Goal: Task Accomplishment & Management: Use online tool/utility

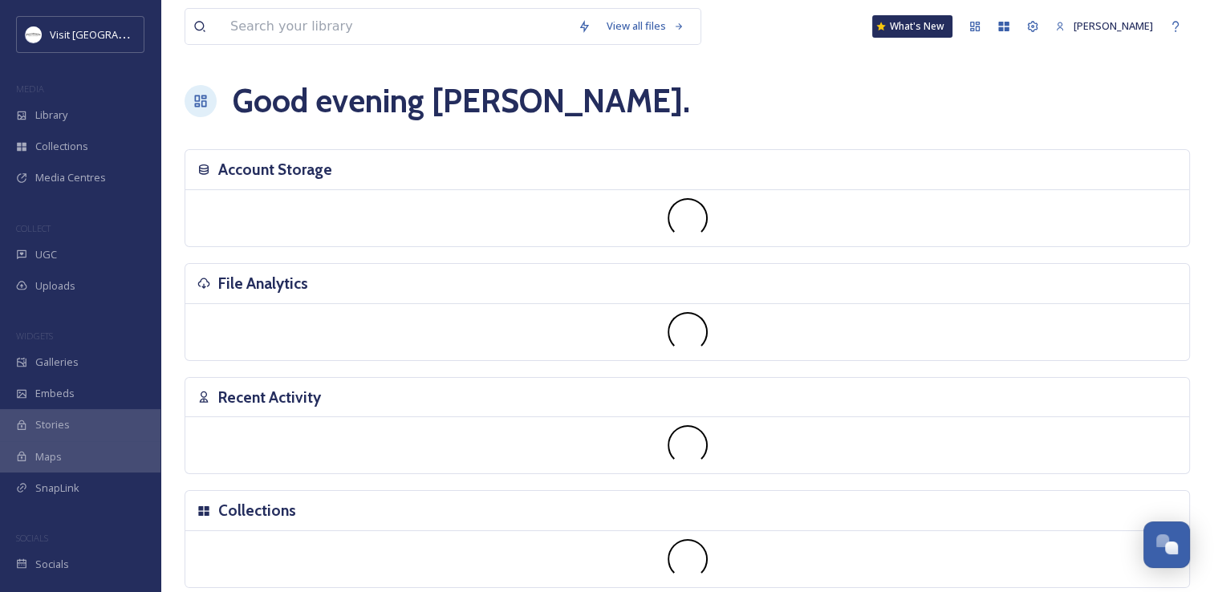
scroll to position [447, 0]
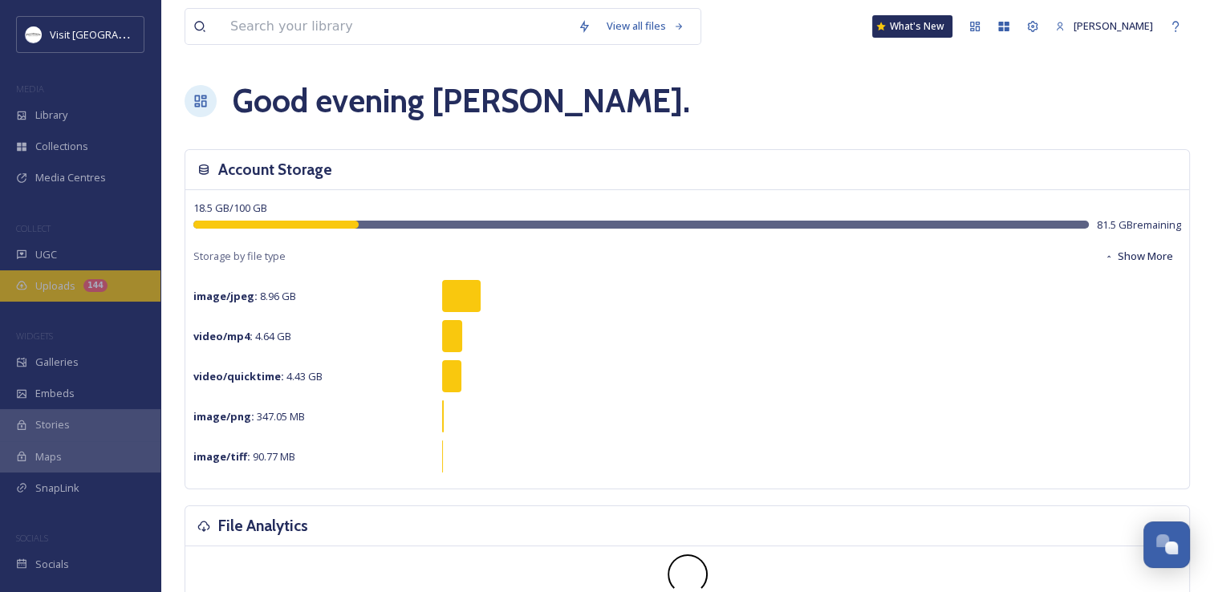
click at [83, 285] on div "144" at bounding box center [95, 285] width 24 height 13
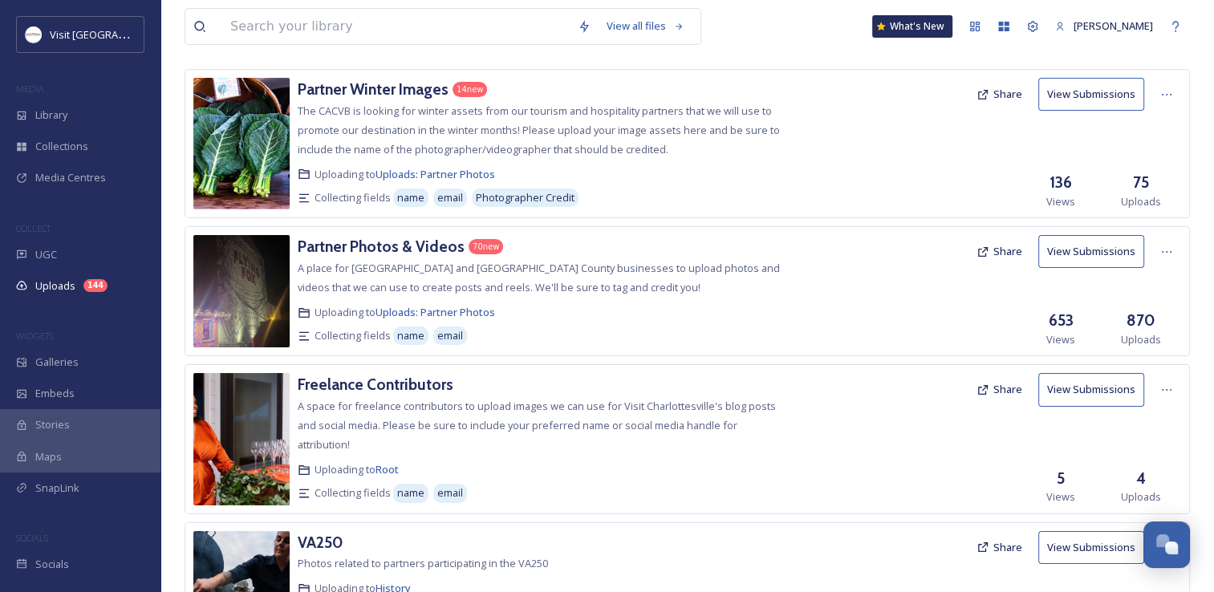
scroll to position [178, 0]
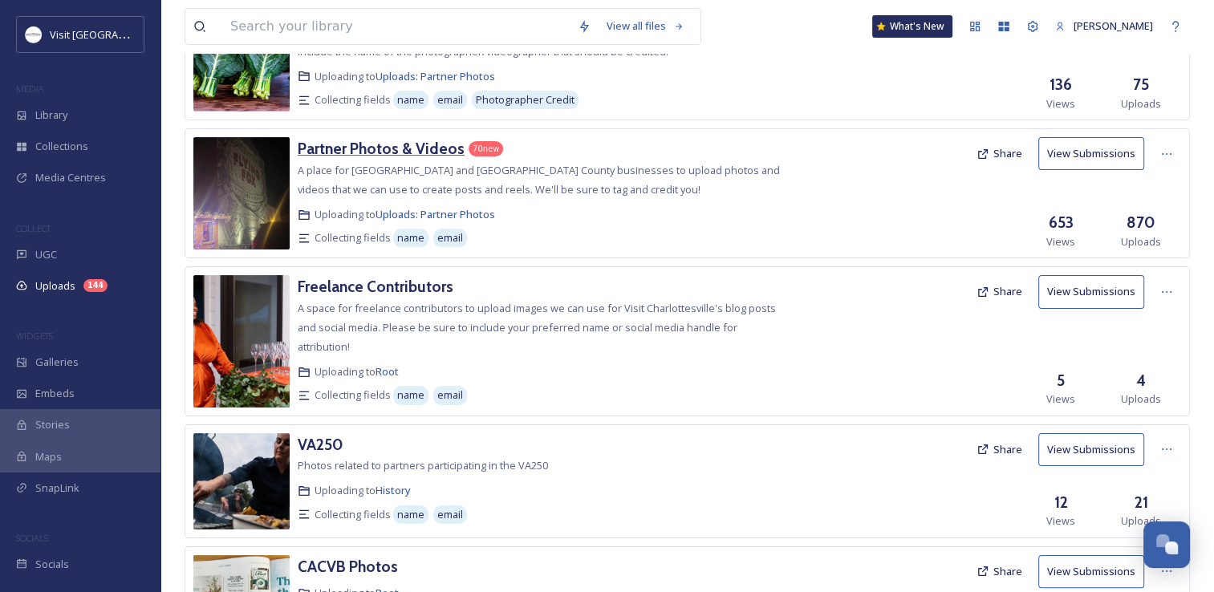
click at [343, 144] on h3 "Partner Photos & Videos" at bounding box center [381, 148] width 167 height 19
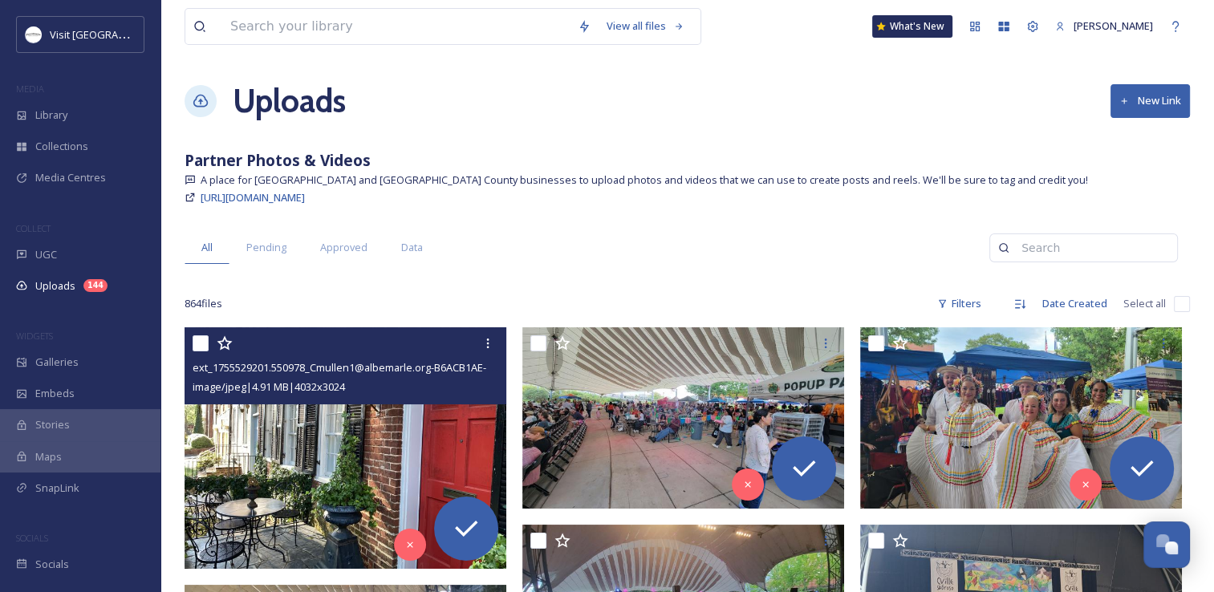
click at [379, 461] on img at bounding box center [346, 447] width 322 height 241
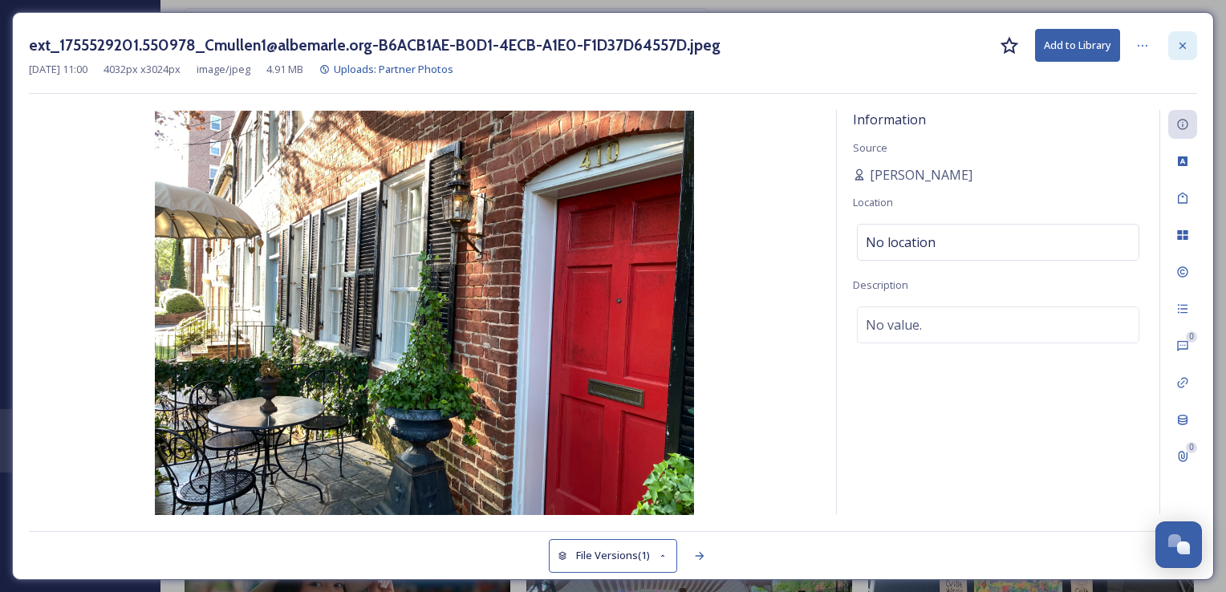
click at [1175, 51] on div at bounding box center [1182, 45] width 29 height 29
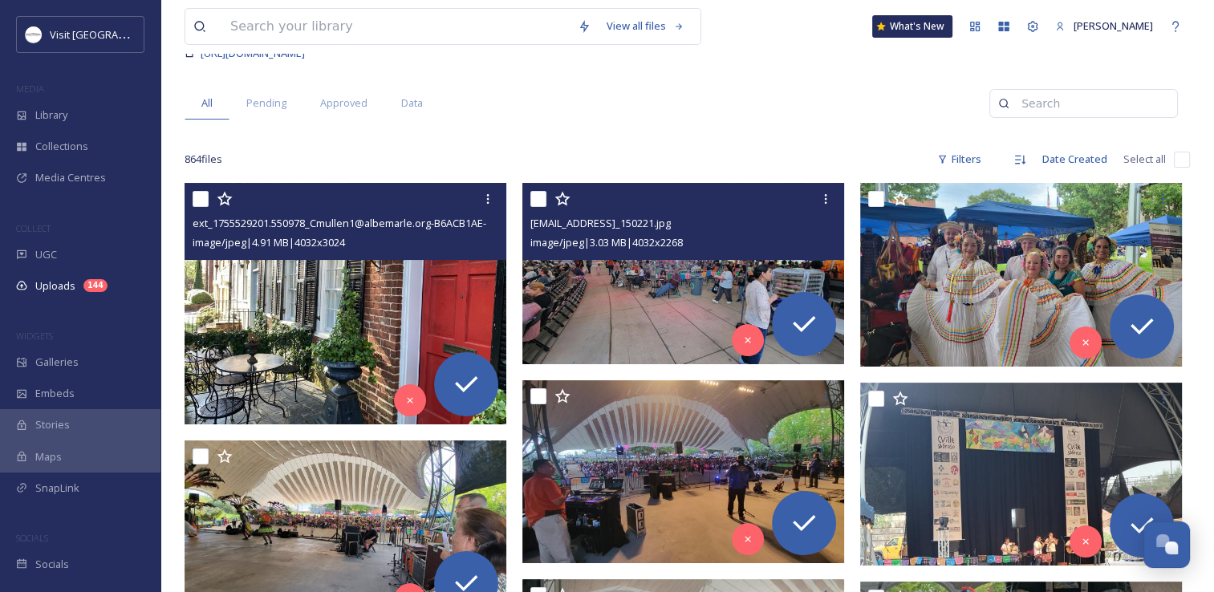
scroll to position [160, 0]
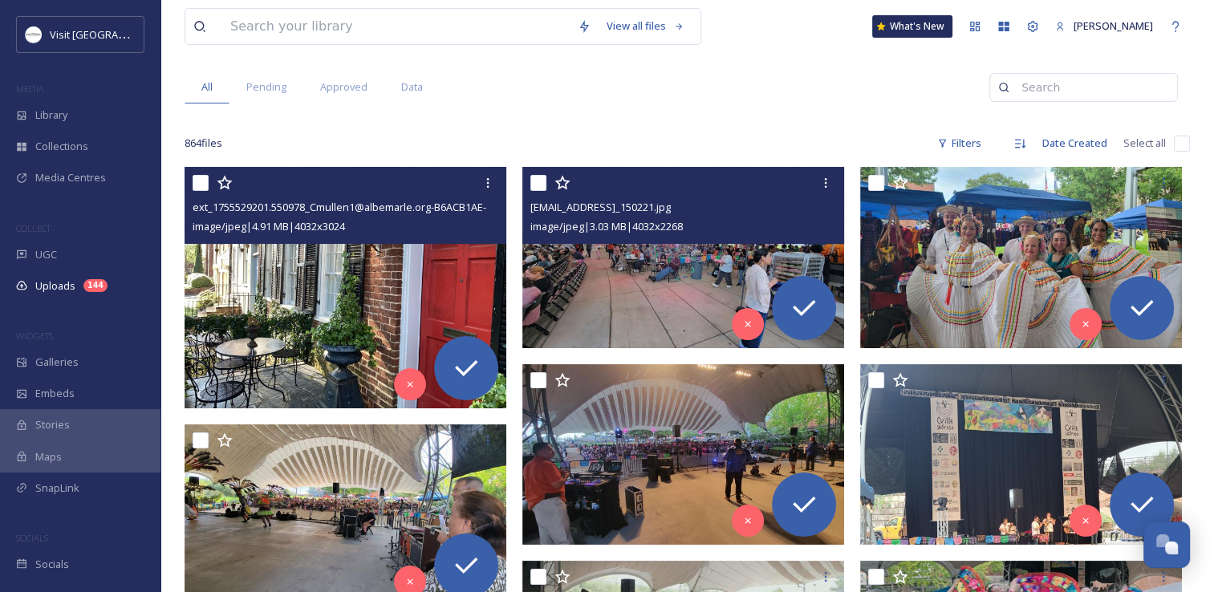
click at [611, 268] on img at bounding box center [683, 257] width 322 height 181
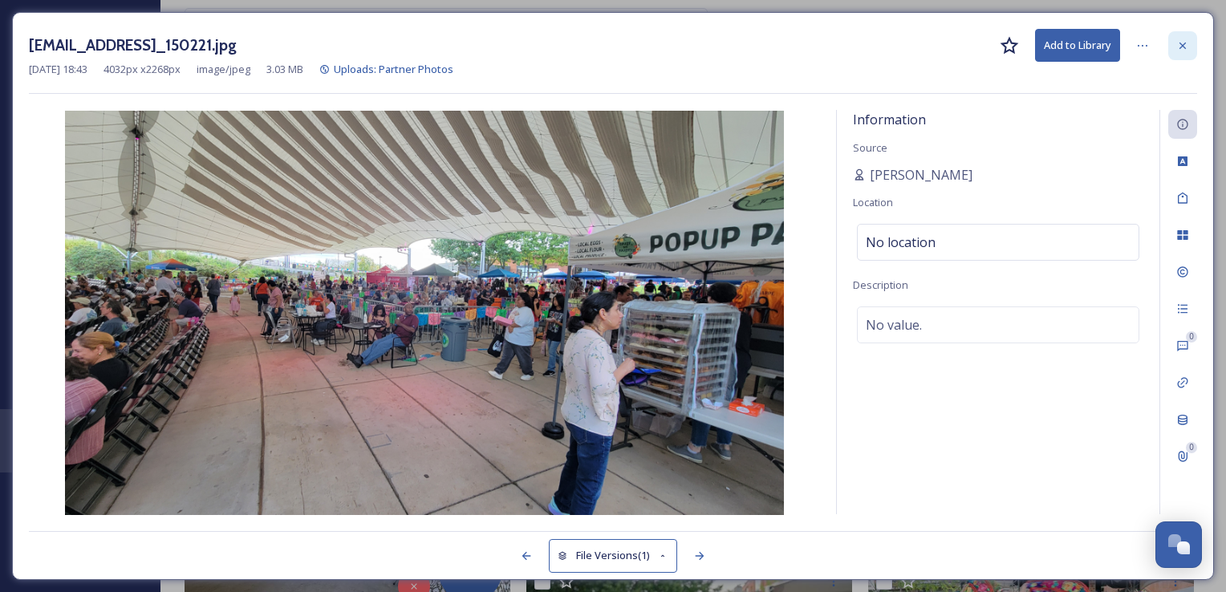
click at [1179, 45] on icon at bounding box center [1182, 45] width 13 height 13
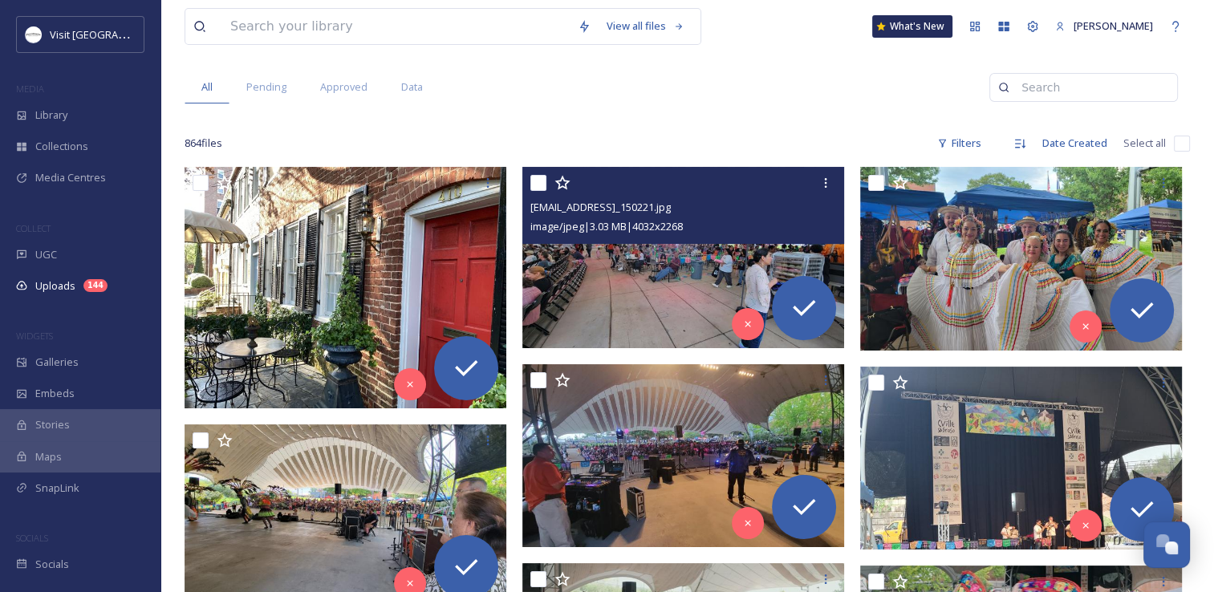
click at [539, 181] on input "checkbox" at bounding box center [538, 183] width 16 height 16
checkbox input "true"
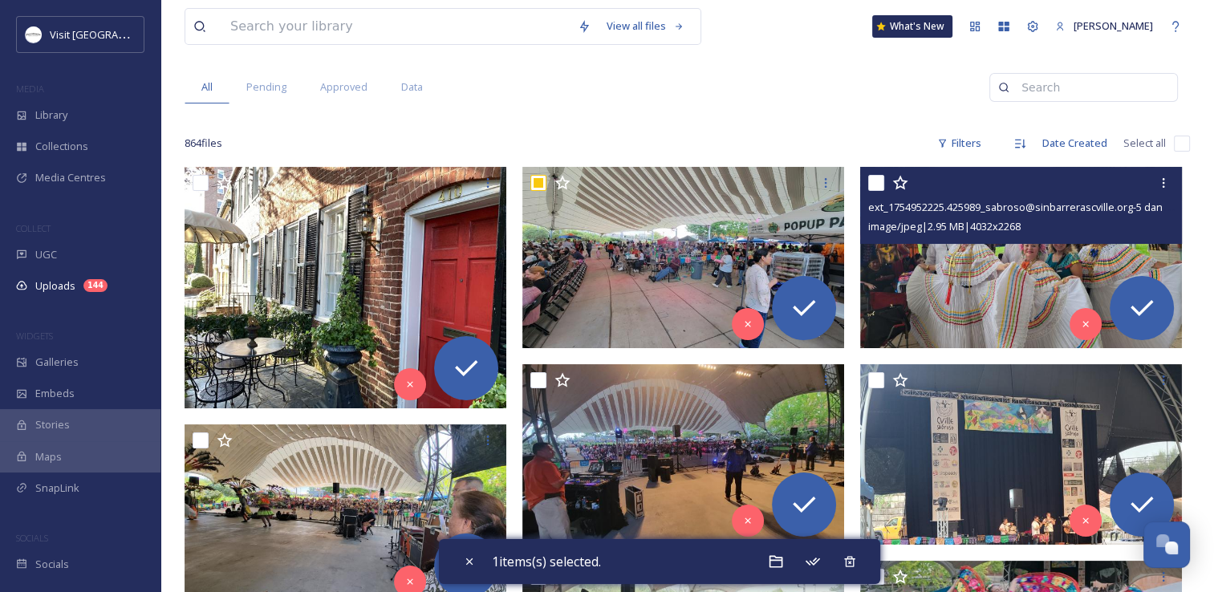
click at [875, 181] on input "checkbox" at bounding box center [876, 183] width 16 height 16
checkbox input "true"
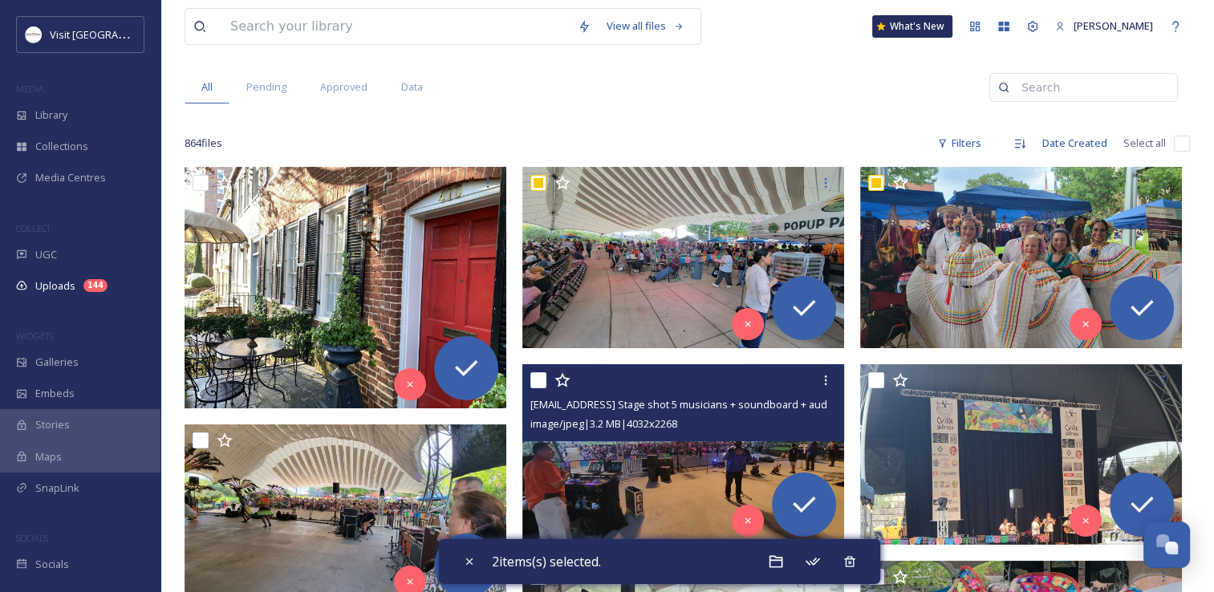
click at [542, 379] on input "checkbox" at bounding box center [538, 380] width 16 height 16
checkbox input "true"
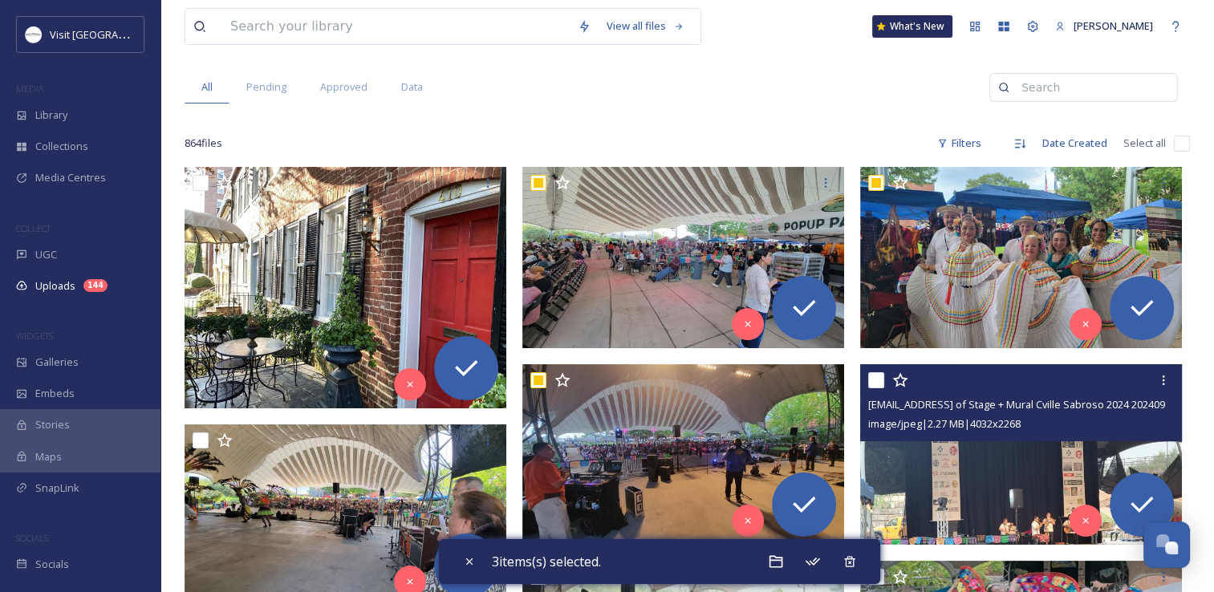
click at [872, 376] on input "checkbox" at bounding box center [876, 380] width 16 height 16
checkbox input "true"
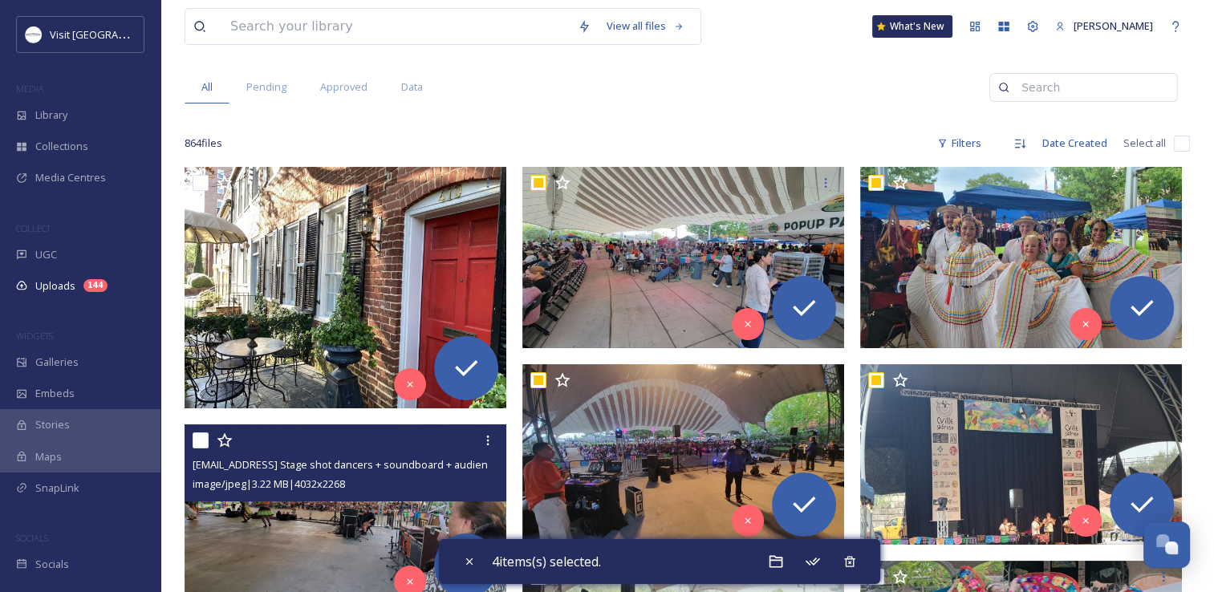
click at [199, 438] on input "checkbox" at bounding box center [201, 440] width 16 height 16
checkbox input "true"
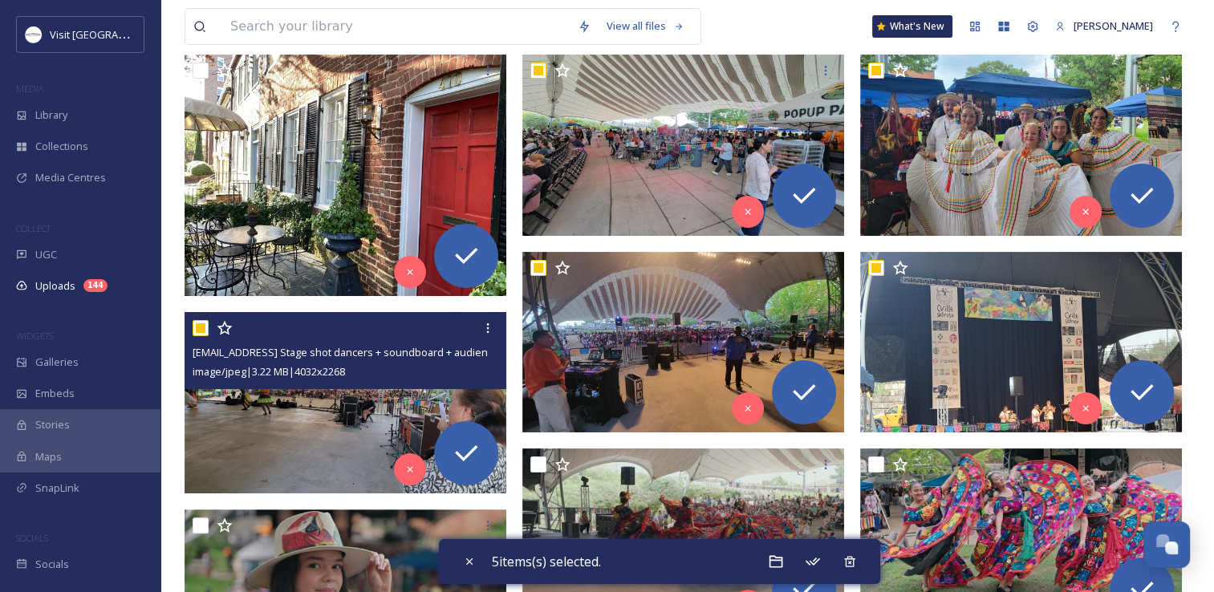
scroll to position [401, 0]
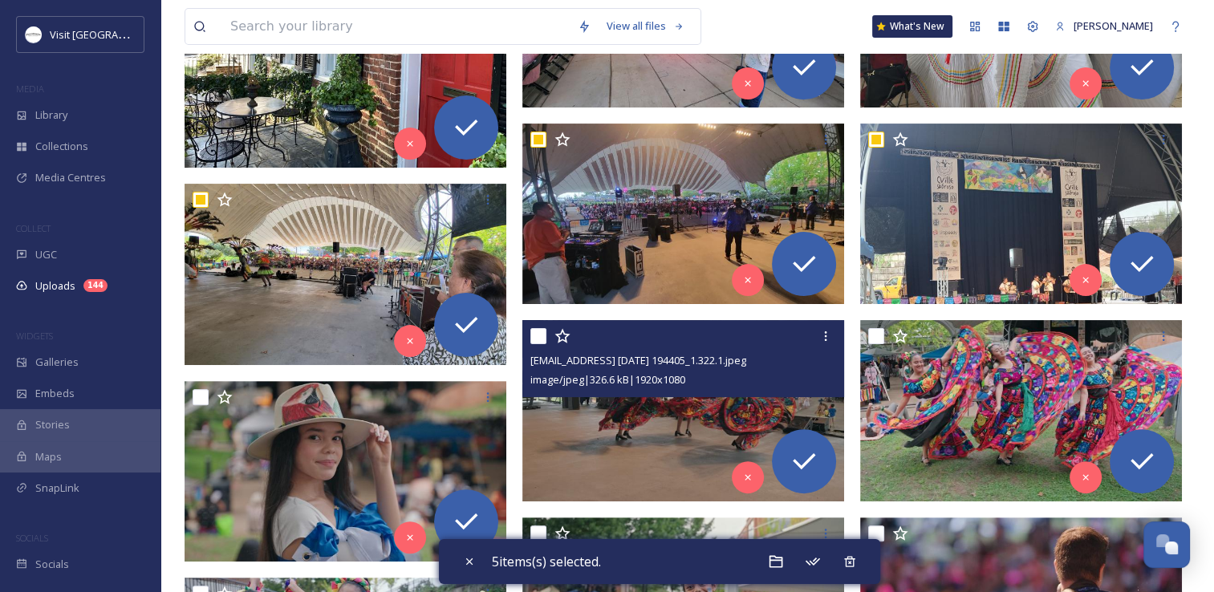
click at [533, 337] on input "checkbox" at bounding box center [538, 336] width 16 height 16
checkbox input "true"
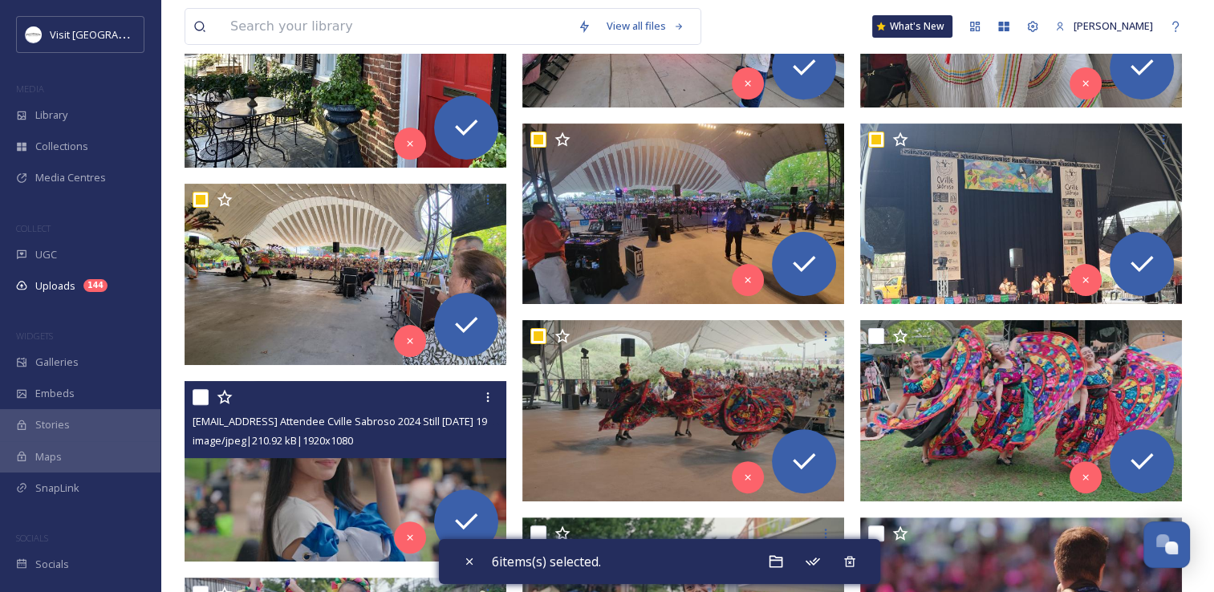
click at [203, 402] on input "checkbox" at bounding box center [201, 397] width 16 height 16
checkbox input "true"
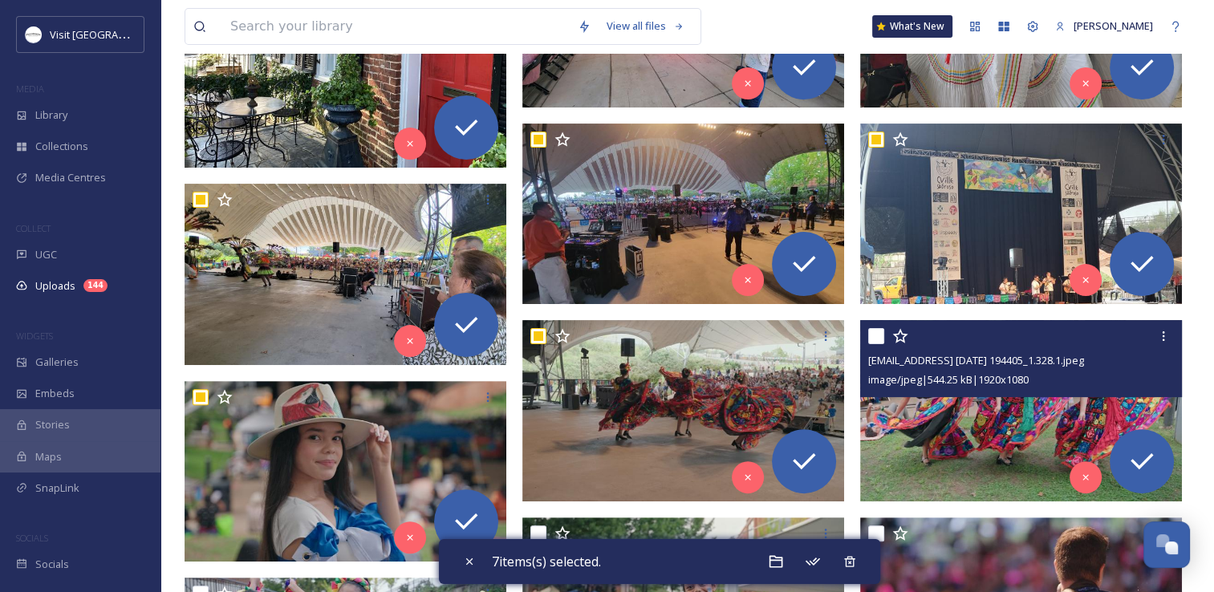
click at [875, 335] on input "checkbox" at bounding box center [876, 336] width 16 height 16
checkbox input "true"
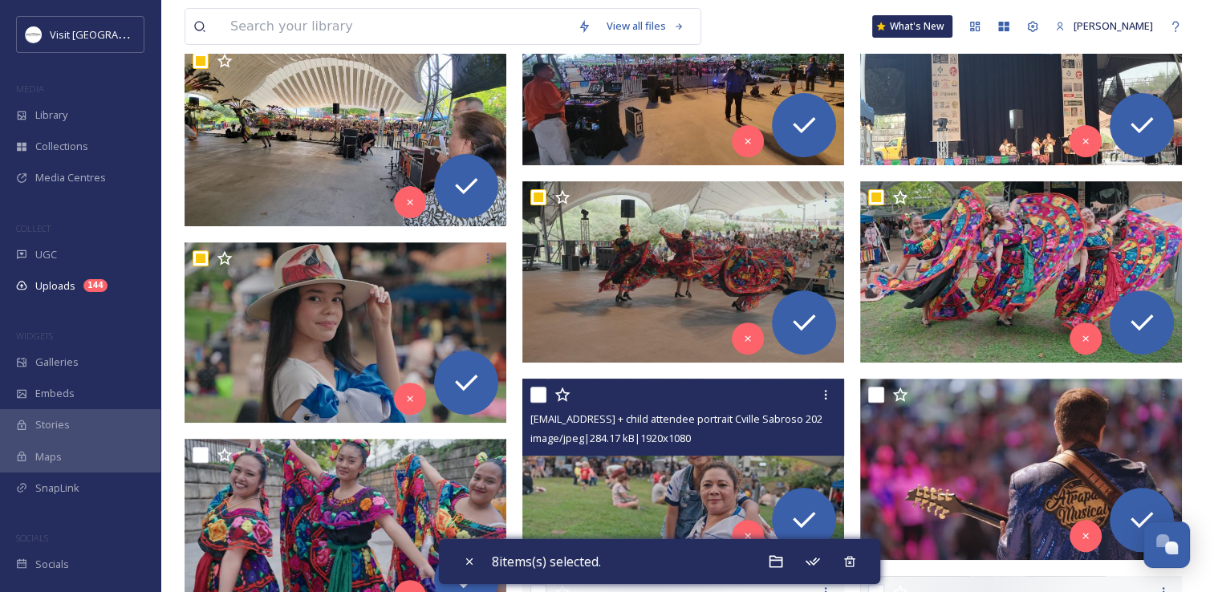
scroll to position [642, 0]
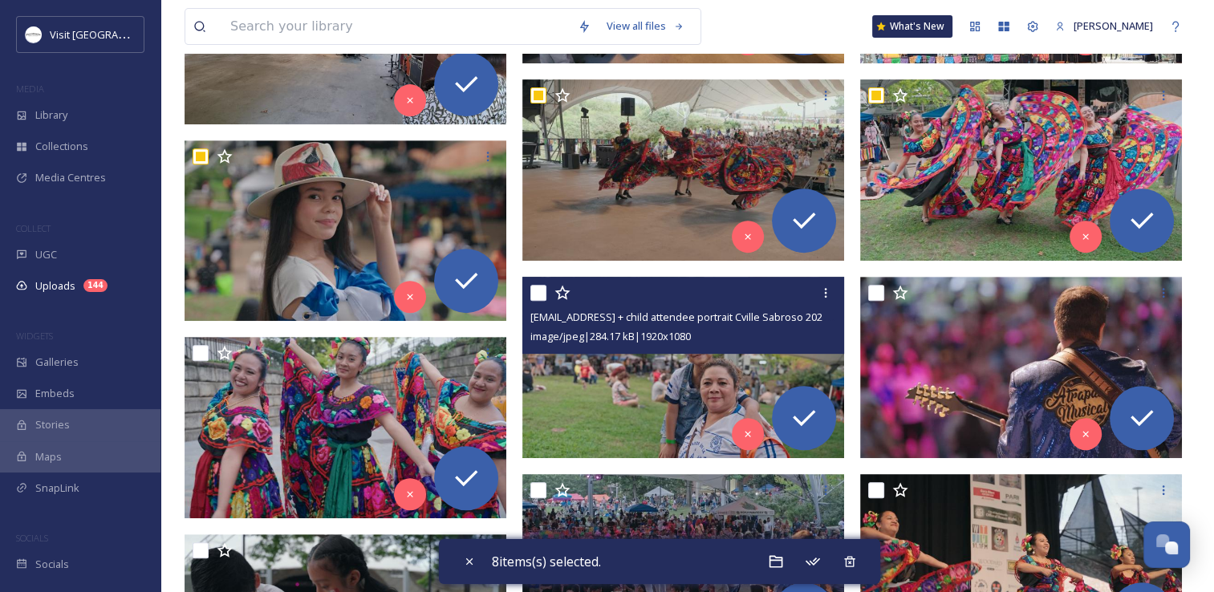
click at [543, 294] on input "checkbox" at bounding box center [538, 293] width 16 height 16
checkbox input "true"
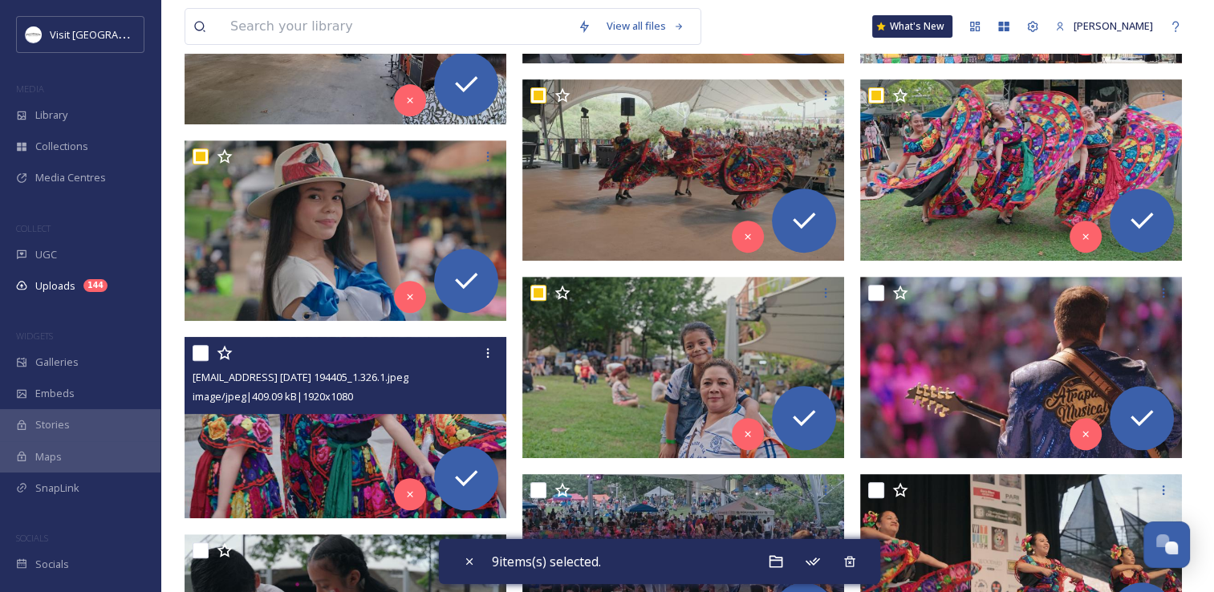
click at [202, 349] on input "checkbox" at bounding box center [201, 353] width 16 height 16
checkbox input "true"
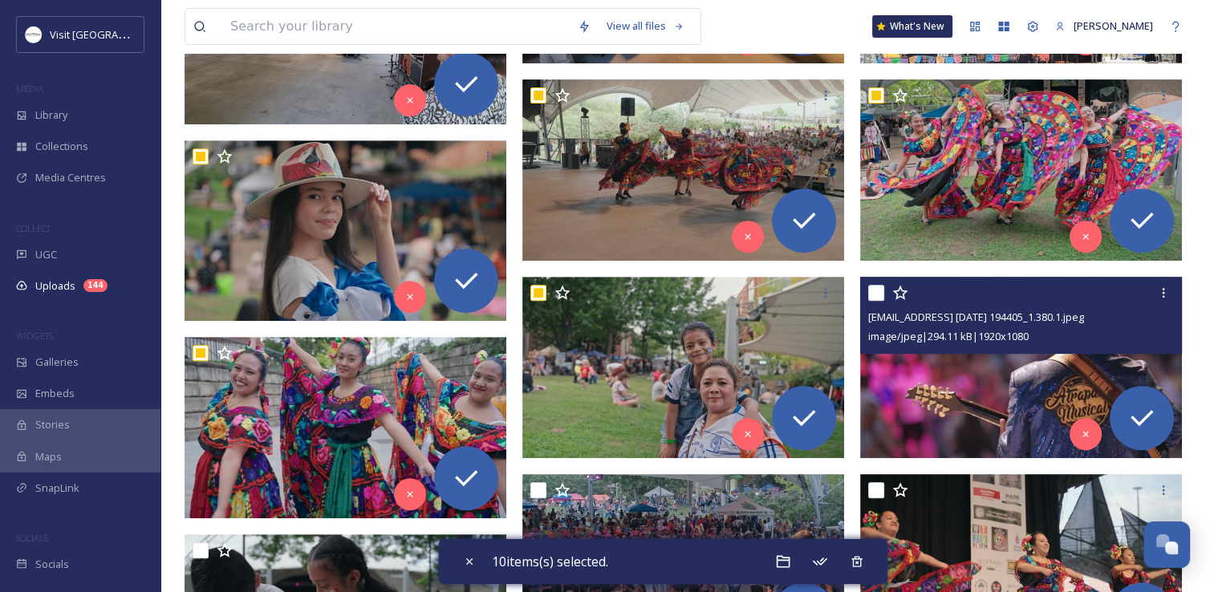
click at [874, 297] on input "checkbox" at bounding box center [876, 293] width 16 height 16
checkbox input "true"
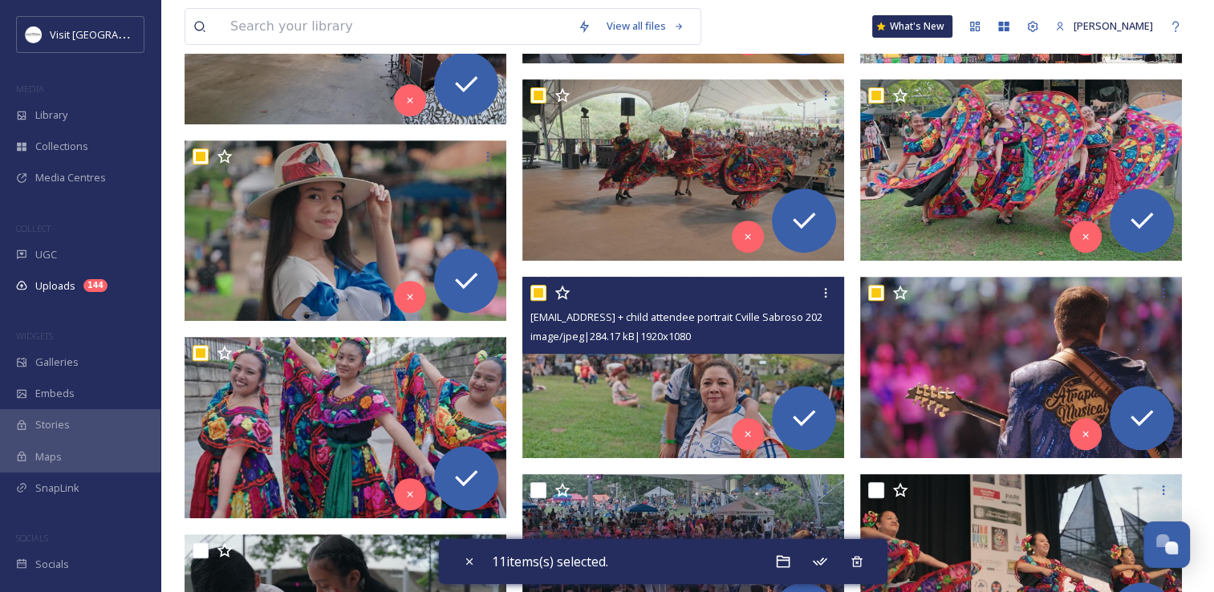
scroll to position [802, 0]
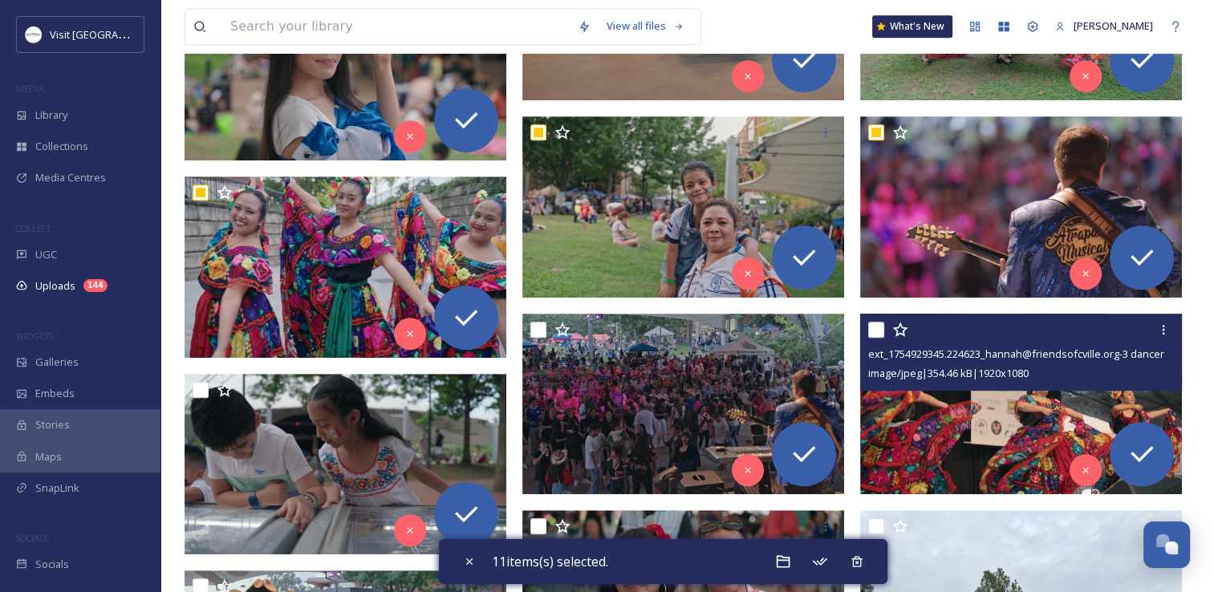
click at [872, 328] on input "checkbox" at bounding box center [876, 330] width 16 height 16
checkbox input "true"
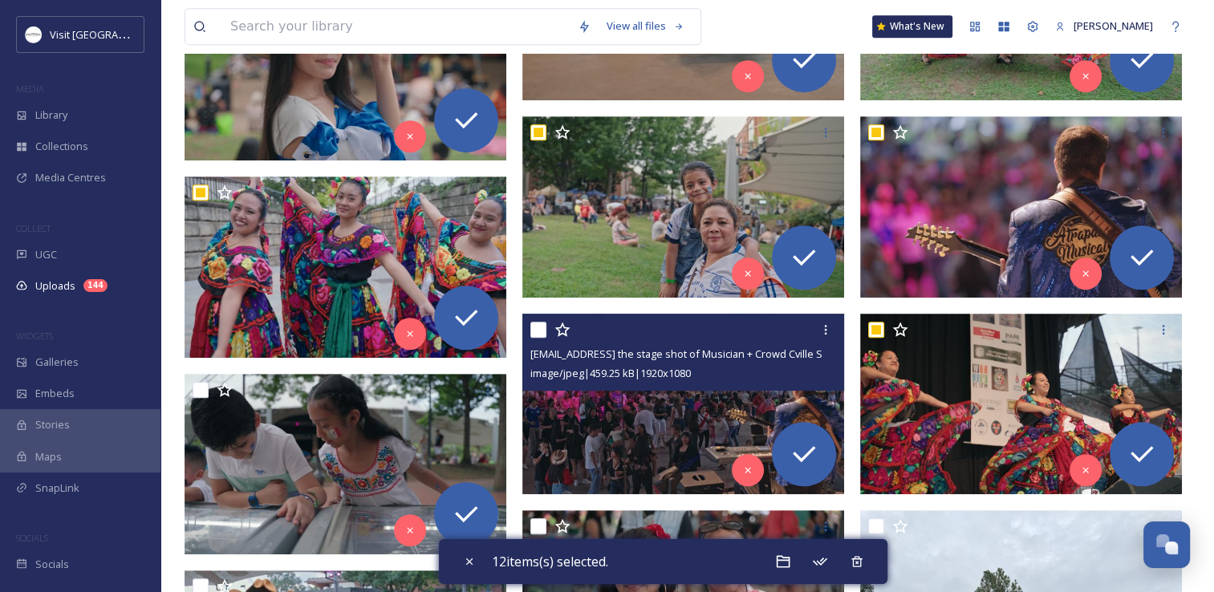
click at [542, 331] on input "checkbox" at bounding box center [538, 330] width 16 height 16
checkbox input "true"
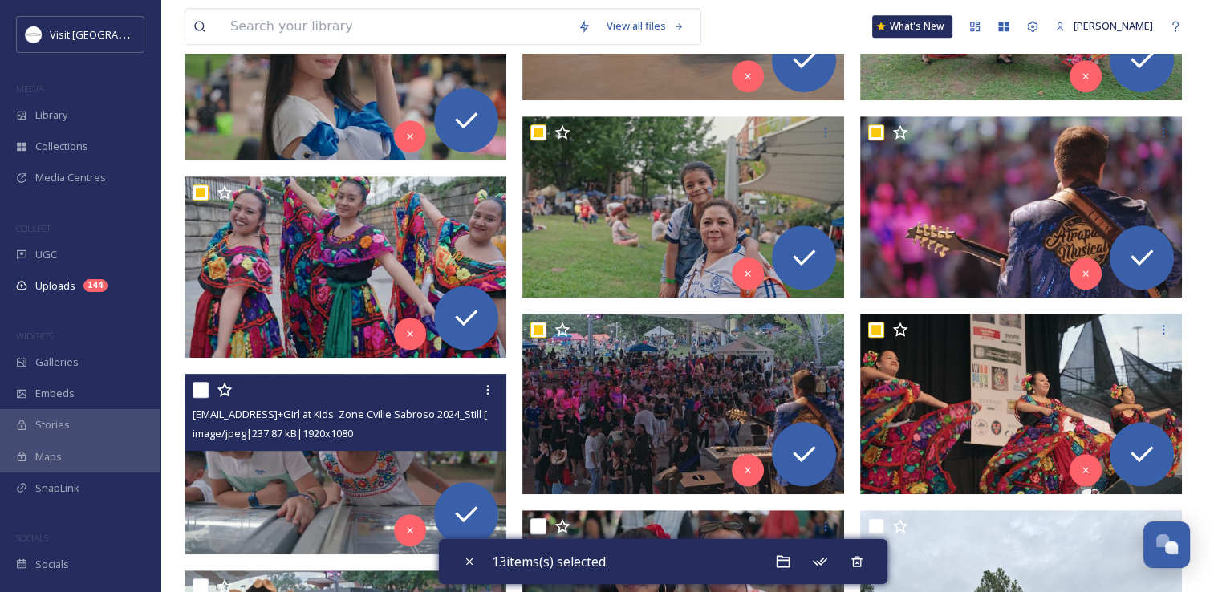
click at [202, 388] on input "checkbox" at bounding box center [201, 390] width 16 height 16
checkbox input "true"
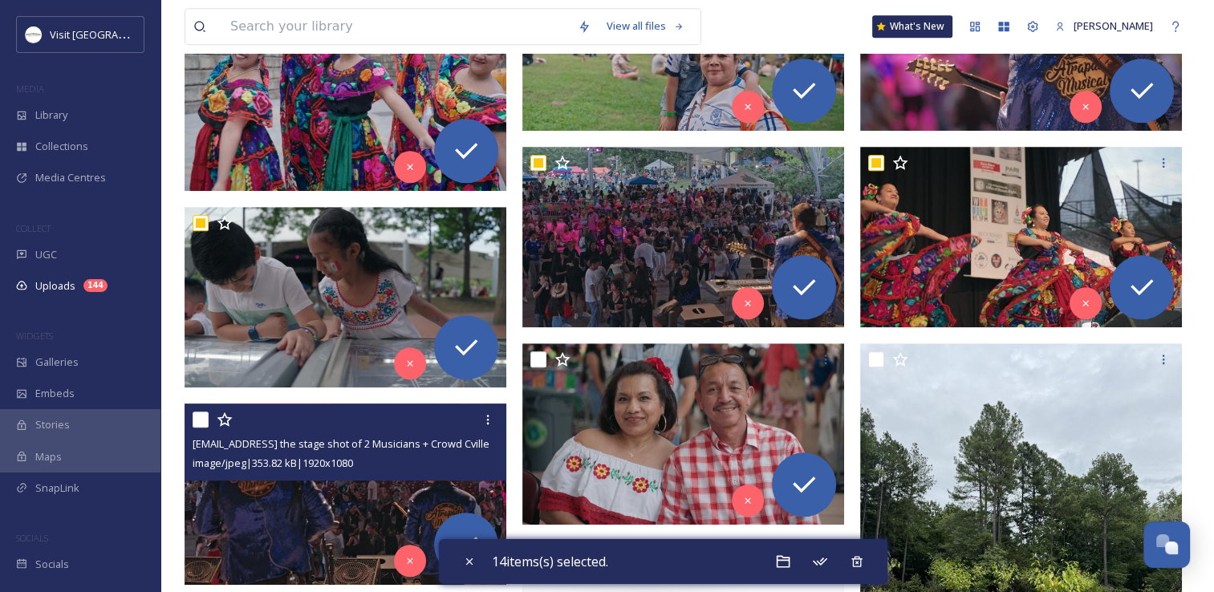
scroll to position [1043, 0]
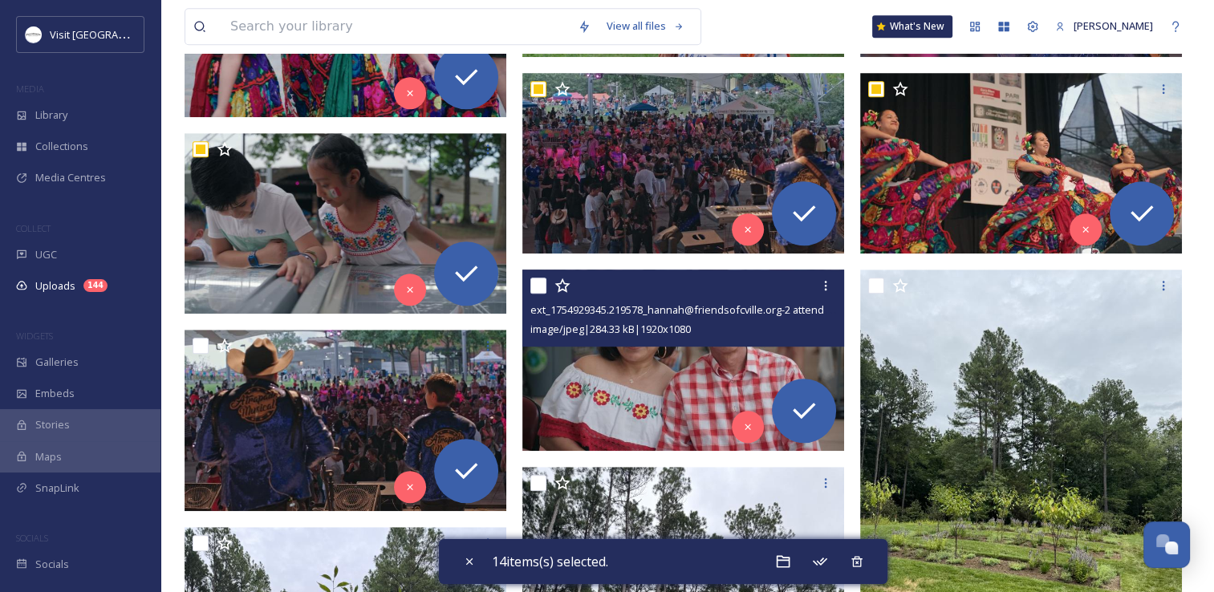
click at [536, 284] on input "checkbox" at bounding box center [538, 286] width 16 height 16
checkbox input "true"
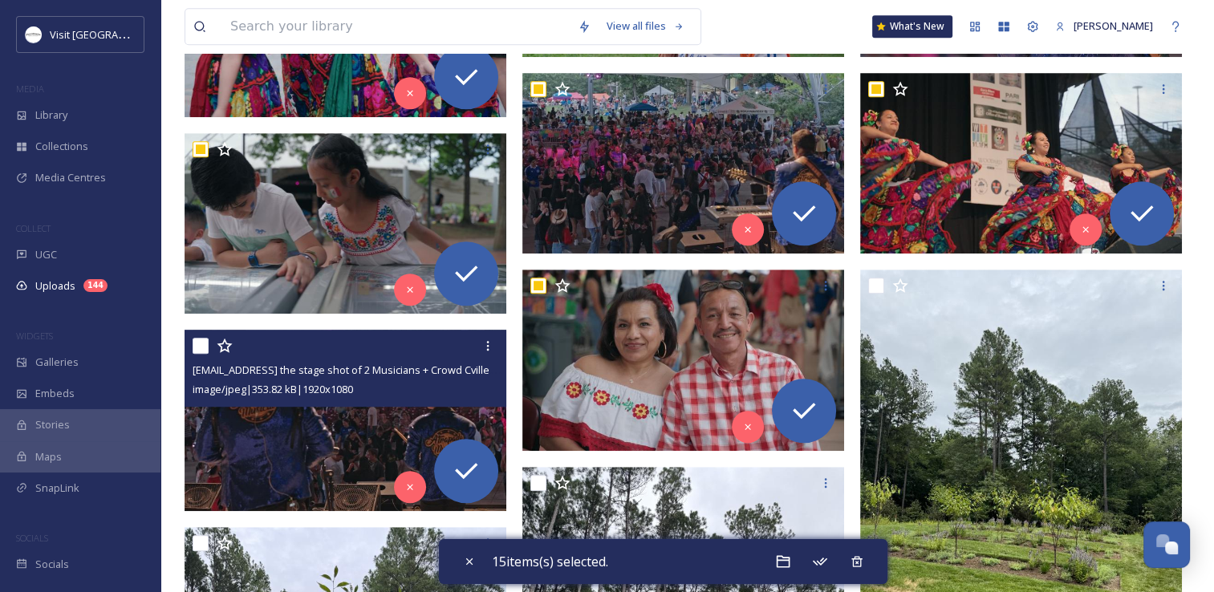
drag, startPoint x: 198, startPoint y: 345, endPoint x: 574, endPoint y: 303, distance: 377.8
click at [198, 344] on input "checkbox" at bounding box center [201, 346] width 16 height 16
checkbox input "true"
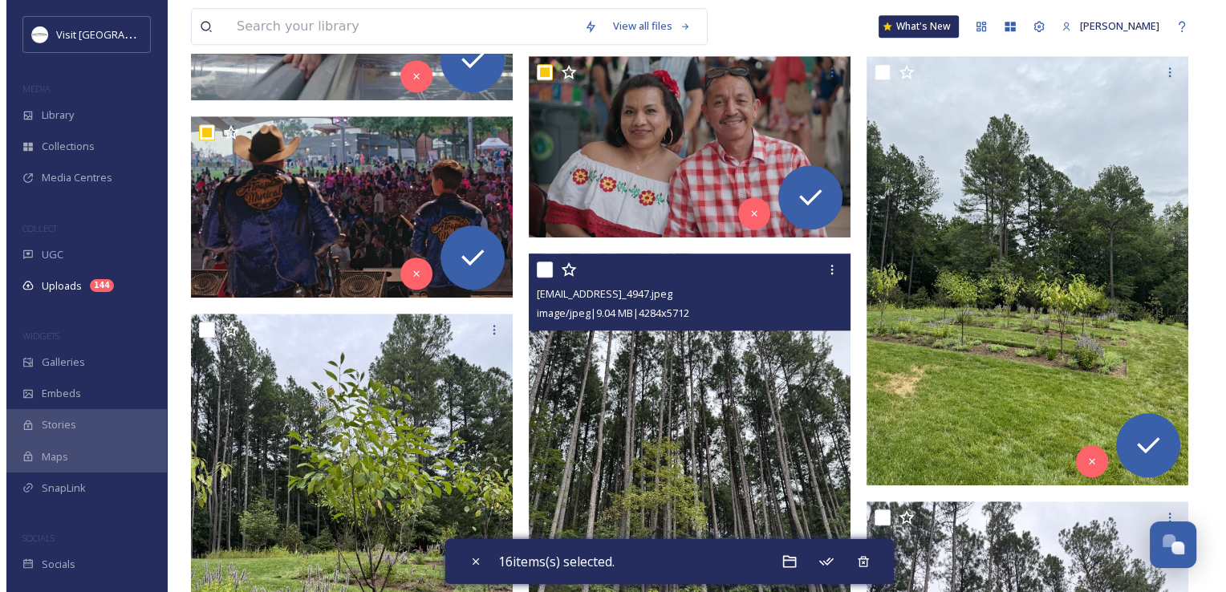
scroll to position [1284, 0]
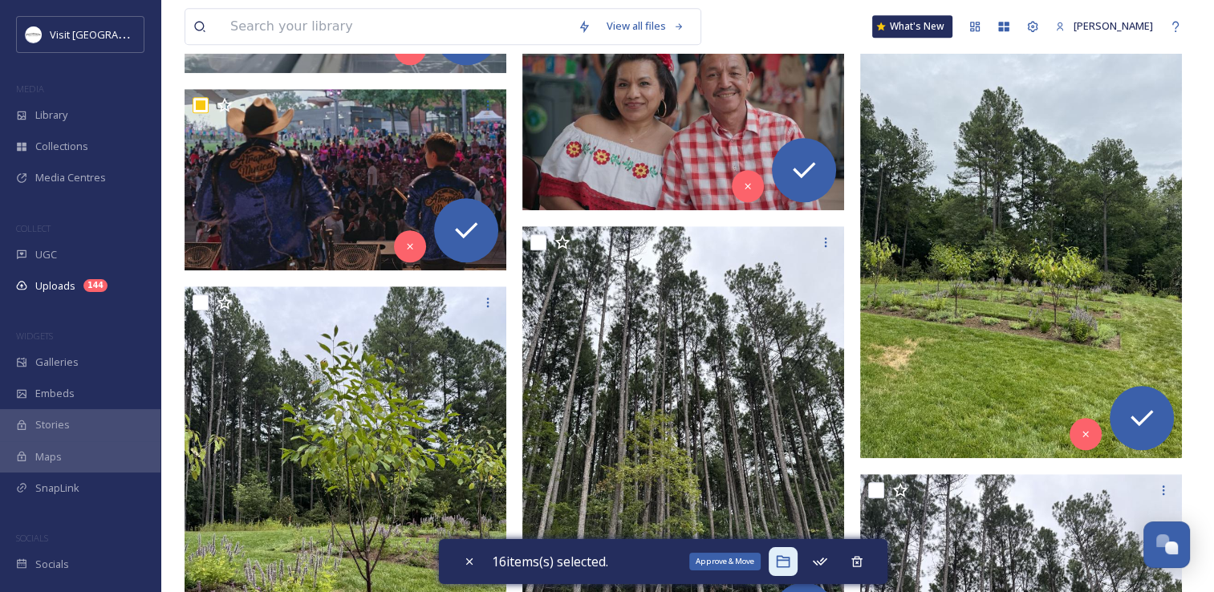
click at [791, 560] on icon at bounding box center [783, 562] width 16 height 16
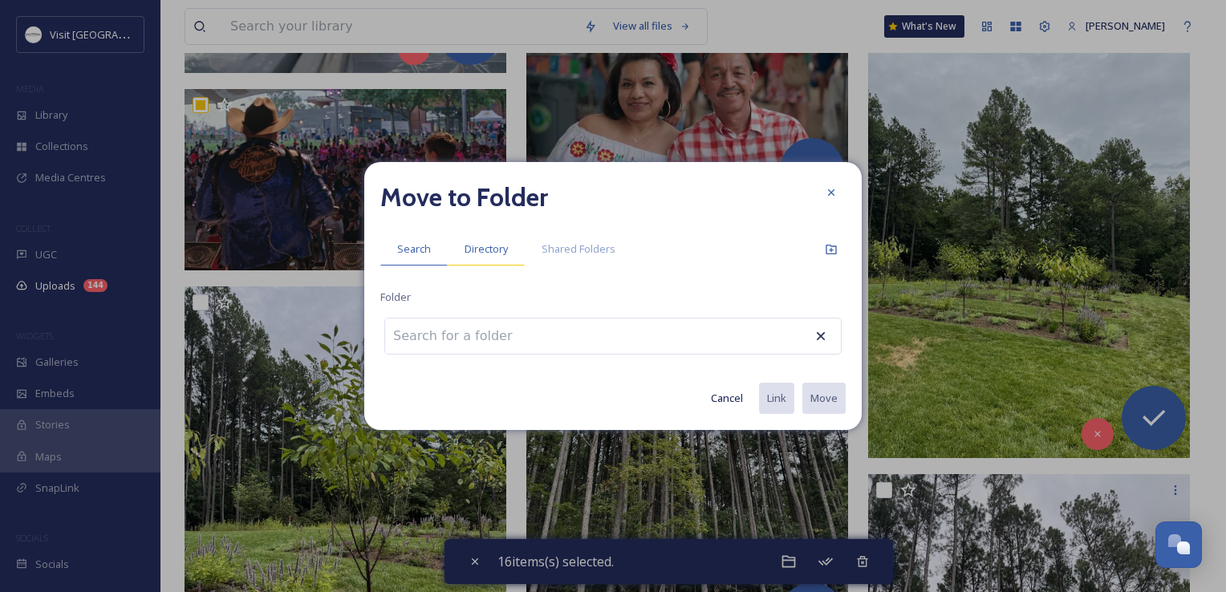
click at [505, 252] on span "Directory" at bounding box center [486, 248] width 43 height 15
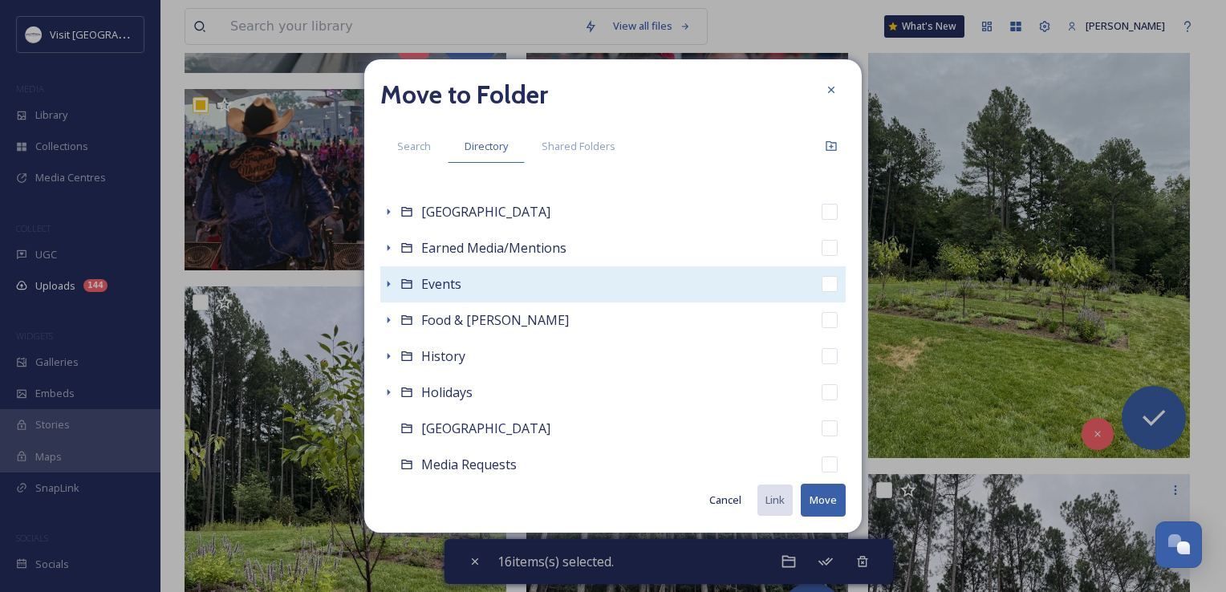
scroll to position [321, 0]
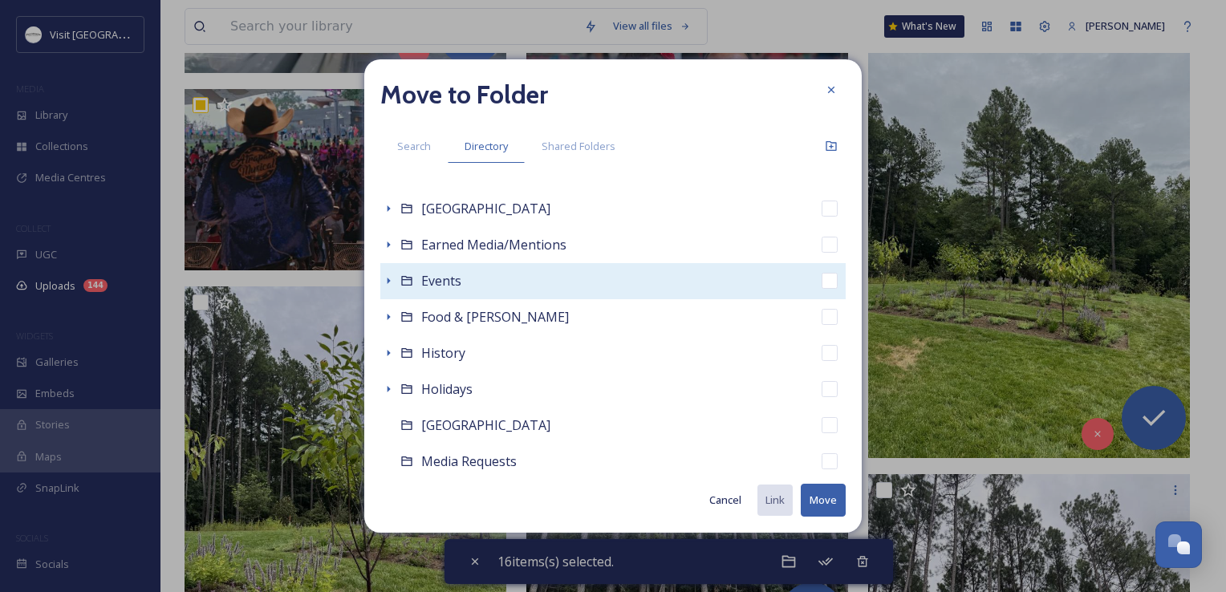
click at [471, 285] on div "Events" at bounding box center [612, 281] width 465 height 36
checkbox input "false"
click at [389, 286] on icon at bounding box center [388, 280] width 13 height 13
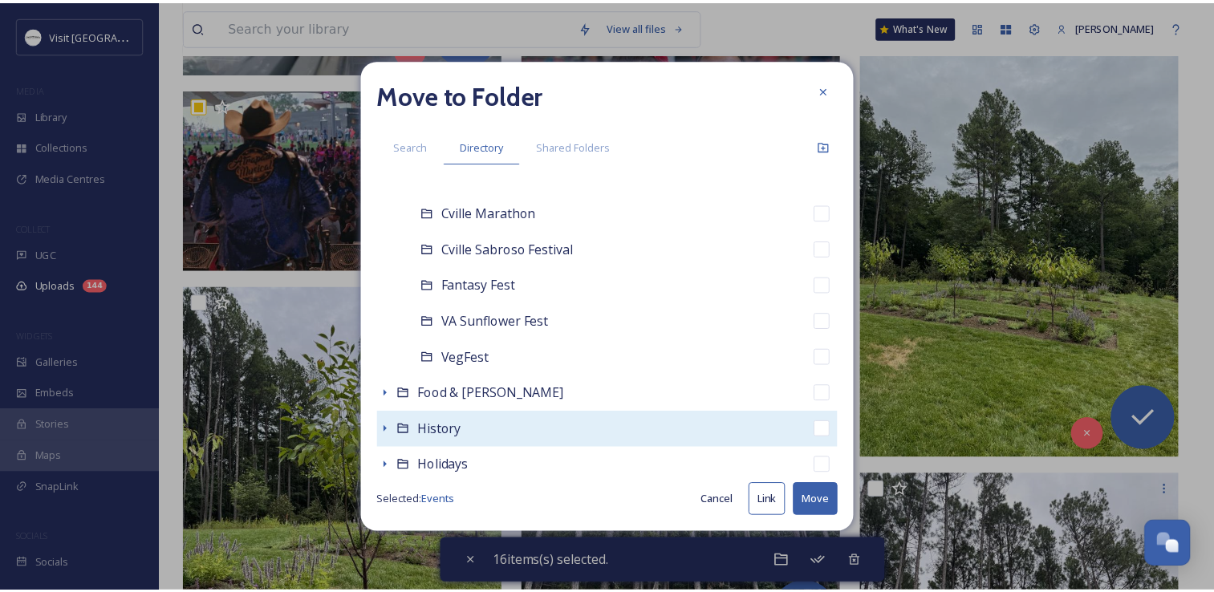
scroll to position [401, 0]
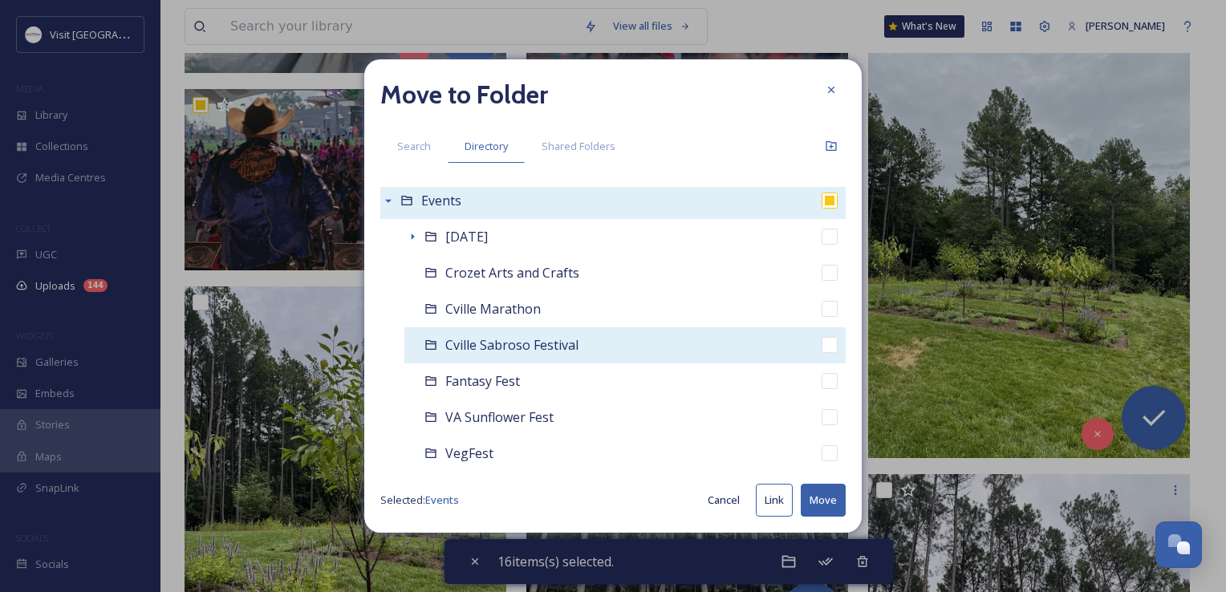
click at [488, 340] on span "Cville Sabroso Festival" at bounding box center [511, 345] width 133 height 18
checkbox input "false"
checkbox input "true"
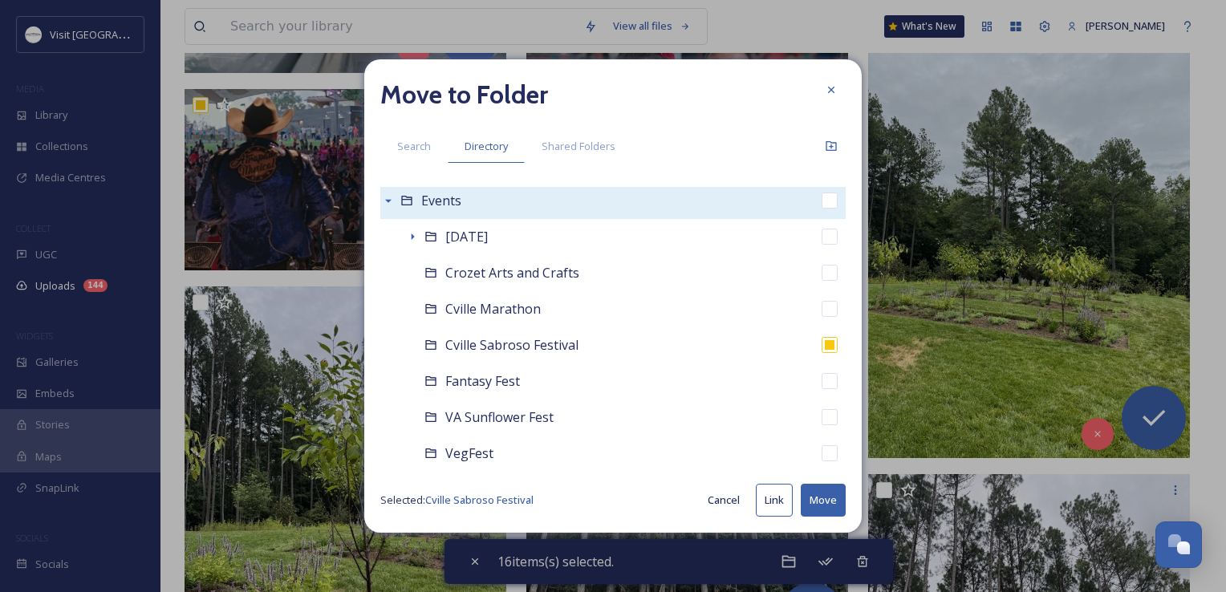
drag, startPoint x: 826, startPoint y: 498, endPoint x: 802, endPoint y: 481, distance: 29.4
click at [823, 498] on button "Move" at bounding box center [823, 500] width 45 height 33
checkbox input "false"
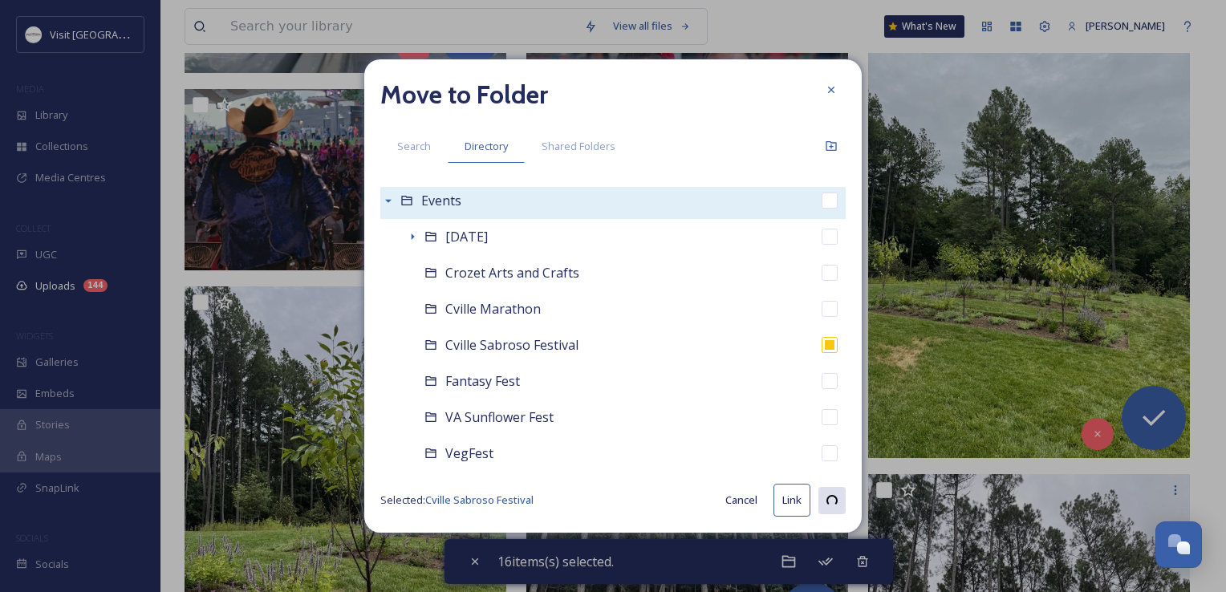
checkbox input "false"
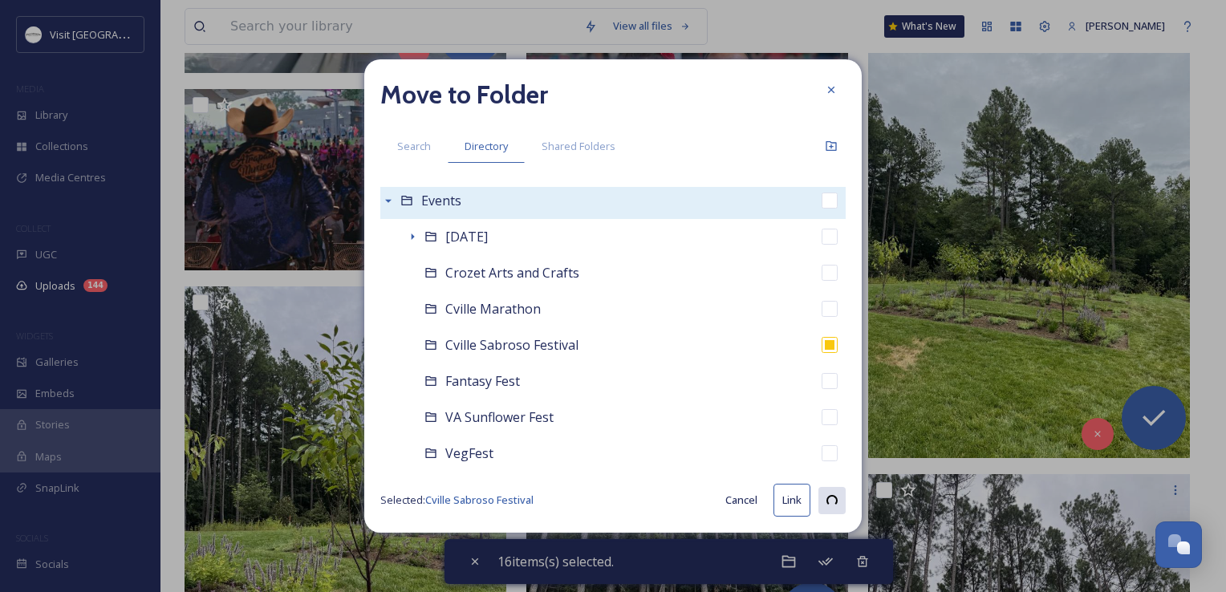
checkbox input "false"
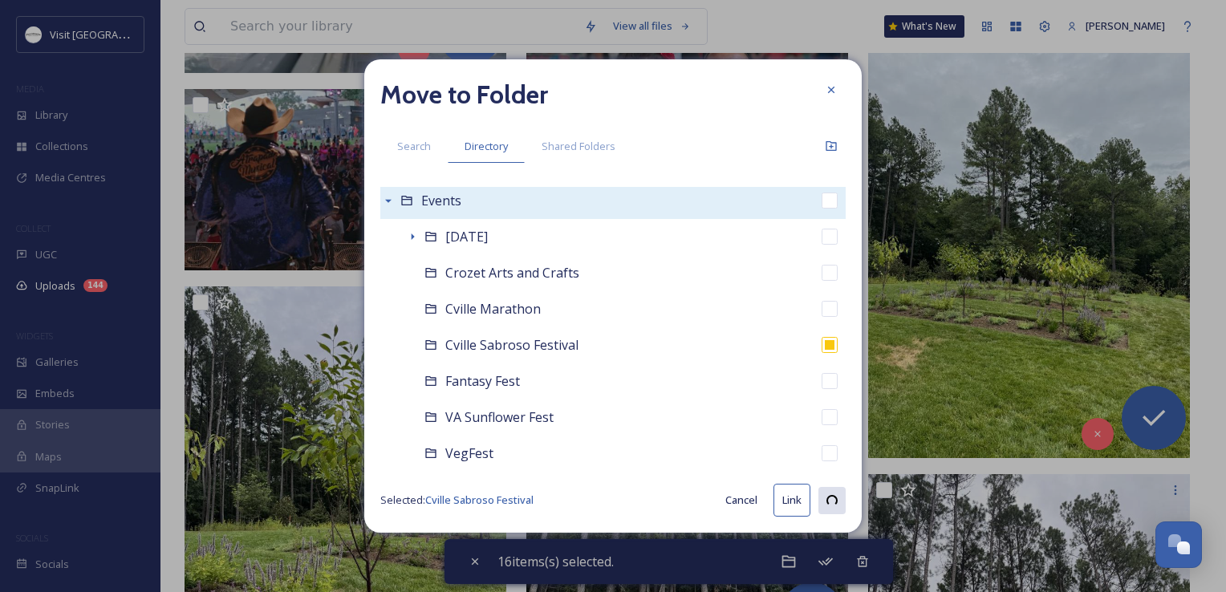
checkbox input "false"
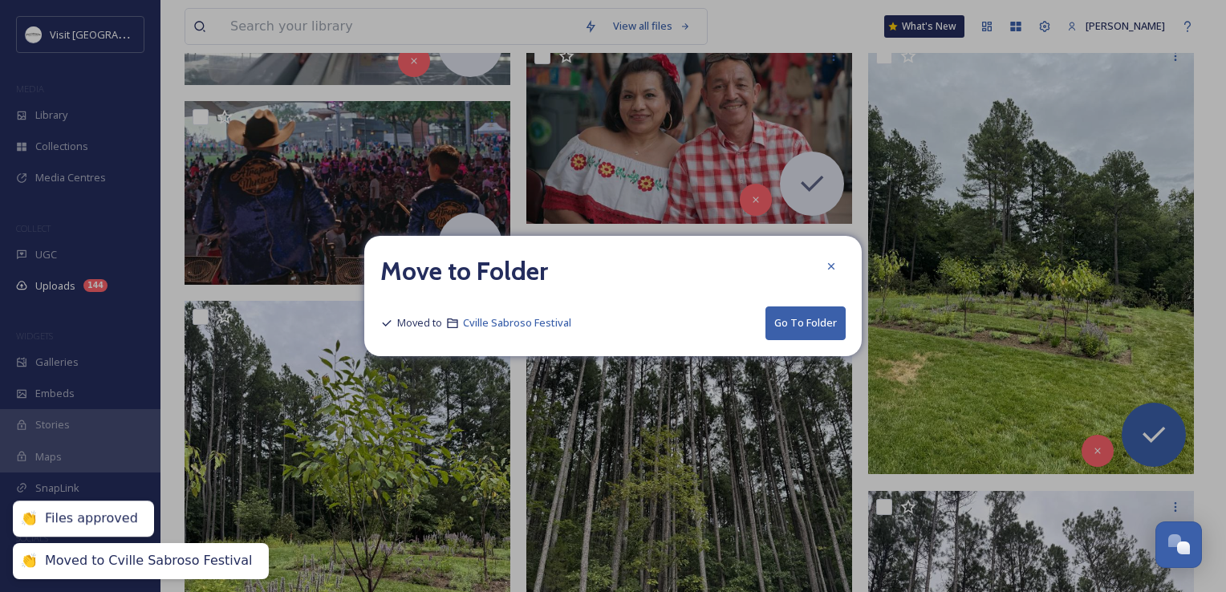
click at [822, 266] on div at bounding box center [831, 266] width 29 height 29
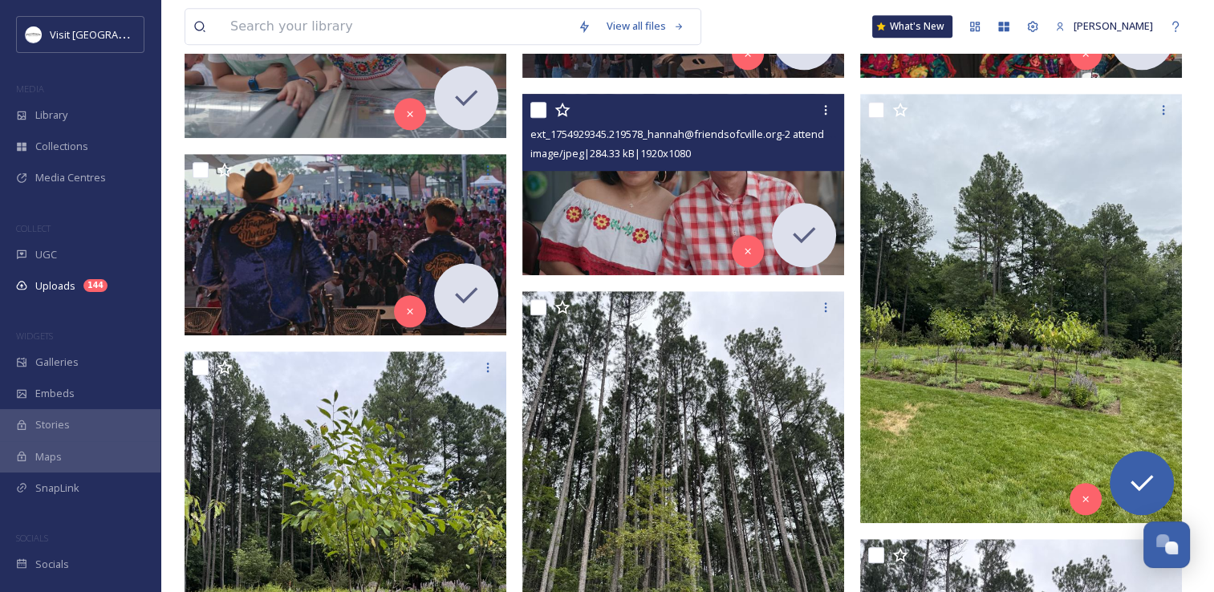
scroll to position [1123, 0]
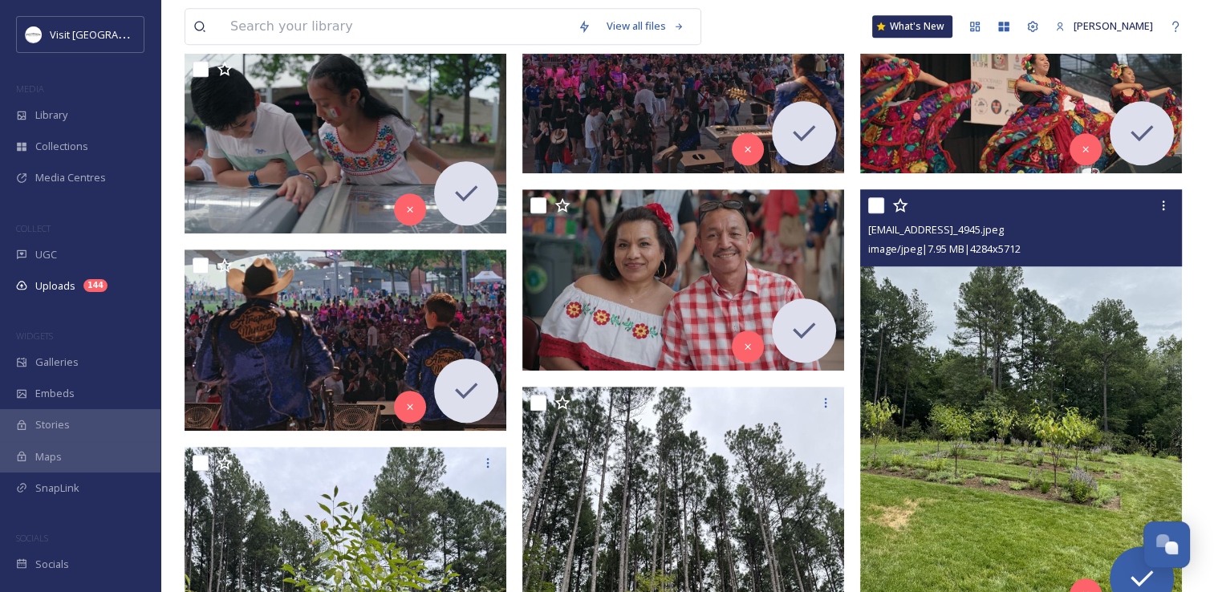
click at [872, 201] on input "checkbox" at bounding box center [876, 205] width 16 height 16
checkbox input "true"
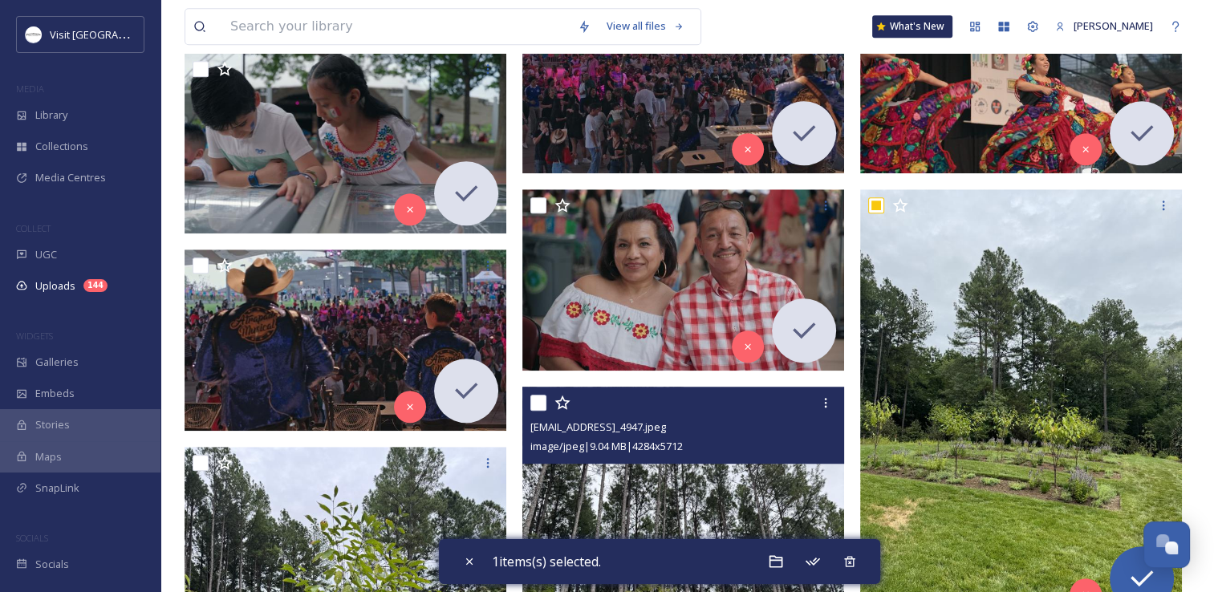
click at [534, 404] on input "checkbox" at bounding box center [538, 403] width 16 height 16
checkbox input "true"
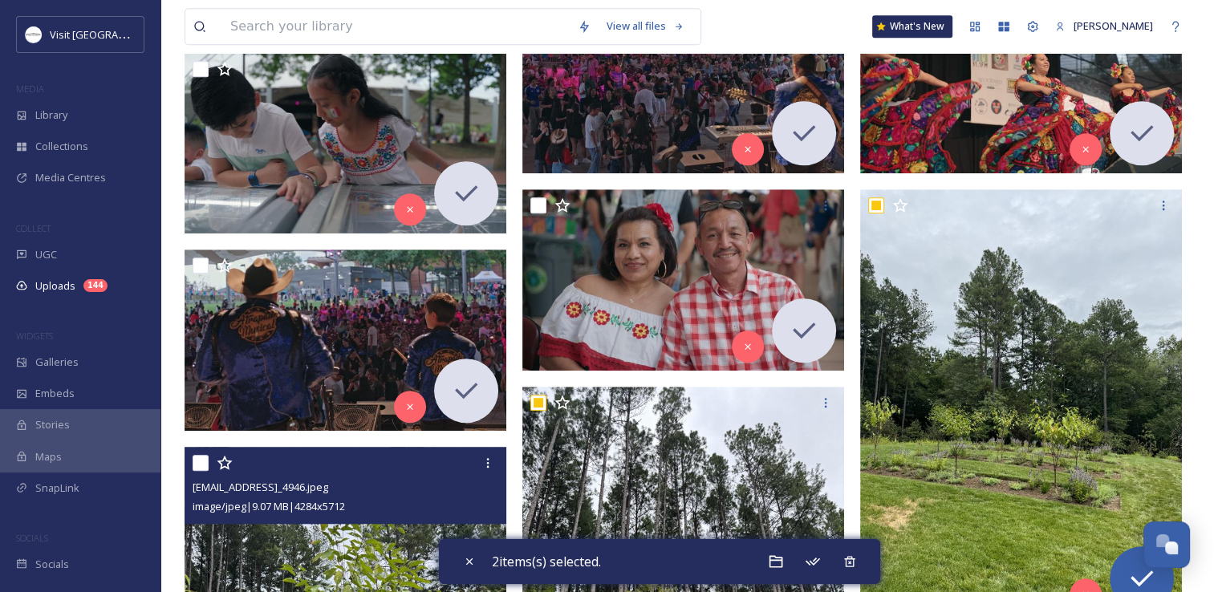
click at [199, 458] on input "checkbox" at bounding box center [201, 463] width 16 height 16
checkbox input "true"
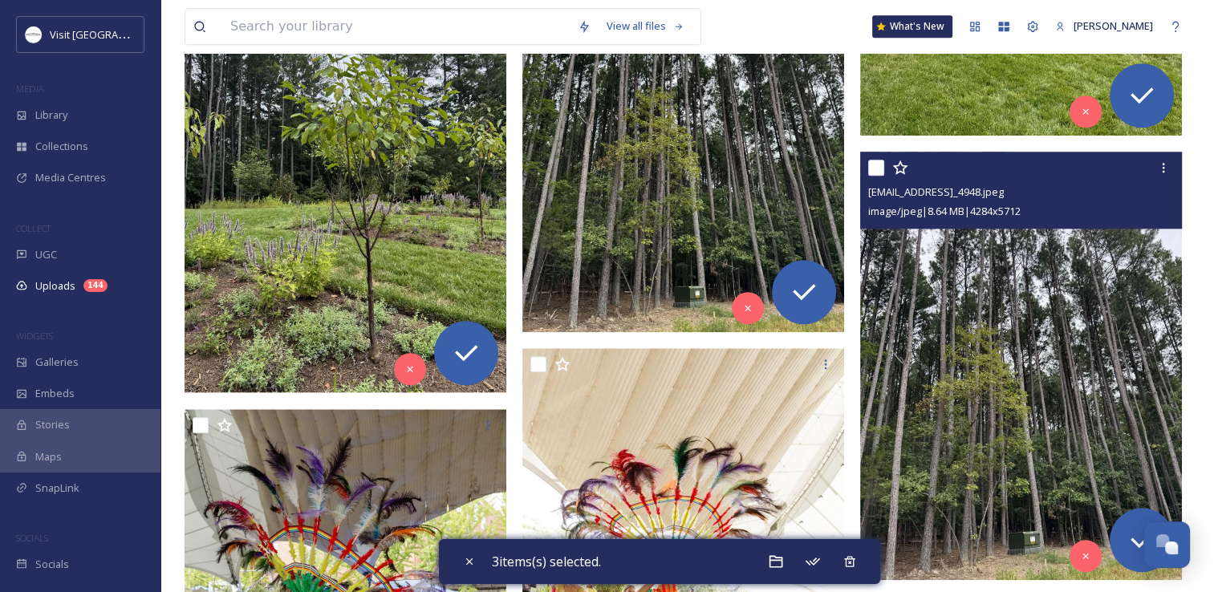
scroll to position [1605, 0]
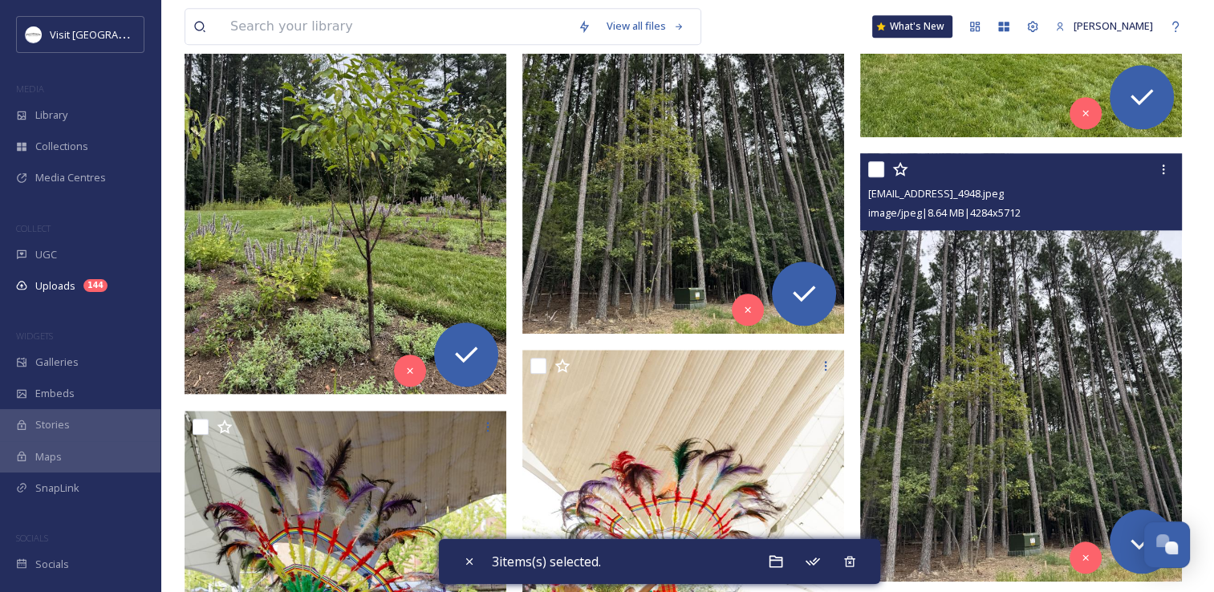
click at [878, 172] on input "checkbox" at bounding box center [876, 169] width 16 height 16
checkbox input "true"
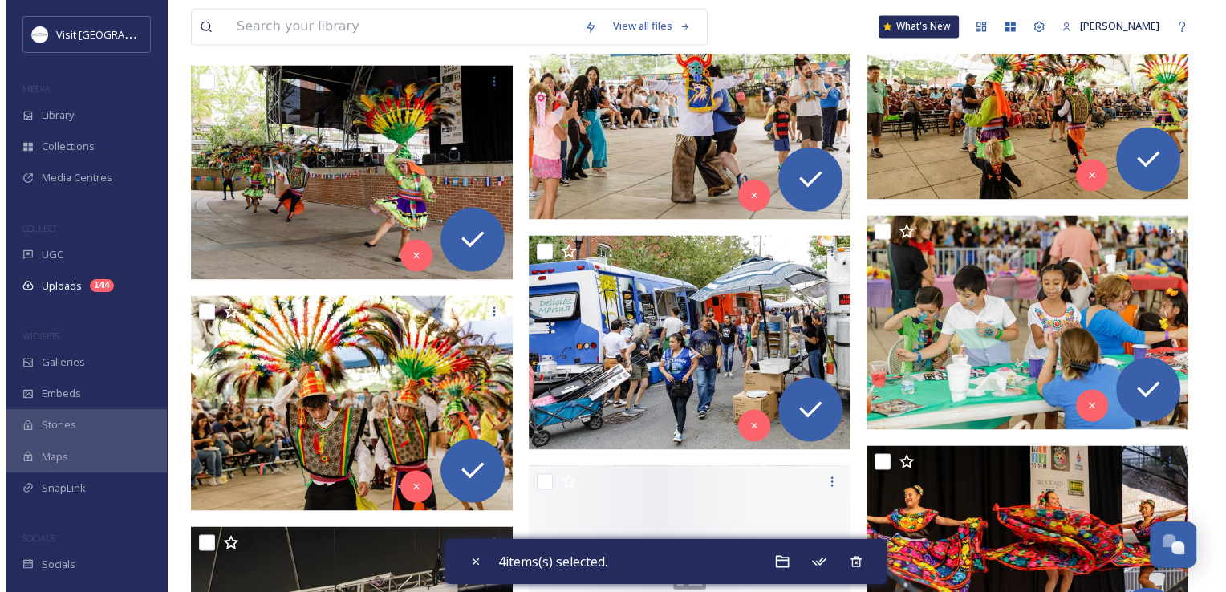
scroll to position [2567, 0]
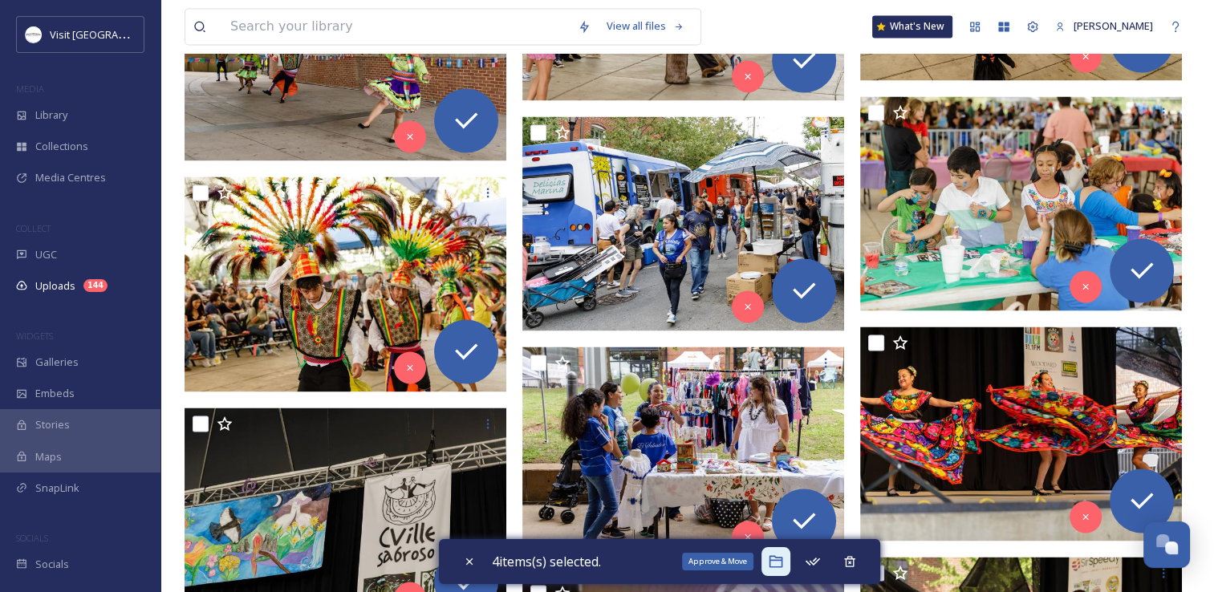
click at [782, 557] on icon at bounding box center [776, 562] width 14 height 12
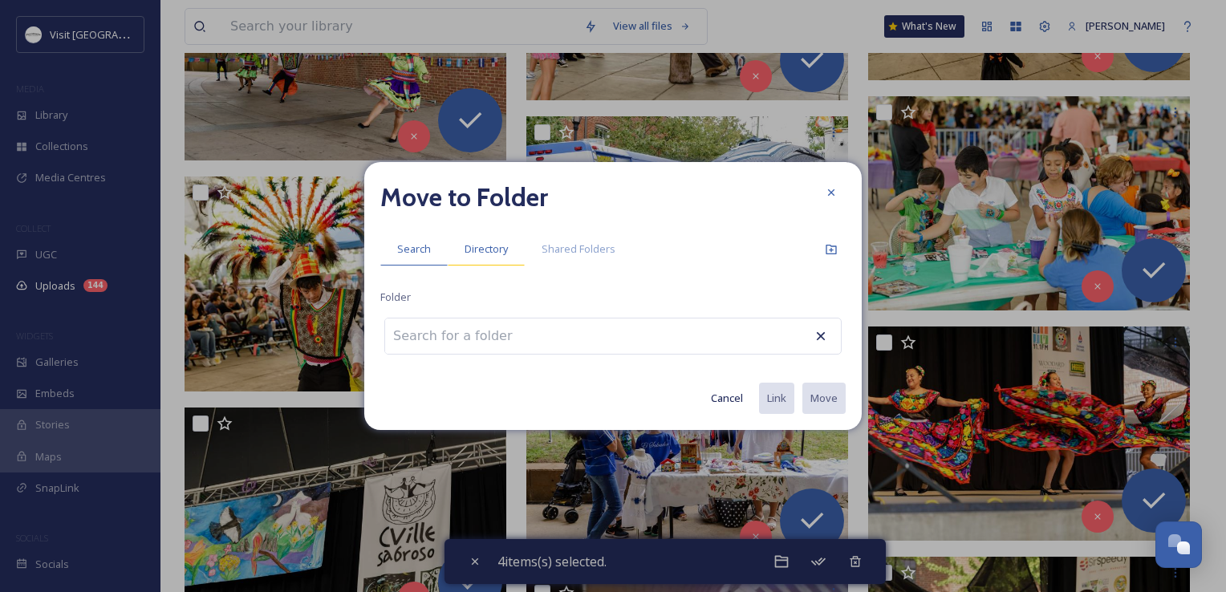
click at [509, 252] on div "Directory" at bounding box center [486, 249] width 77 height 33
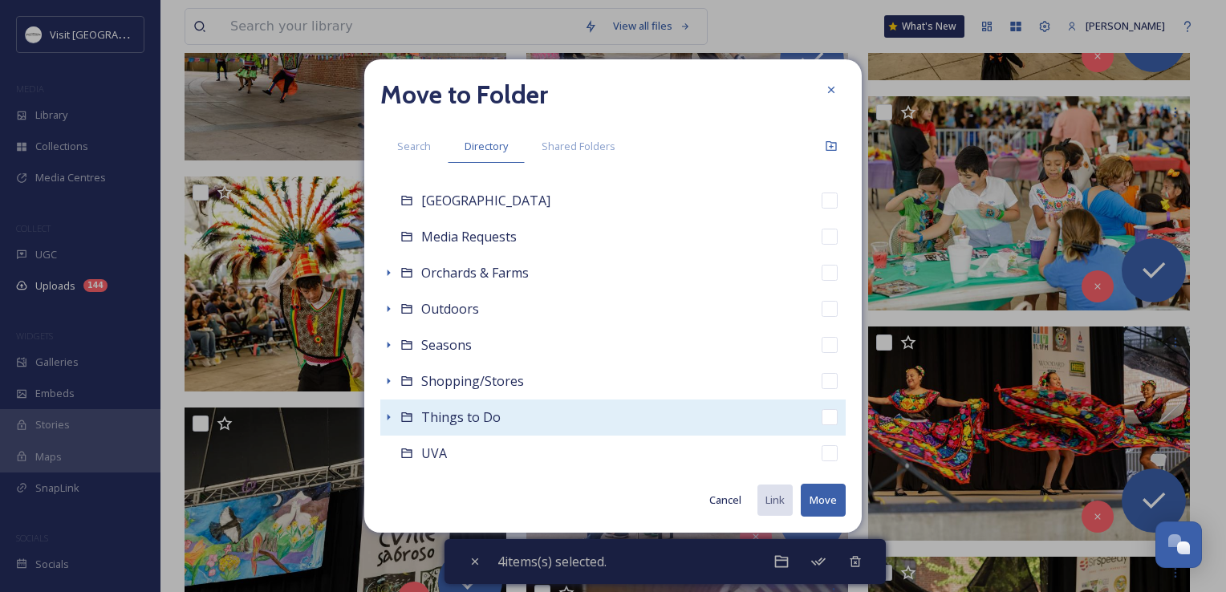
scroll to position [573, 0]
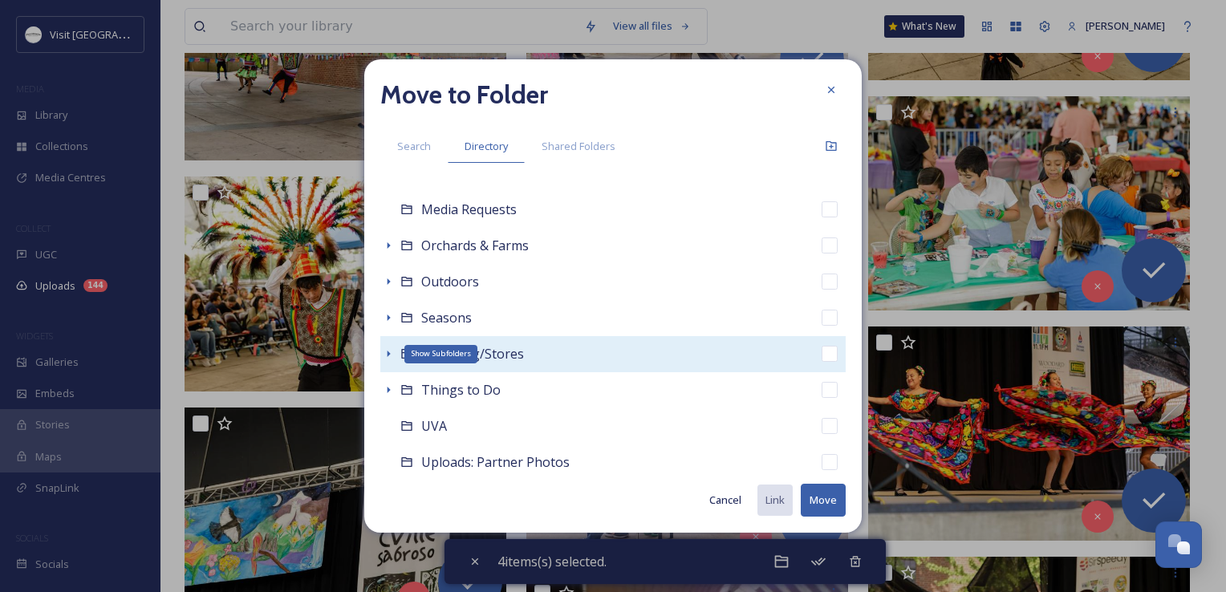
click at [388, 355] on icon at bounding box center [389, 354] width 3 height 6
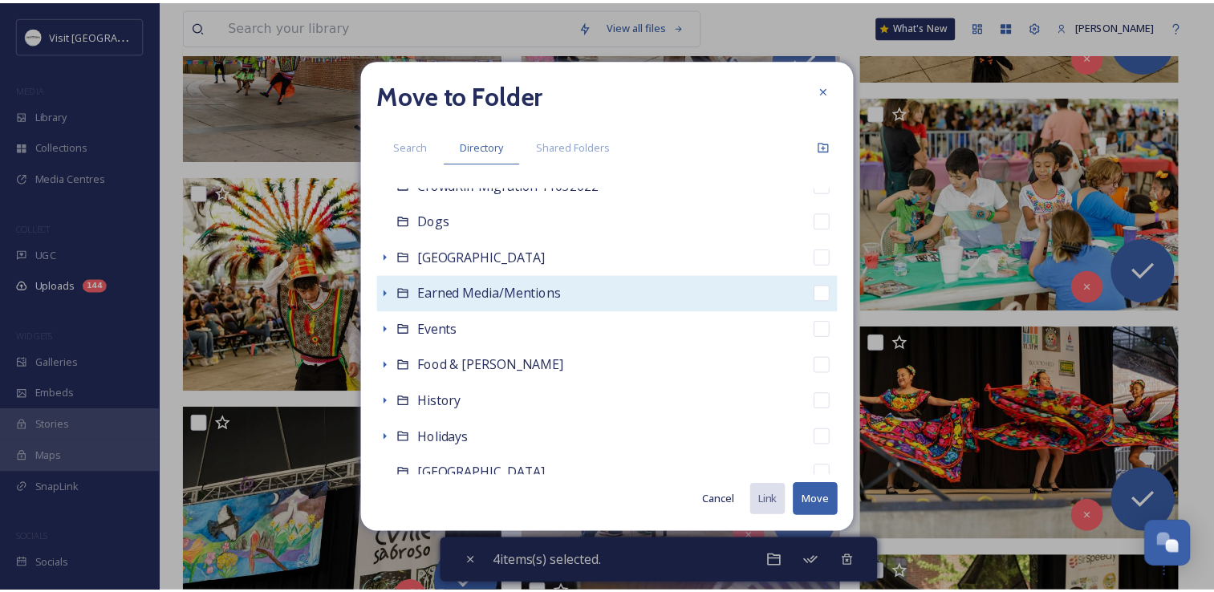
scroll to position [252, 0]
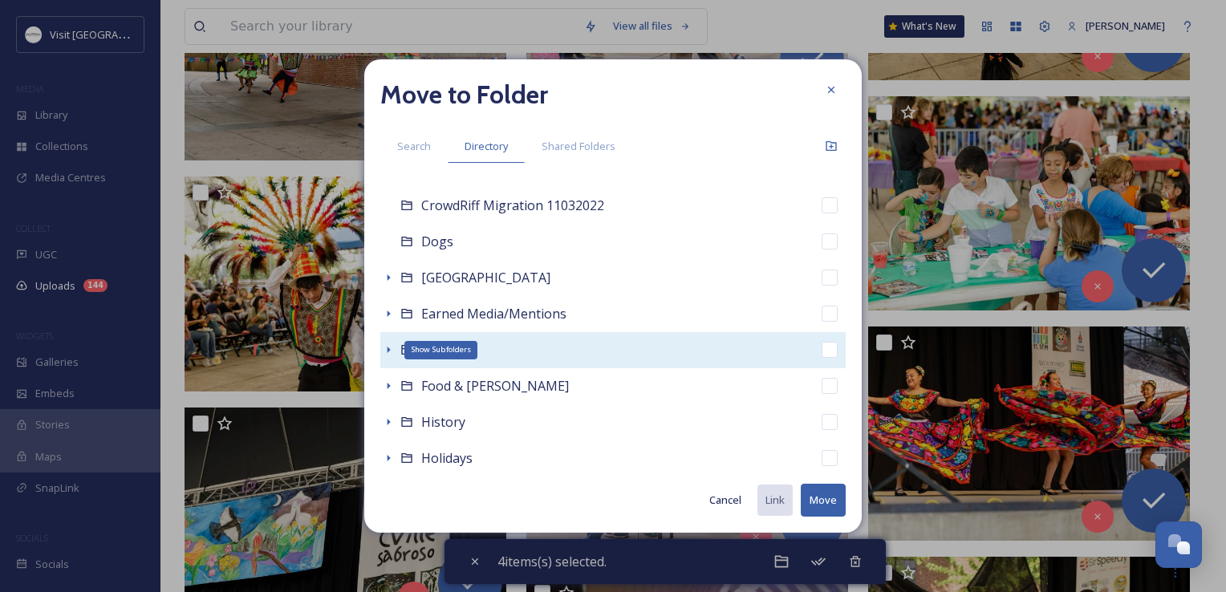
click at [387, 351] on icon at bounding box center [388, 349] width 13 height 13
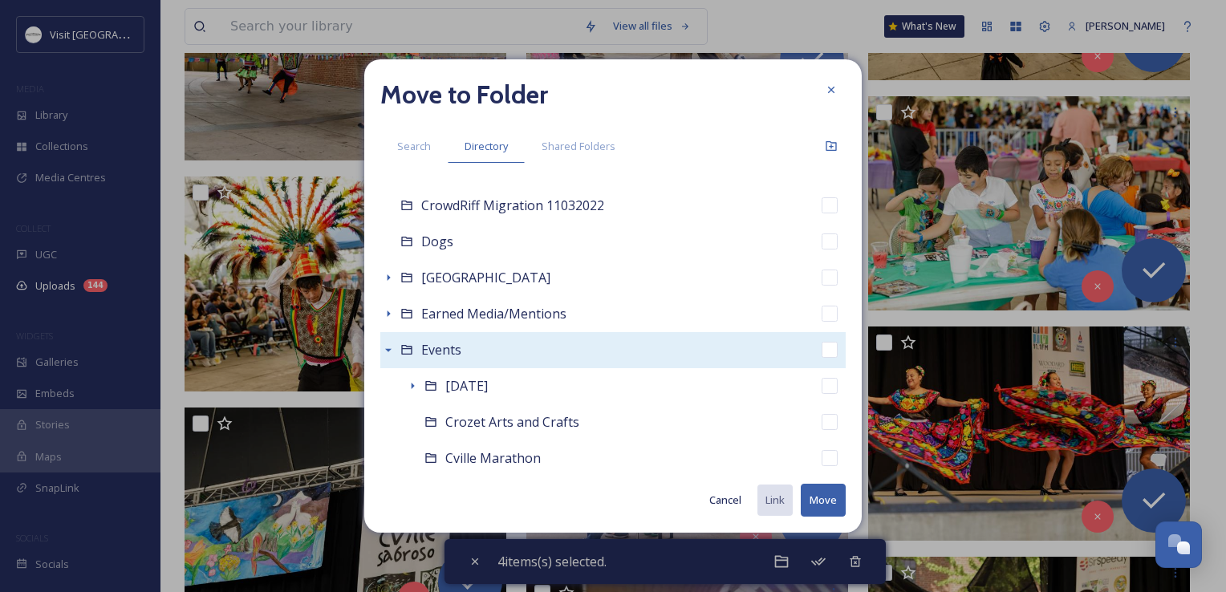
click at [450, 351] on span "Events" at bounding box center [441, 350] width 40 height 18
checkbox input "false"
checkbox input "true"
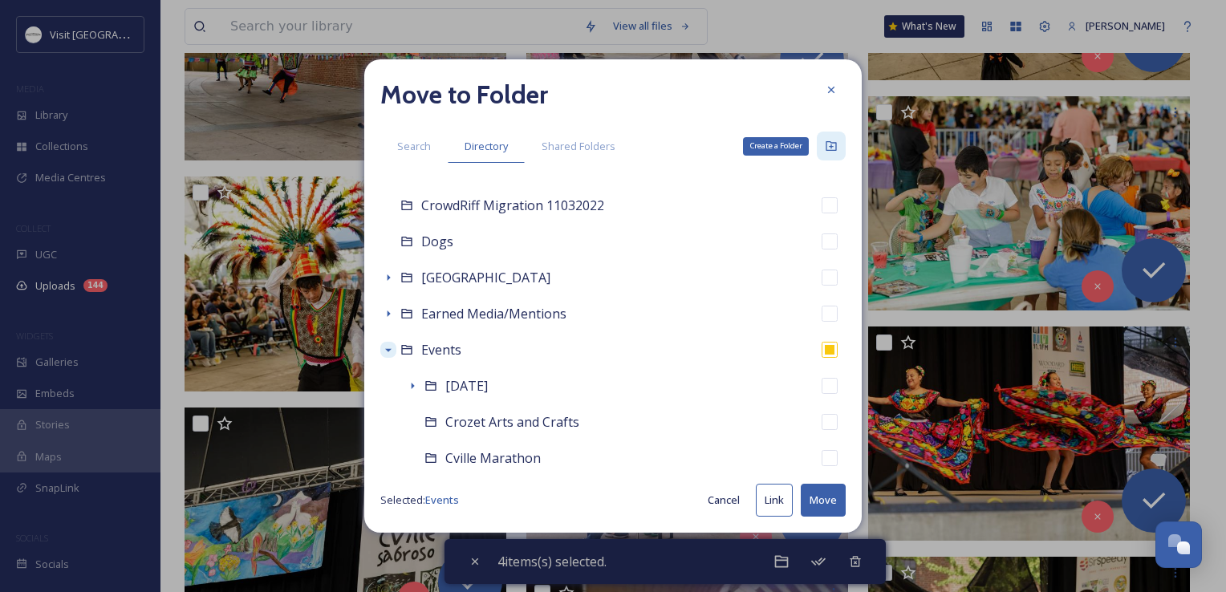
click at [828, 151] on icon at bounding box center [831, 146] width 13 height 13
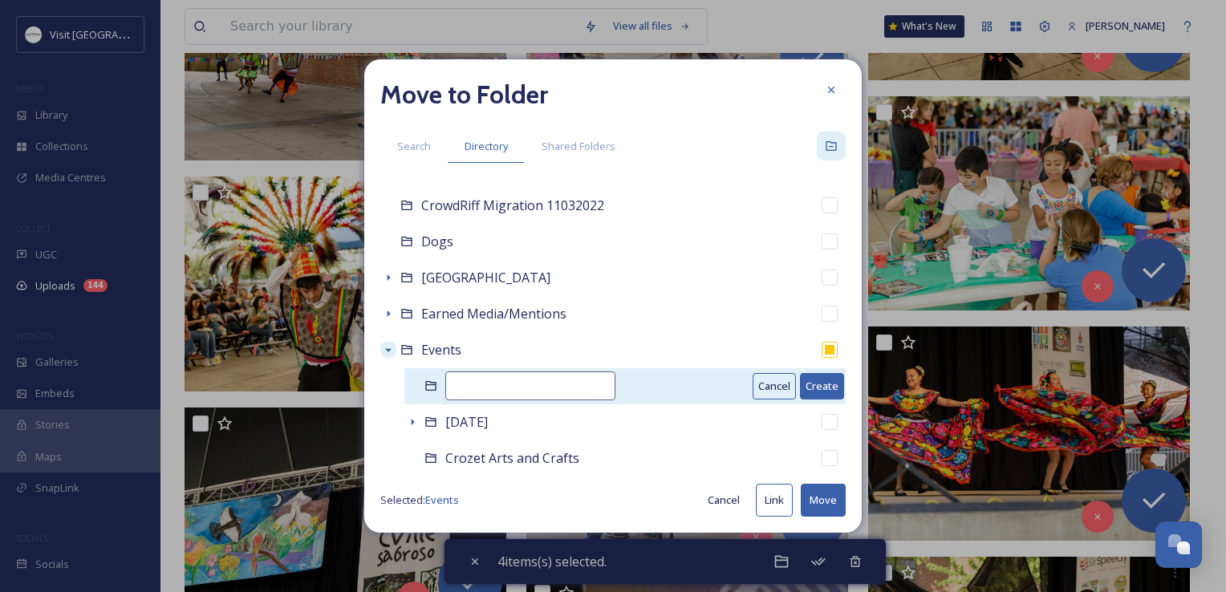
click at [496, 380] on input at bounding box center [530, 385] width 170 height 29
type input "2025 Idea House"
click at [806, 383] on button "Create" at bounding box center [822, 386] width 44 height 26
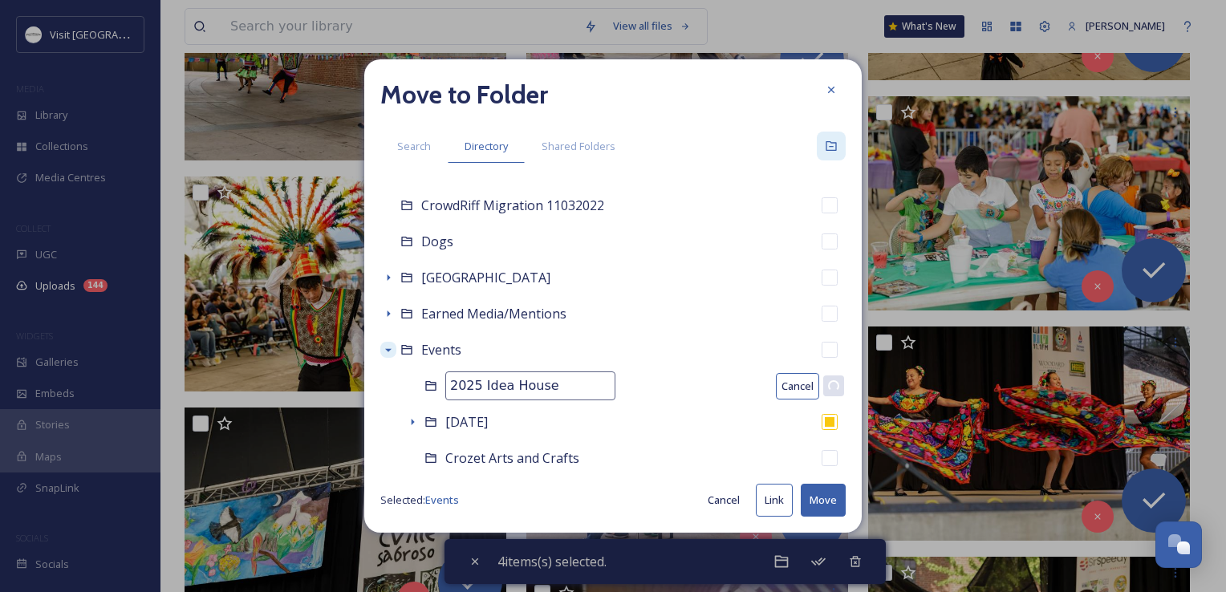
checkbox input "false"
checkbox input "true"
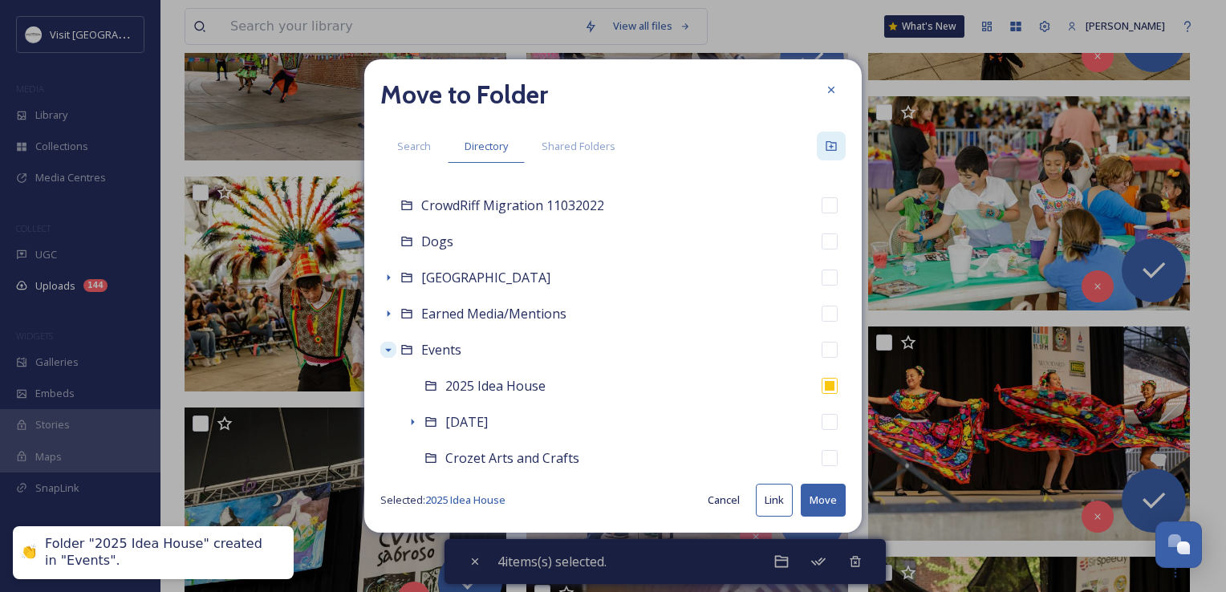
click at [831, 493] on button "Move" at bounding box center [823, 500] width 45 height 33
checkbox input "false"
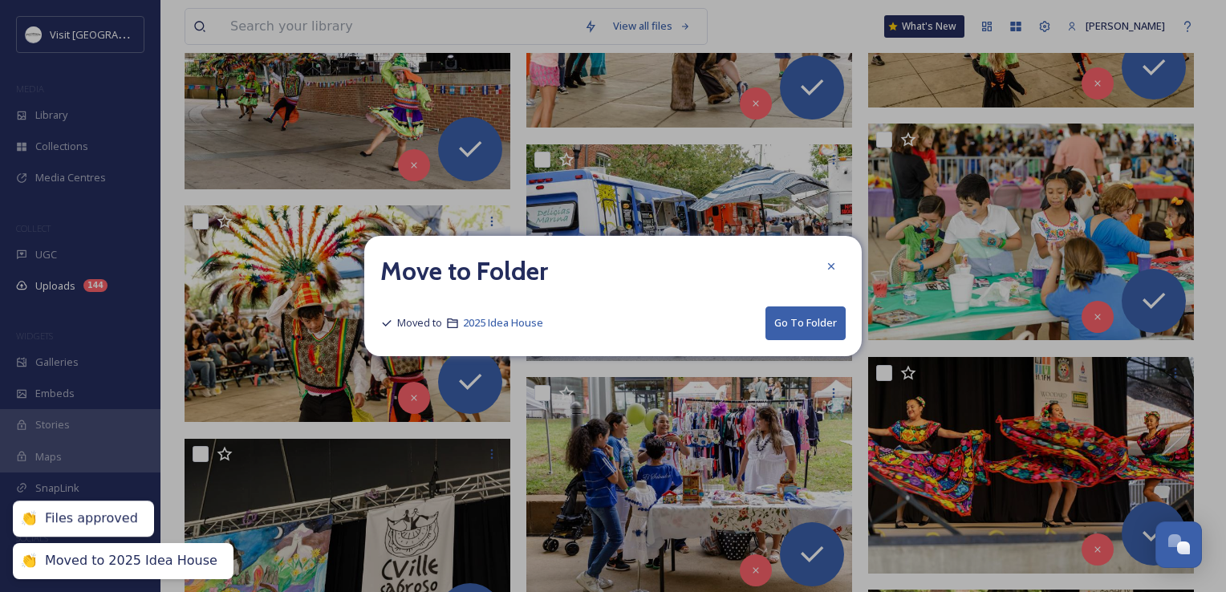
drag, startPoint x: 834, startPoint y: 259, endPoint x: 761, endPoint y: 277, distance: 75.1
click at [834, 259] on div at bounding box center [831, 266] width 29 height 29
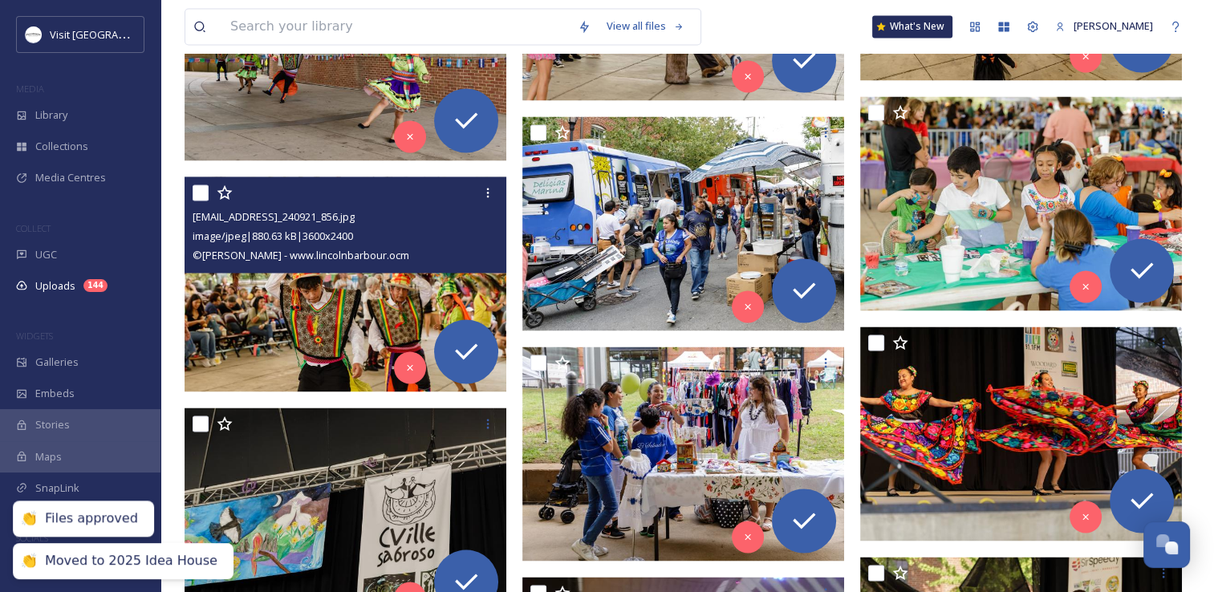
click at [203, 192] on input "checkbox" at bounding box center [201, 193] width 16 height 16
checkbox input "true"
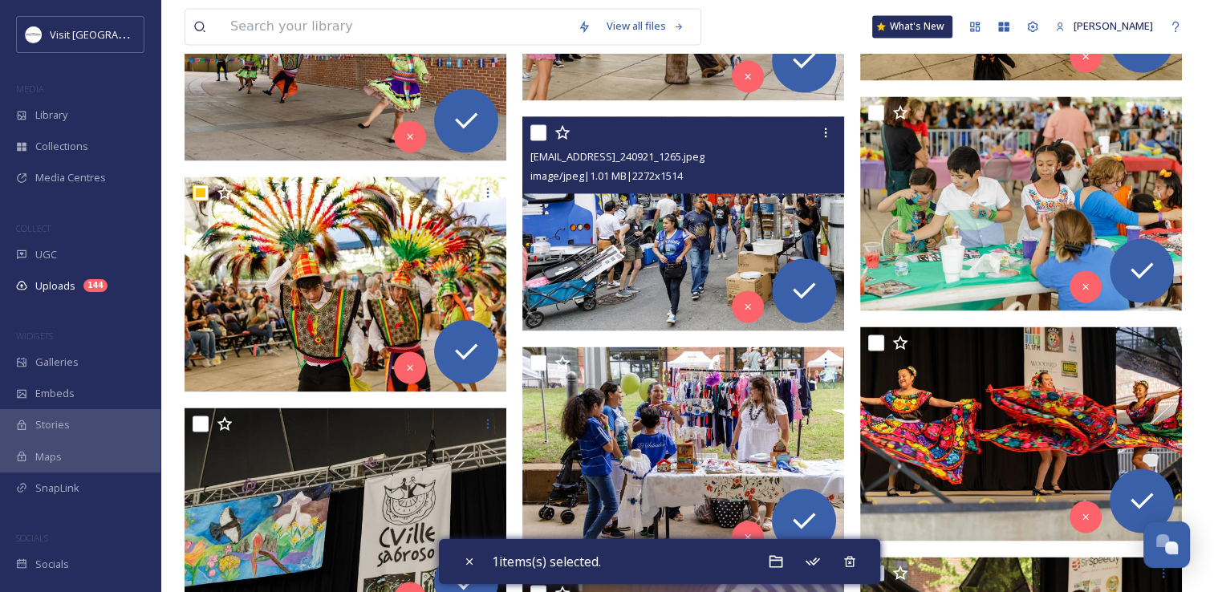
click at [535, 132] on input "checkbox" at bounding box center [538, 132] width 16 height 16
checkbox input "true"
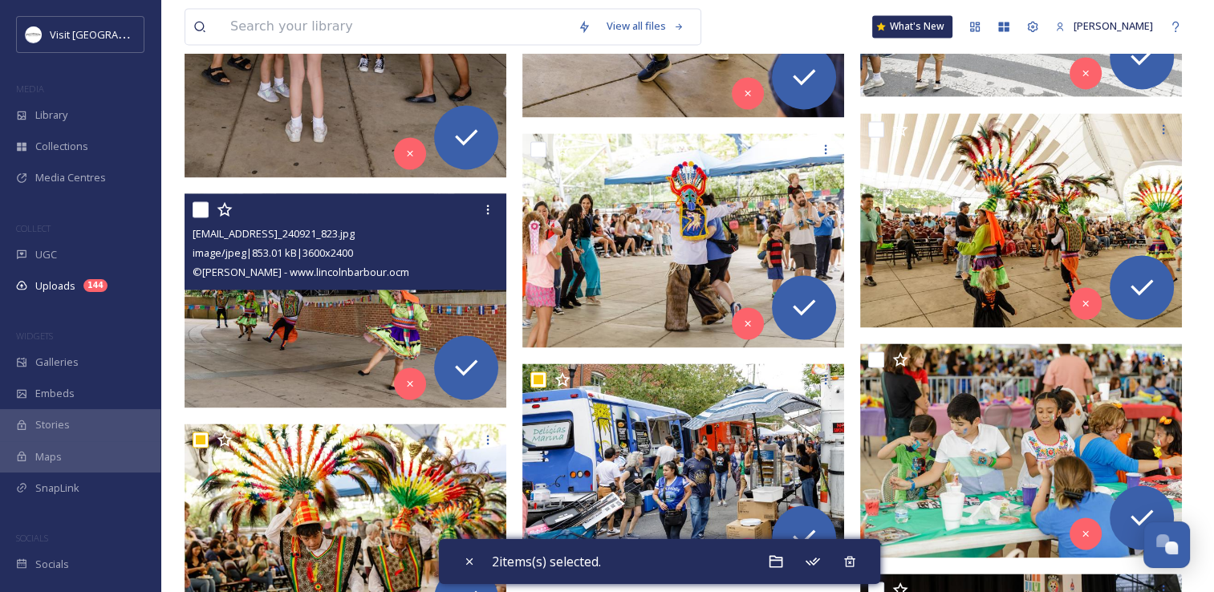
scroll to position [2247, 0]
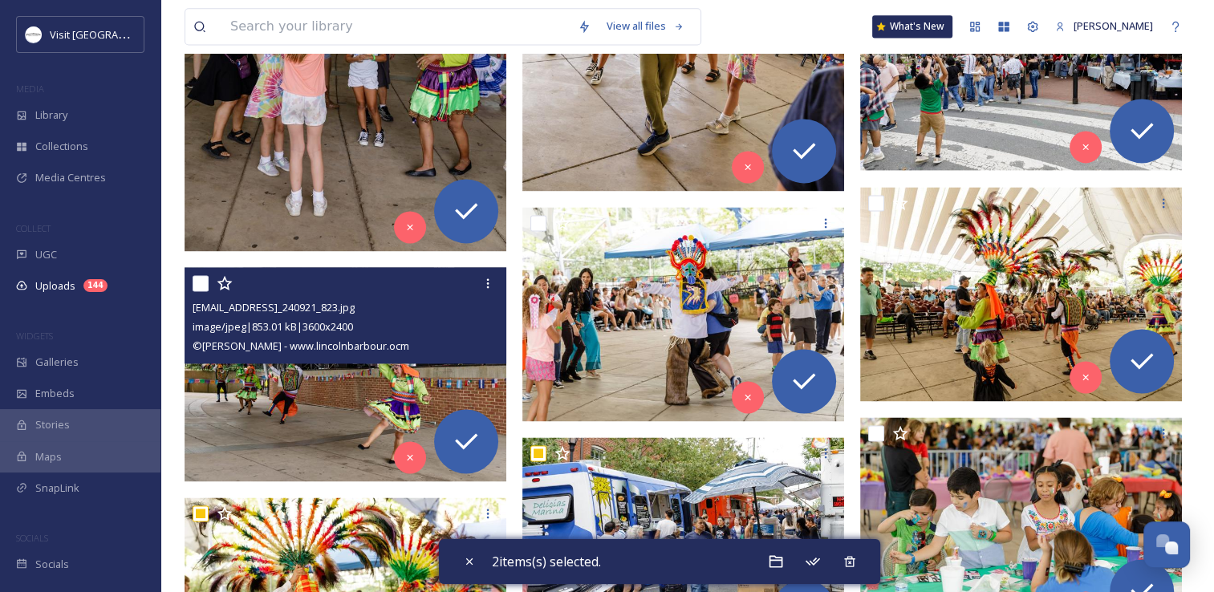
click at [204, 281] on input "checkbox" at bounding box center [201, 283] width 16 height 16
checkbox input "true"
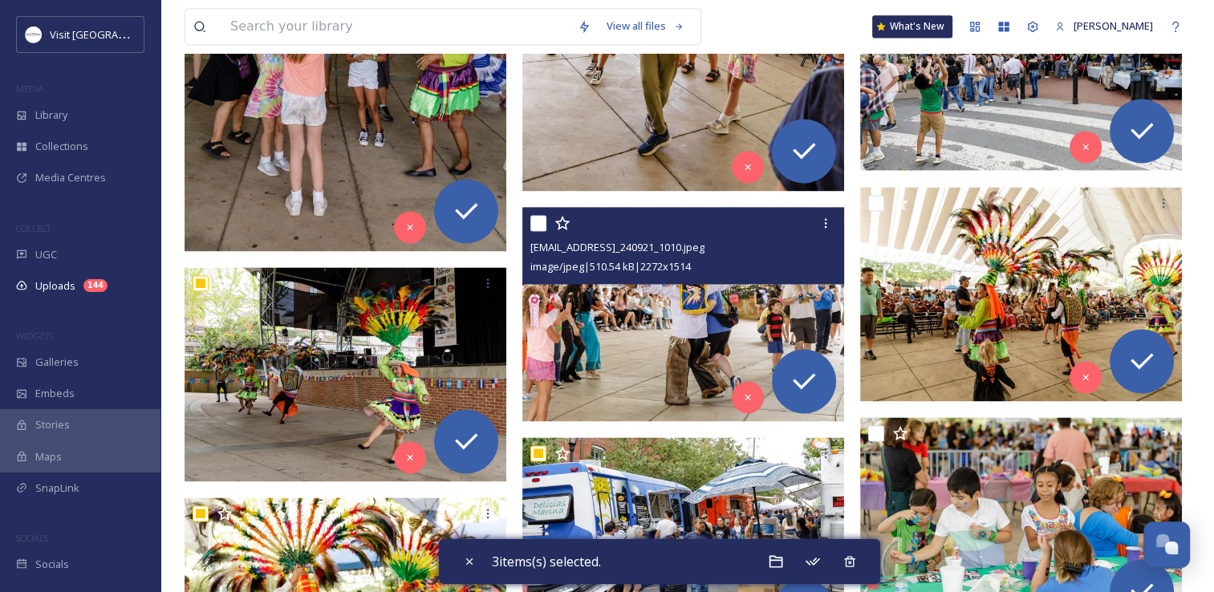
drag, startPoint x: 537, startPoint y: 225, endPoint x: 695, endPoint y: 211, distance: 158.6
click at [538, 223] on input "checkbox" at bounding box center [538, 223] width 16 height 16
checkbox input "true"
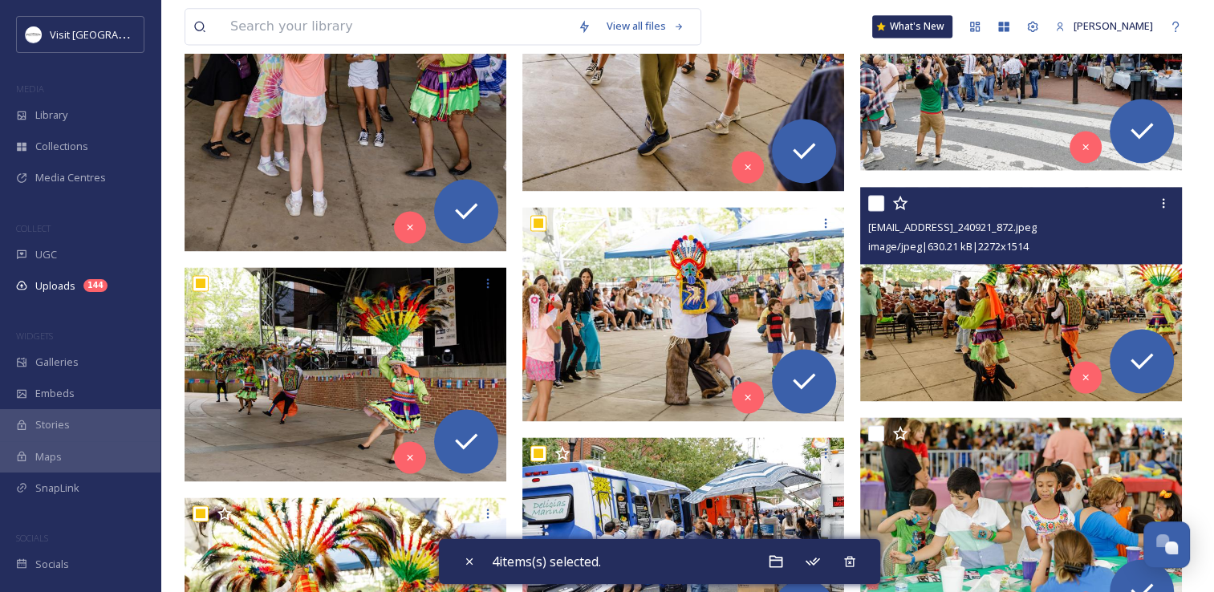
click at [875, 201] on input "checkbox" at bounding box center [876, 203] width 16 height 16
checkbox input "true"
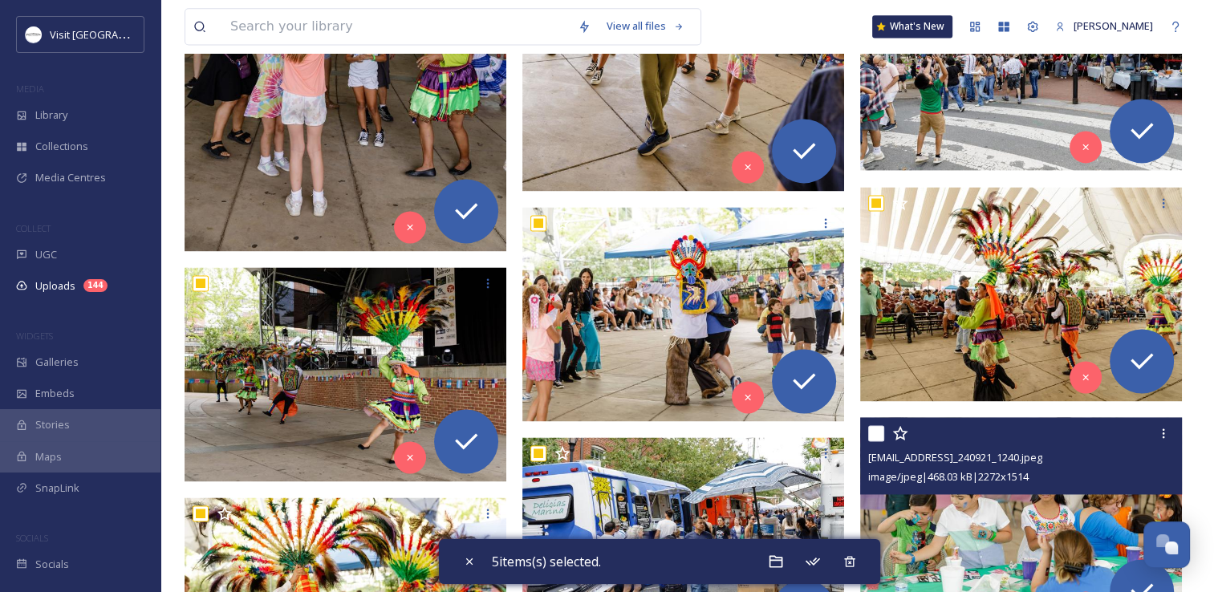
click at [875, 433] on input "checkbox" at bounding box center [876, 433] width 16 height 16
checkbox input "true"
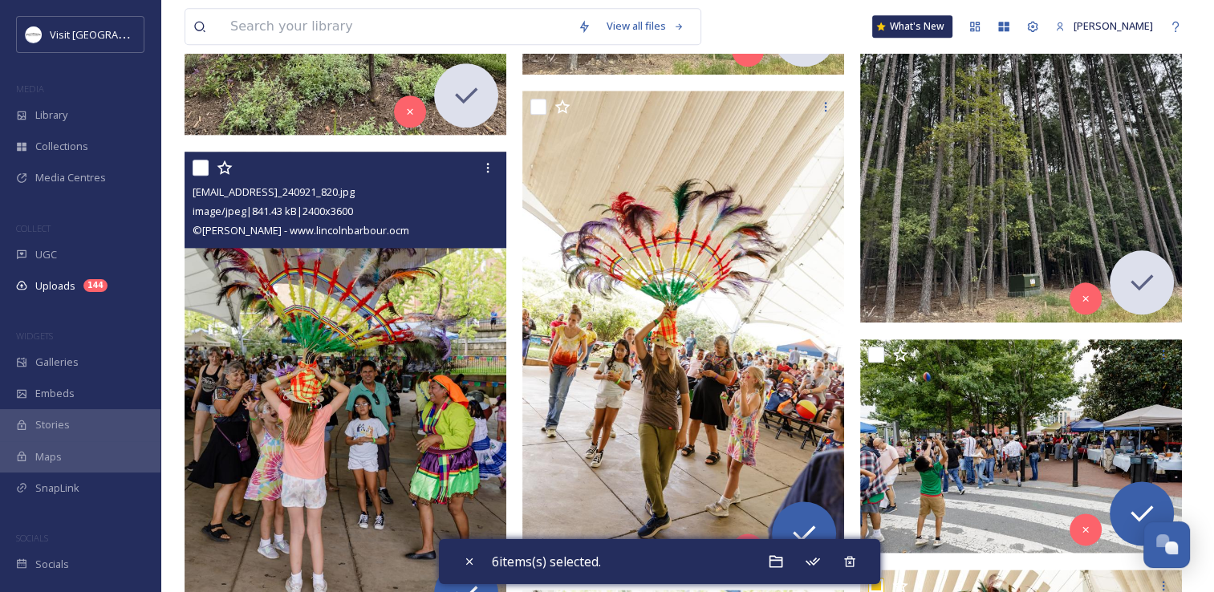
scroll to position [1845, 0]
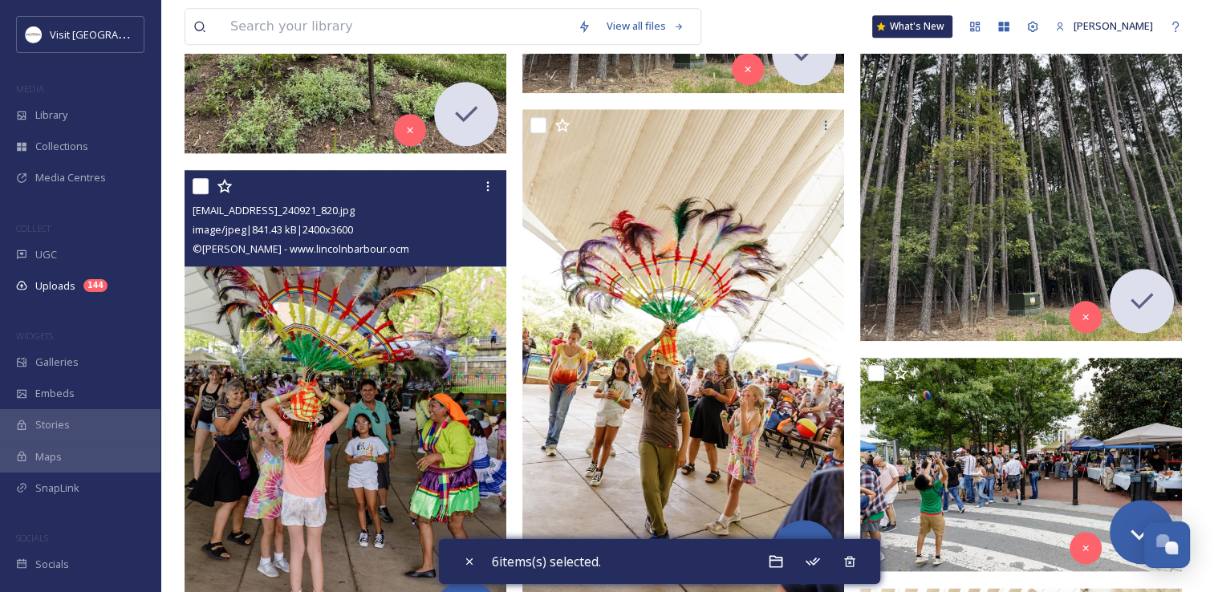
click at [199, 189] on input "checkbox" at bounding box center [201, 186] width 16 height 16
checkbox input "true"
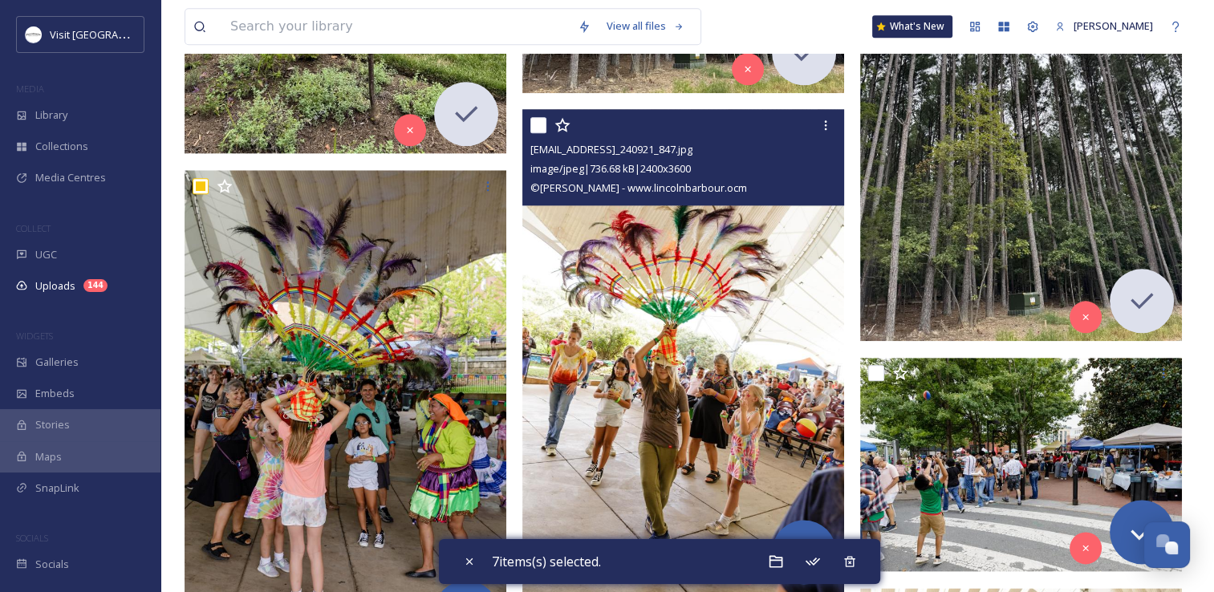
click at [537, 123] on input "checkbox" at bounding box center [538, 125] width 16 height 16
checkbox input "true"
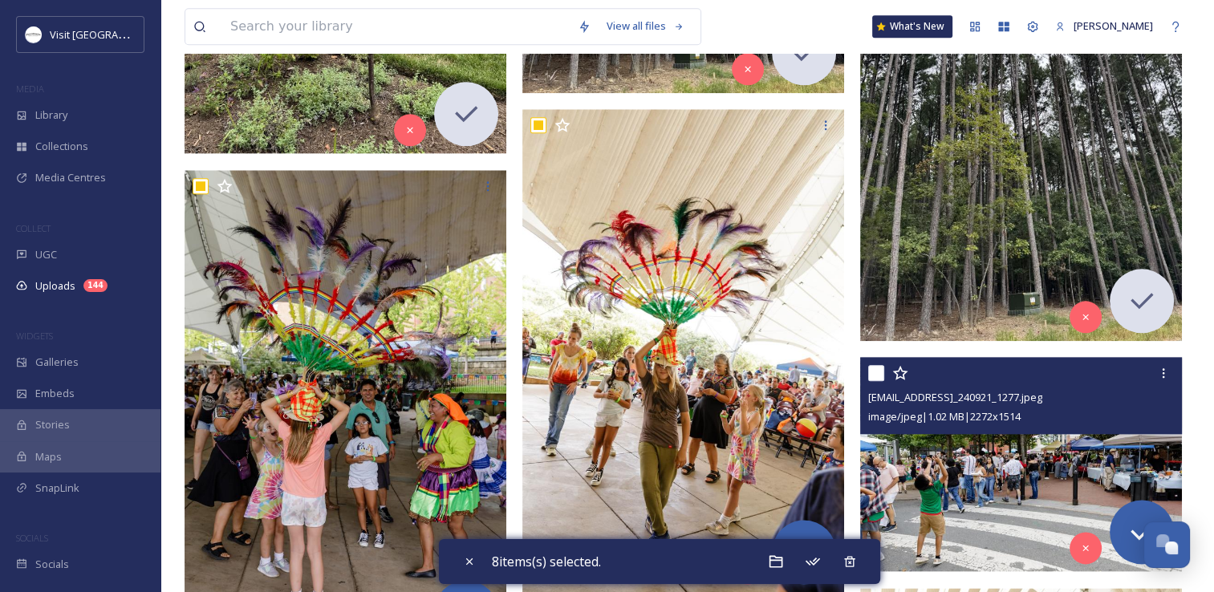
click at [875, 372] on input "checkbox" at bounding box center [876, 373] width 16 height 16
checkbox input "true"
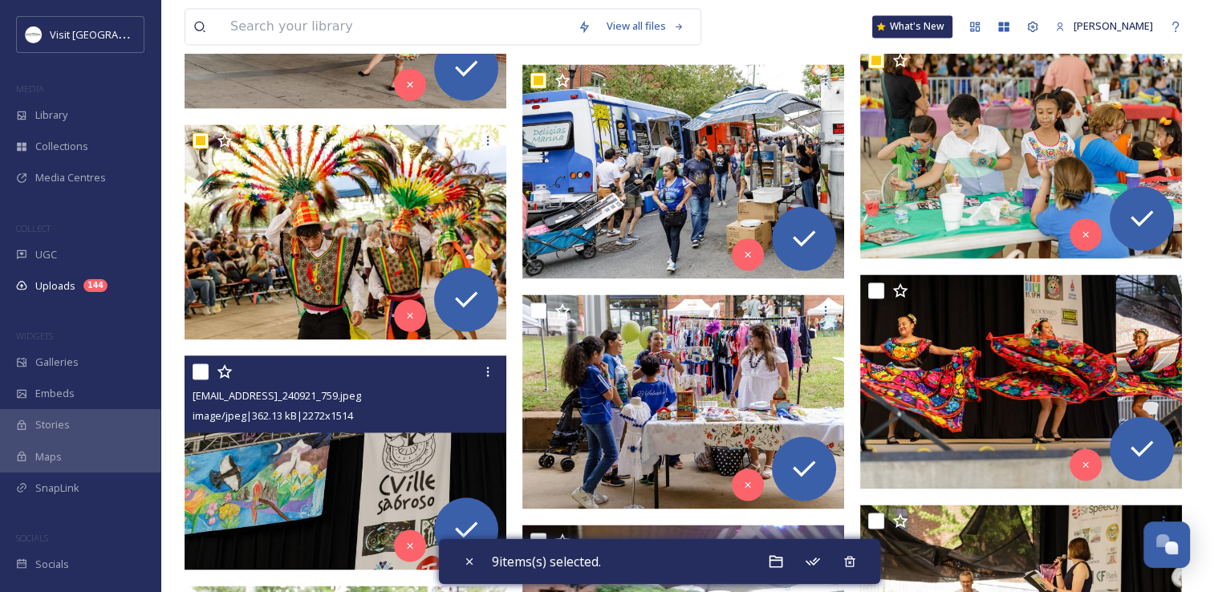
scroll to position [2648, 0]
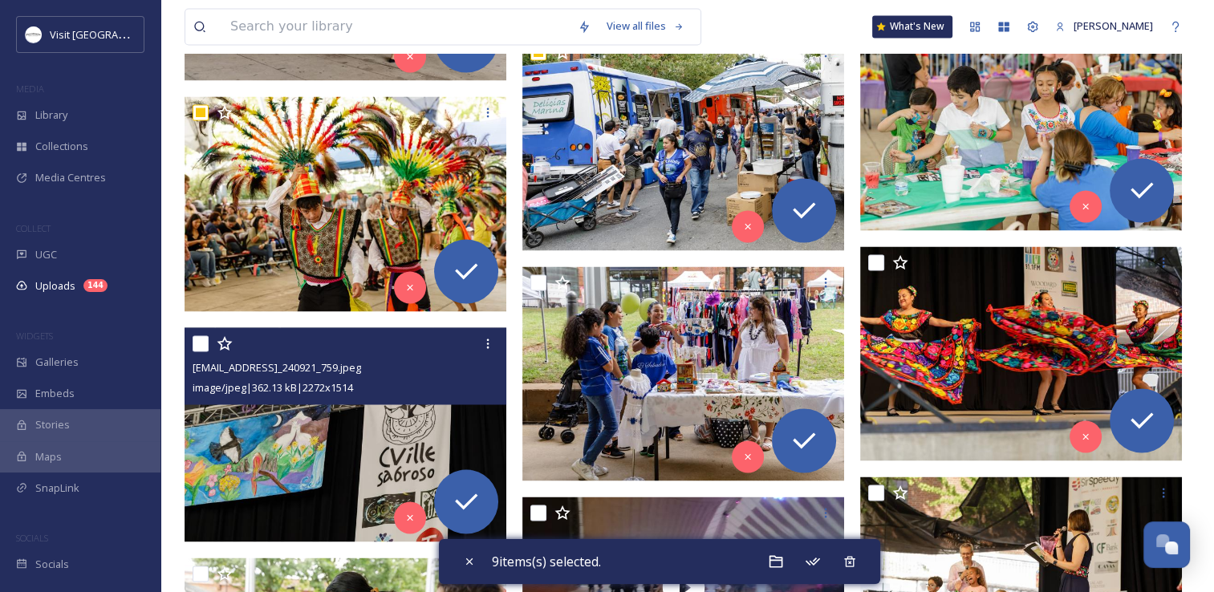
drag, startPoint x: 199, startPoint y: 342, endPoint x: 212, endPoint y: 338, distance: 13.4
click at [199, 342] on input "checkbox" at bounding box center [201, 343] width 16 height 16
checkbox input "true"
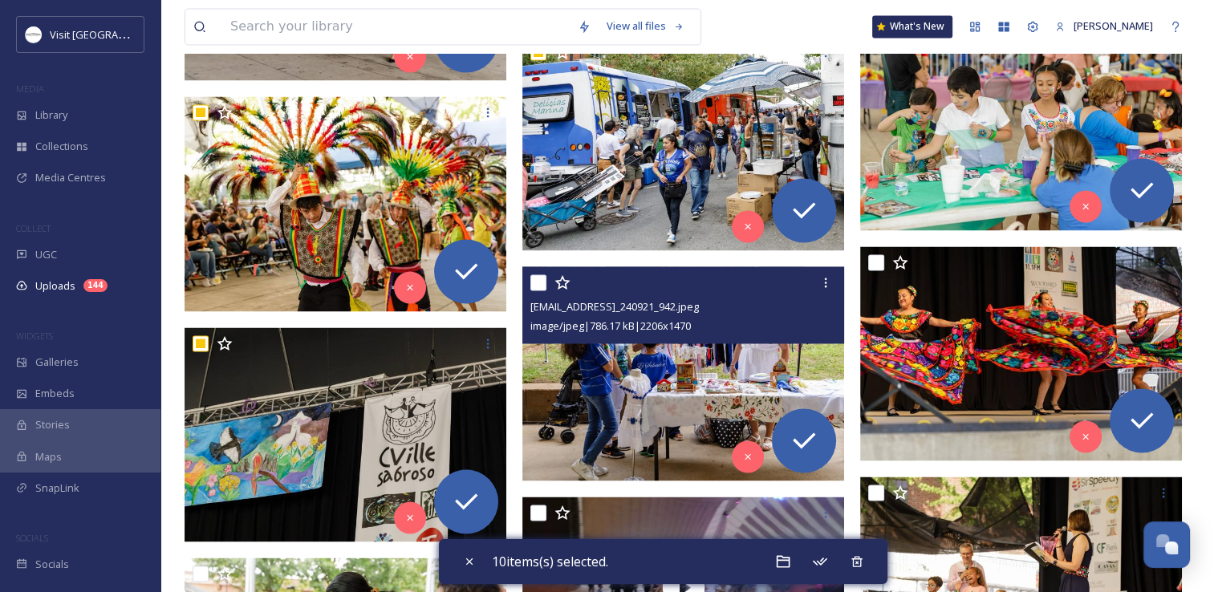
click at [536, 285] on input "checkbox" at bounding box center [538, 282] width 16 height 16
checkbox input "true"
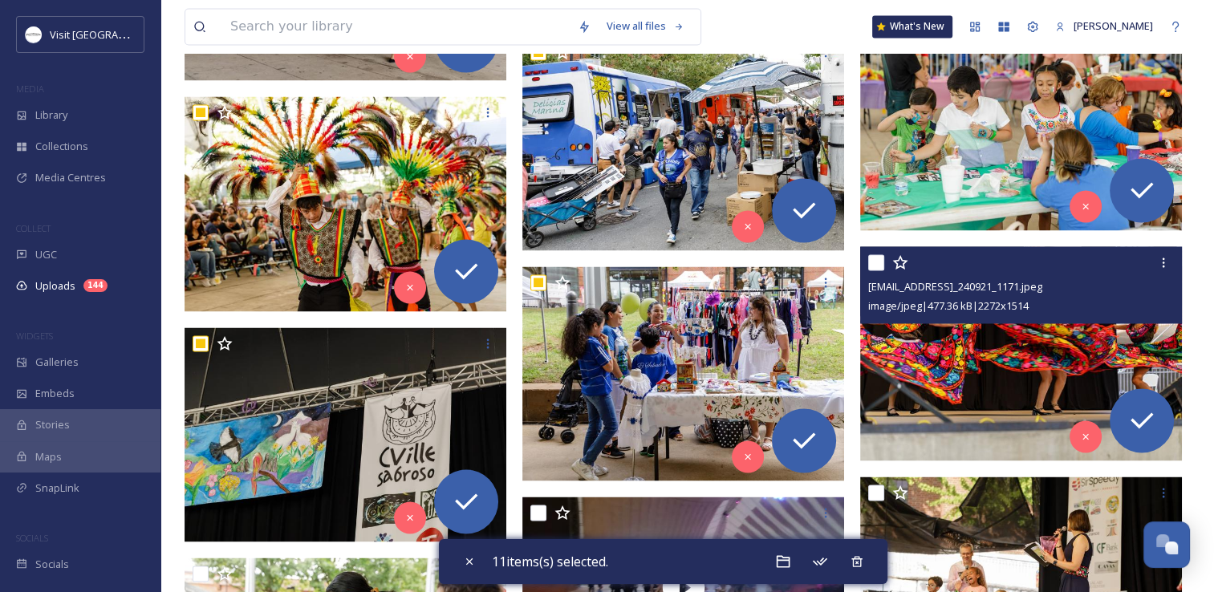
click at [876, 255] on input "checkbox" at bounding box center [876, 262] width 16 height 16
checkbox input "true"
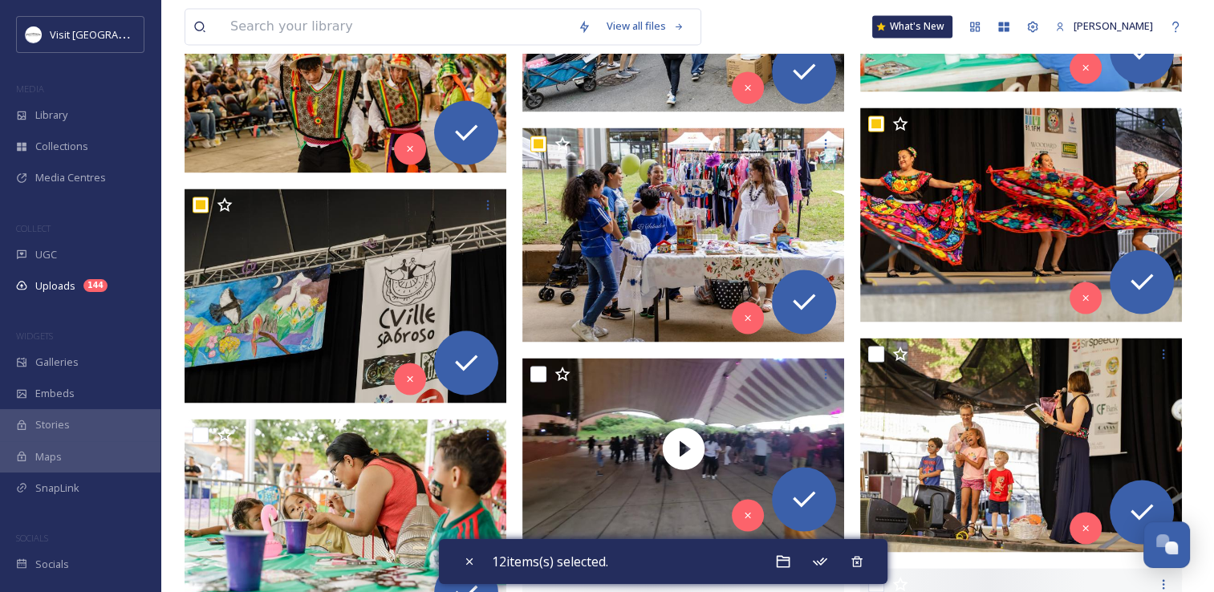
scroll to position [2808, 0]
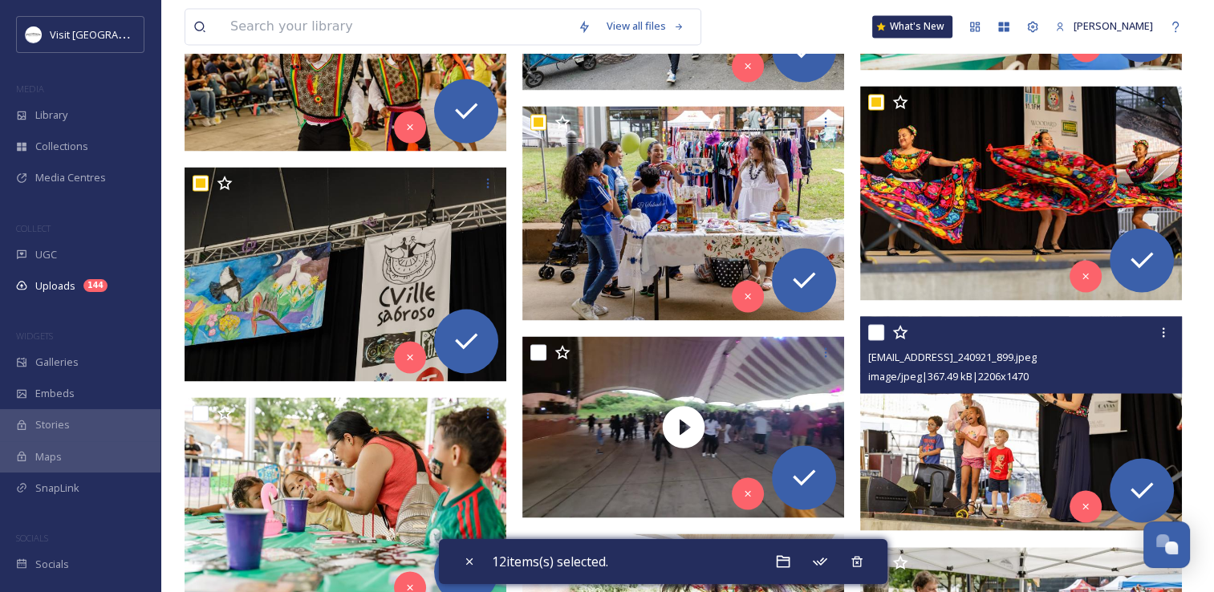
click at [876, 324] on input "checkbox" at bounding box center [876, 332] width 16 height 16
checkbox input "true"
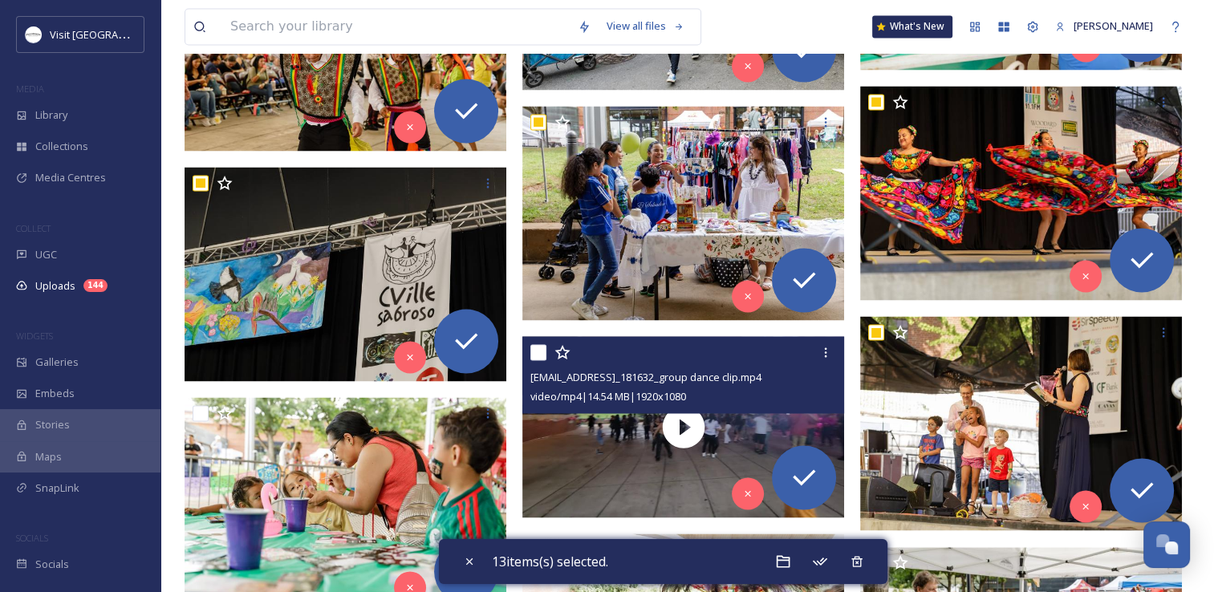
drag, startPoint x: 534, startPoint y: 355, endPoint x: 522, endPoint y: 358, distance: 11.7
click at [532, 355] on input "checkbox" at bounding box center [538, 352] width 16 height 16
checkbox input "true"
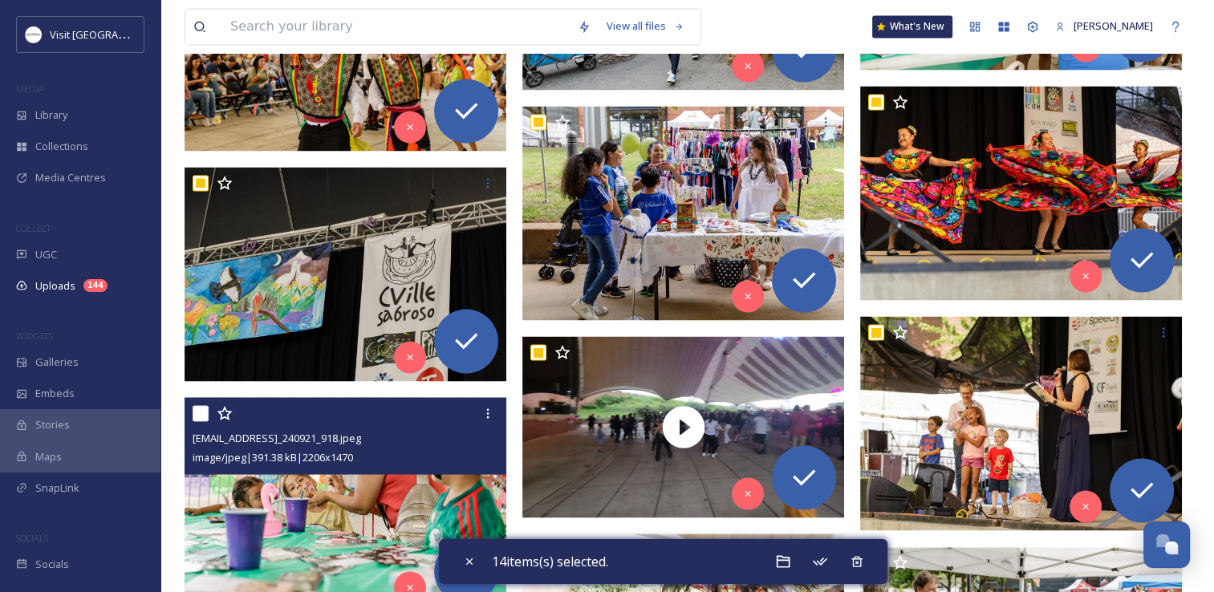
click at [201, 411] on input "checkbox" at bounding box center [201, 413] width 16 height 16
checkbox input "true"
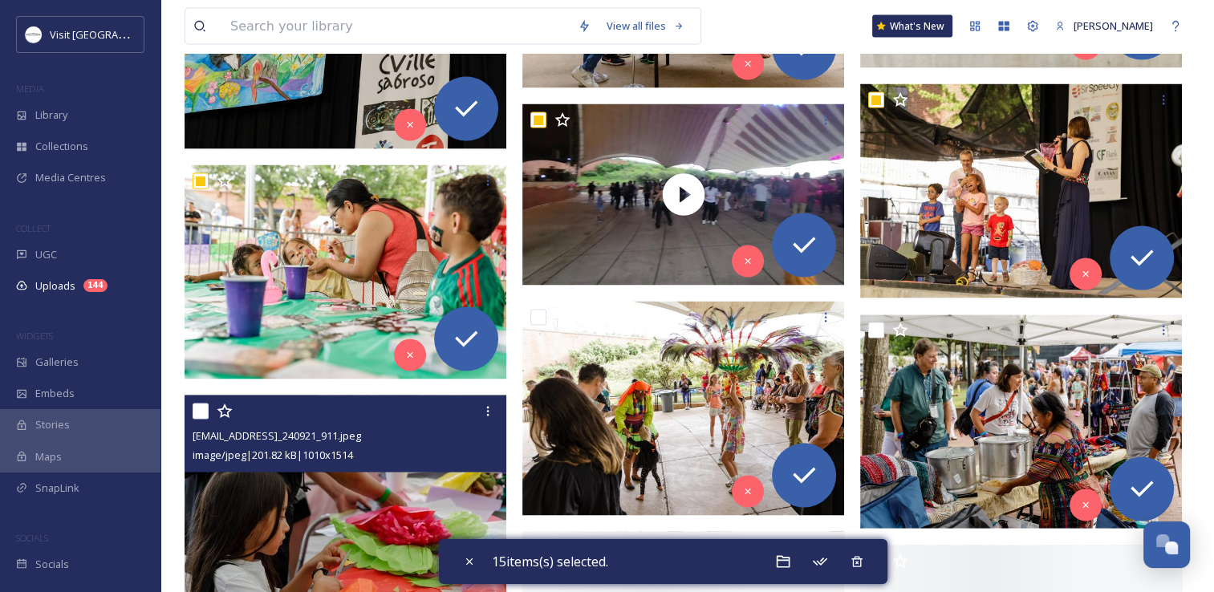
scroll to position [3049, 0]
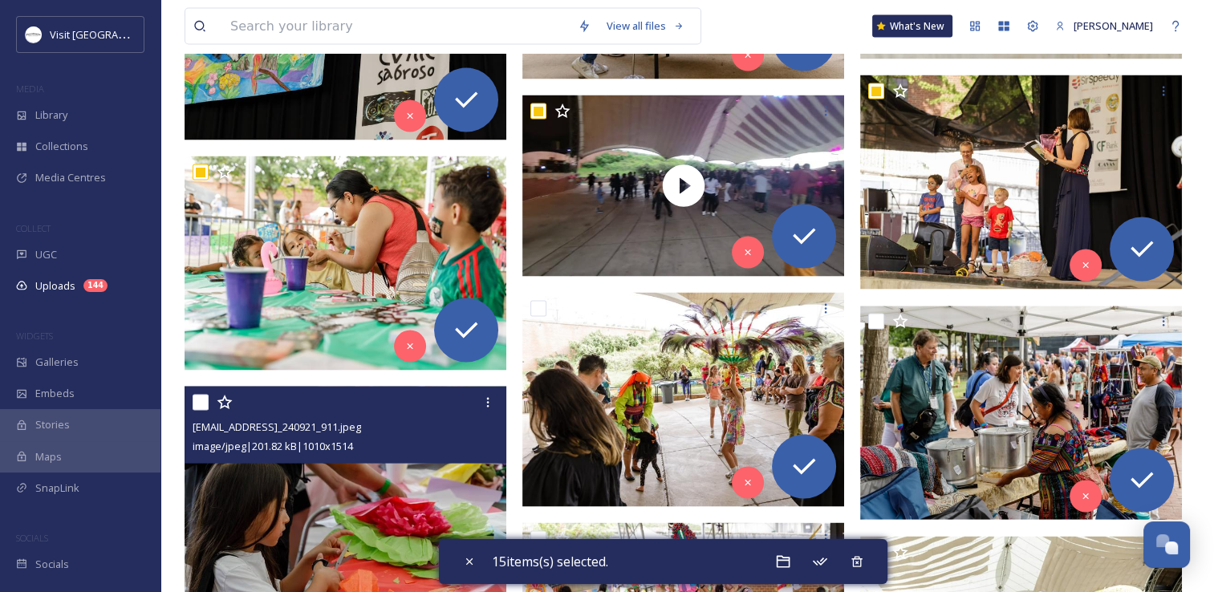
click at [203, 404] on input "checkbox" at bounding box center [201, 403] width 16 height 16
checkbox input "true"
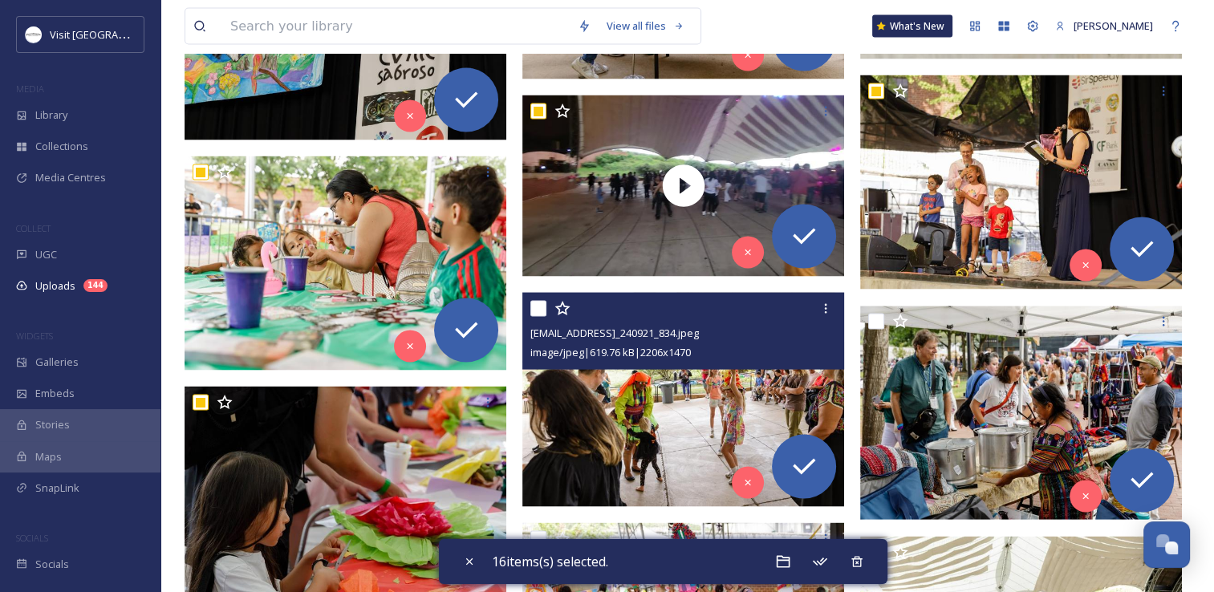
click at [537, 308] on input "checkbox" at bounding box center [538, 309] width 16 height 16
checkbox input "true"
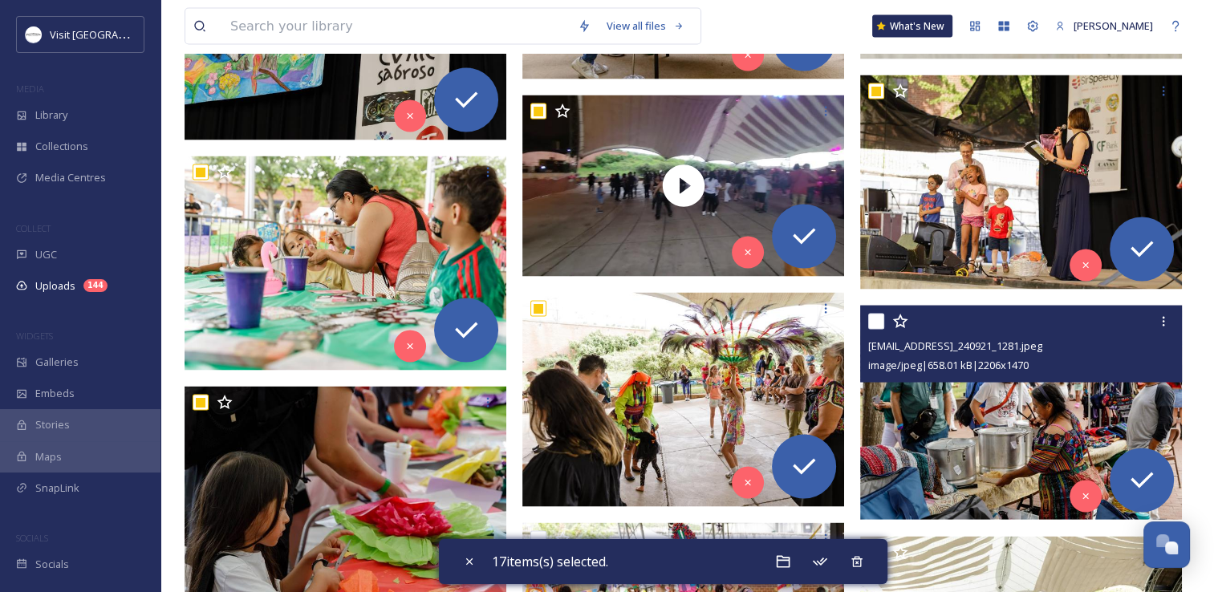
click at [883, 319] on input "checkbox" at bounding box center [876, 322] width 16 height 16
checkbox input "true"
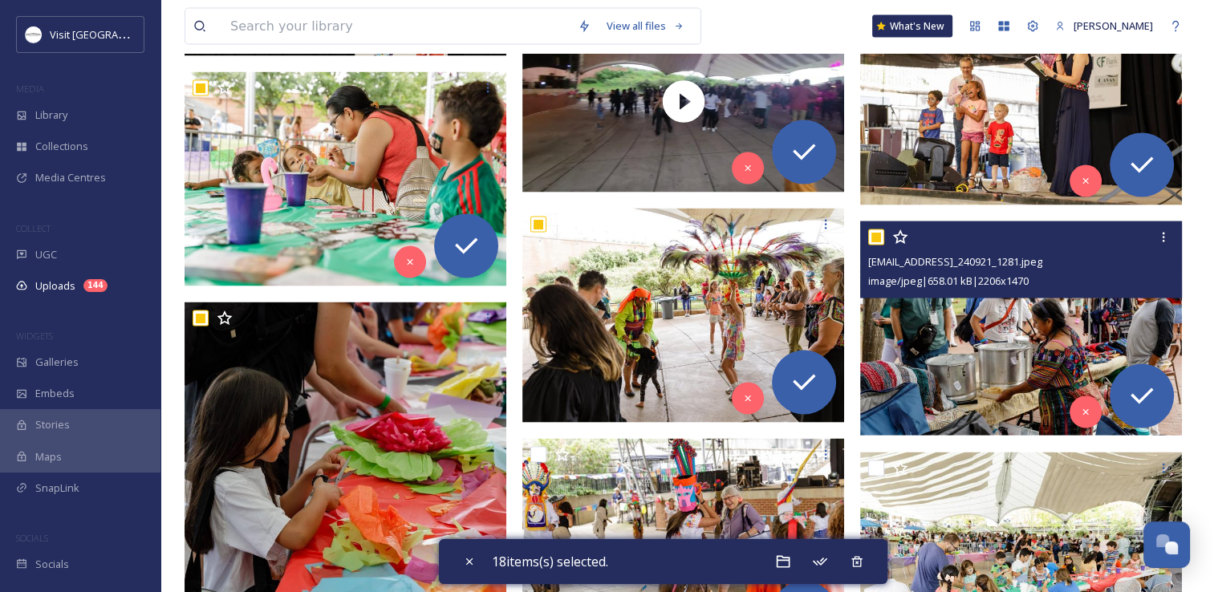
scroll to position [3290, 0]
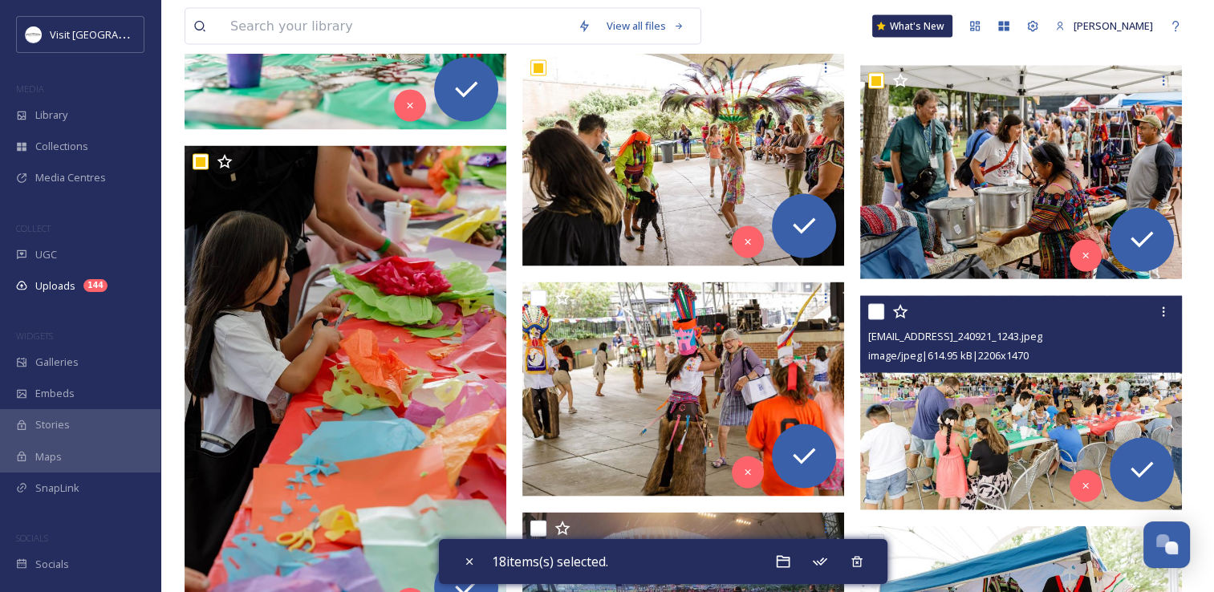
click at [876, 305] on input "checkbox" at bounding box center [876, 312] width 16 height 16
checkbox input "true"
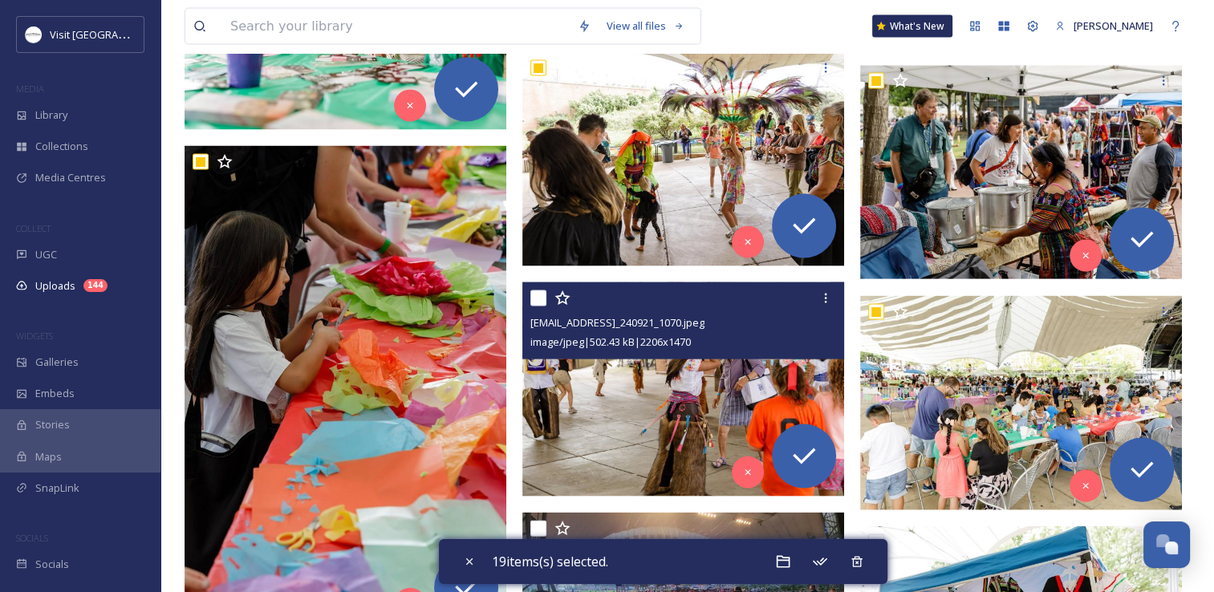
click at [536, 299] on input "checkbox" at bounding box center [538, 298] width 16 height 16
checkbox input "true"
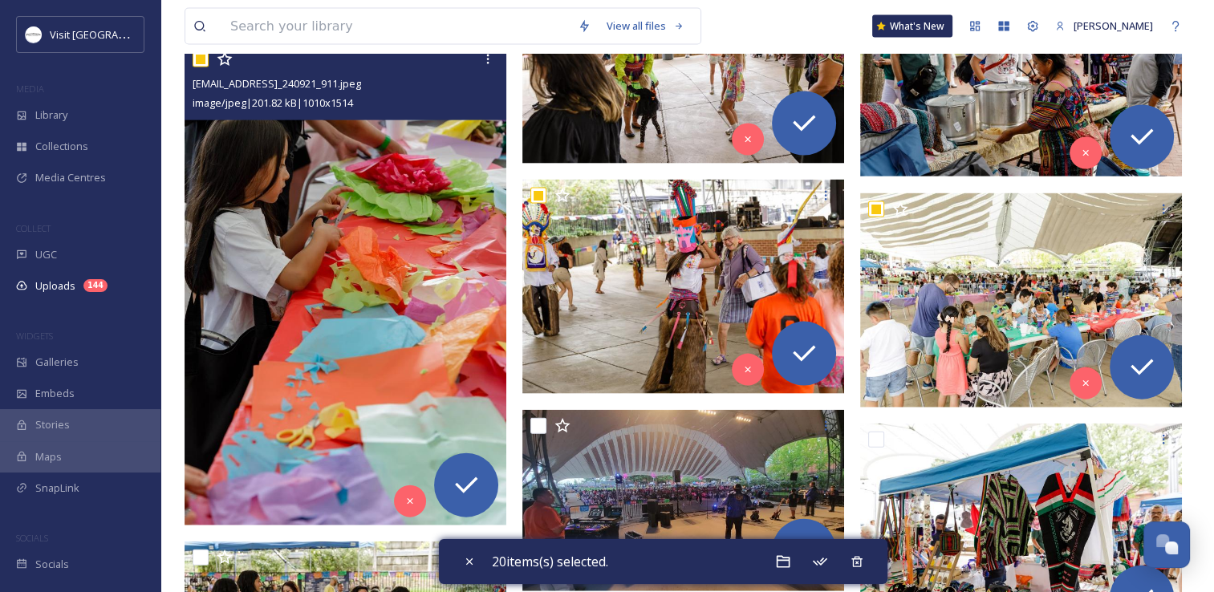
scroll to position [3530, 0]
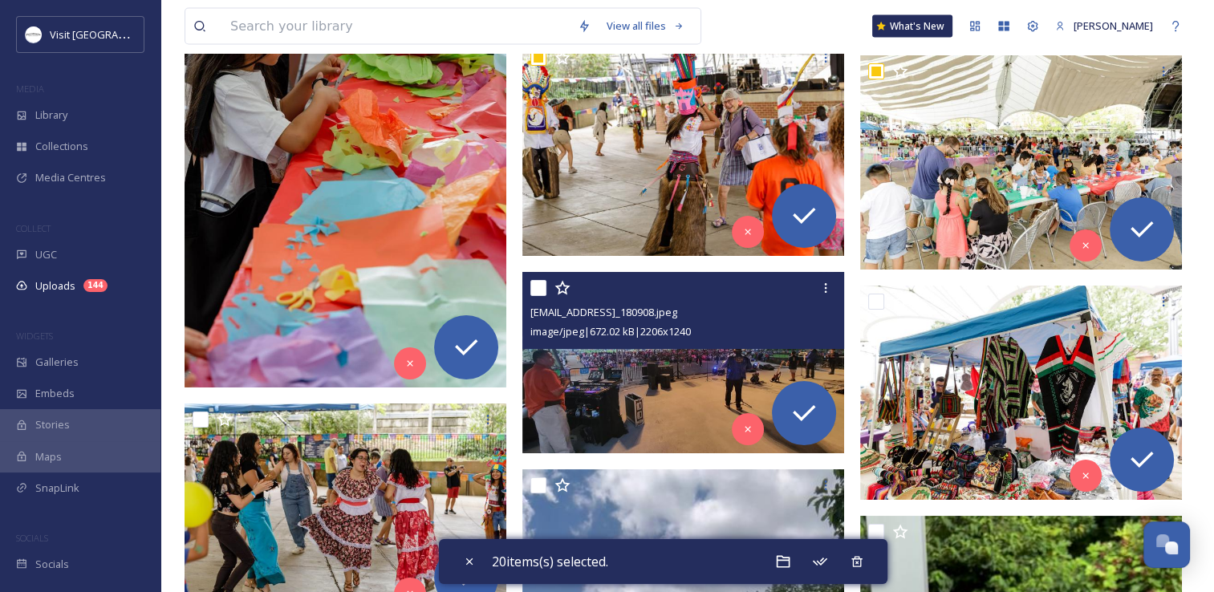
click at [538, 286] on input "checkbox" at bounding box center [538, 288] width 16 height 16
checkbox input "true"
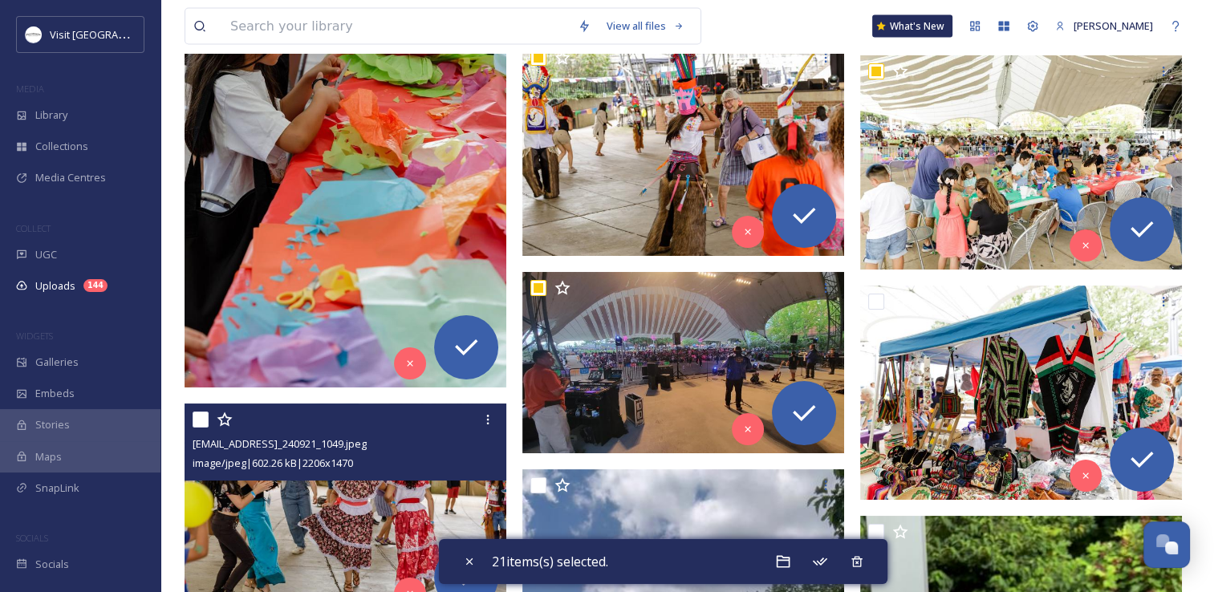
click at [202, 416] on input "checkbox" at bounding box center [201, 420] width 16 height 16
checkbox input "true"
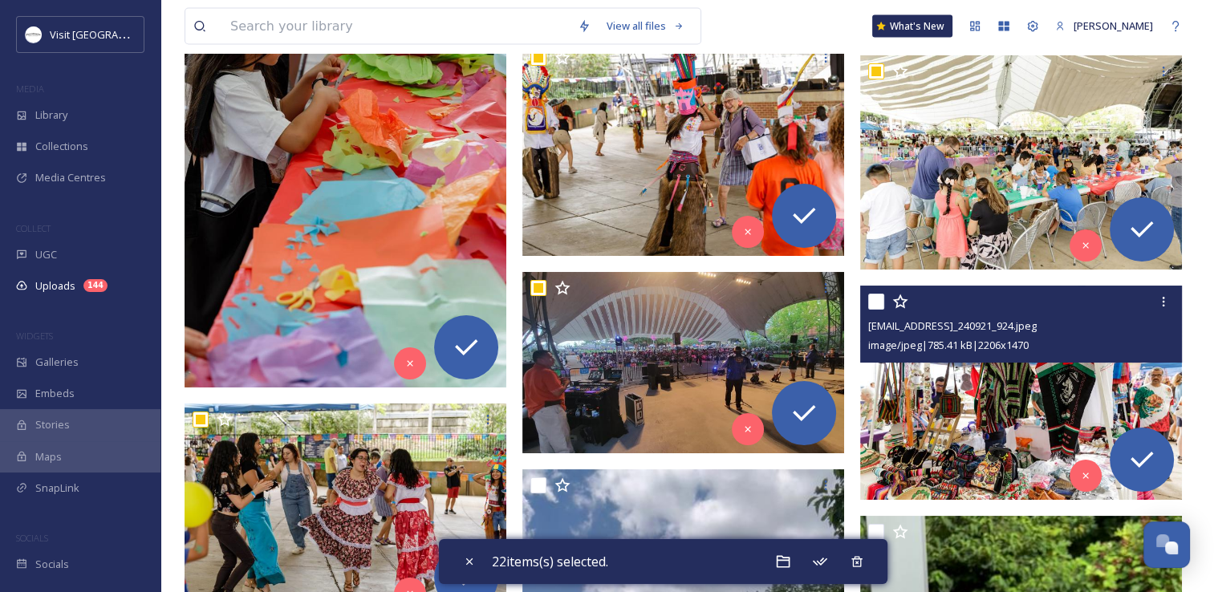
click at [877, 294] on input "checkbox" at bounding box center [876, 302] width 16 height 16
checkbox input "true"
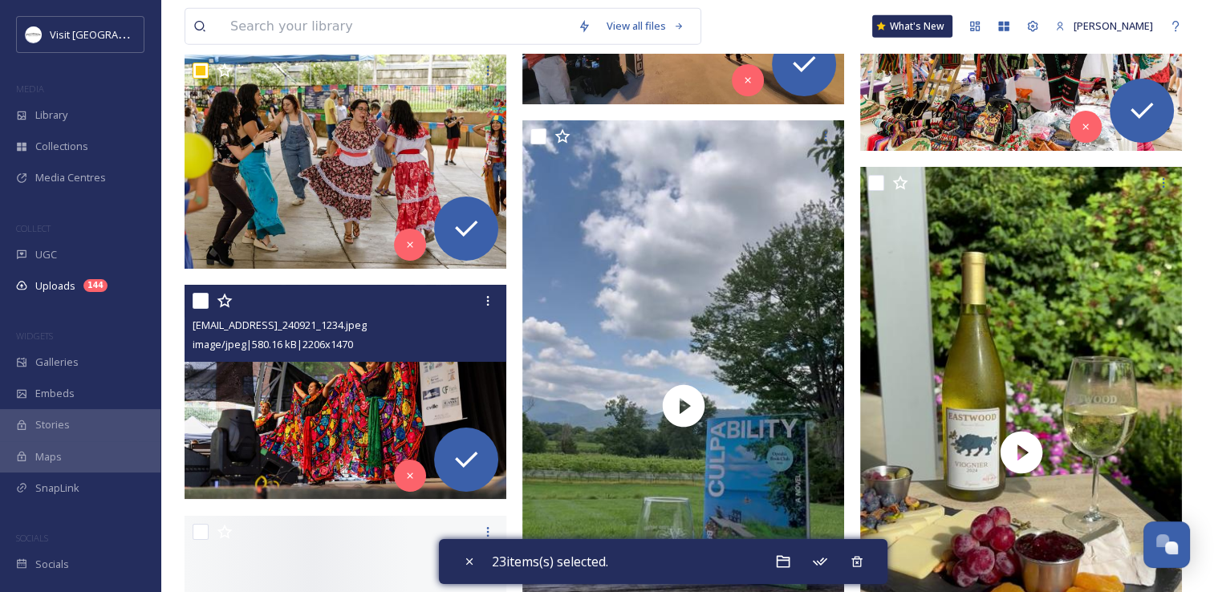
scroll to position [3931, 0]
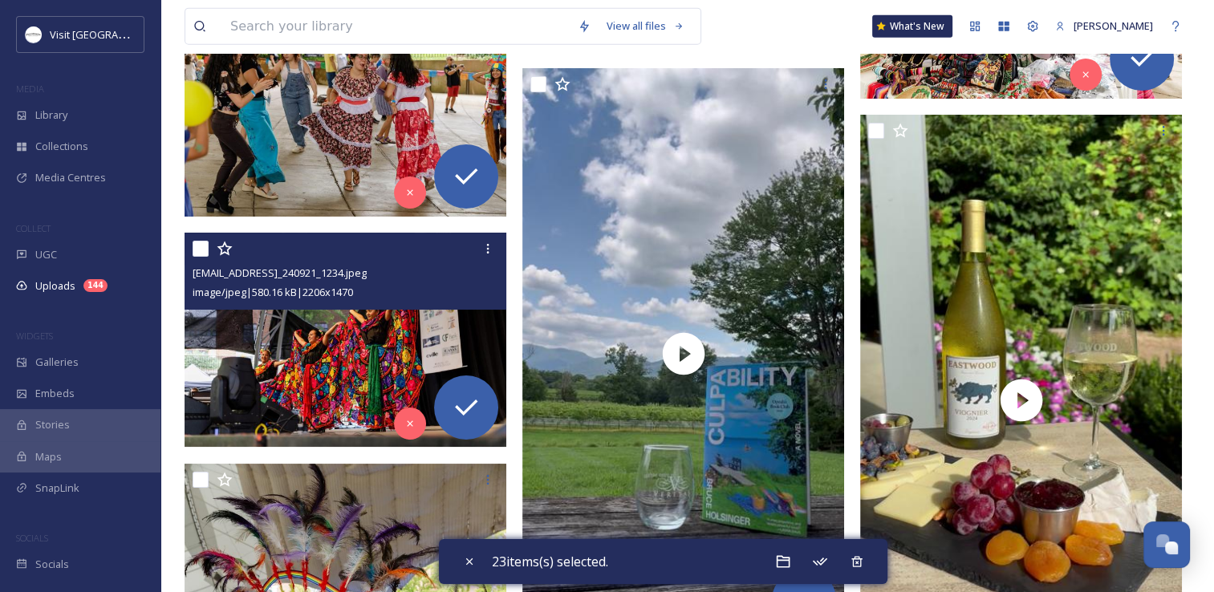
click at [202, 246] on input "checkbox" at bounding box center [201, 249] width 16 height 16
checkbox input "true"
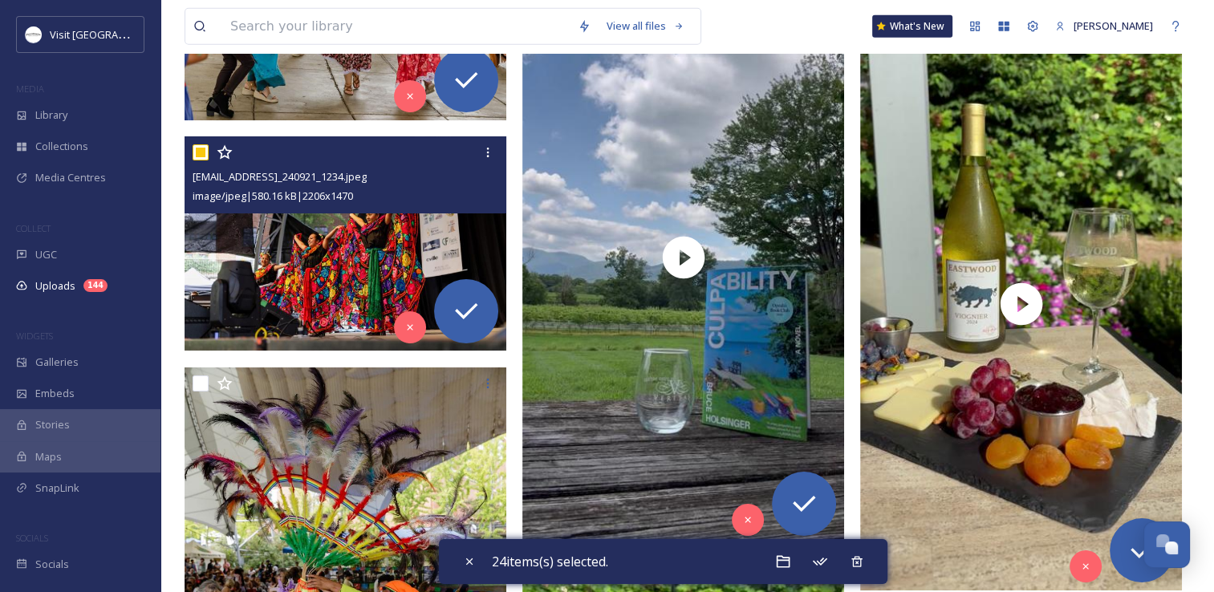
scroll to position [4172, 0]
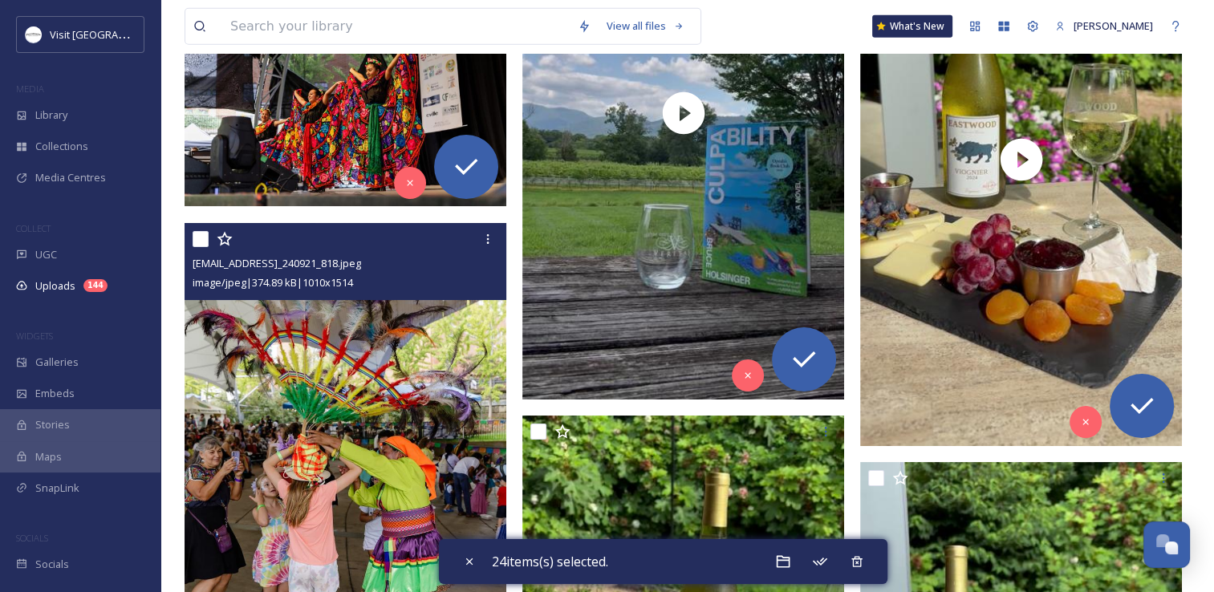
click at [206, 236] on input "checkbox" at bounding box center [201, 239] width 16 height 16
checkbox input "true"
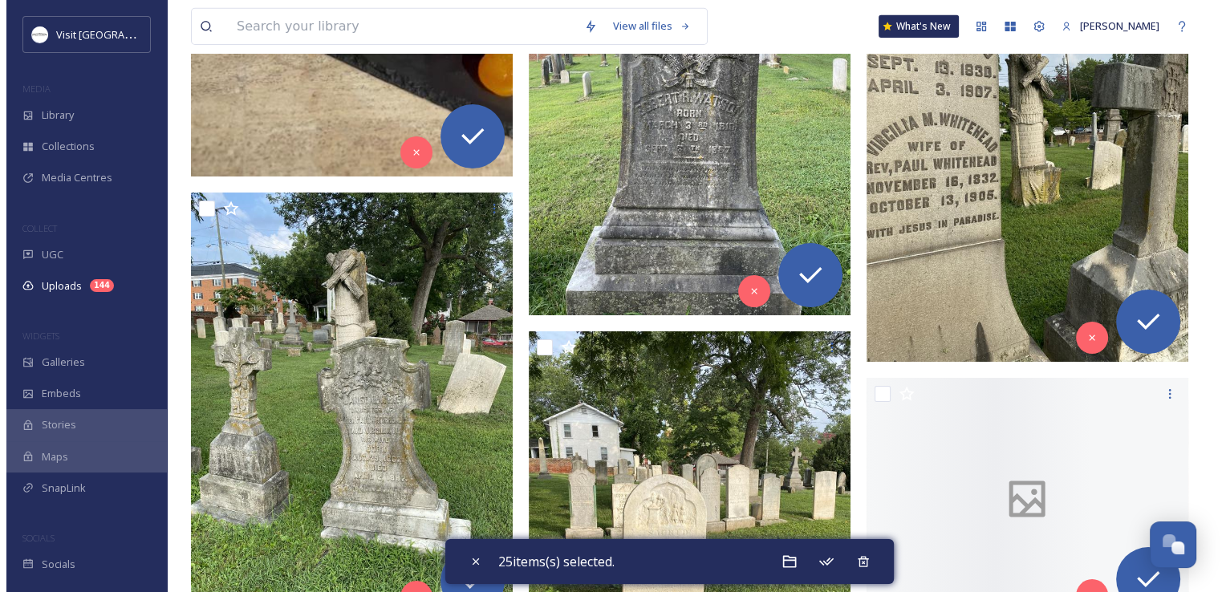
scroll to position [5295, 0]
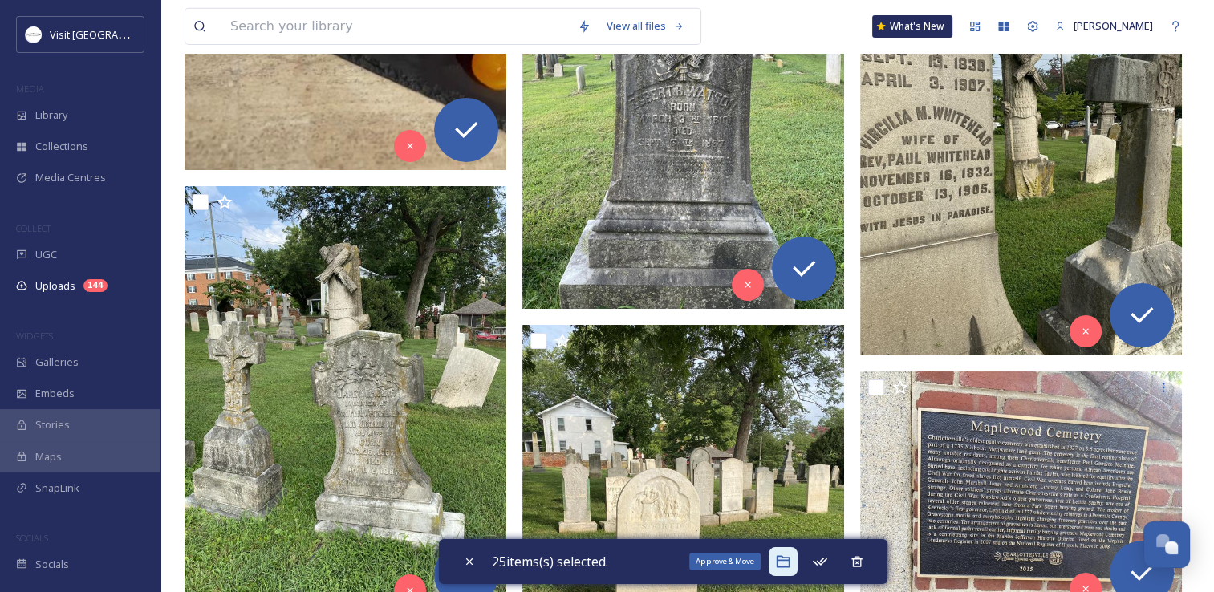
click at [789, 557] on icon at bounding box center [783, 562] width 14 height 12
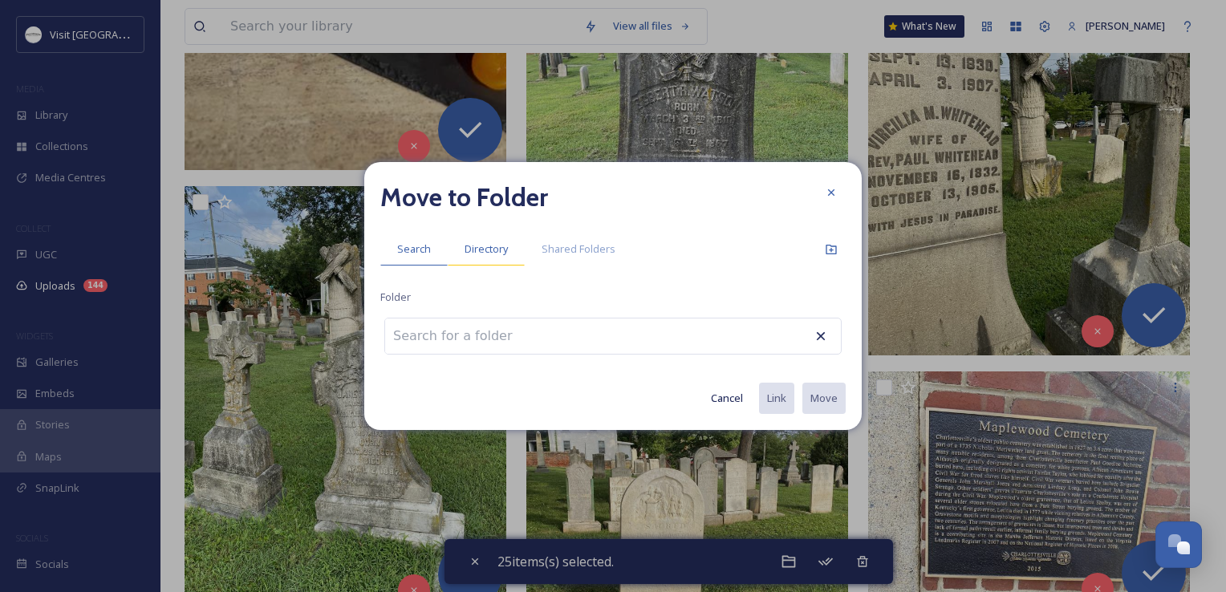
click at [478, 255] on span "Directory" at bounding box center [486, 248] width 43 height 15
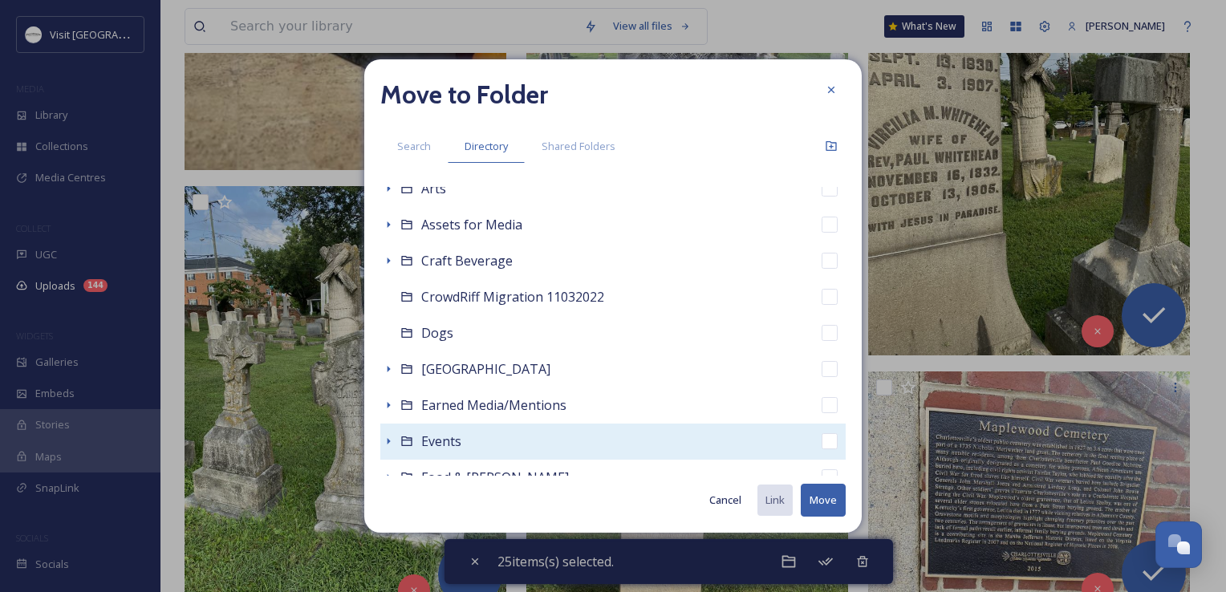
scroll to position [321, 0]
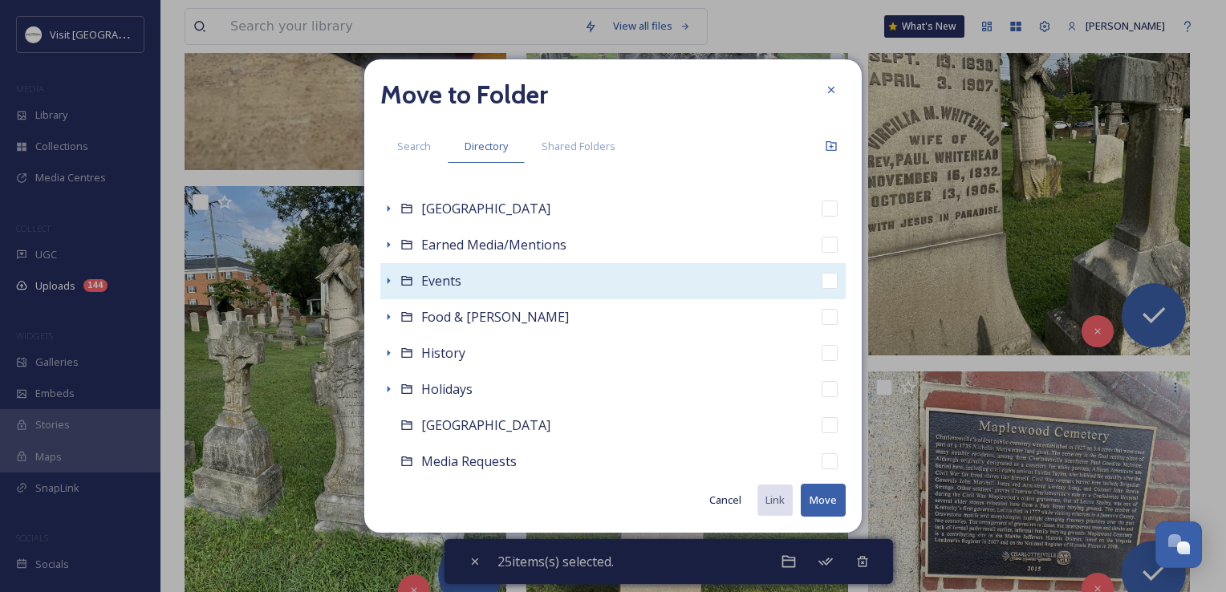
click at [443, 281] on span "Events" at bounding box center [441, 281] width 40 height 18
checkbox input "false"
click at [388, 290] on div "Events" at bounding box center [612, 281] width 465 height 36
click at [389, 284] on icon at bounding box center [388, 280] width 13 height 13
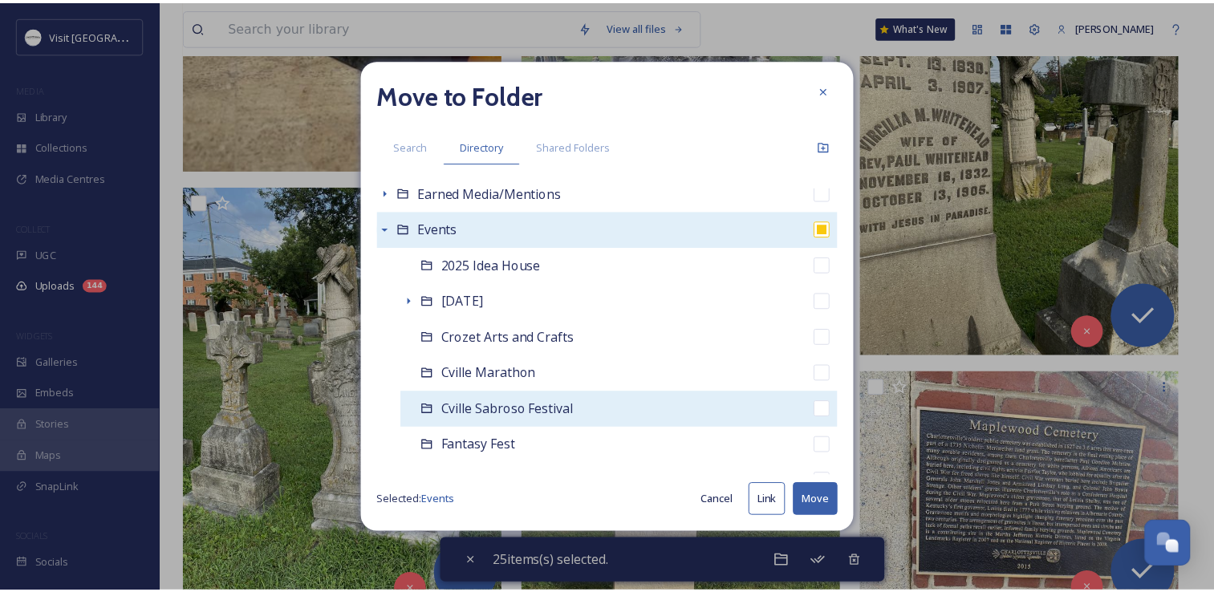
scroll to position [401, 0]
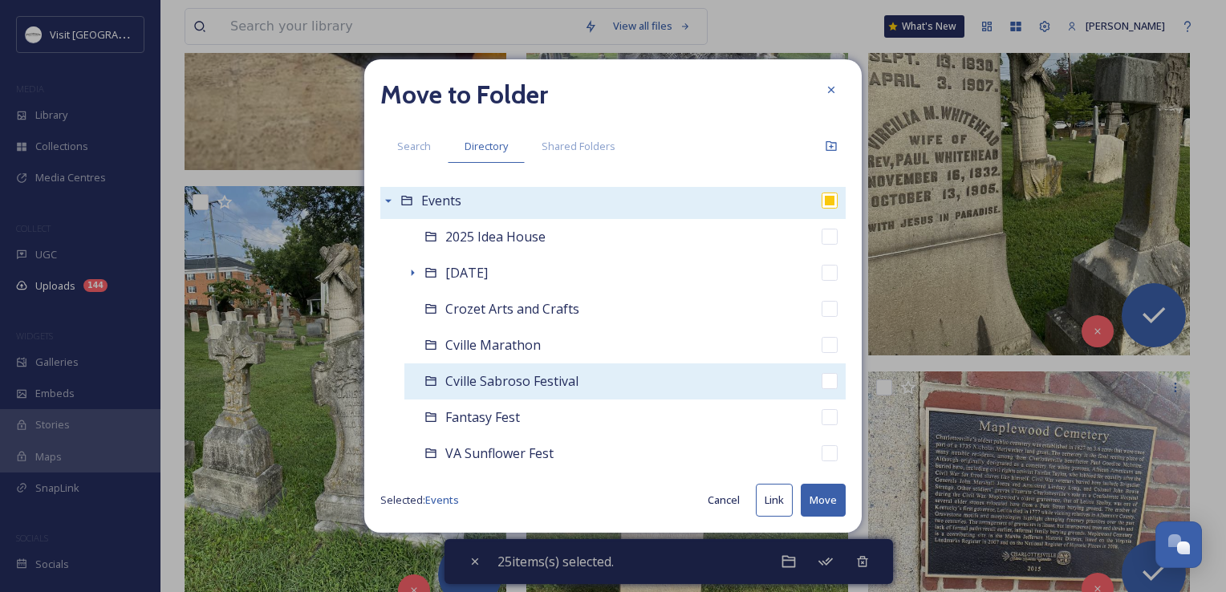
click at [526, 375] on span "Cville Sabroso Festival" at bounding box center [511, 381] width 133 height 18
checkbox input "false"
checkbox input "true"
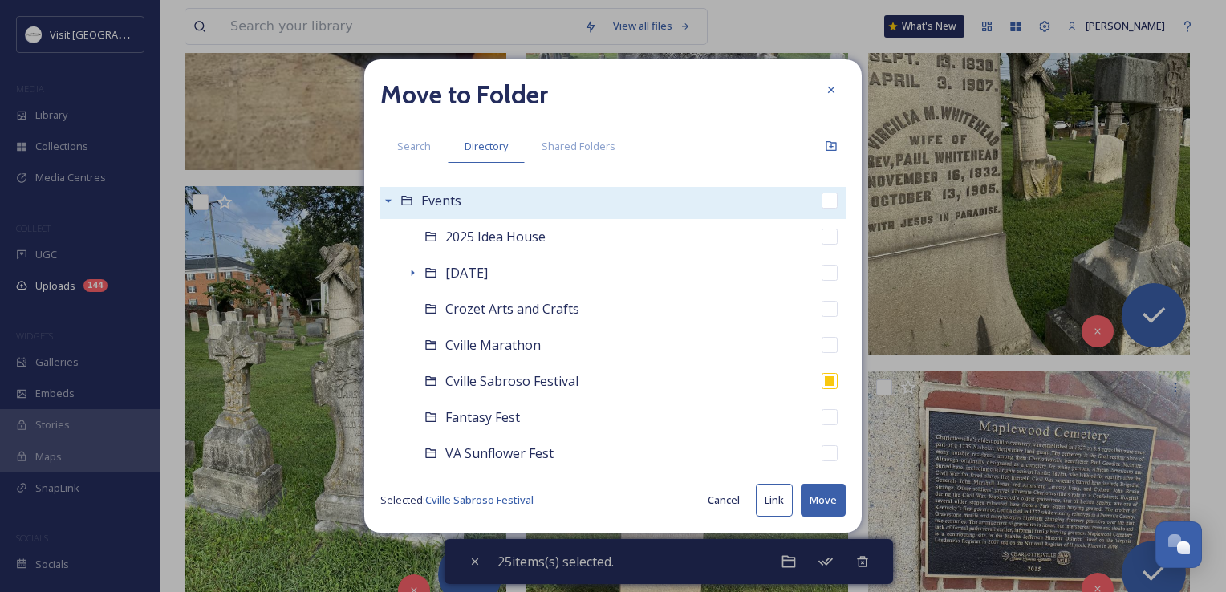
click at [827, 500] on button "Move" at bounding box center [823, 500] width 45 height 33
checkbox input "false"
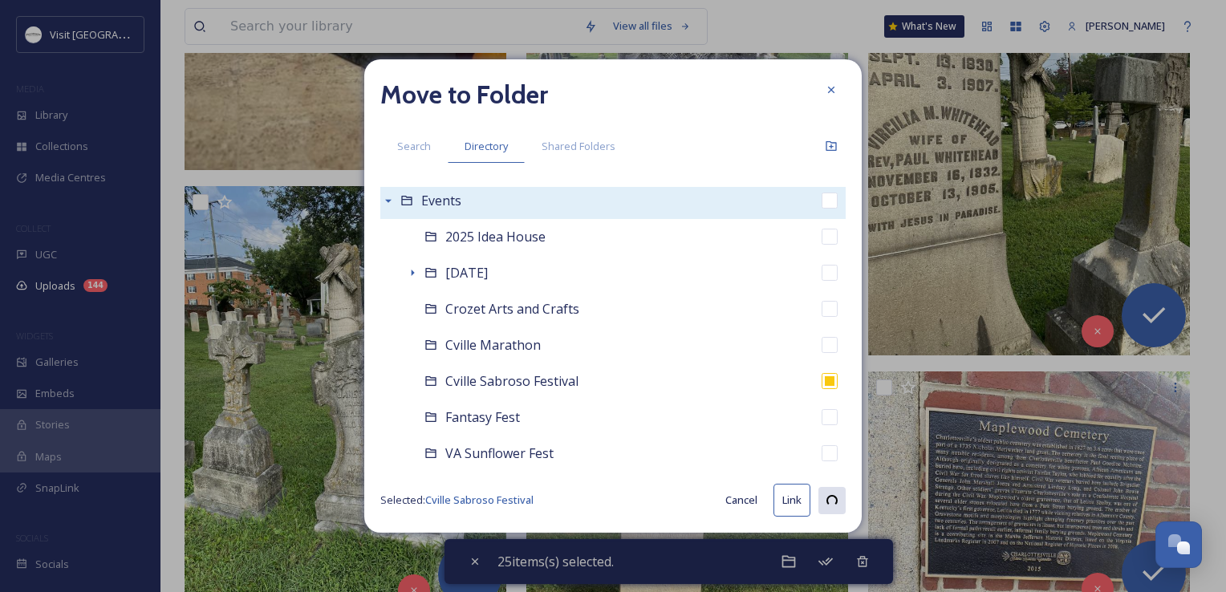
checkbox input "false"
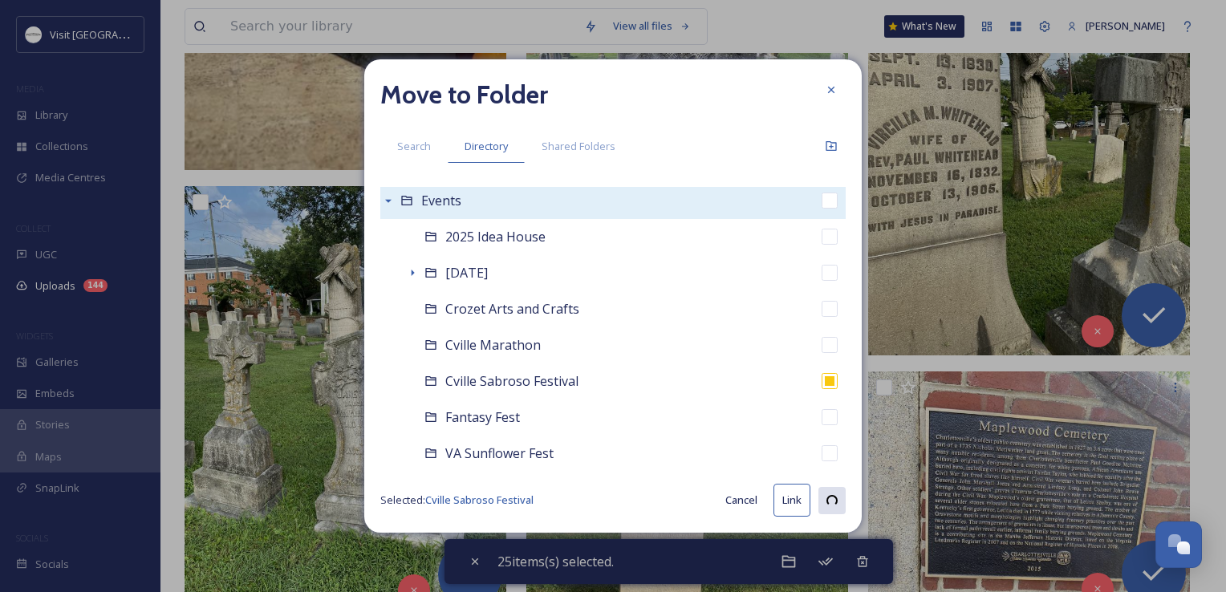
checkbox input "false"
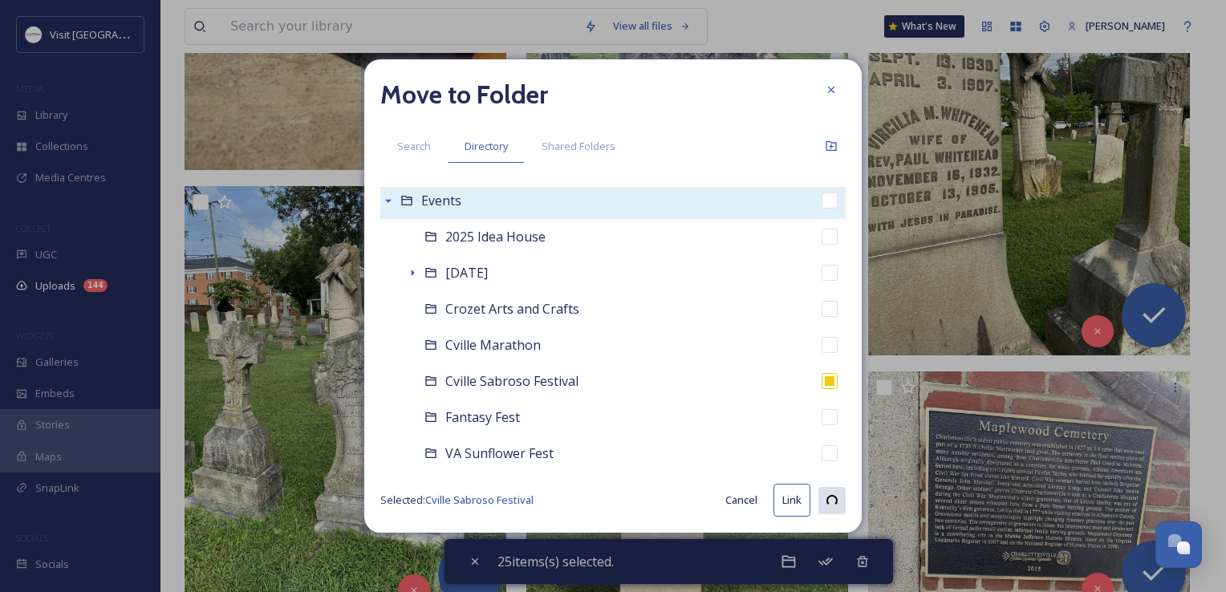
checkbox input "false"
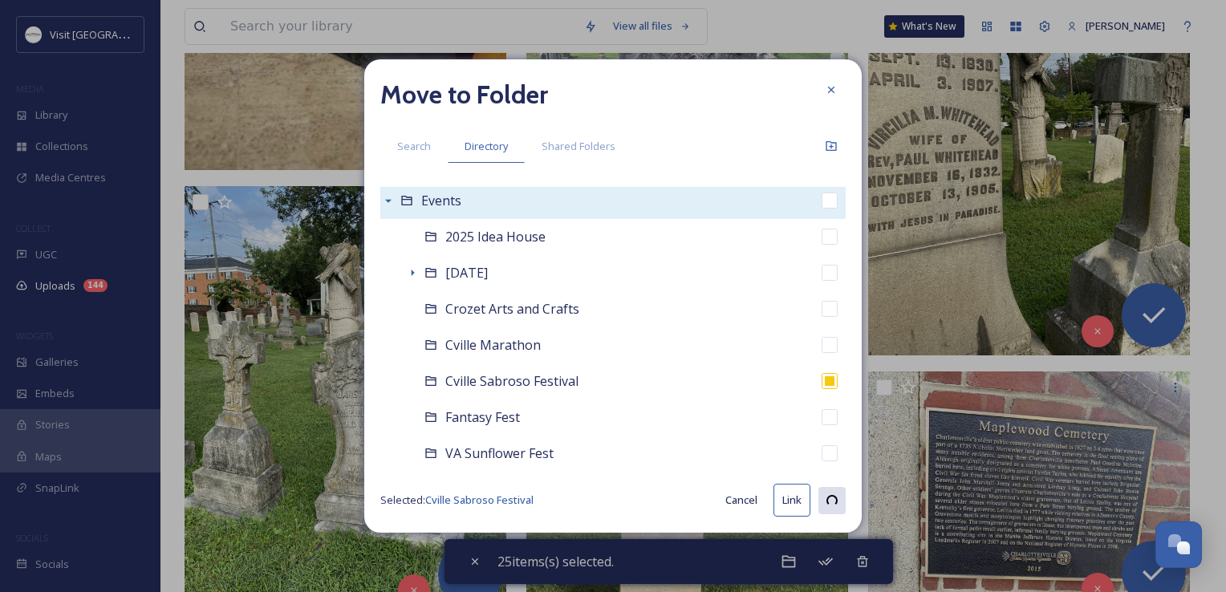
checkbox input "false"
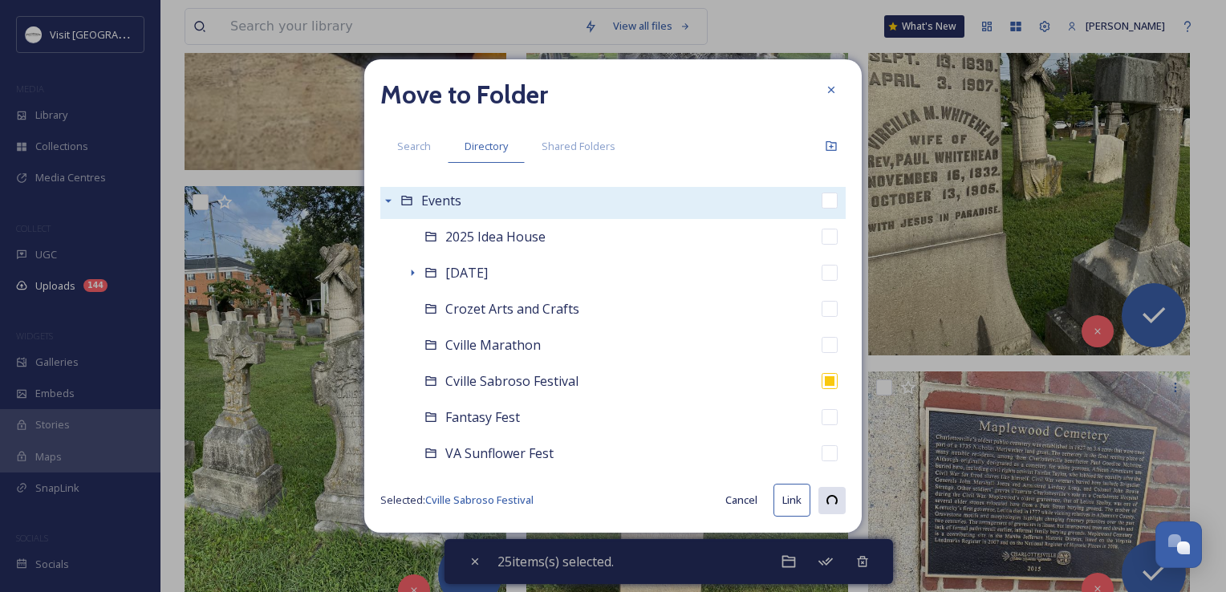
checkbox input "false"
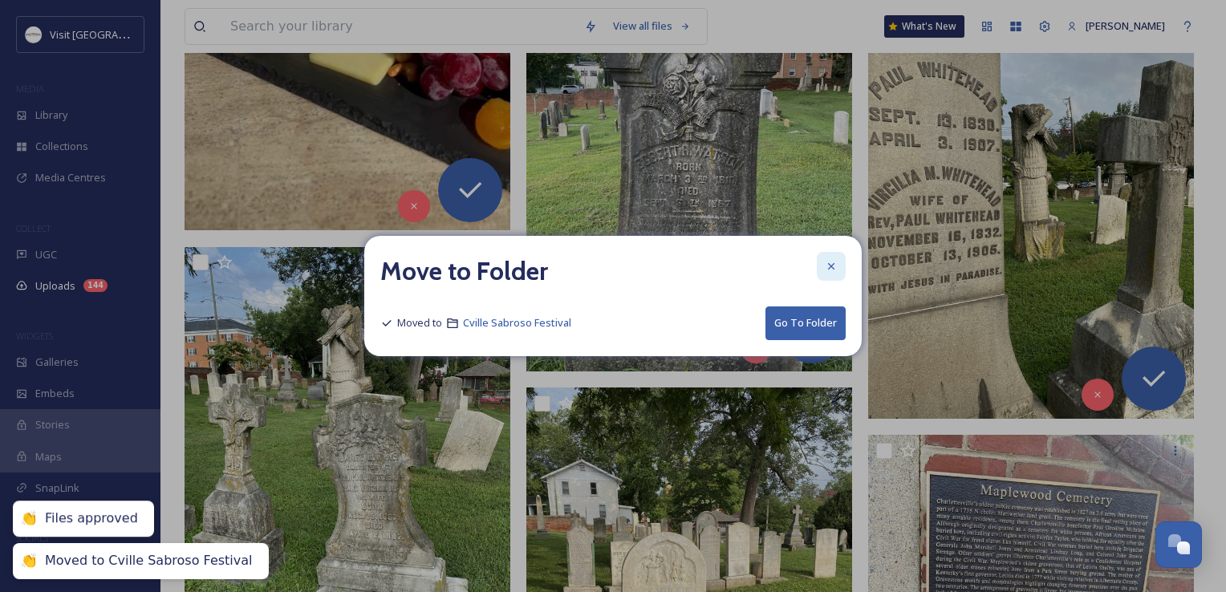
click at [827, 266] on icon at bounding box center [831, 266] width 13 height 13
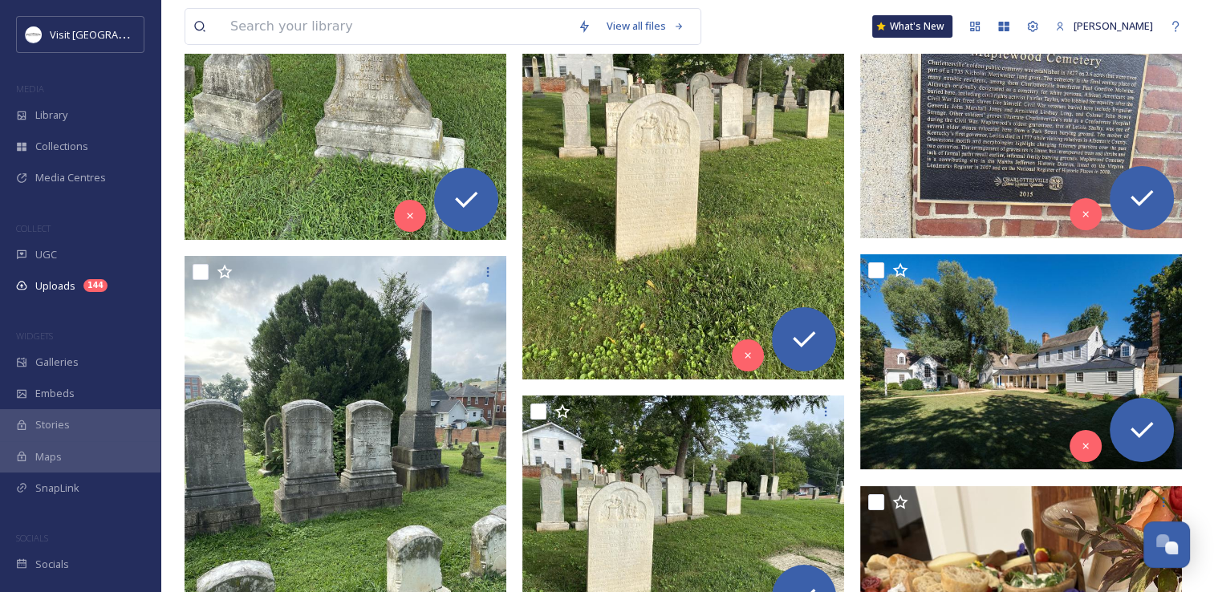
scroll to position [5777, 0]
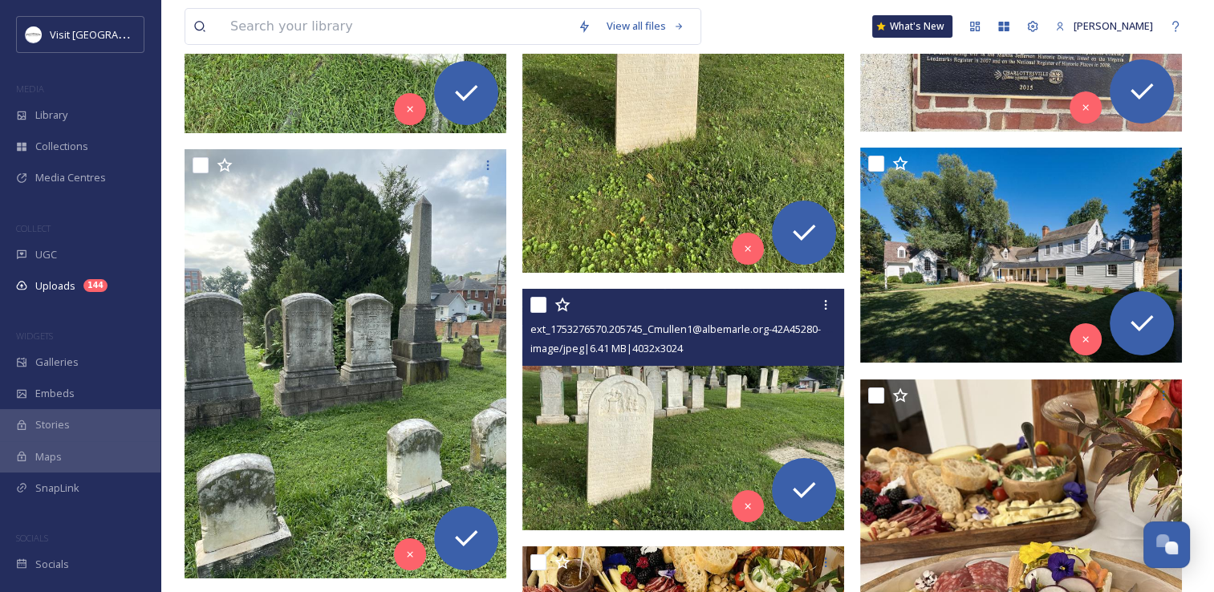
click at [542, 299] on input "checkbox" at bounding box center [538, 305] width 16 height 16
checkbox input "true"
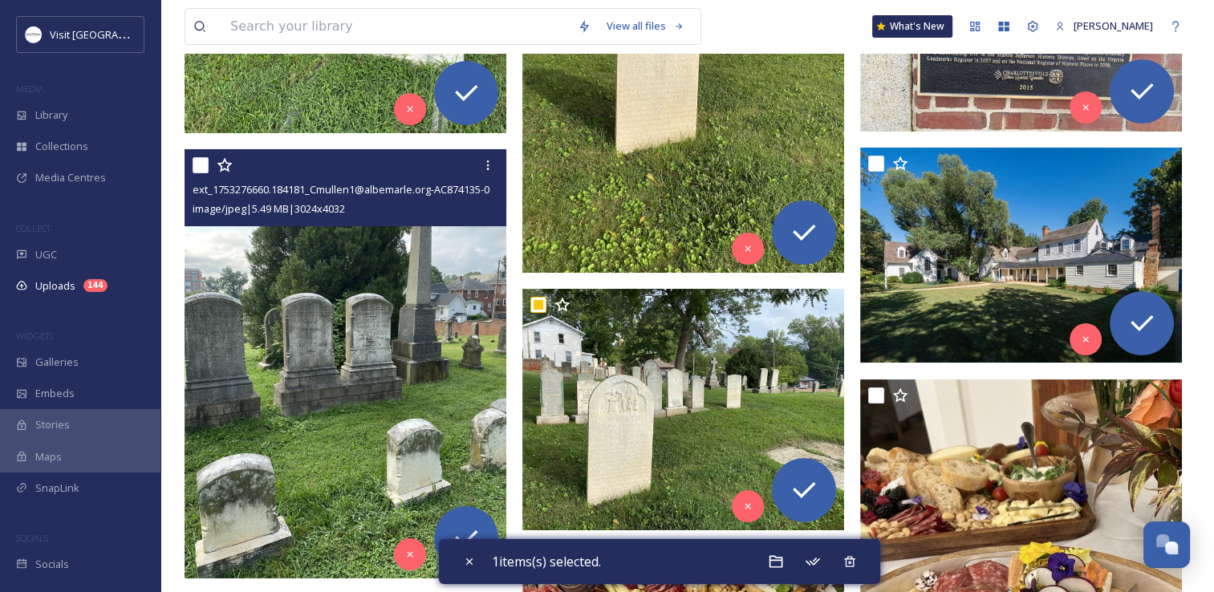
click at [201, 162] on input "checkbox" at bounding box center [201, 165] width 16 height 16
checkbox input "true"
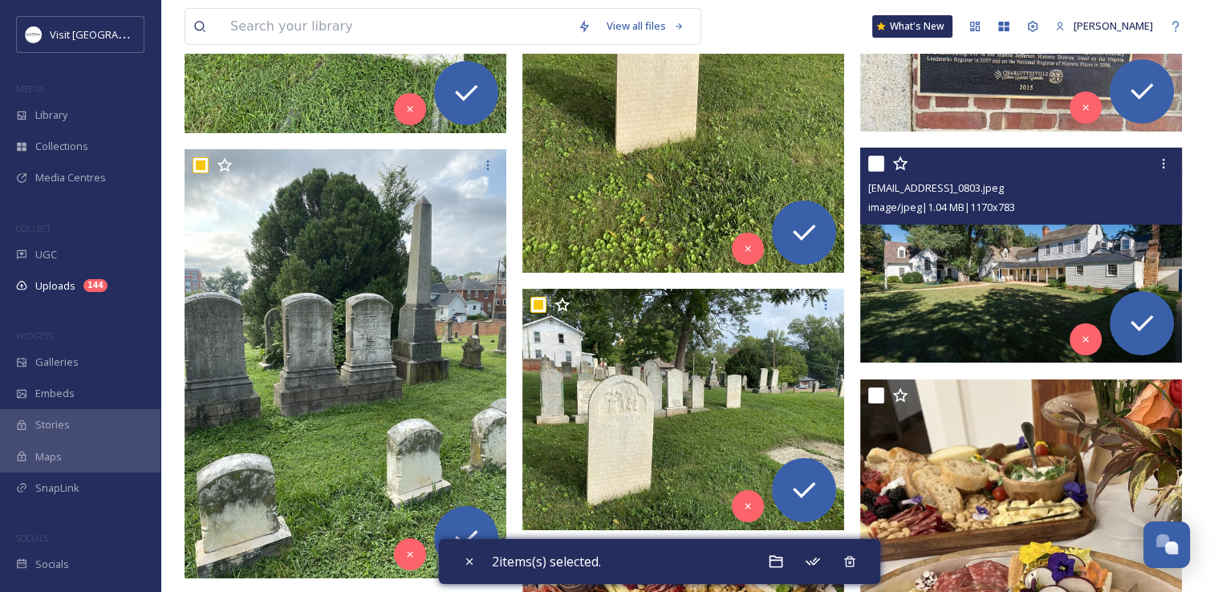
click at [873, 159] on input "checkbox" at bounding box center [876, 164] width 16 height 16
checkbox input "true"
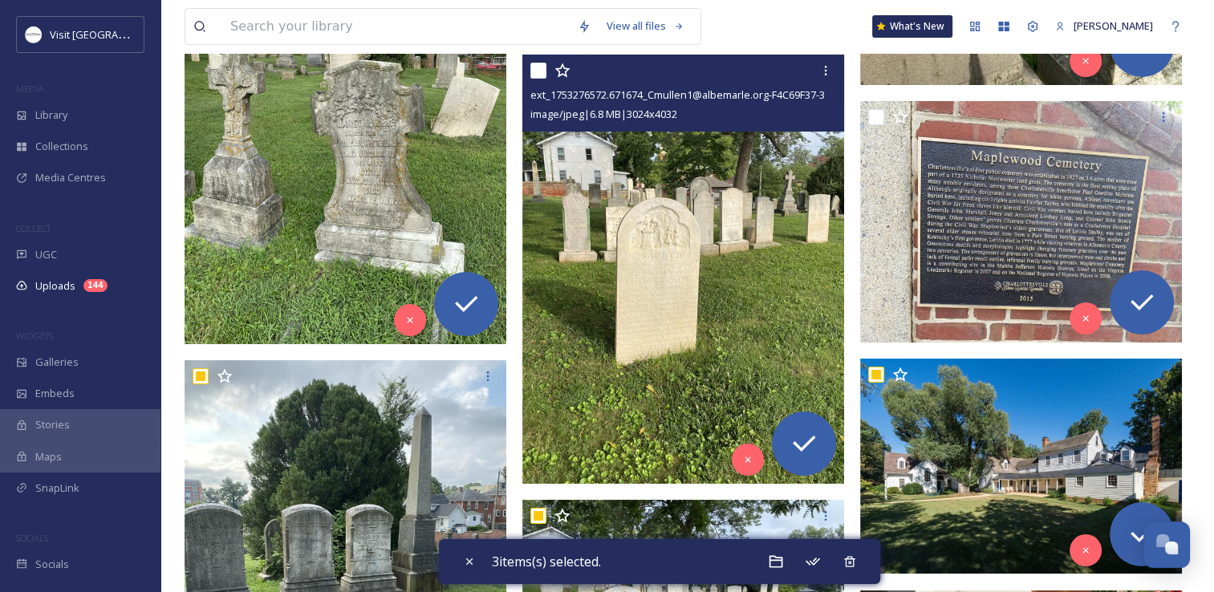
scroll to position [5536, 0]
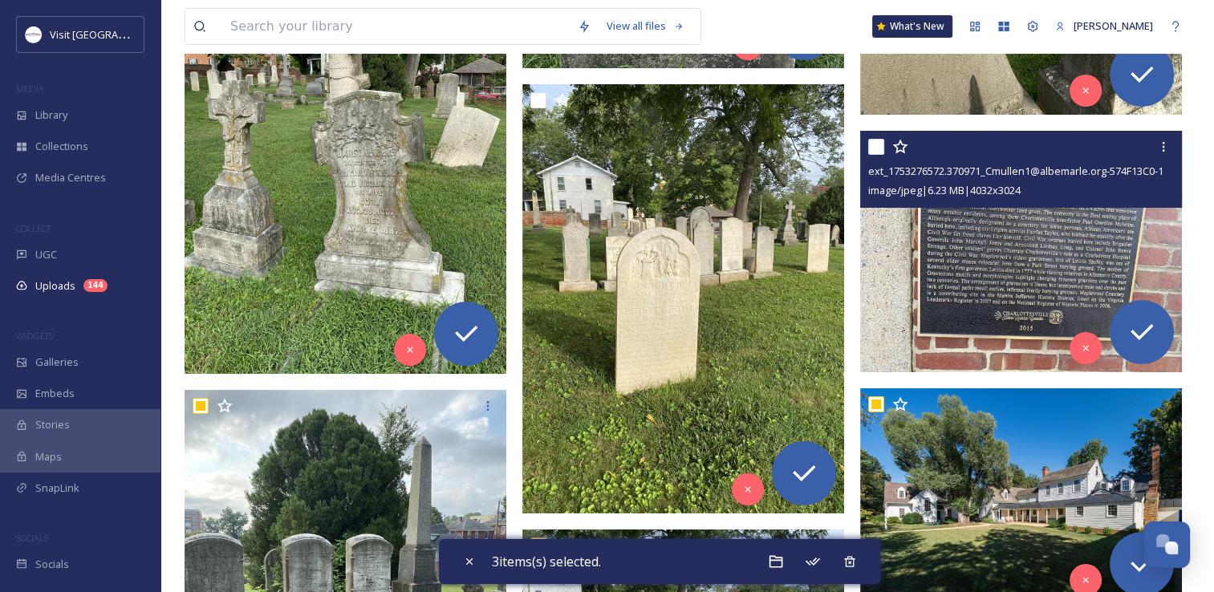
click at [879, 140] on input "checkbox" at bounding box center [876, 147] width 16 height 16
checkbox input "true"
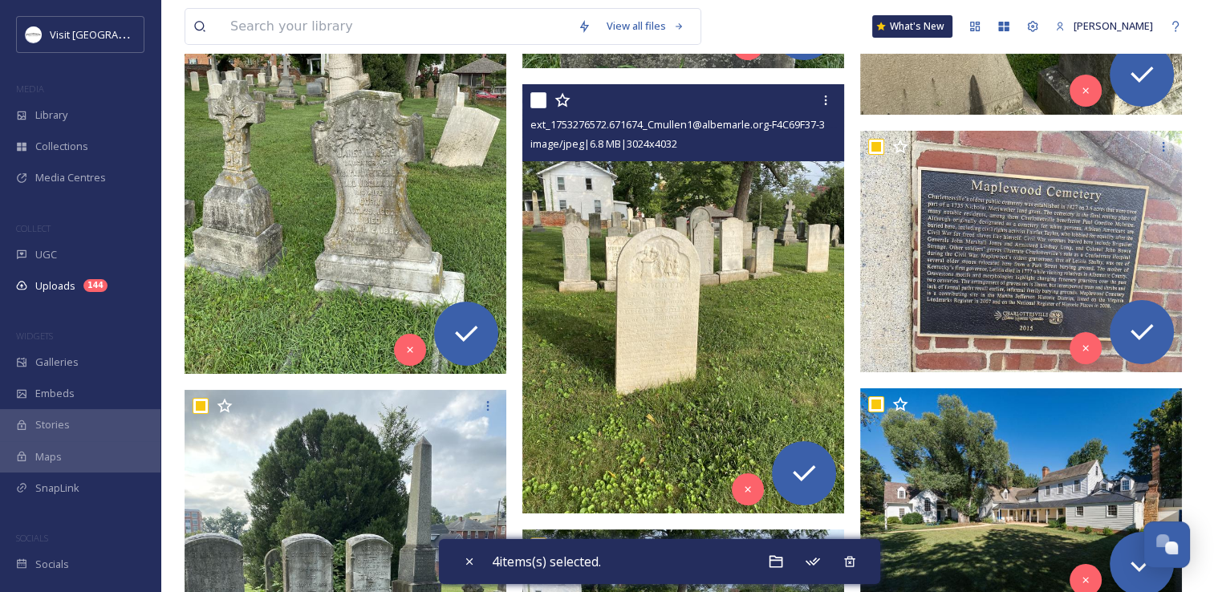
click at [531, 98] on input "checkbox" at bounding box center [538, 100] width 16 height 16
checkbox input "true"
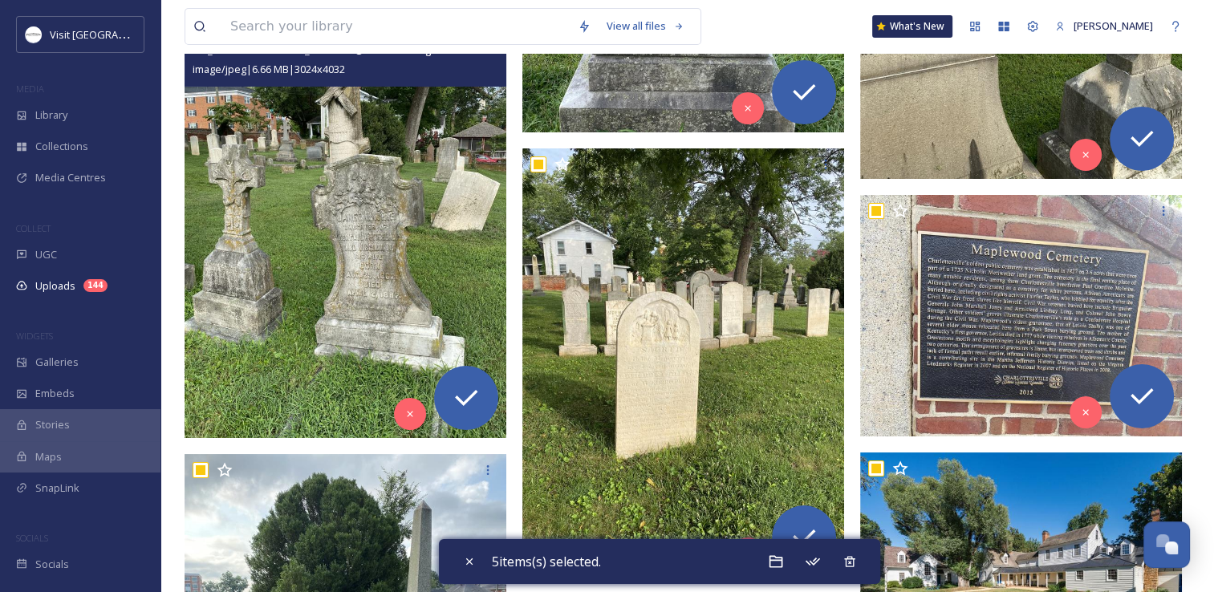
scroll to position [5376, 0]
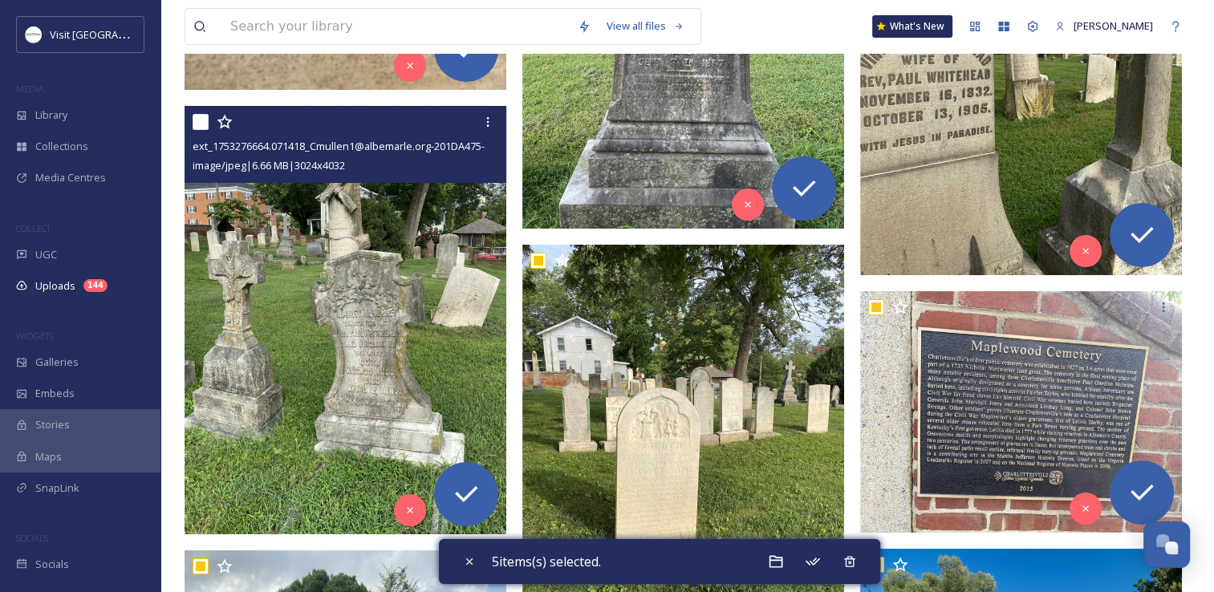
click at [202, 121] on input "checkbox" at bounding box center [201, 122] width 16 height 16
checkbox input "true"
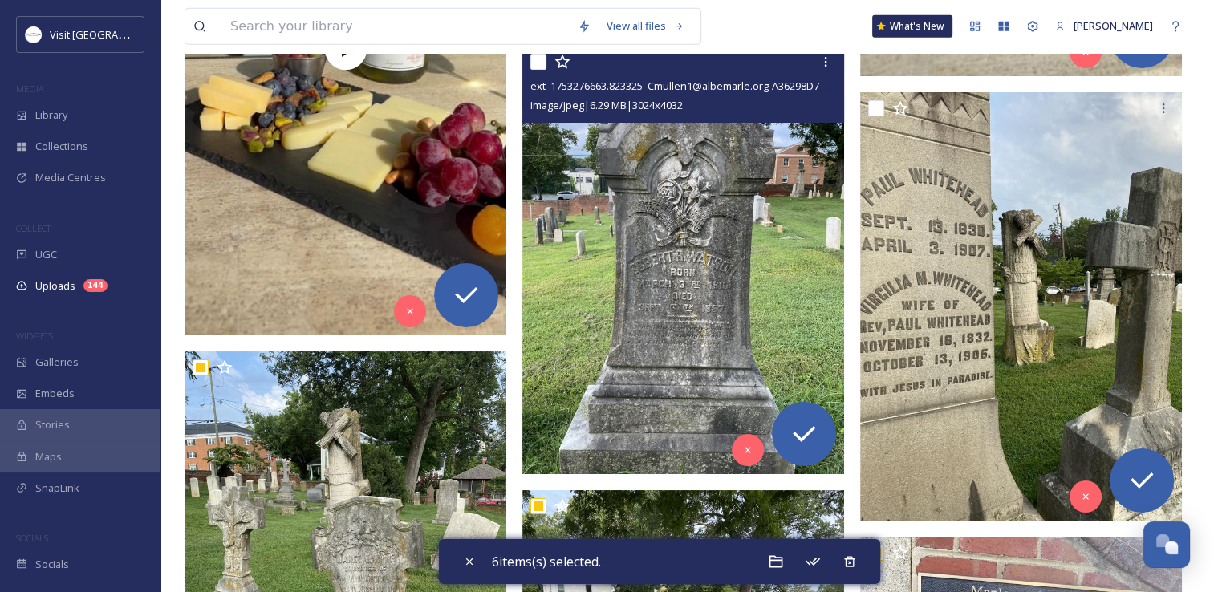
scroll to position [5055, 0]
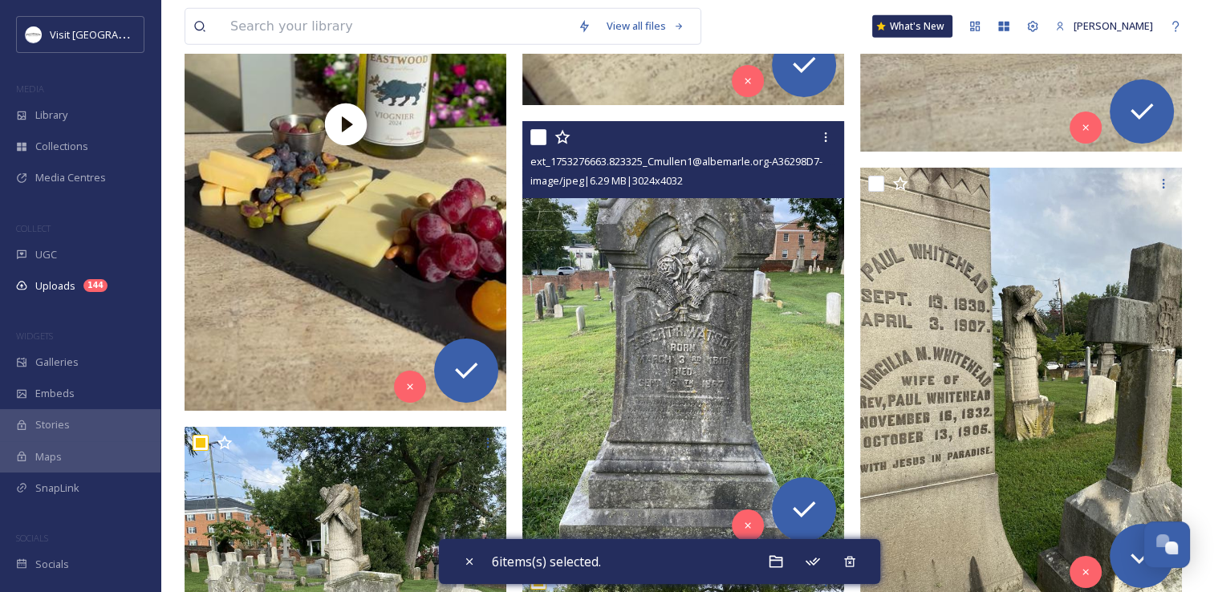
click at [534, 136] on input "checkbox" at bounding box center [538, 137] width 16 height 16
checkbox input "true"
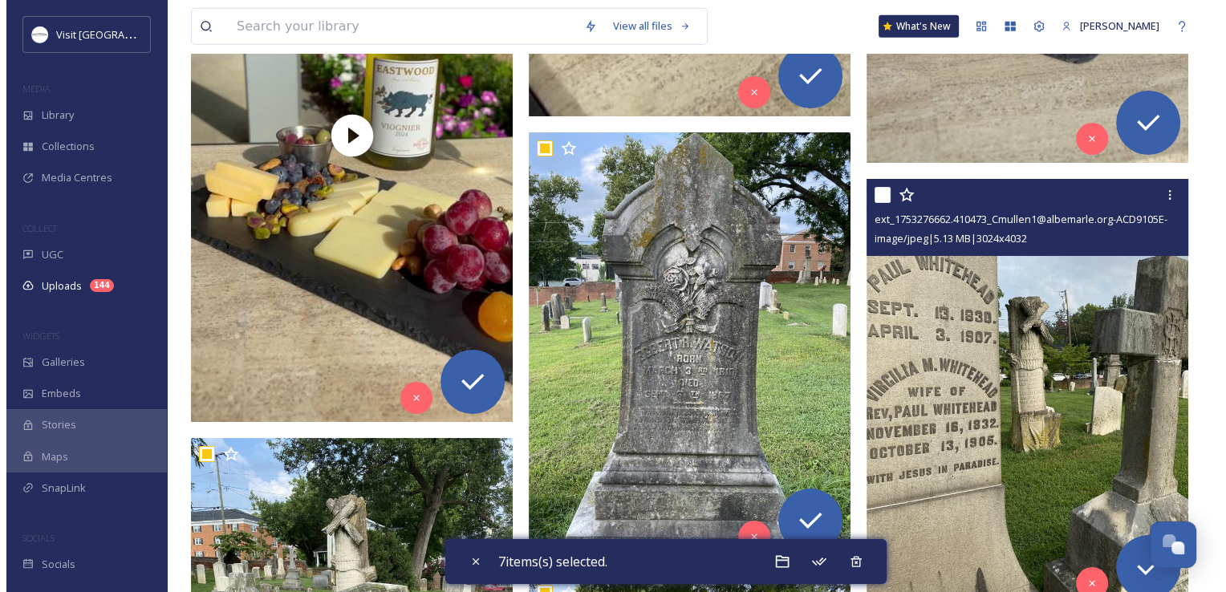
scroll to position [4894, 0]
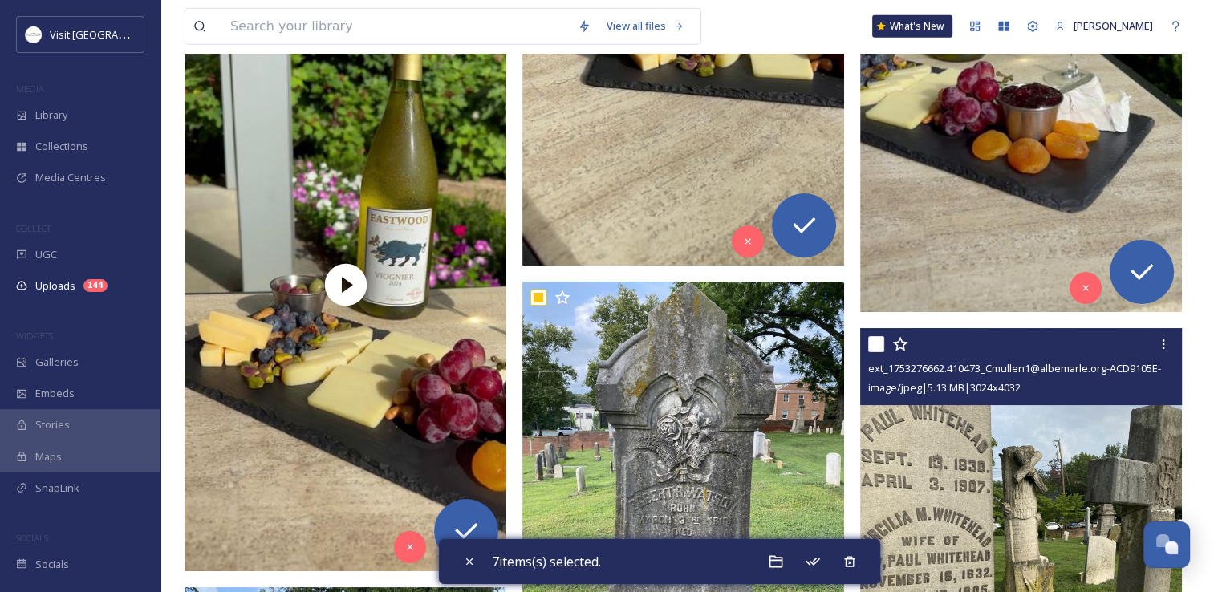
click at [875, 339] on input "checkbox" at bounding box center [876, 344] width 16 height 16
checkbox input "true"
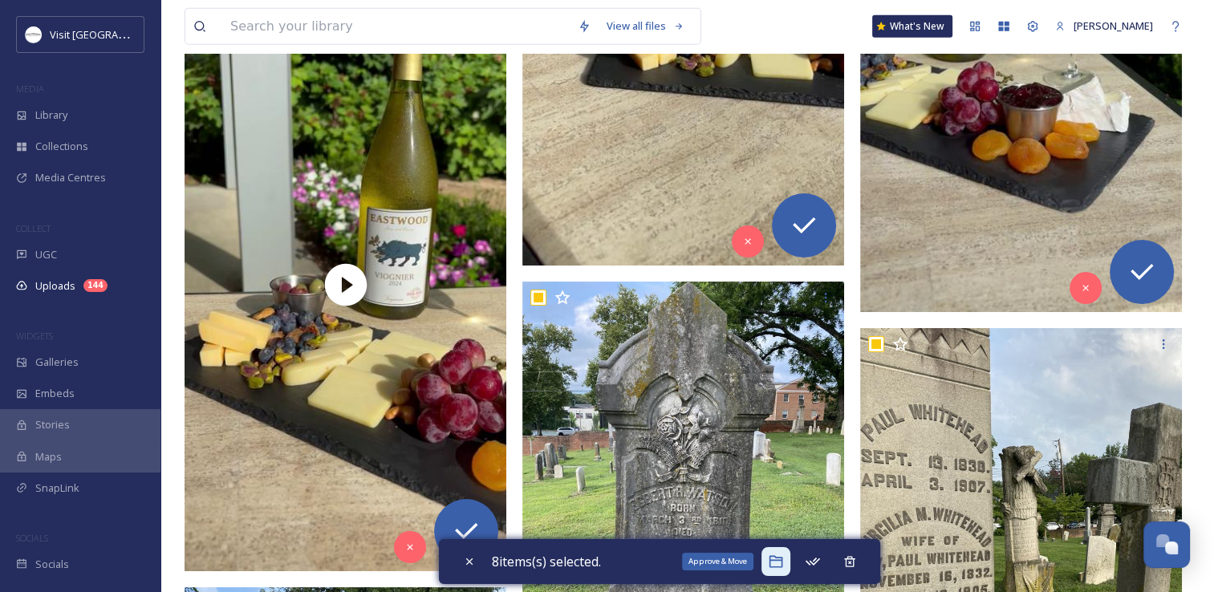
click at [777, 564] on icon at bounding box center [776, 562] width 16 height 16
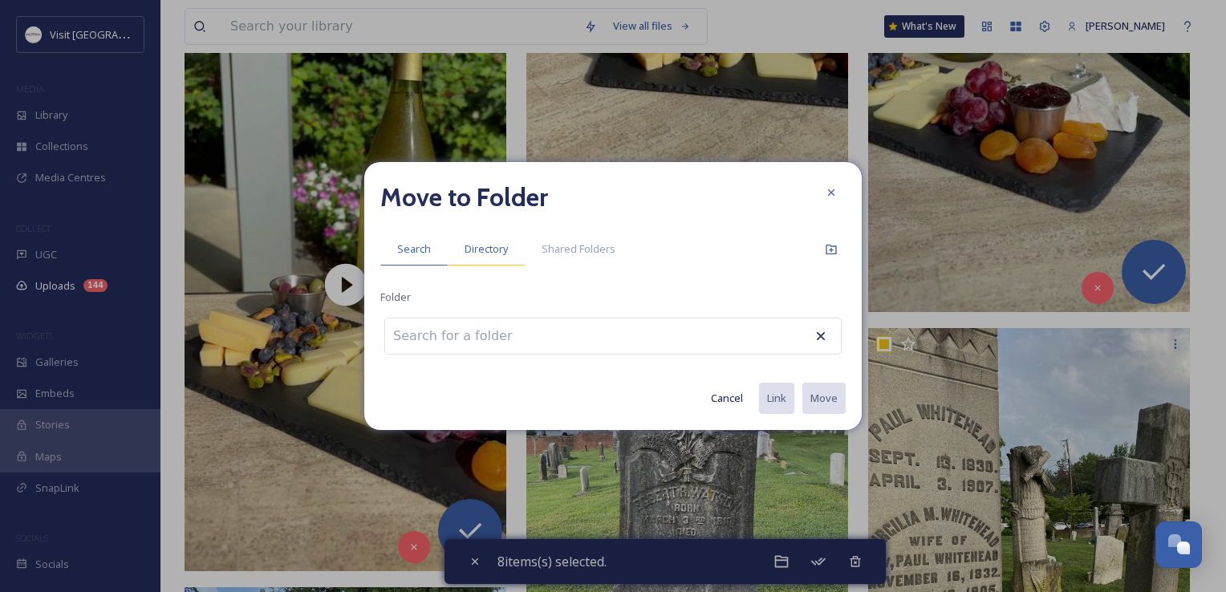
click at [474, 262] on div "Directory" at bounding box center [486, 249] width 77 height 33
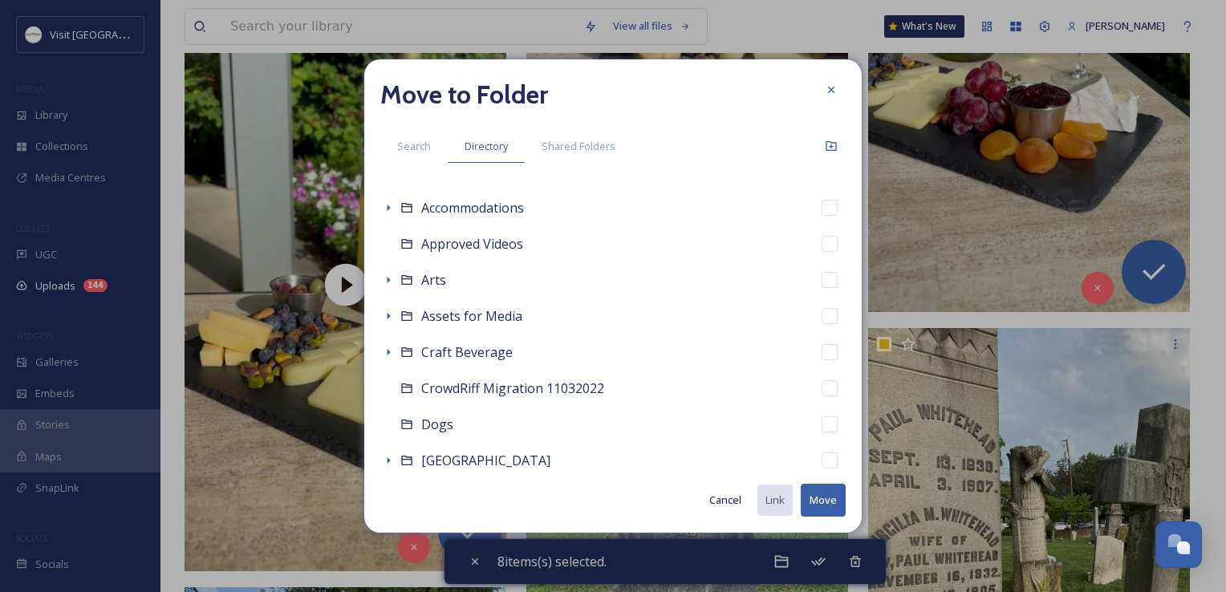
scroll to position [241, 0]
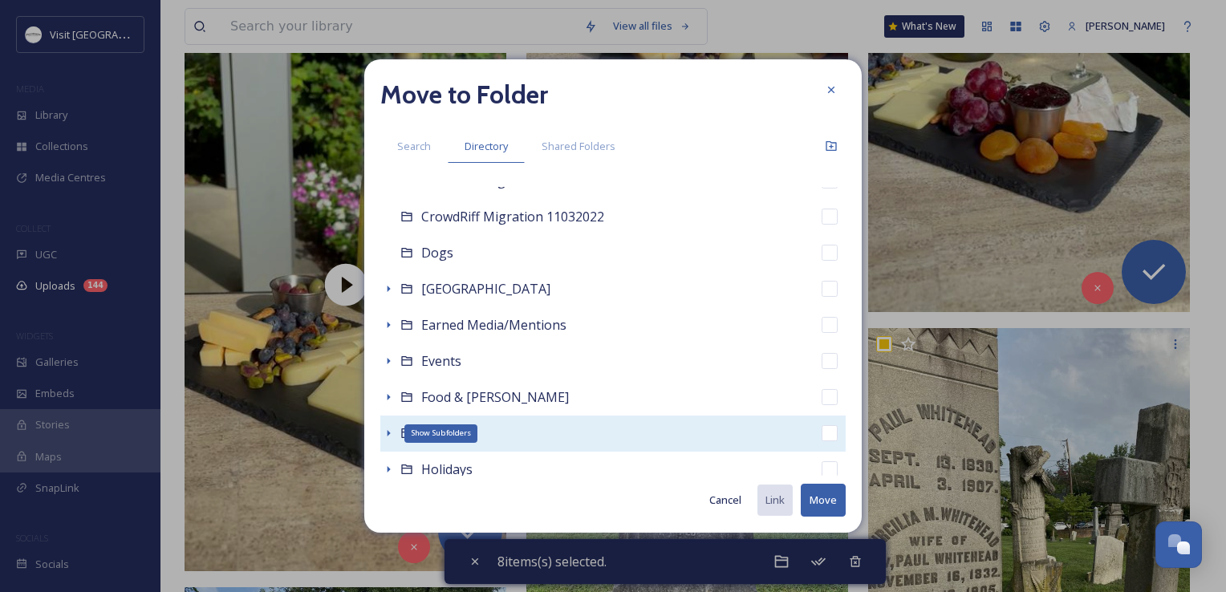
click at [390, 432] on icon at bounding box center [388, 433] width 13 height 13
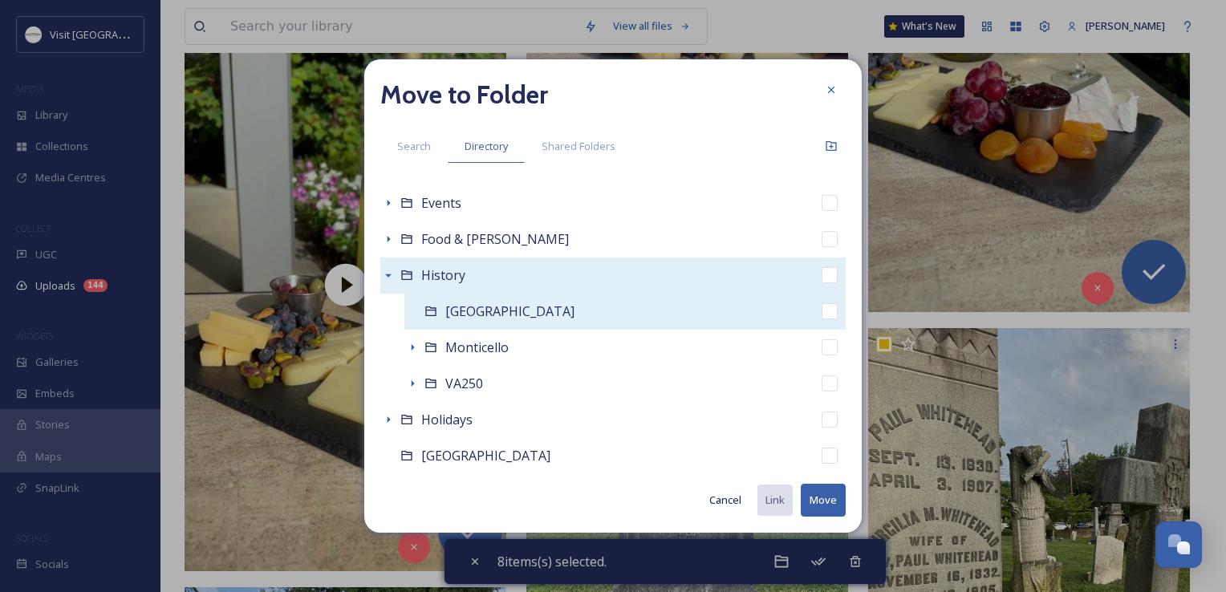
scroll to position [401, 0]
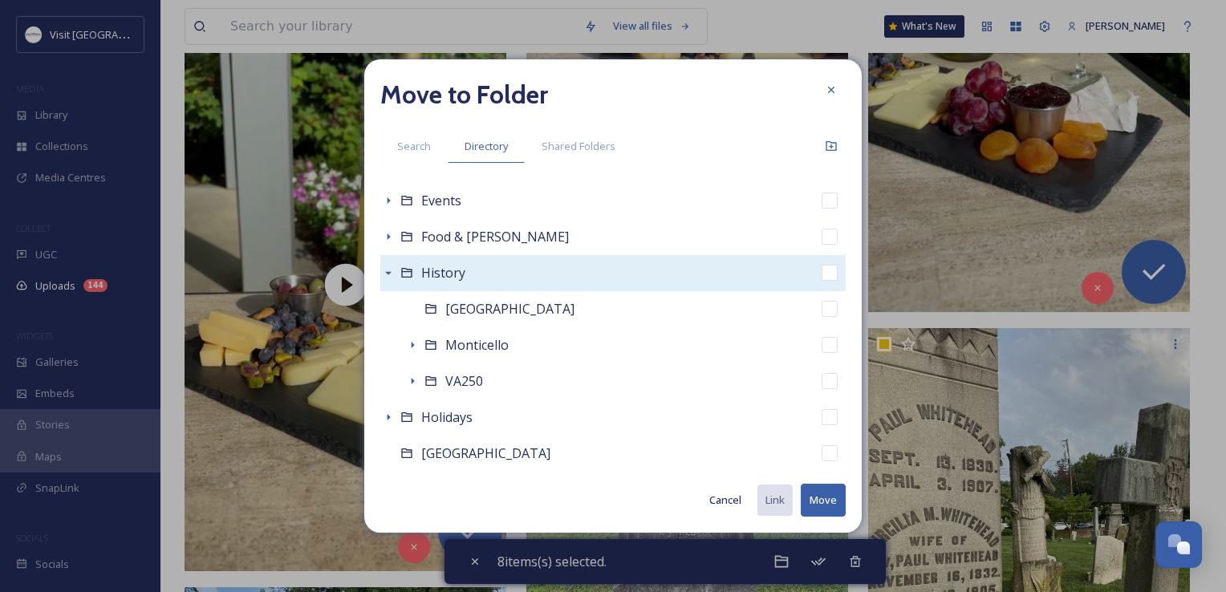
click at [439, 282] on div "History" at bounding box center [443, 273] width 44 height 20
checkbox input "false"
checkbox input "true"
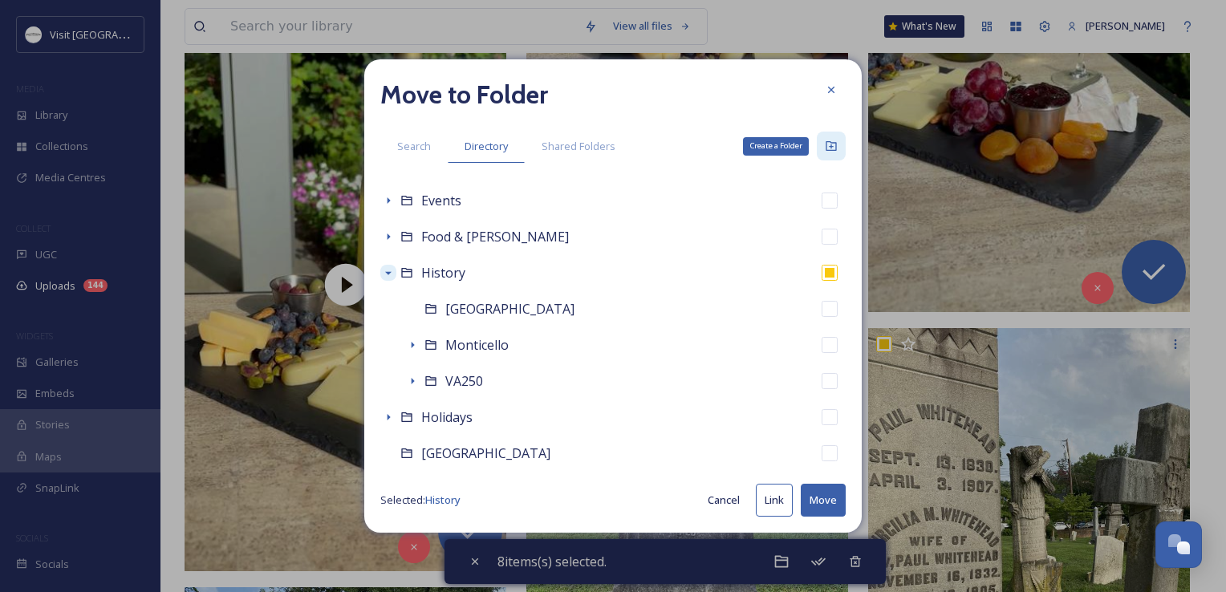
click at [834, 144] on icon at bounding box center [831, 146] width 13 height 13
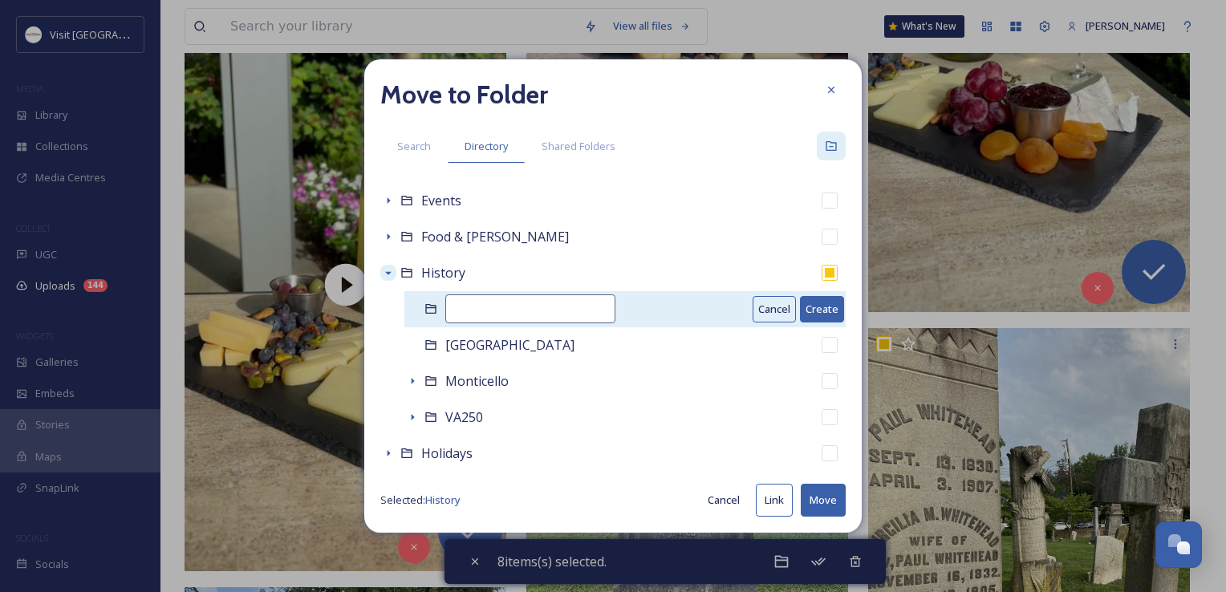
click at [527, 319] on input at bounding box center [530, 308] width 170 height 29
click at [559, 306] on input "Maplewood Cemetary" at bounding box center [530, 308] width 170 height 29
click at [566, 310] on input "Maplewood Cemetary" at bounding box center [530, 308] width 170 height 29
type input "Maplewood Cemetery"
click at [807, 306] on button "Create" at bounding box center [822, 309] width 44 height 26
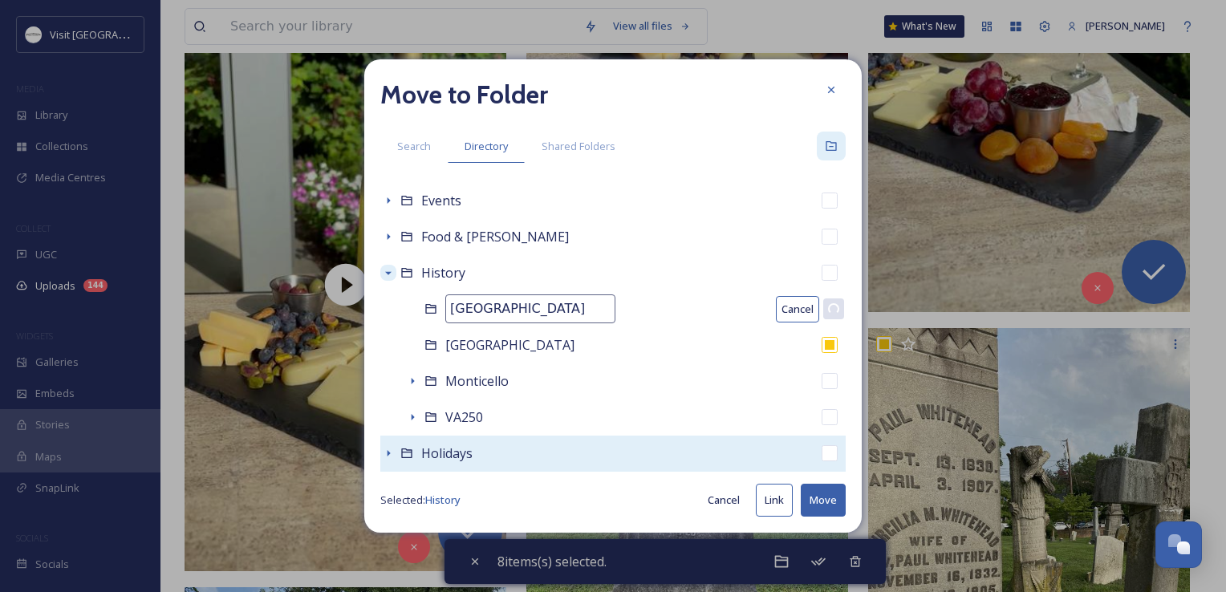
checkbox input "false"
checkbox input "true"
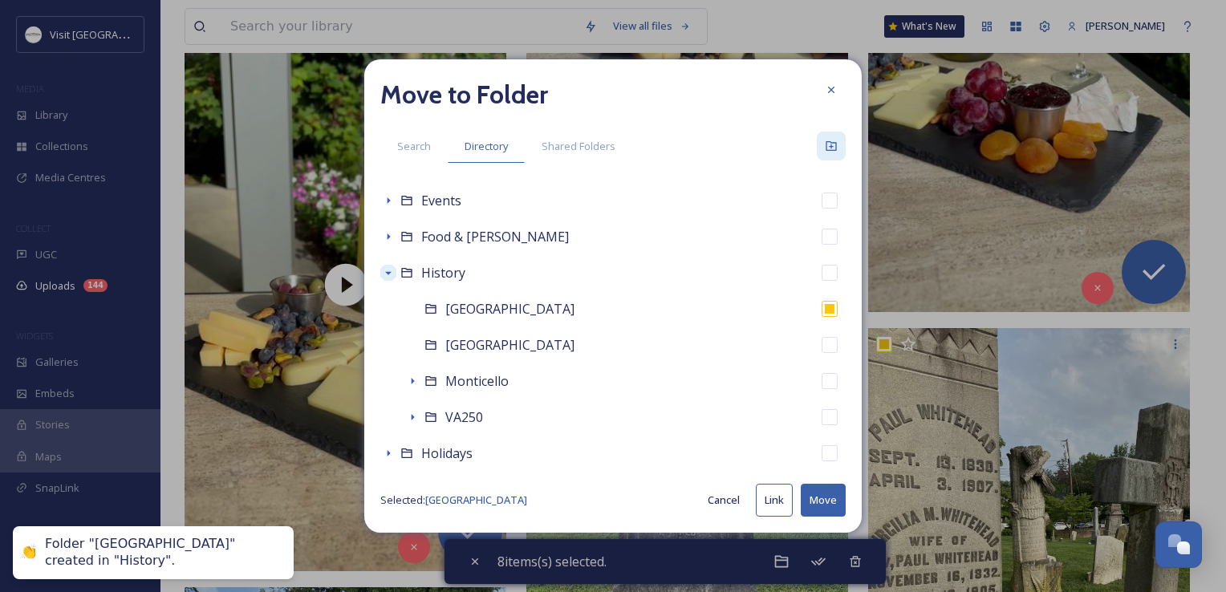
click at [810, 505] on button "Move" at bounding box center [823, 500] width 45 height 33
checkbox input "false"
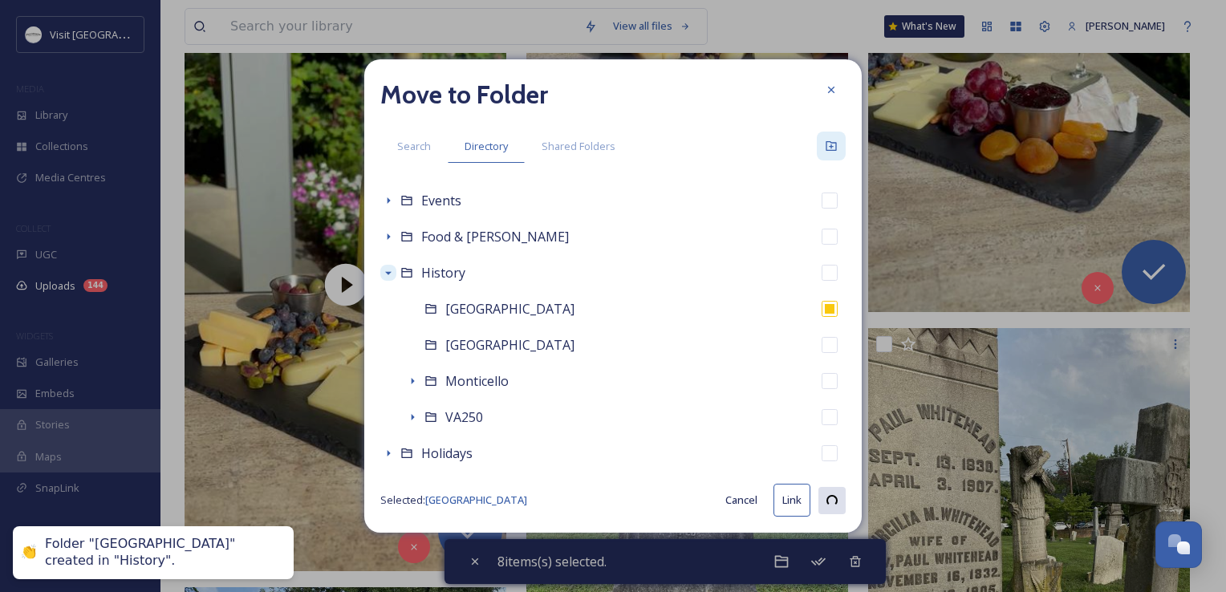
checkbox input "false"
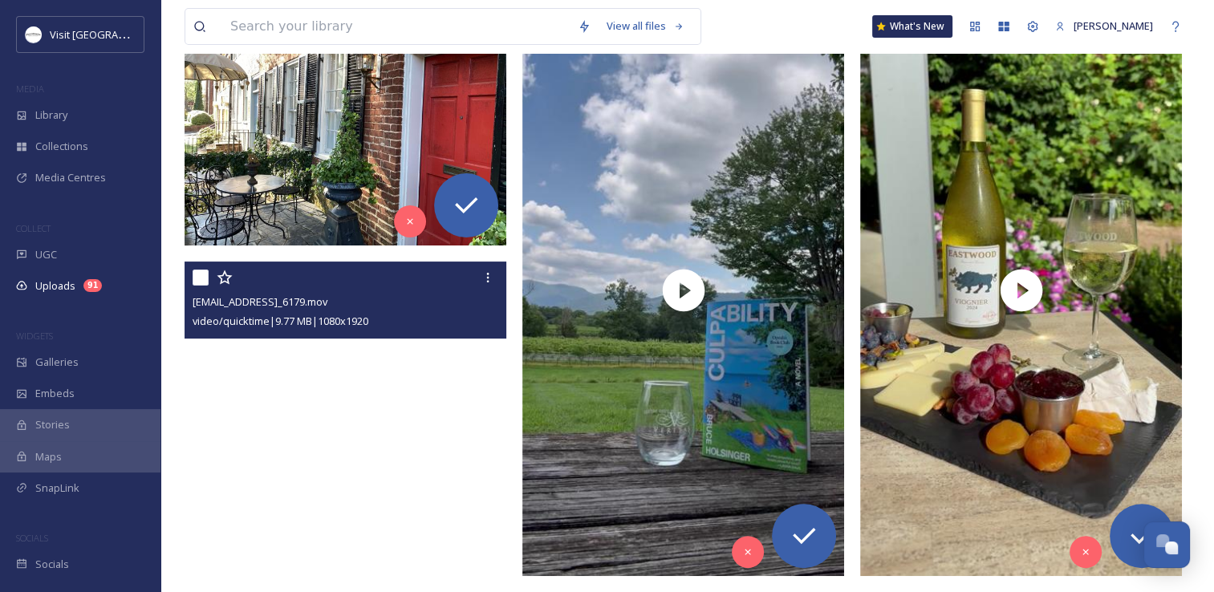
scroll to position [321, 0]
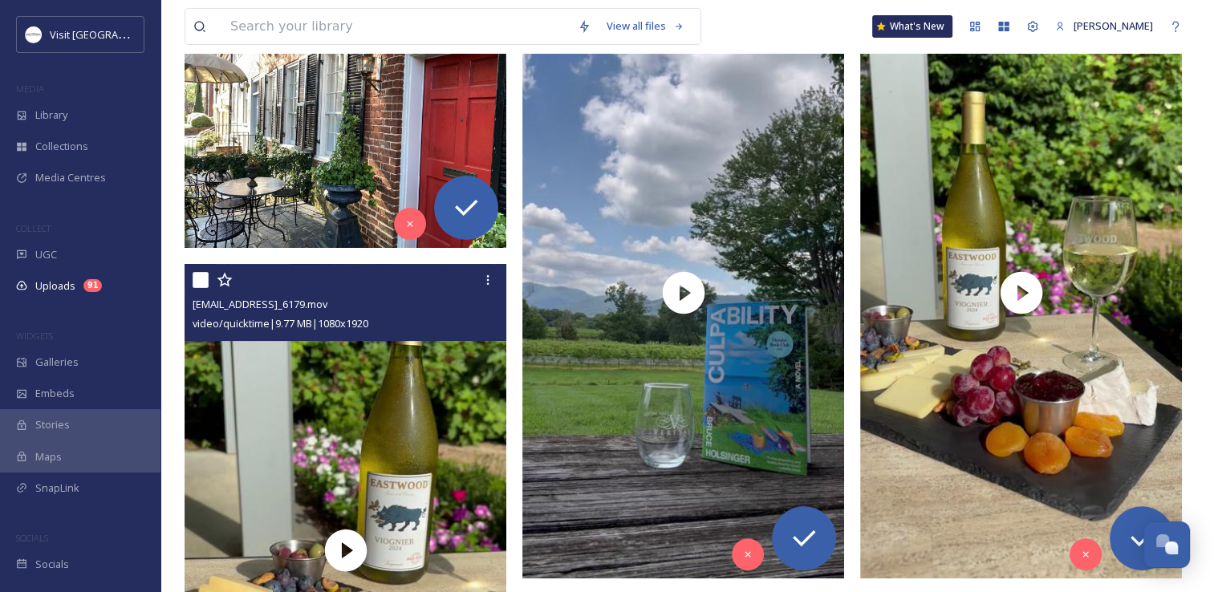
click at [202, 282] on input "checkbox" at bounding box center [201, 280] width 16 height 16
checkbox input "true"
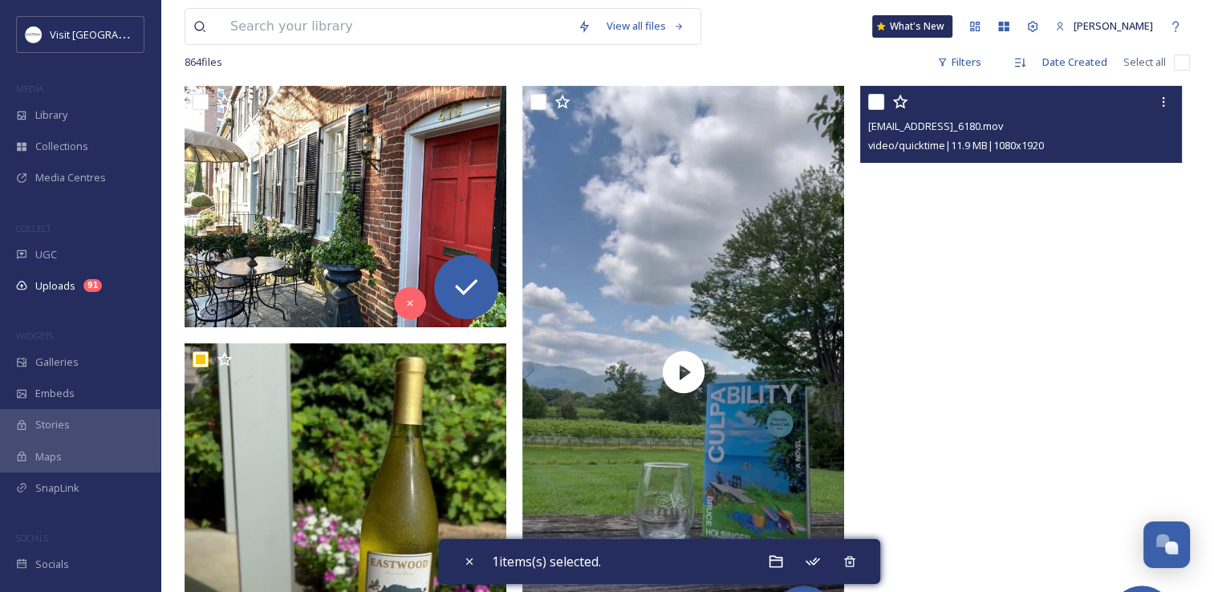
scroll to position [160, 0]
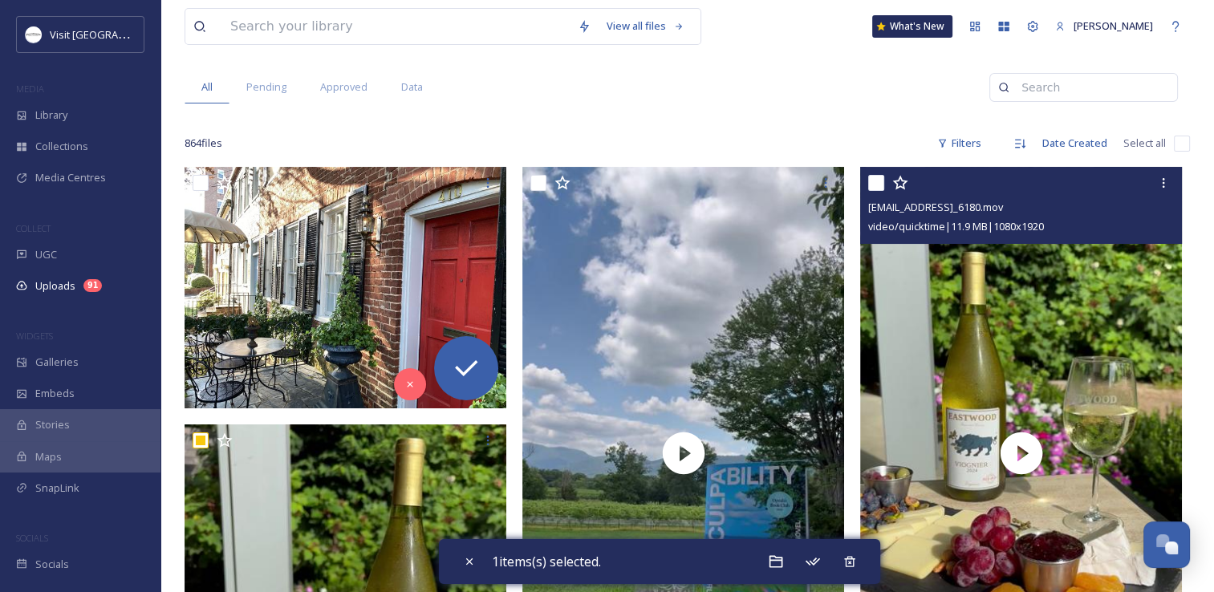
click at [879, 181] on input "checkbox" at bounding box center [876, 183] width 16 height 16
checkbox input "true"
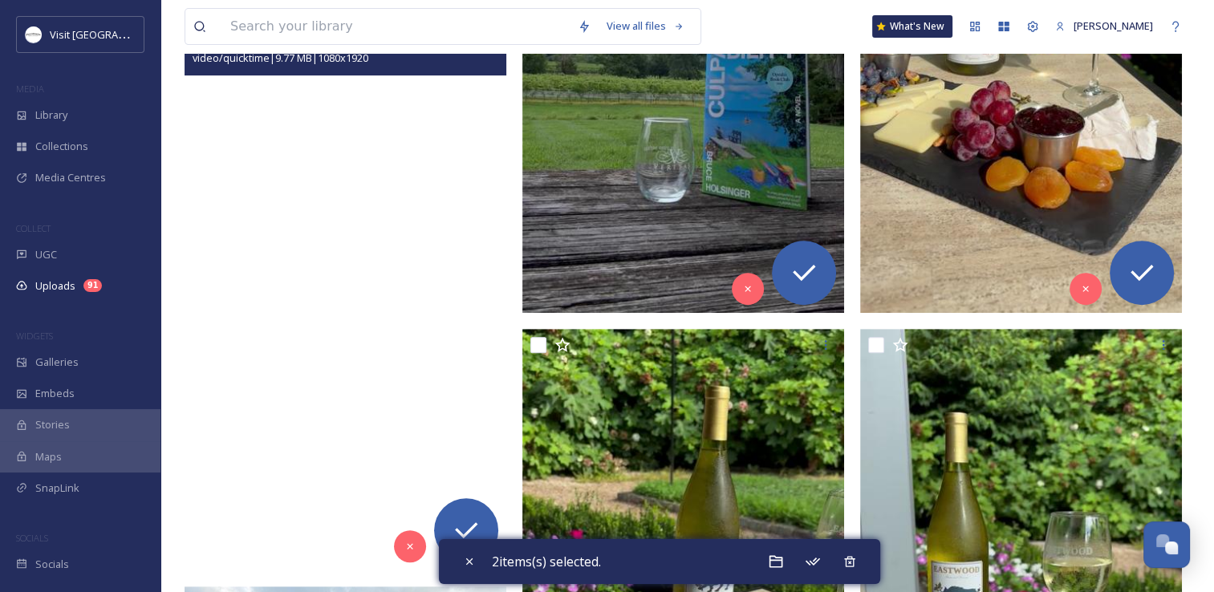
scroll to position [722, 0]
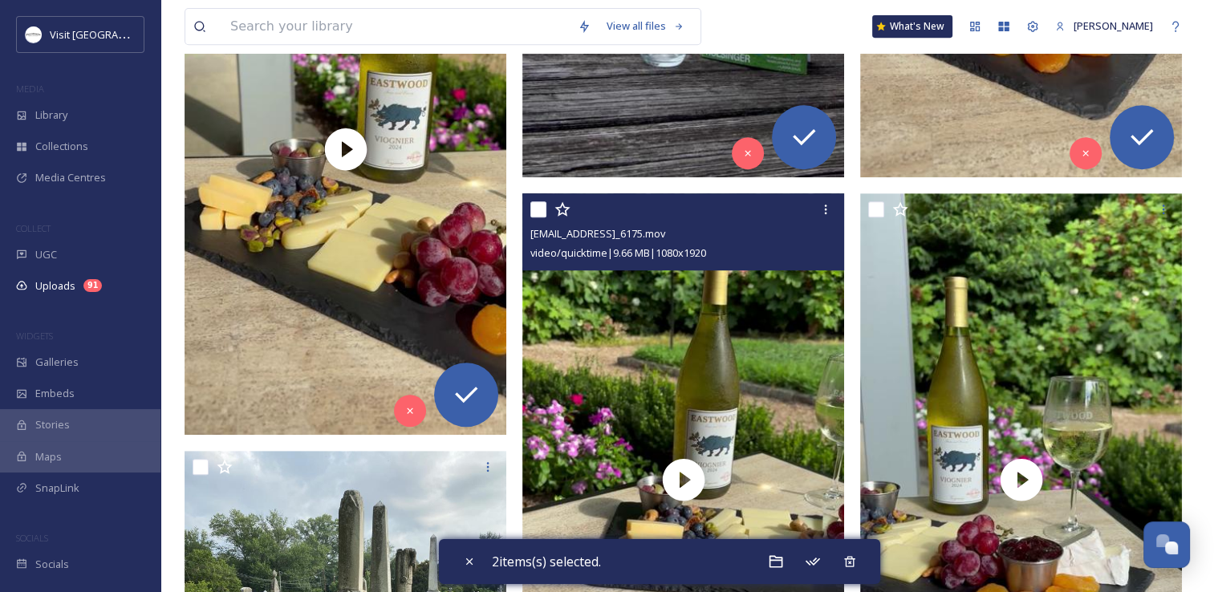
click at [540, 216] on input "checkbox" at bounding box center [538, 209] width 16 height 16
checkbox input "true"
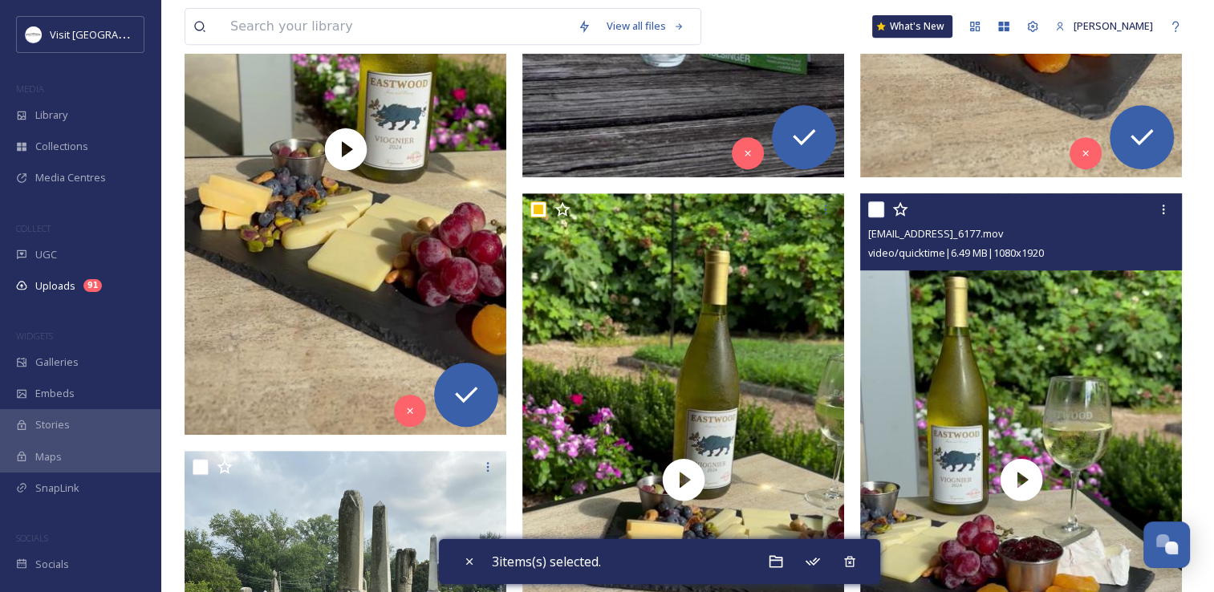
click at [872, 205] on input "checkbox" at bounding box center [876, 209] width 16 height 16
checkbox input "true"
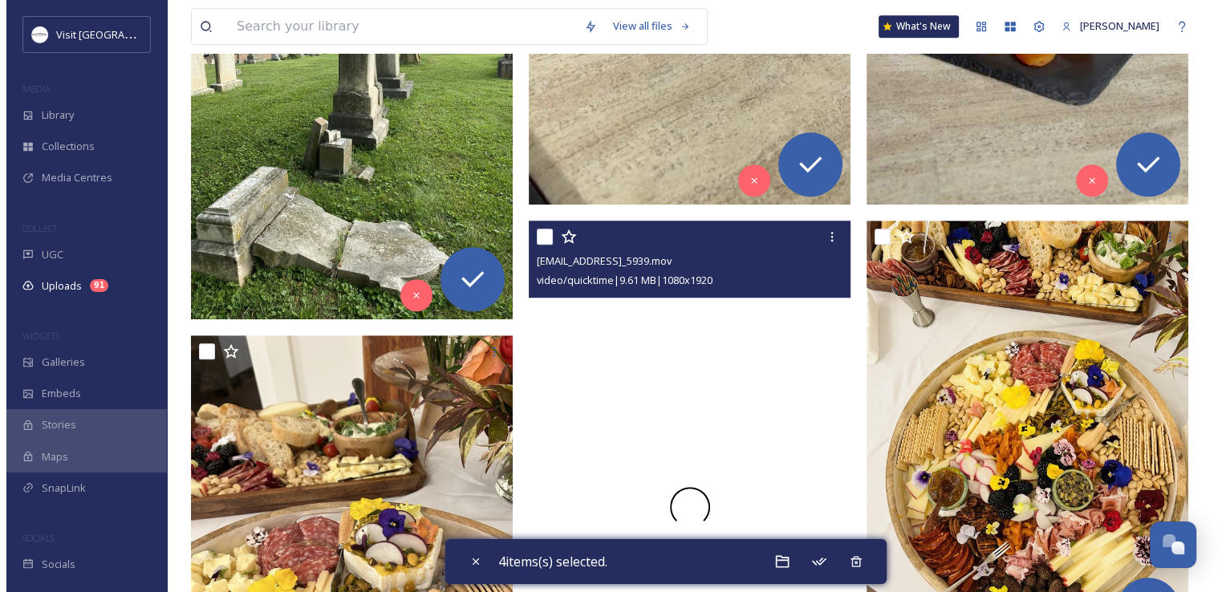
scroll to position [1284, 0]
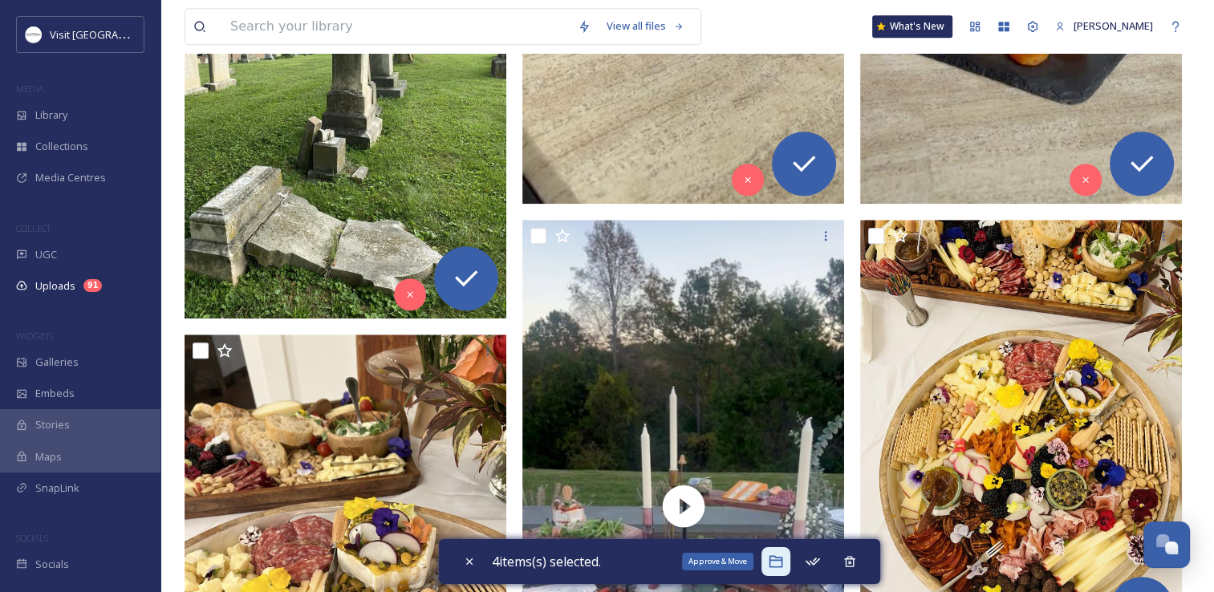
click at [773, 558] on icon at bounding box center [776, 562] width 14 height 12
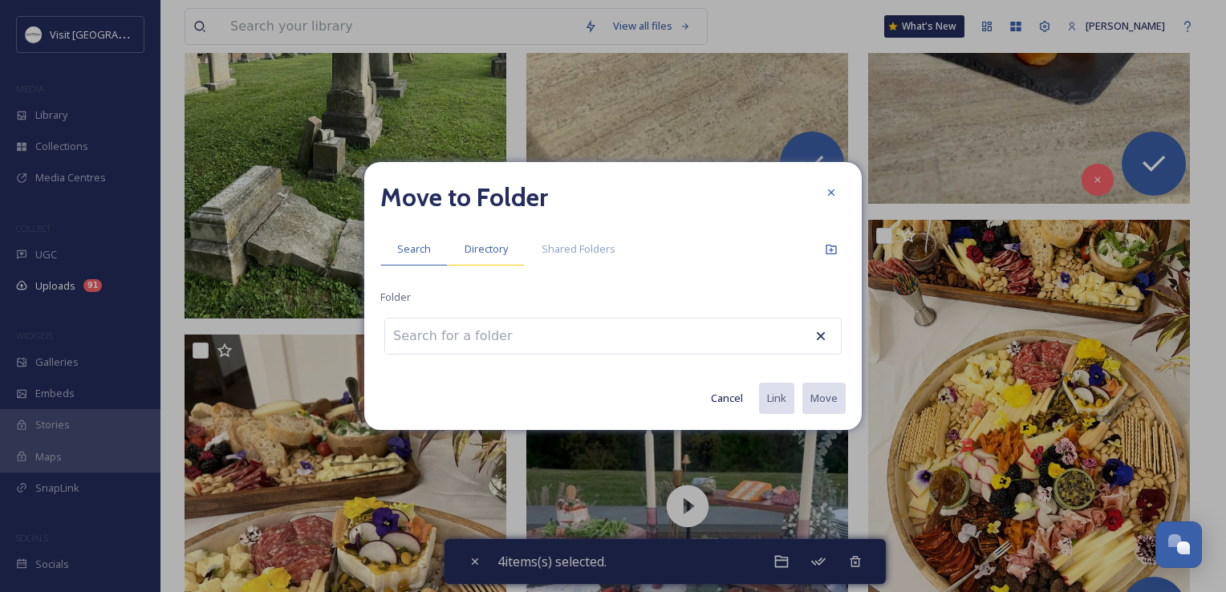
click at [484, 250] on span "Directory" at bounding box center [486, 248] width 43 height 15
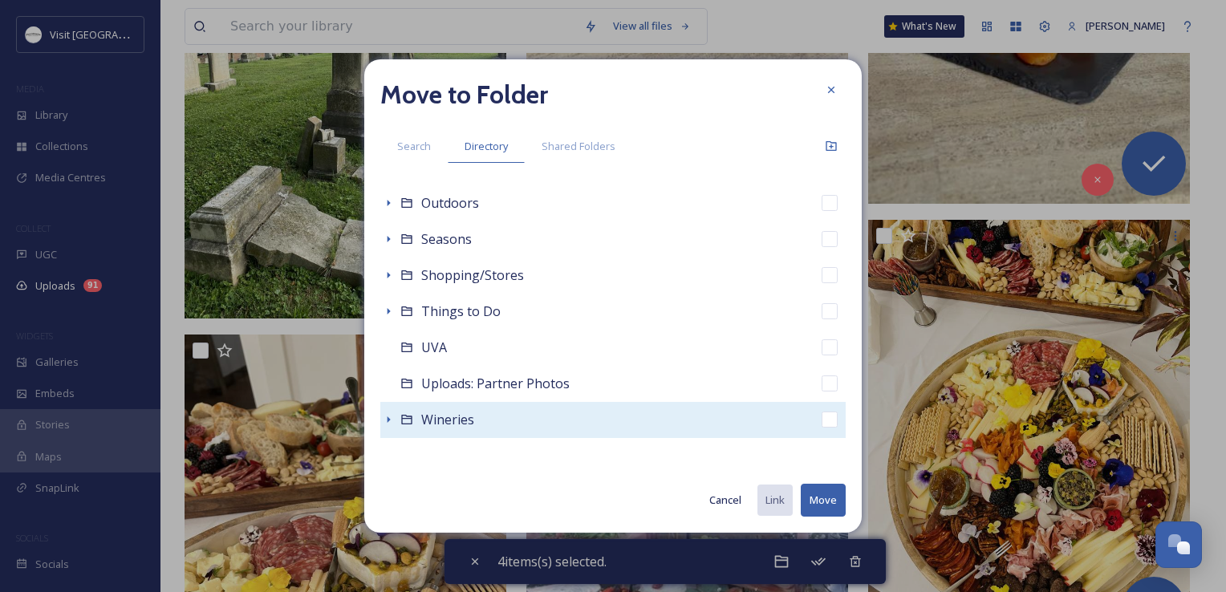
scroll to position [653, 0]
click at [492, 416] on div "Wineries" at bounding box center [612, 418] width 465 height 36
checkbox input "false"
click at [389, 416] on icon at bounding box center [388, 418] width 13 height 13
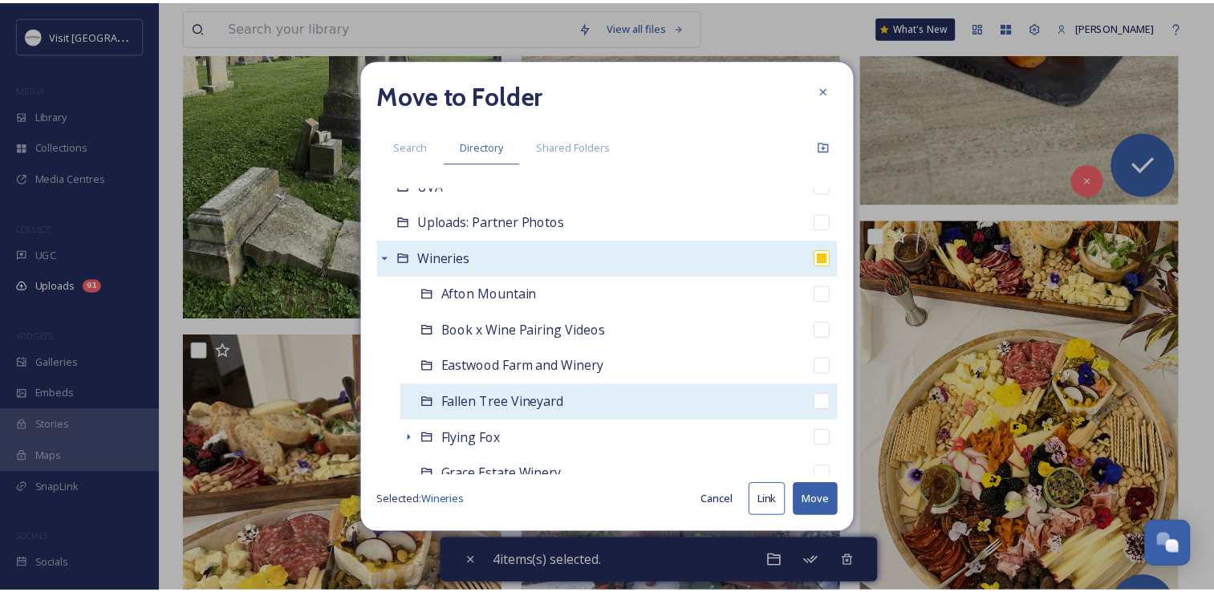
scroll to position [894, 0]
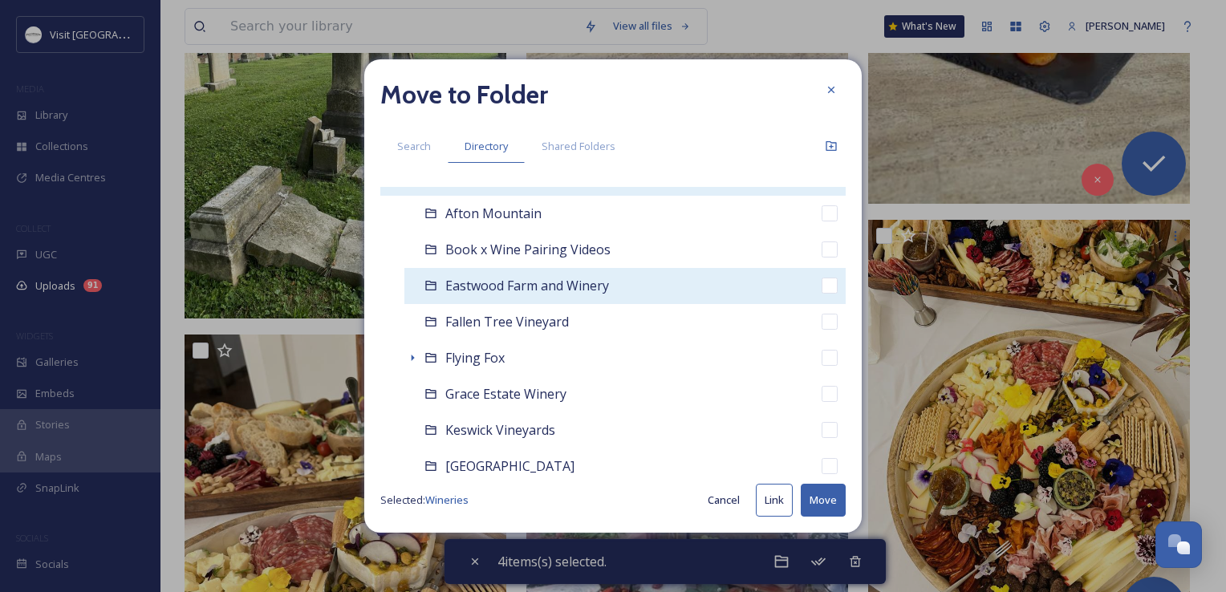
click at [489, 297] on div "Eastwood Farm and Winery" at bounding box center [624, 286] width 441 height 36
checkbox input "false"
checkbox input "true"
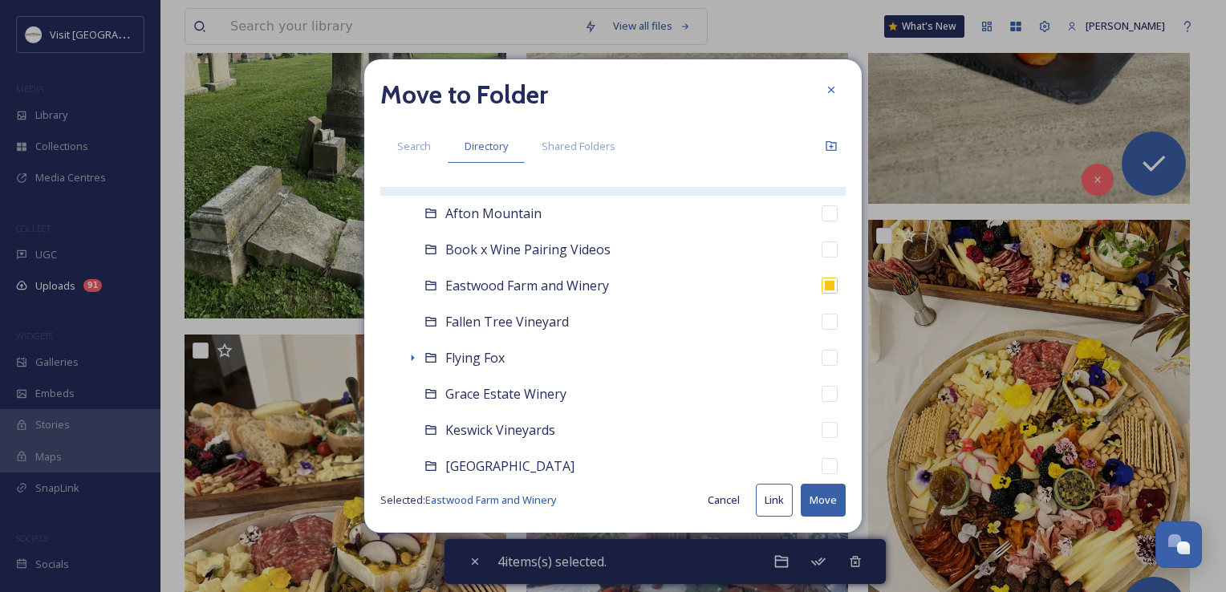
click at [827, 505] on button "Move" at bounding box center [823, 500] width 45 height 33
checkbox input "false"
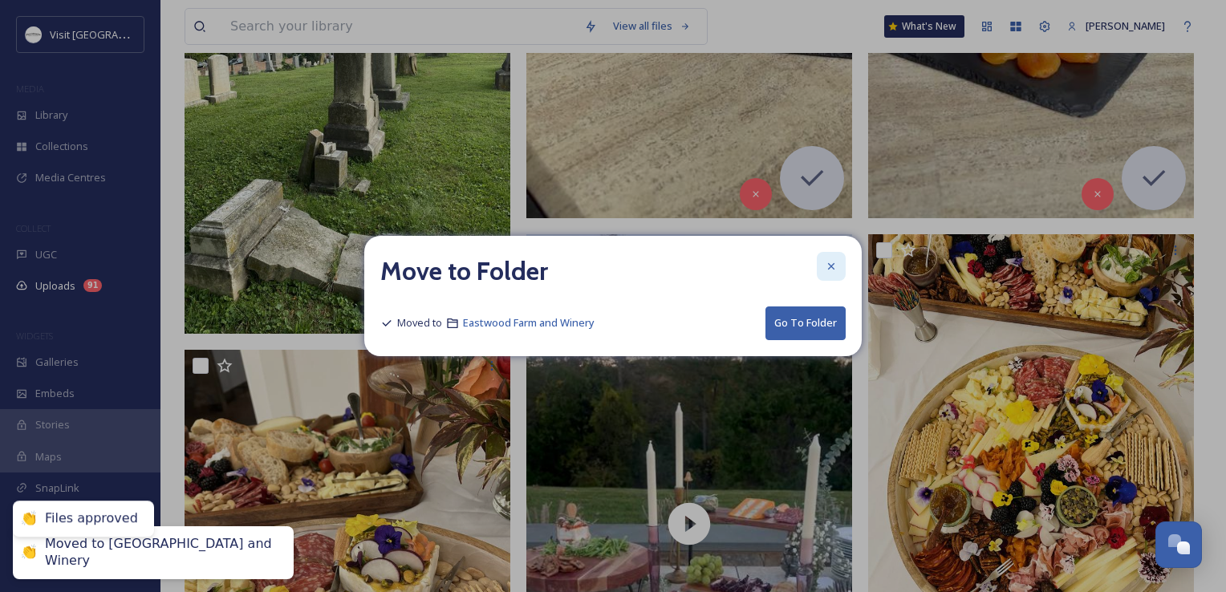
click at [830, 268] on icon at bounding box center [831, 266] width 13 height 13
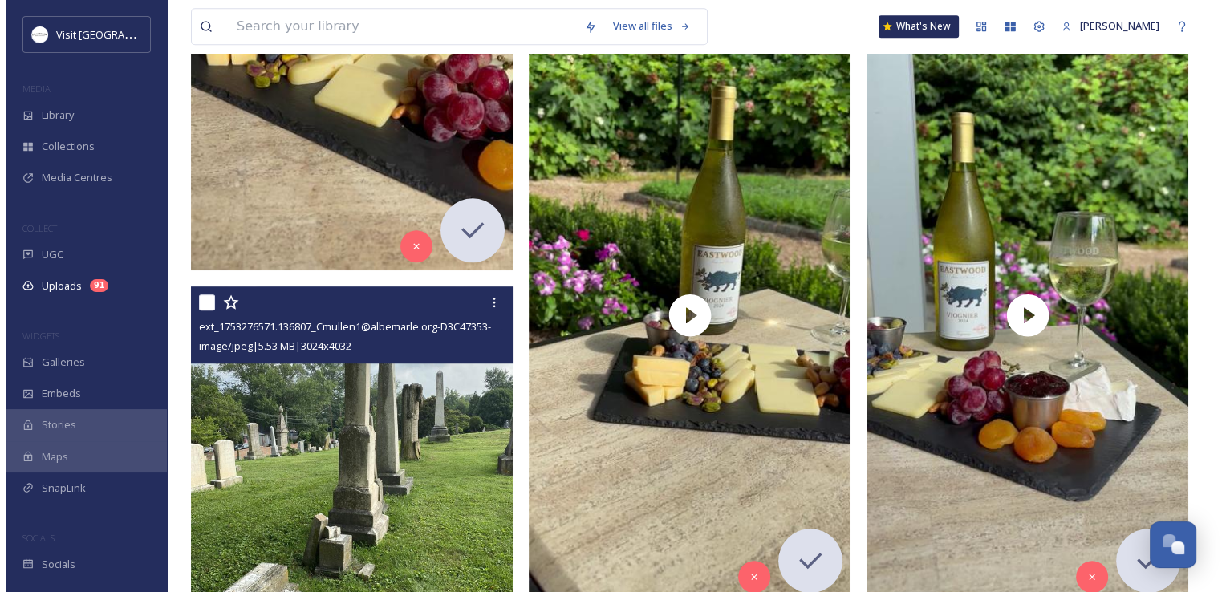
scroll to position [1043, 0]
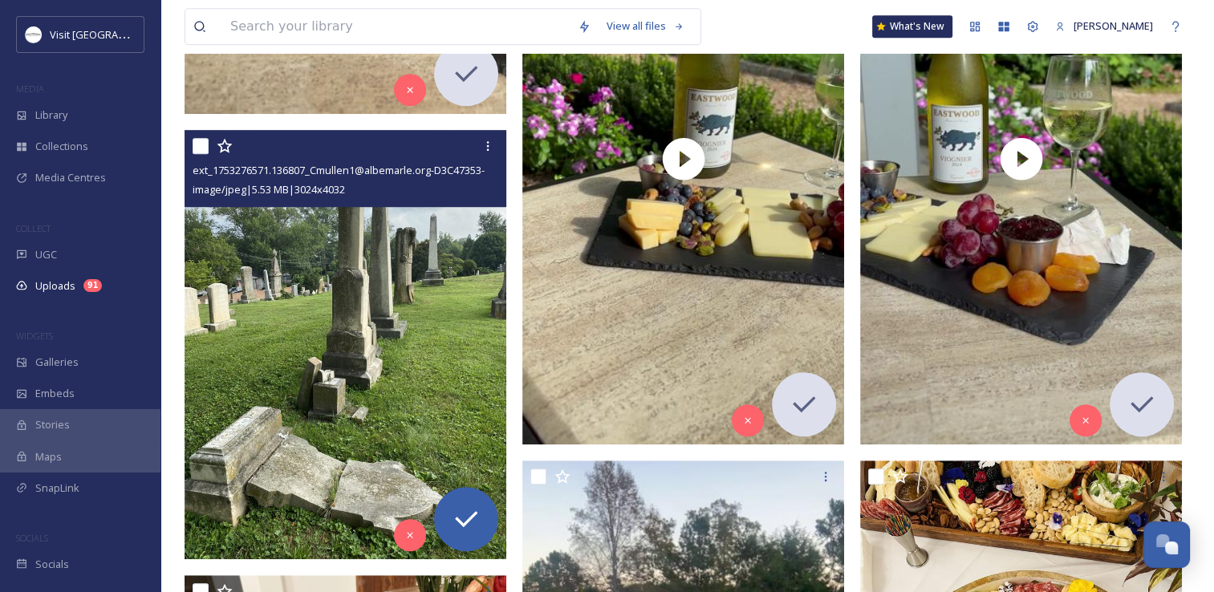
click at [197, 141] on input "checkbox" at bounding box center [201, 146] width 16 height 16
checkbox input "true"
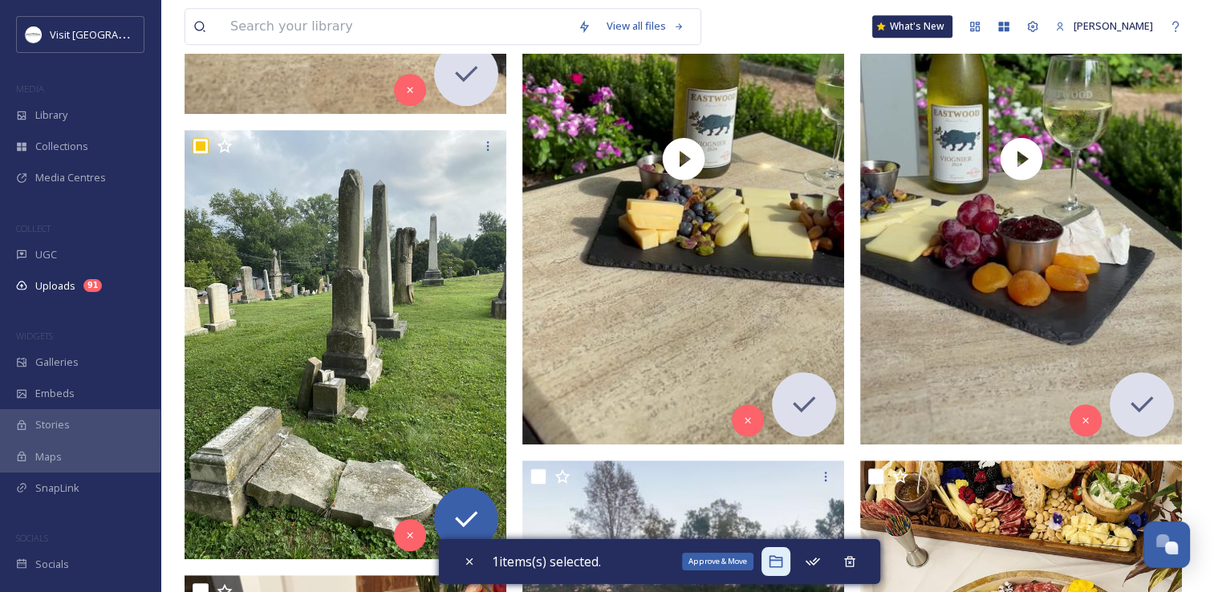
click at [780, 558] on icon at bounding box center [776, 562] width 16 height 16
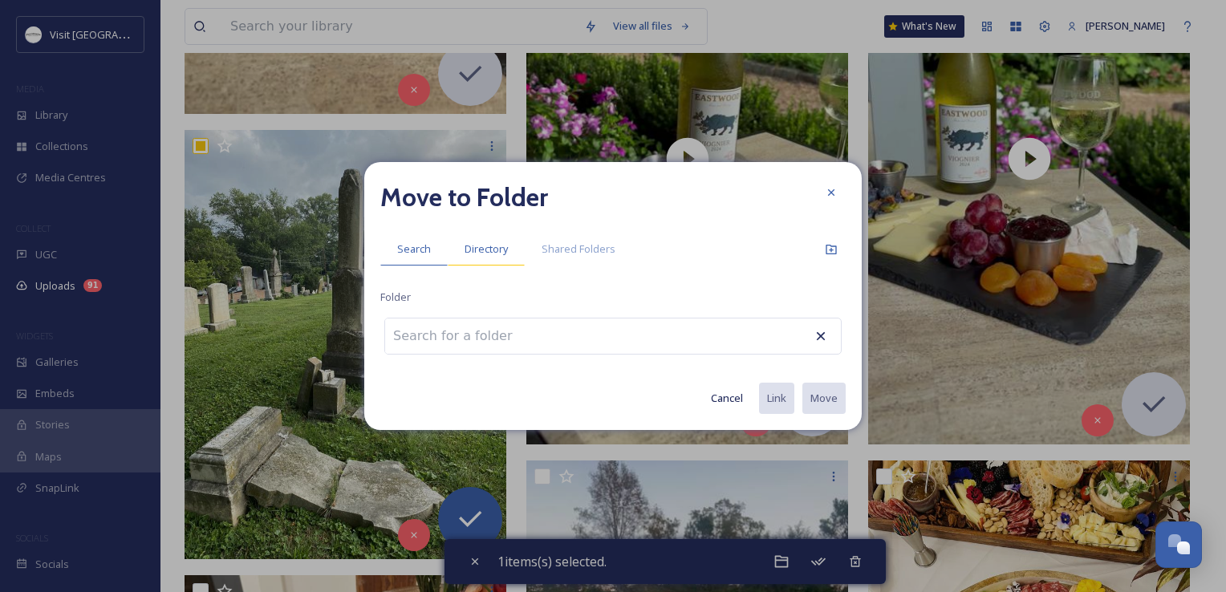
click at [499, 258] on div "Directory" at bounding box center [486, 249] width 77 height 33
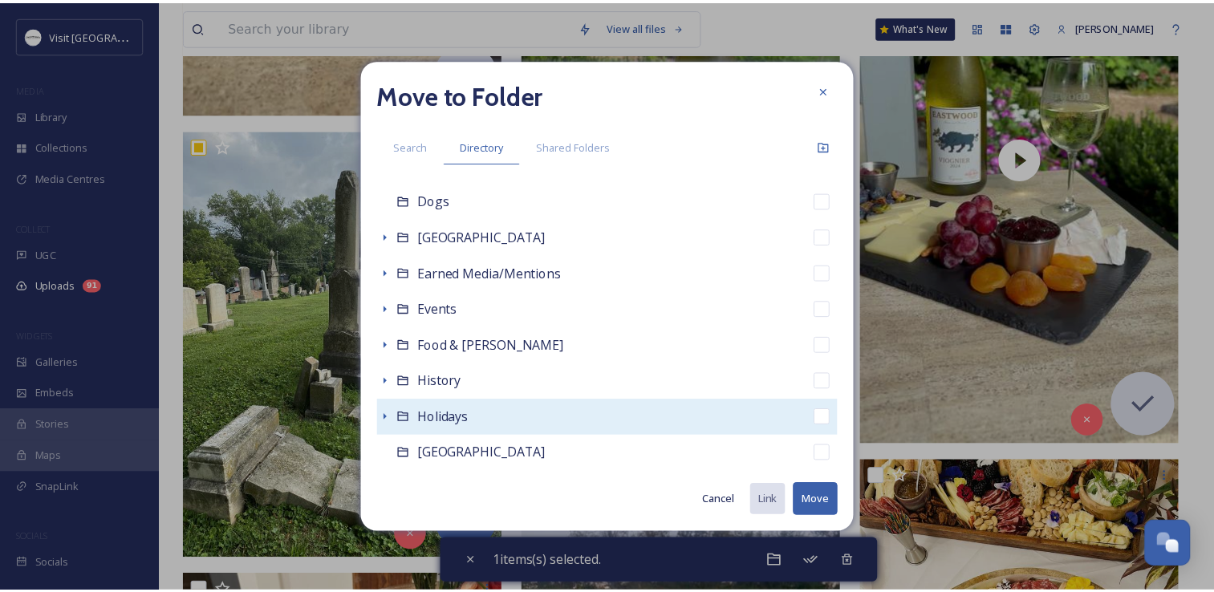
scroll to position [321, 0]
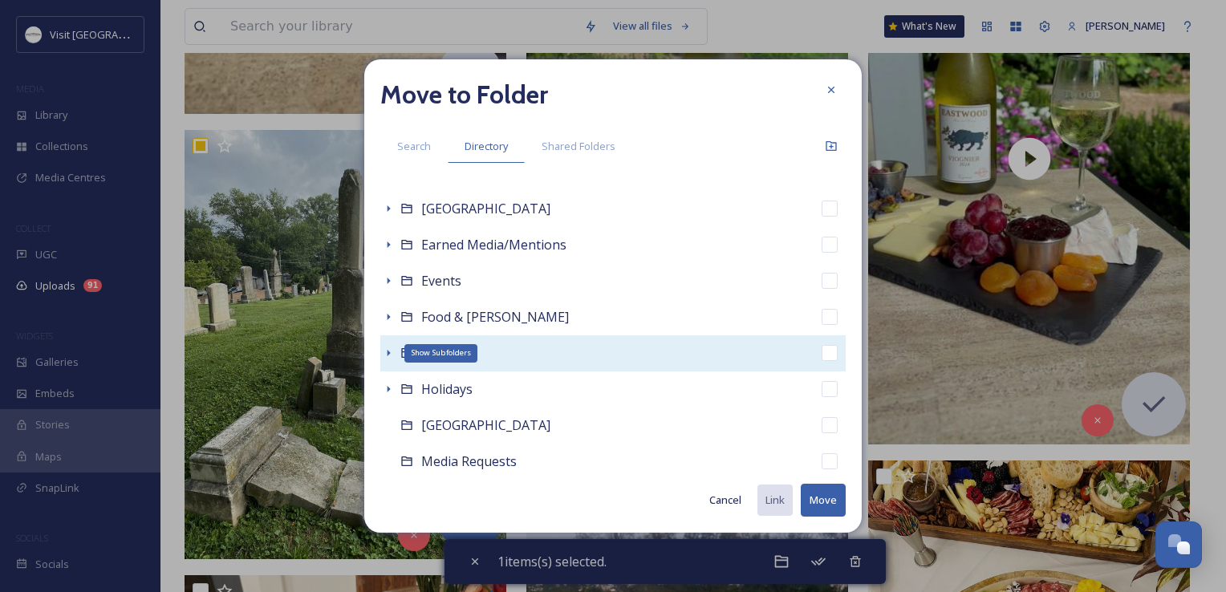
click at [382, 355] on icon at bounding box center [388, 353] width 13 height 13
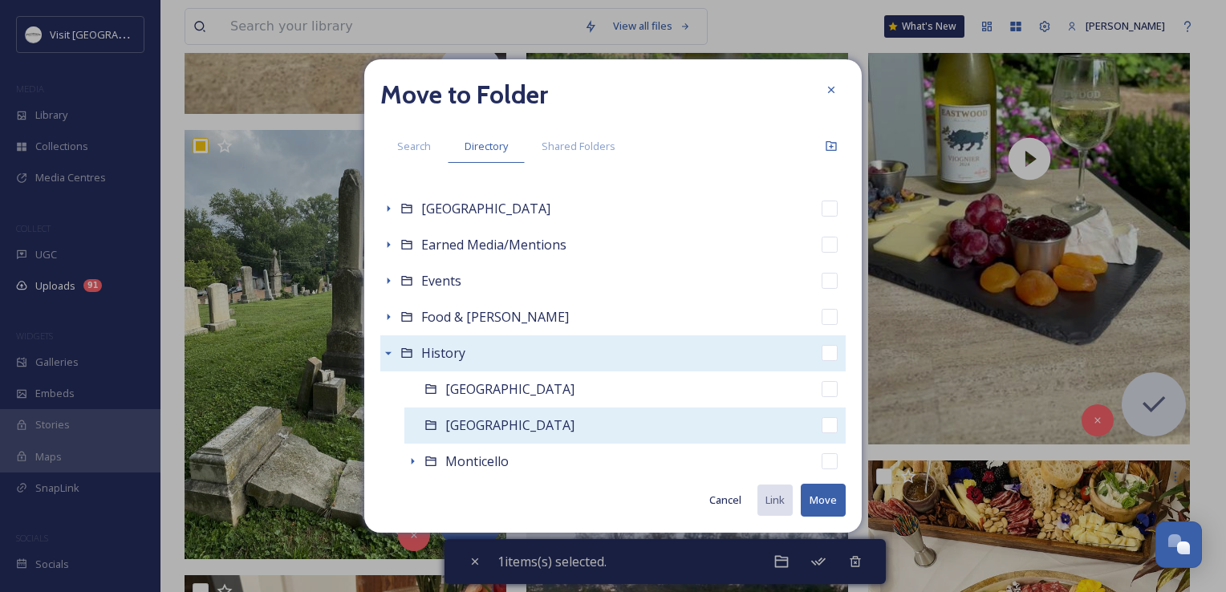
click at [477, 419] on span "Maplewood Cemetery" at bounding box center [509, 425] width 129 height 18
checkbox input "false"
checkbox input "true"
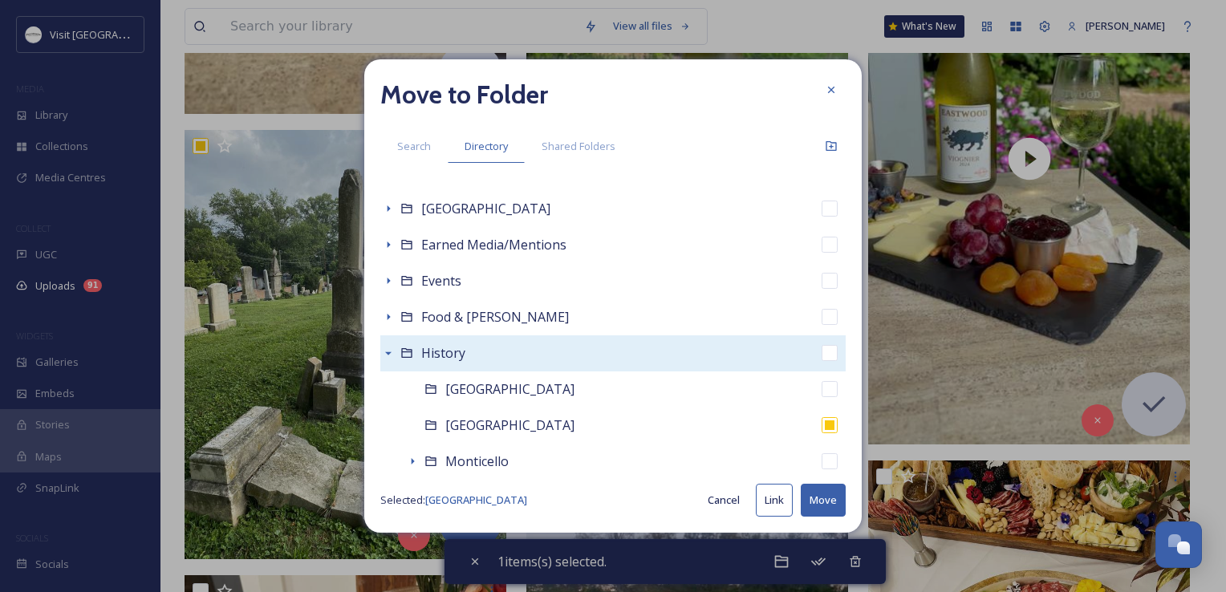
click at [830, 496] on button "Move" at bounding box center [823, 500] width 45 height 33
checkbox input "false"
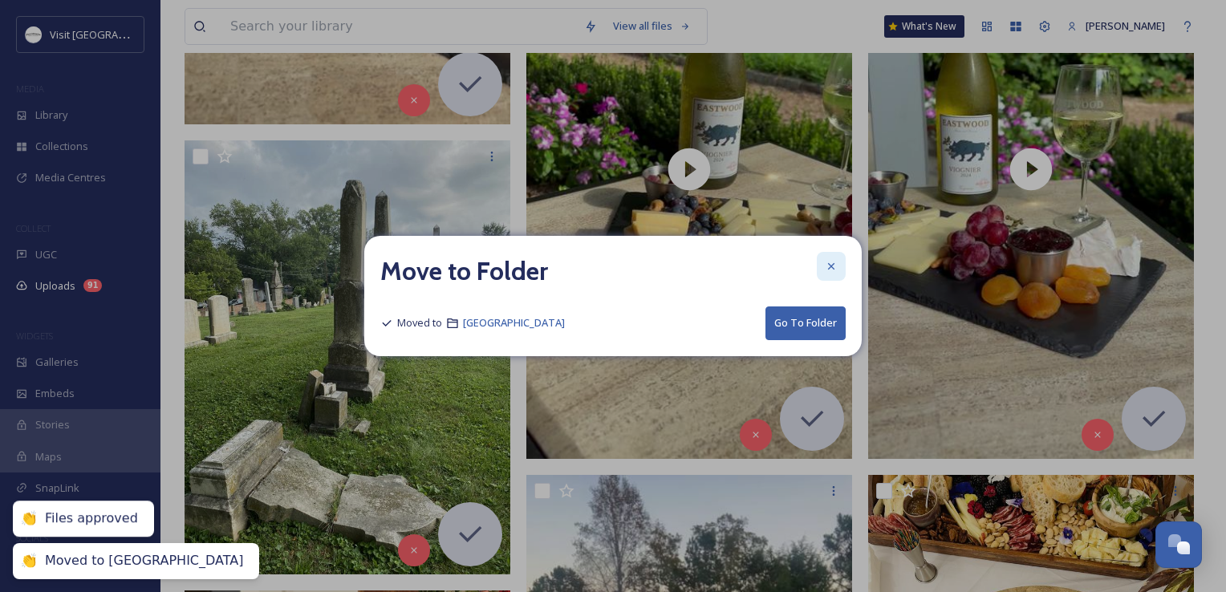
click at [838, 265] on div at bounding box center [831, 266] width 29 height 29
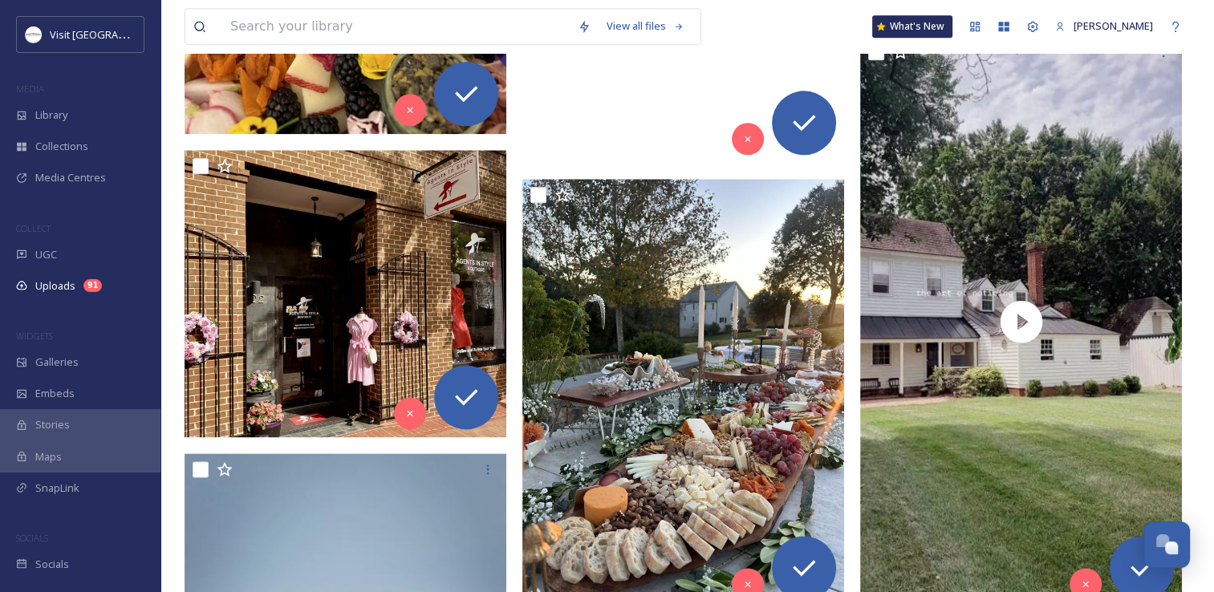
scroll to position [1926, 0]
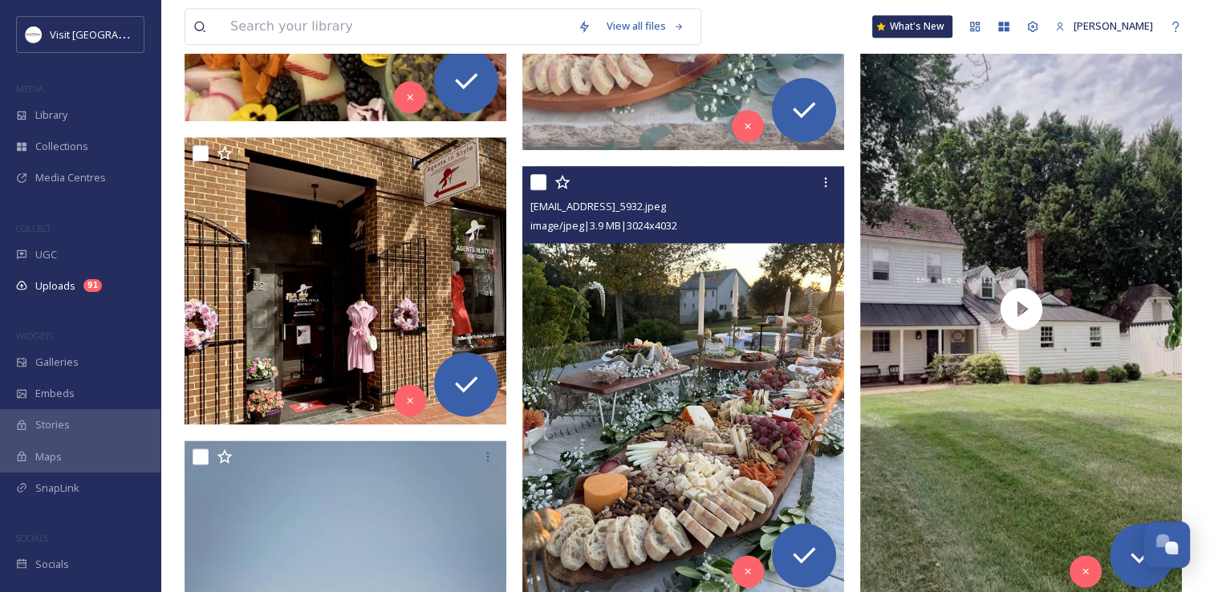
click at [788, 278] on img at bounding box center [683, 380] width 322 height 428
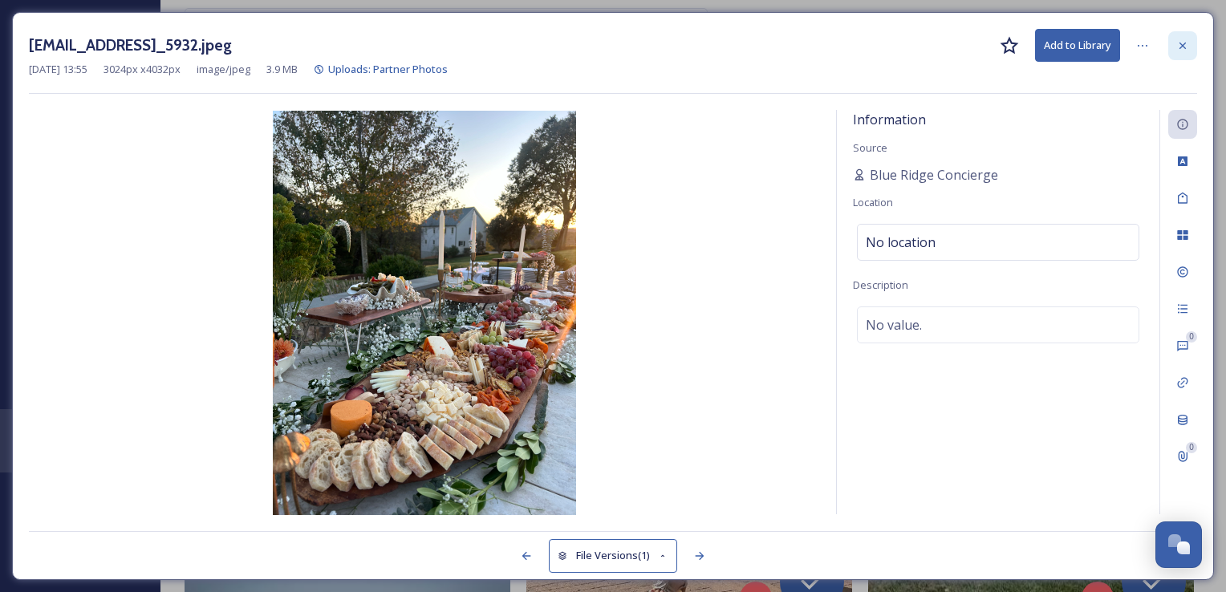
click at [1185, 40] on icon at bounding box center [1182, 45] width 13 height 13
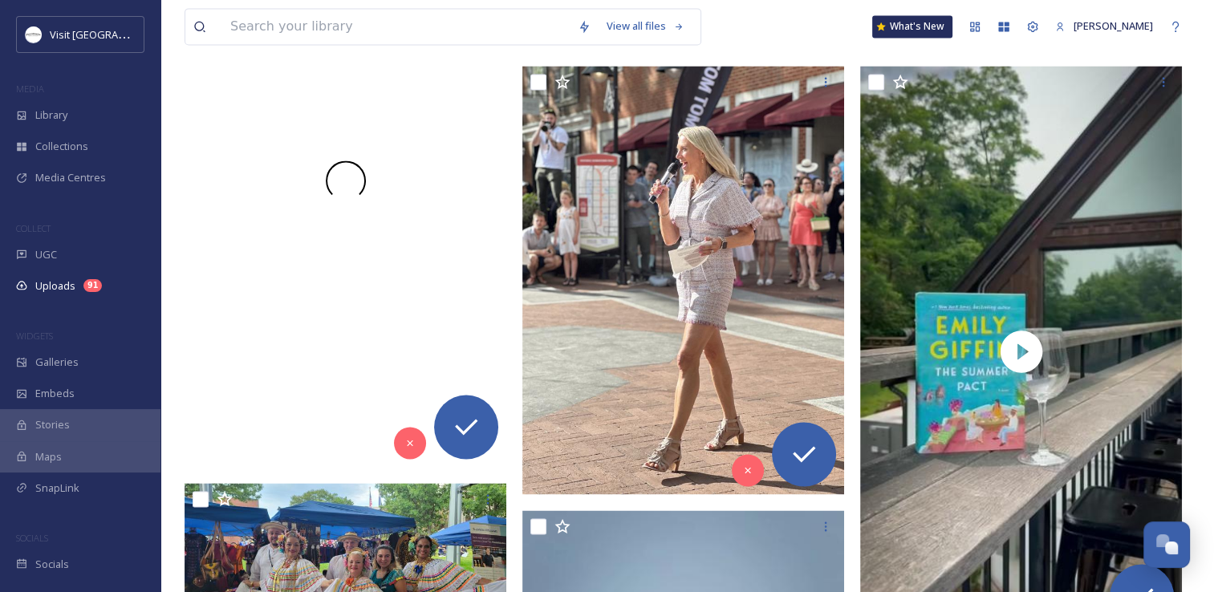
scroll to position [2311, 0]
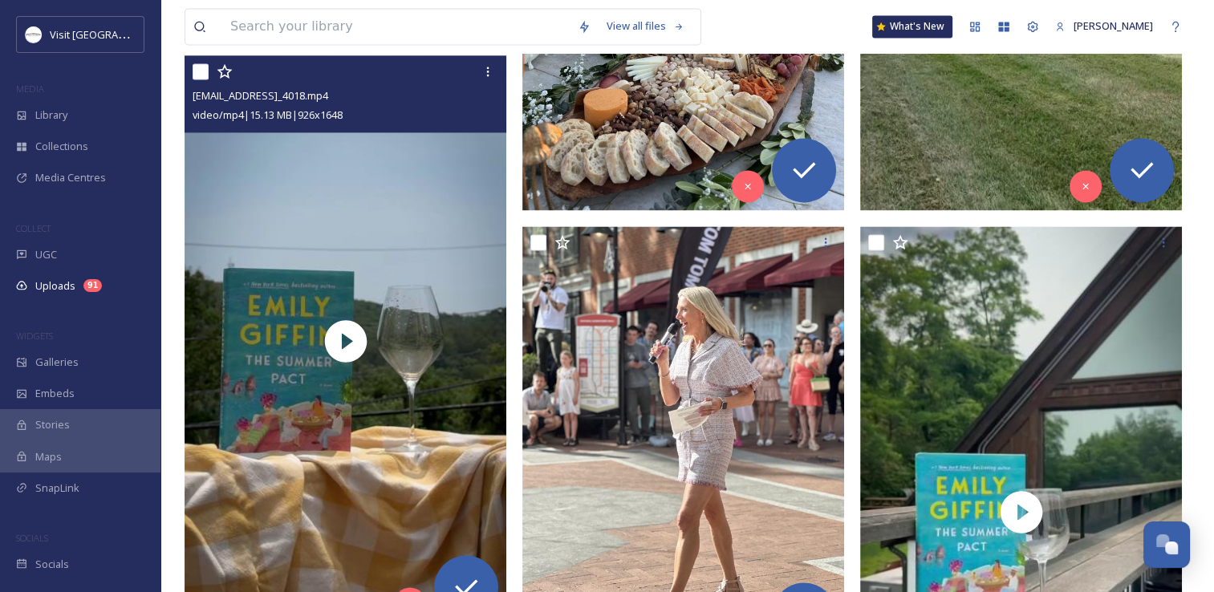
click at [202, 72] on input "checkbox" at bounding box center [201, 71] width 16 height 16
checkbox input "true"
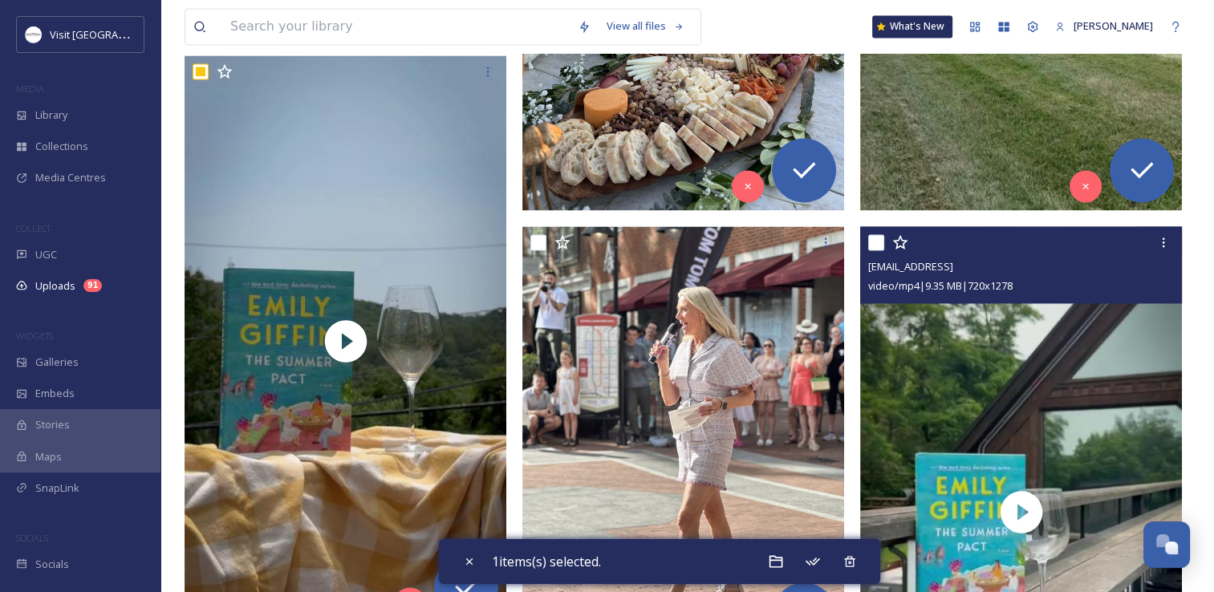
click at [870, 242] on input "checkbox" at bounding box center [876, 242] width 16 height 16
checkbox input "true"
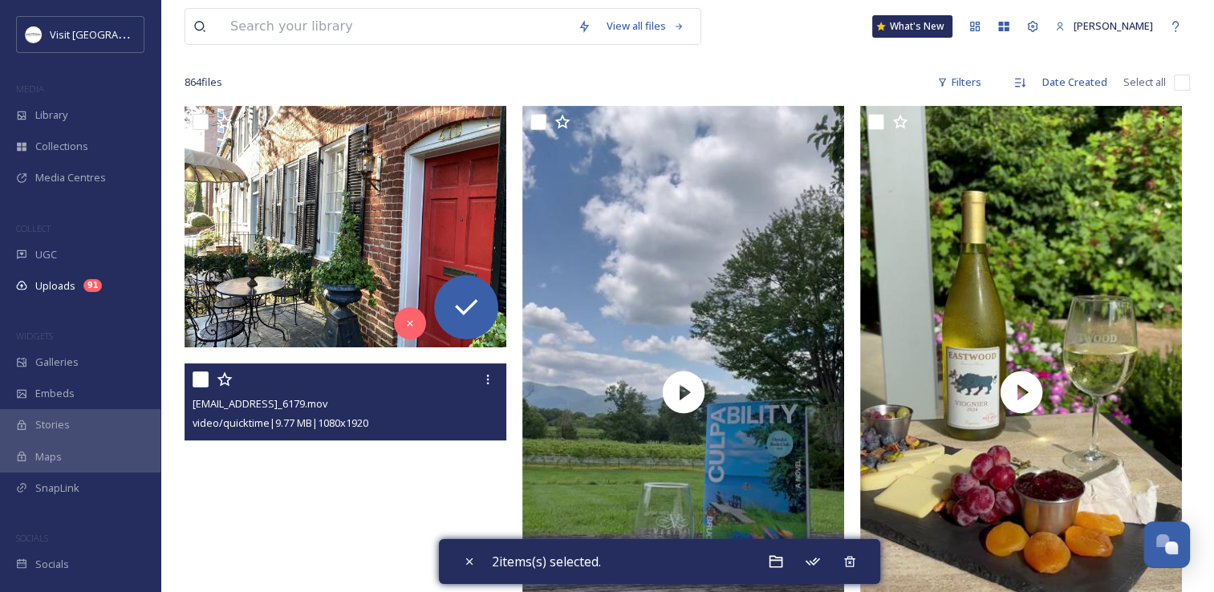
scroll to position [0, 0]
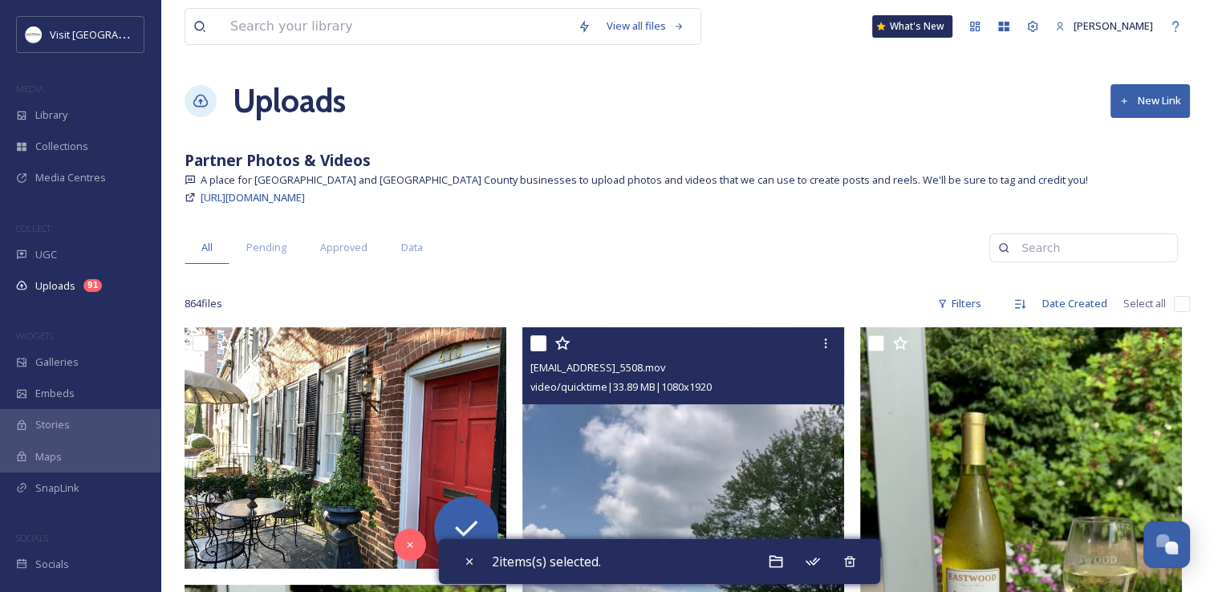
click at [536, 340] on input "checkbox" at bounding box center [538, 343] width 16 height 16
checkbox input "true"
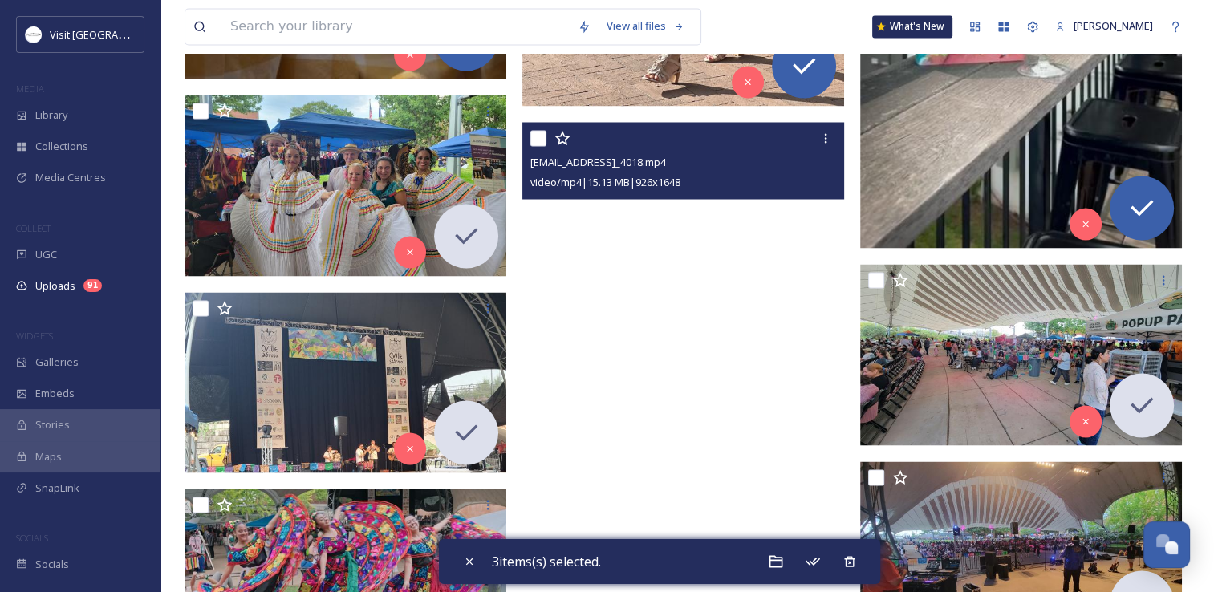
scroll to position [2888, 0]
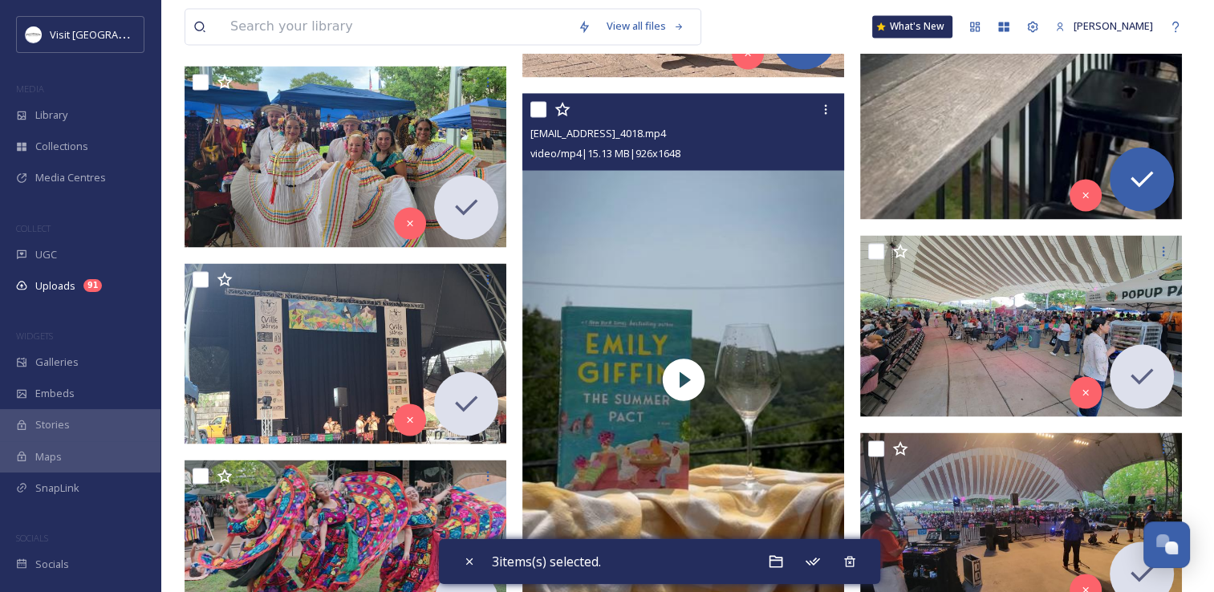
click at [539, 107] on input "checkbox" at bounding box center [538, 109] width 16 height 16
checkbox input "true"
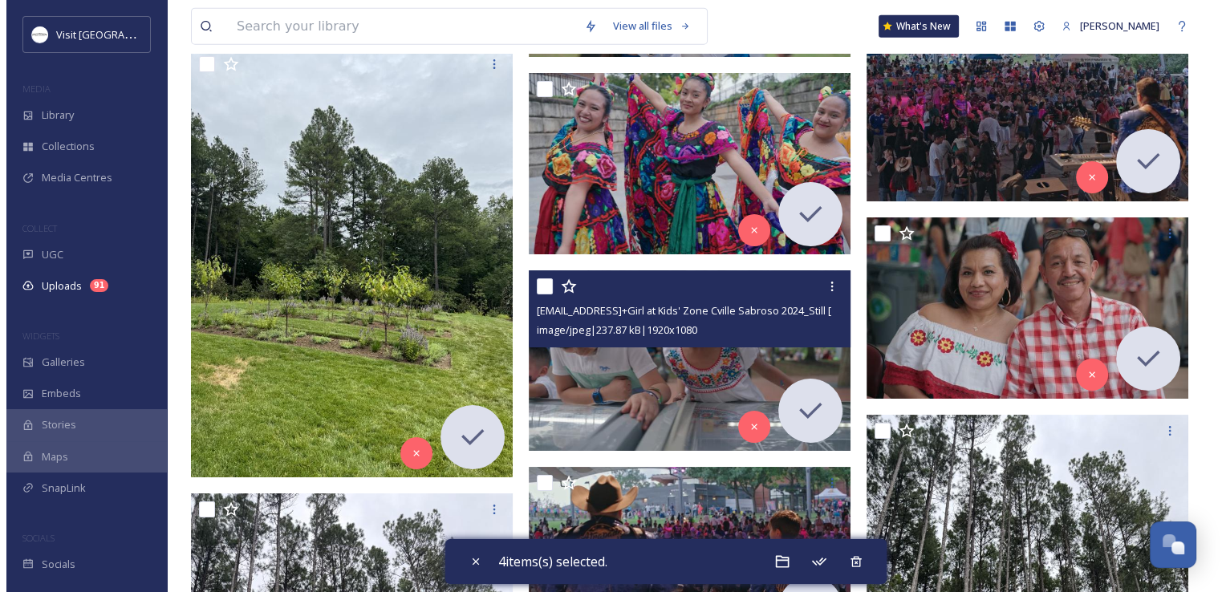
scroll to position [4012, 0]
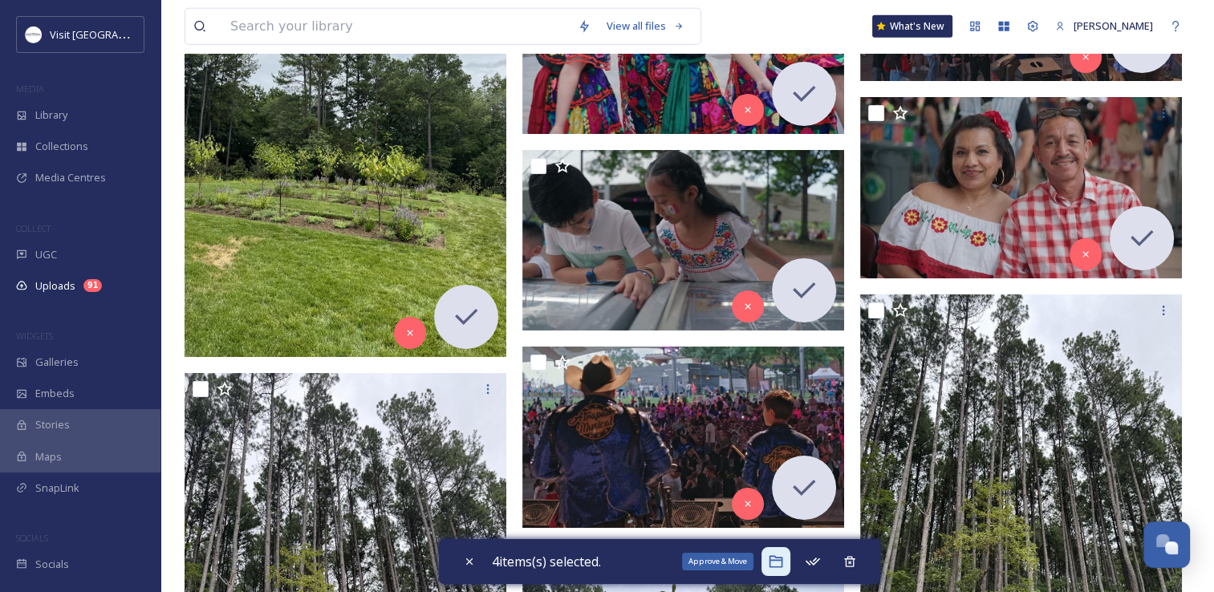
click at [778, 554] on icon at bounding box center [776, 562] width 16 height 16
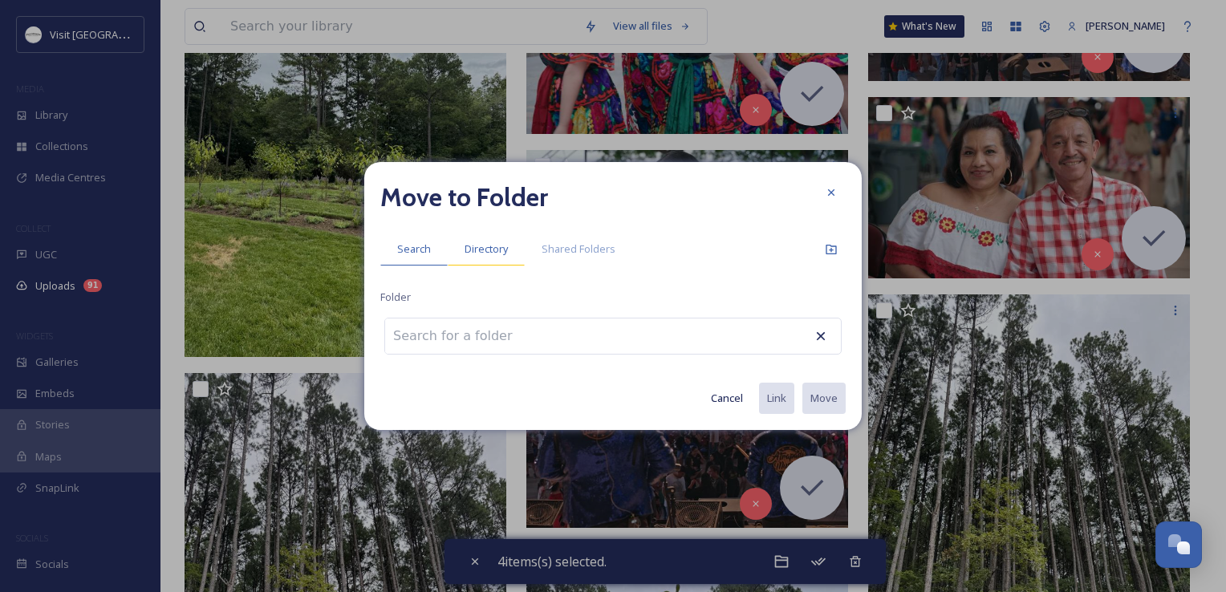
click at [498, 254] on span "Directory" at bounding box center [486, 248] width 43 height 15
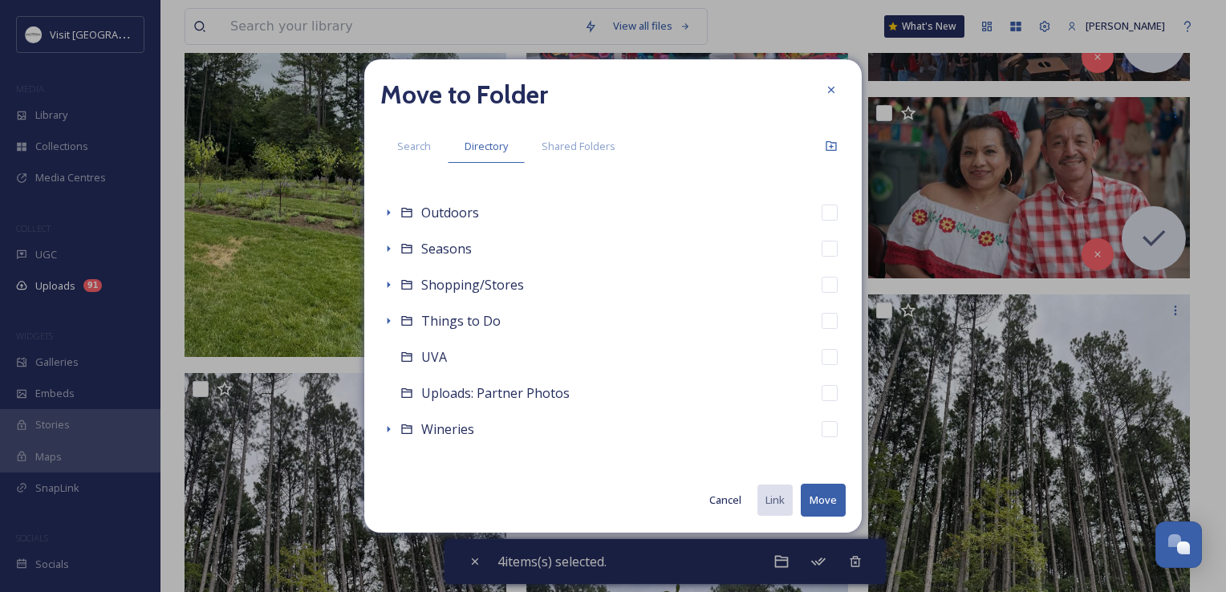
scroll to position [653, 0]
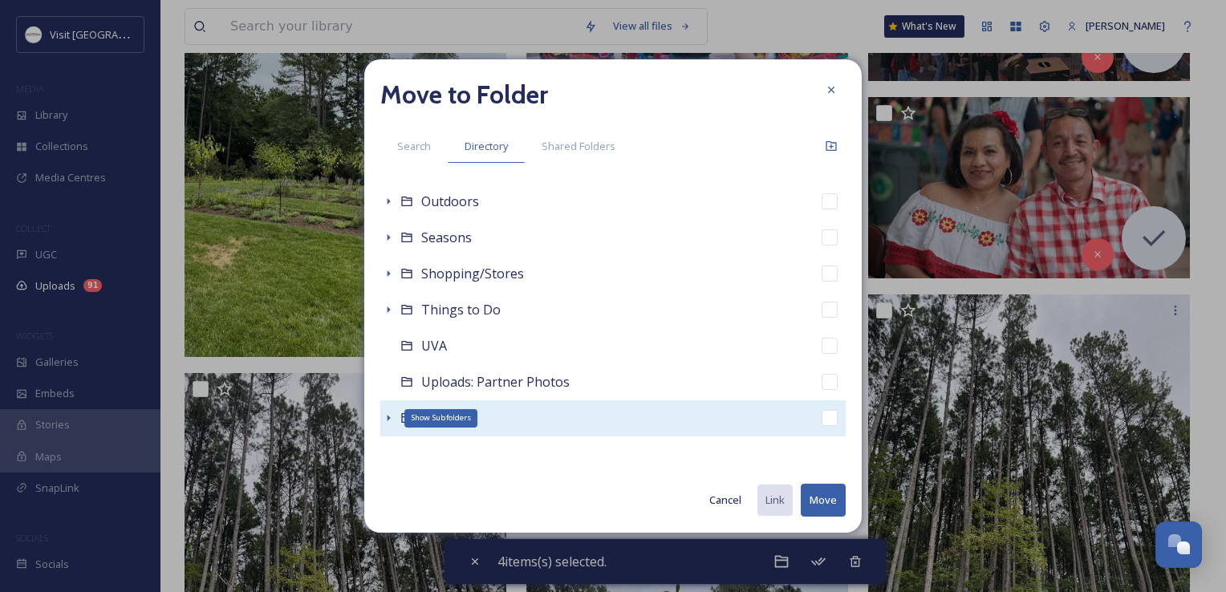
click at [379, 417] on div "Move to Folder Search Directory Shared Folders Root Accessible Experiences Acco…" at bounding box center [612, 295] width 497 height 473
click at [386, 416] on icon at bounding box center [388, 418] width 13 height 13
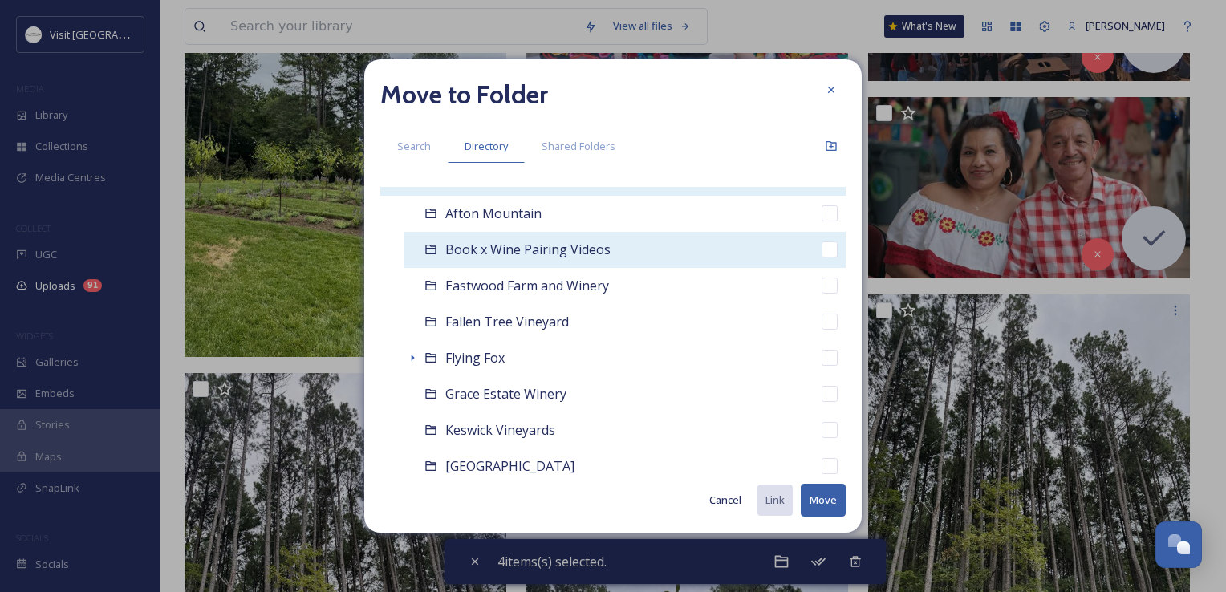
click at [504, 262] on div "Book x Wine Pairing Videos" at bounding box center [624, 250] width 441 height 36
checkbox input "false"
checkbox input "true"
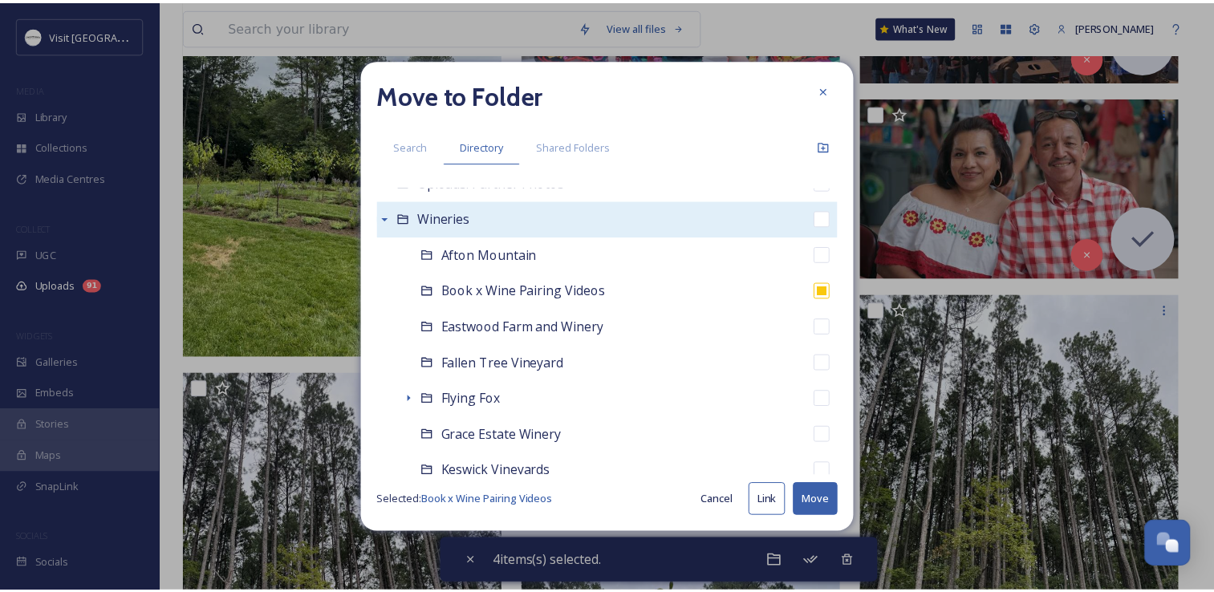
scroll to position [814, 0]
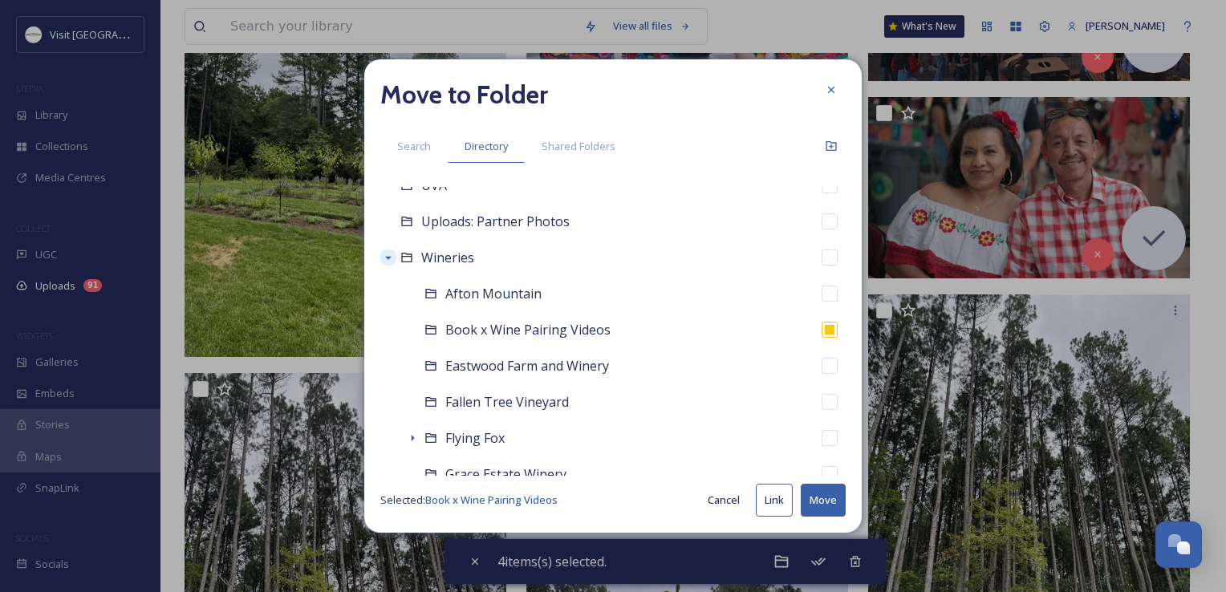
click at [823, 496] on button "Move" at bounding box center [823, 500] width 45 height 33
checkbox input "false"
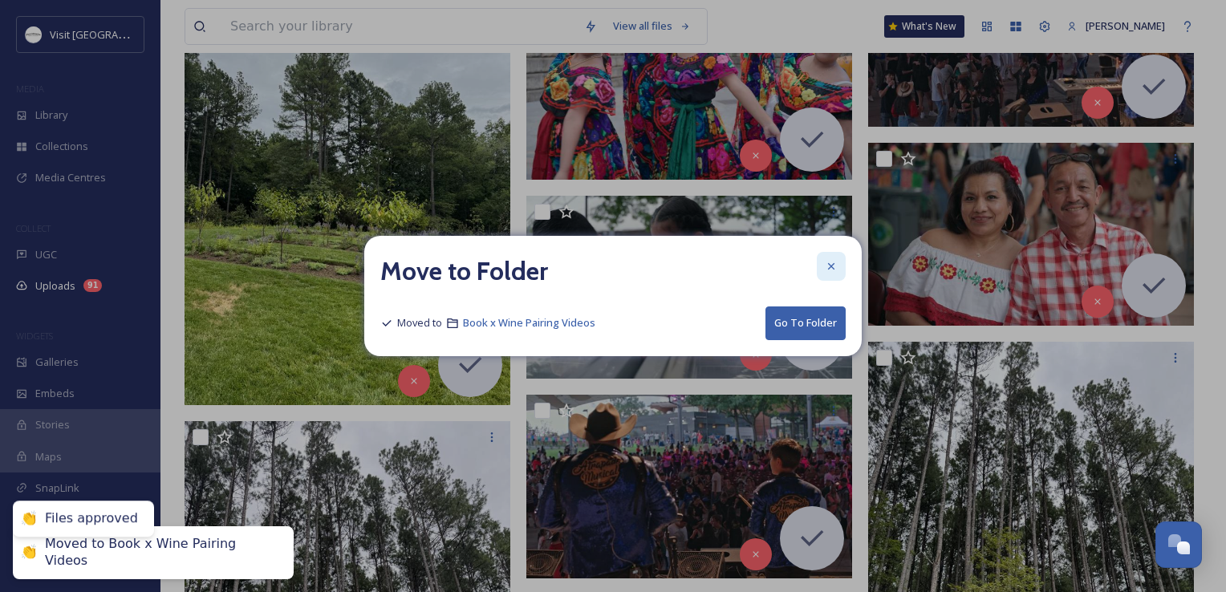
click at [831, 265] on icon at bounding box center [831, 266] width 13 height 13
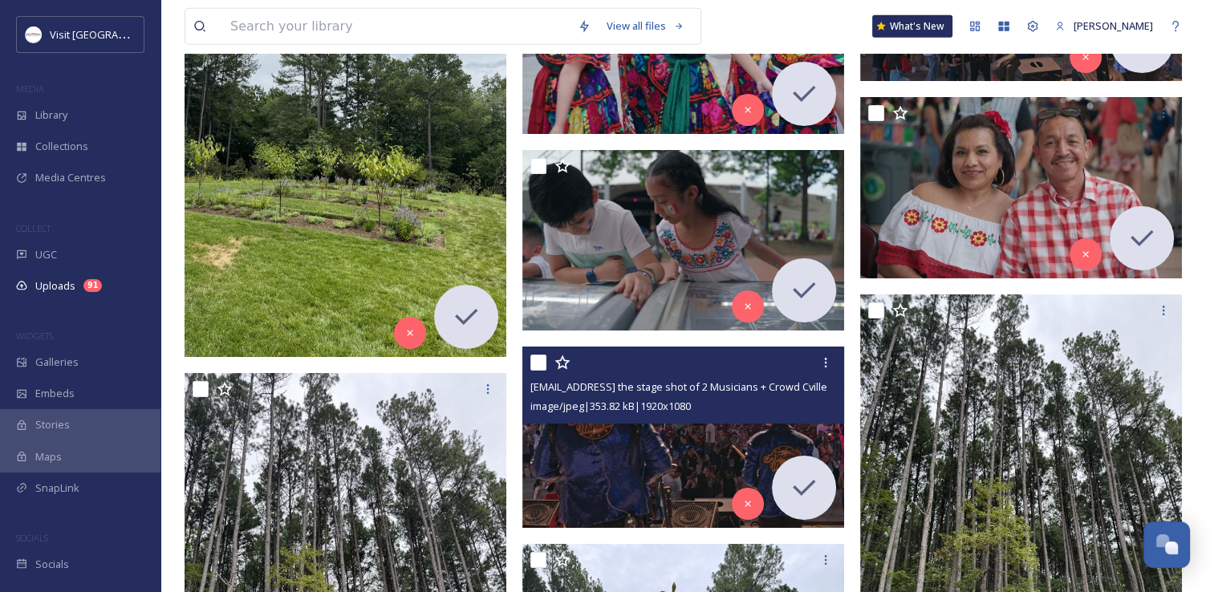
click at [534, 358] on input "checkbox" at bounding box center [538, 363] width 16 height 16
checkbox input "true"
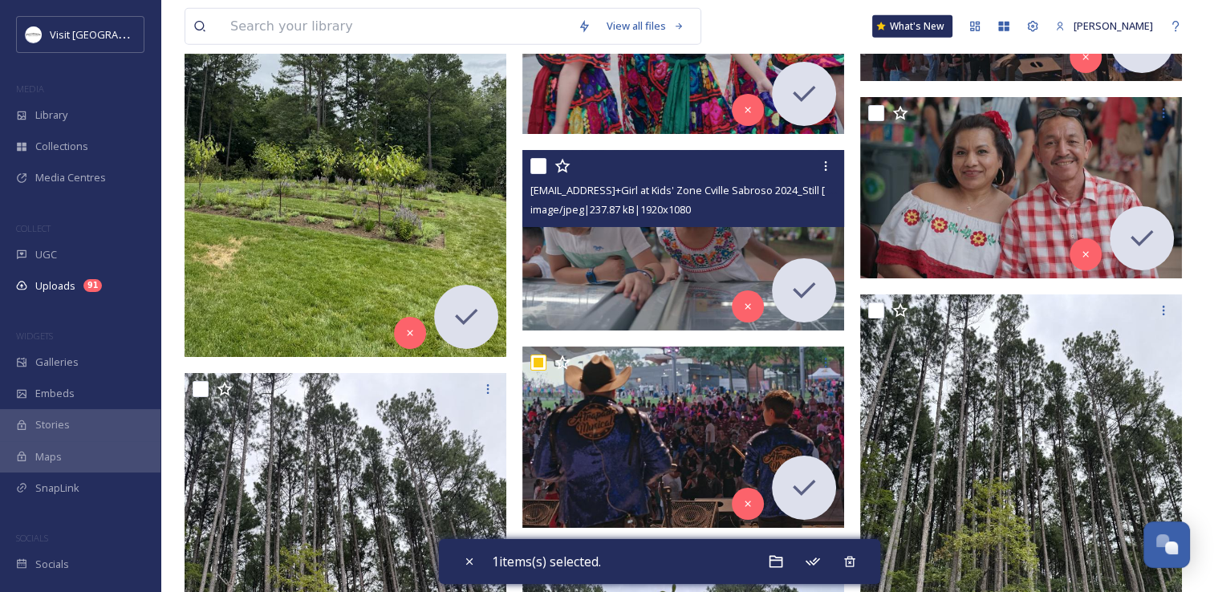
click at [538, 168] on input "checkbox" at bounding box center [538, 166] width 16 height 16
checkbox input "true"
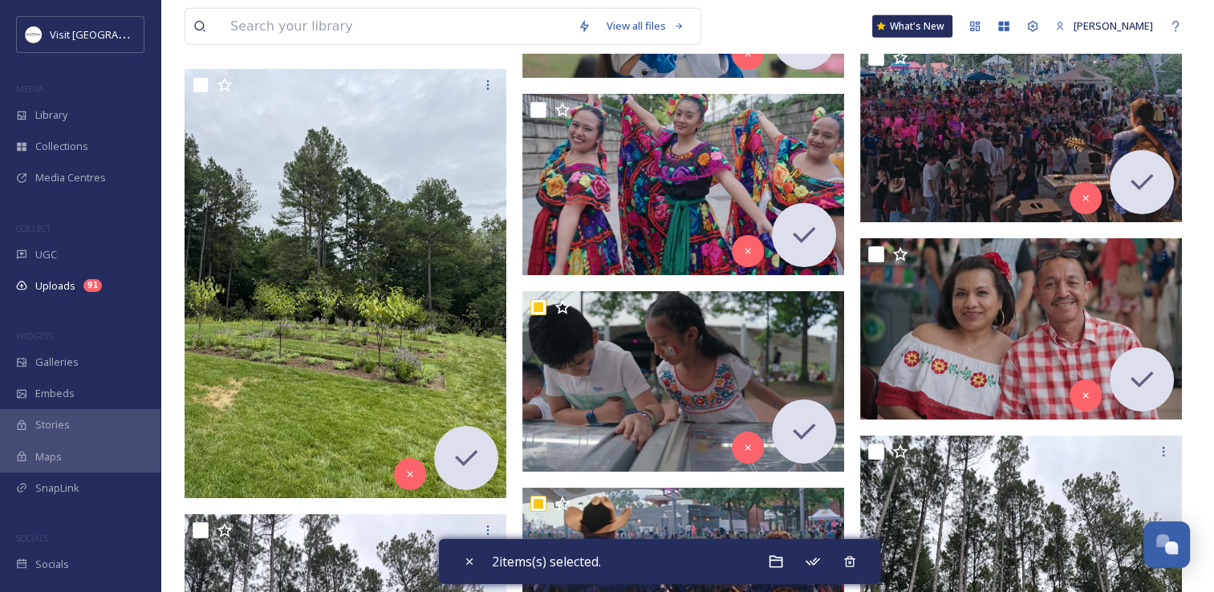
scroll to position [3851, 0]
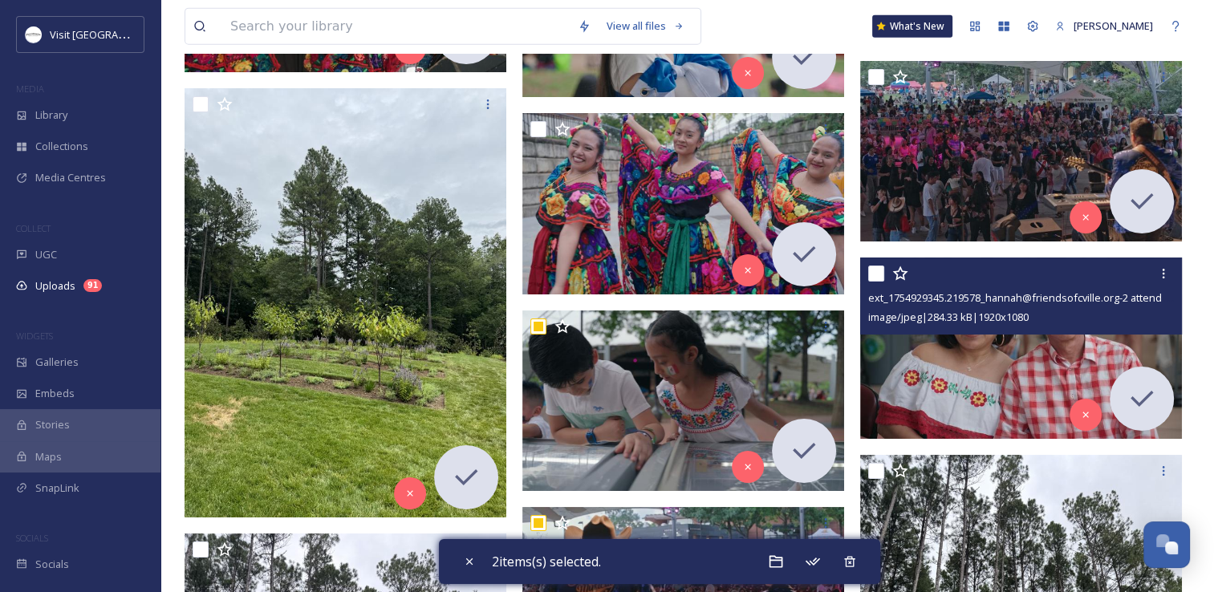
click at [873, 273] on input "checkbox" at bounding box center [876, 274] width 16 height 16
checkbox input "true"
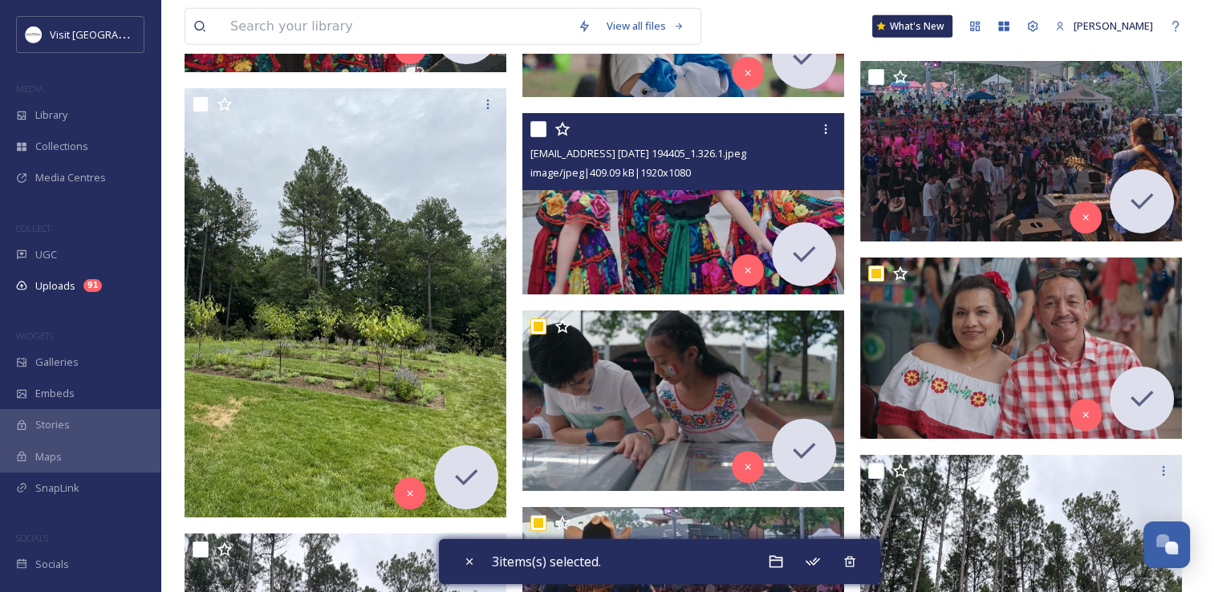
click at [538, 125] on input "checkbox" at bounding box center [538, 129] width 16 height 16
checkbox input "true"
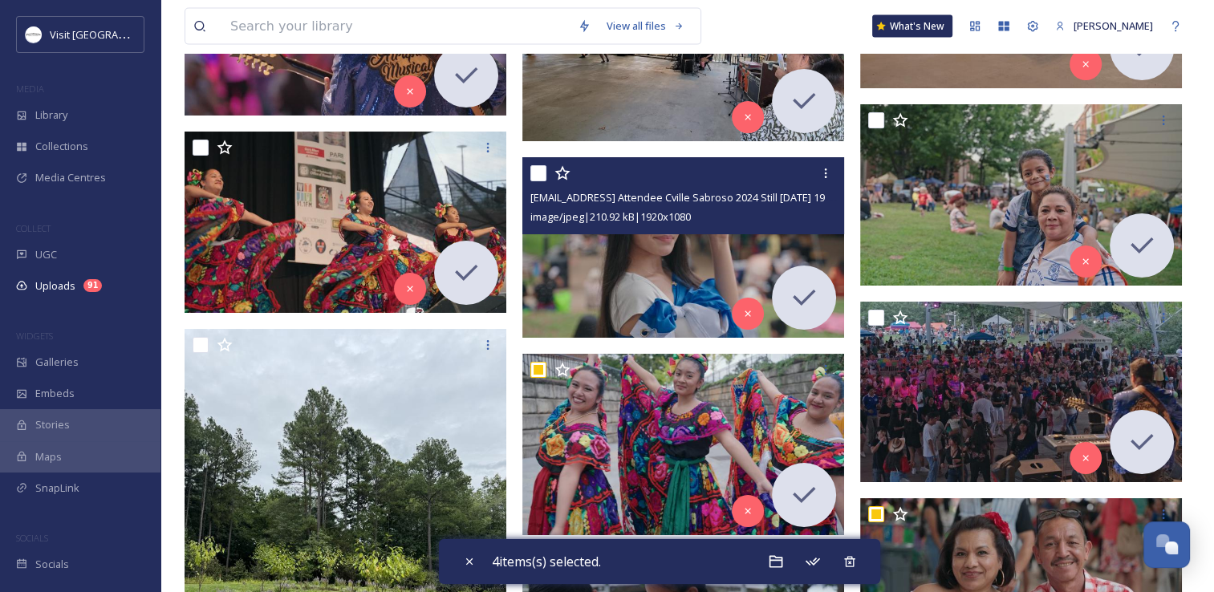
click at [539, 171] on input "checkbox" at bounding box center [538, 173] width 16 height 16
checkbox input "true"
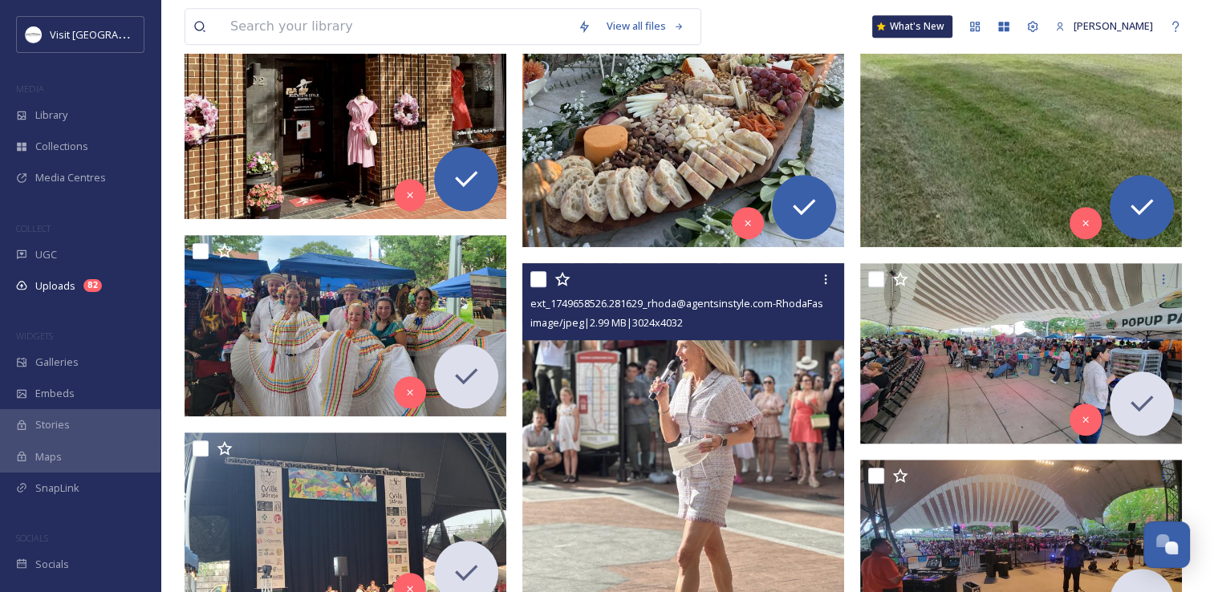
scroll to position [1123, 0]
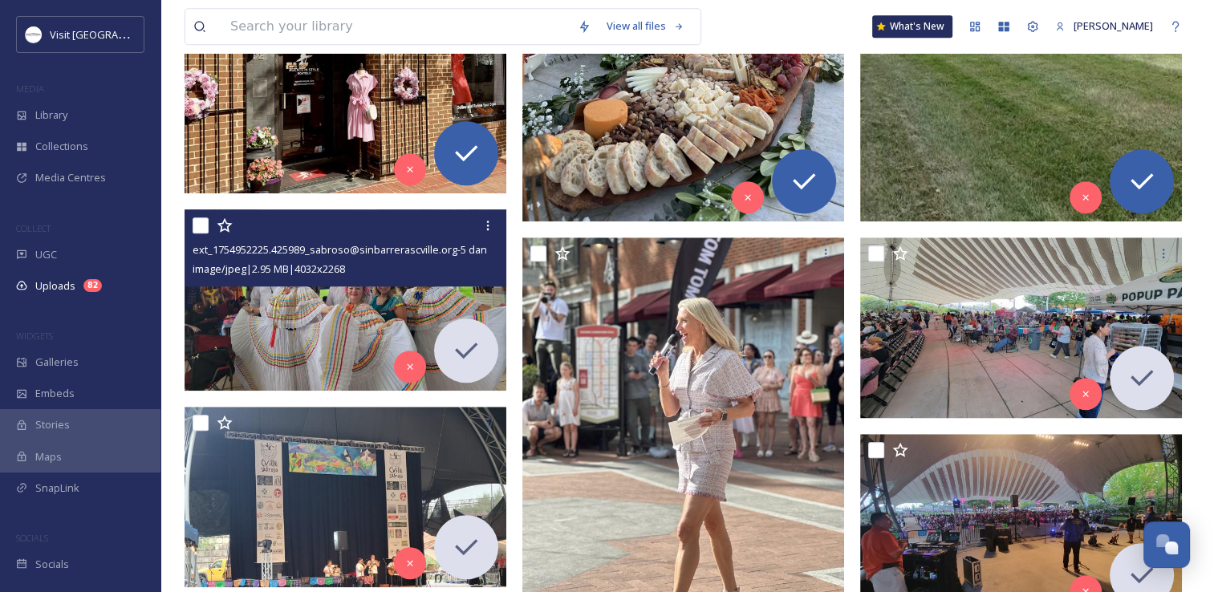
click at [194, 221] on input "checkbox" at bounding box center [201, 225] width 16 height 16
checkbox input "true"
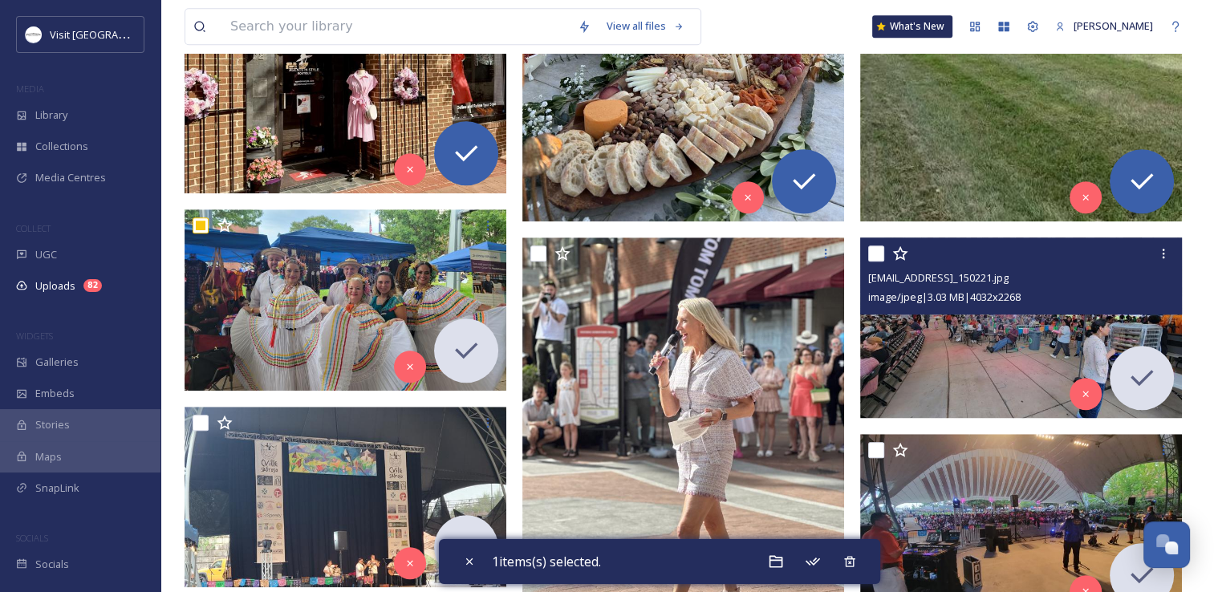
click at [877, 251] on input "checkbox" at bounding box center [876, 254] width 16 height 16
checkbox input "true"
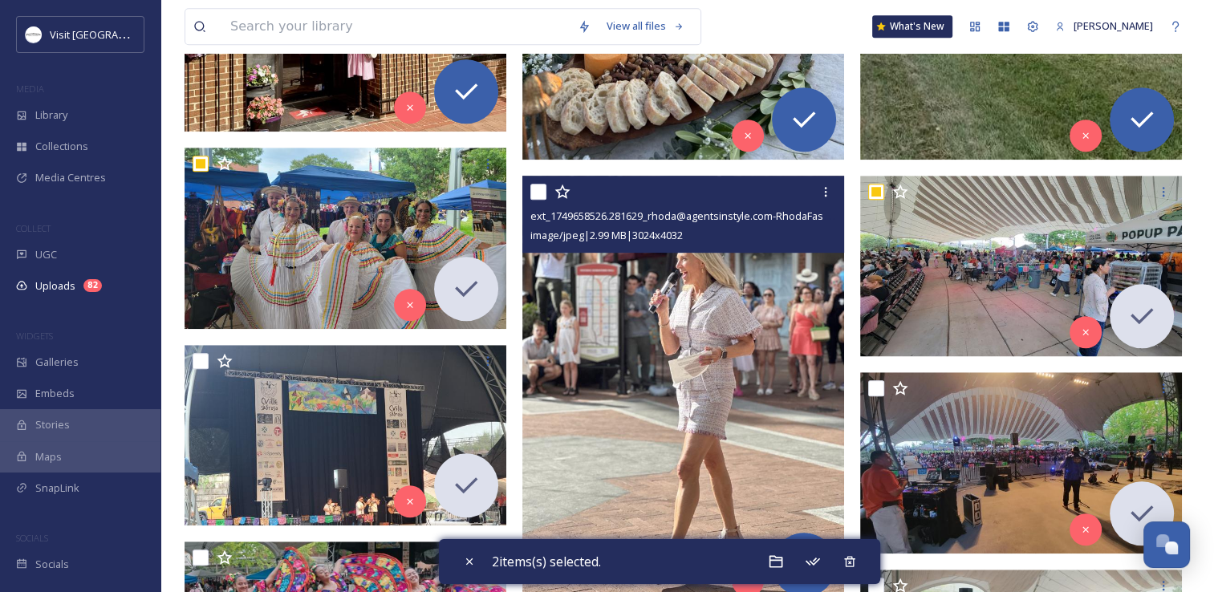
scroll to position [1284, 0]
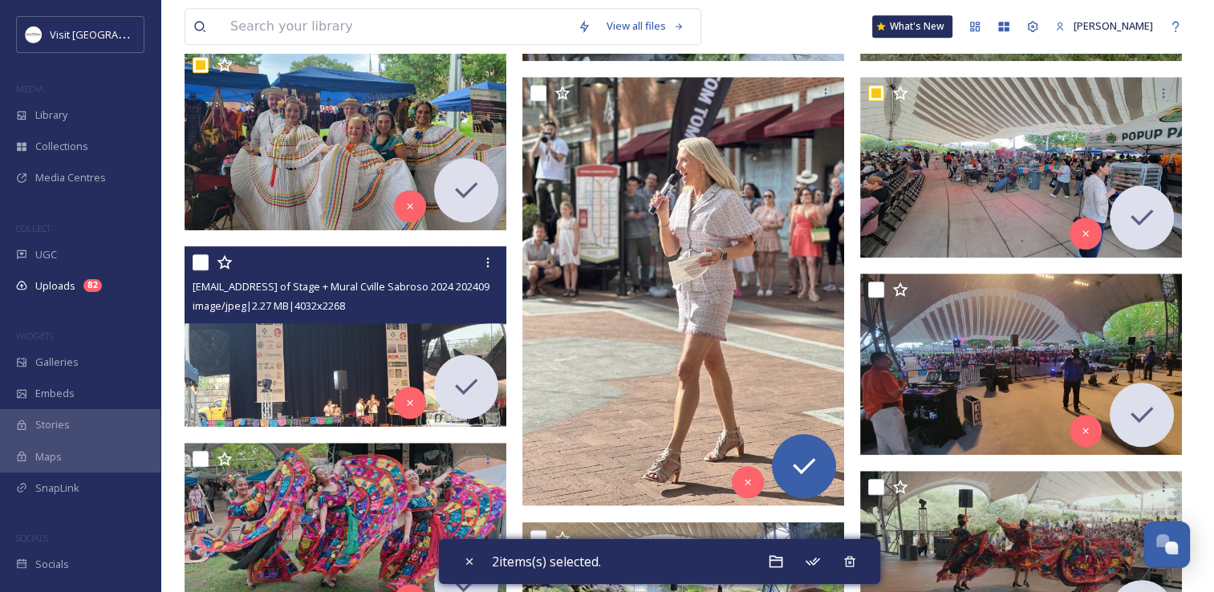
click at [203, 258] on input "checkbox" at bounding box center [201, 262] width 16 height 16
checkbox input "true"
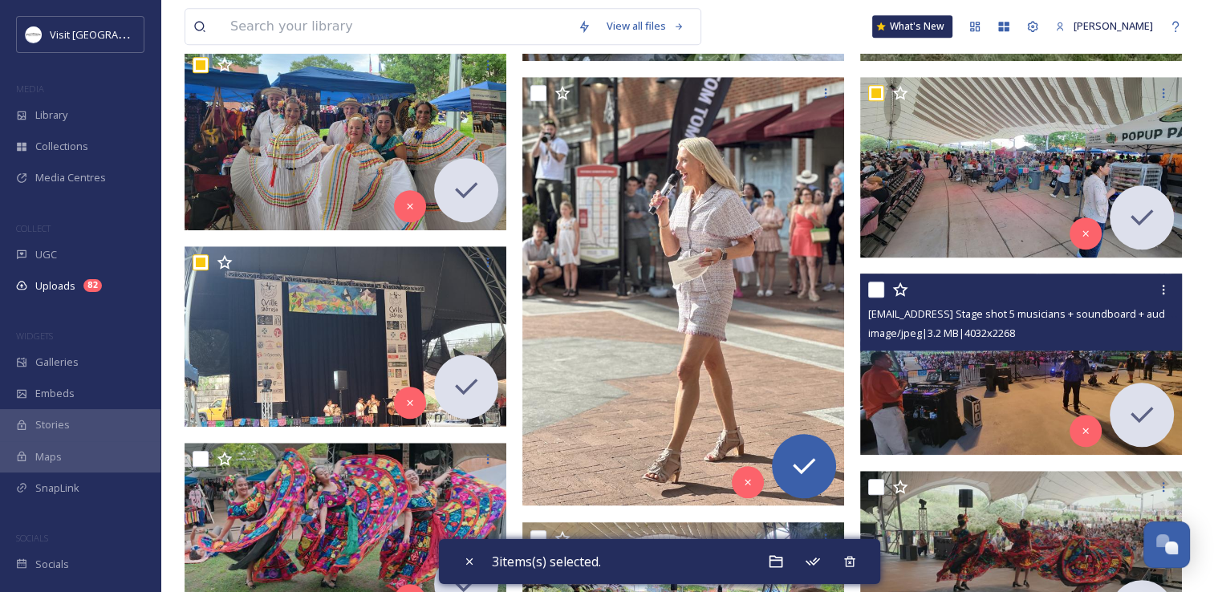
click at [873, 286] on input "checkbox" at bounding box center [876, 290] width 16 height 16
checkbox input "true"
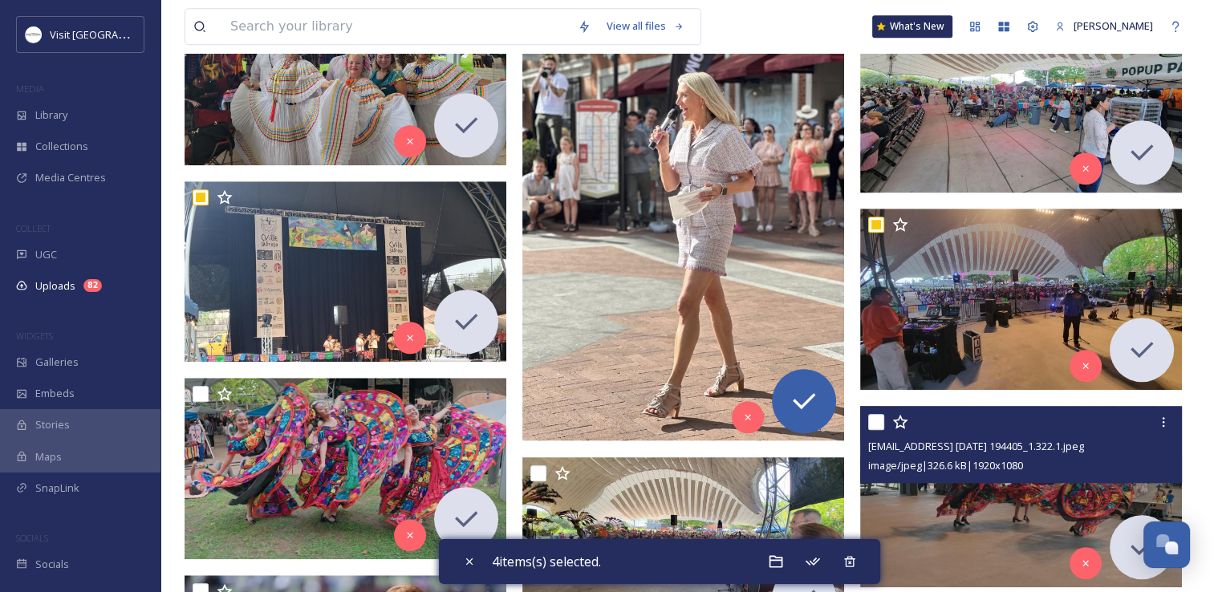
scroll to position [1444, 0]
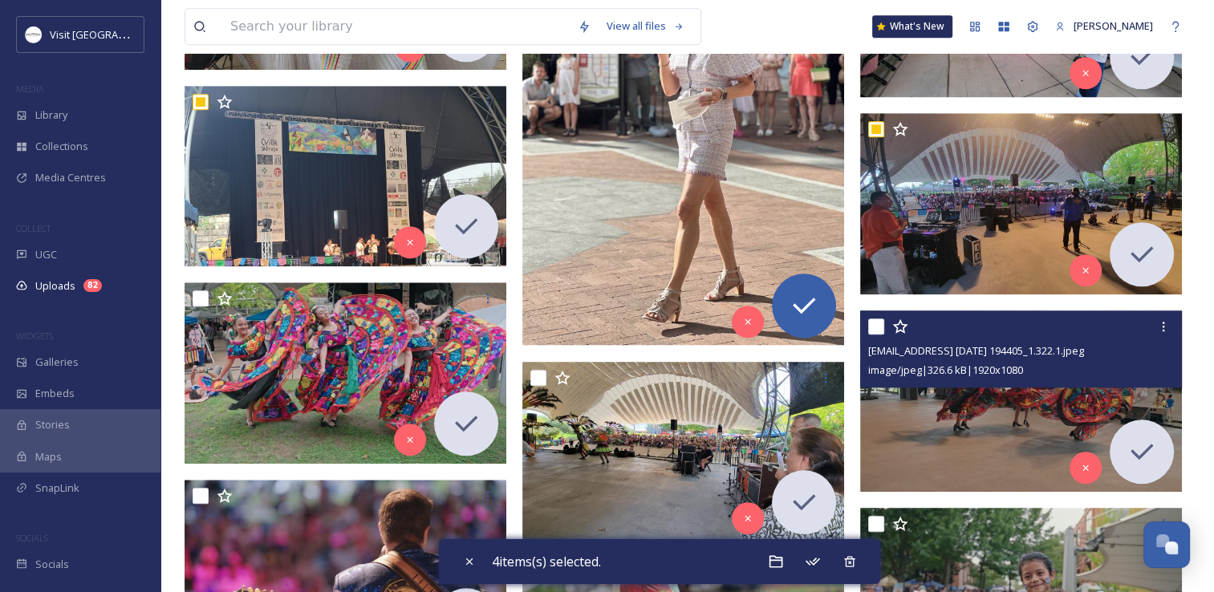
click at [872, 326] on input "checkbox" at bounding box center [876, 327] width 16 height 16
checkbox input "true"
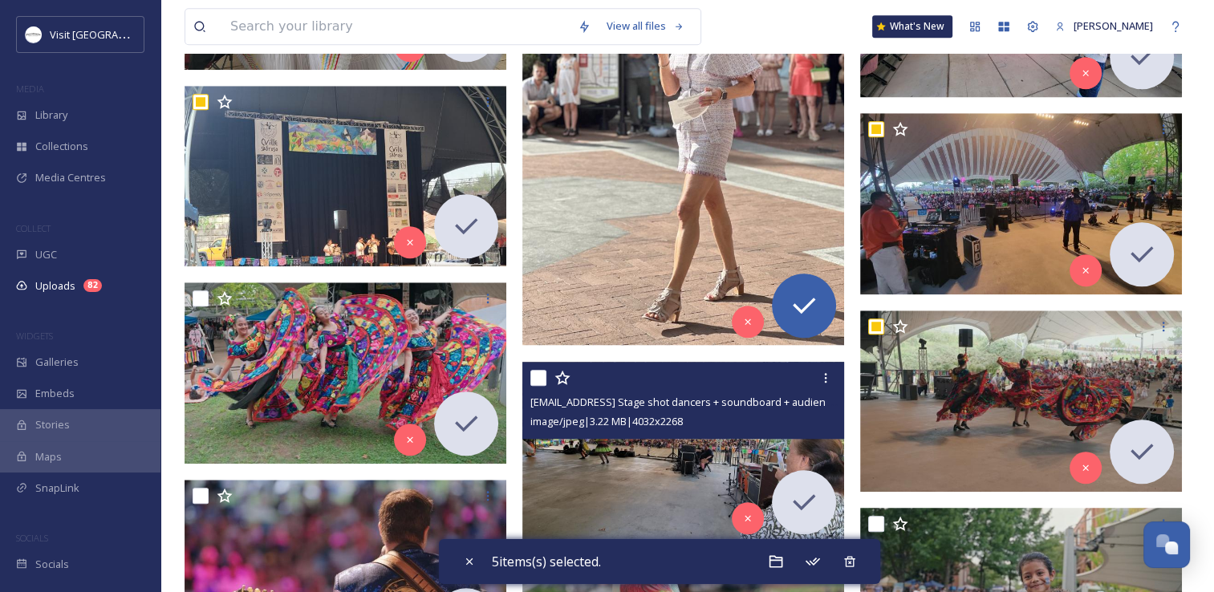
click at [535, 377] on input "checkbox" at bounding box center [538, 378] width 16 height 16
checkbox input "true"
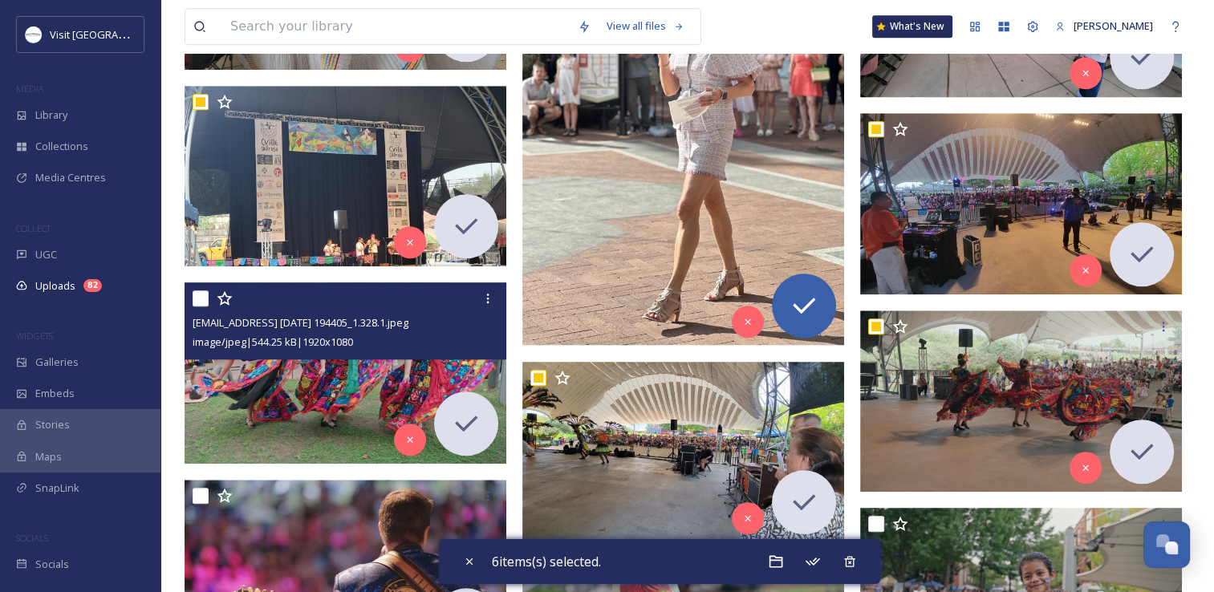
click at [205, 297] on input "checkbox" at bounding box center [201, 298] width 16 height 16
checkbox input "true"
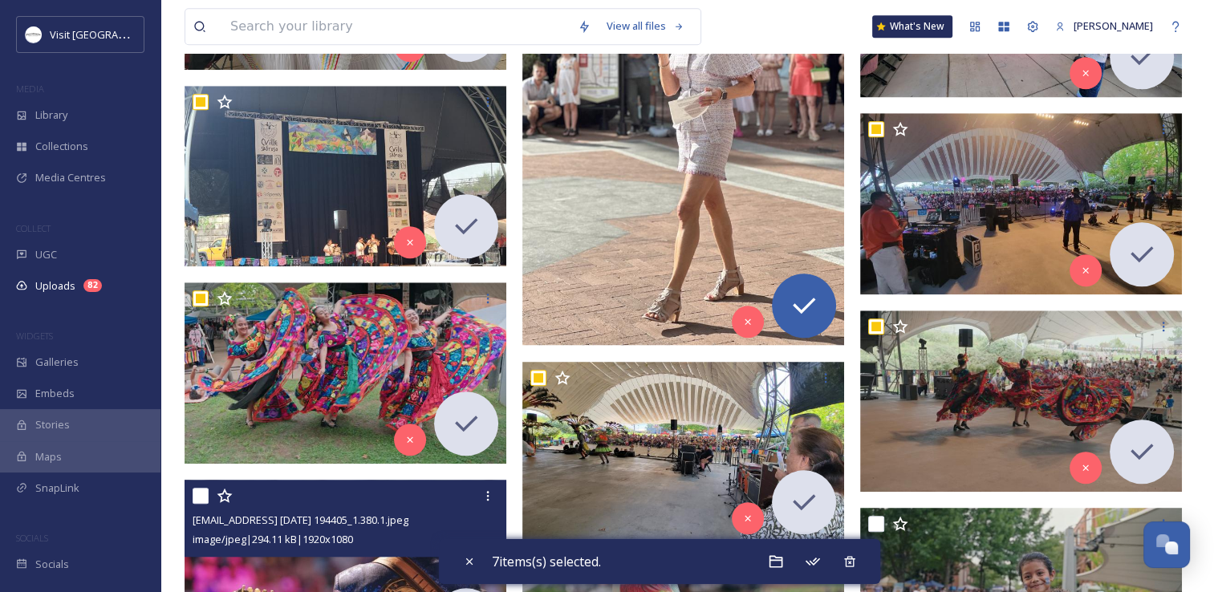
click at [202, 494] on input "checkbox" at bounding box center [201, 496] width 16 height 16
checkbox input "true"
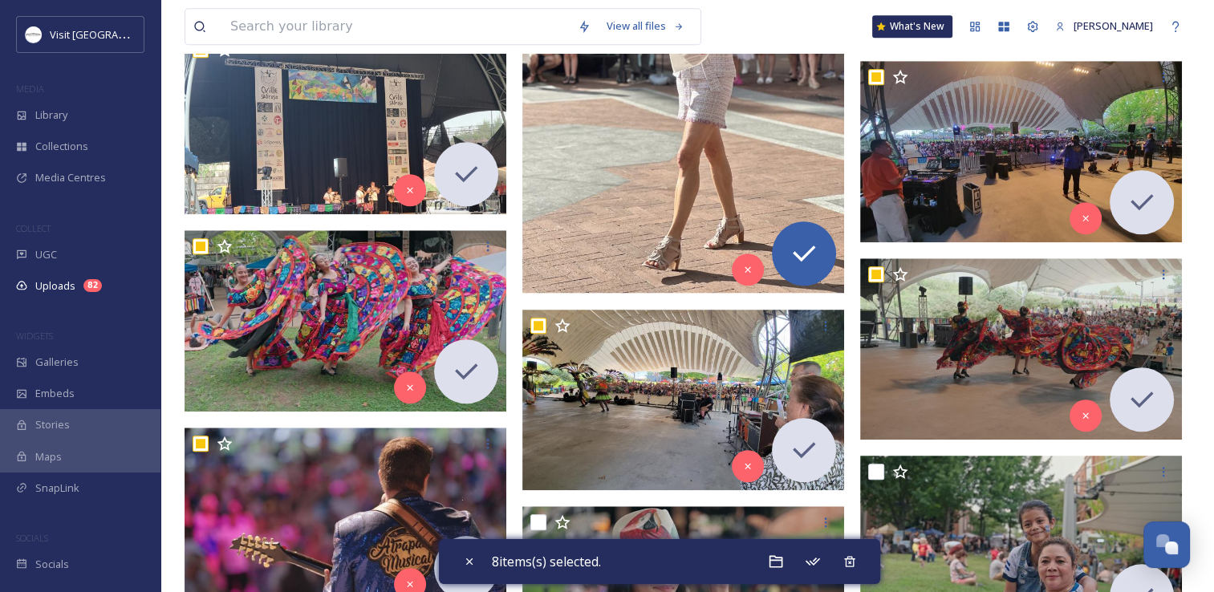
scroll to position [1605, 0]
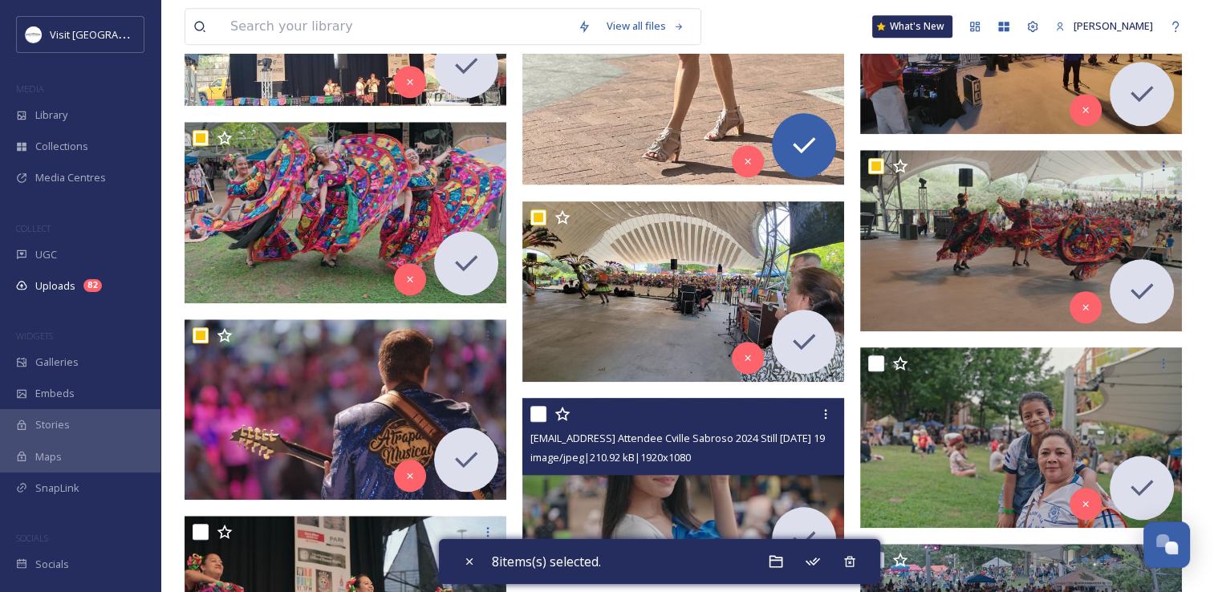
click at [539, 414] on input "checkbox" at bounding box center [538, 414] width 16 height 16
checkbox input "true"
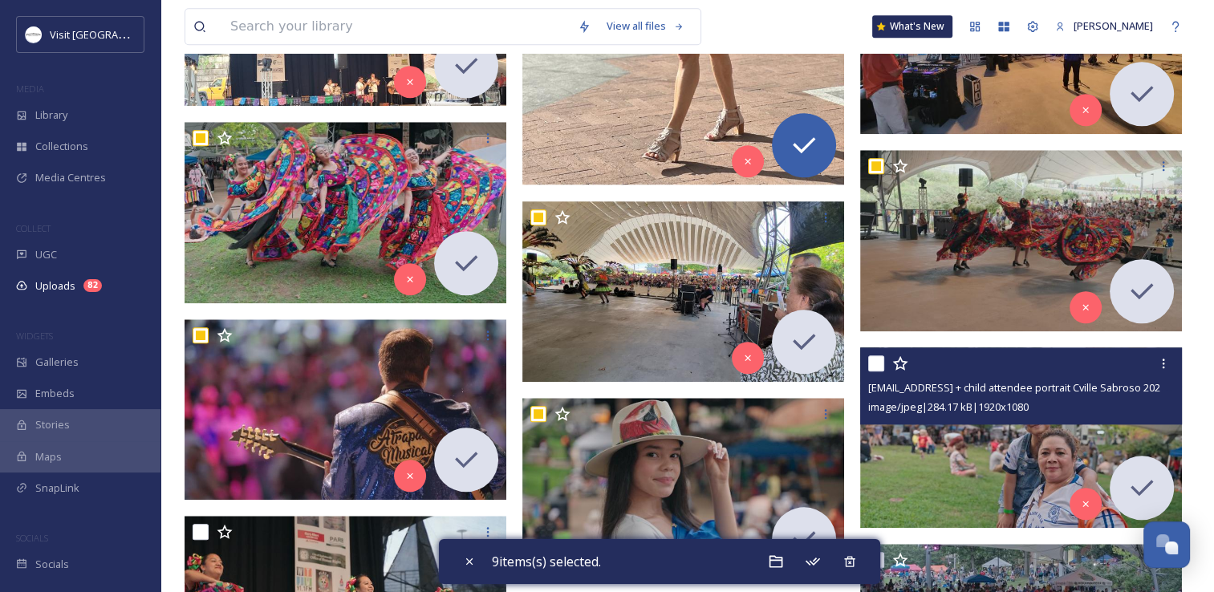
click at [880, 363] on input "checkbox" at bounding box center [876, 363] width 16 height 16
checkbox input "true"
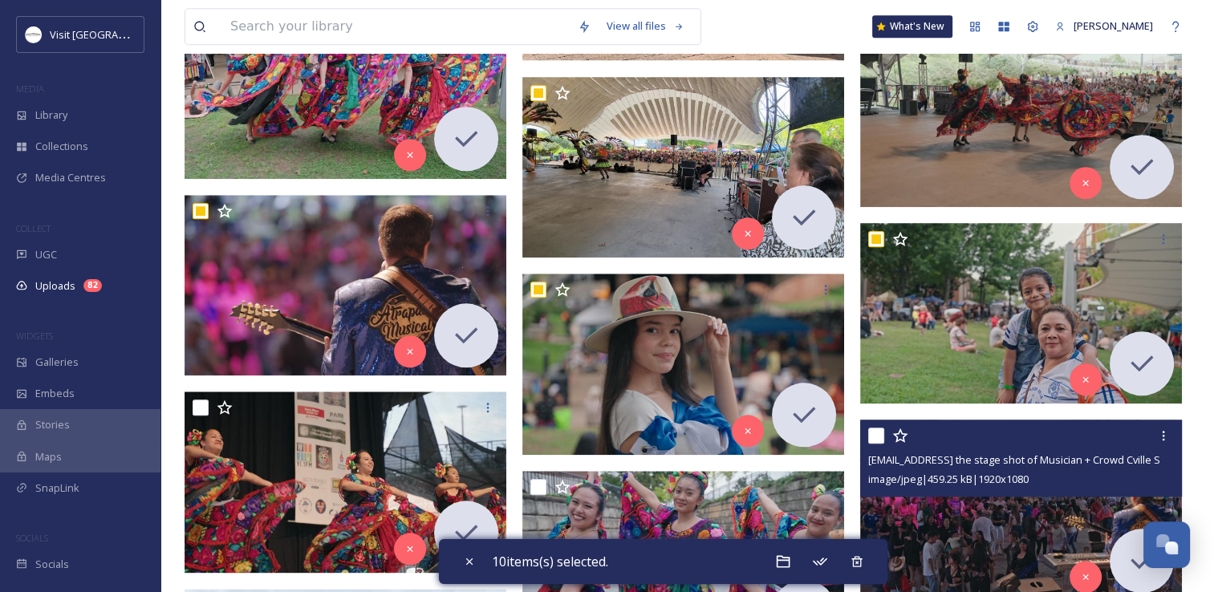
scroll to position [1845, 0]
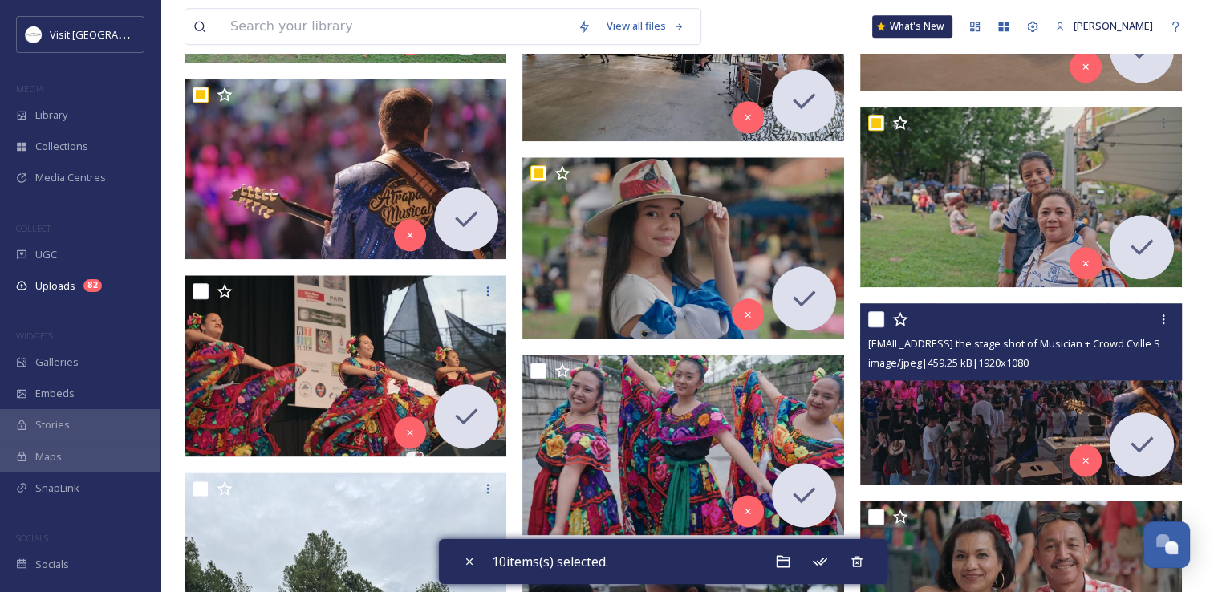
click at [875, 324] on input "checkbox" at bounding box center [876, 319] width 16 height 16
checkbox input "true"
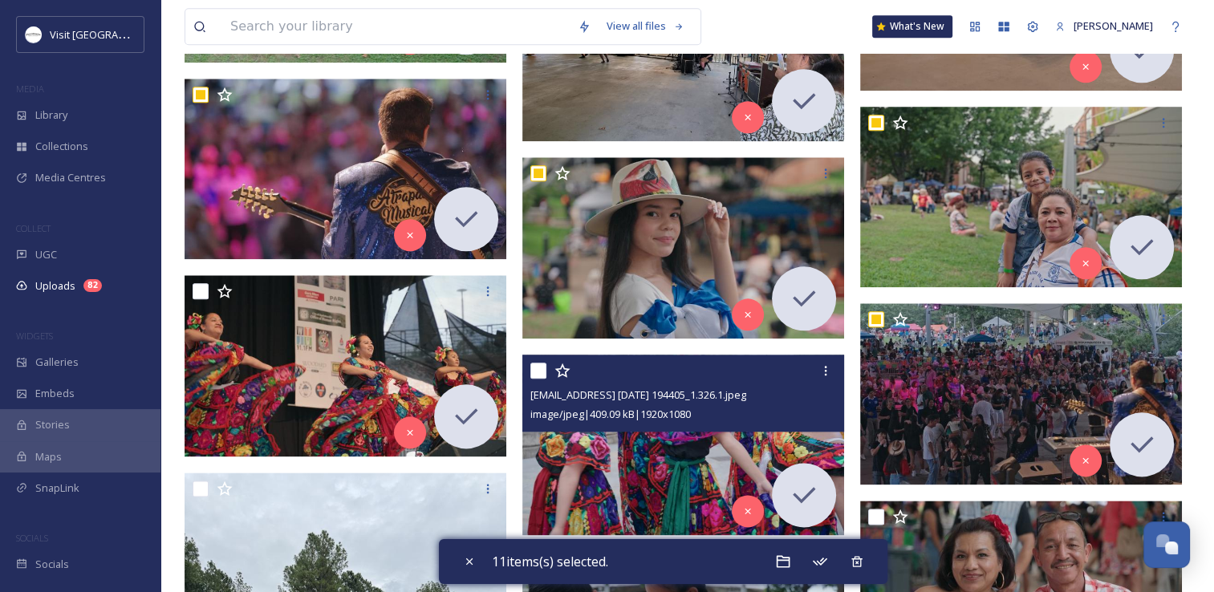
click at [539, 367] on input "checkbox" at bounding box center [538, 371] width 16 height 16
checkbox input "true"
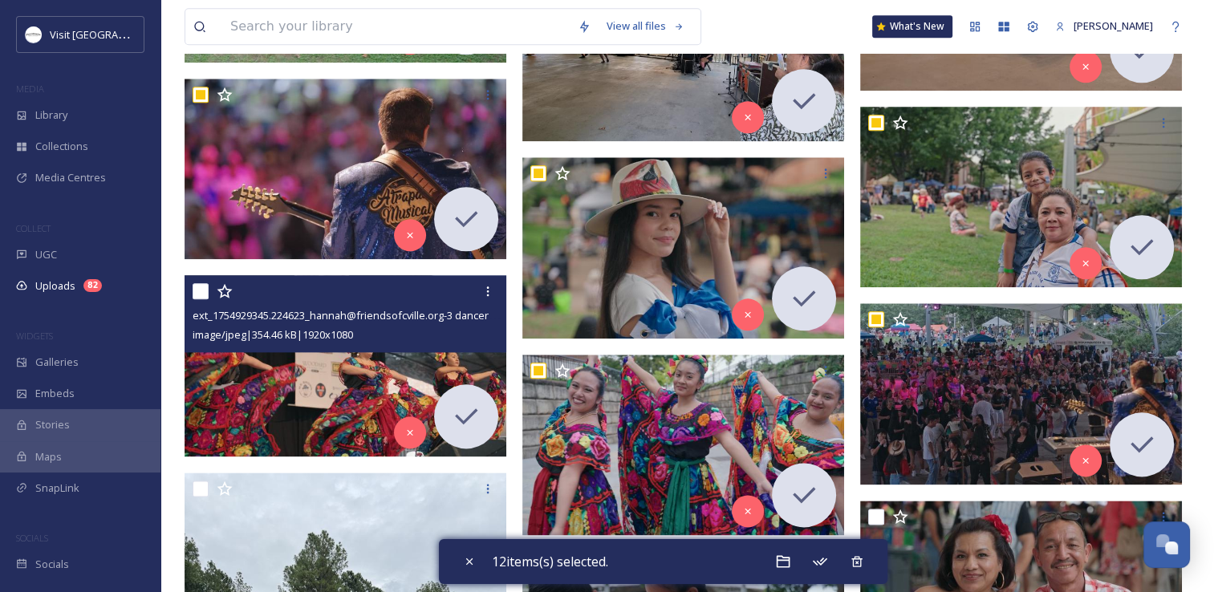
click at [196, 286] on input "checkbox" at bounding box center [201, 291] width 16 height 16
checkbox input "true"
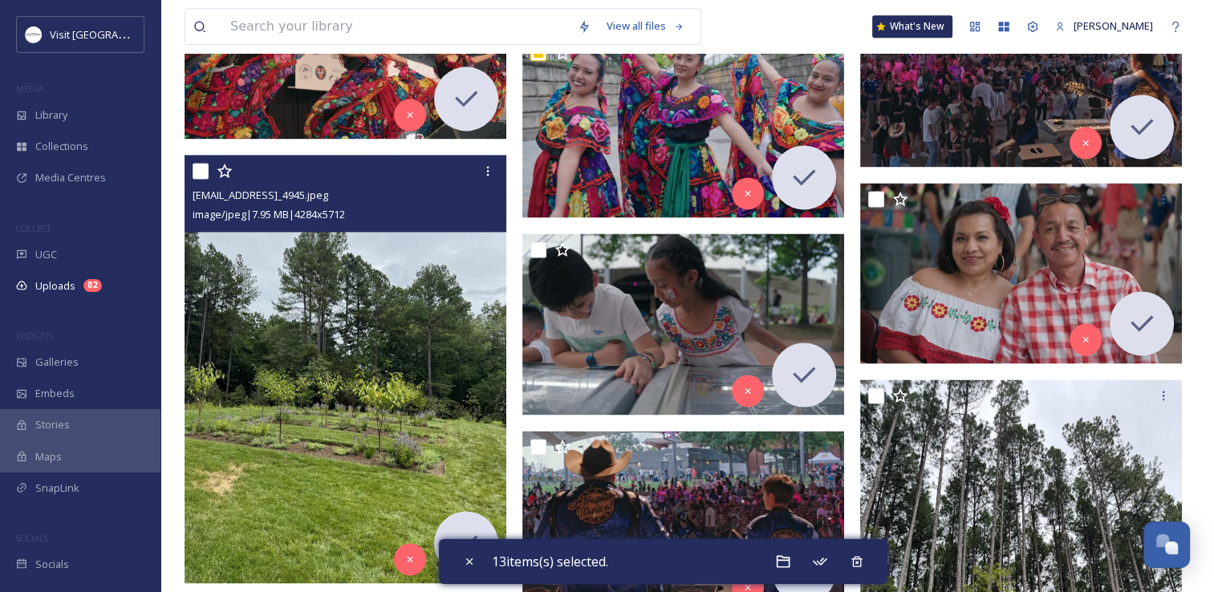
scroll to position [2166, 0]
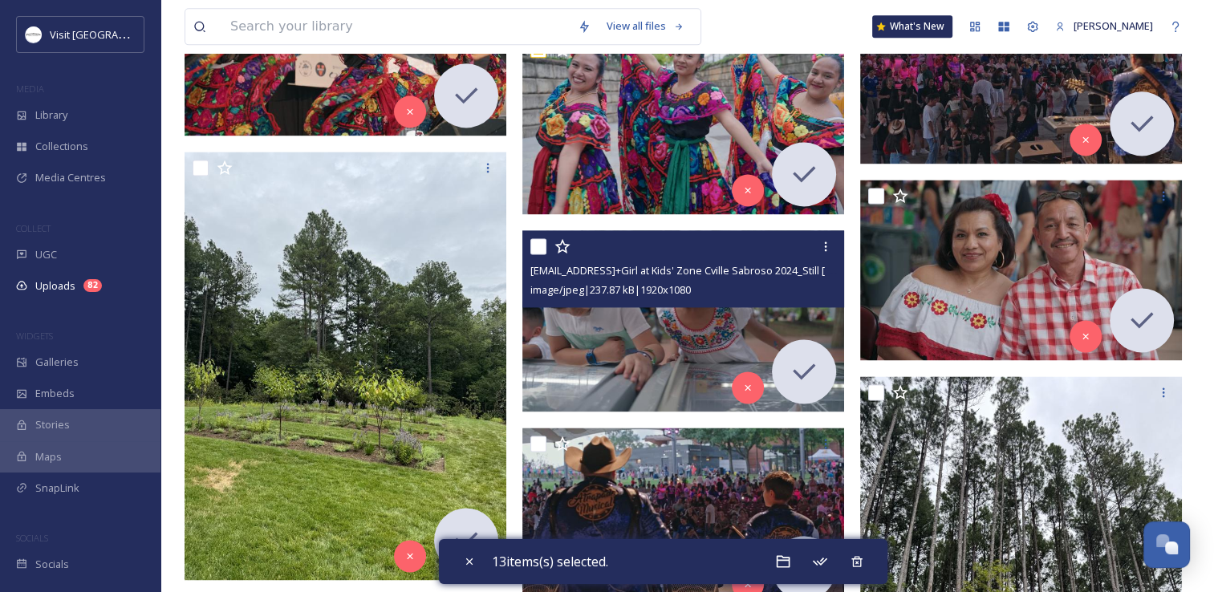
click at [538, 244] on input "checkbox" at bounding box center [538, 246] width 16 height 16
checkbox input "true"
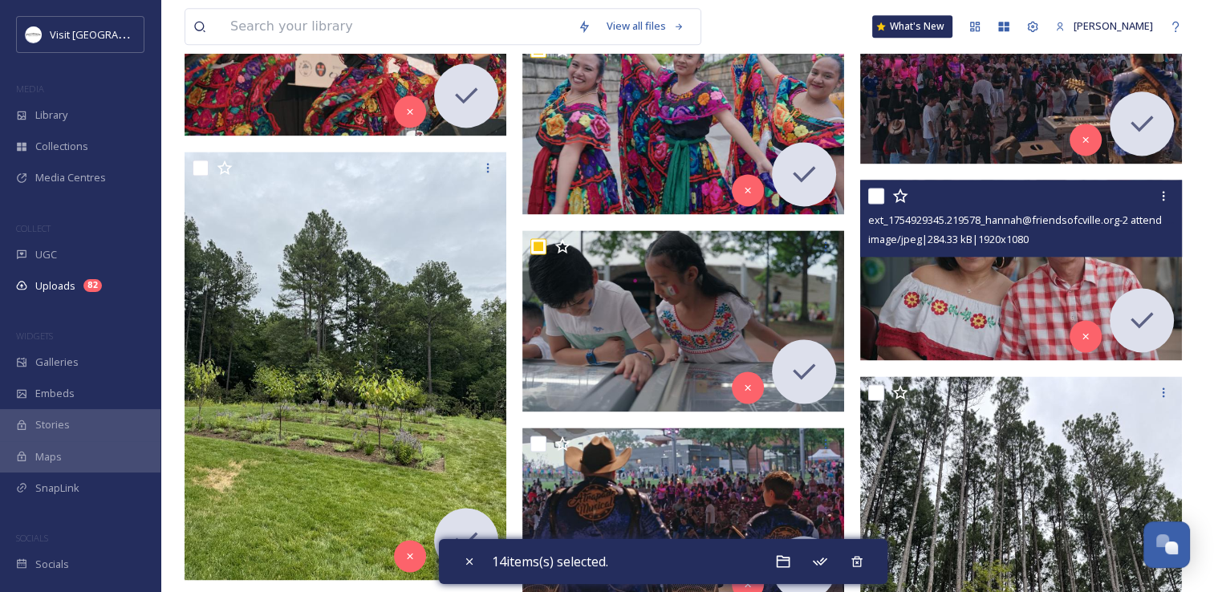
click at [875, 193] on input "checkbox" at bounding box center [876, 196] width 16 height 16
checkbox input "true"
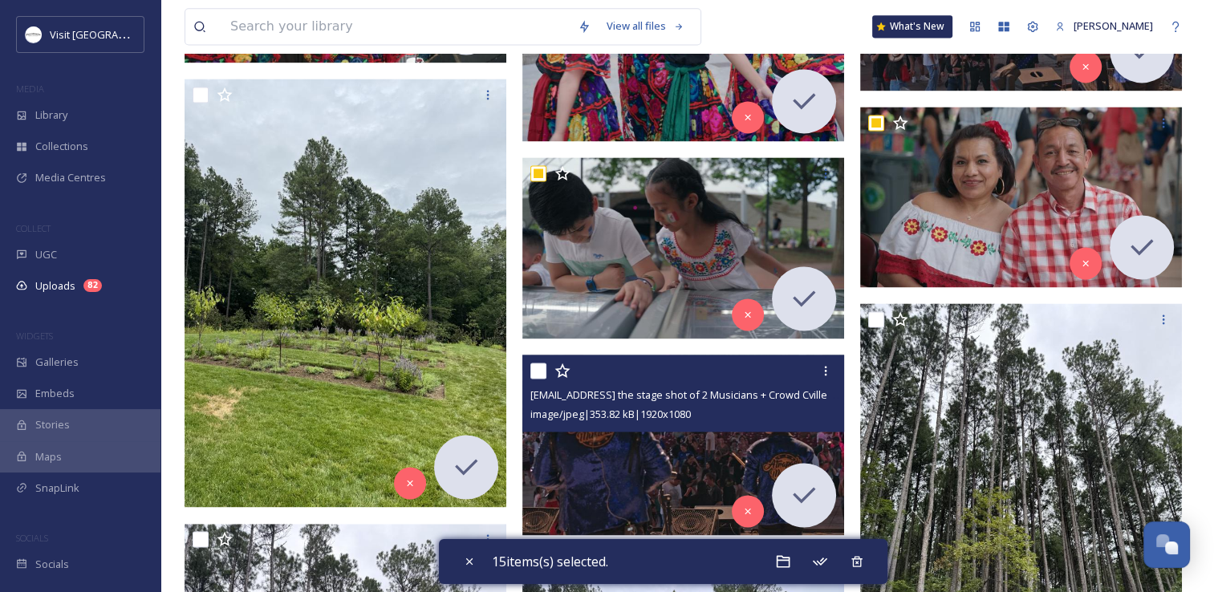
scroll to position [2327, 0]
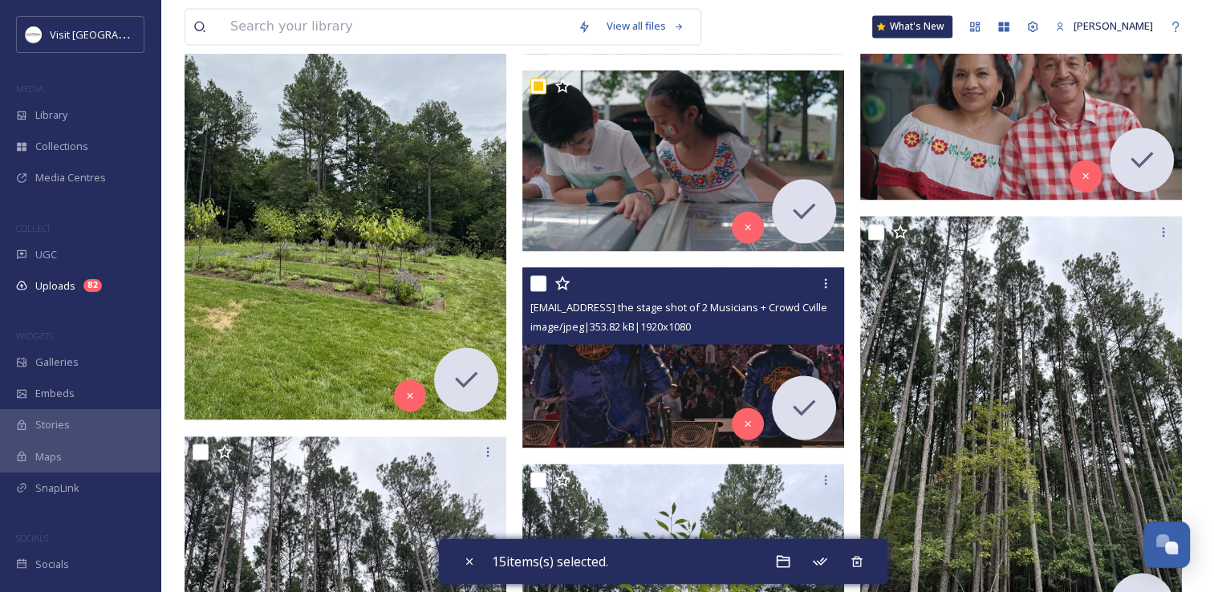
click at [538, 284] on input "checkbox" at bounding box center [538, 283] width 16 height 16
checkbox input "true"
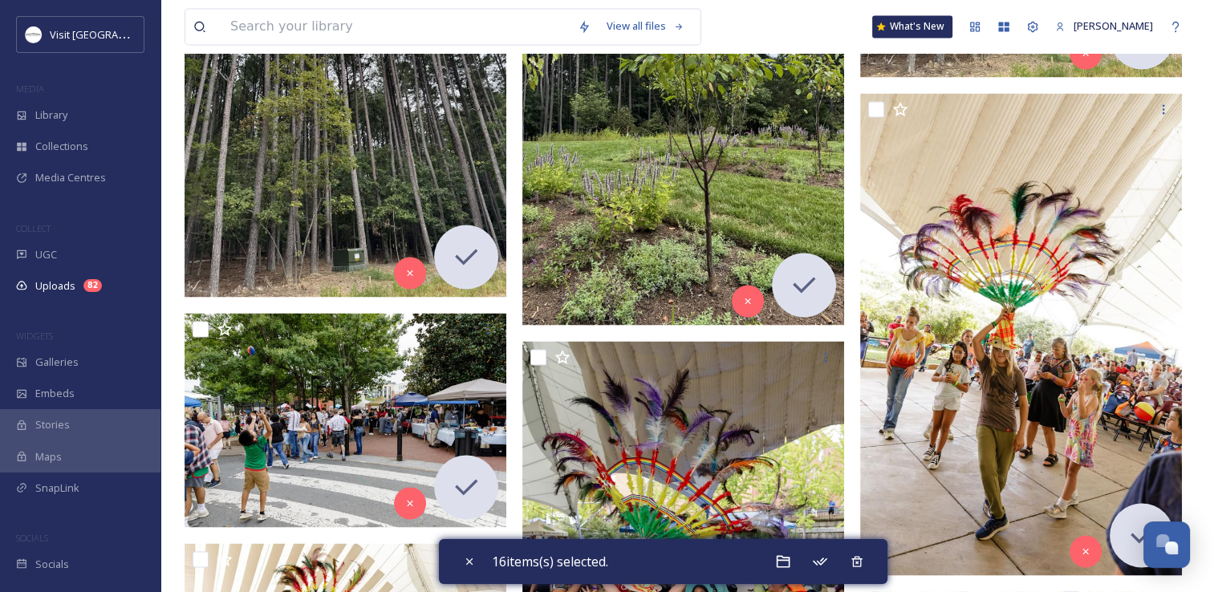
scroll to position [2808, 0]
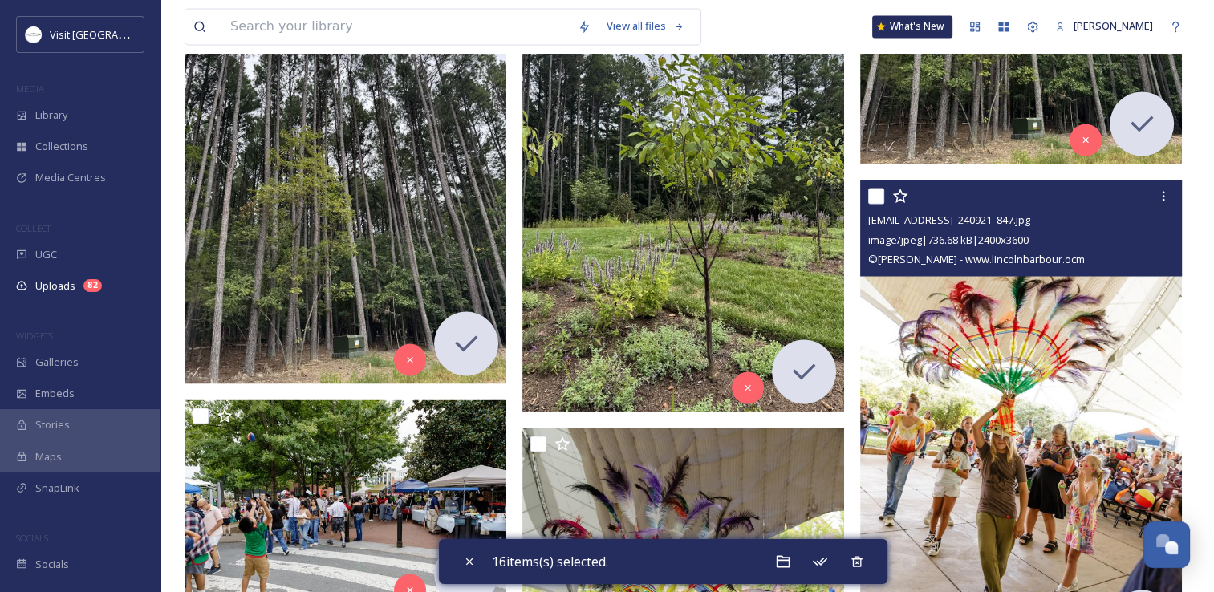
click at [870, 194] on input "checkbox" at bounding box center [876, 196] width 16 height 16
checkbox input "true"
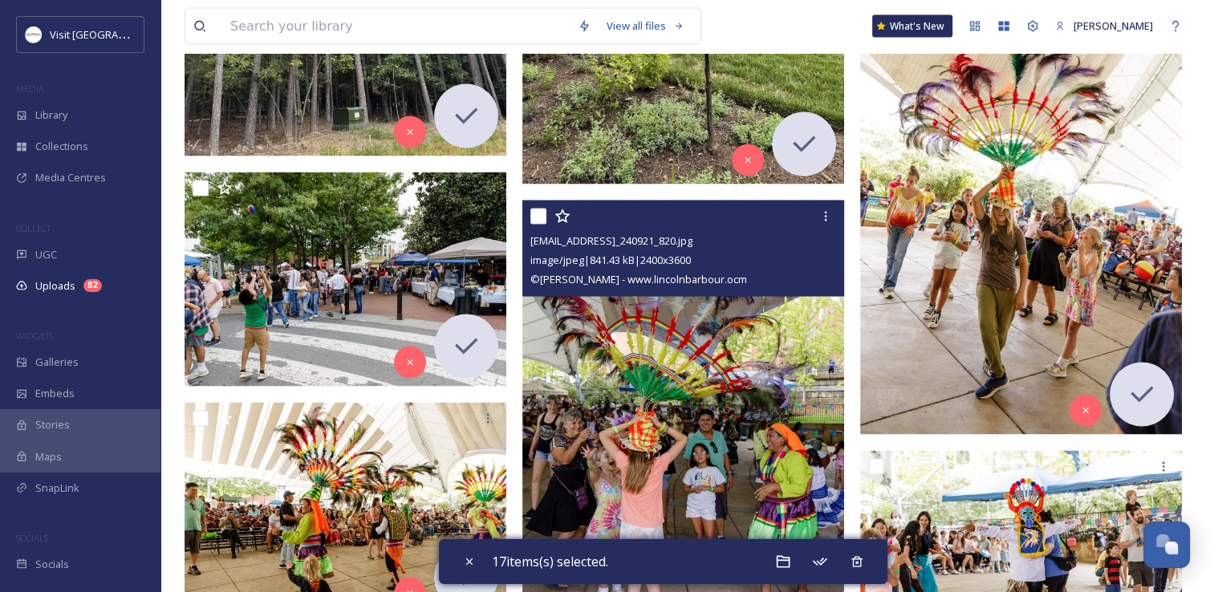
scroll to position [3049, 0]
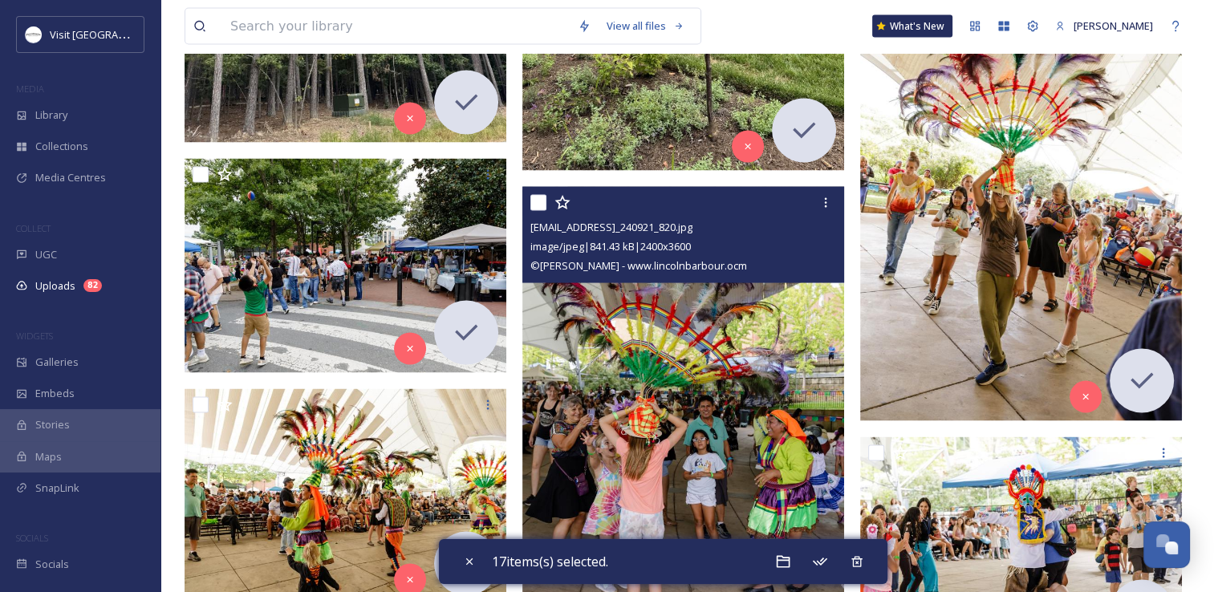
click at [536, 197] on input "checkbox" at bounding box center [538, 203] width 16 height 16
checkbox input "true"
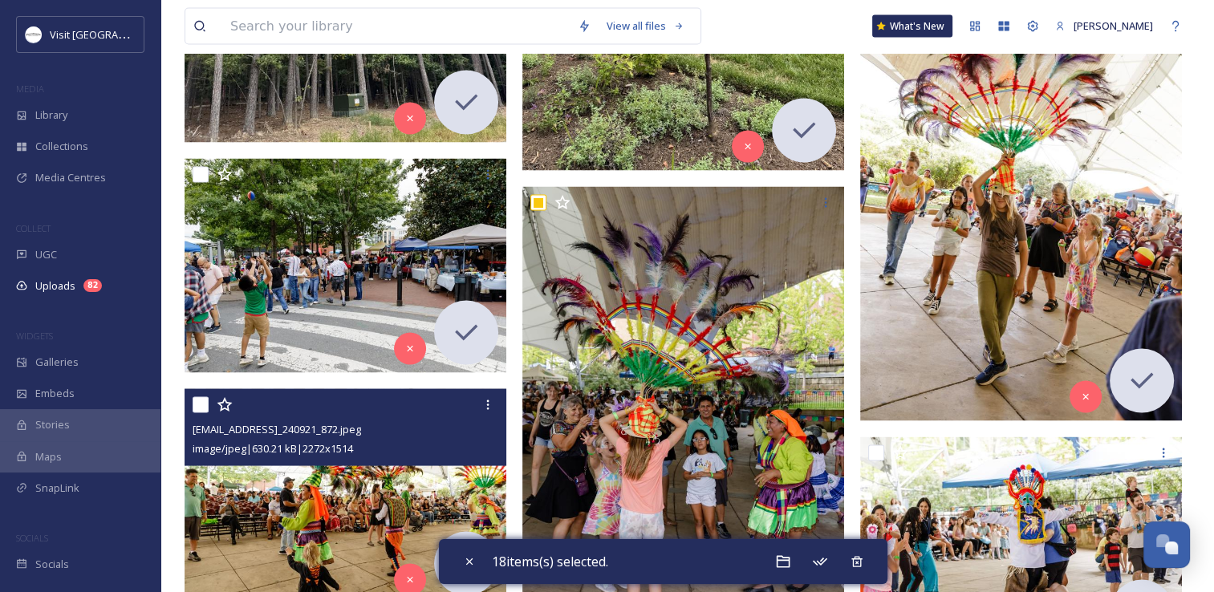
click at [200, 403] on input "checkbox" at bounding box center [201, 405] width 16 height 16
checkbox input "true"
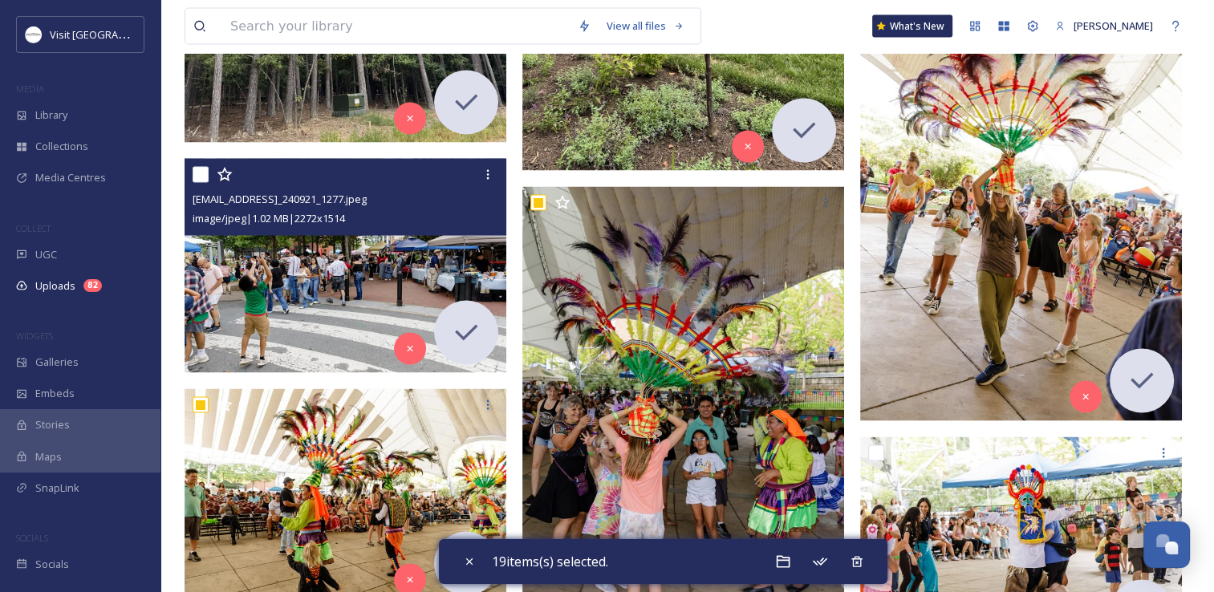
click at [200, 175] on input "checkbox" at bounding box center [201, 175] width 16 height 16
checkbox input "true"
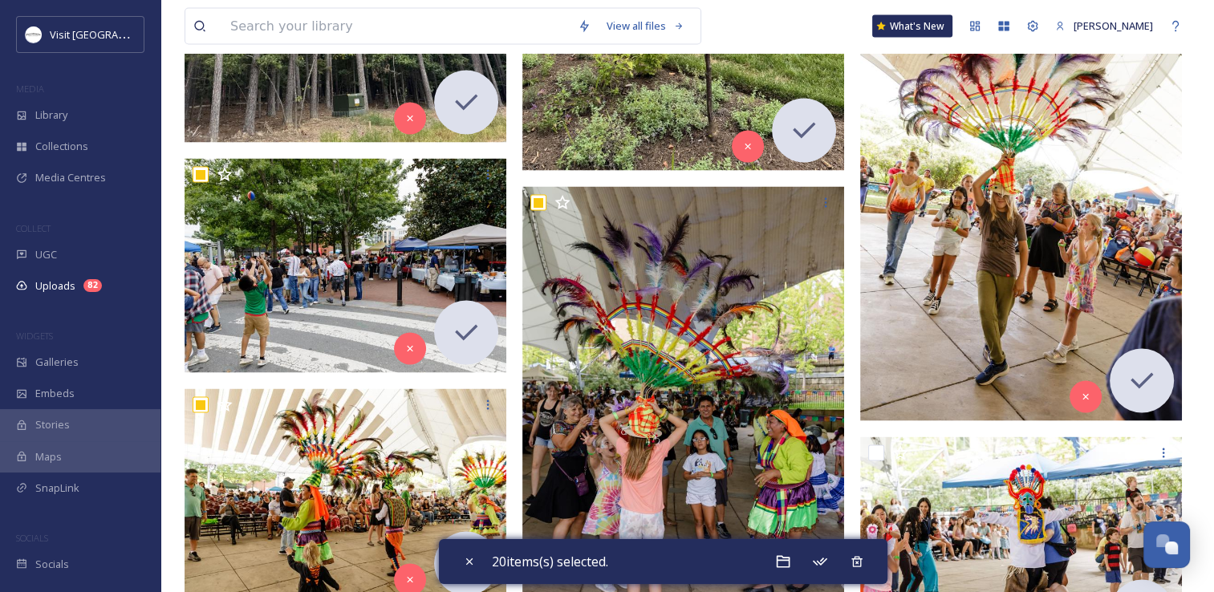
scroll to position [3290, 0]
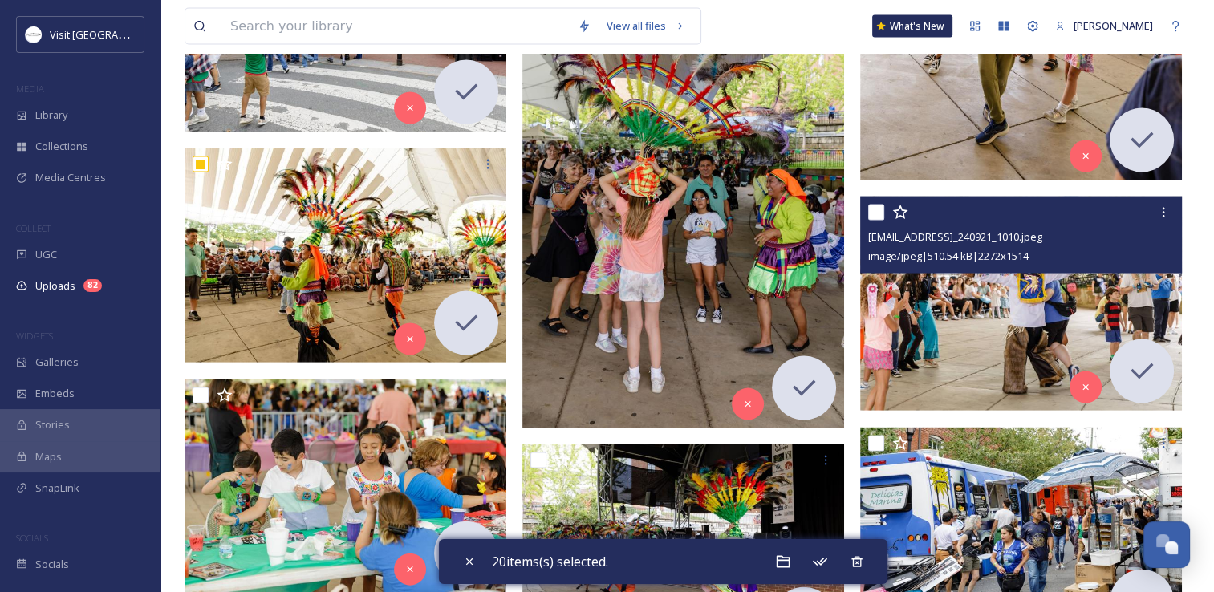
click at [876, 214] on input "checkbox" at bounding box center [876, 213] width 16 height 16
checkbox input "true"
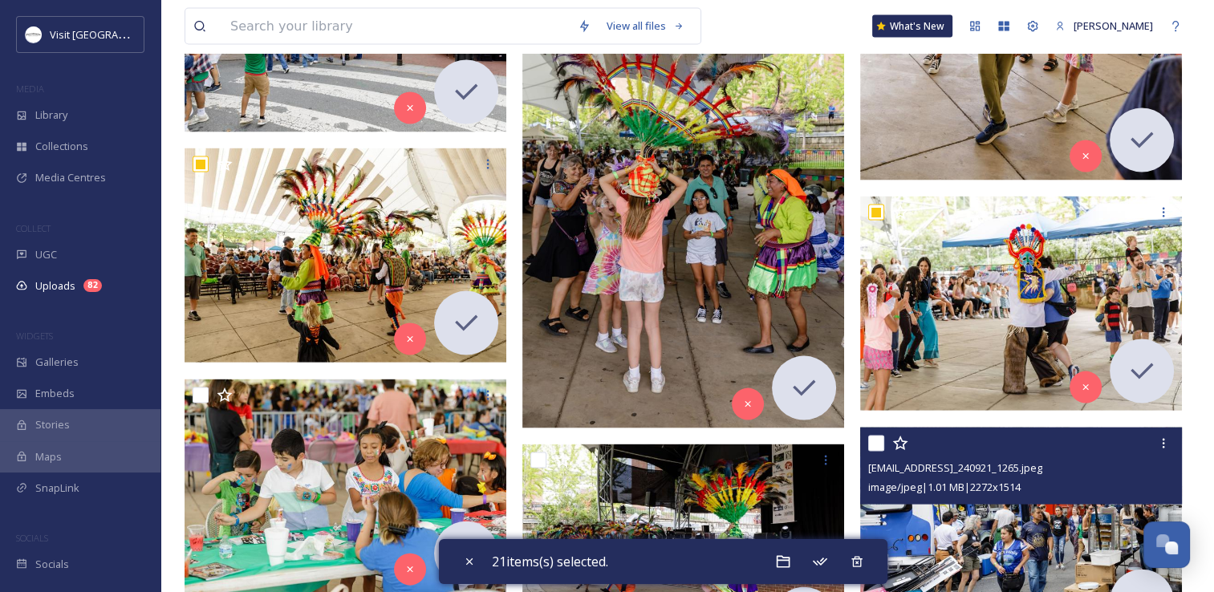
click at [876, 437] on input "checkbox" at bounding box center [876, 444] width 16 height 16
checkbox input "true"
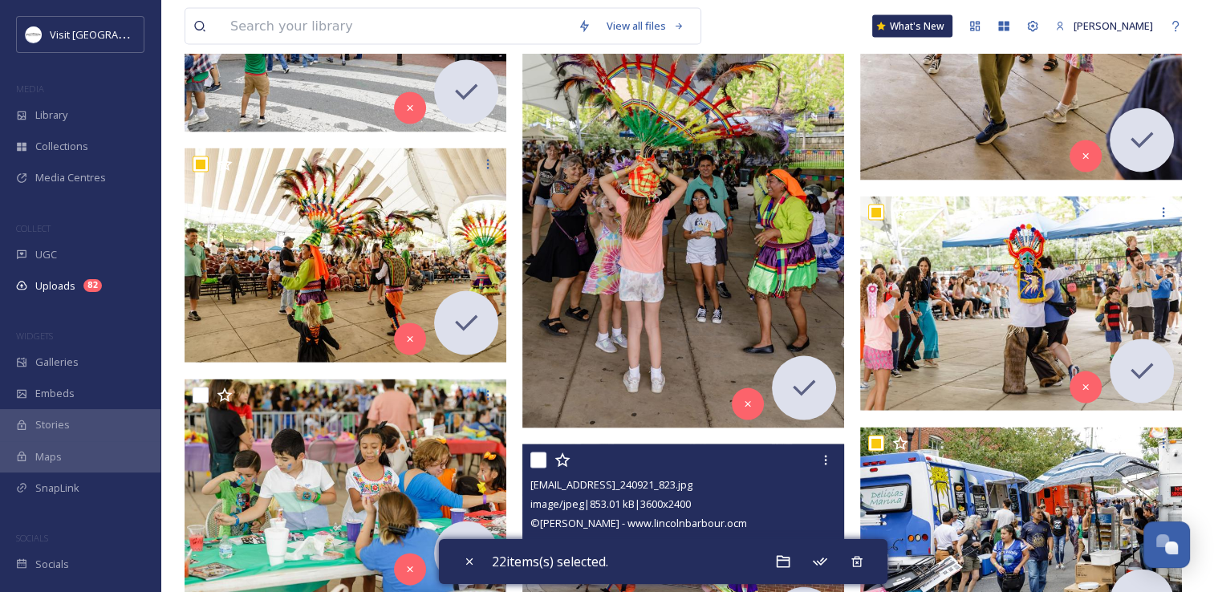
click at [538, 460] on input "checkbox" at bounding box center [538, 461] width 16 height 16
checkbox input "true"
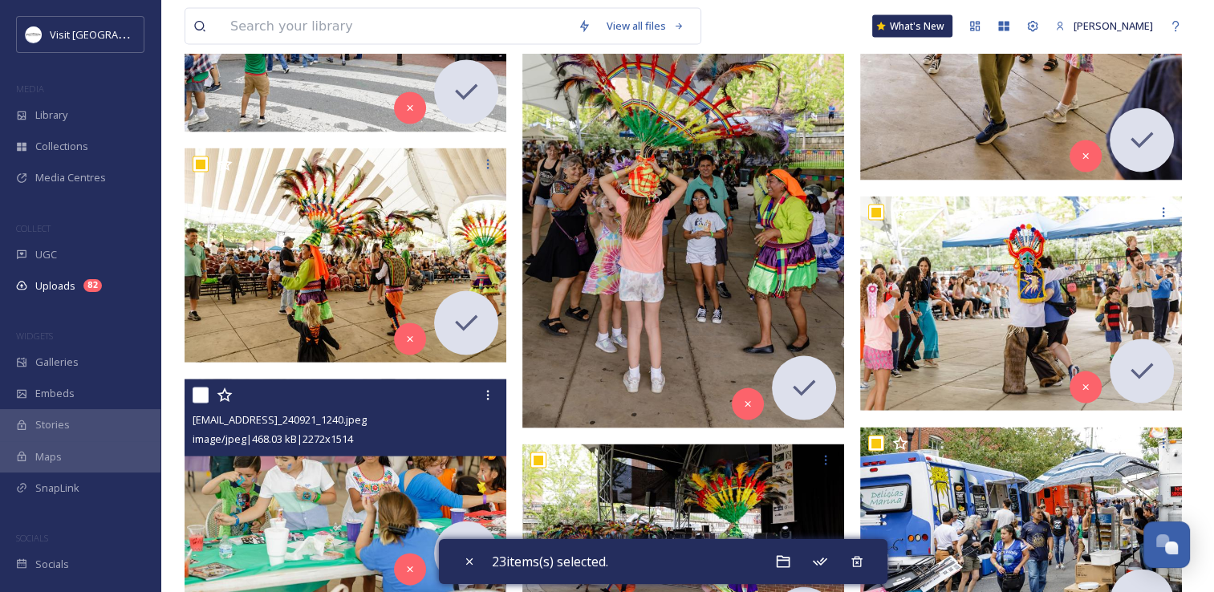
click at [205, 390] on input "checkbox" at bounding box center [201, 396] width 16 height 16
checkbox input "true"
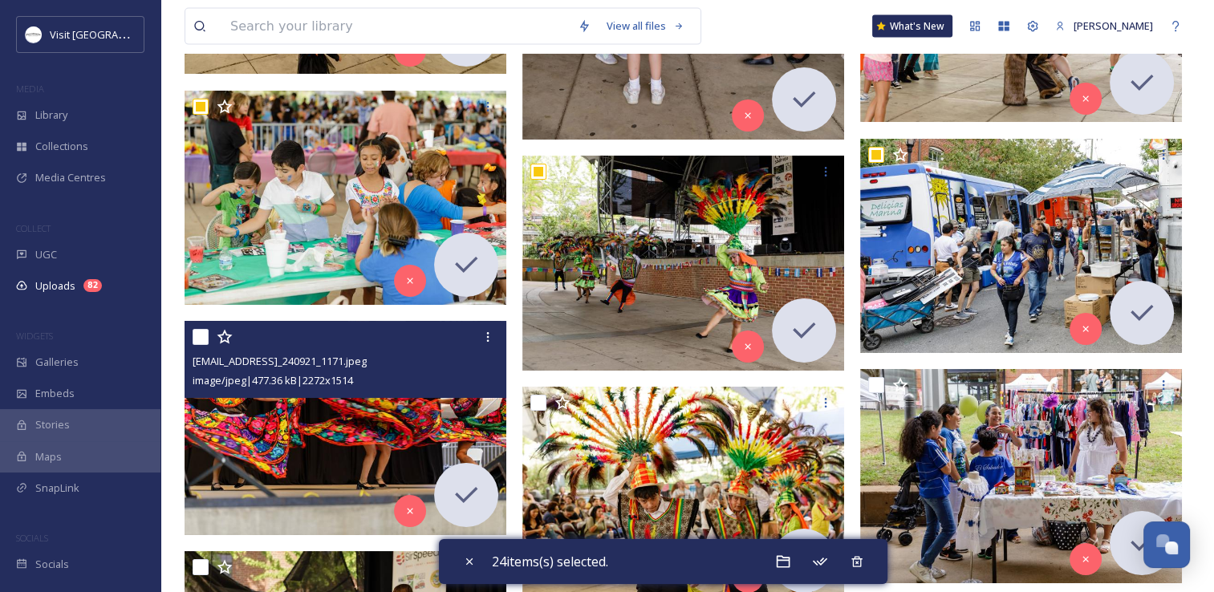
scroll to position [3610, 0]
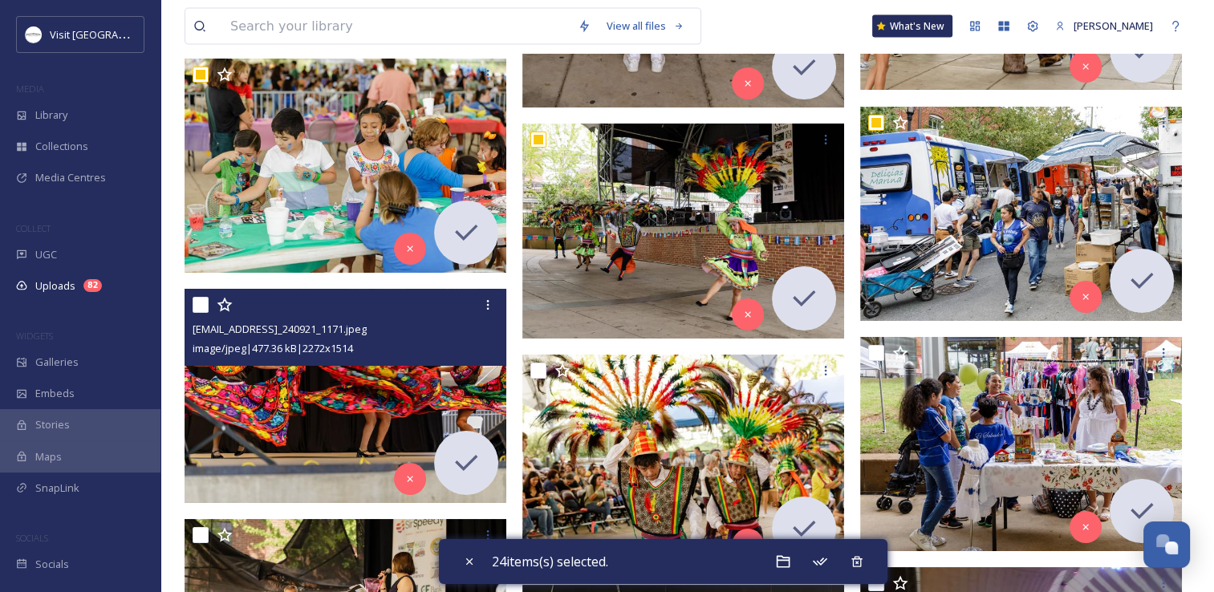
click at [196, 299] on input "checkbox" at bounding box center [201, 305] width 16 height 16
checkbox input "true"
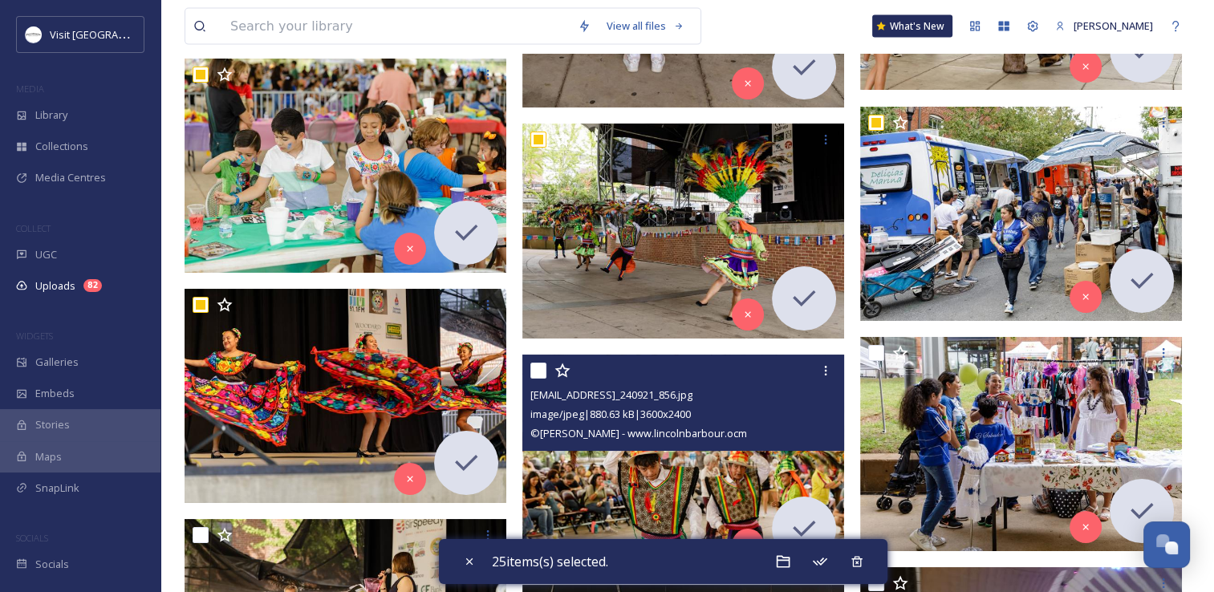
click at [535, 370] on input "checkbox" at bounding box center [538, 371] width 16 height 16
checkbox input "true"
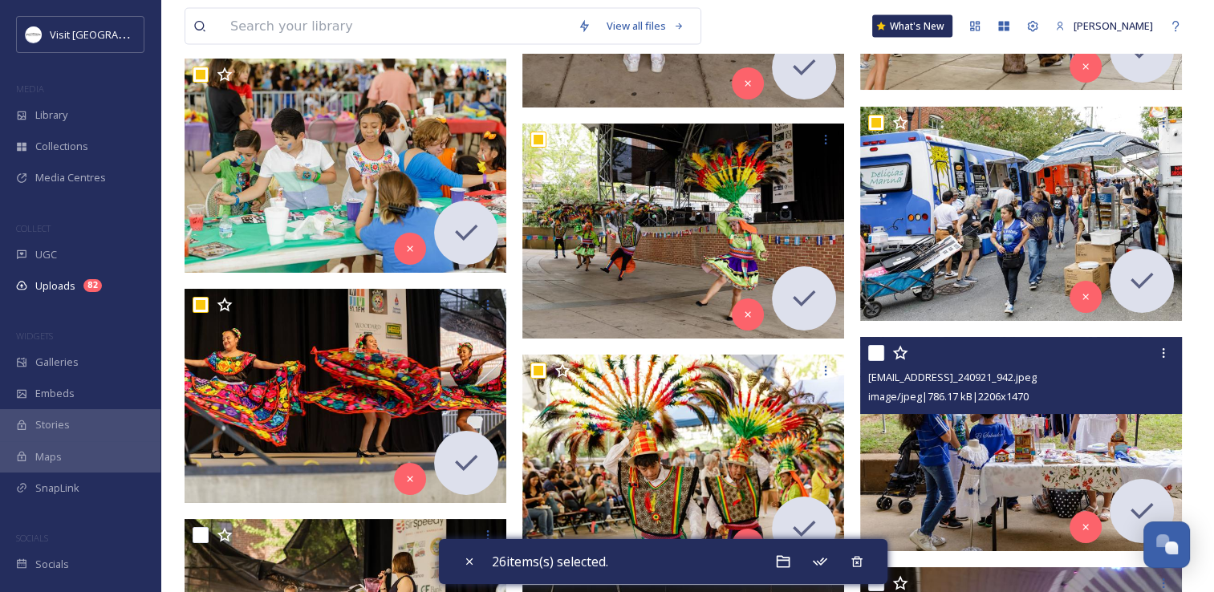
click at [871, 357] on input "checkbox" at bounding box center [876, 353] width 16 height 16
checkbox input "true"
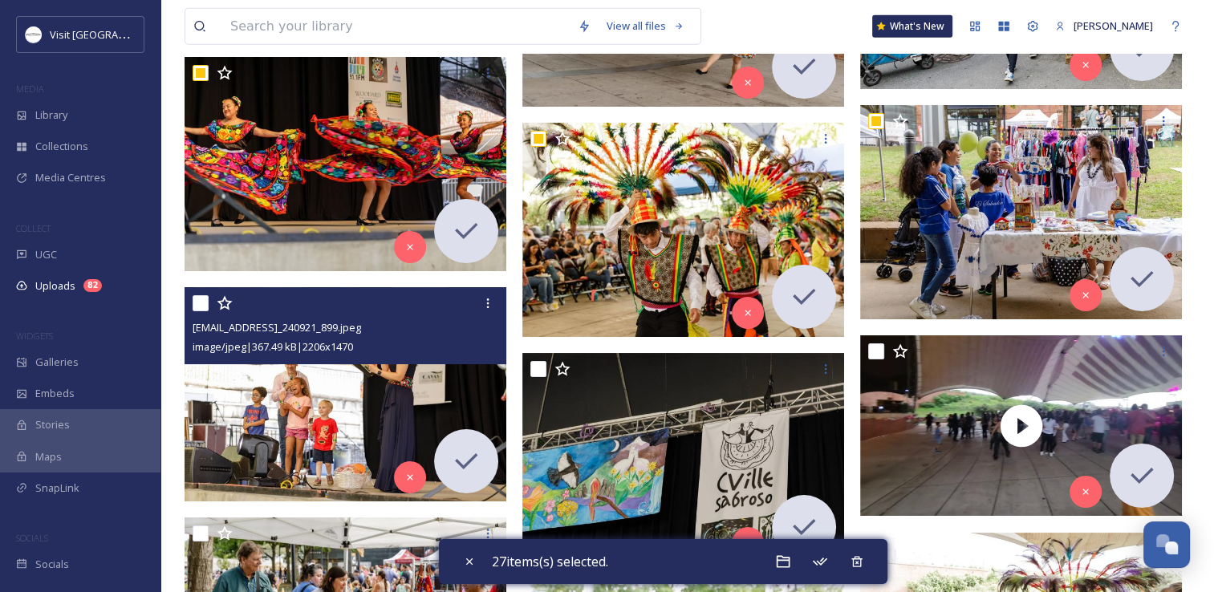
scroll to position [3851, 0]
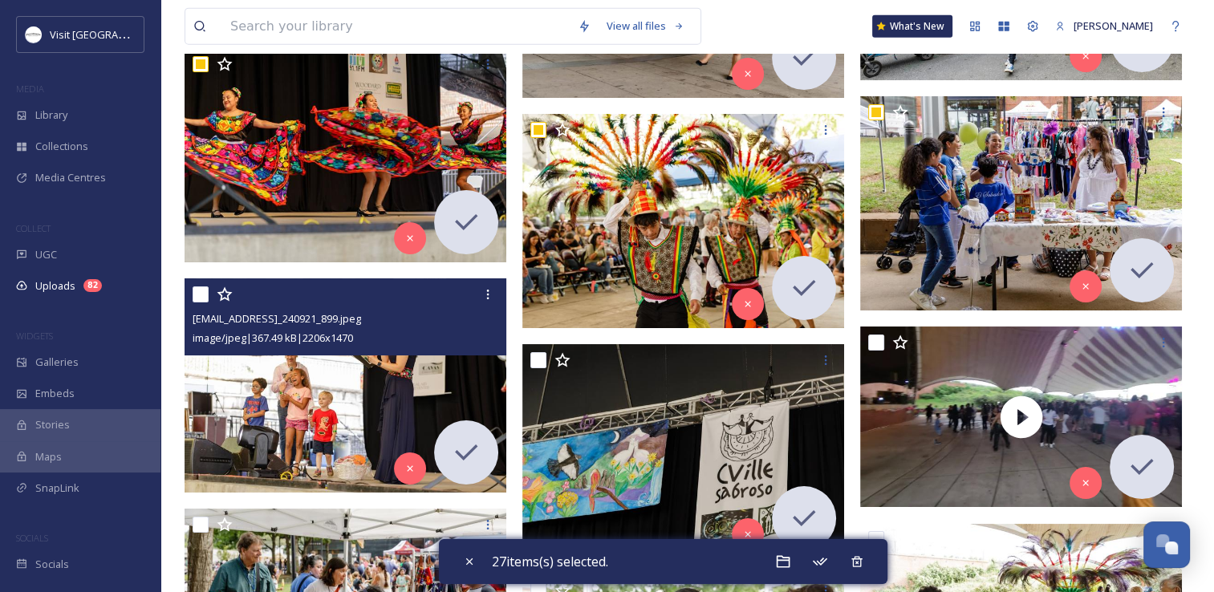
click at [201, 290] on input "checkbox" at bounding box center [201, 294] width 16 height 16
checkbox input "true"
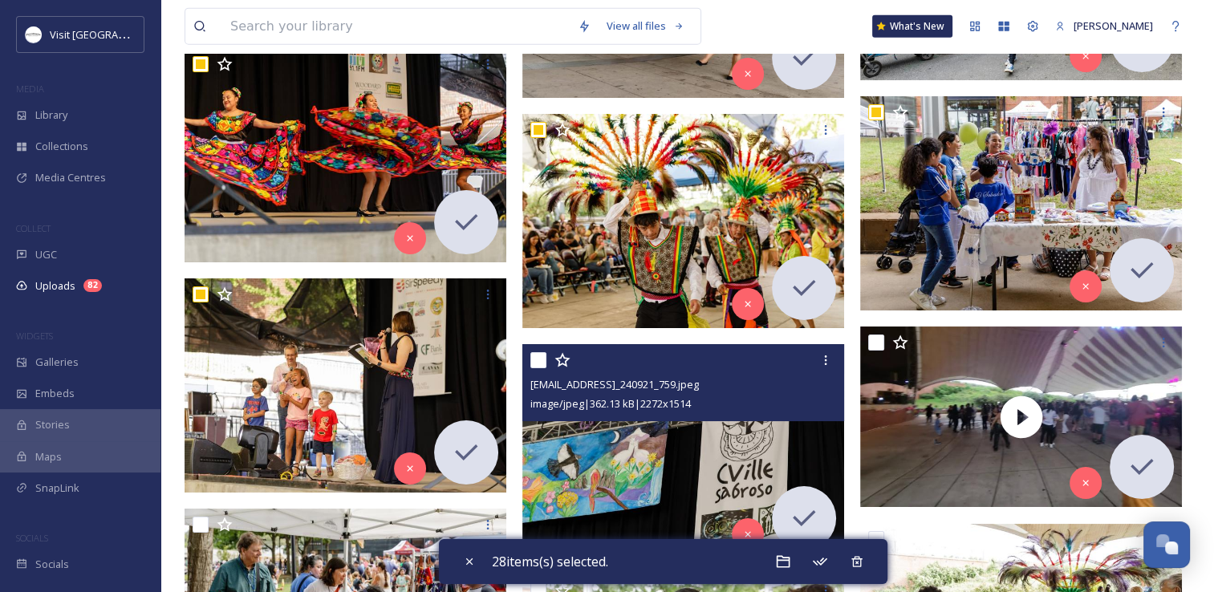
click at [538, 361] on input "checkbox" at bounding box center [538, 360] width 16 height 16
checkbox input "true"
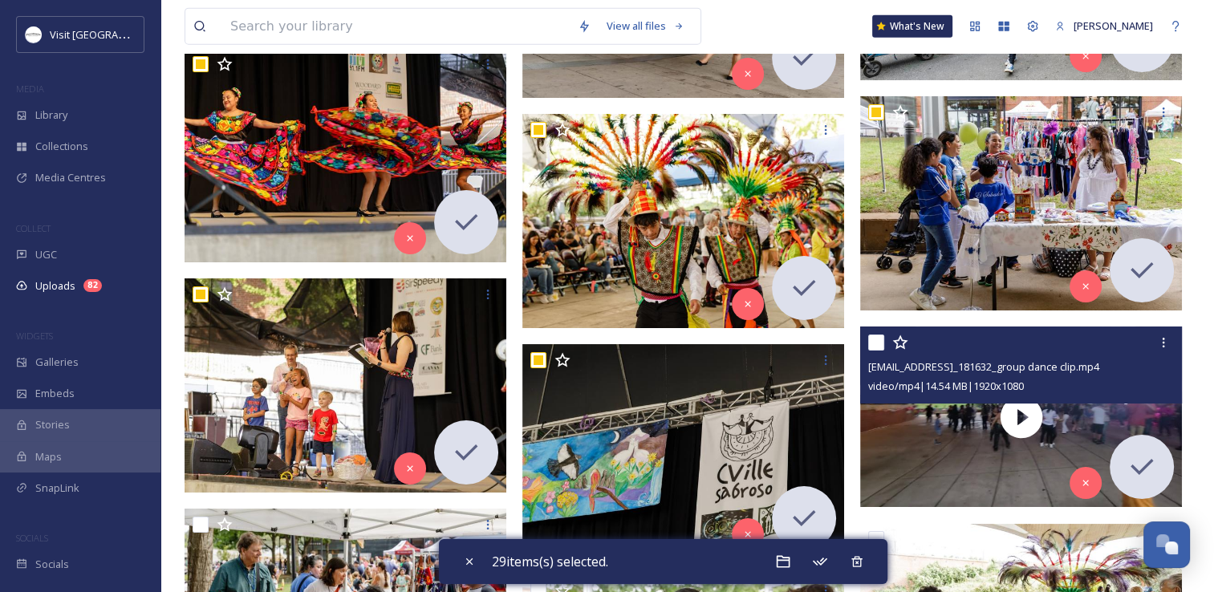
click at [874, 342] on input "checkbox" at bounding box center [876, 343] width 16 height 16
checkbox input "true"
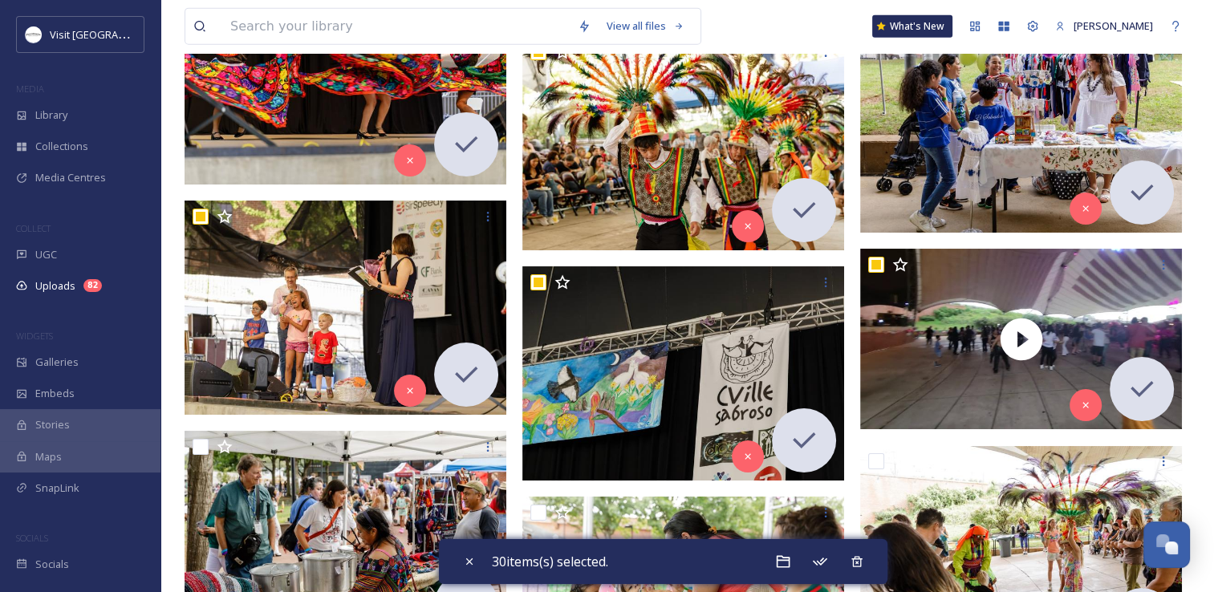
scroll to position [4012, 0]
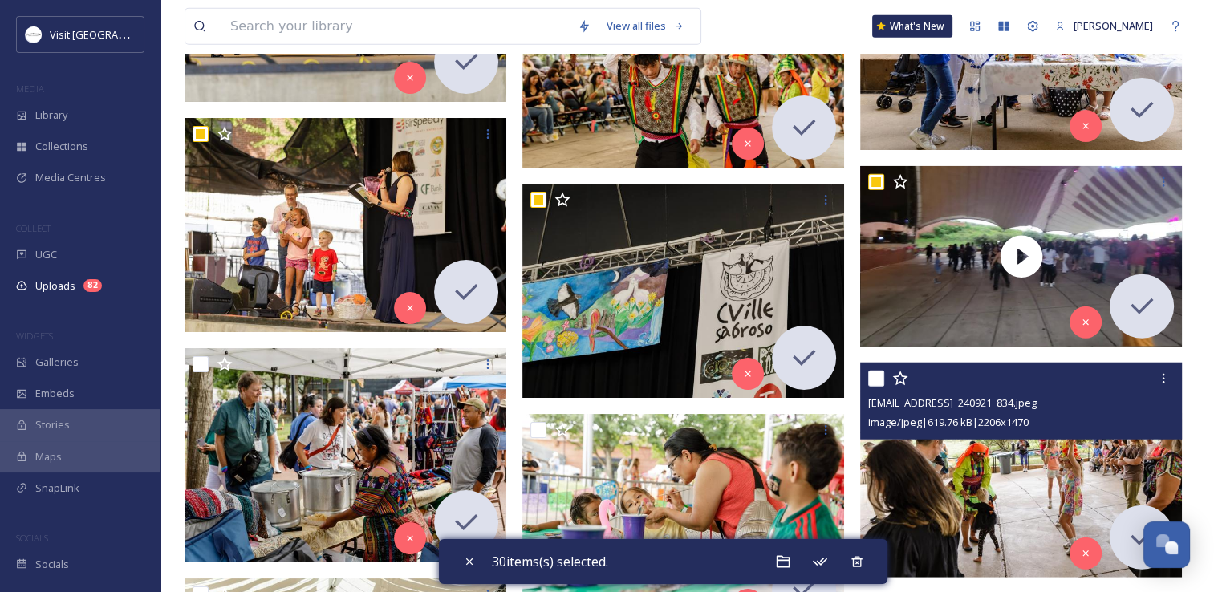
click at [873, 376] on input "checkbox" at bounding box center [876, 379] width 16 height 16
checkbox input "true"
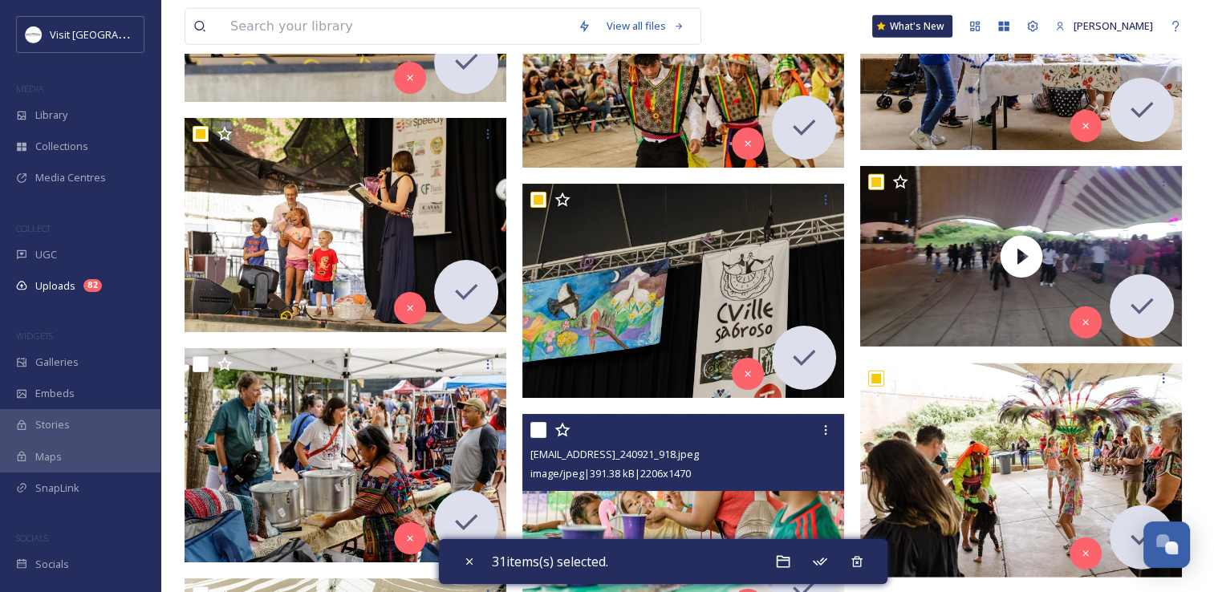
click at [540, 428] on input "checkbox" at bounding box center [538, 430] width 16 height 16
checkbox input "true"
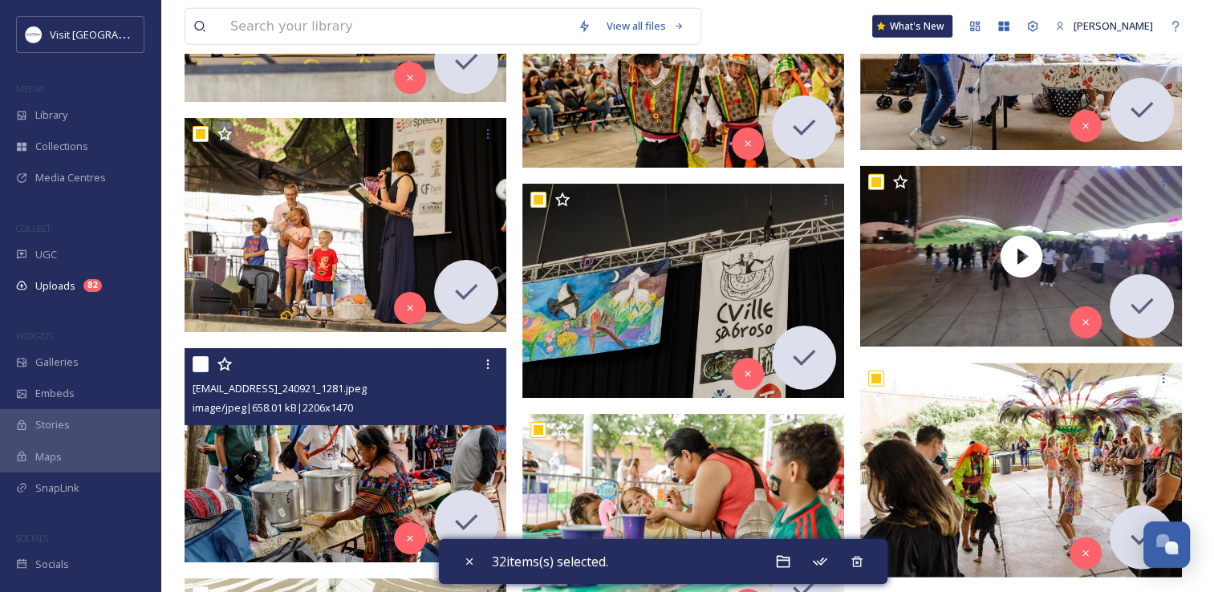
drag, startPoint x: 196, startPoint y: 363, endPoint x: 215, endPoint y: 362, distance: 19.3
click at [196, 364] on input "checkbox" at bounding box center [201, 364] width 16 height 16
checkbox input "true"
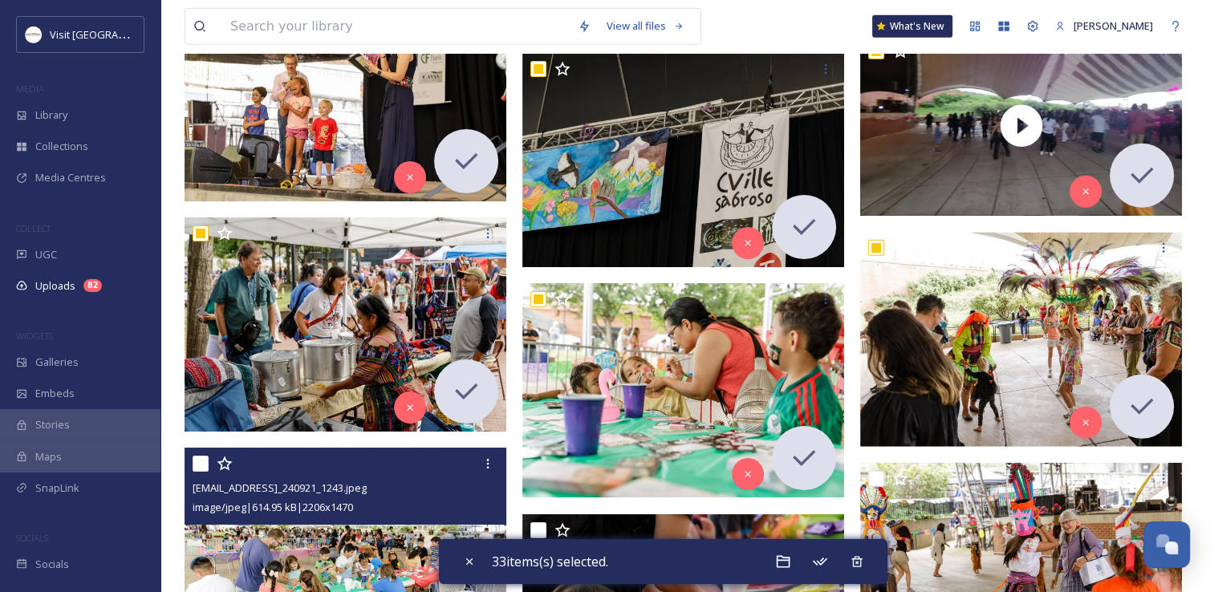
scroll to position [4252, 0]
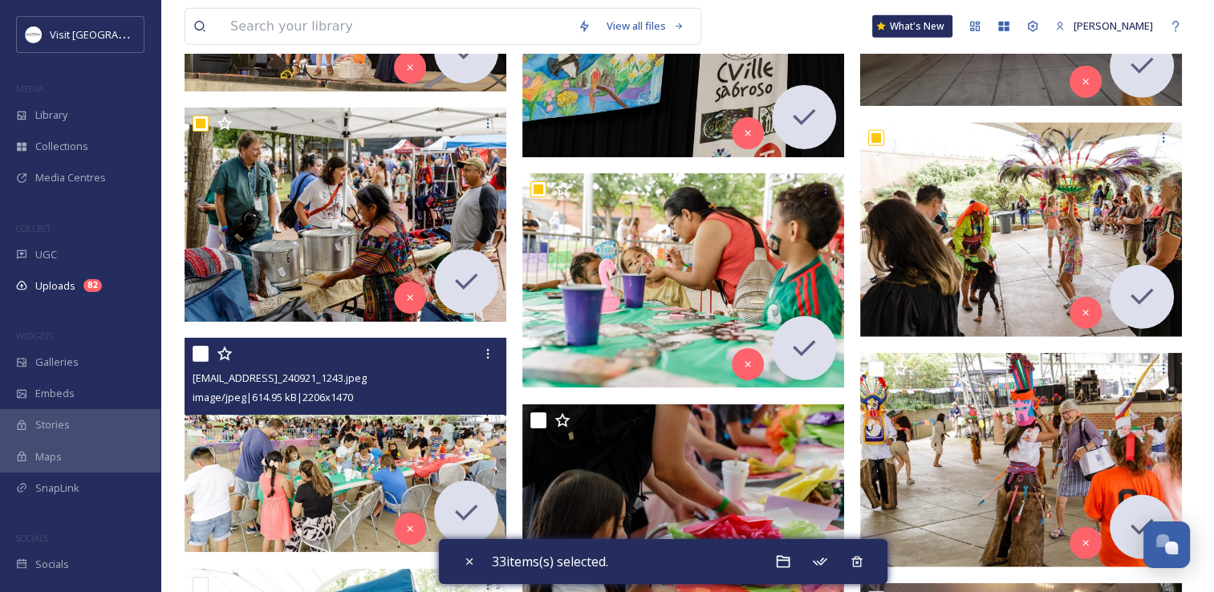
click at [202, 358] on input "checkbox" at bounding box center [201, 354] width 16 height 16
checkbox input "true"
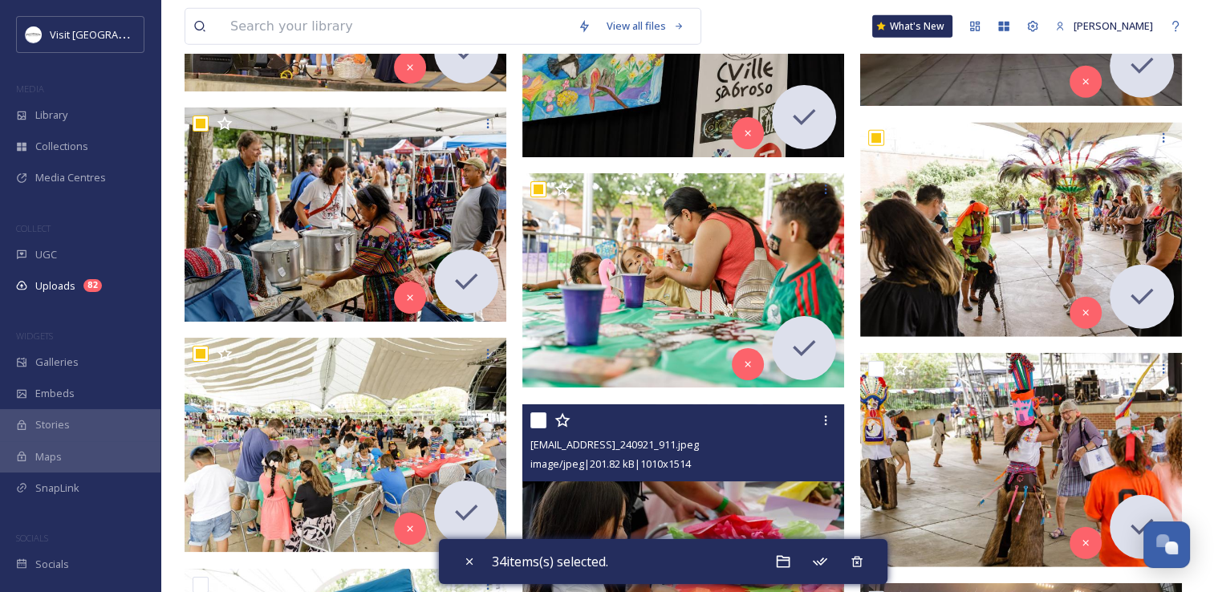
click at [534, 418] on input "checkbox" at bounding box center [538, 420] width 16 height 16
checkbox input "true"
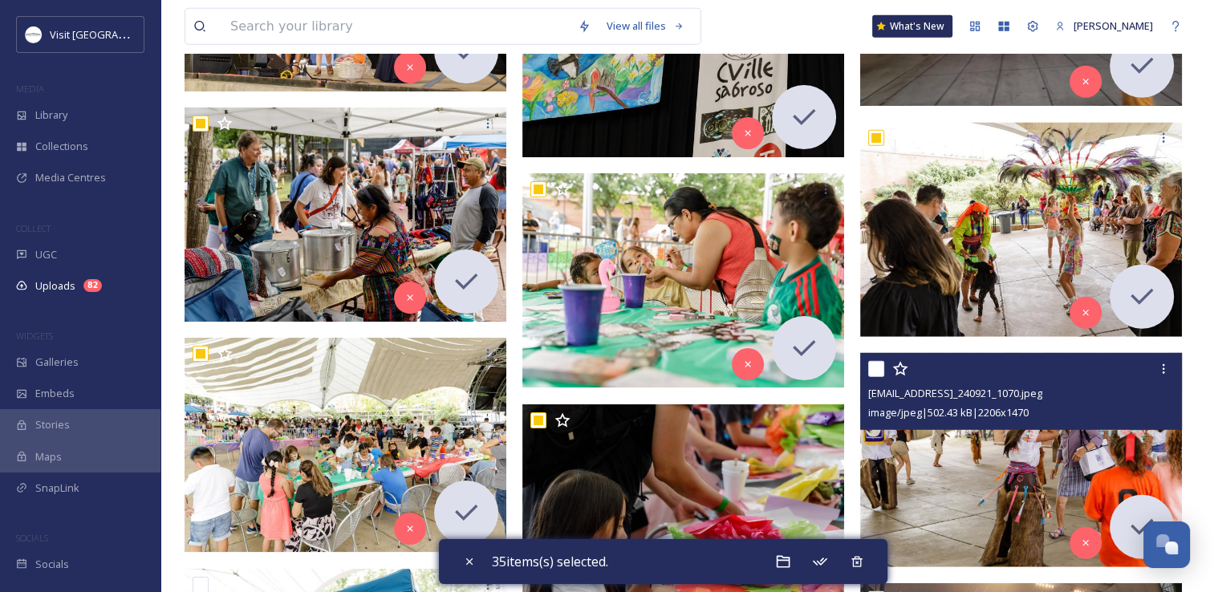
click at [870, 365] on input "checkbox" at bounding box center [876, 369] width 16 height 16
checkbox input "true"
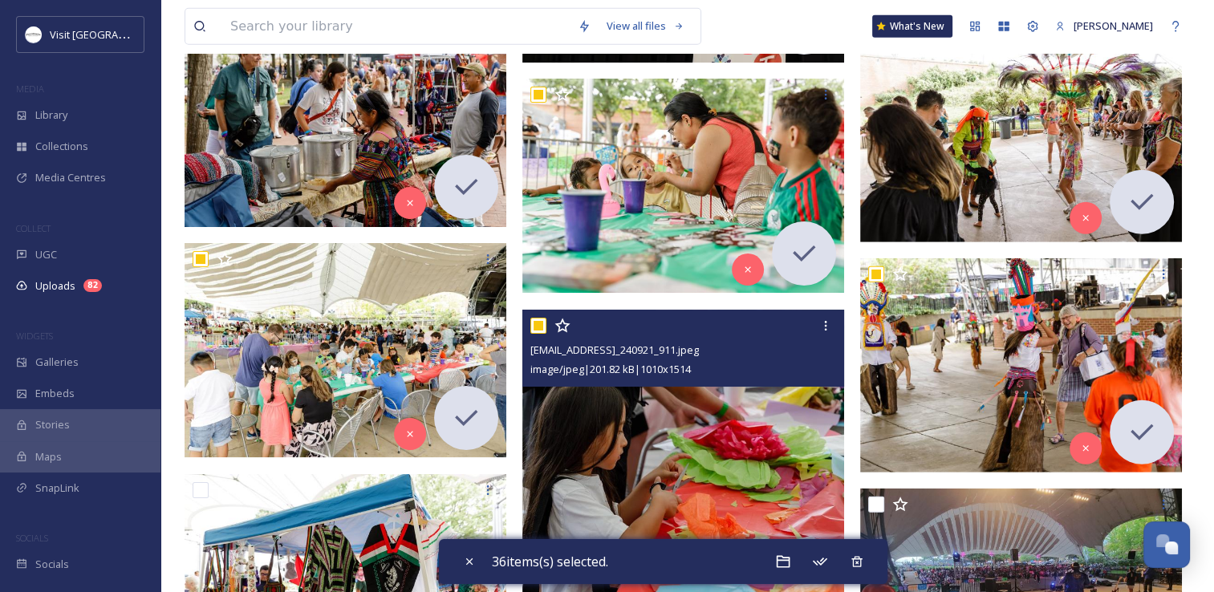
scroll to position [4493, 0]
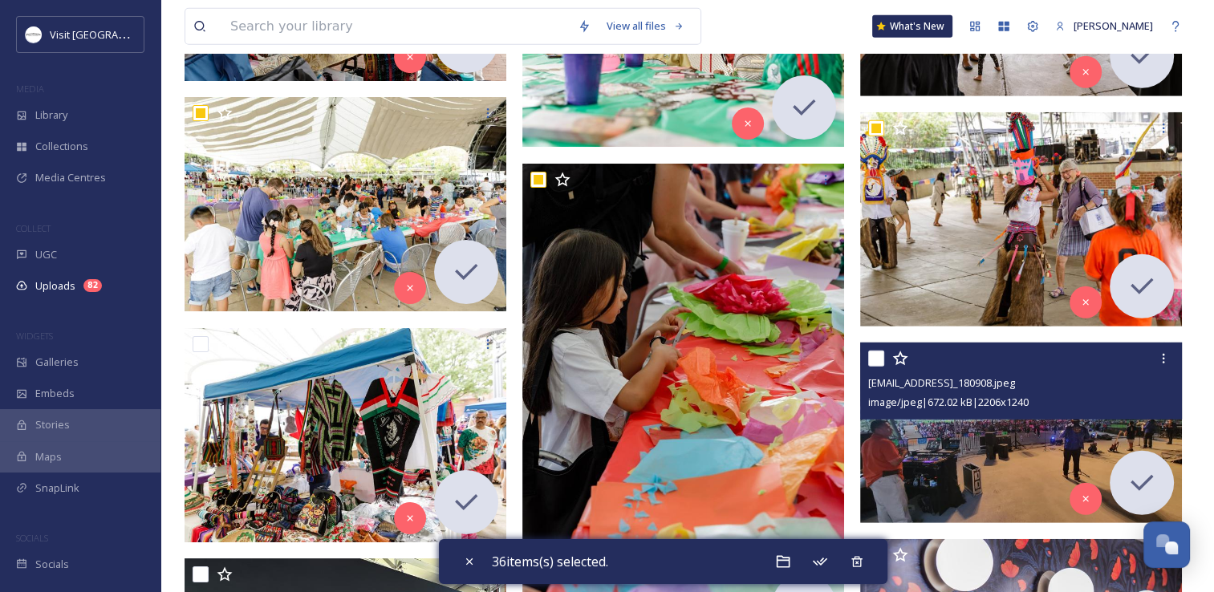
click at [875, 360] on input "checkbox" at bounding box center [876, 359] width 16 height 16
checkbox input "true"
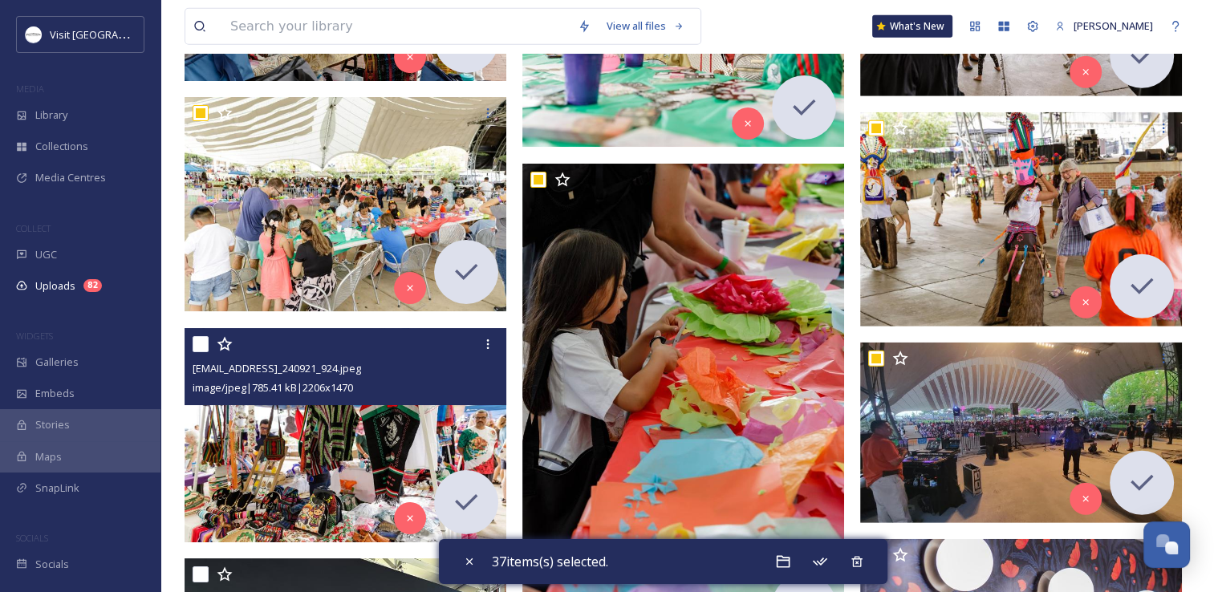
click at [201, 342] on input "checkbox" at bounding box center [201, 344] width 16 height 16
checkbox input "true"
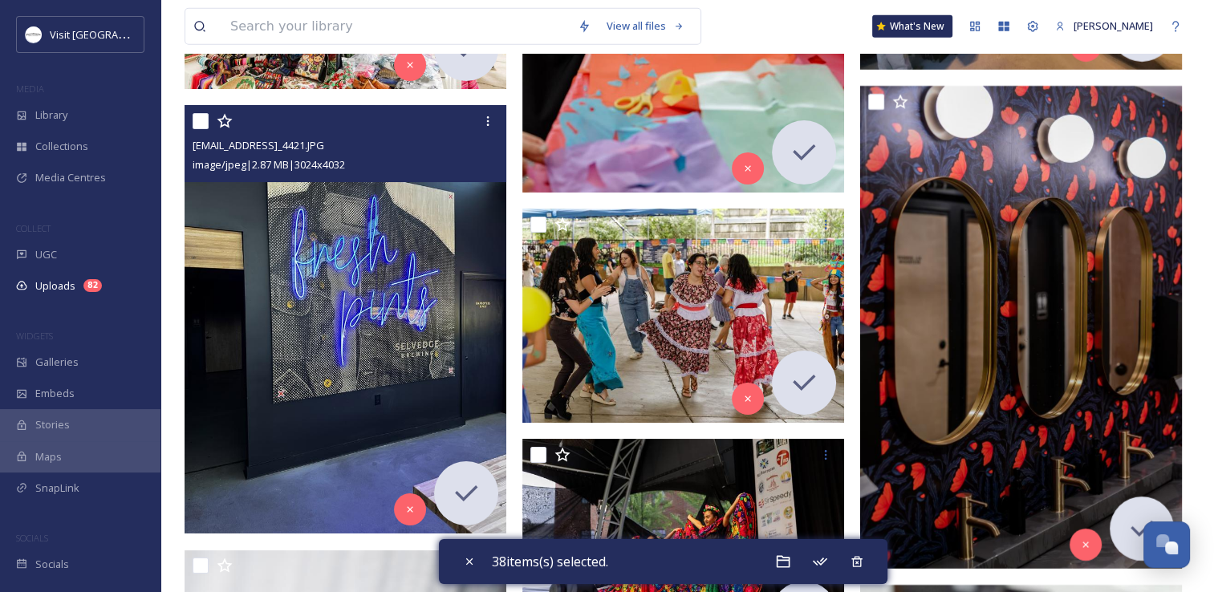
scroll to position [4974, 0]
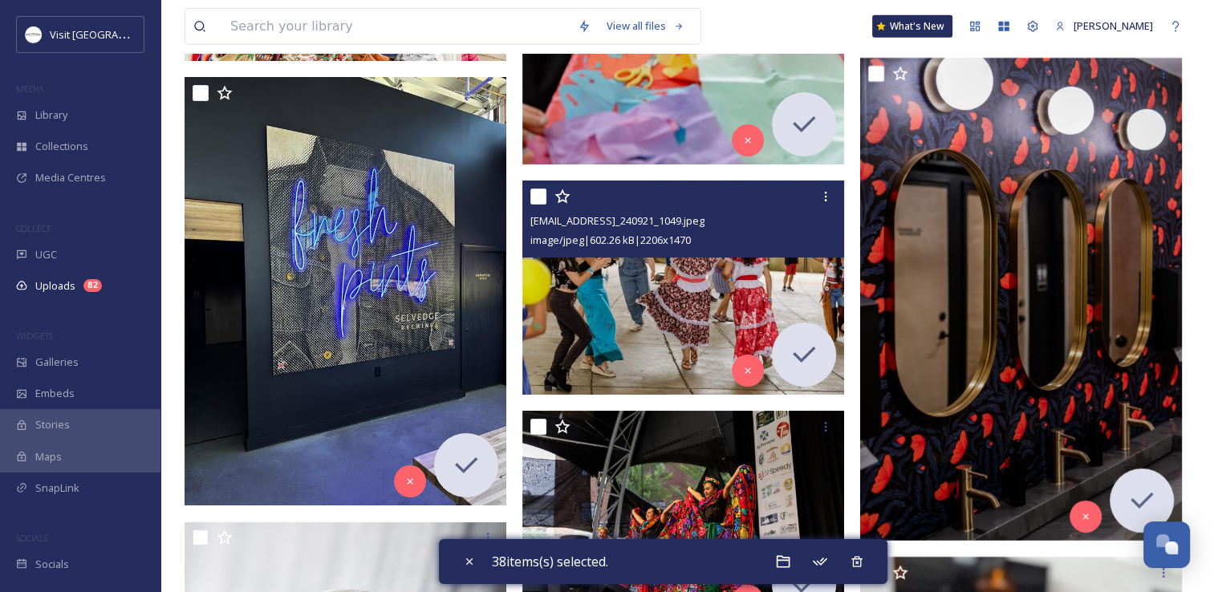
click at [542, 200] on input "checkbox" at bounding box center [538, 197] width 16 height 16
checkbox input "true"
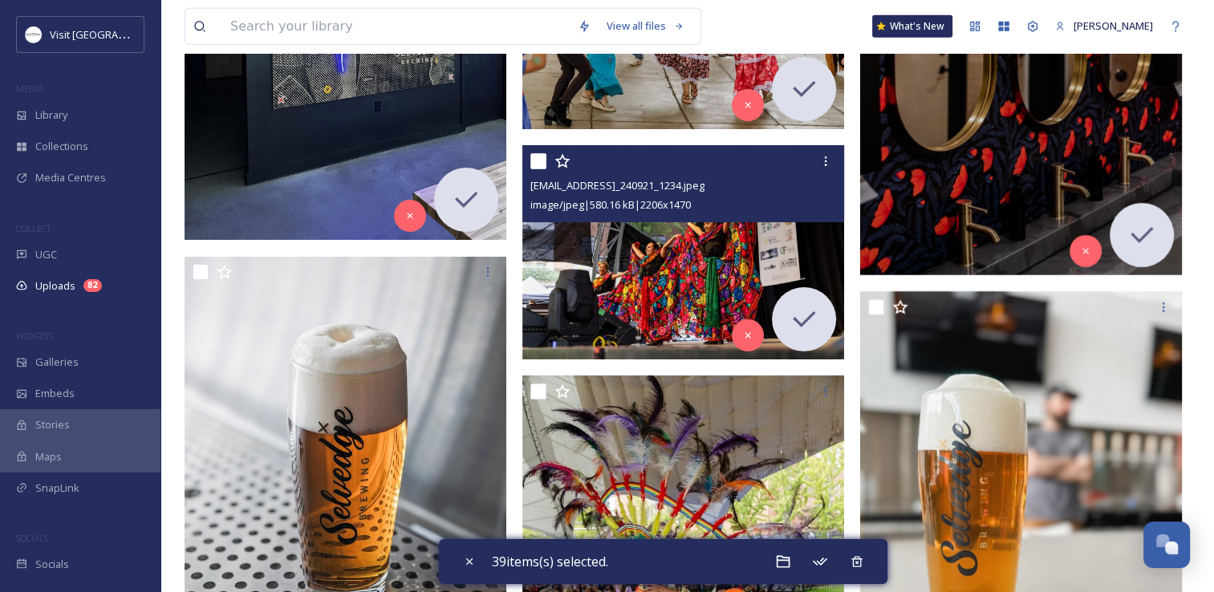
scroll to position [5295, 0]
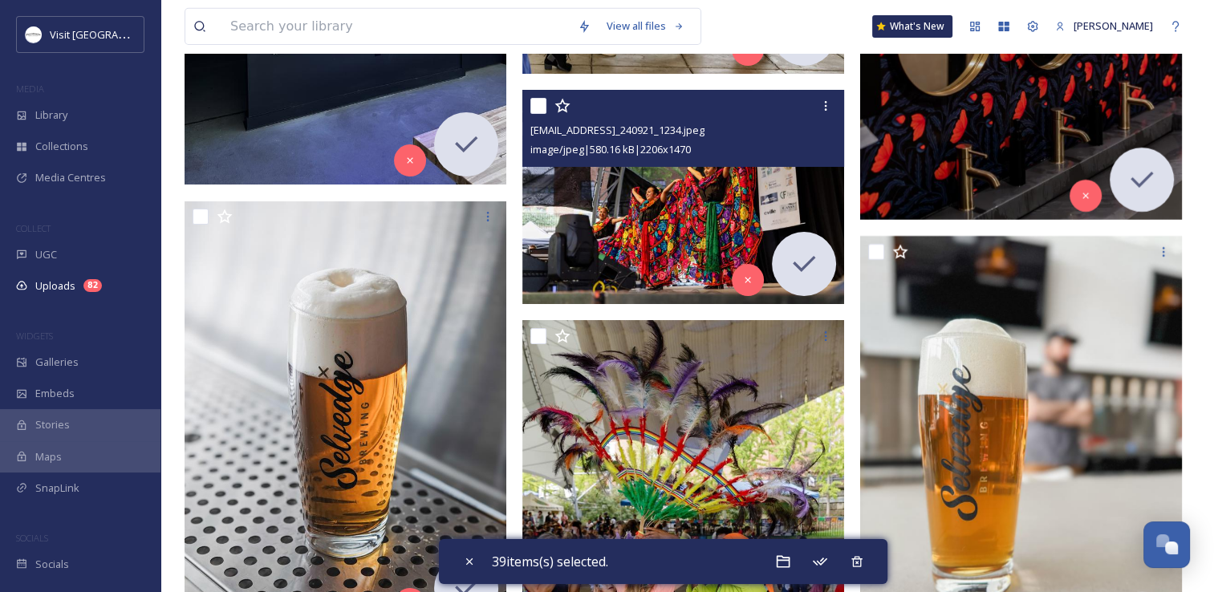
click at [538, 99] on input "checkbox" at bounding box center [538, 106] width 16 height 16
checkbox input "true"
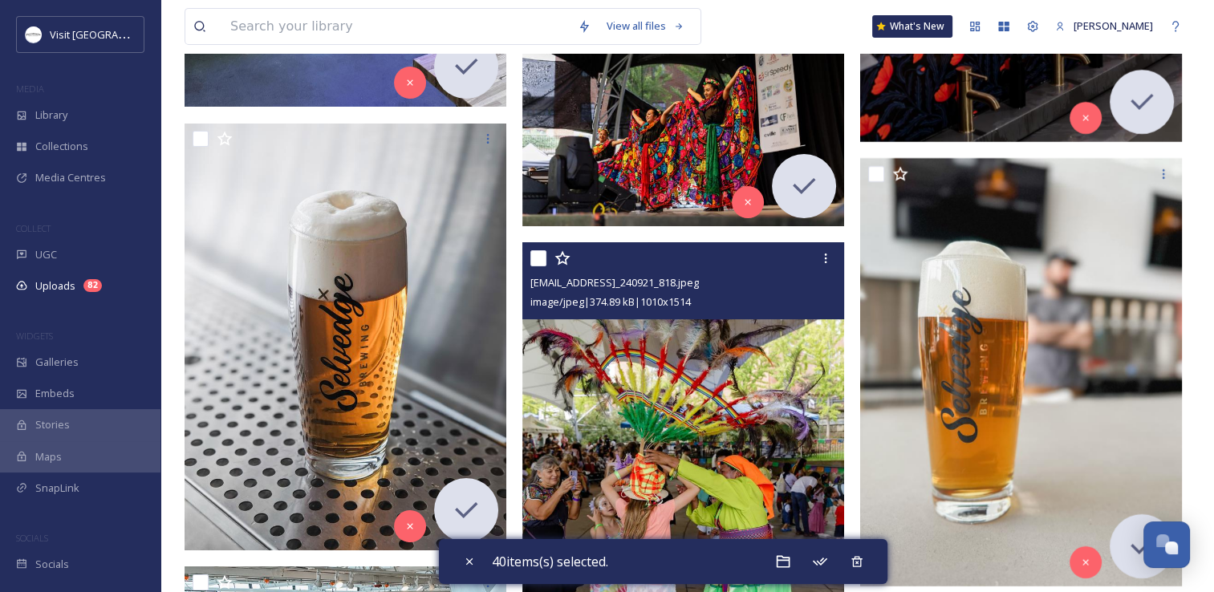
scroll to position [5456, 0]
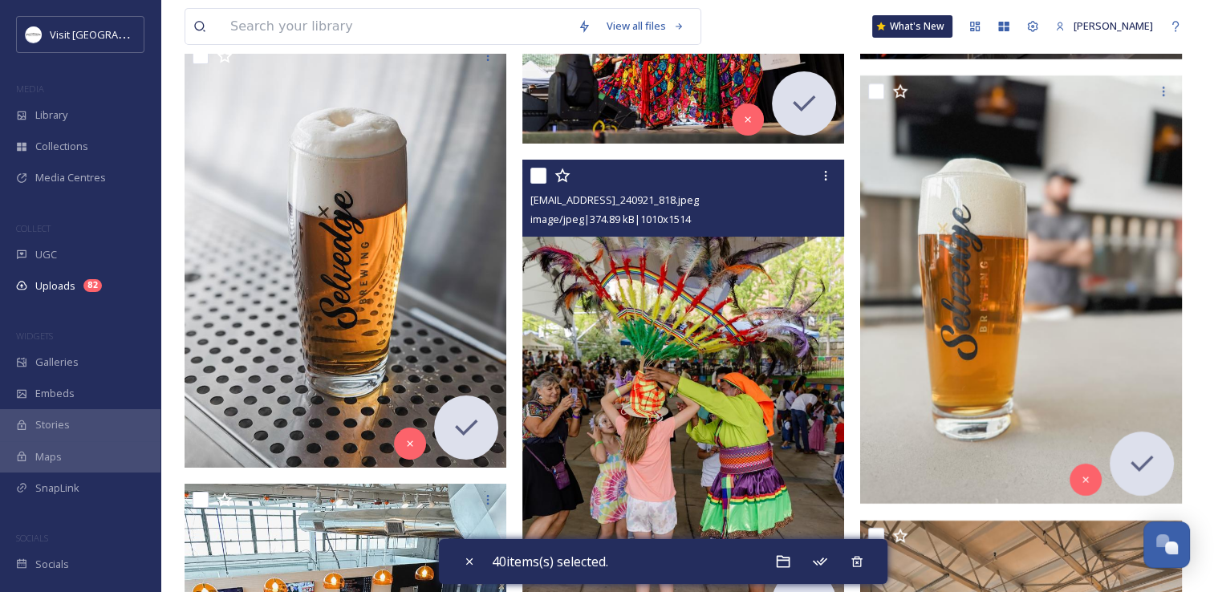
click at [533, 177] on input "checkbox" at bounding box center [538, 176] width 16 height 16
checkbox input "true"
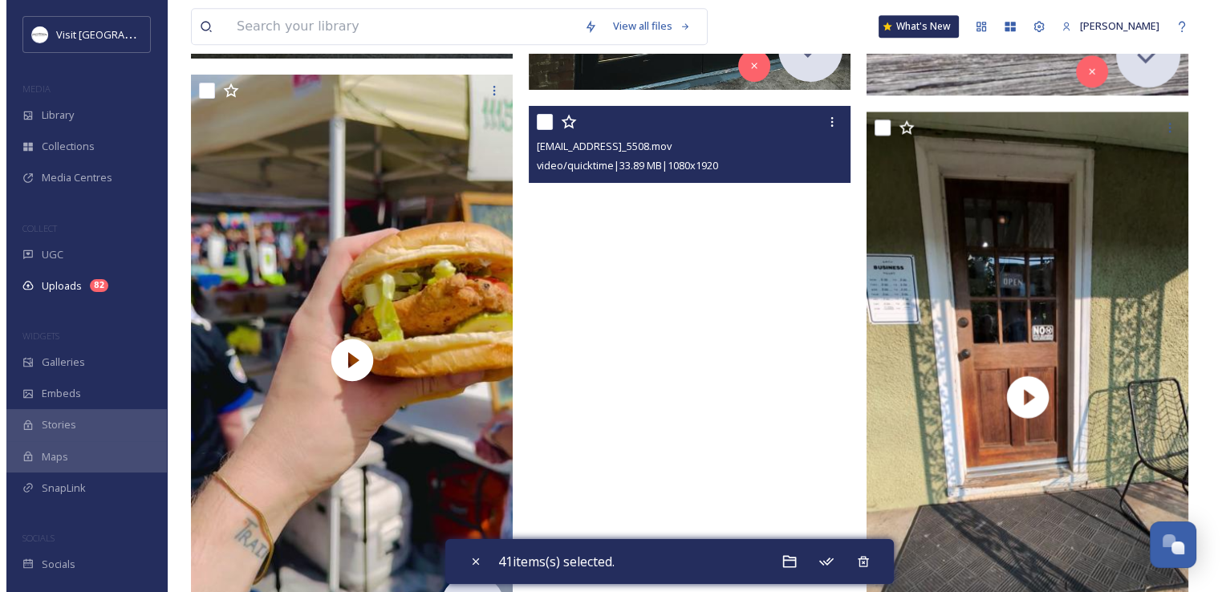
scroll to position [7462, 0]
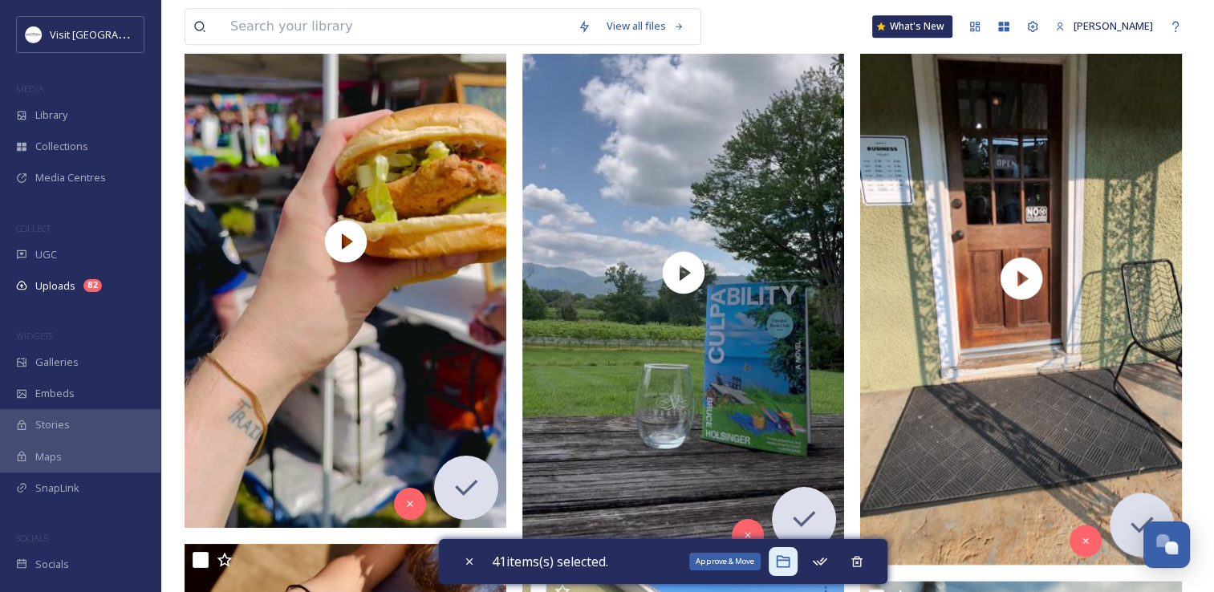
click at [783, 561] on icon at bounding box center [783, 562] width 16 height 16
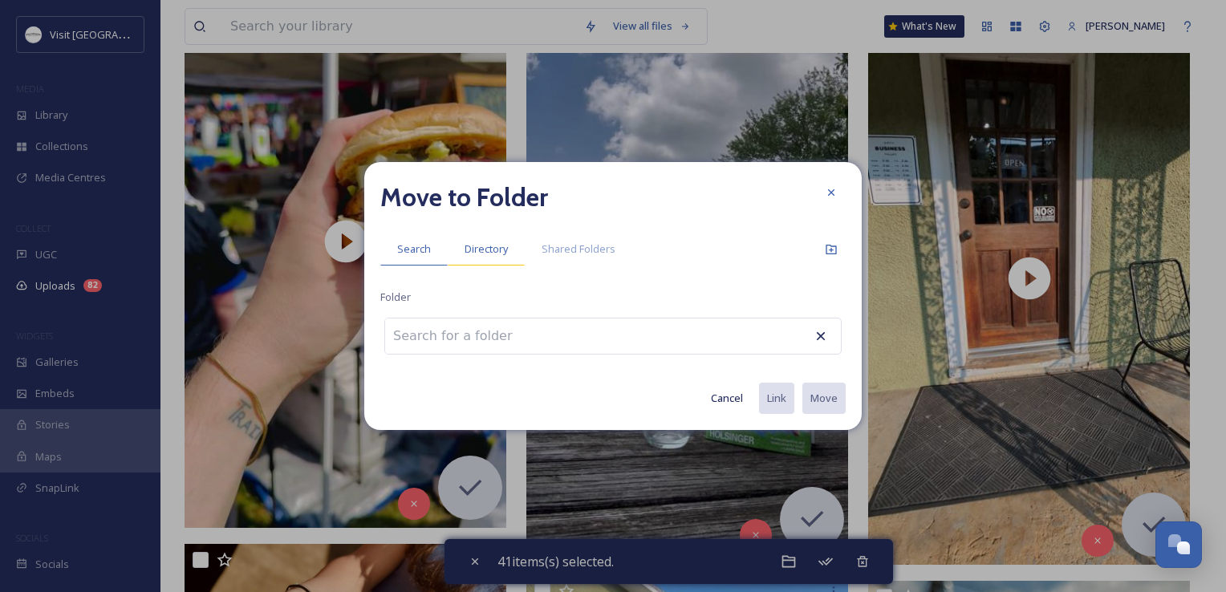
click at [462, 246] on div "Directory" at bounding box center [486, 249] width 77 height 33
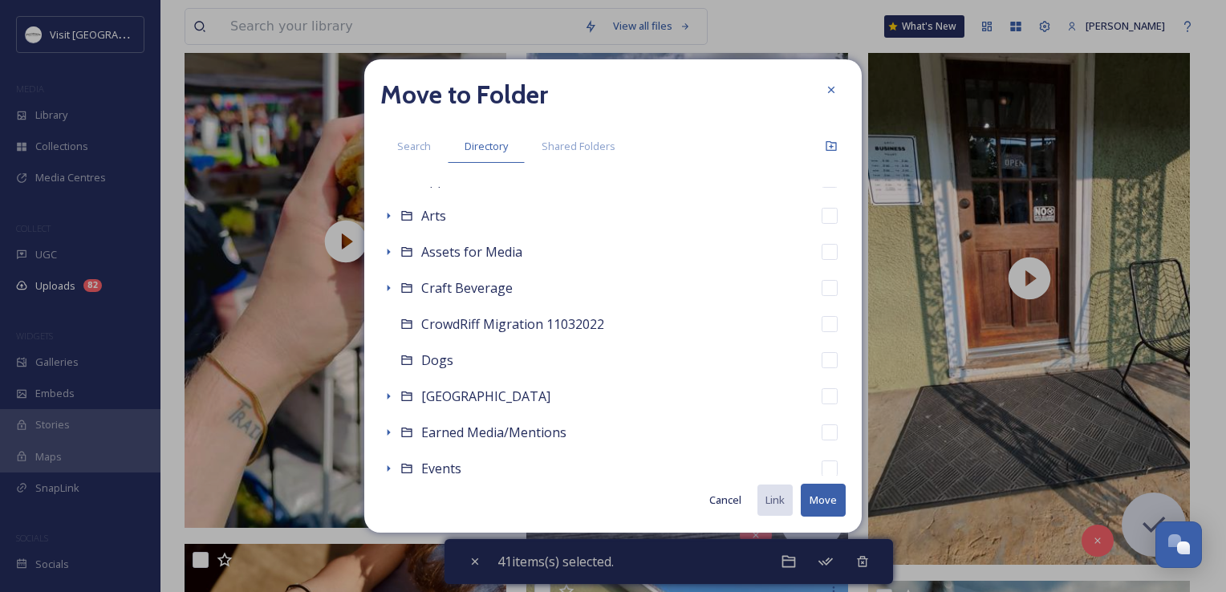
scroll to position [321, 0]
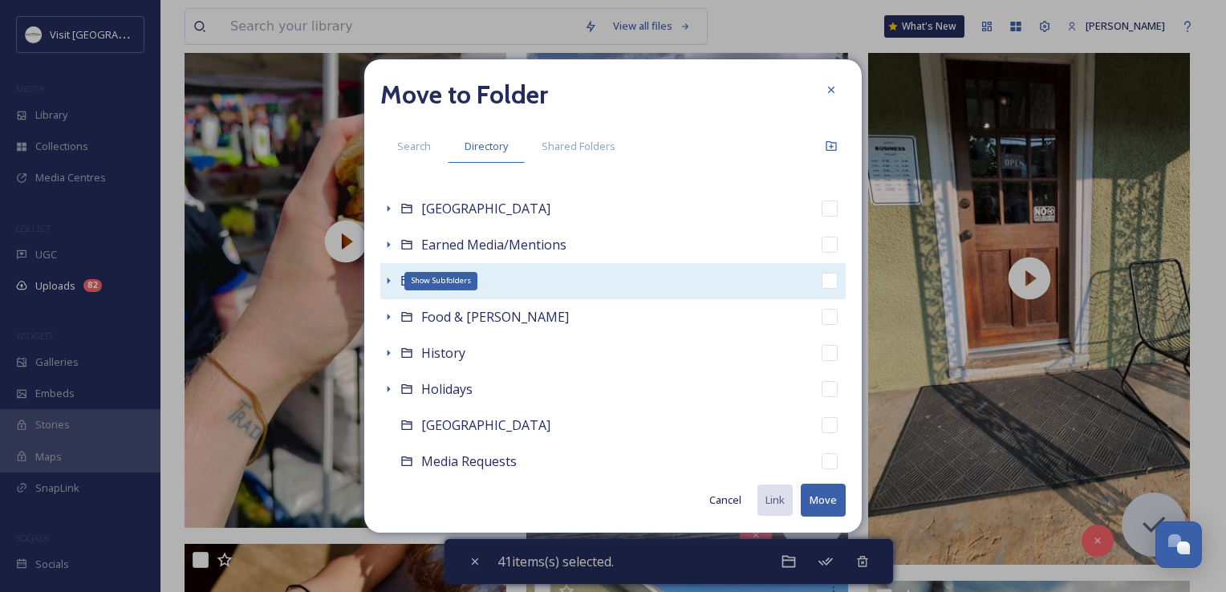
click at [389, 284] on icon at bounding box center [388, 280] width 13 height 13
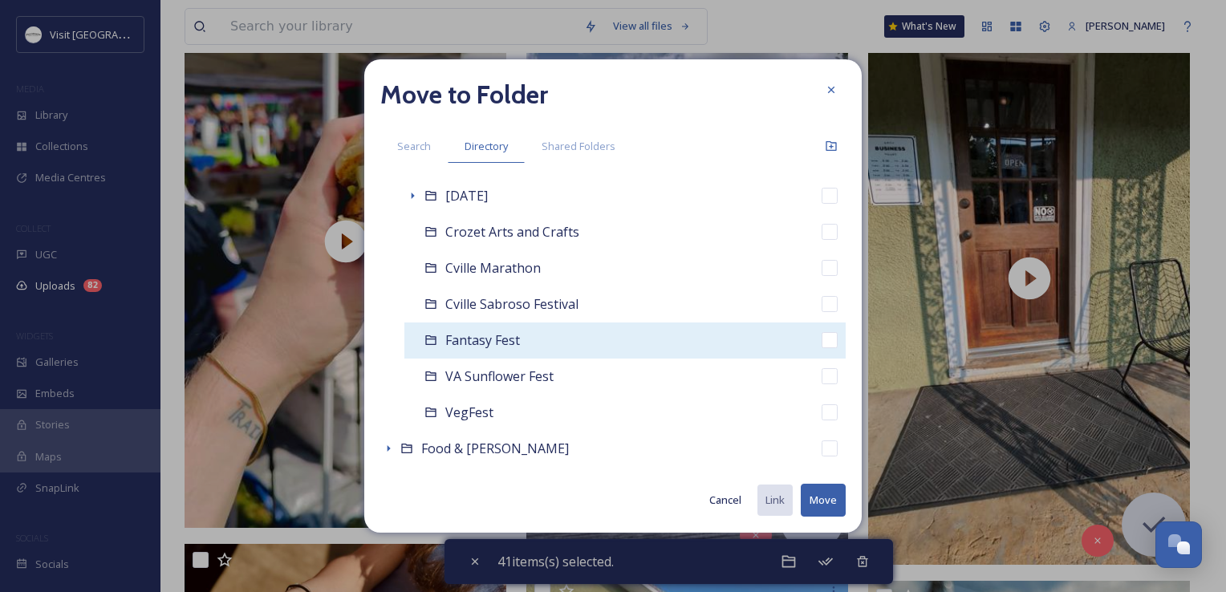
scroll to position [481, 0]
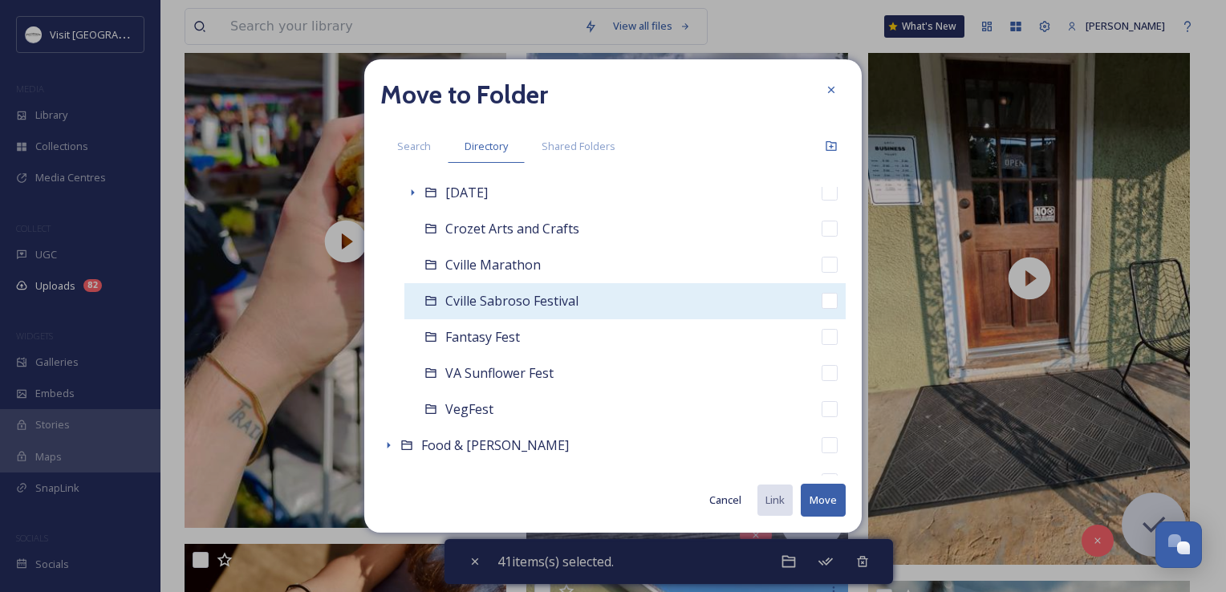
click at [486, 304] on span "Cville Sabroso Festival" at bounding box center [511, 301] width 133 height 18
checkbox input "false"
checkbox input "true"
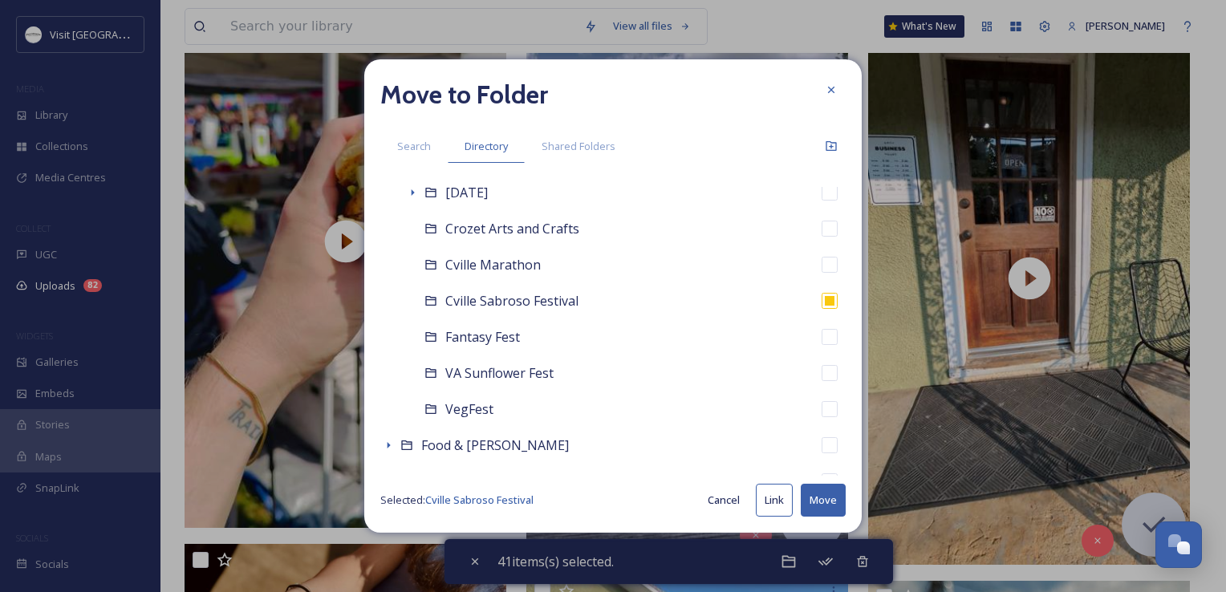
click at [818, 501] on button "Move" at bounding box center [823, 500] width 45 height 33
checkbox input "false"
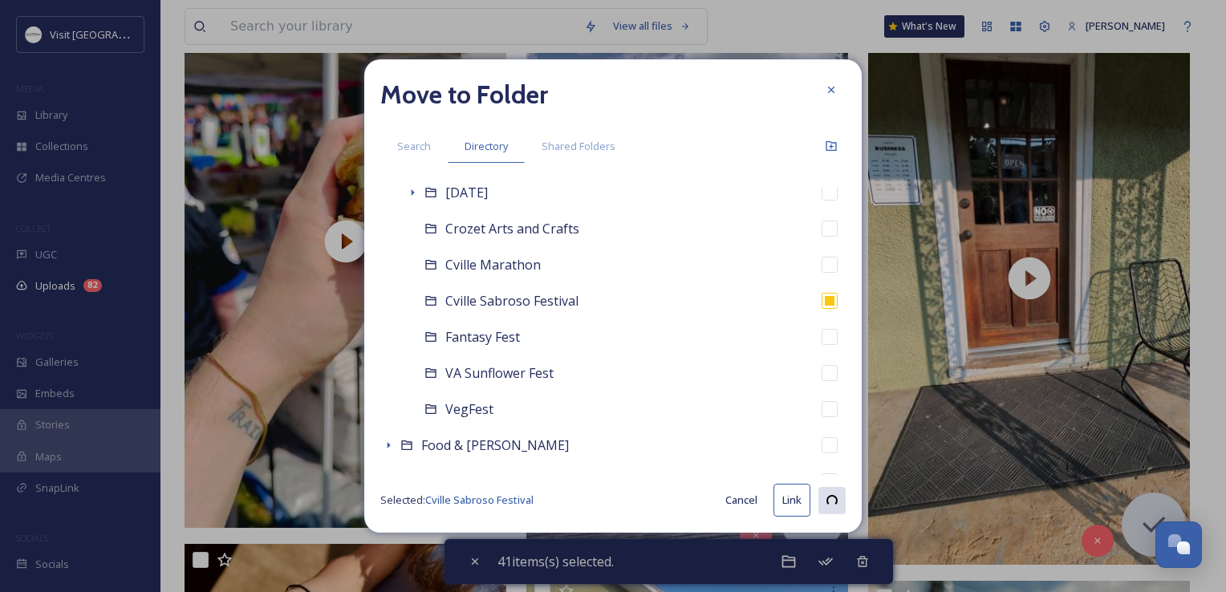
checkbox input "false"
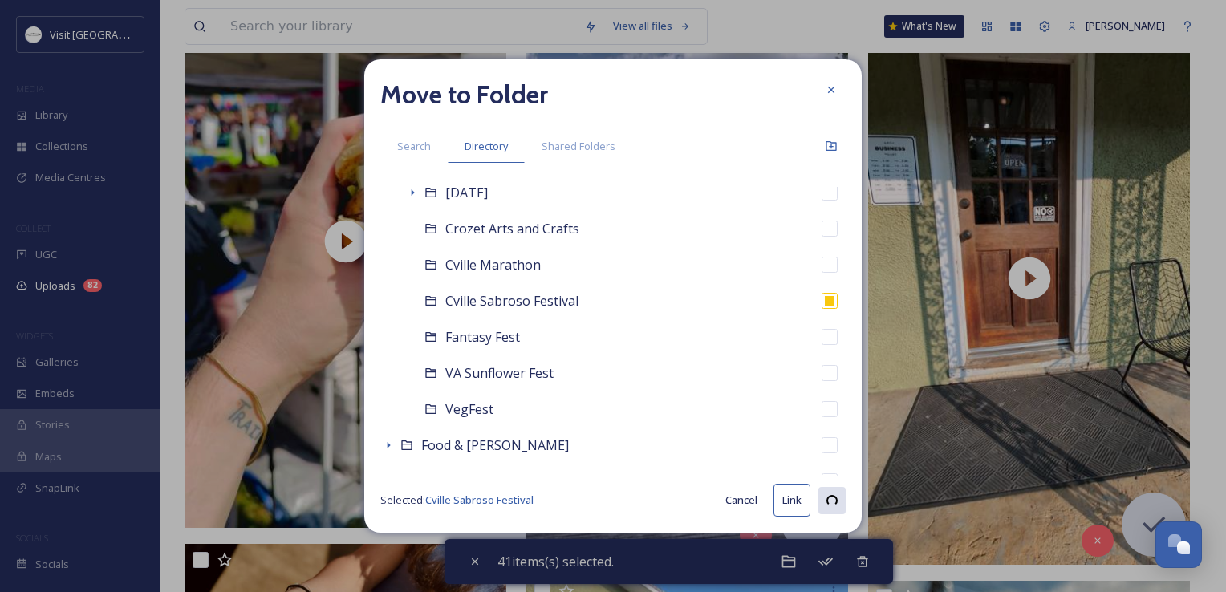
checkbox input "false"
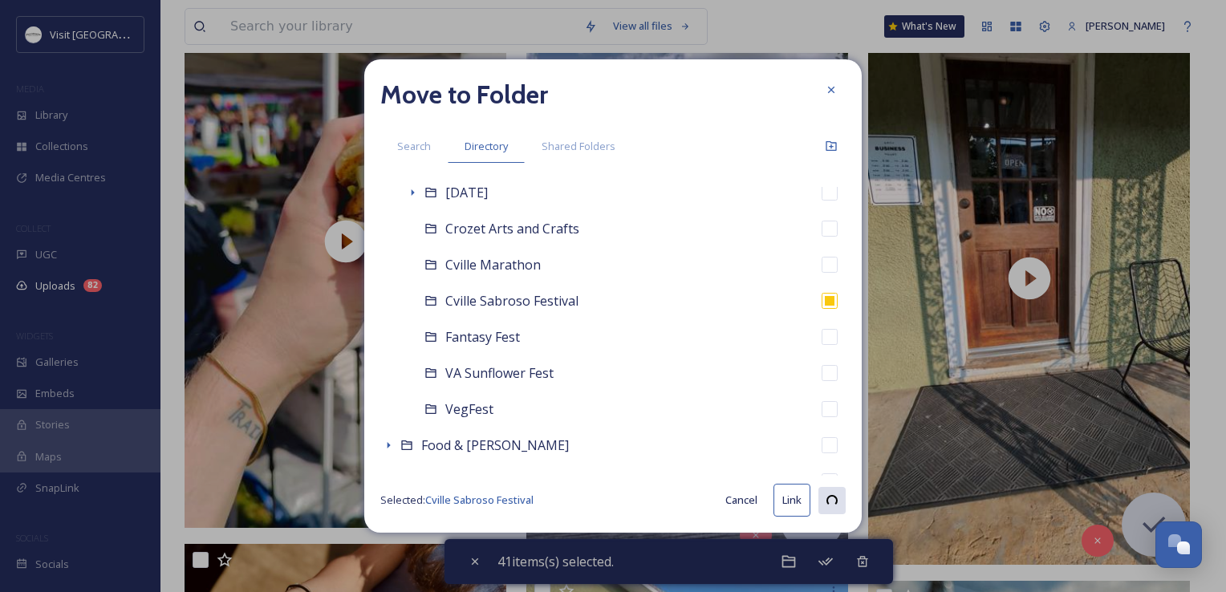
checkbox input "false"
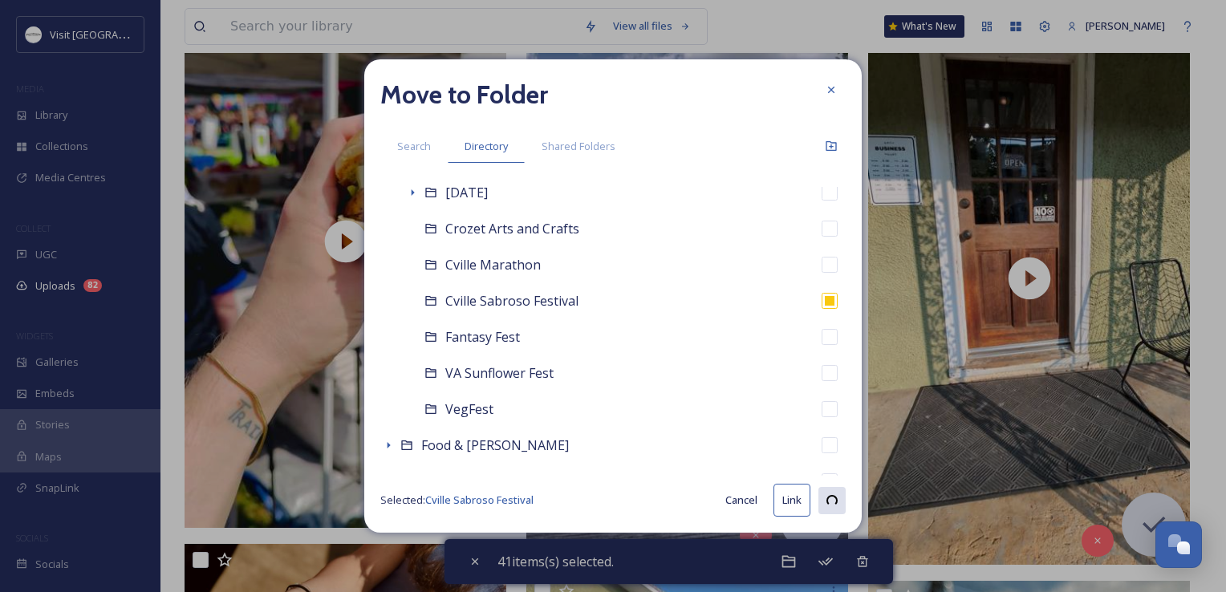
checkbox input "false"
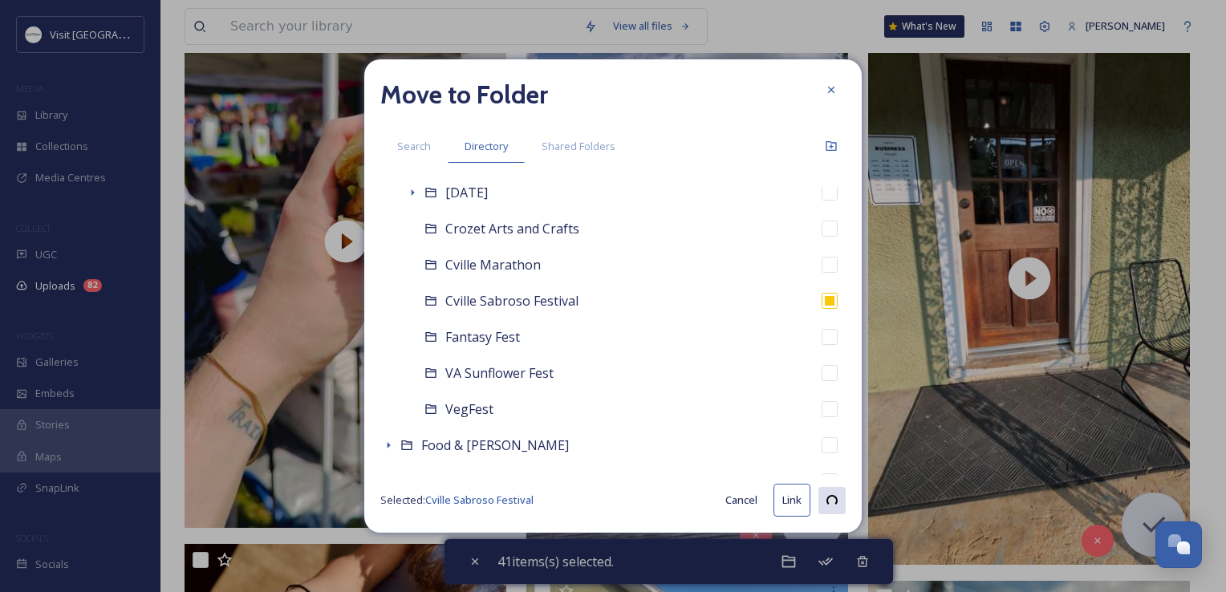
checkbox input "false"
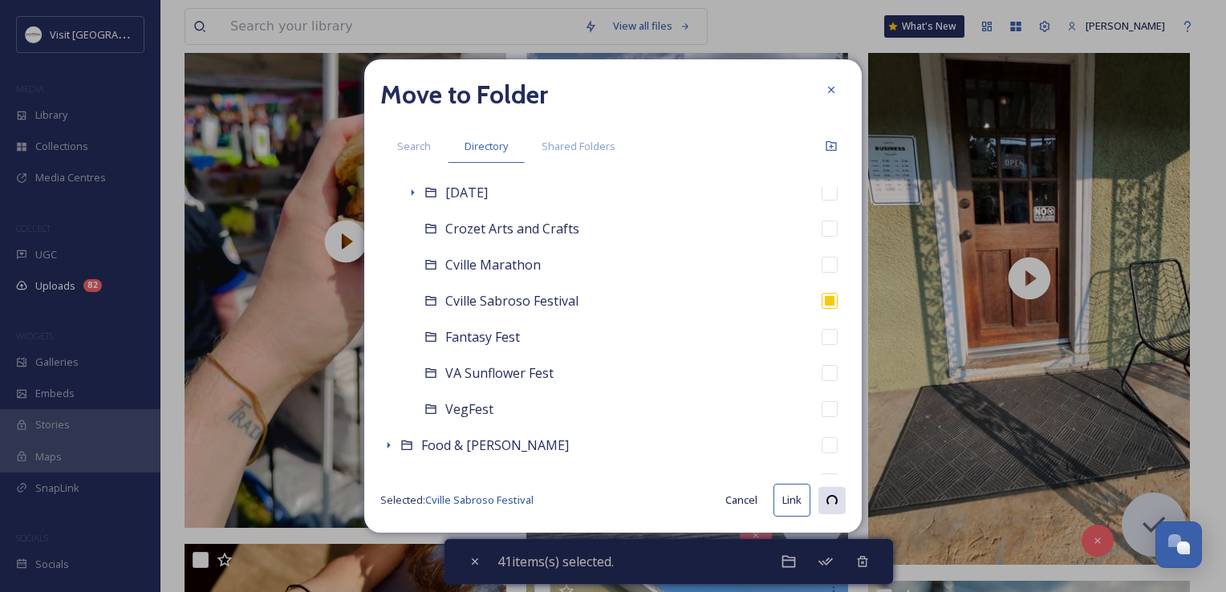
checkbox input "false"
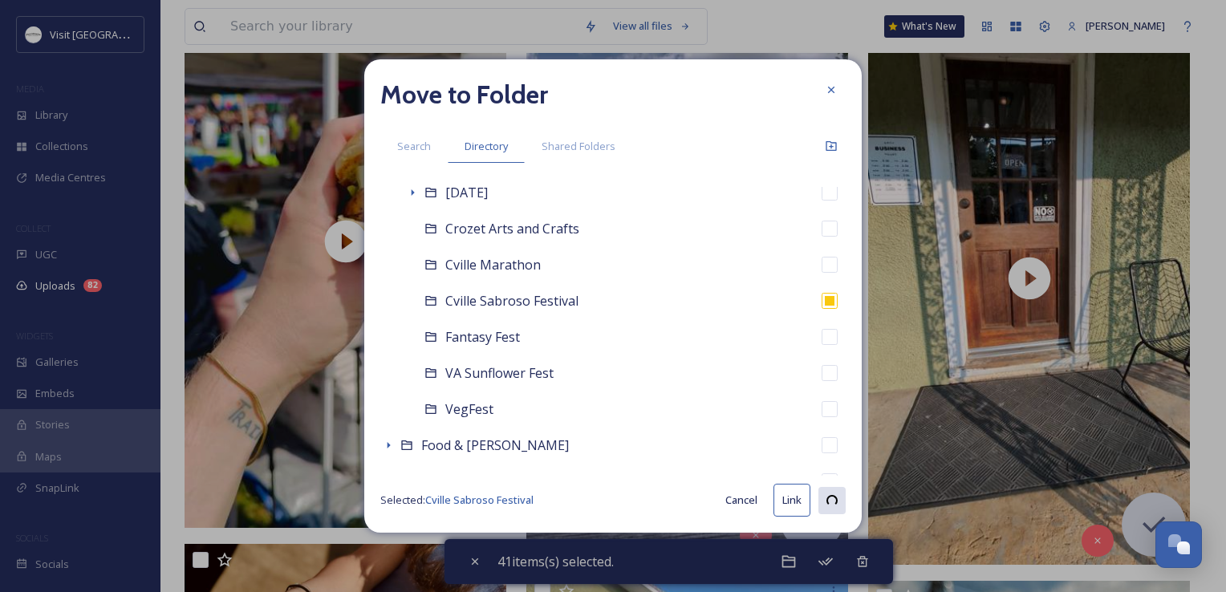
checkbox input "false"
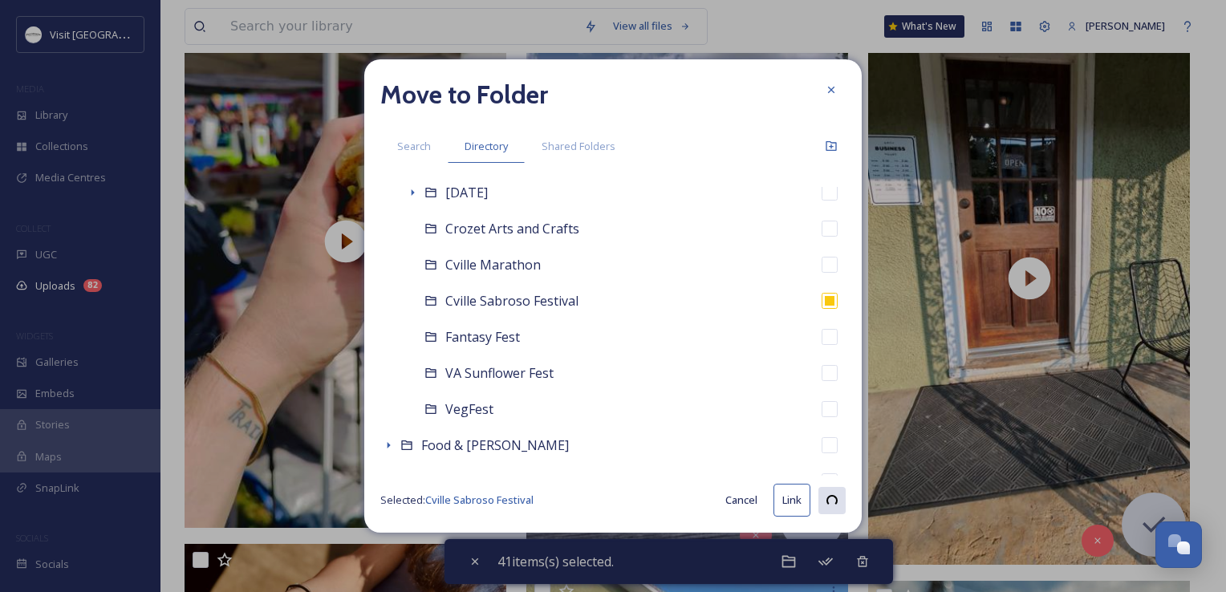
checkbox input "false"
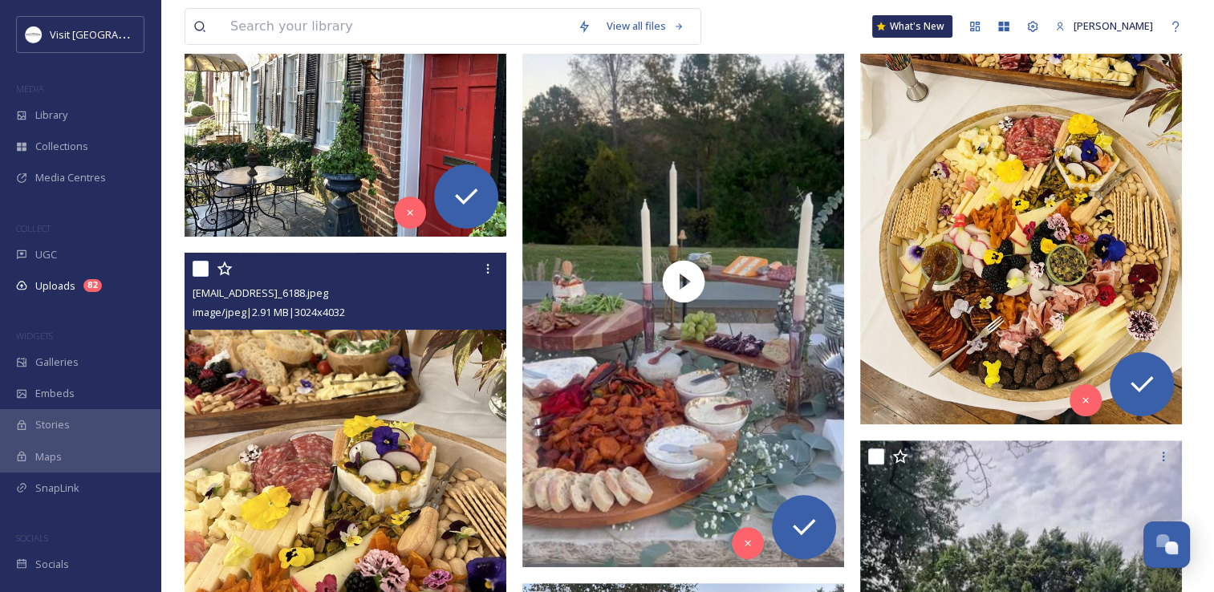
scroll to position [241, 0]
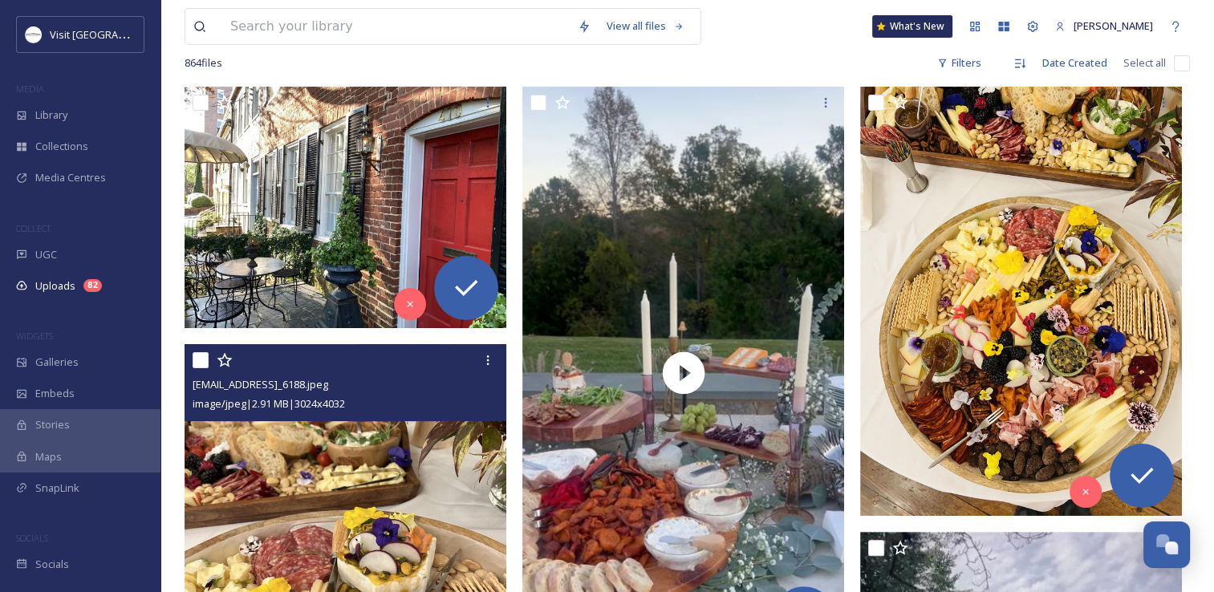
drag, startPoint x: 199, startPoint y: 355, endPoint x: 400, endPoint y: 260, distance: 222.9
click at [199, 356] on input "checkbox" at bounding box center [201, 360] width 16 height 16
checkbox input "true"
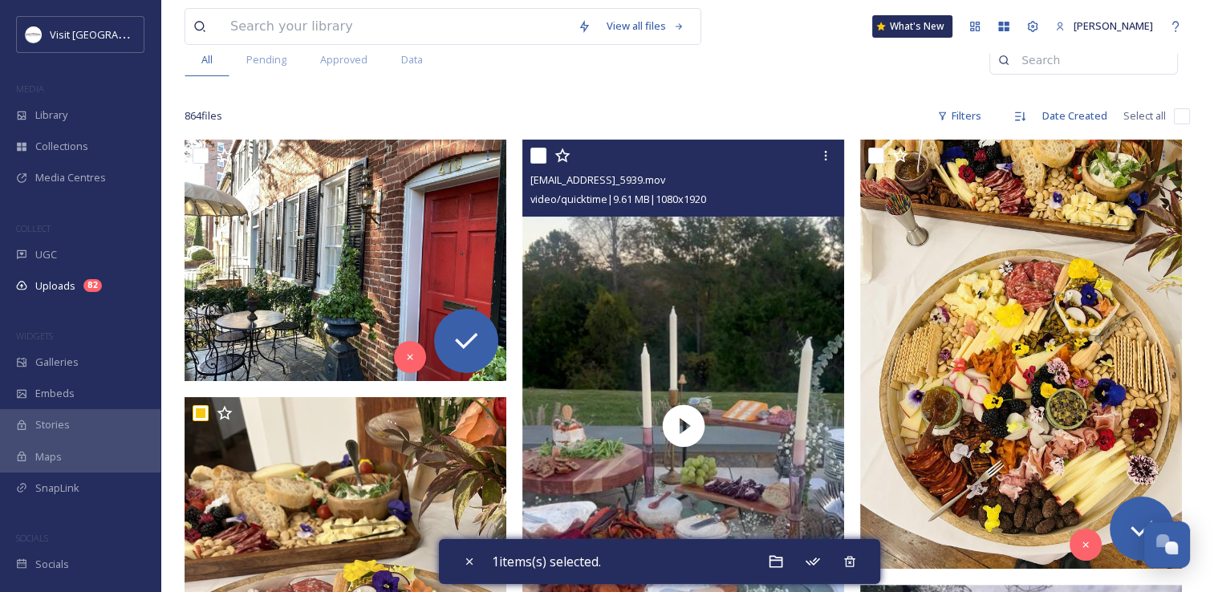
scroll to position [160, 0]
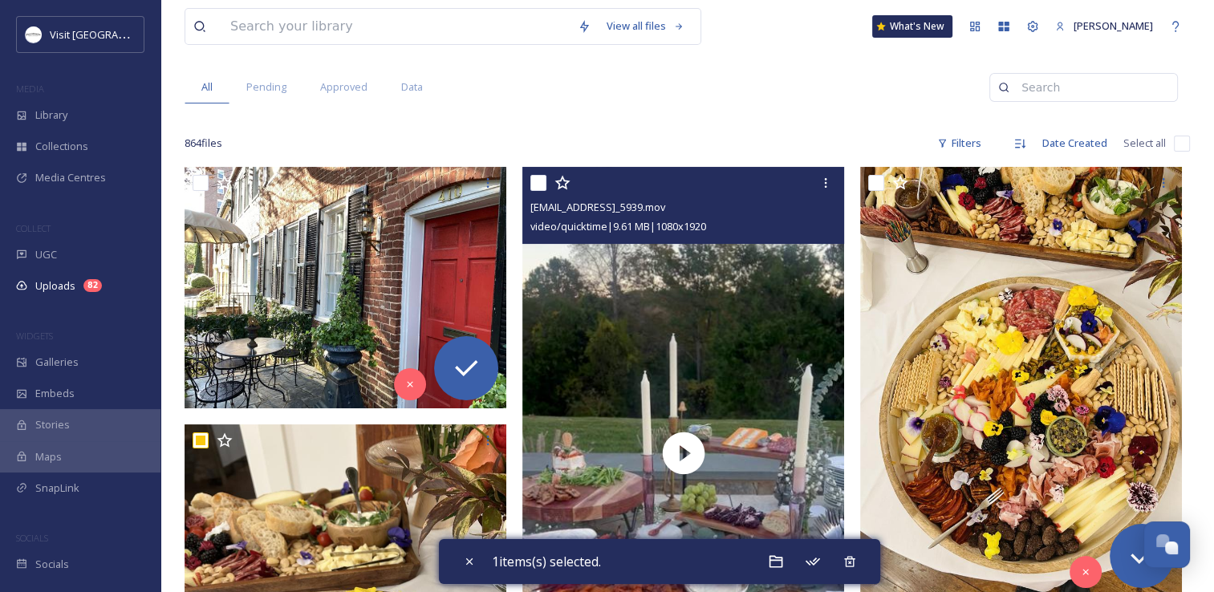
click at [537, 186] on input "checkbox" at bounding box center [538, 183] width 16 height 16
checkbox input "true"
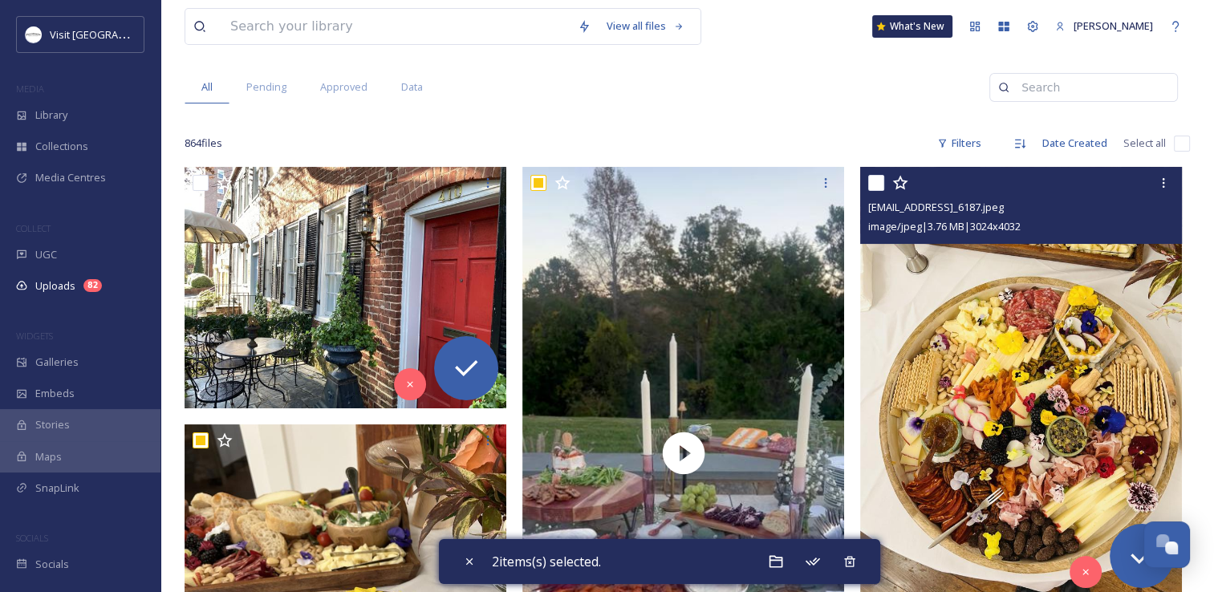
click at [879, 178] on input "checkbox" at bounding box center [876, 183] width 16 height 16
checkbox input "true"
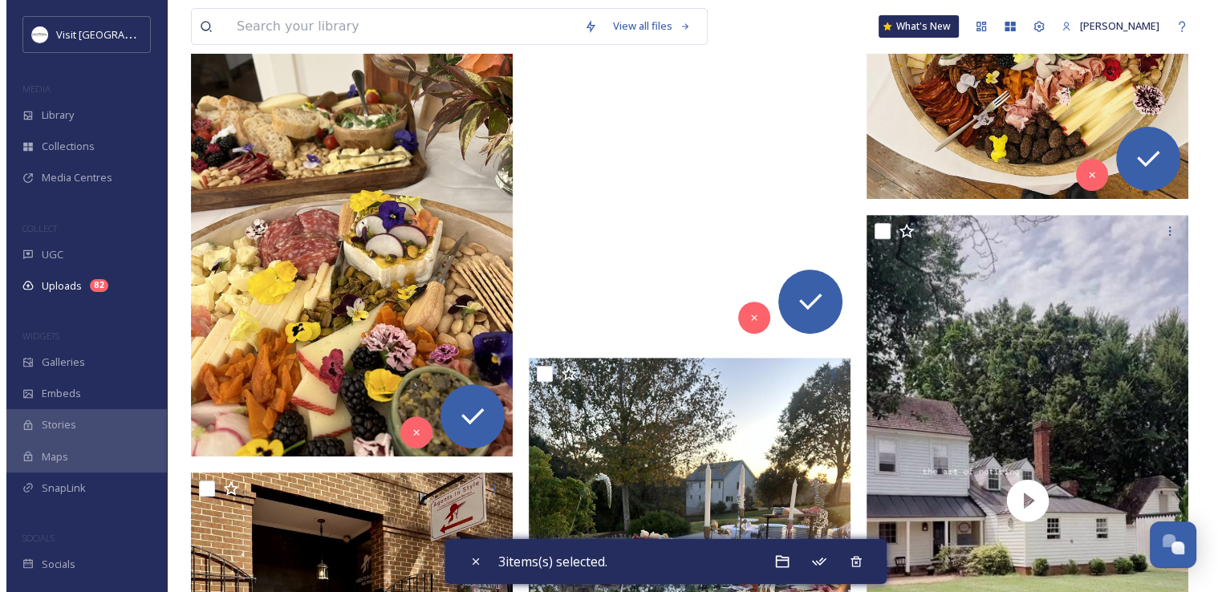
scroll to position [722, 0]
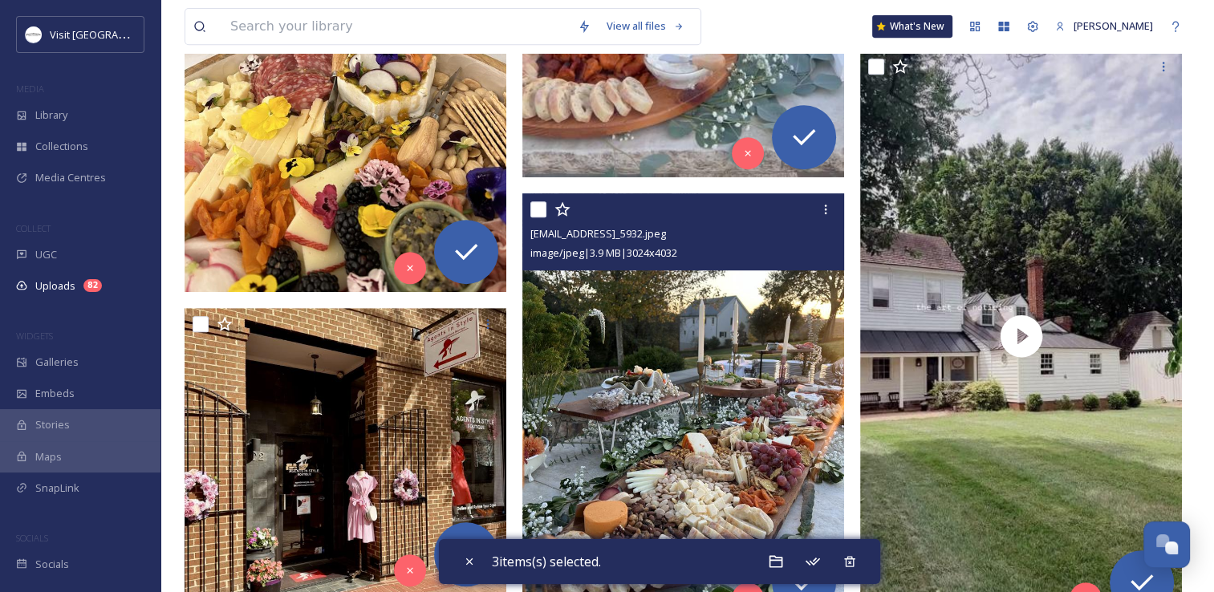
click at [545, 206] on input "checkbox" at bounding box center [538, 209] width 16 height 16
checkbox input "true"
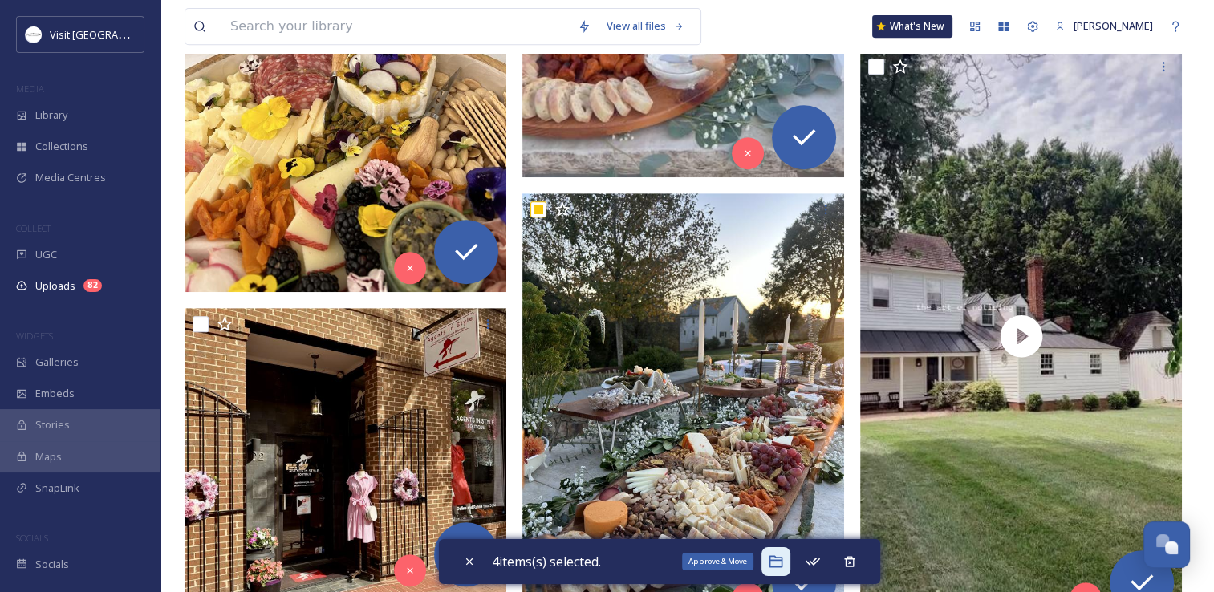
click at [772, 557] on icon at bounding box center [776, 562] width 16 height 16
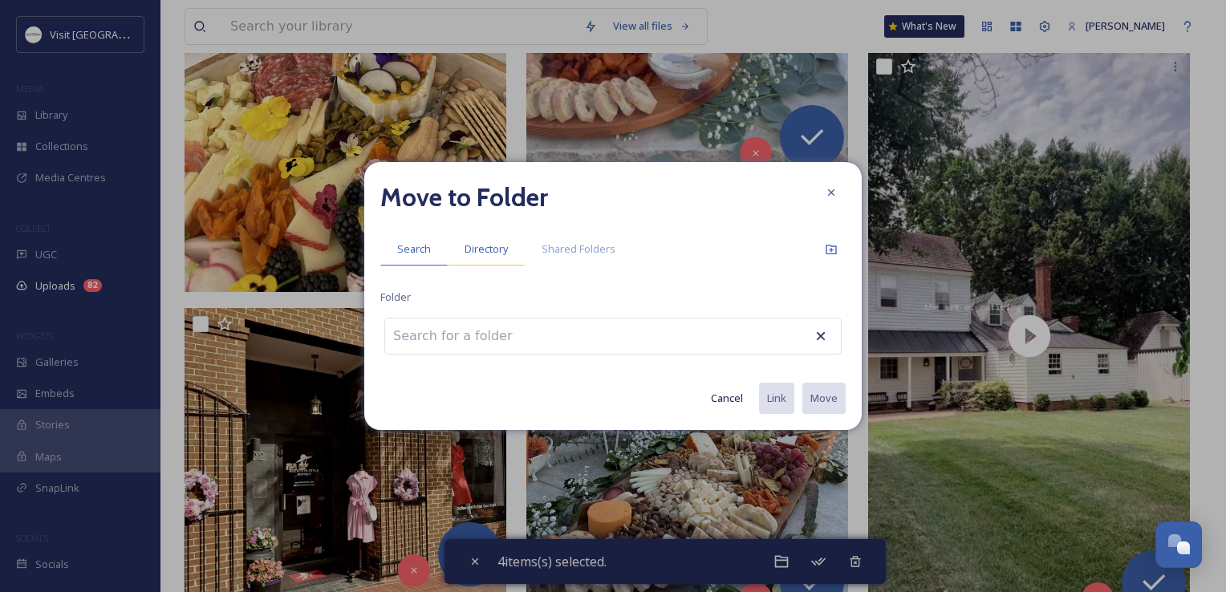
click at [497, 248] on span "Directory" at bounding box center [486, 248] width 43 height 15
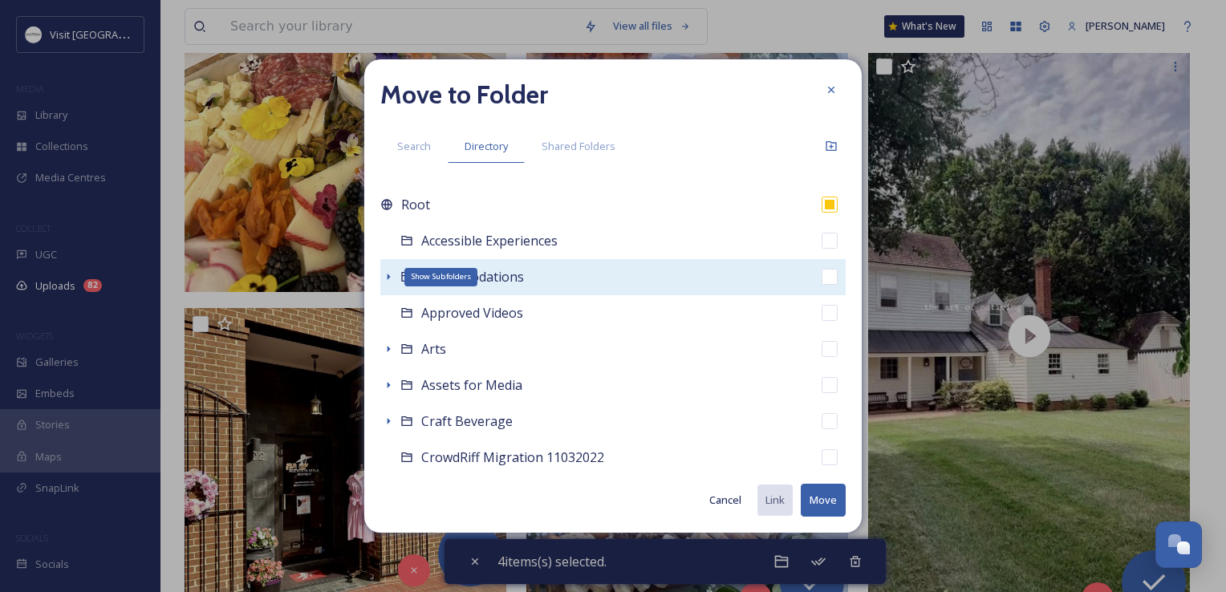
click at [391, 277] on icon at bounding box center [388, 276] width 13 height 13
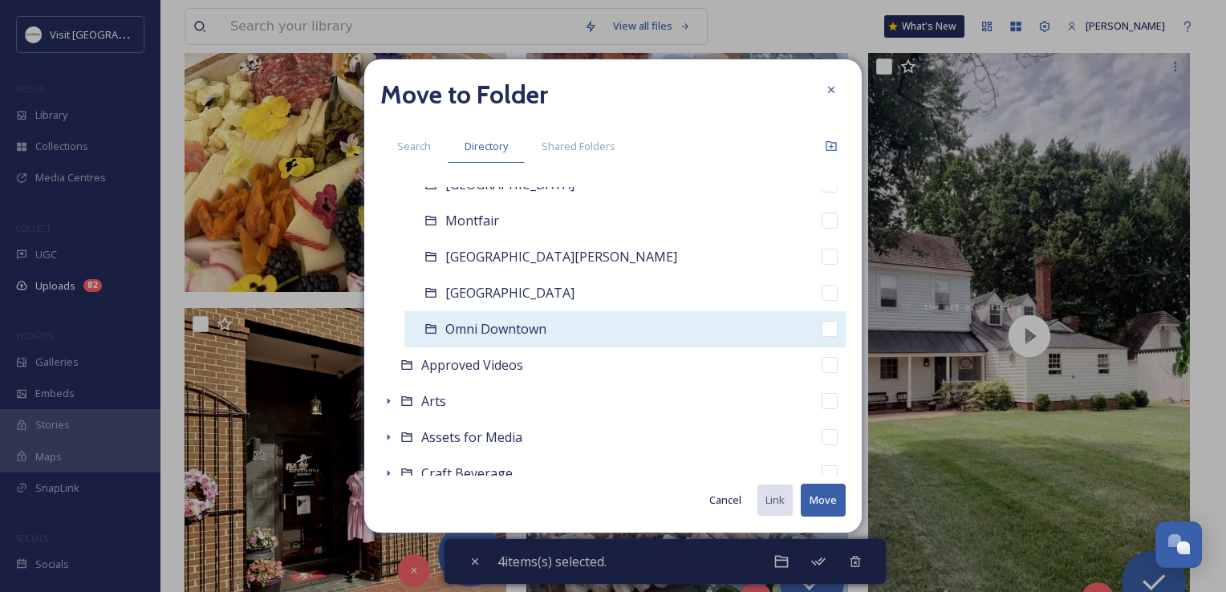
scroll to position [0, 0]
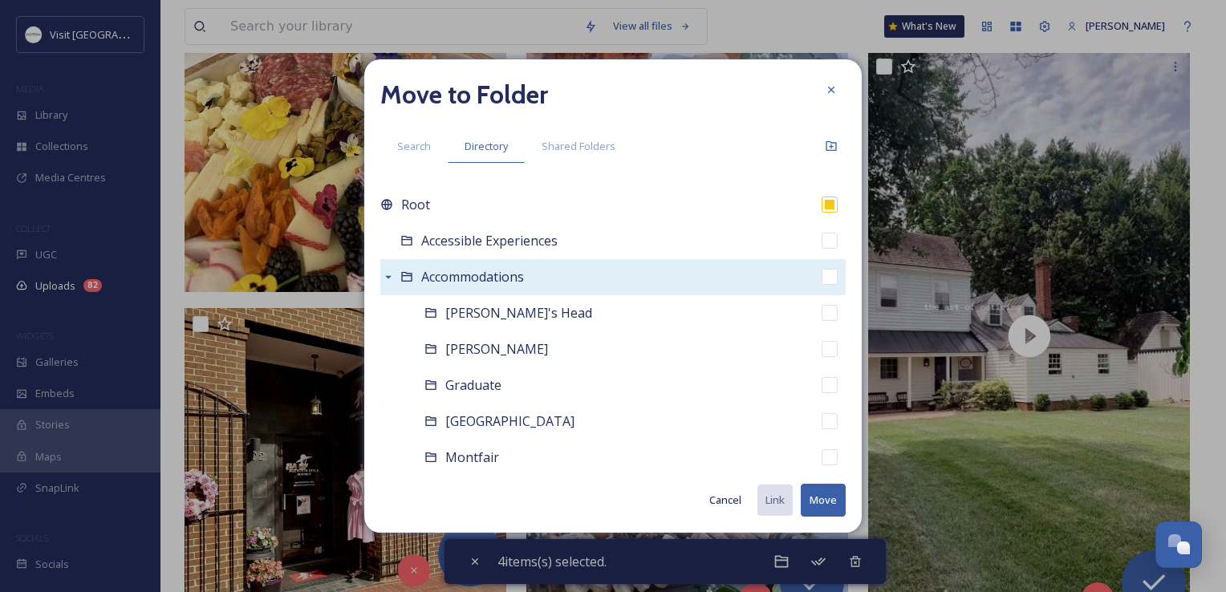
click at [469, 281] on span "Accommodations" at bounding box center [472, 277] width 103 height 18
checkbox input "false"
checkbox input "true"
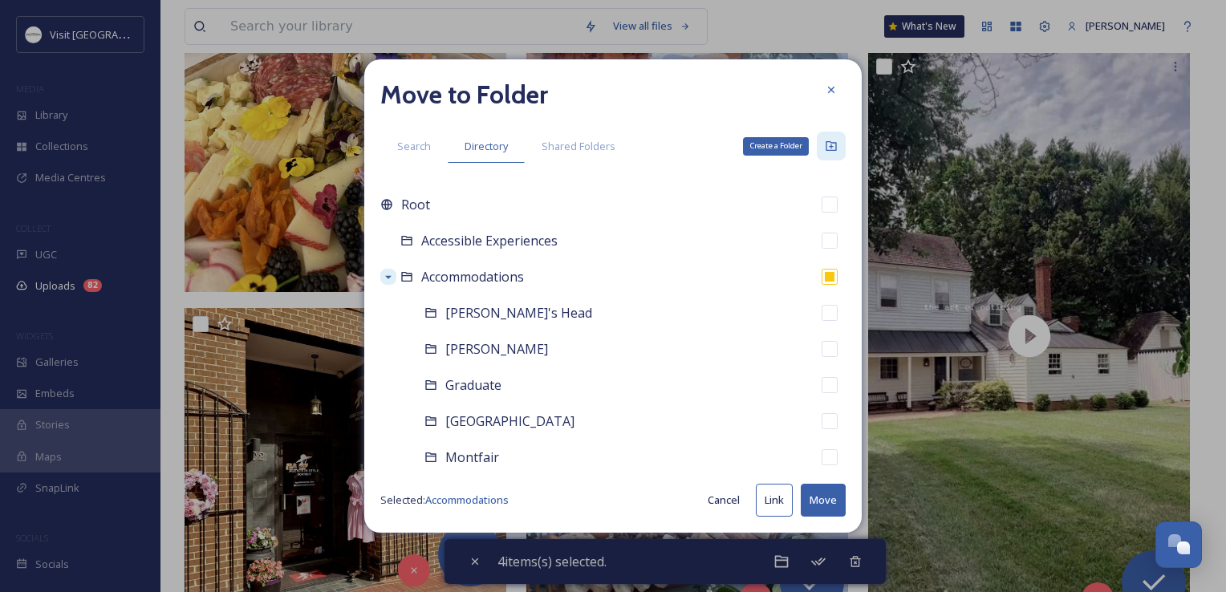
click at [830, 146] on icon at bounding box center [831, 146] width 13 height 13
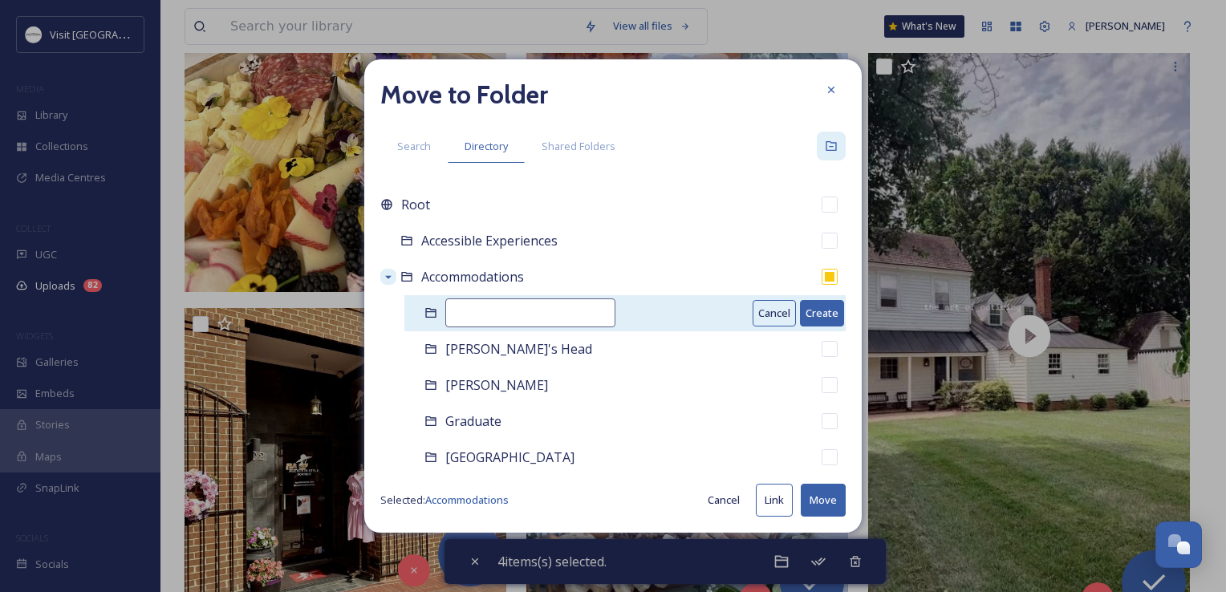
click at [550, 316] on input at bounding box center [530, 312] width 170 height 29
type input "Blue Ridge Concierge"
click at [801, 302] on button "Create" at bounding box center [822, 313] width 44 height 26
checkbox input "false"
checkbox input "true"
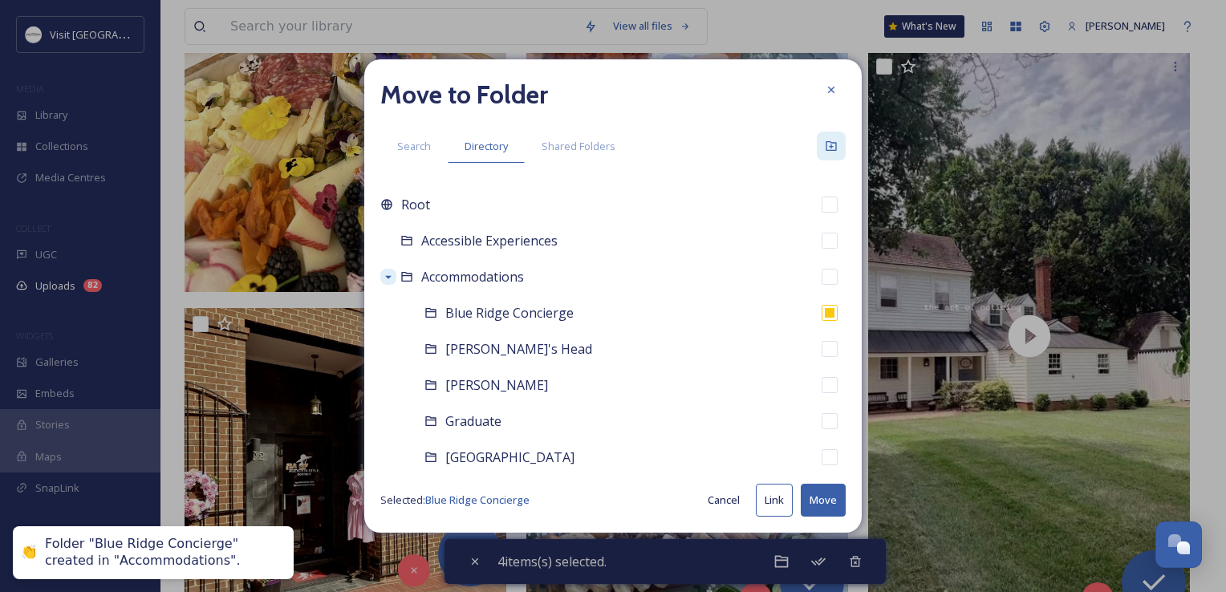
click at [816, 502] on button "Move" at bounding box center [823, 500] width 45 height 33
checkbox input "false"
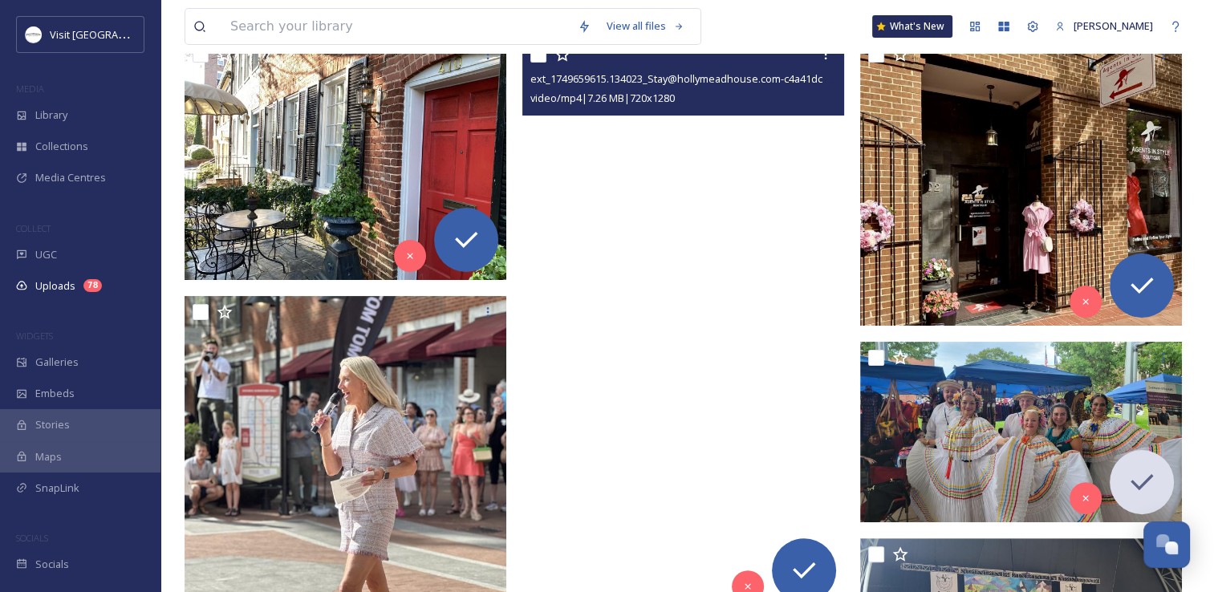
scroll to position [401, 0]
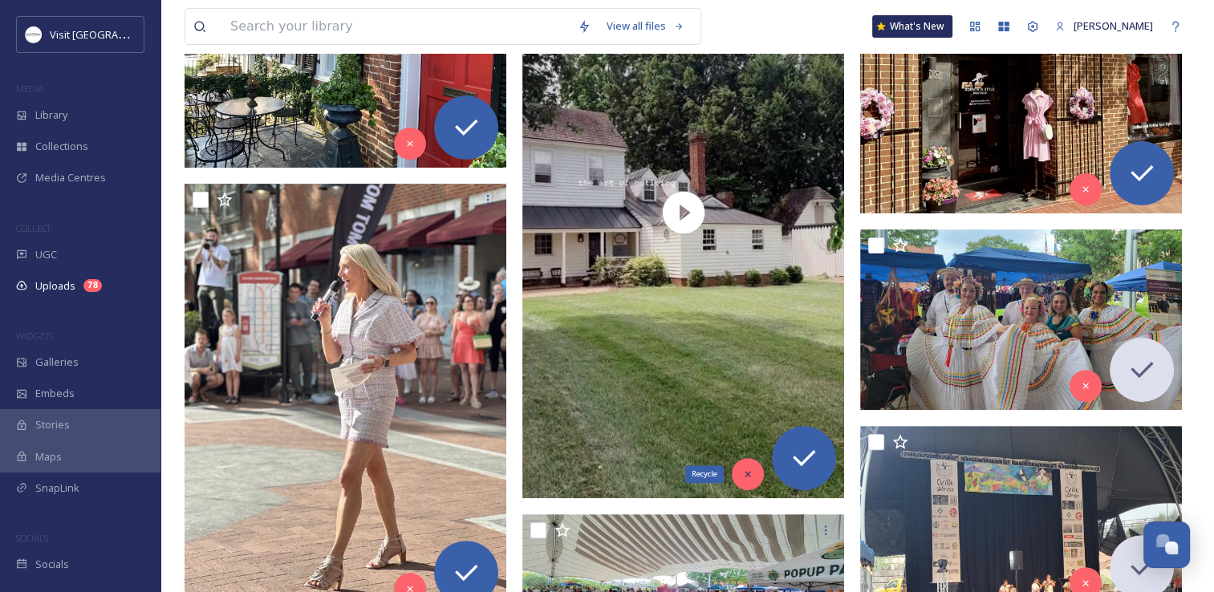
click at [745, 469] on icon at bounding box center [747, 474] width 11 height 11
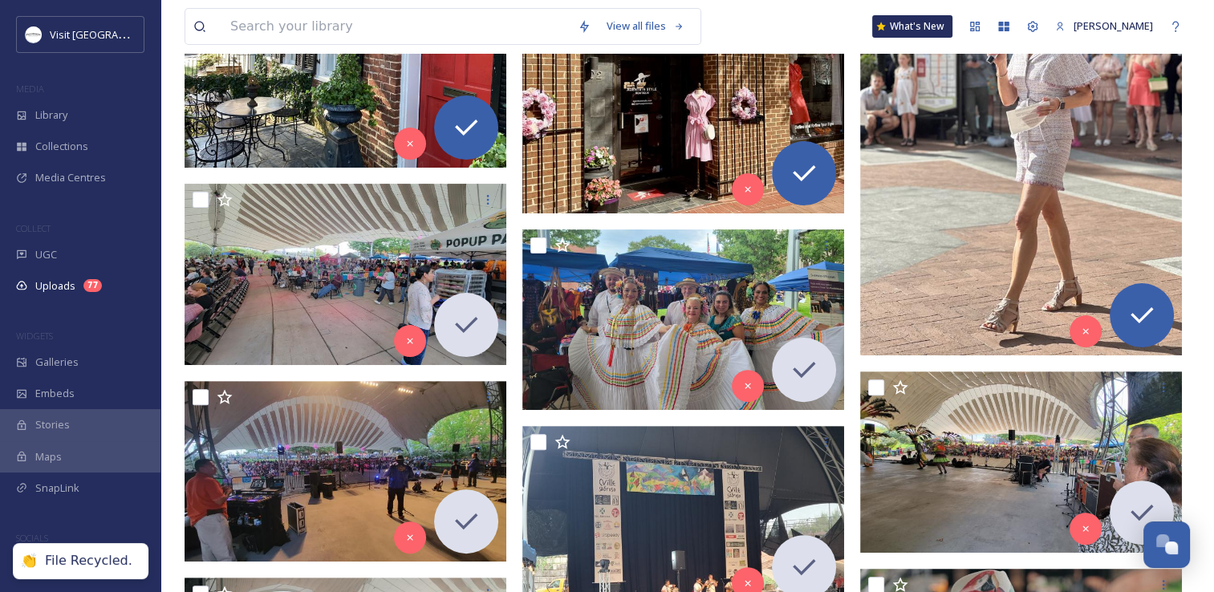
click at [893, 164] on img at bounding box center [1021, 140] width 322 height 428
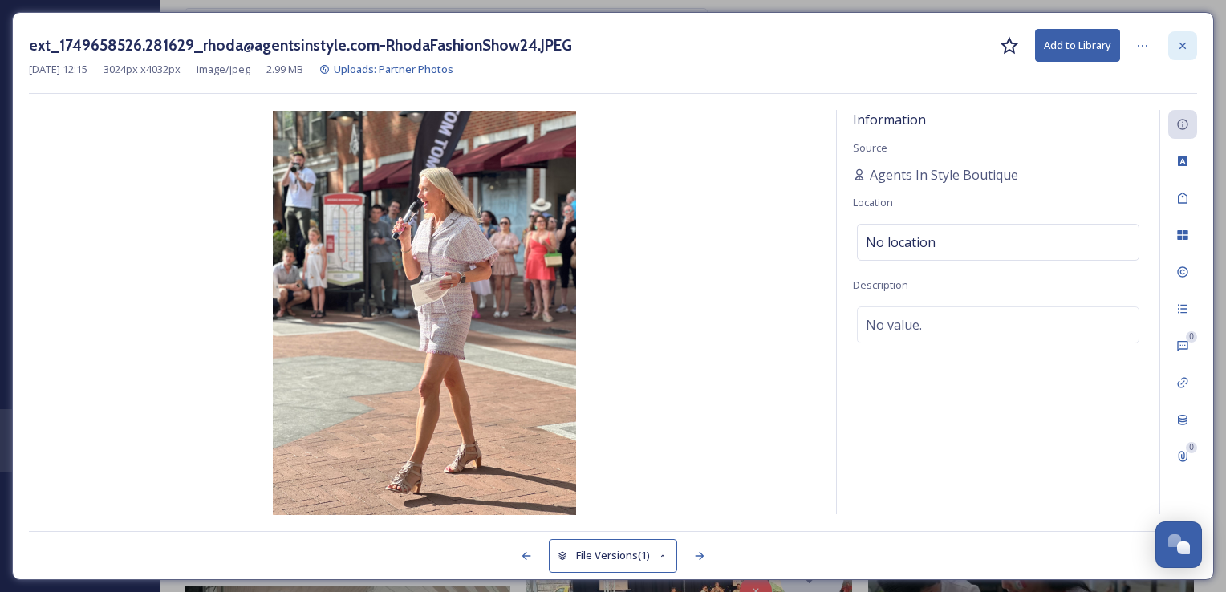
click at [1187, 42] on icon at bounding box center [1182, 45] width 13 height 13
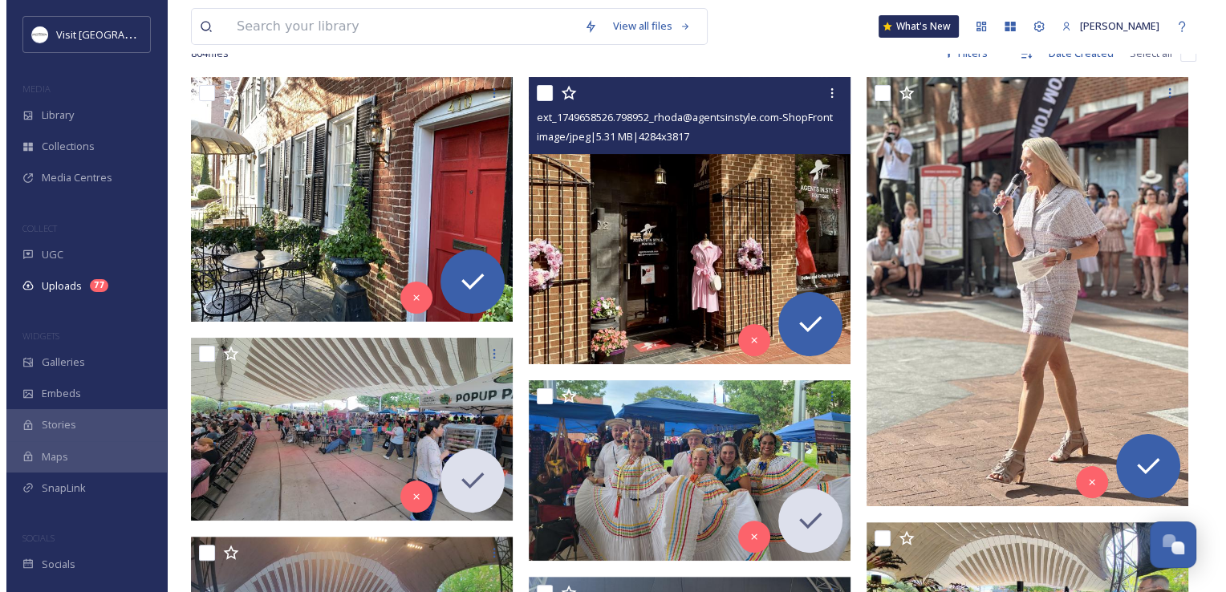
scroll to position [241, 0]
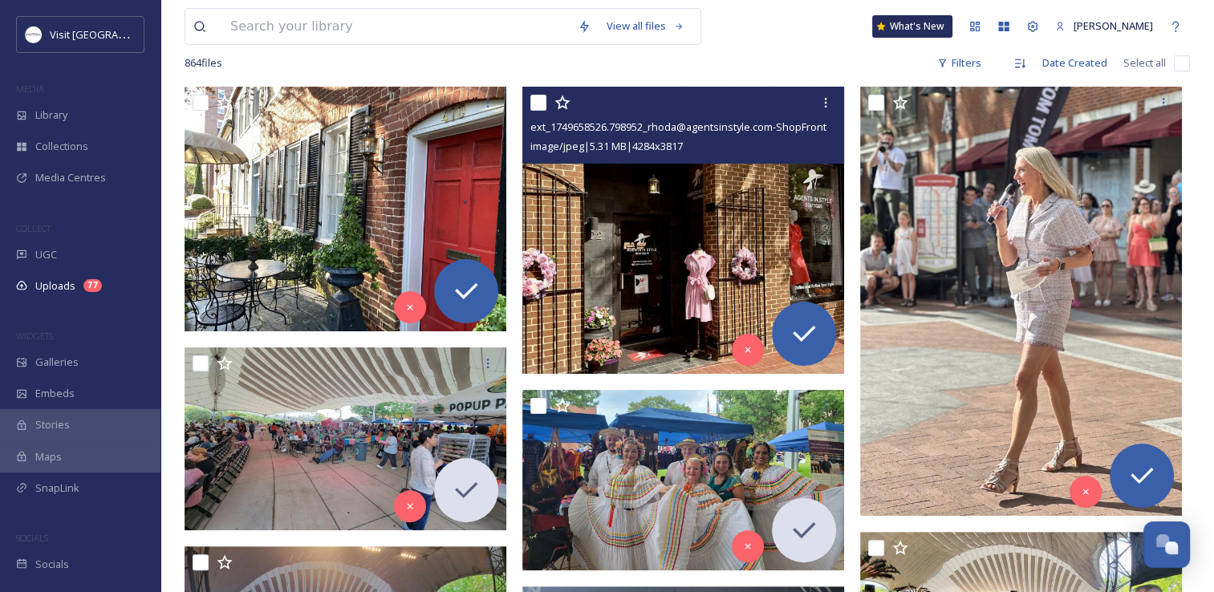
click at [534, 105] on input "checkbox" at bounding box center [538, 103] width 16 height 16
checkbox input "true"
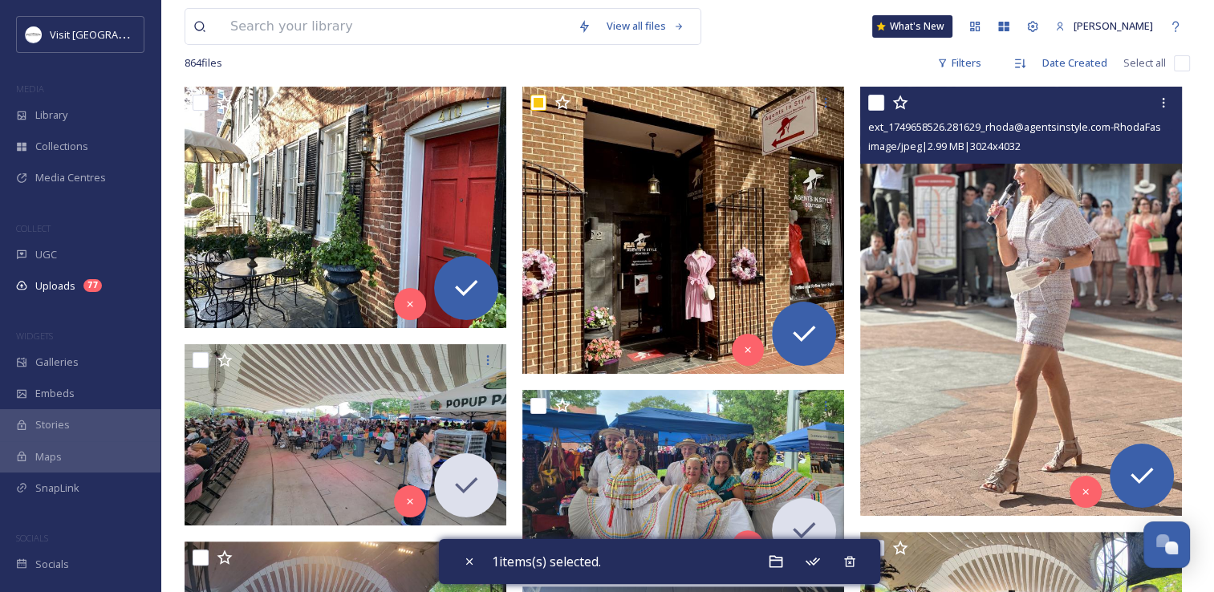
click at [876, 101] on input "checkbox" at bounding box center [876, 103] width 16 height 16
checkbox input "true"
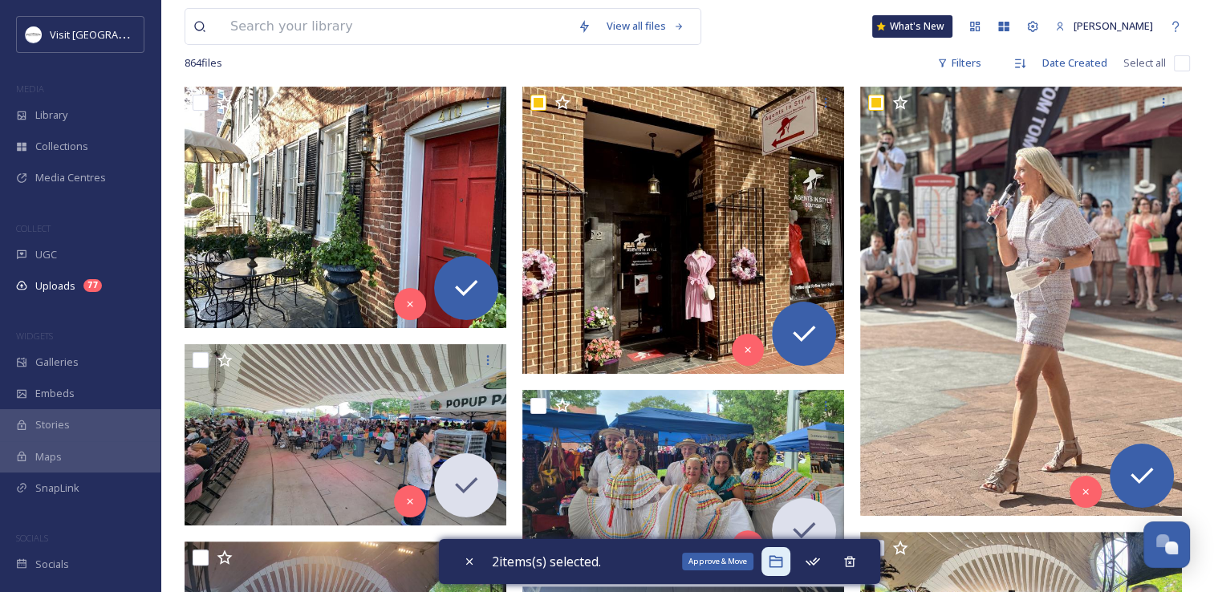
click at [782, 557] on icon at bounding box center [776, 562] width 14 height 12
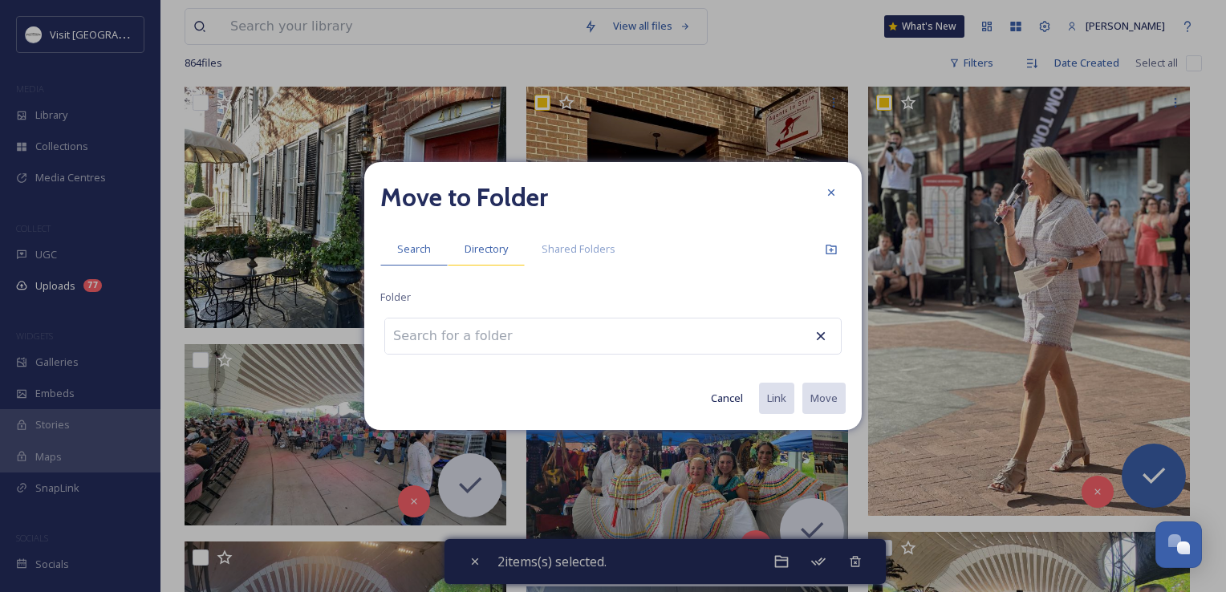
click at [481, 240] on div "Directory" at bounding box center [486, 249] width 77 height 33
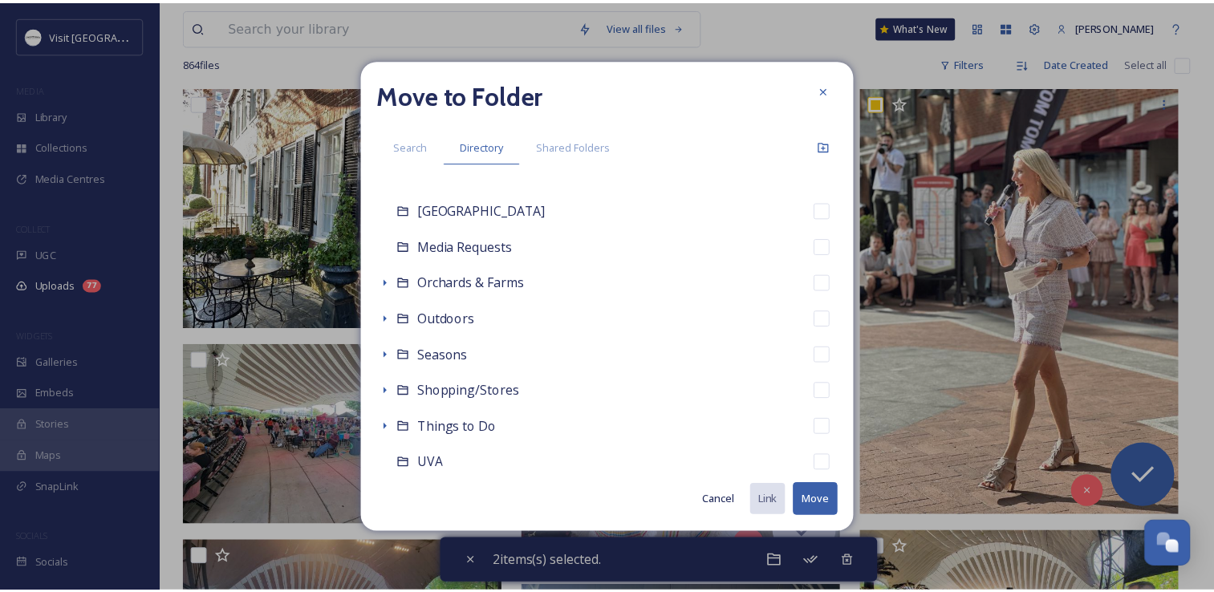
scroll to position [642, 0]
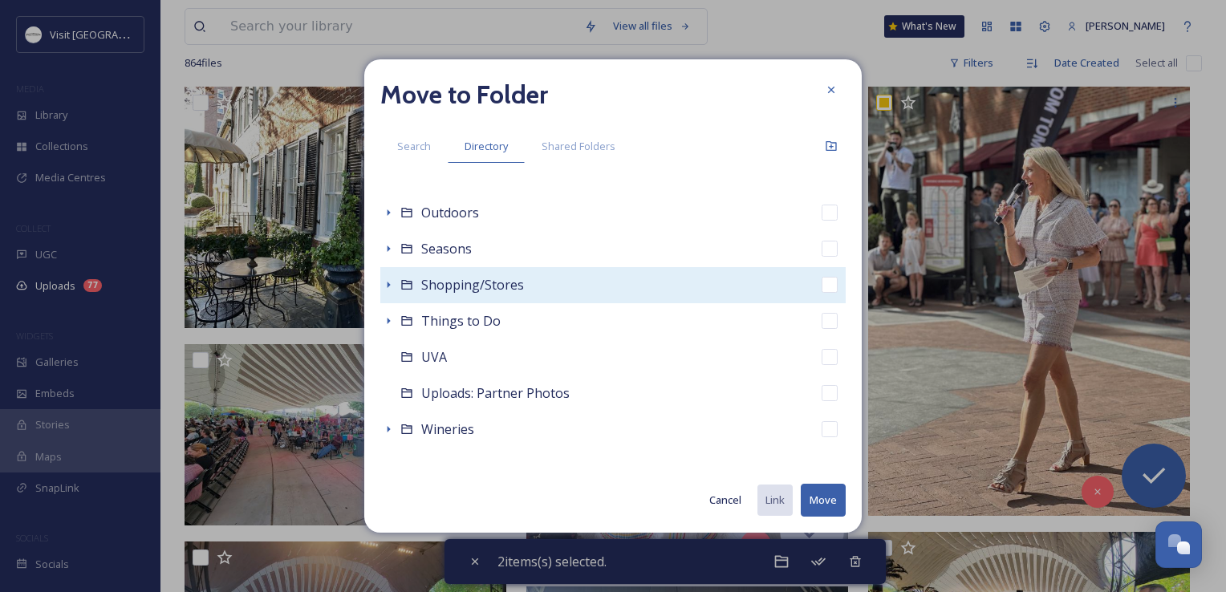
click at [433, 281] on span "Shopping/Stores" at bounding box center [472, 285] width 103 height 18
checkbox input "false"
checkbox input "true"
click at [385, 283] on icon at bounding box center [388, 284] width 13 height 13
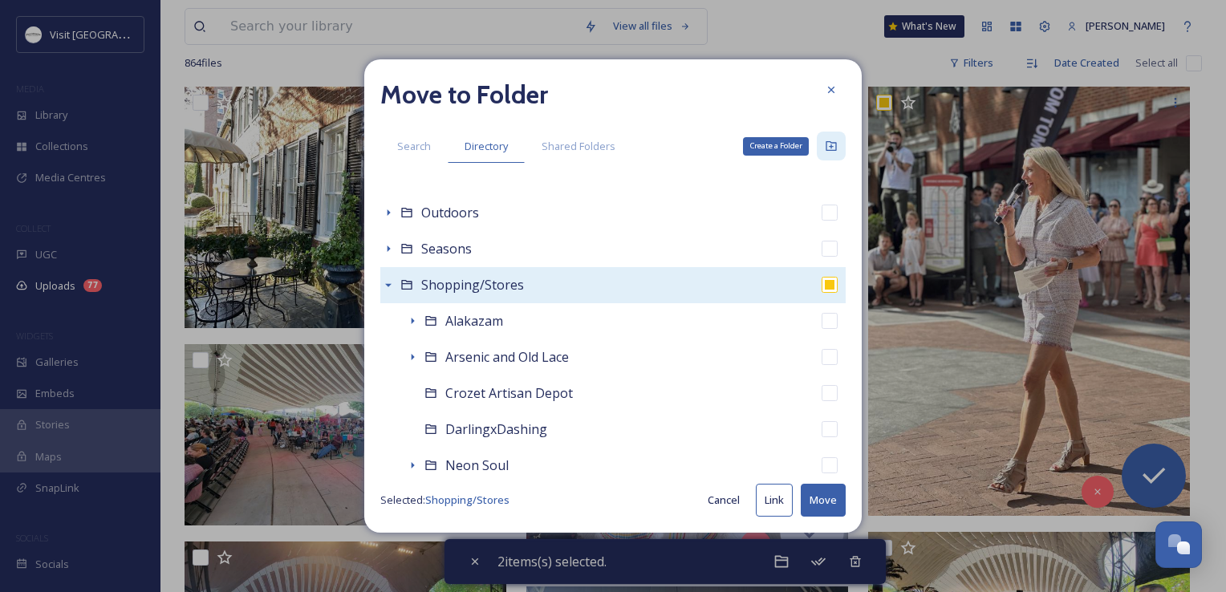
click at [831, 147] on icon at bounding box center [831, 146] width 10 height 10
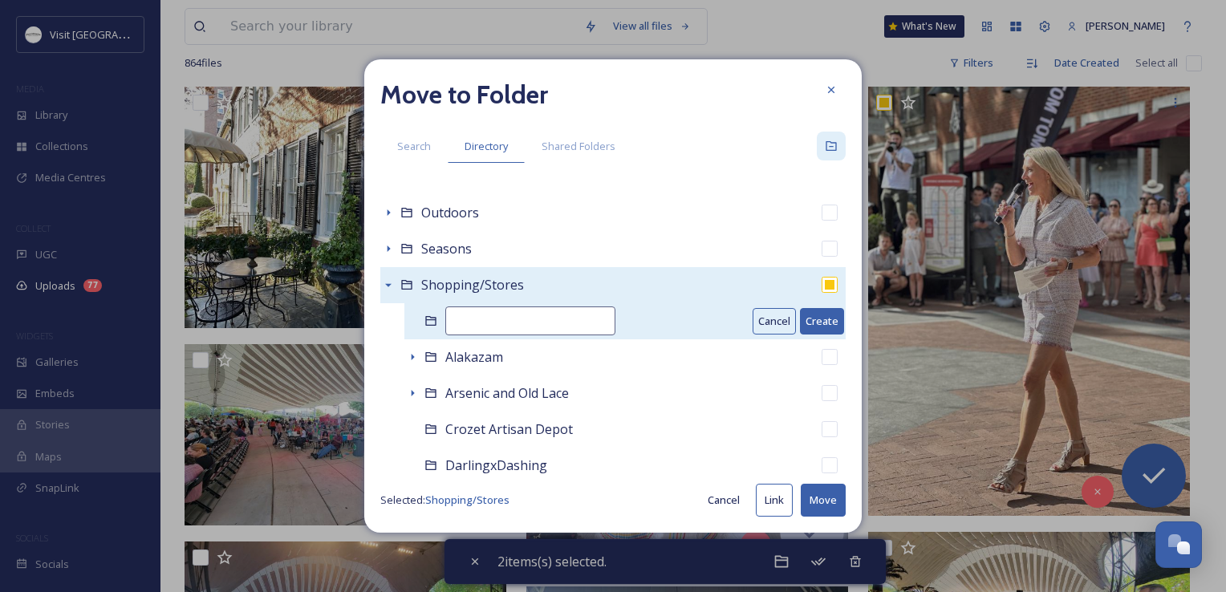
click at [491, 329] on input at bounding box center [530, 320] width 170 height 29
type input "Agents in Style"
click at [818, 315] on button "Create" at bounding box center [822, 321] width 44 height 26
checkbox input "false"
checkbox input "true"
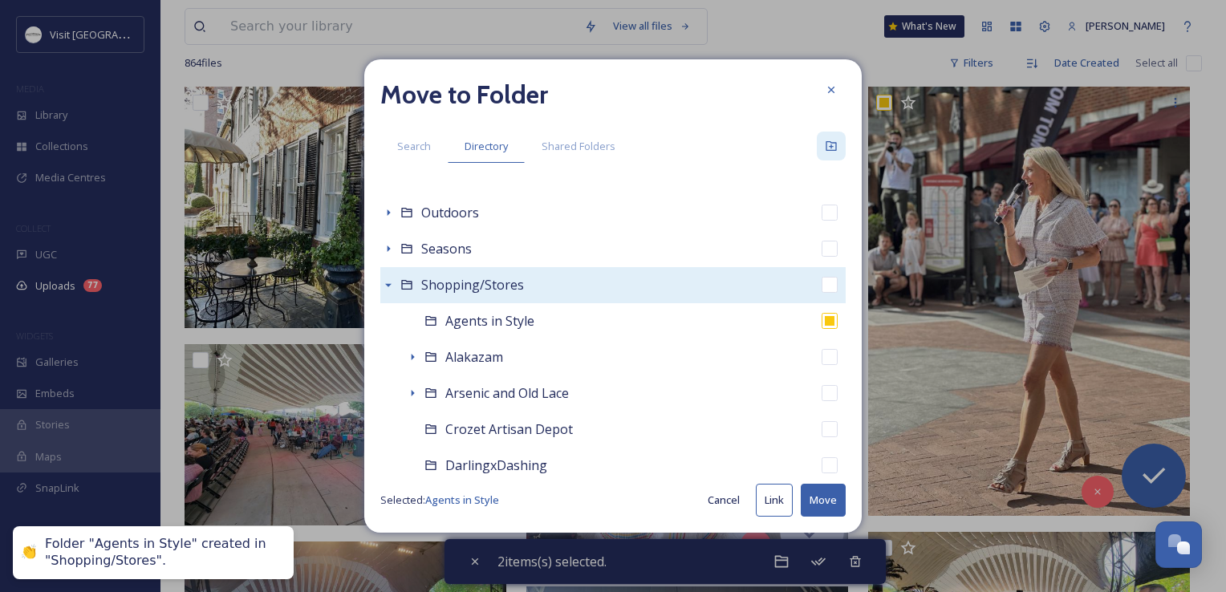
click at [817, 503] on button "Move" at bounding box center [823, 500] width 45 height 33
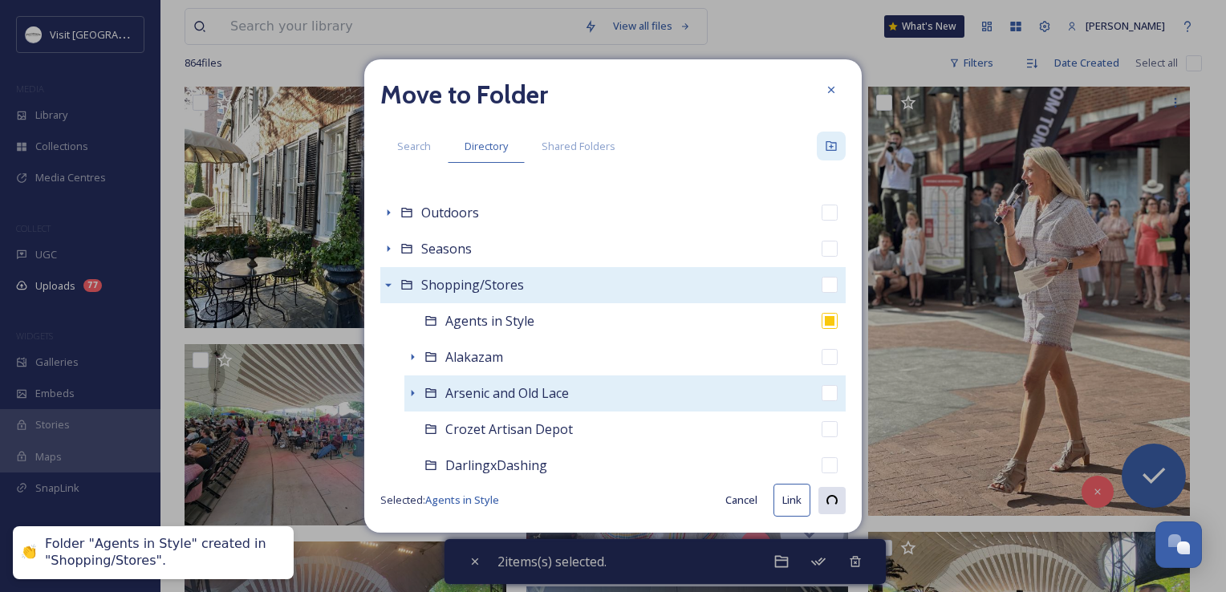
checkbox input "false"
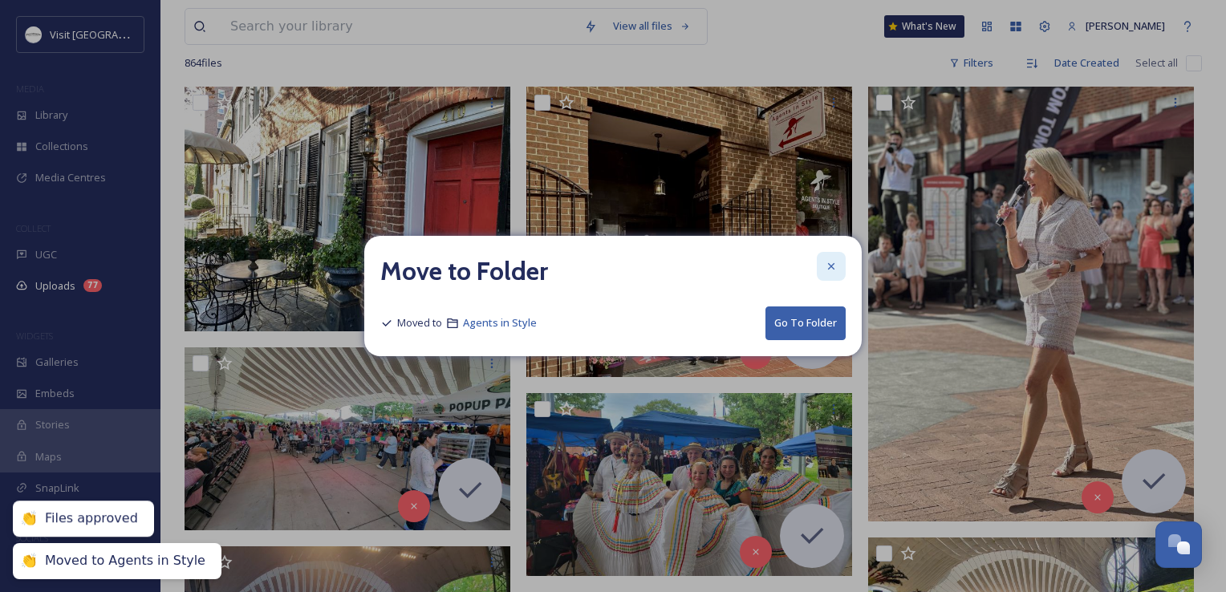
click at [831, 267] on icon at bounding box center [831, 266] width 6 height 6
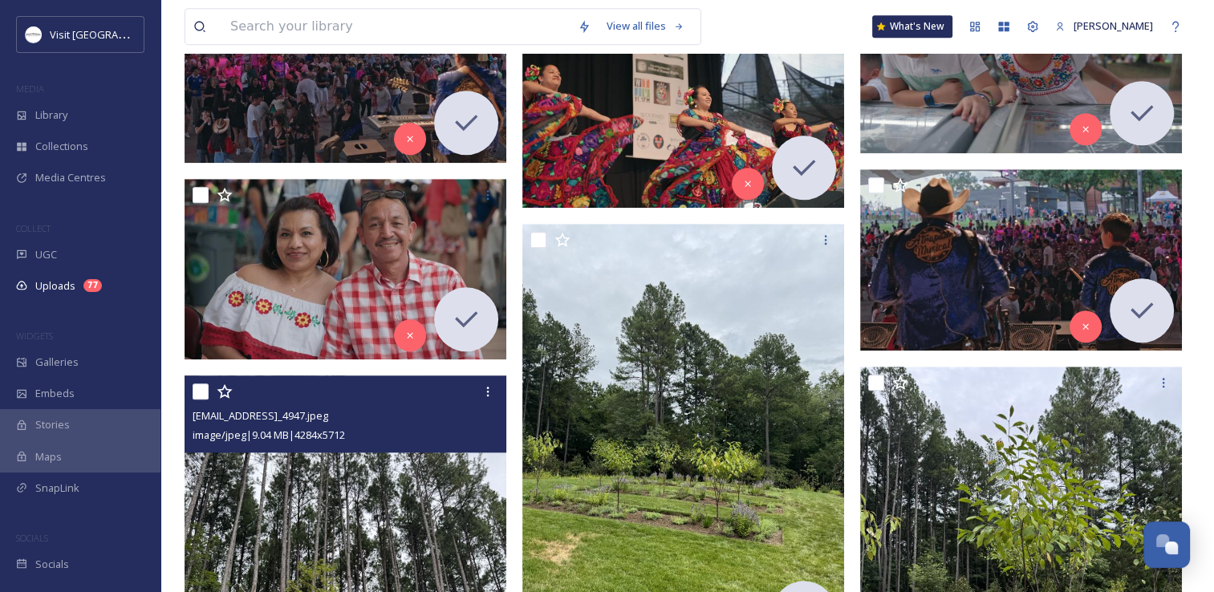
scroll to position [1364, 0]
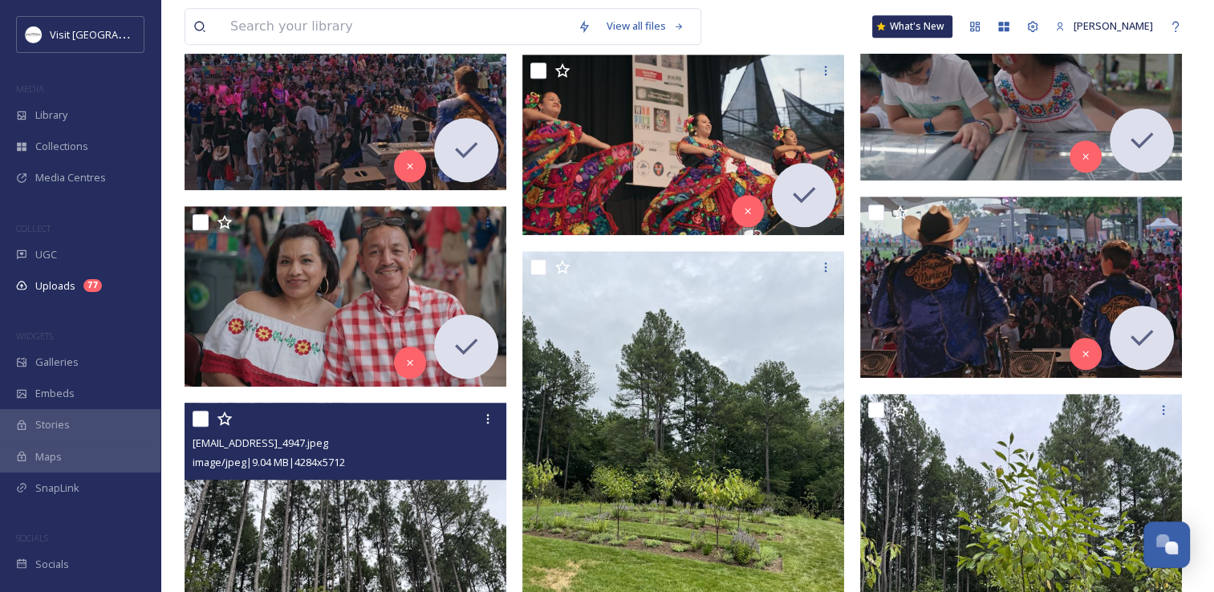
click at [203, 415] on input "checkbox" at bounding box center [201, 419] width 16 height 16
checkbox input "true"
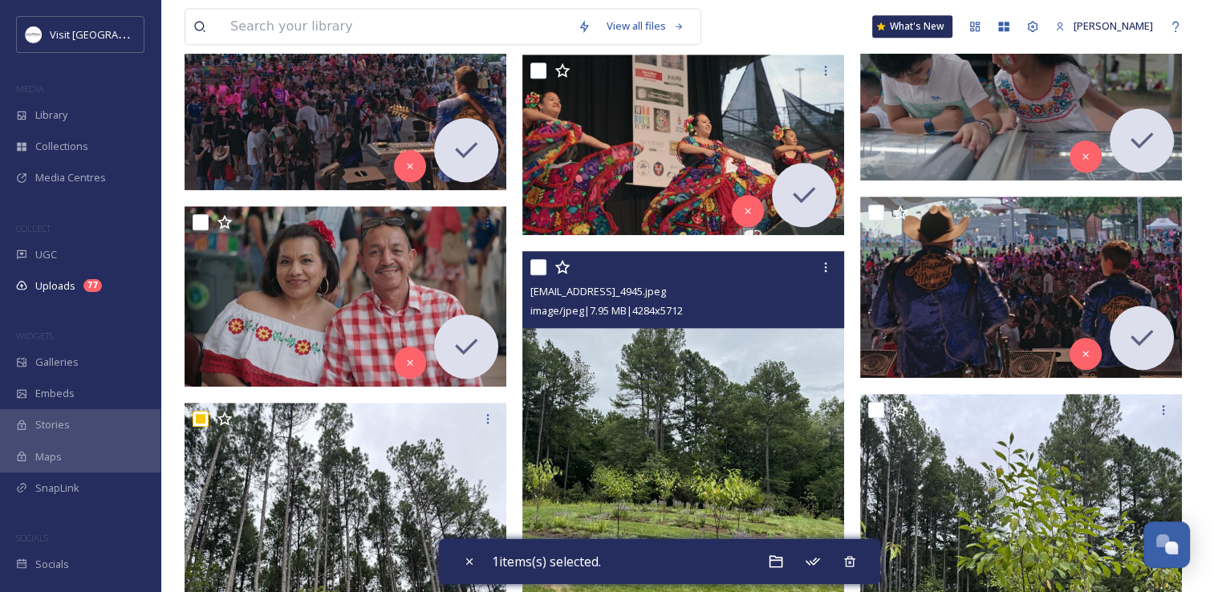
click at [536, 264] on input "checkbox" at bounding box center [538, 267] width 16 height 16
checkbox input "true"
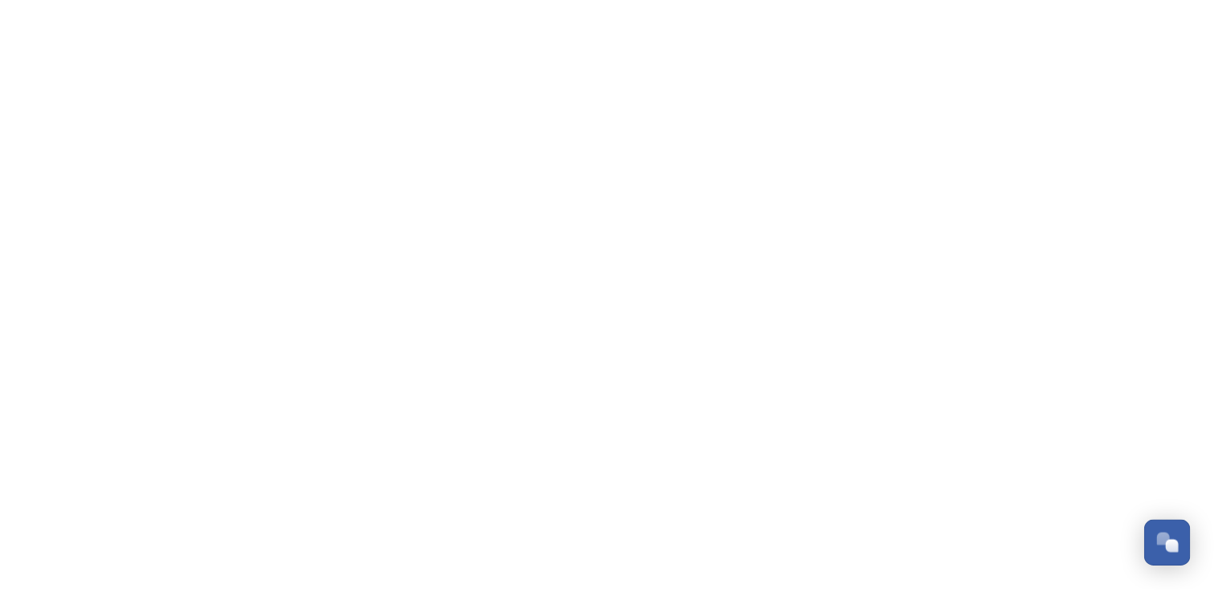
scroll to position [447, 0]
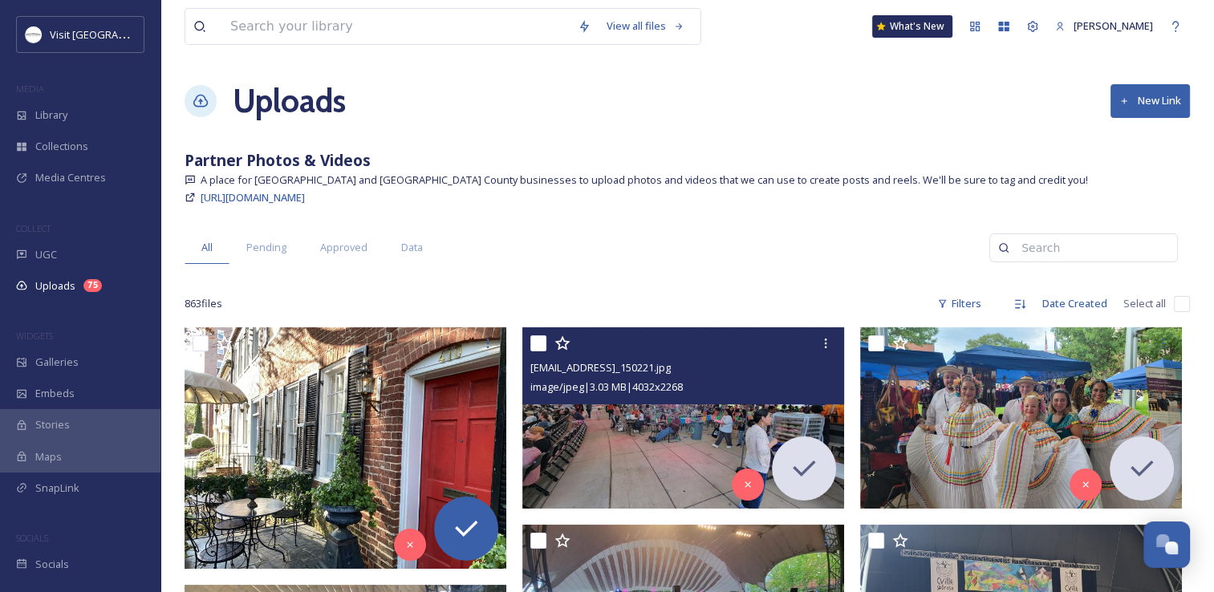
click at [550, 338] on div at bounding box center [685, 343] width 310 height 29
click at [539, 339] on input "checkbox" at bounding box center [538, 343] width 16 height 16
checkbox input "true"
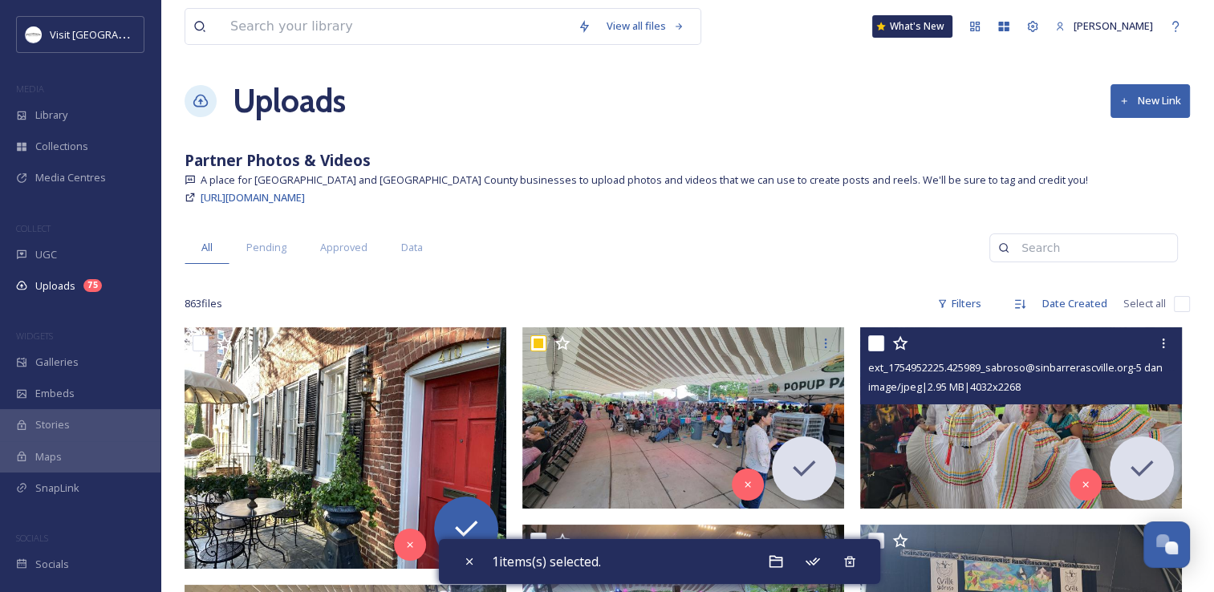
click at [871, 339] on input "checkbox" at bounding box center [876, 343] width 16 height 16
checkbox input "true"
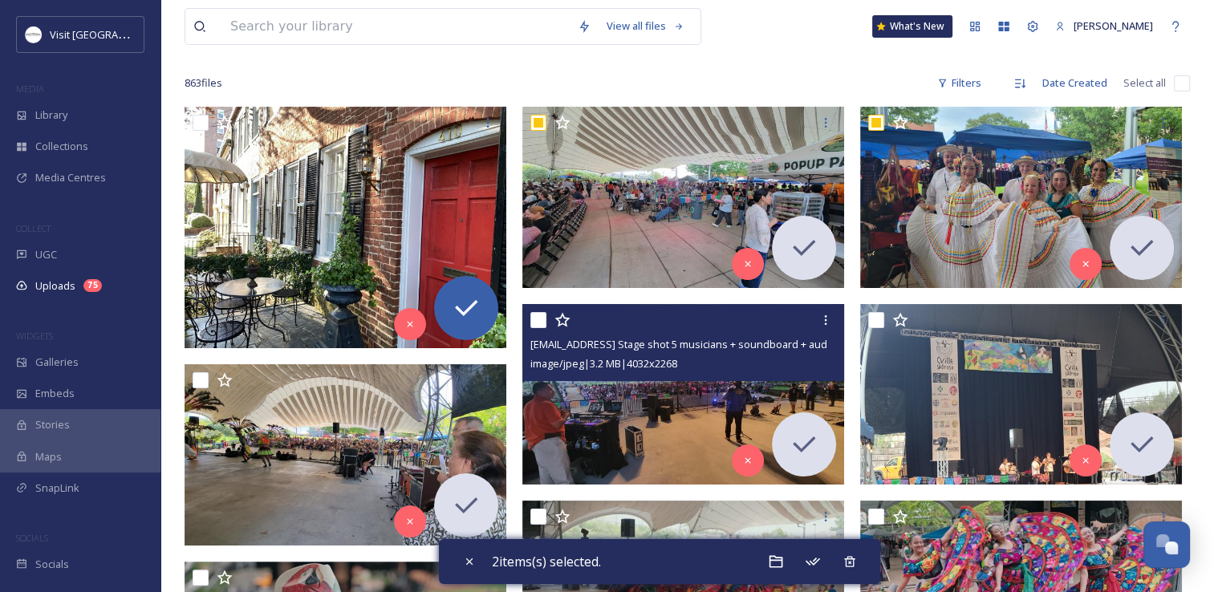
scroll to position [241, 0]
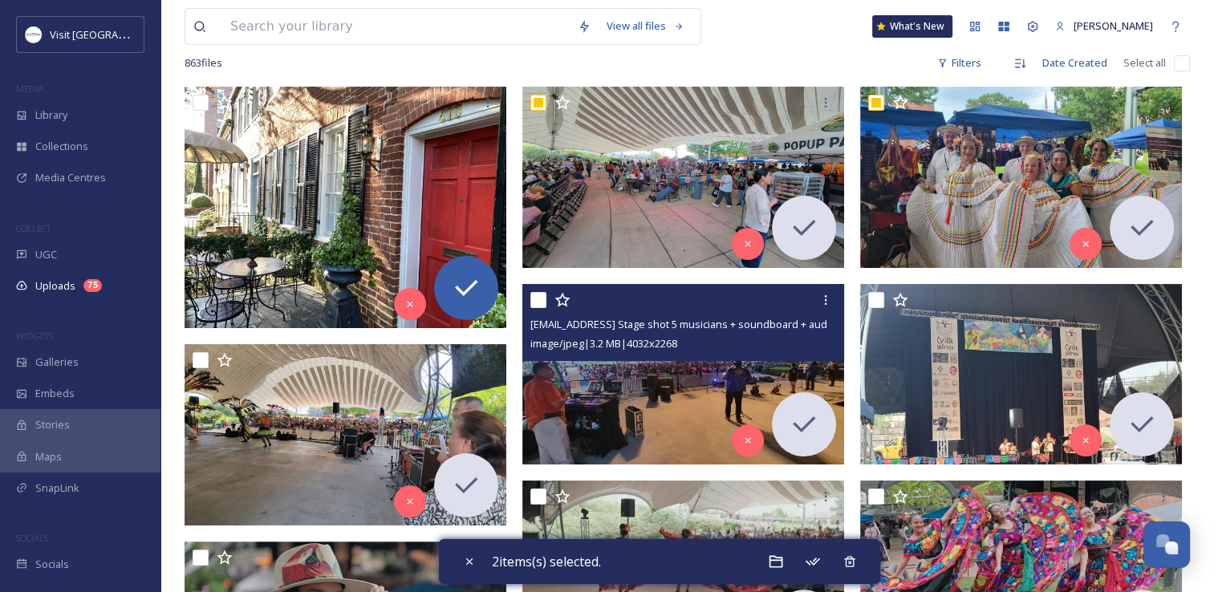
click at [540, 298] on input "checkbox" at bounding box center [538, 300] width 16 height 16
checkbox input "true"
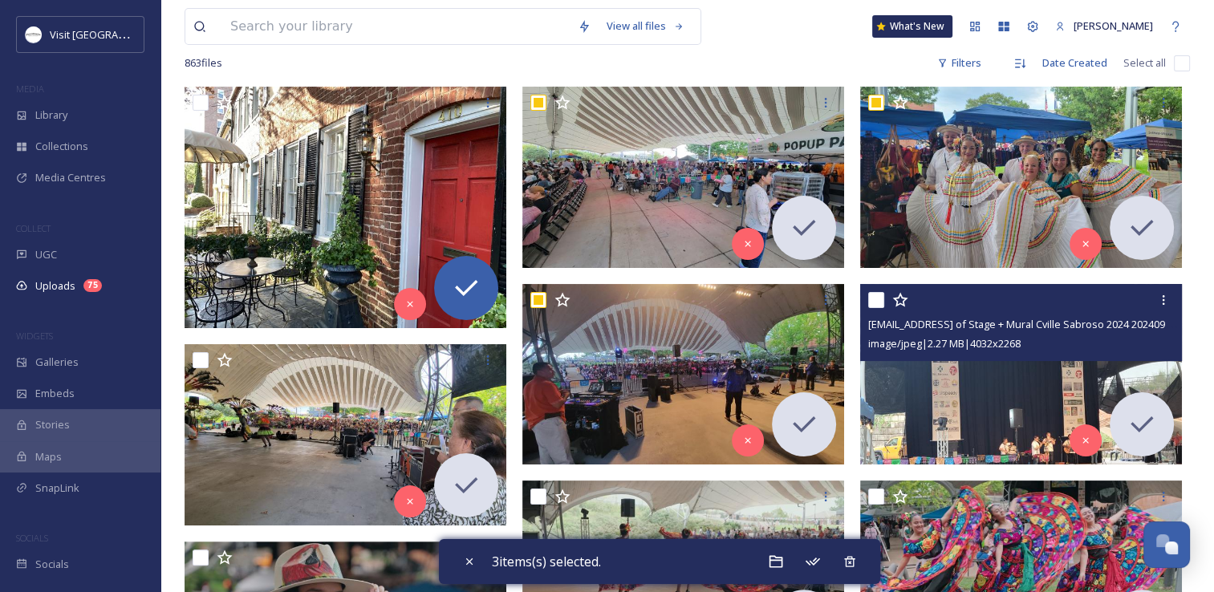
click at [883, 295] on input "checkbox" at bounding box center [876, 300] width 16 height 16
checkbox input "true"
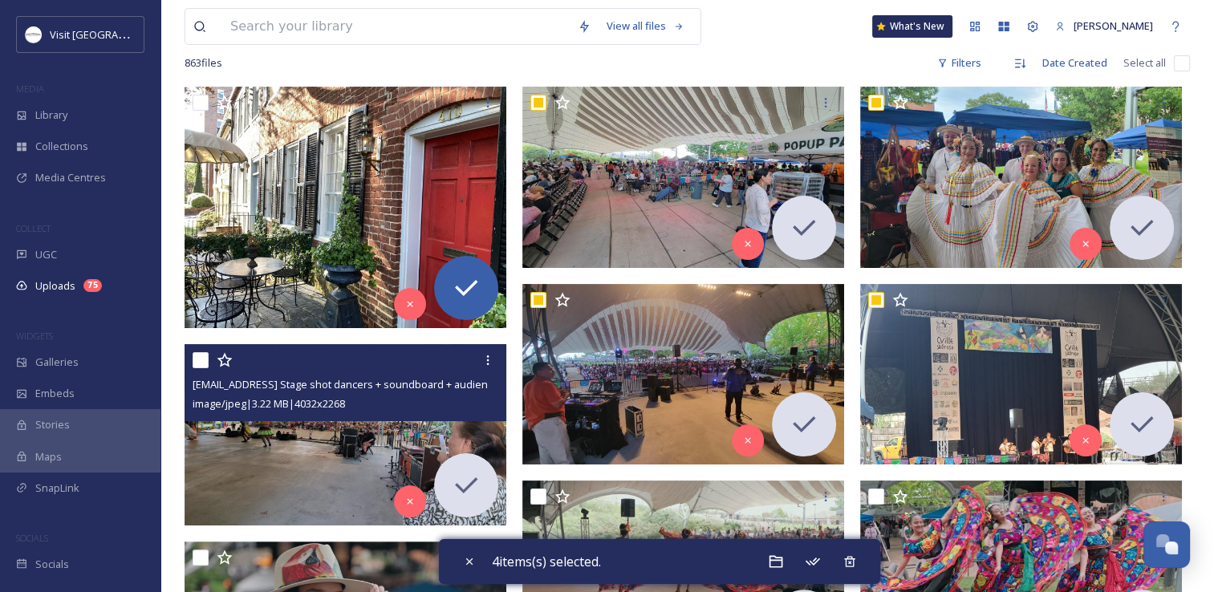
click at [199, 362] on input "checkbox" at bounding box center [201, 360] width 16 height 16
checkbox input "true"
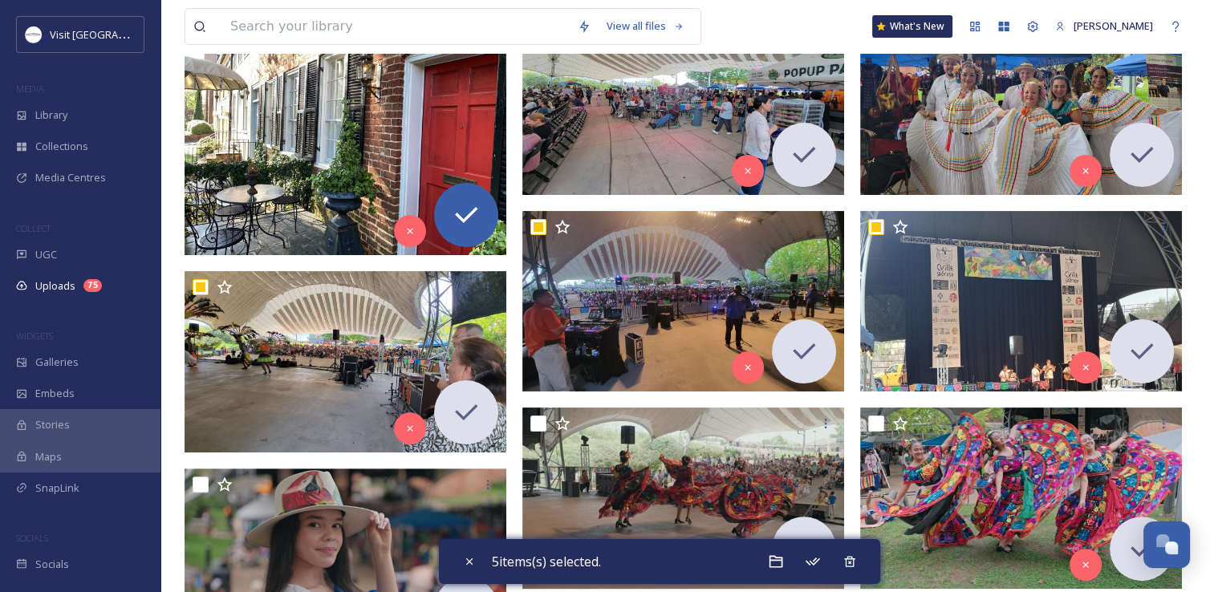
scroll to position [401, 0]
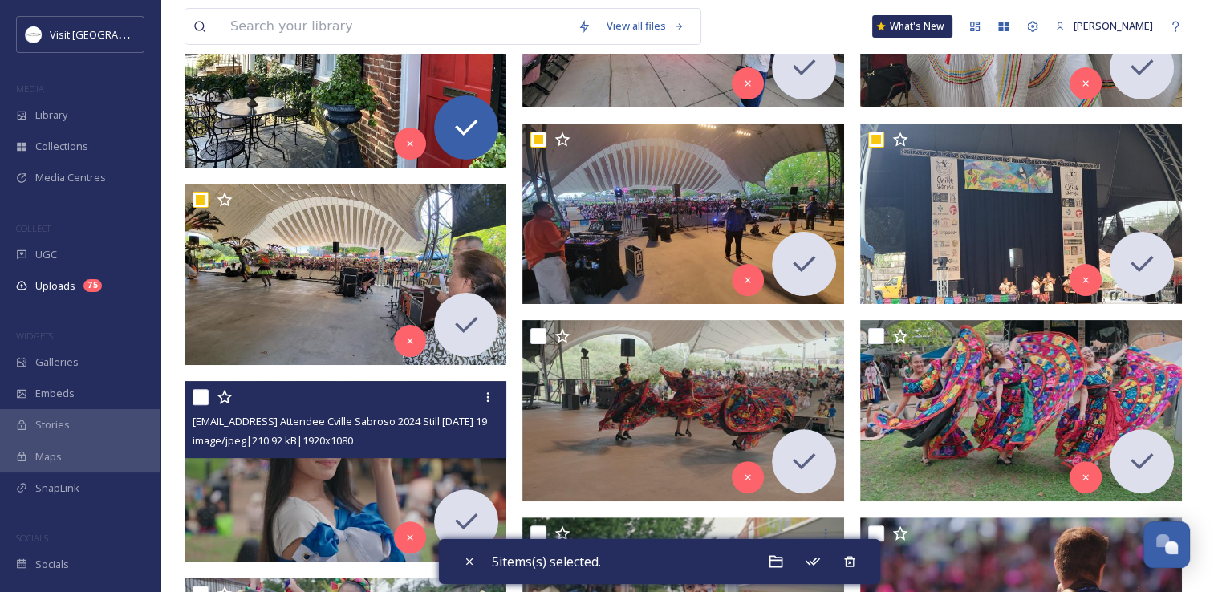
drag, startPoint x: 201, startPoint y: 398, endPoint x: 507, endPoint y: 355, distance: 309.5
click at [202, 397] on input "checkbox" at bounding box center [201, 397] width 16 height 16
checkbox input "true"
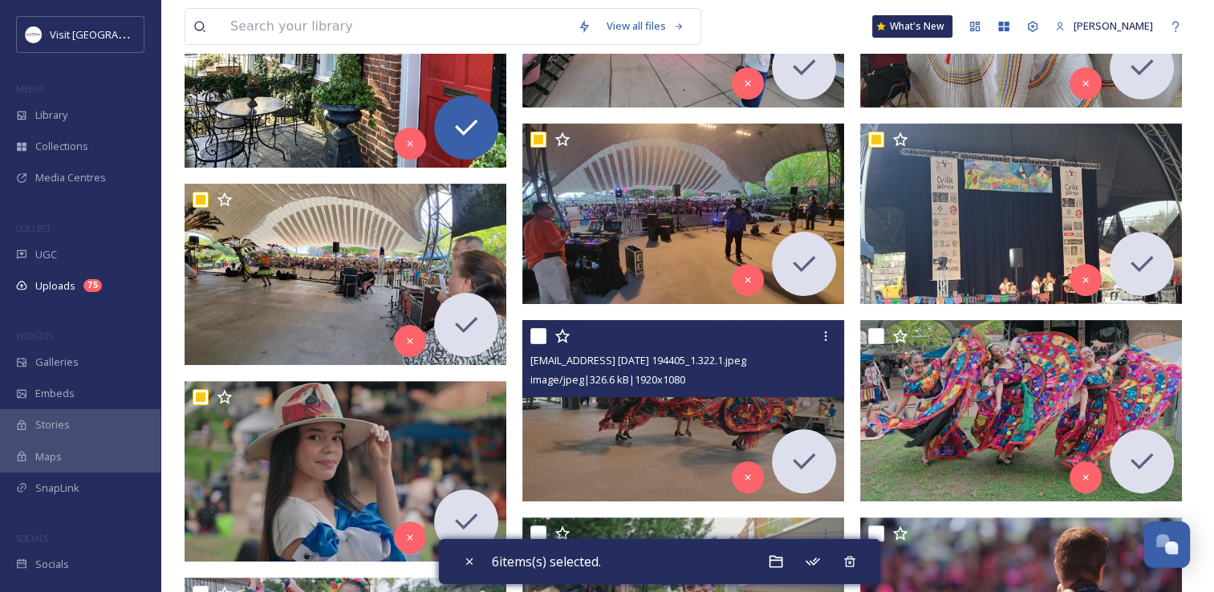
click at [539, 333] on input "checkbox" at bounding box center [538, 336] width 16 height 16
checkbox input "true"
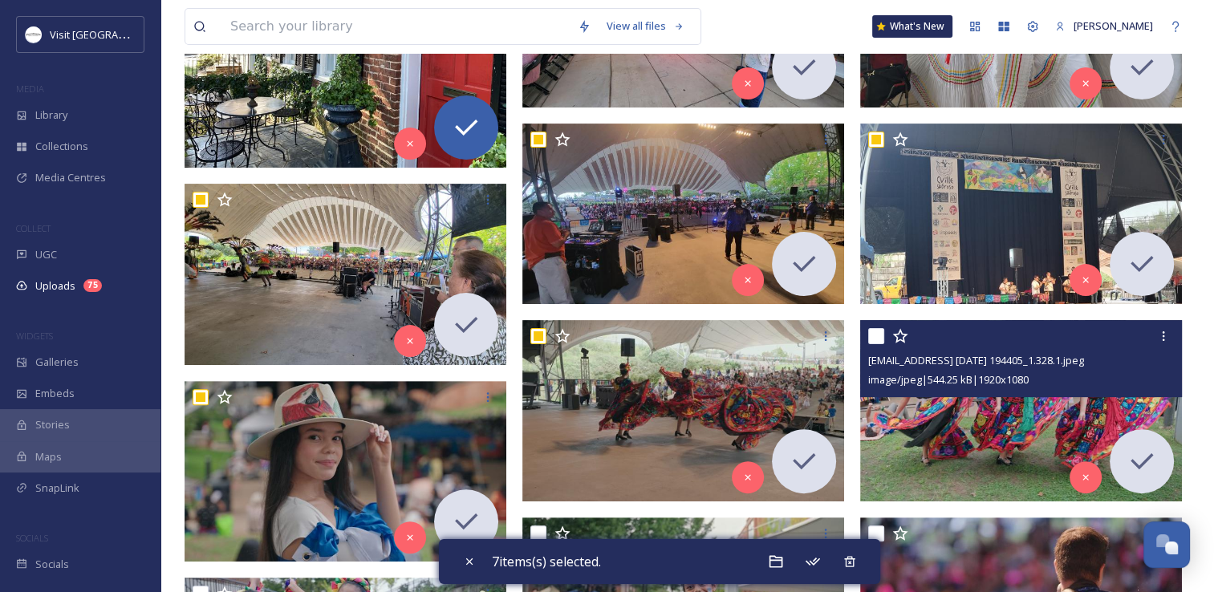
click at [876, 334] on input "checkbox" at bounding box center [876, 336] width 16 height 16
checkbox input "true"
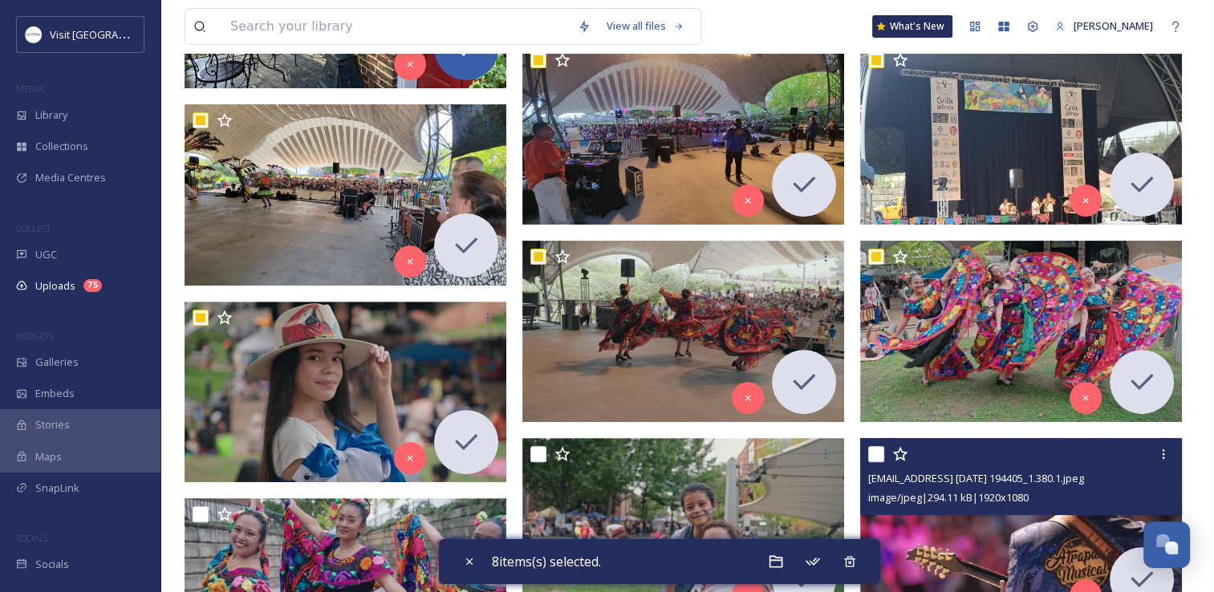
scroll to position [642, 0]
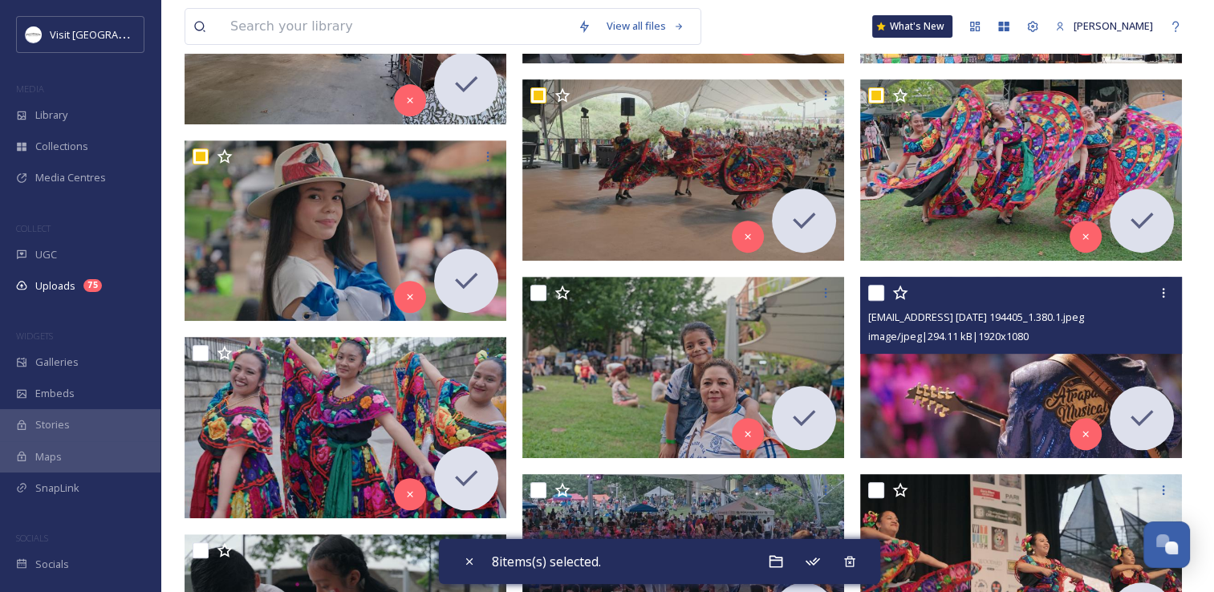
click at [875, 291] on input "checkbox" at bounding box center [876, 293] width 16 height 16
checkbox input "true"
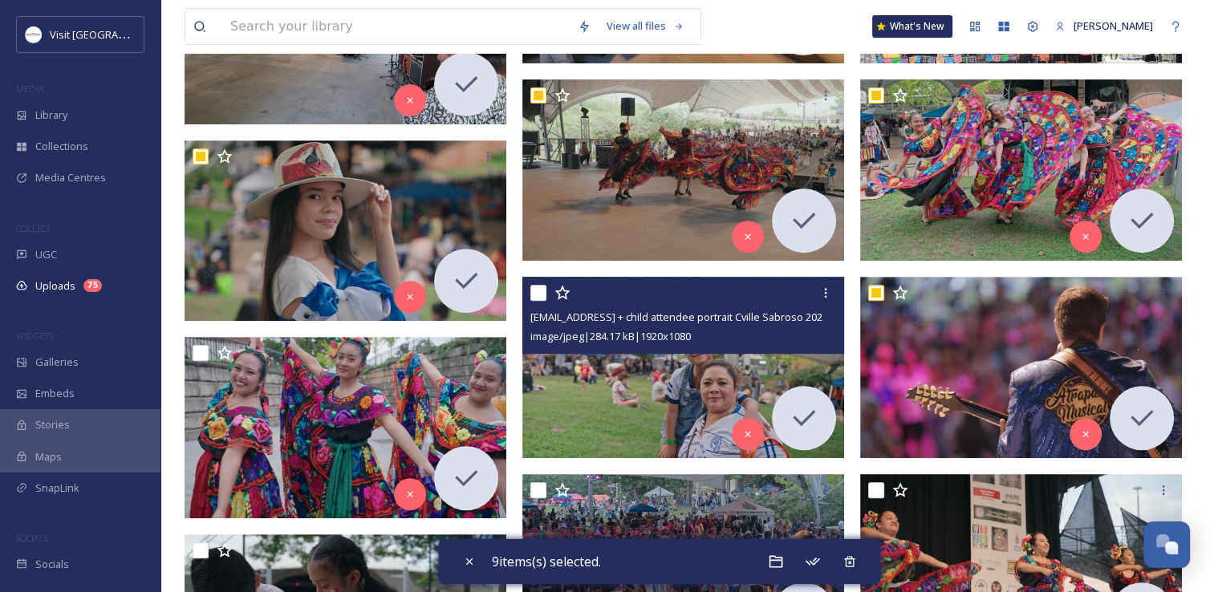
click at [535, 289] on input "checkbox" at bounding box center [538, 293] width 16 height 16
checkbox input "true"
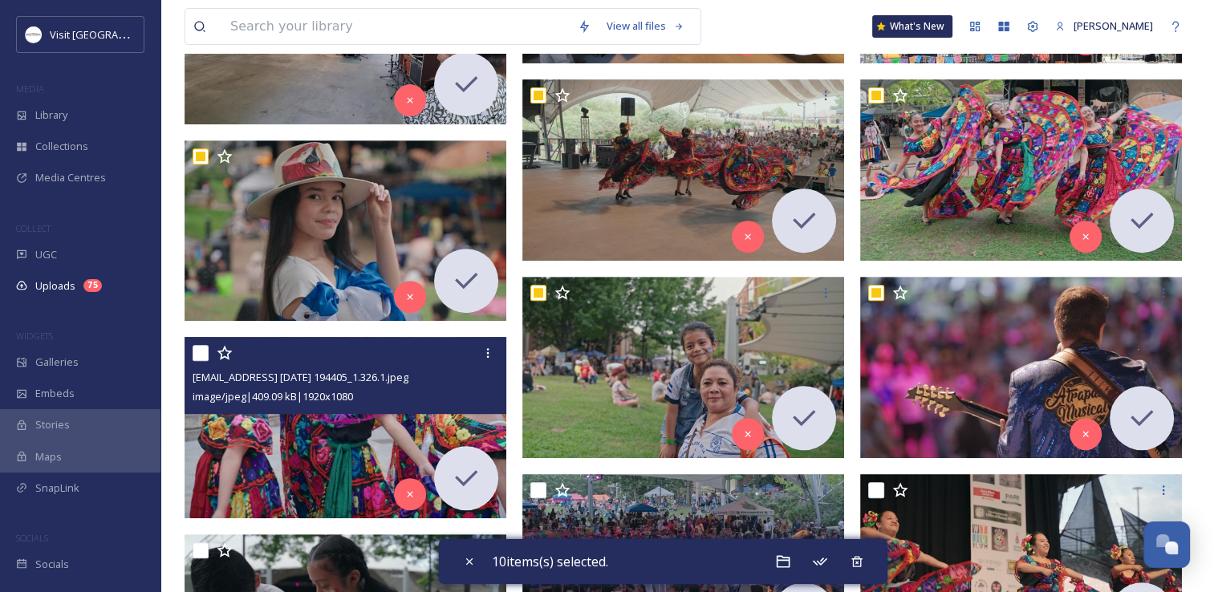
click at [199, 354] on input "checkbox" at bounding box center [201, 353] width 16 height 16
checkbox input "true"
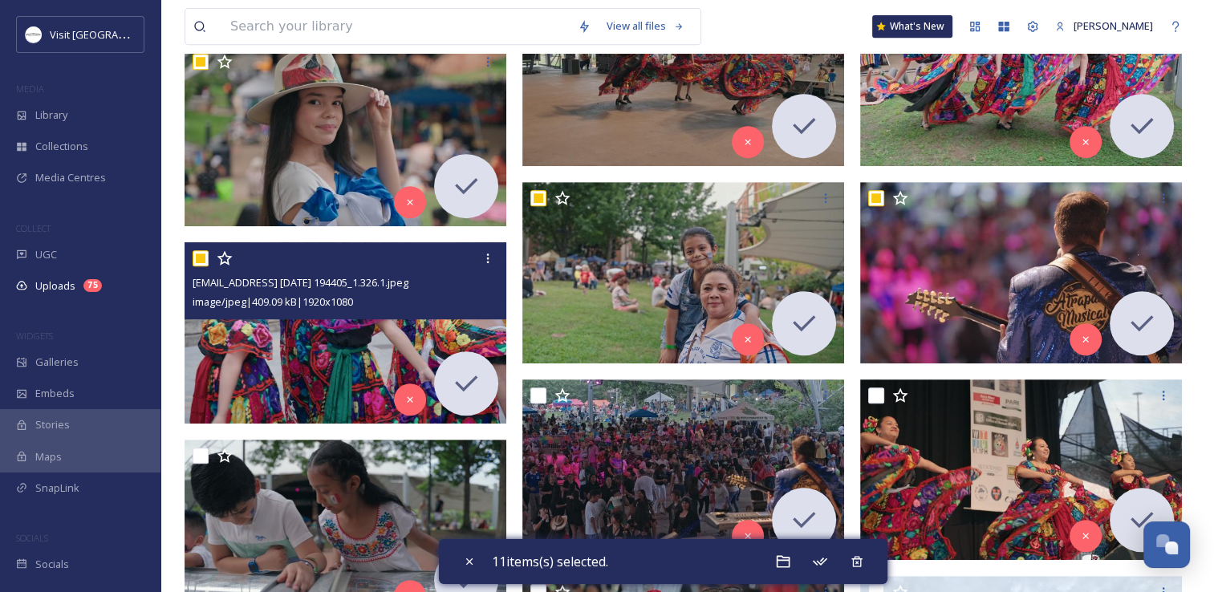
scroll to position [883, 0]
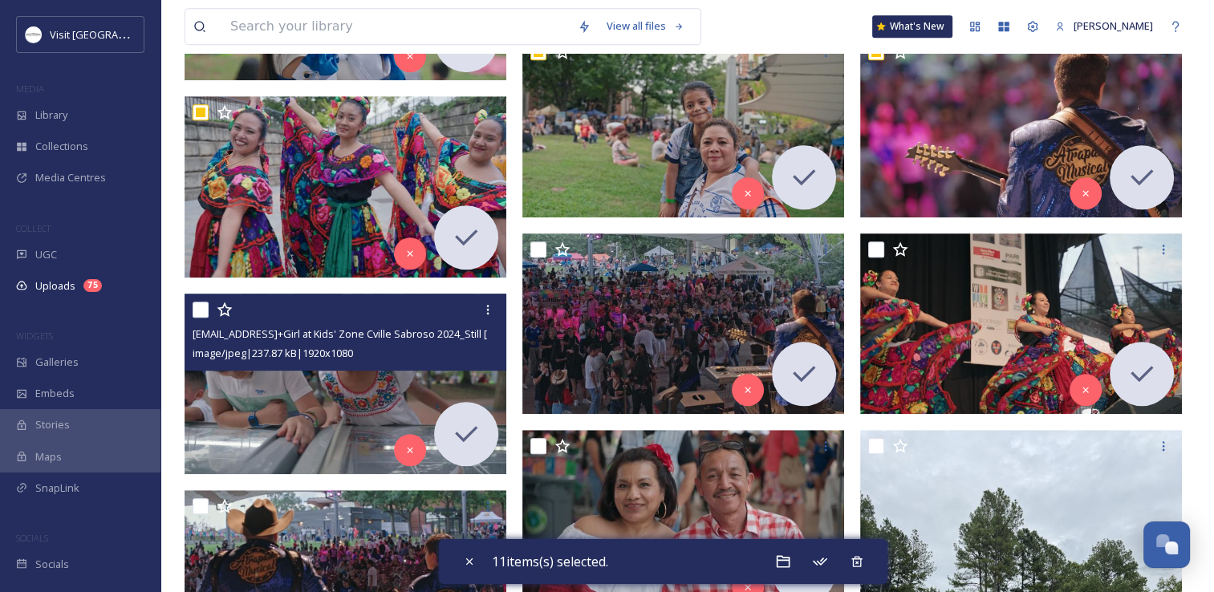
drag, startPoint x: 202, startPoint y: 305, endPoint x: 654, endPoint y: 235, distance: 457.1
click at [202, 305] on input "checkbox" at bounding box center [201, 310] width 16 height 16
checkbox input "true"
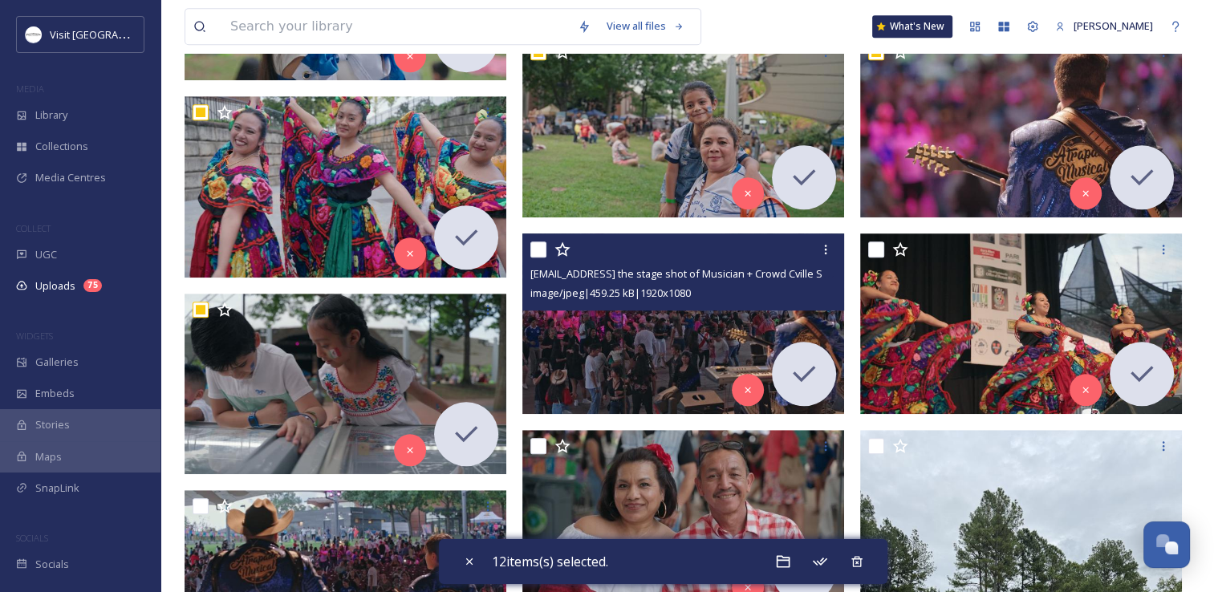
drag, startPoint x: 538, startPoint y: 251, endPoint x: 798, endPoint y: 246, distance: 260.0
click at [544, 250] on input "checkbox" at bounding box center [538, 249] width 16 height 16
checkbox input "true"
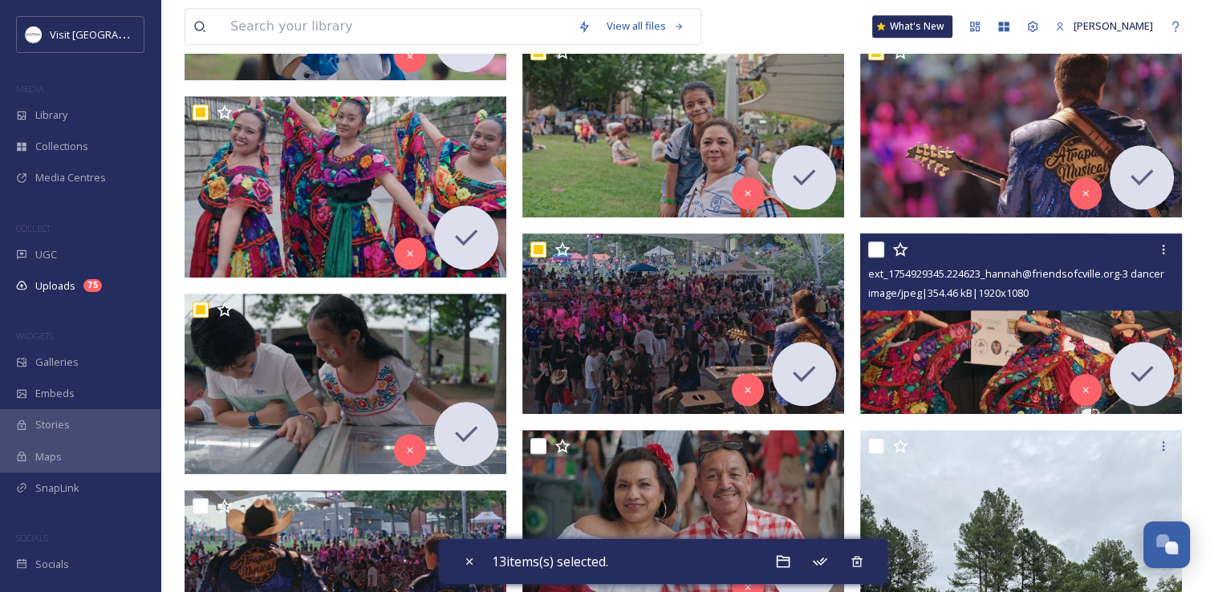
click at [874, 250] on input "checkbox" at bounding box center [876, 249] width 16 height 16
checkbox input "true"
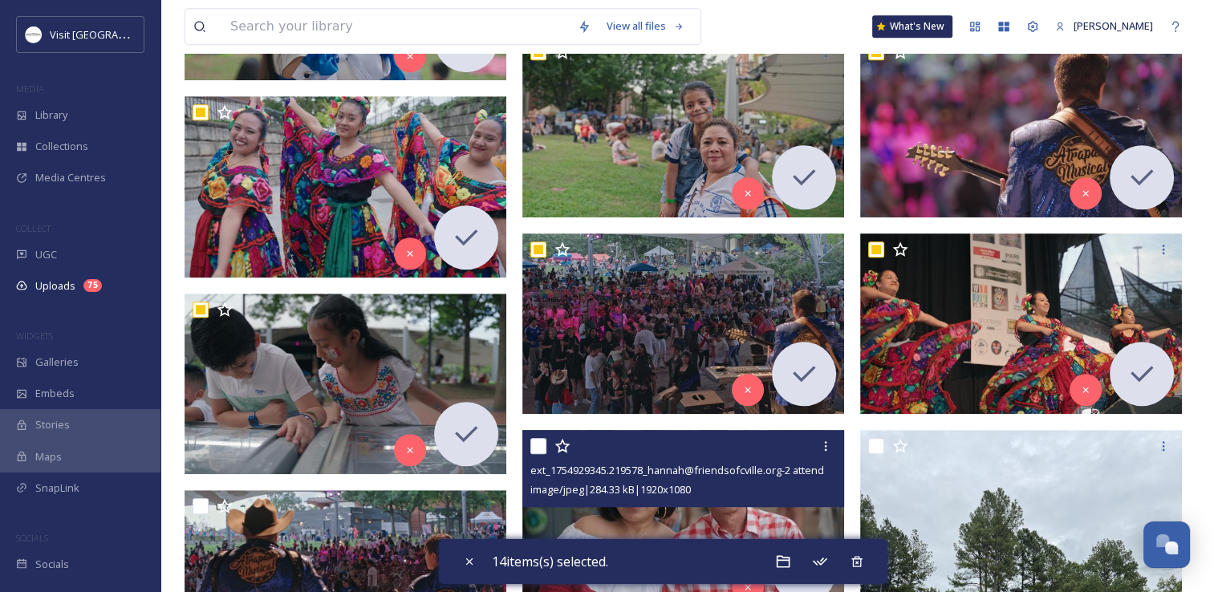
click at [537, 444] on input "checkbox" at bounding box center [538, 446] width 16 height 16
checkbox input "true"
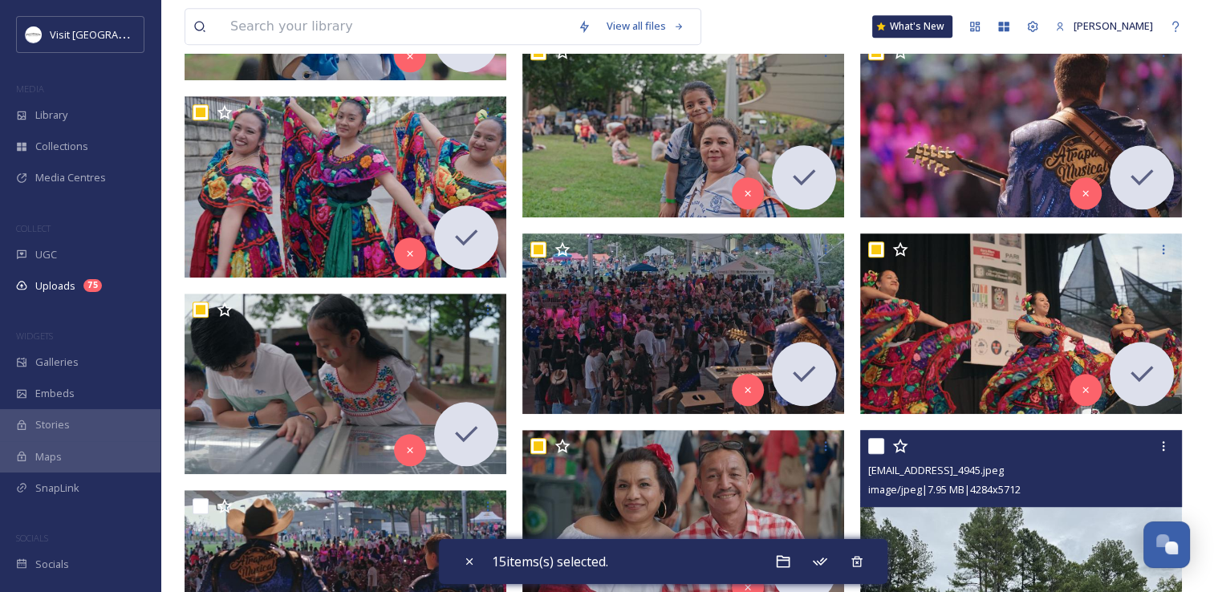
click at [875, 444] on input "checkbox" at bounding box center [876, 446] width 16 height 16
checkbox input "true"
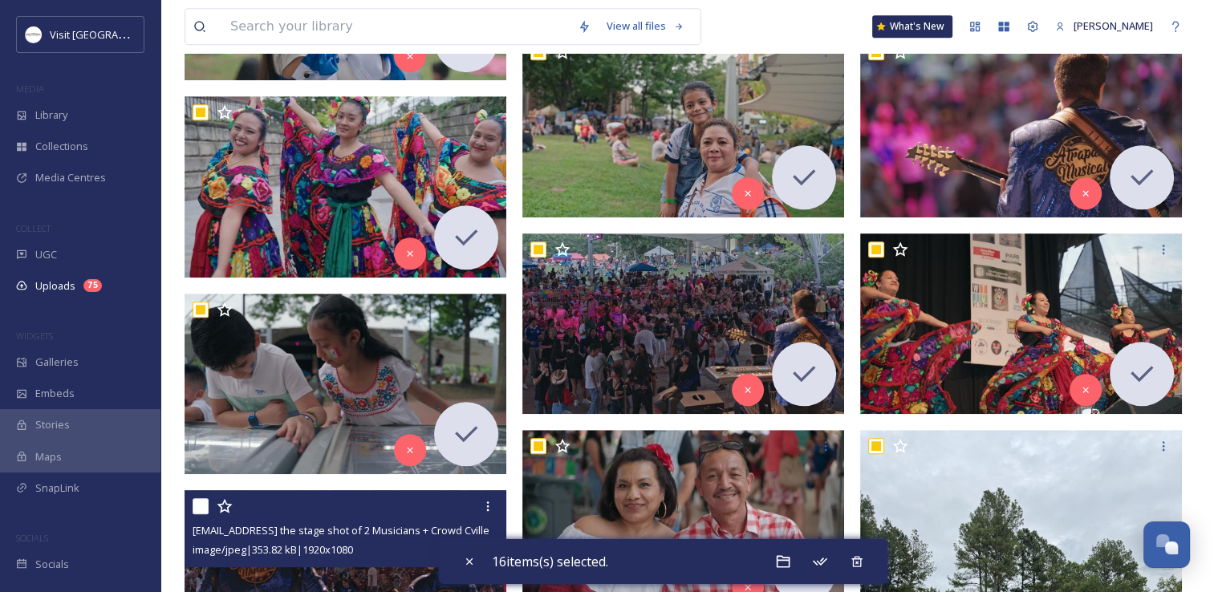
click at [197, 506] on input "checkbox" at bounding box center [201, 506] width 16 height 16
checkbox input "true"
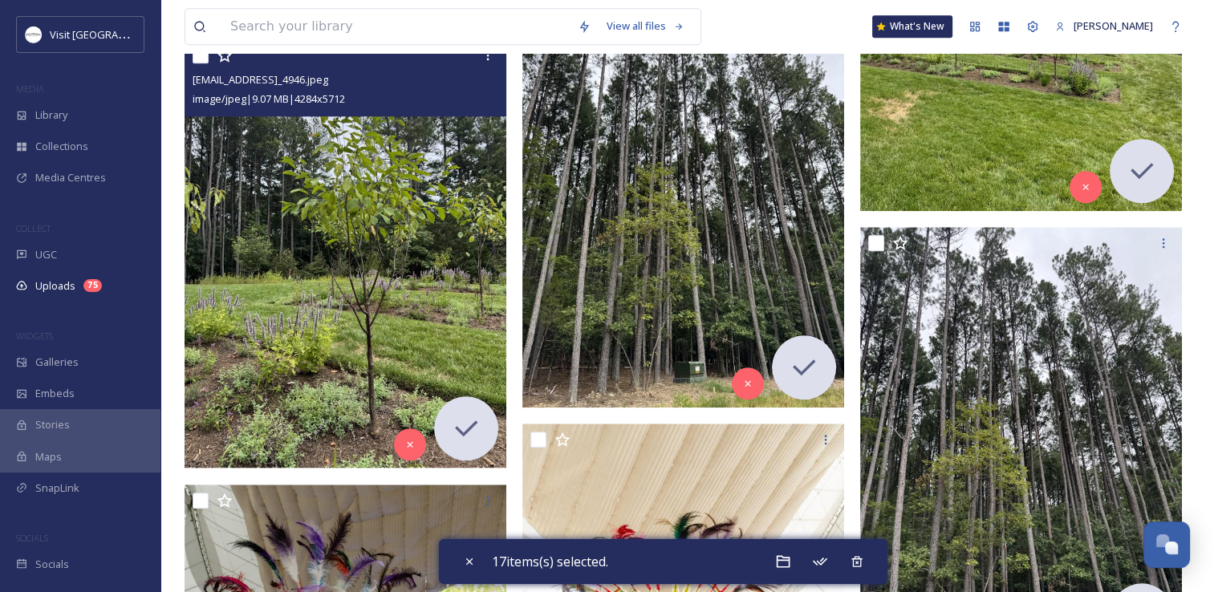
scroll to position [1765, 0]
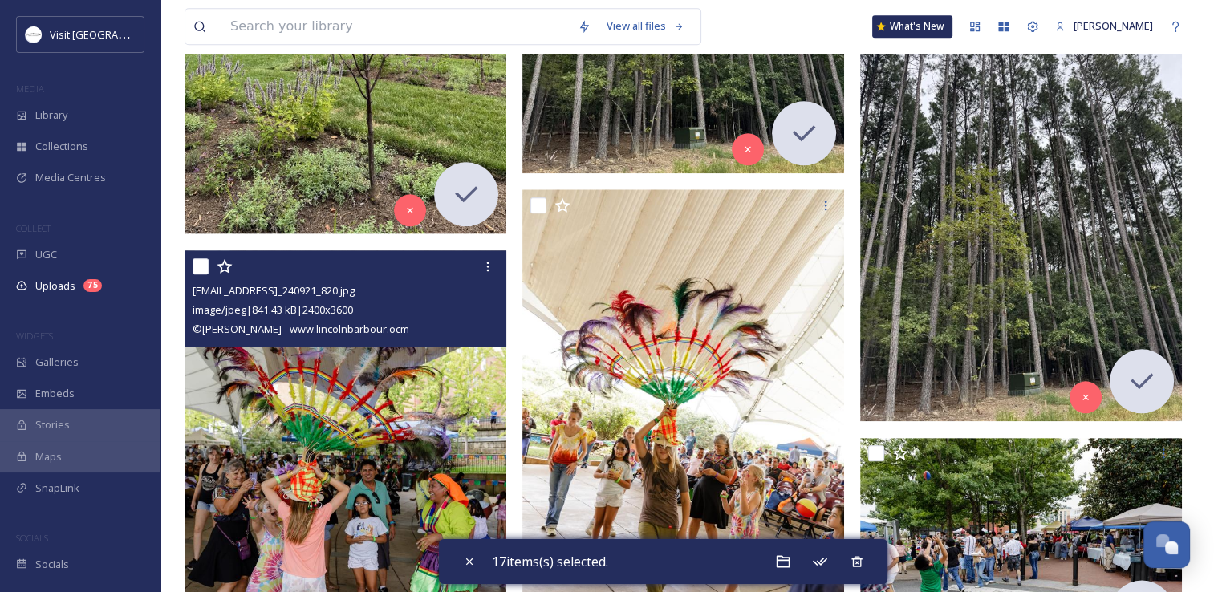
click at [201, 263] on input "checkbox" at bounding box center [201, 266] width 16 height 16
checkbox input "true"
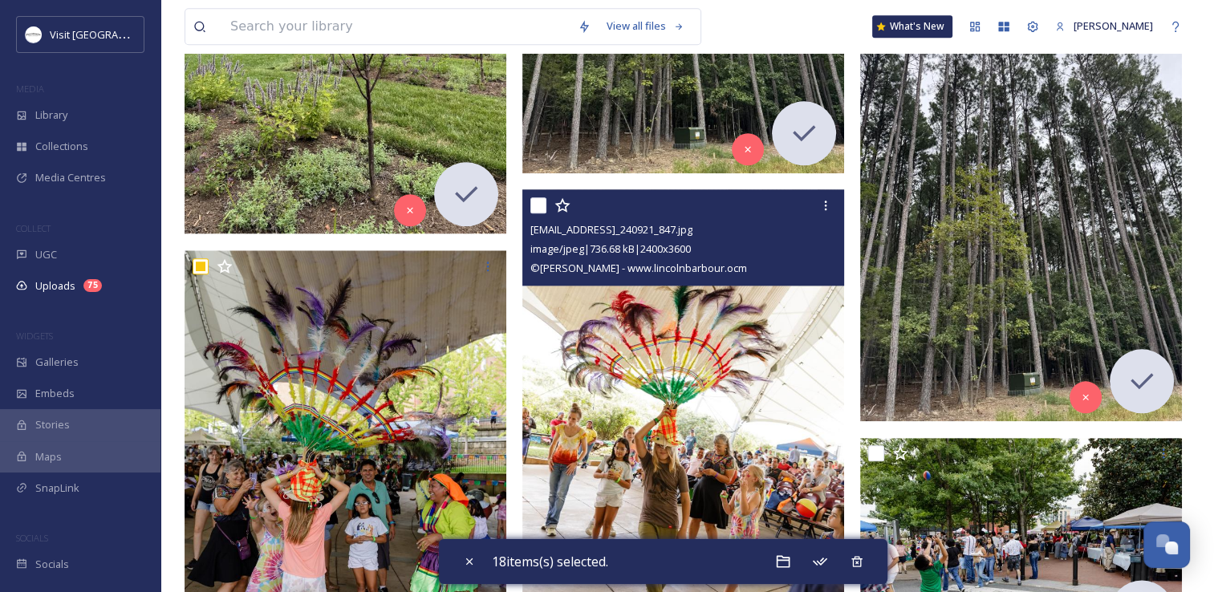
click at [542, 201] on input "checkbox" at bounding box center [538, 205] width 16 height 16
checkbox input "true"
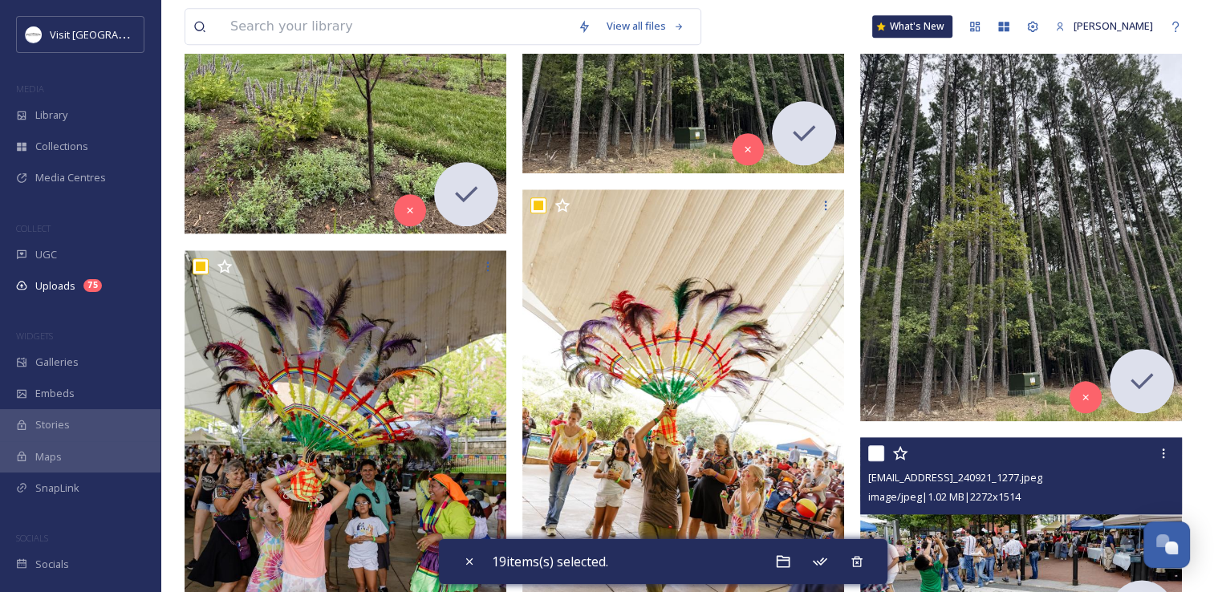
click at [876, 452] on input "checkbox" at bounding box center [876, 453] width 16 height 16
checkbox input "true"
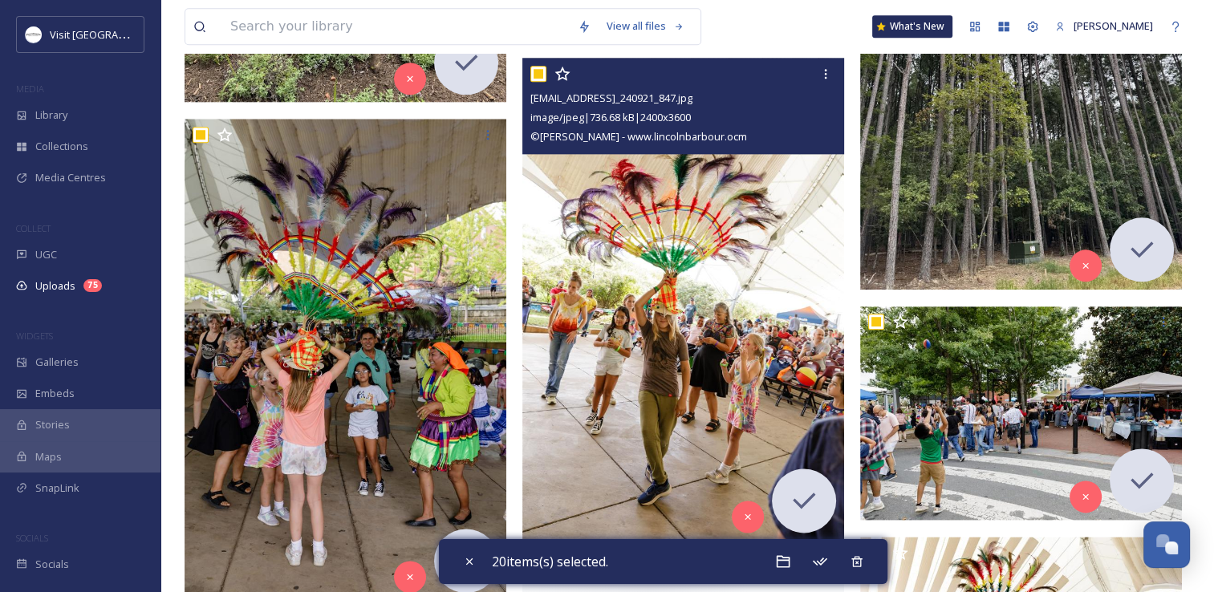
scroll to position [2086, 0]
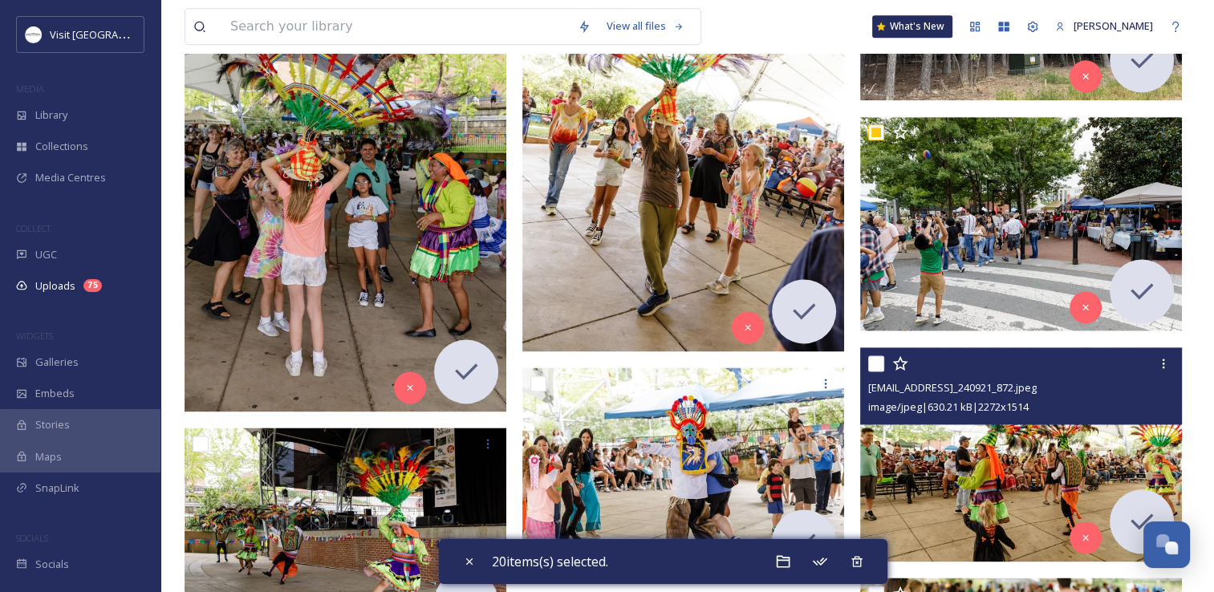
click at [875, 359] on input "checkbox" at bounding box center [876, 363] width 16 height 16
checkbox input "true"
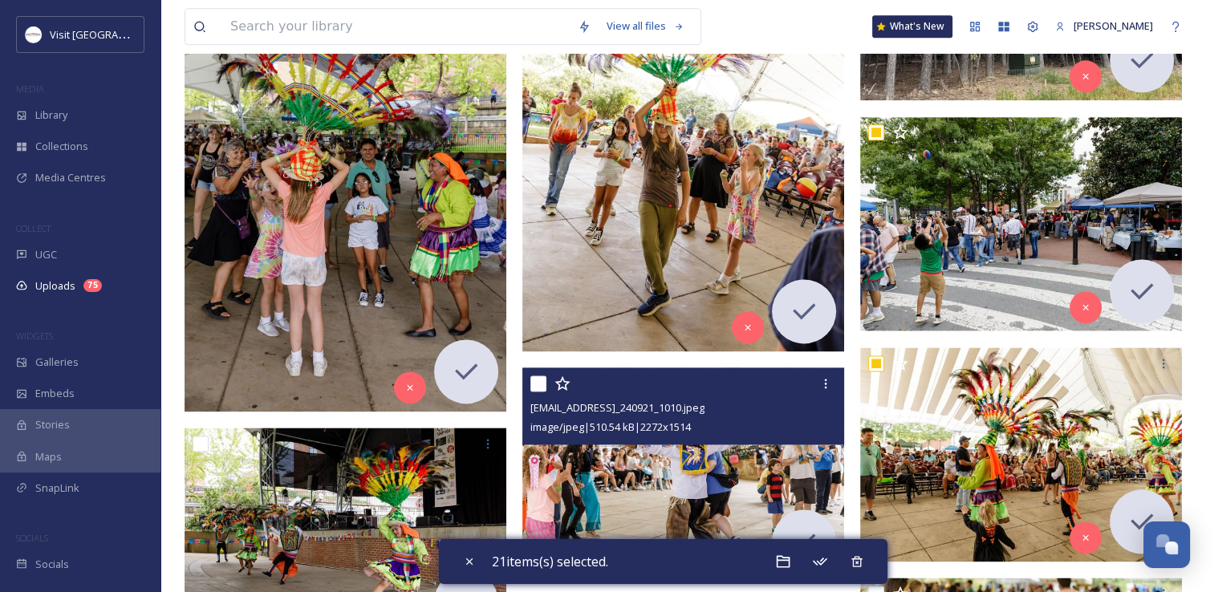
click at [543, 381] on input "checkbox" at bounding box center [538, 383] width 16 height 16
checkbox input "true"
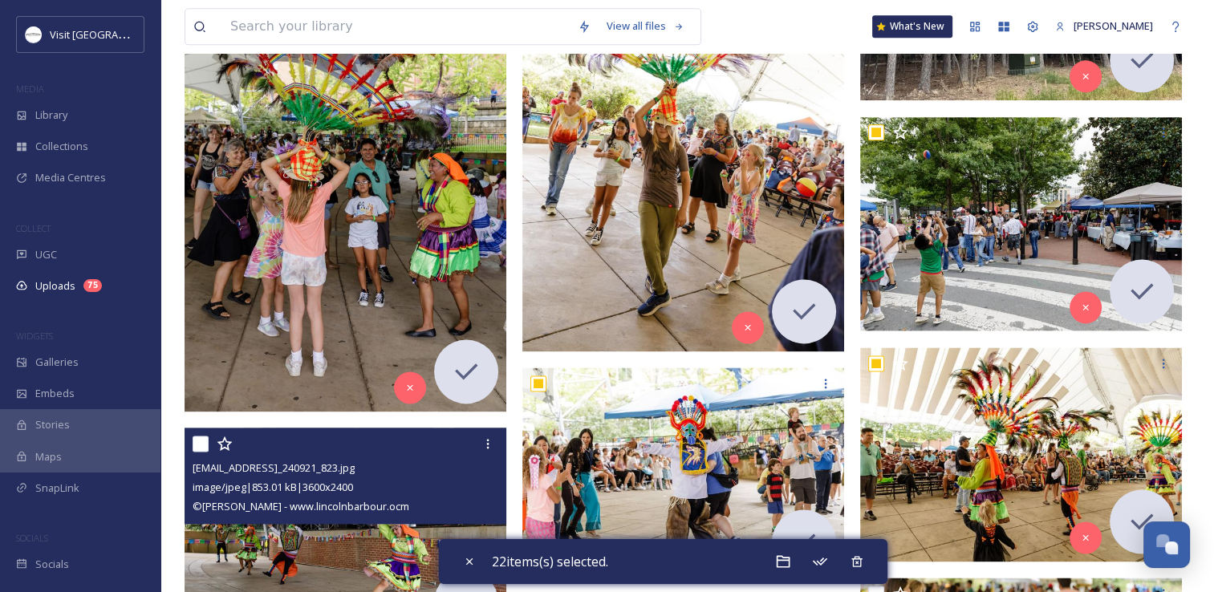
drag, startPoint x: 202, startPoint y: 437, endPoint x: 221, endPoint y: 437, distance: 19.3
click at [202, 437] on input "checkbox" at bounding box center [201, 444] width 16 height 16
checkbox input "true"
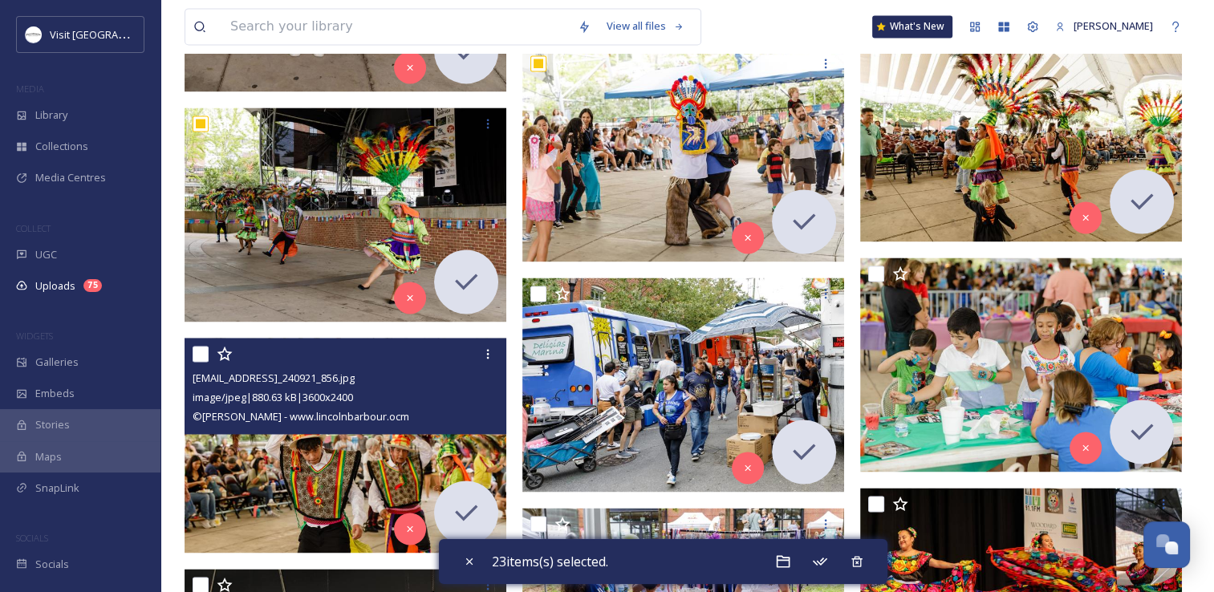
scroll to position [2407, 0]
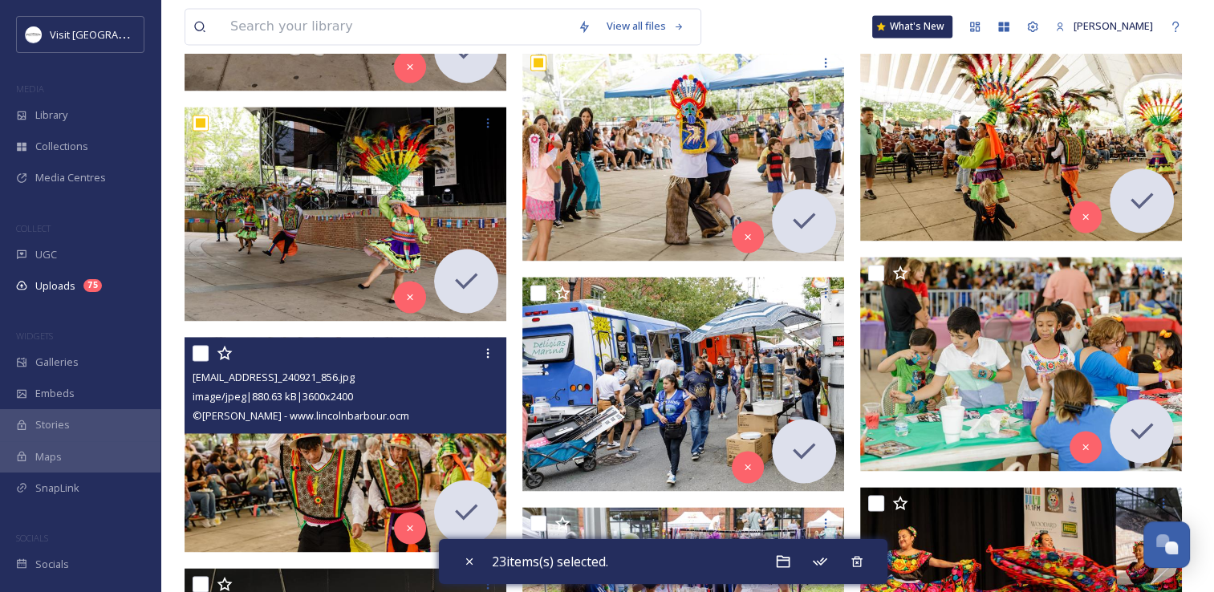
click at [198, 351] on input "checkbox" at bounding box center [201, 353] width 16 height 16
checkbox input "true"
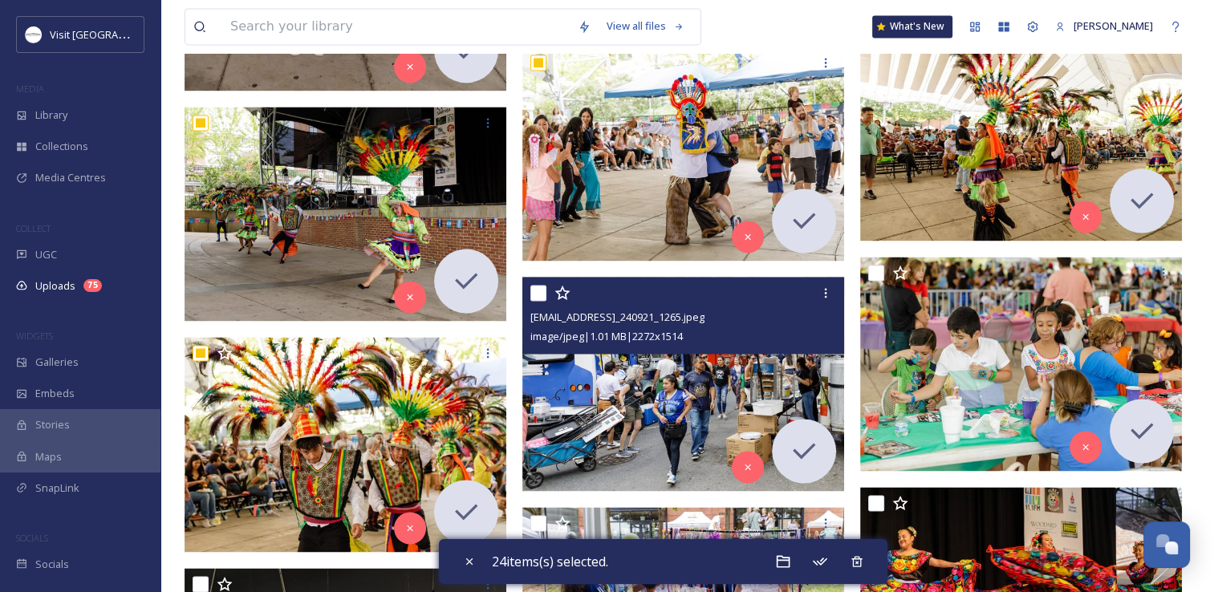
click at [540, 288] on input "checkbox" at bounding box center [538, 293] width 16 height 16
checkbox input "true"
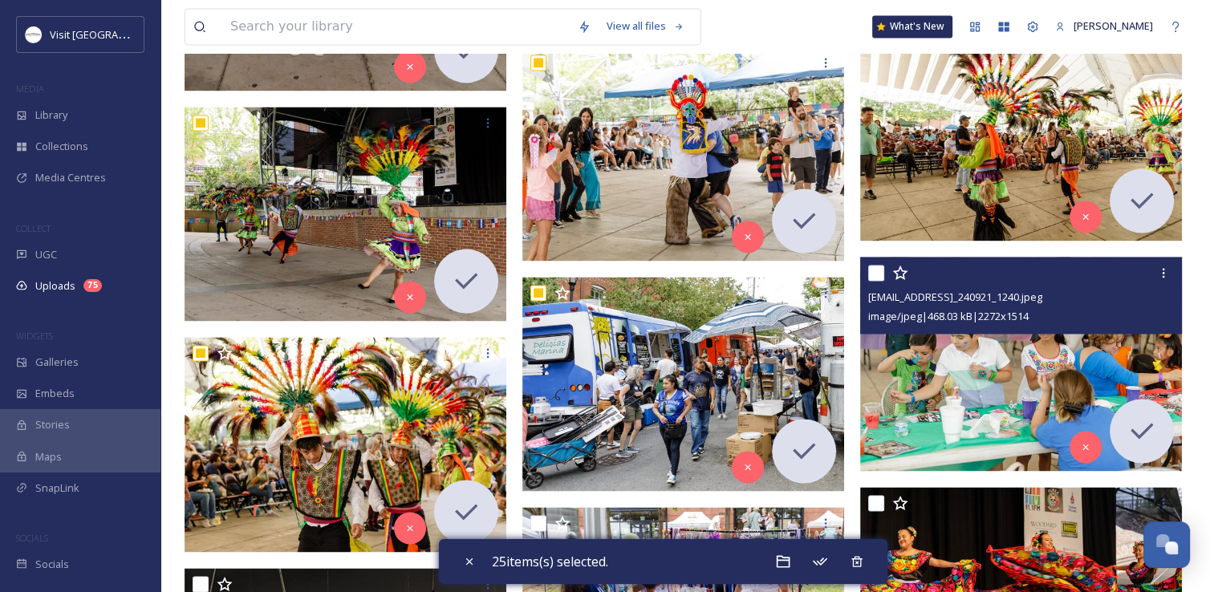
click at [871, 271] on input "checkbox" at bounding box center [876, 273] width 16 height 16
checkbox input "true"
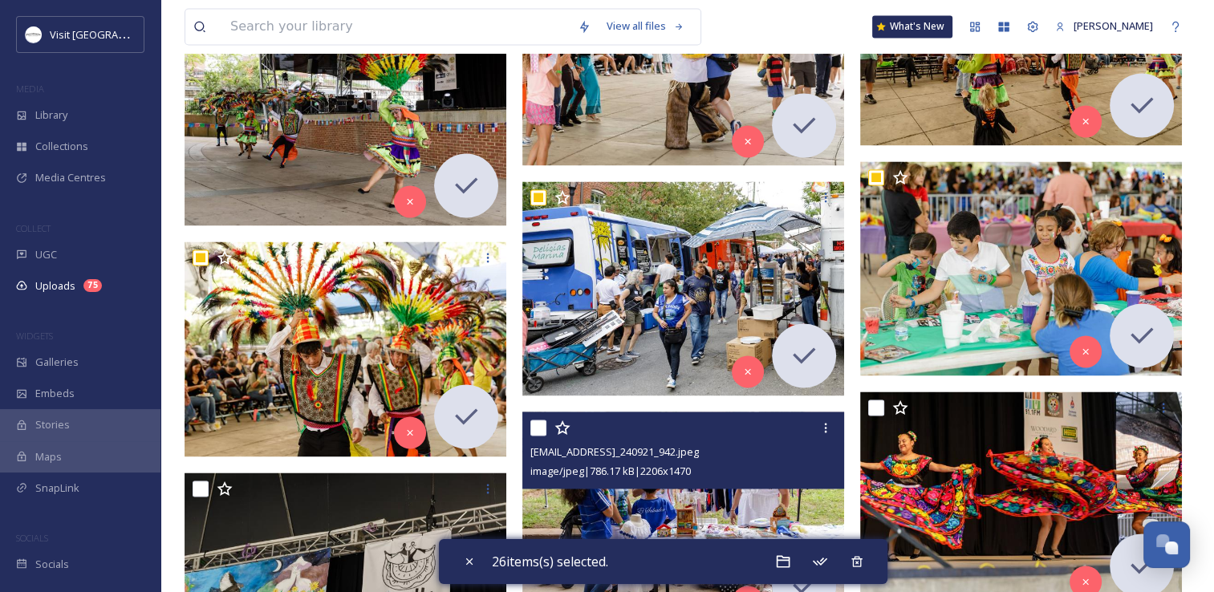
scroll to position [2728, 0]
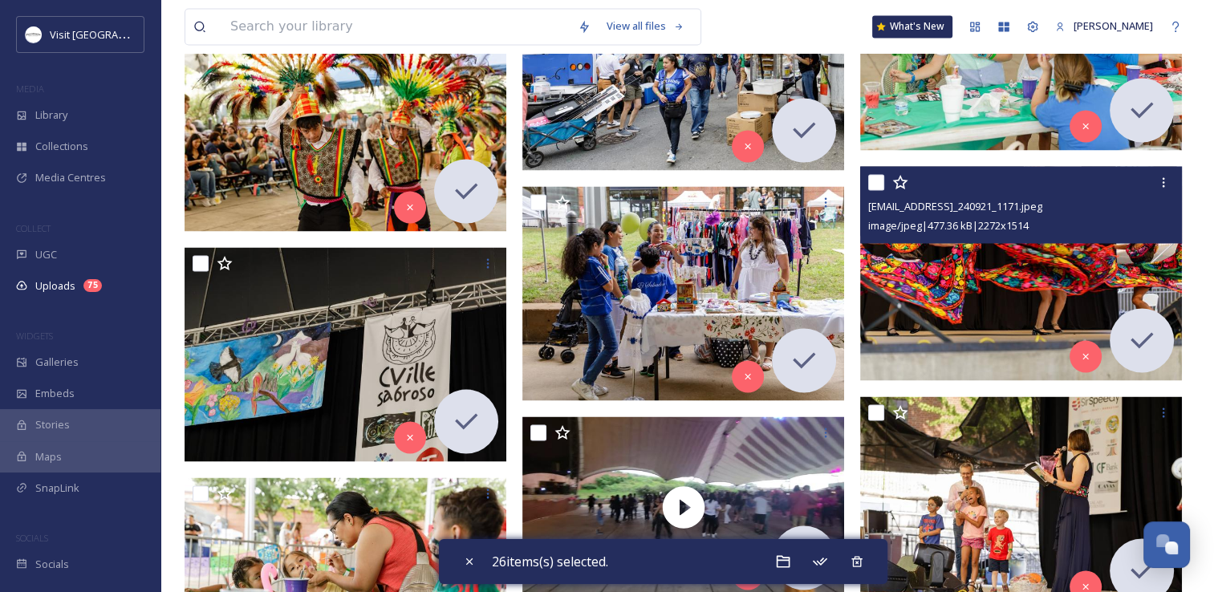
drag, startPoint x: 878, startPoint y: 184, endPoint x: 686, endPoint y: 200, distance: 192.4
click at [876, 184] on input "checkbox" at bounding box center [876, 182] width 16 height 16
checkbox input "true"
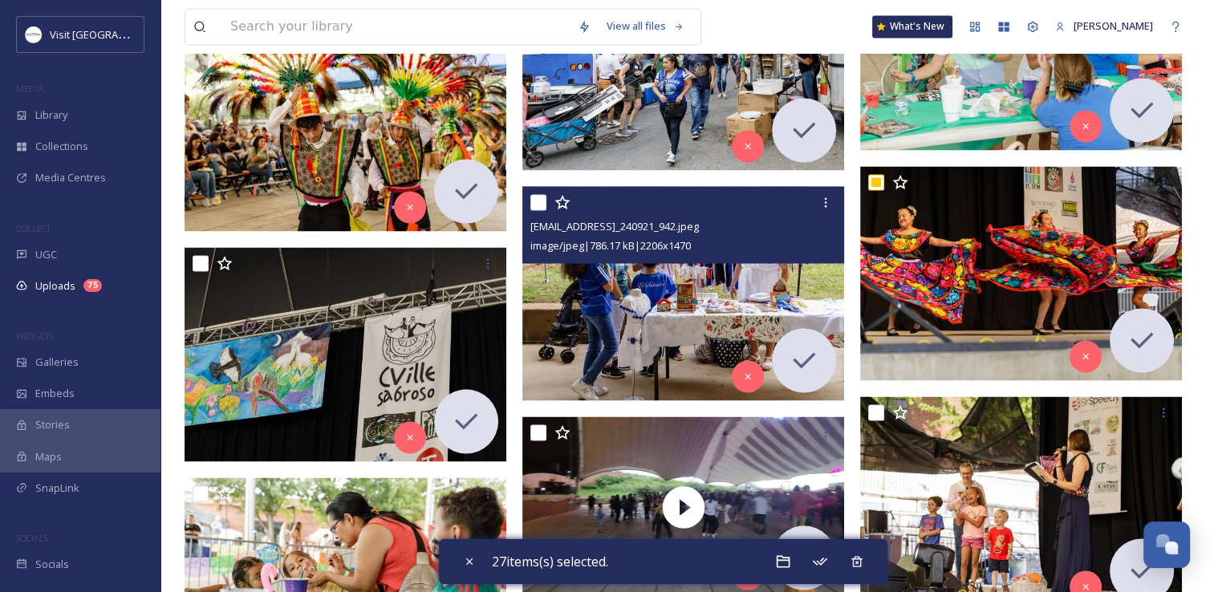
drag, startPoint x: 536, startPoint y: 201, endPoint x: 315, endPoint y: 222, distance: 222.4
click at [535, 203] on input "checkbox" at bounding box center [538, 202] width 16 height 16
checkbox input "true"
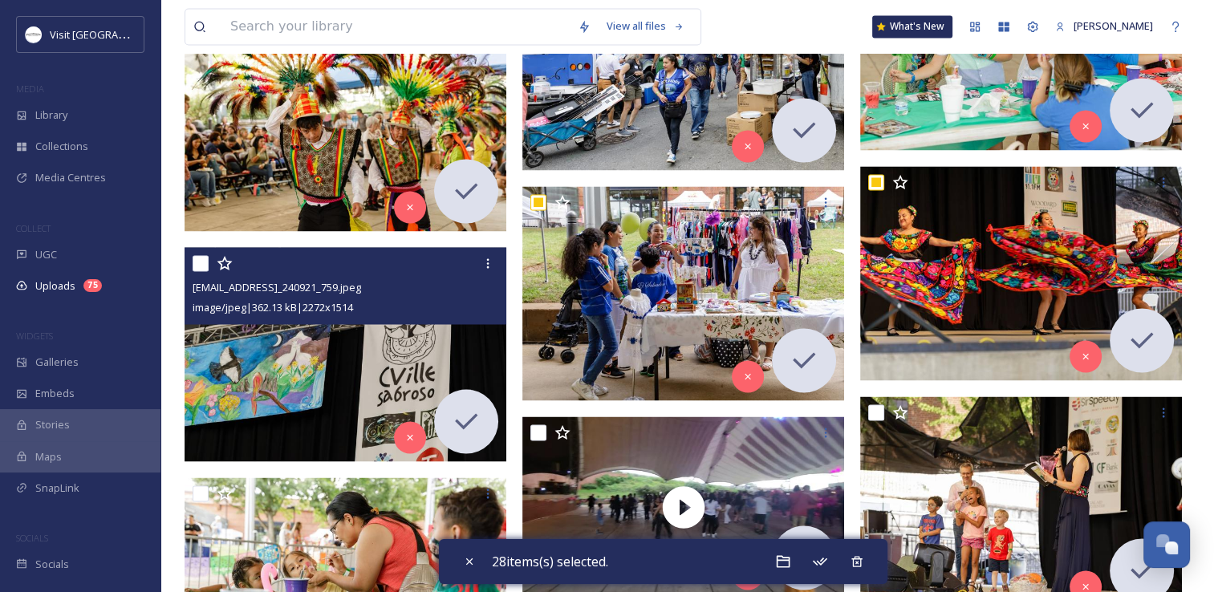
click at [197, 262] on input "checkbox" at bounding box center [201, 263] width 16 height 16
checkbox input "true"
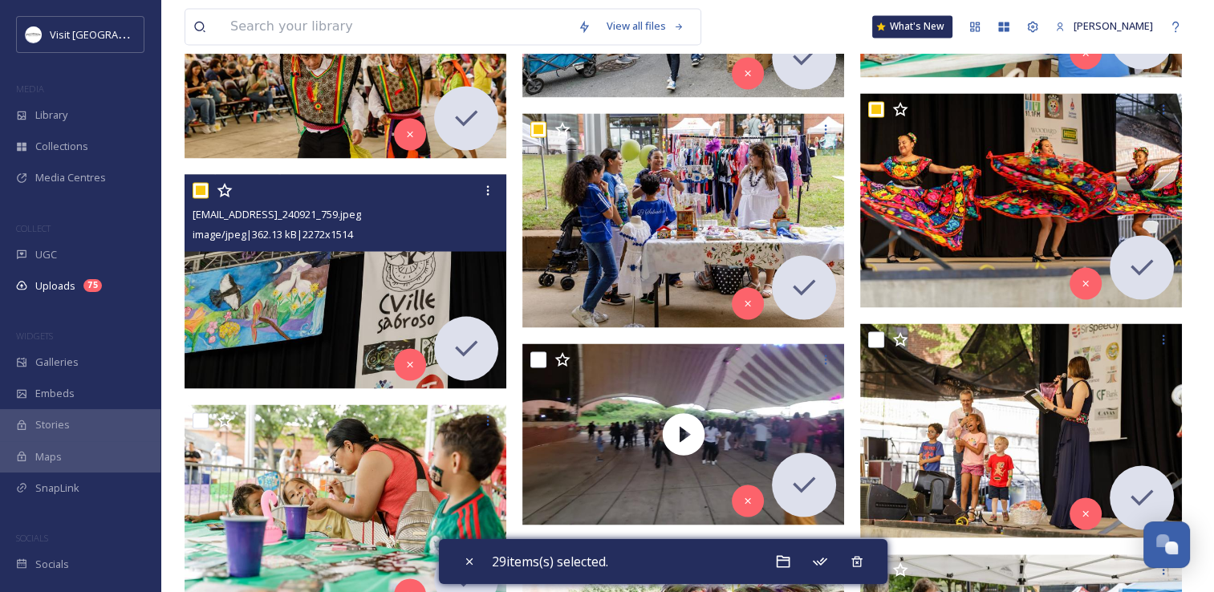
scroll to position [2888, 0]
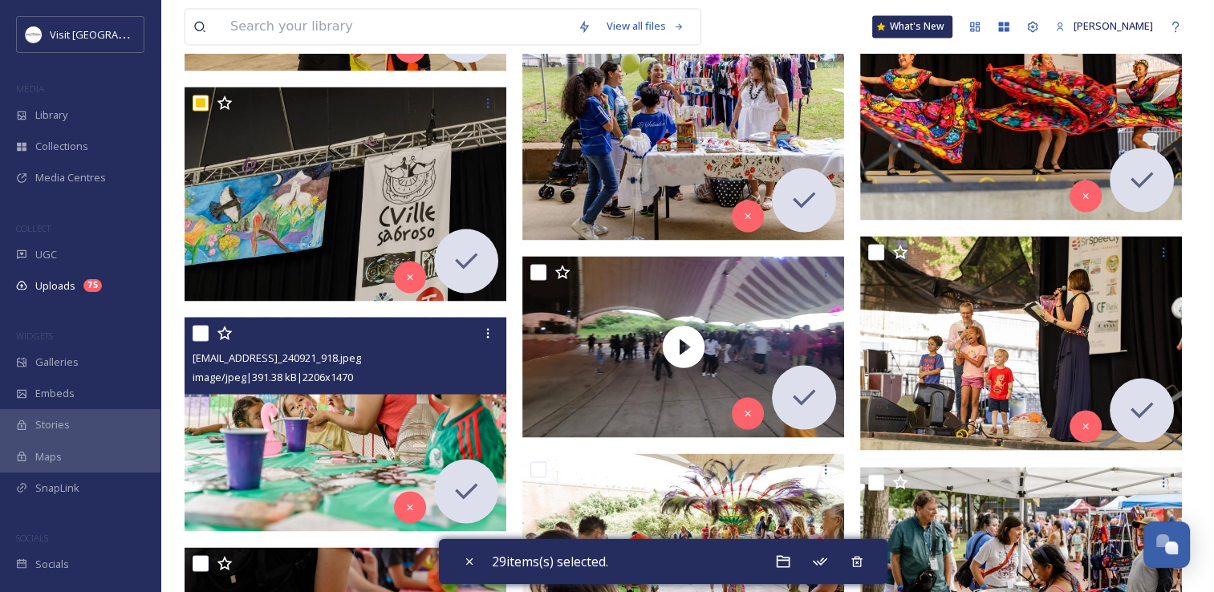
click at [205, 331] on input "checkbox" at bounding box center [201, 333] width 16 height 16
checkbox input "true"
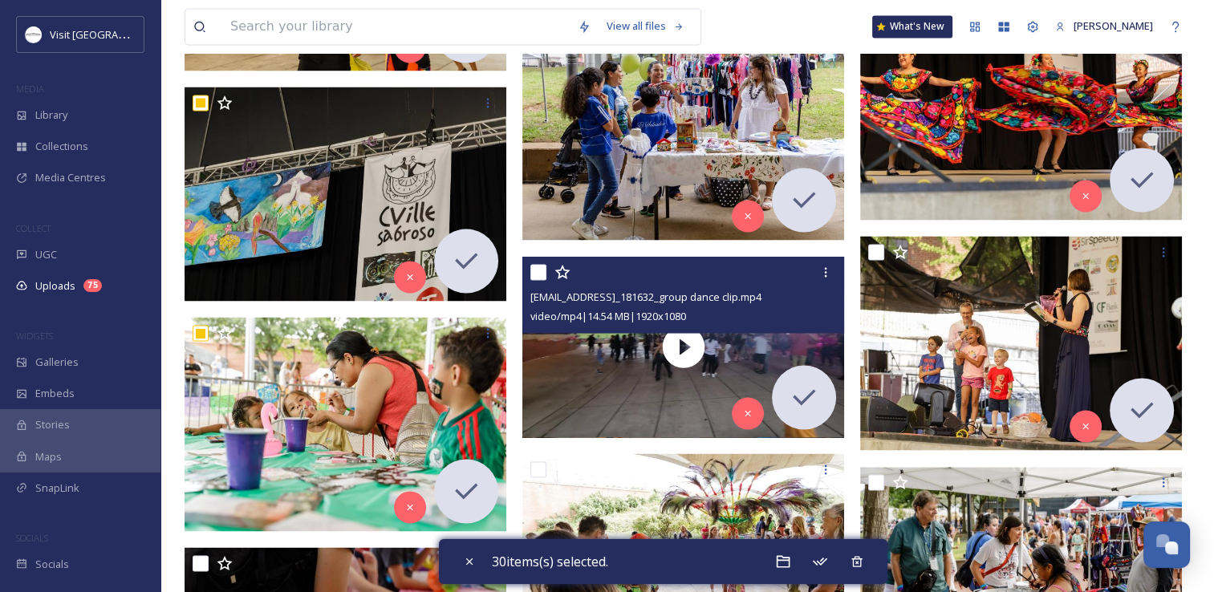
click at [539, 273] on input "checkbox" at bounding box center [538, 272] width 16 height 16
checkbox input "true"
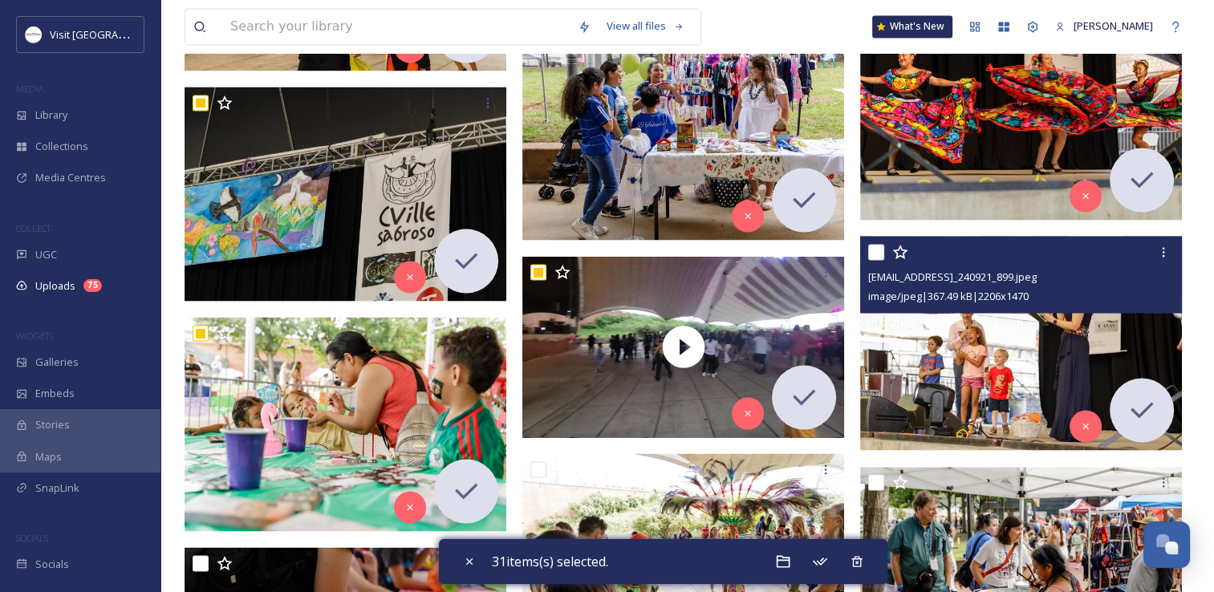
click at [875, 250] on input "checkbox" at bounding box center [876, 252] width 16 height 16
checkbox input "true"
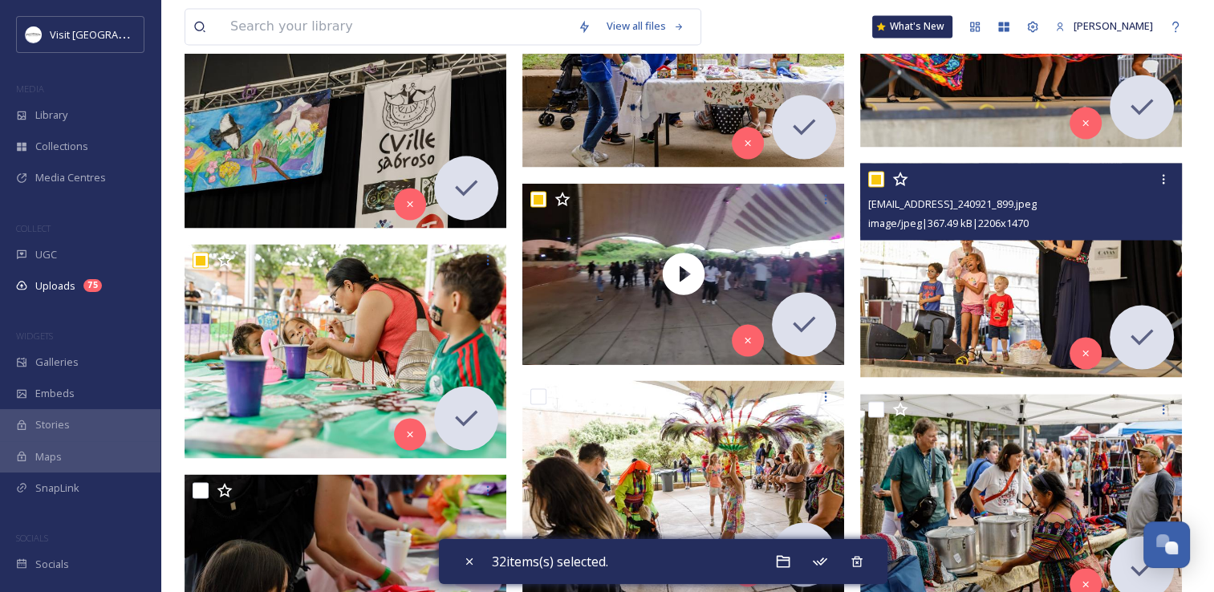
scroll to position [3049, 0]
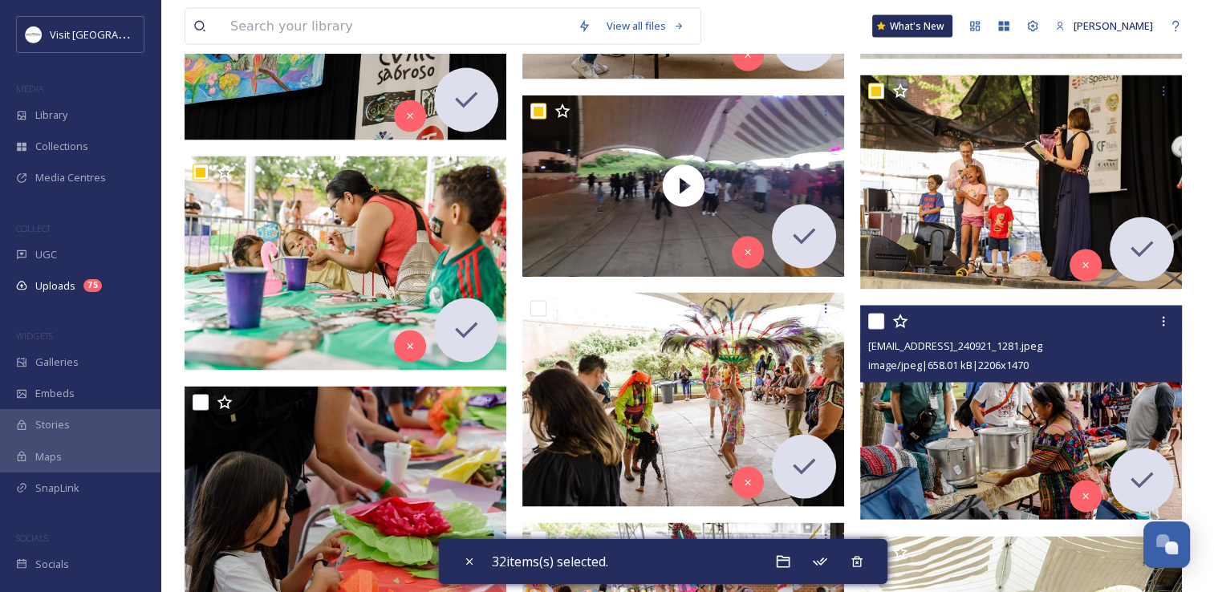
click at [878, 319] on input "checkbox" at bounding box center [876, 322] width 16 height 16
checkbox input "true"
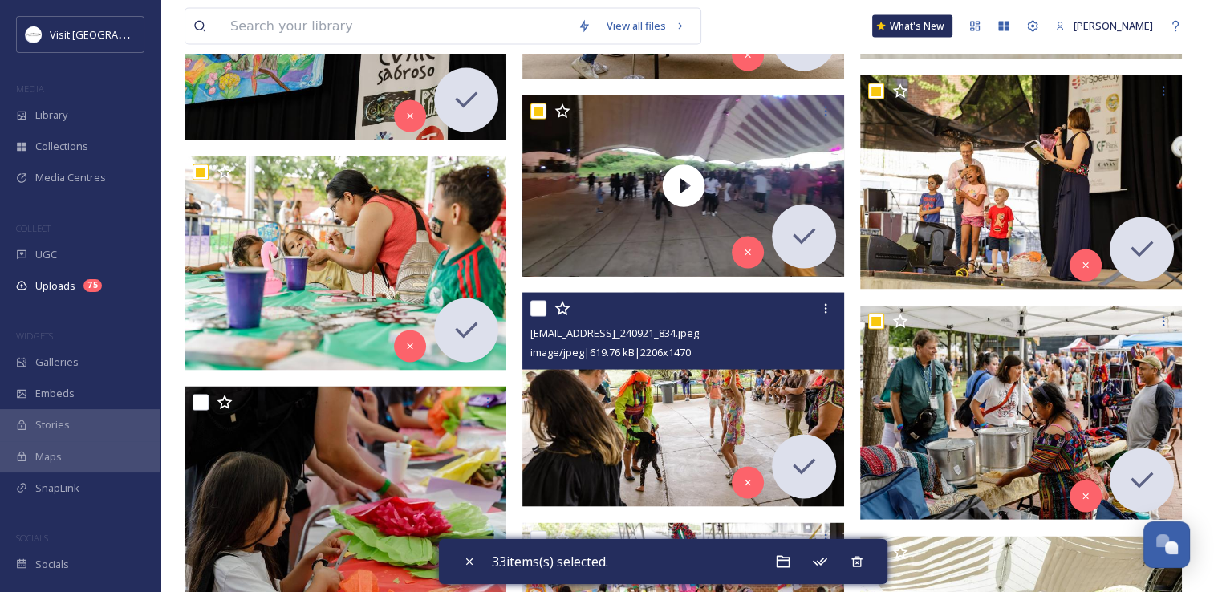
click at [542, 306] on input "checkbox" at bounding box center [538, 309] width 16 height 16
checkbox input "true"
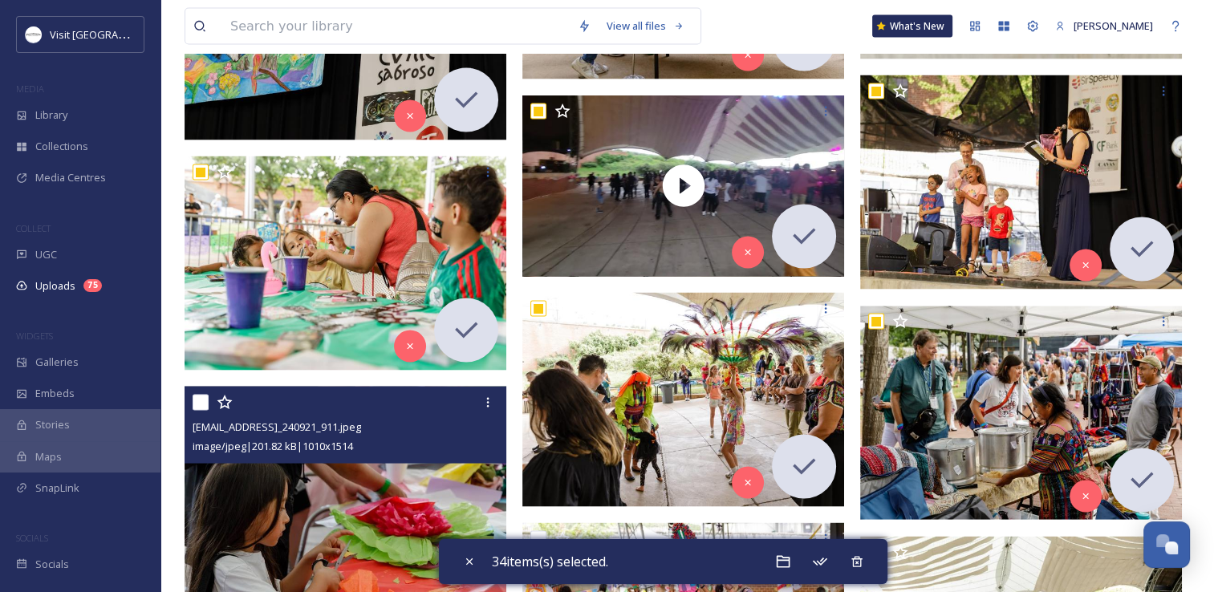
click at [205, 403] on input "checkbox" at bounding box center [201, 403] width 16 height 16
checkbox input "true"
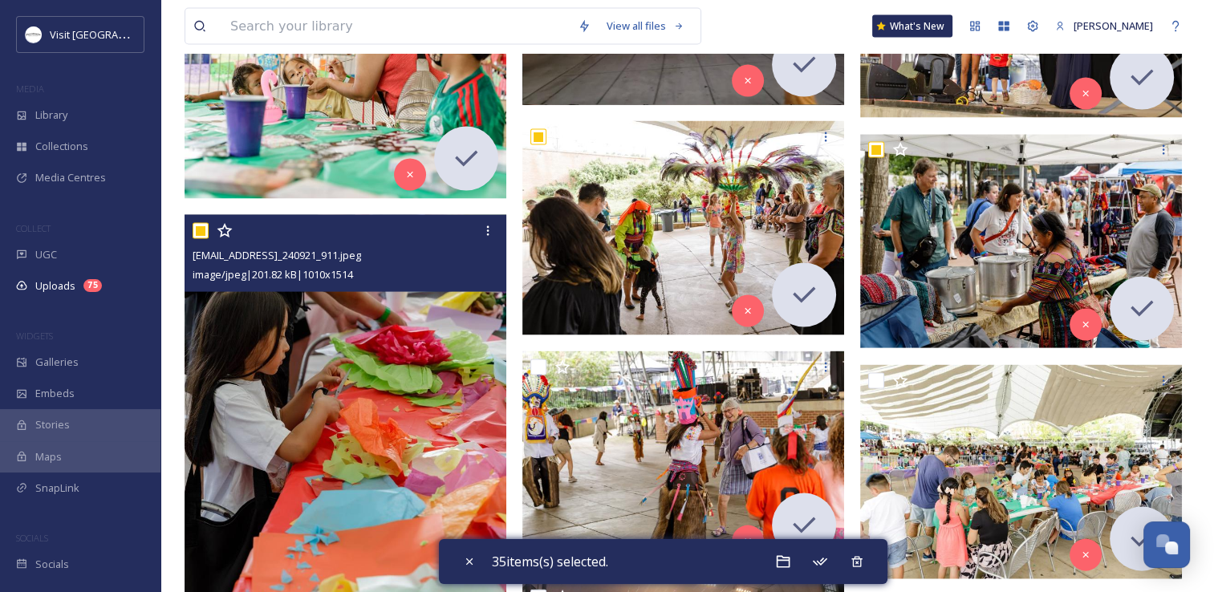
scroll to position [3370, 0]
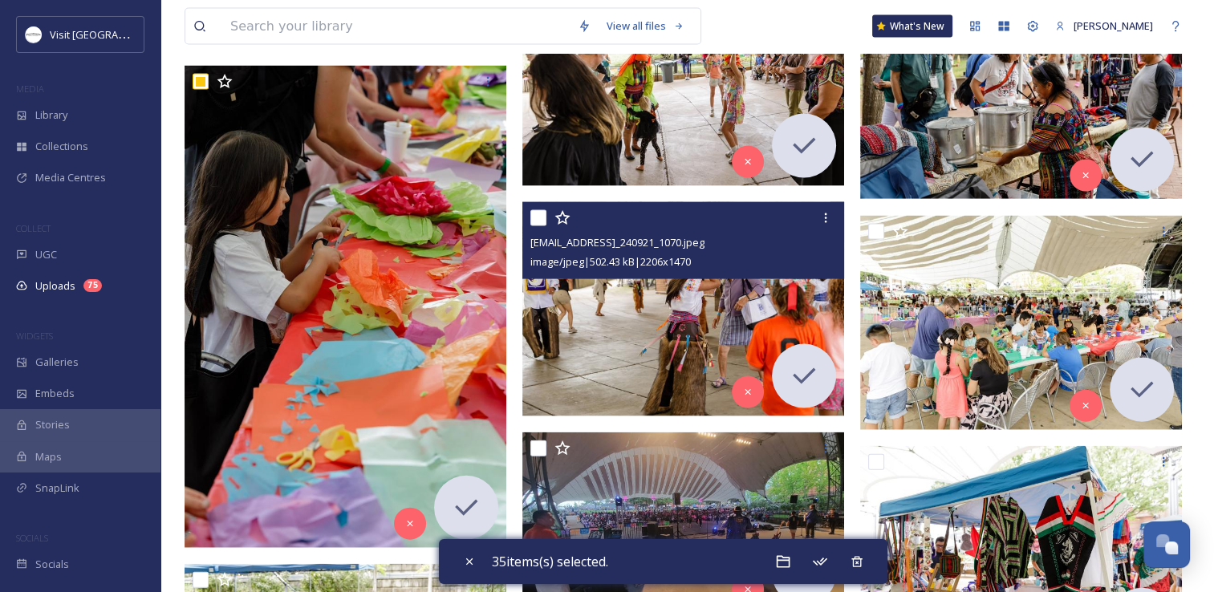
click at [534, 219] on input "checkbox" at bounding box center [538, 218] width 16 height 16
checkbox input "true"
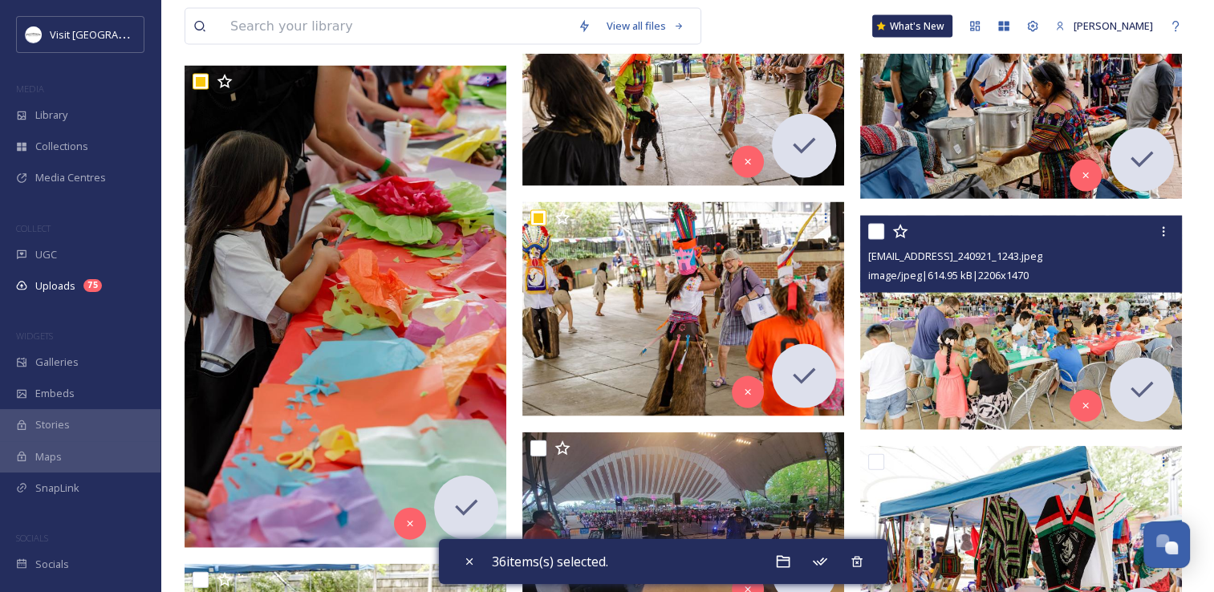
click at [877, 225] on input "checkbox" at bounding box center [876, 232] width 16 height 16
checkbox input "true"
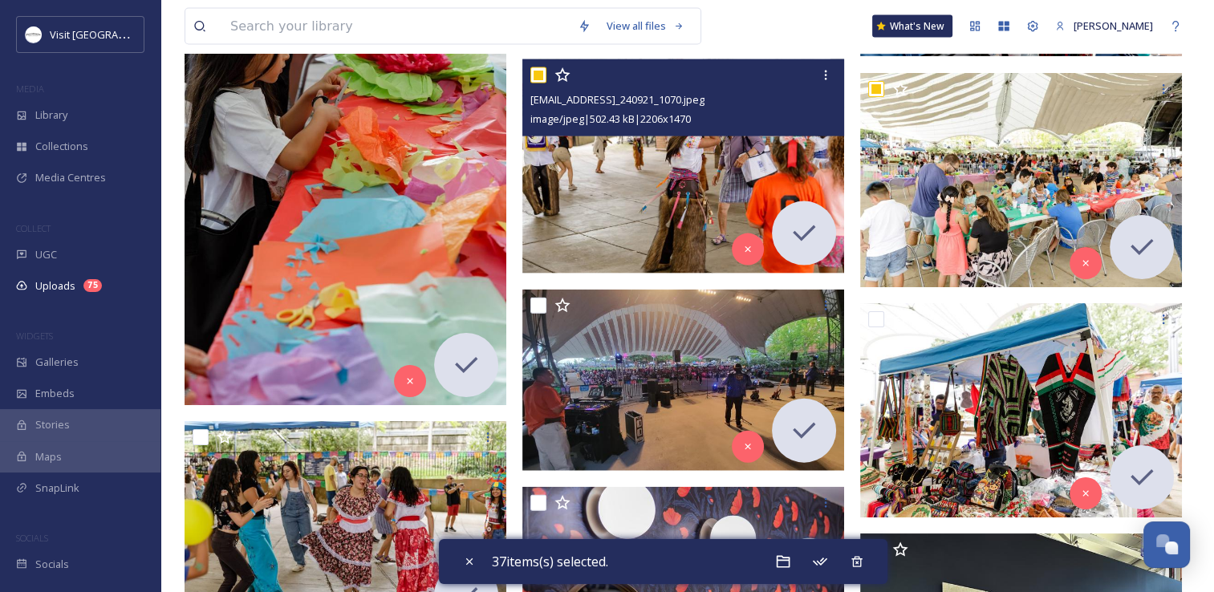
scroll to position [3530, 0]
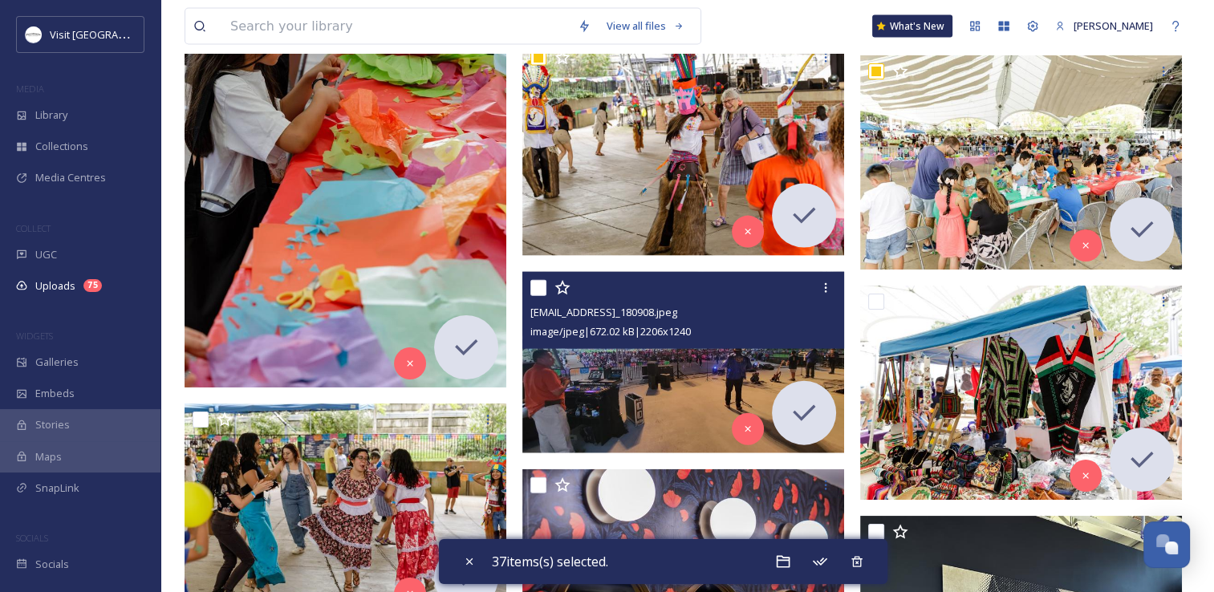
click at [536, 286] on input "checkbox" at bounding box center [538, 288] width 16 height 16
checkbox input "true"
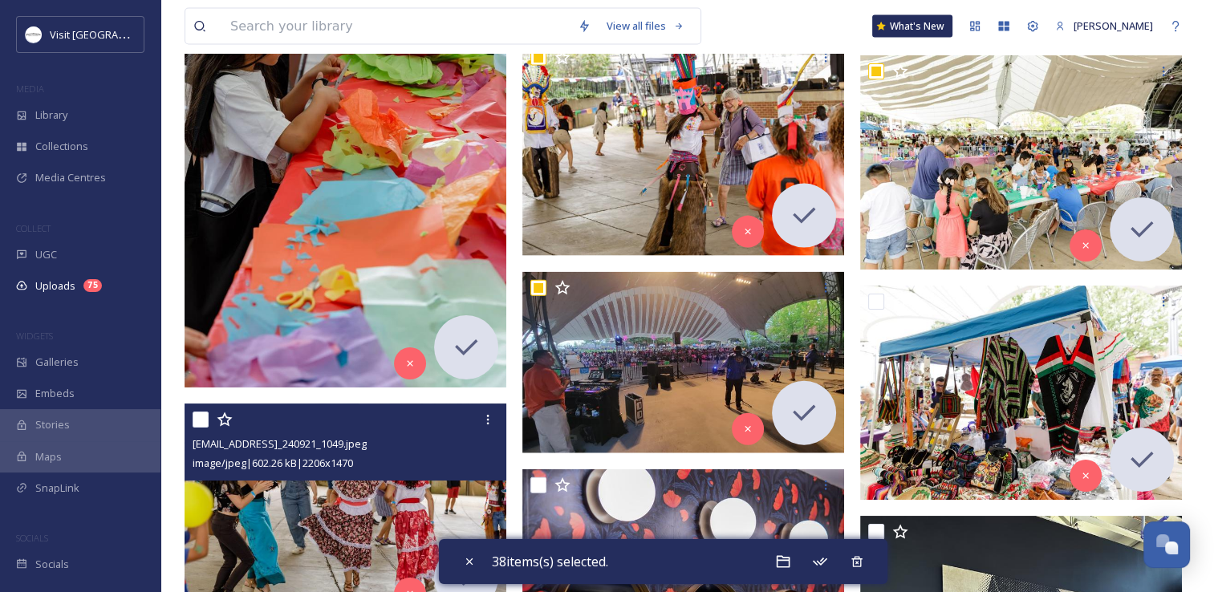
click at [208, 416] on input "checkbox" at bounding box center [201, 420] width 16 height 16
checkbox input "true"
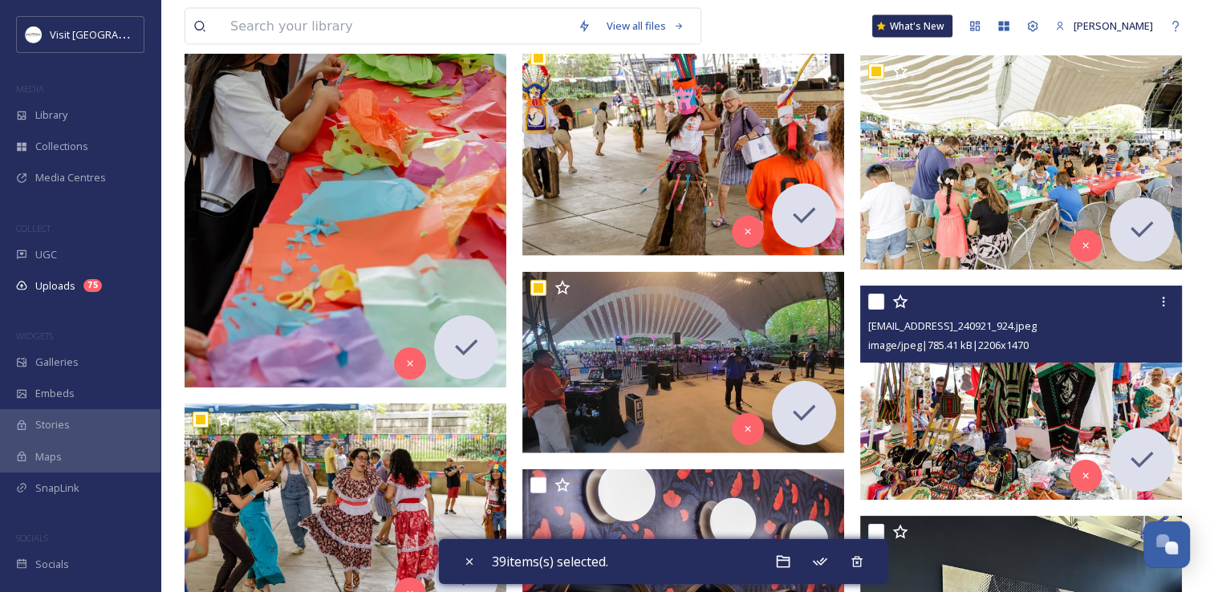
click at [872, 298] on input "checkbox" at bounding box center [876, 302] width 16 height 16
checkbox input "true"
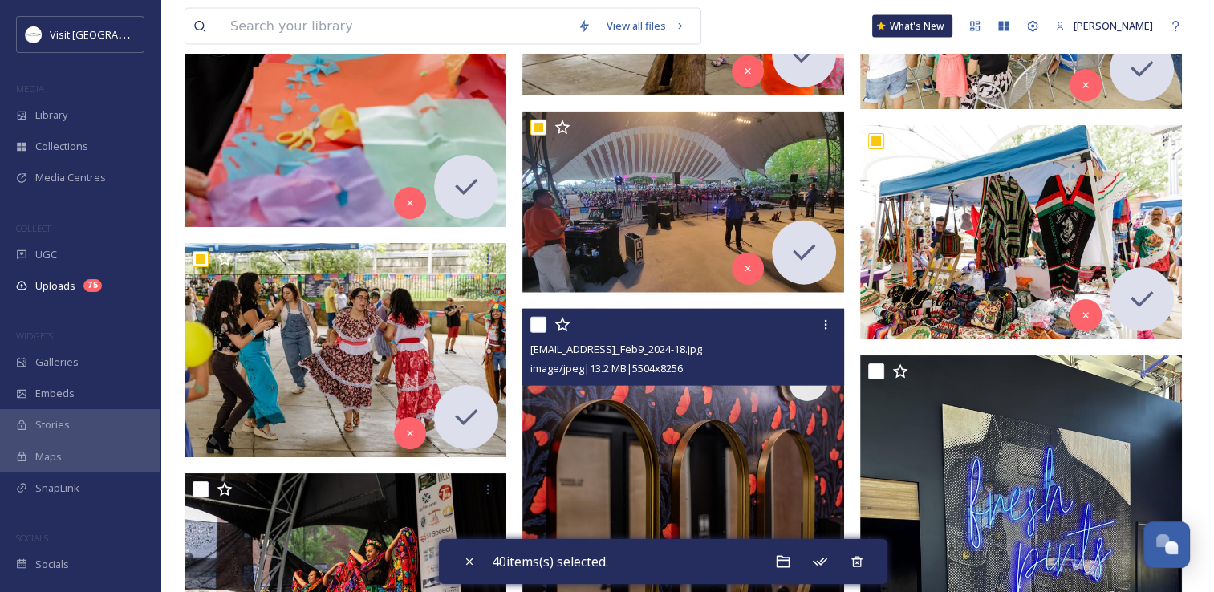
scroll to position [3851, 0]
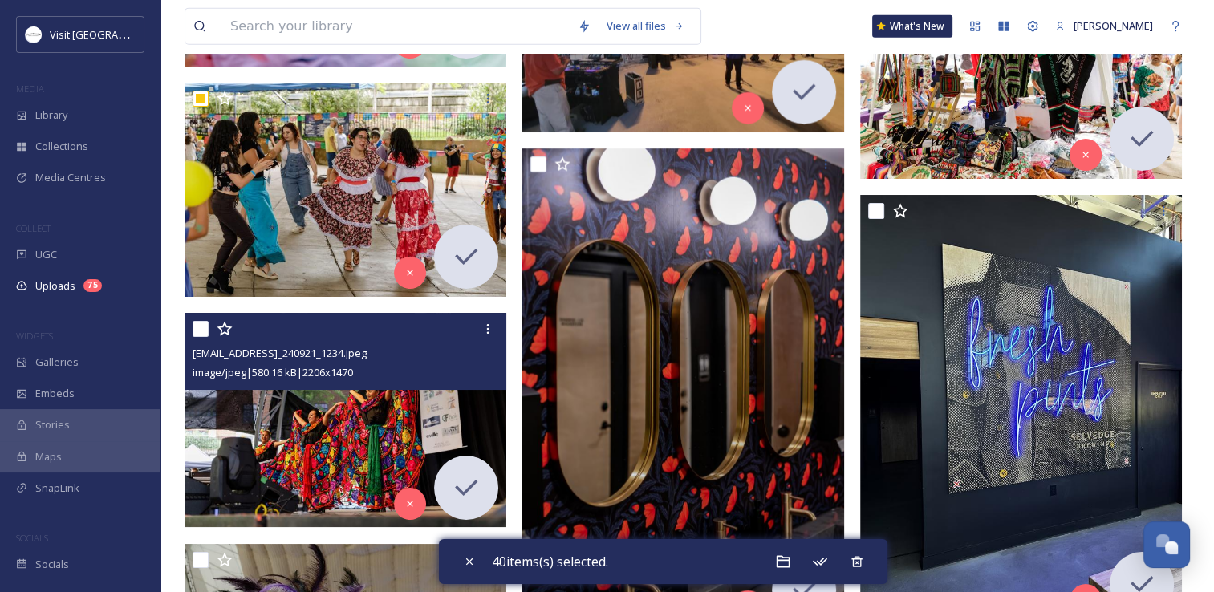
drag, startPoint x: 194, startPoint y: 332, endPoint x: 216, endPoint y: 364, distance: 38.7
click at [194, 331] on input "checkbox" at bounding box center [201, 329] width 16 height 16
checkbox input "true"
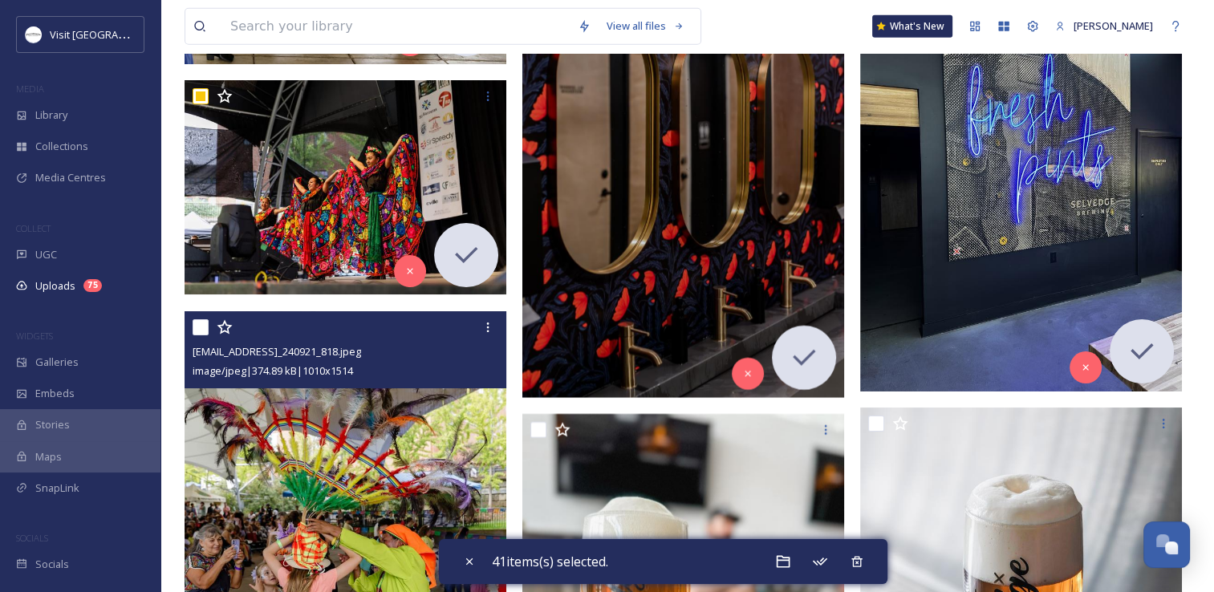
scroll to position [4092, 0]
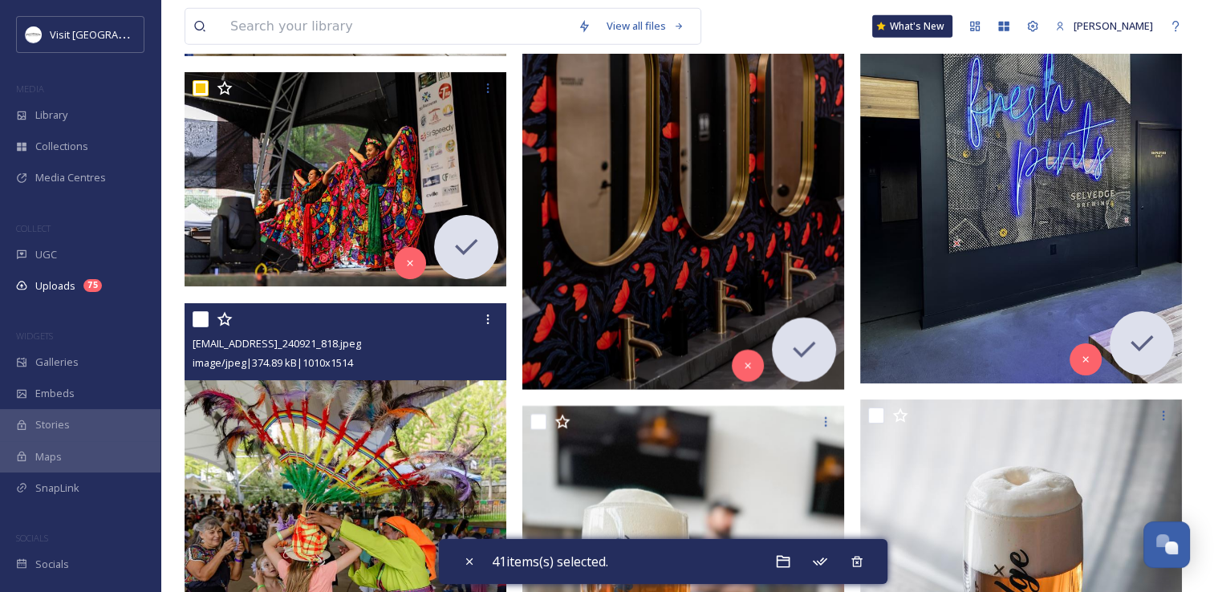
click at [202, 314] on input "checkbox" at bounding box center [201, 319] width 16 height 16
checkbox input "true"
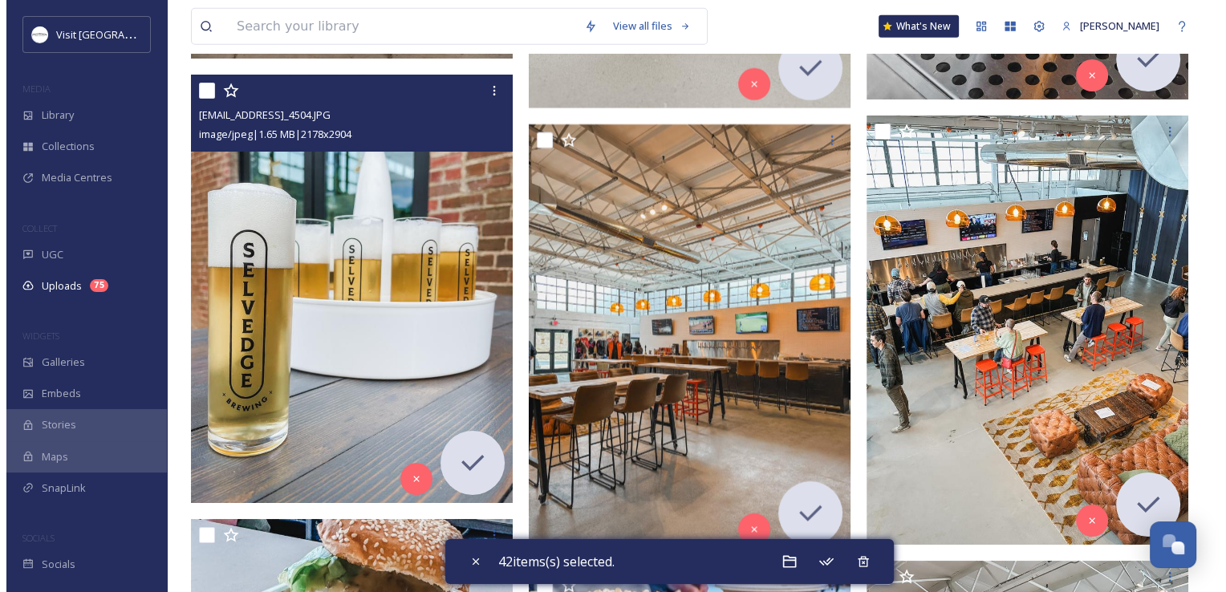
scroll to position [5135, 0]
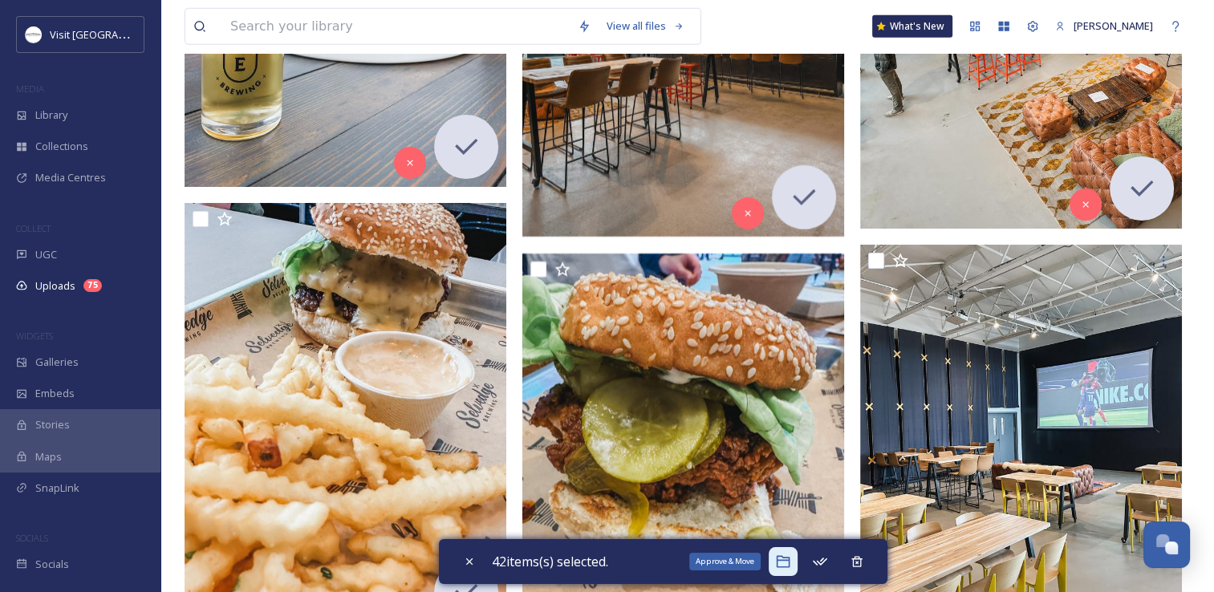
click at [786, 556] on icon at bounding box center [783, 562] width 14 height 12
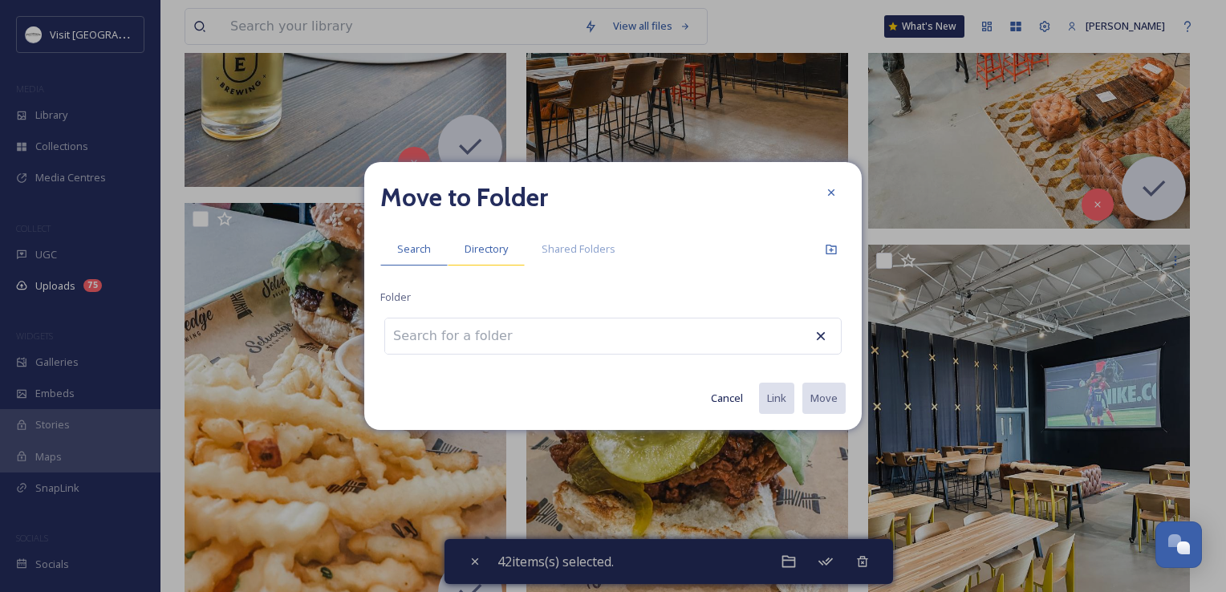
click at [485, 258] on div "Directory" at bounding box center [486, 249] width 77 height 33
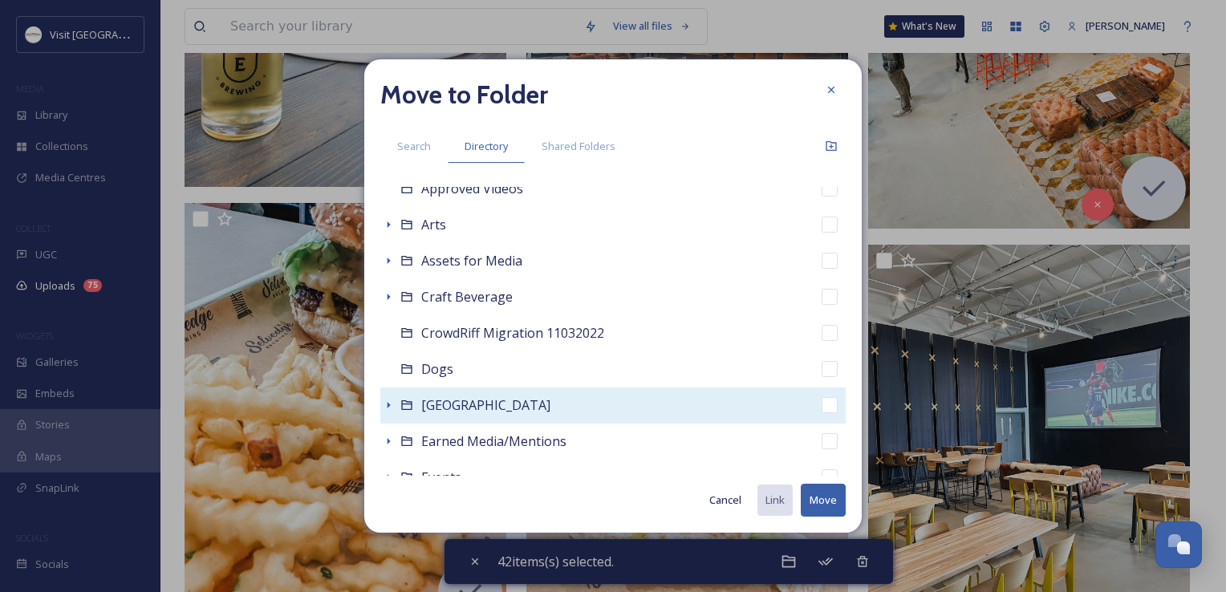
scroll to position [160, 0]
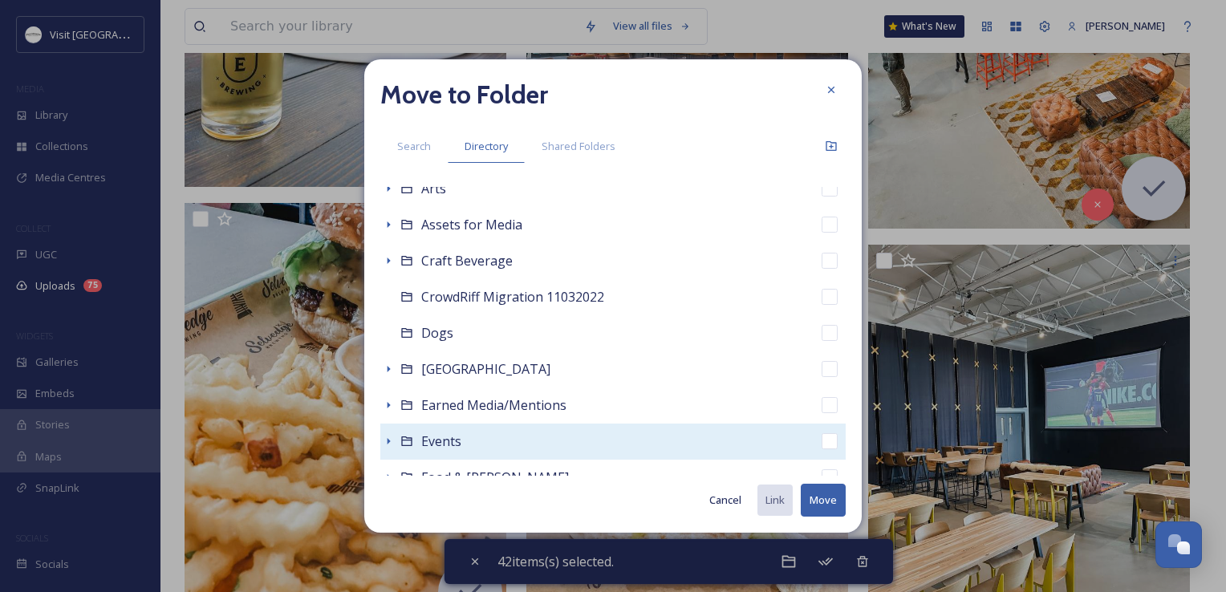
click at [430, 428] on div "Events" at bounding box center [612, 442] width 465 height 36
checkbox input "false"
click at [383, 441] on icon at bounding box center [388, 441] width 13 height 13
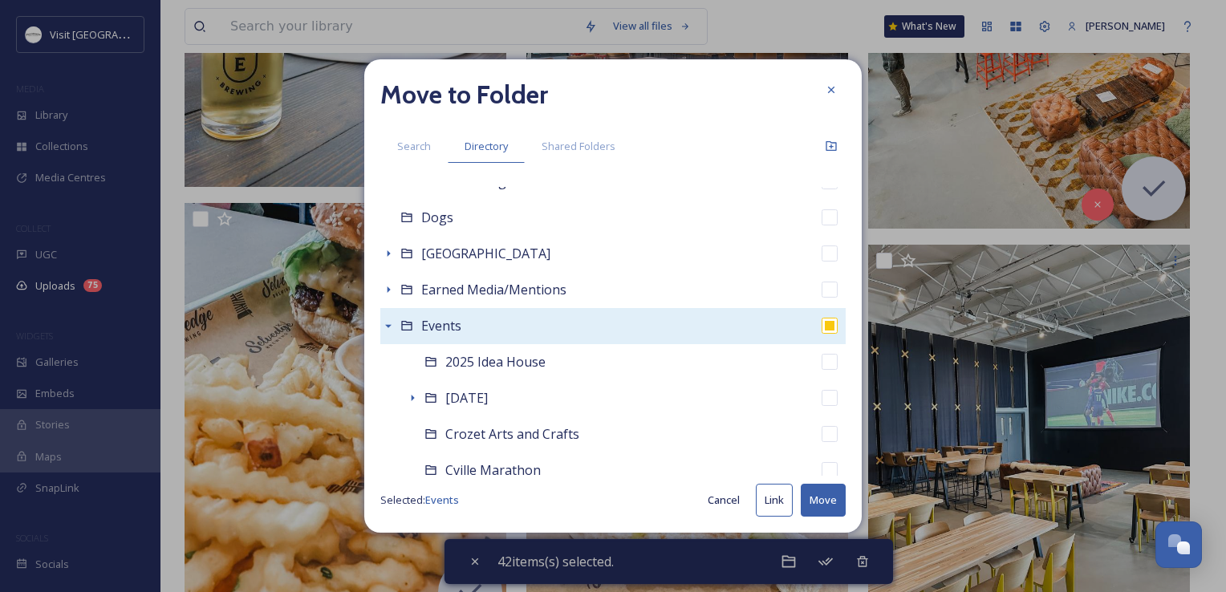
scroll to position [401, 0]
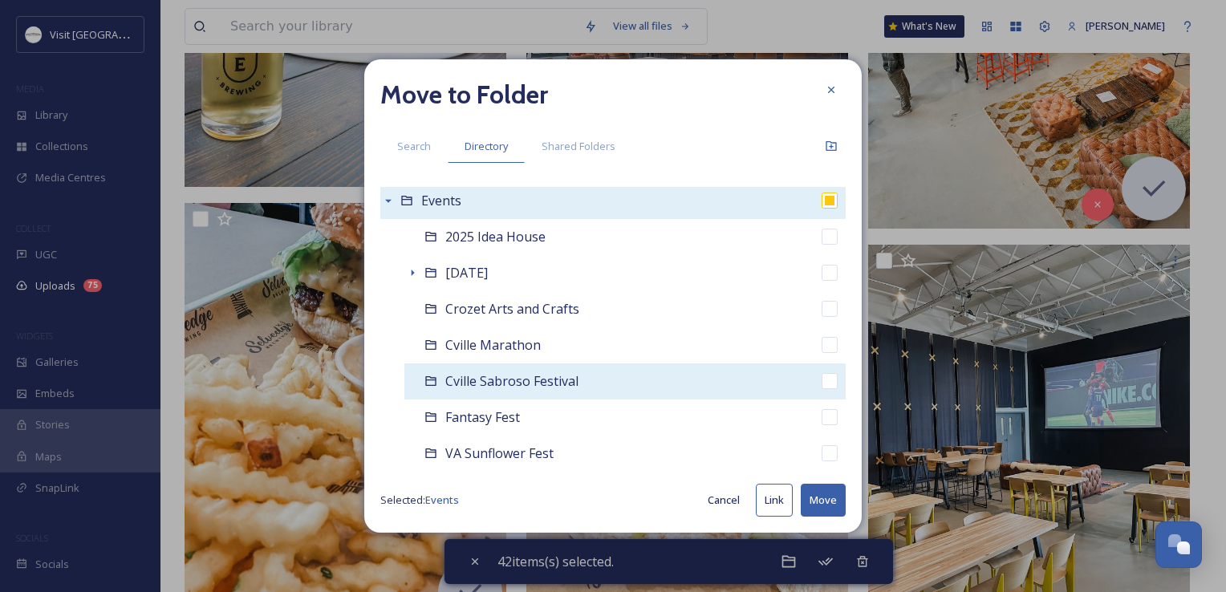
click at [472, 374] on span "Cville Sabroso Festival" at bounding box center [511, 381] width 133 height 18
checkbox input "false"
checkbox input "true"
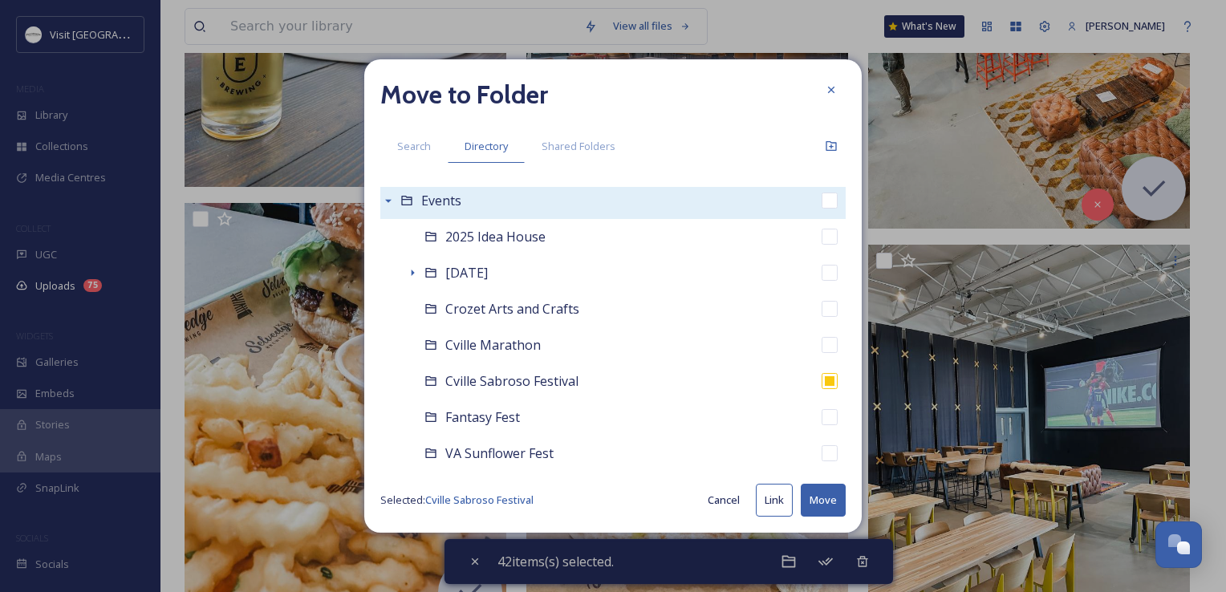
click at [820, 496] on button "Move" at bounding box center [823, 500] width 45 height 33
checkbox input "false"
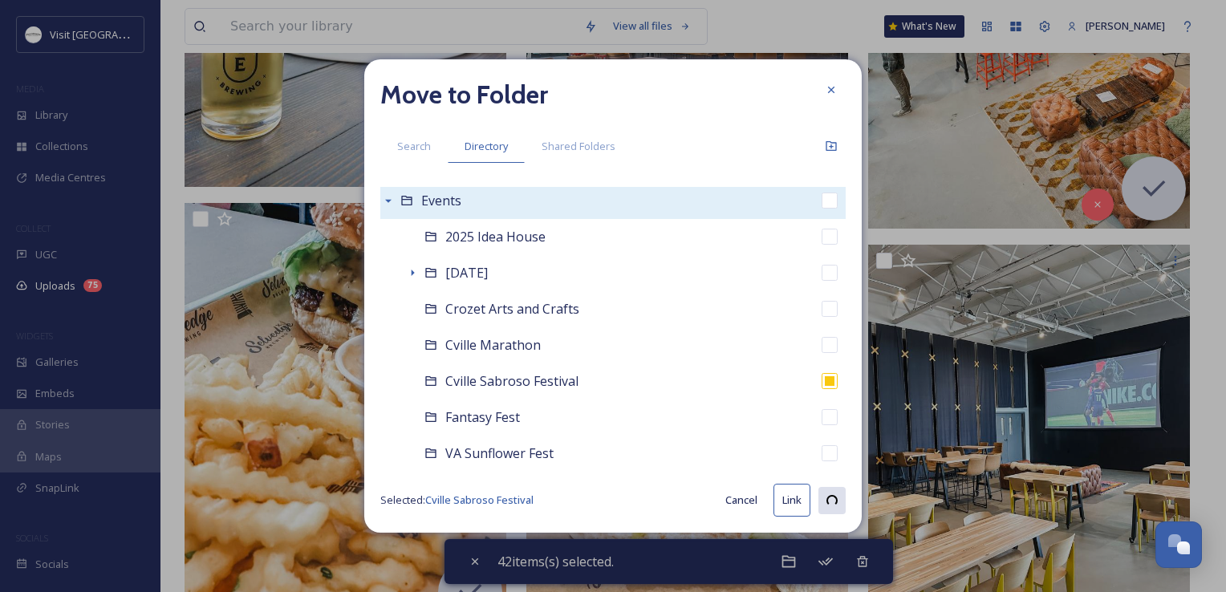
checkbox input "false"
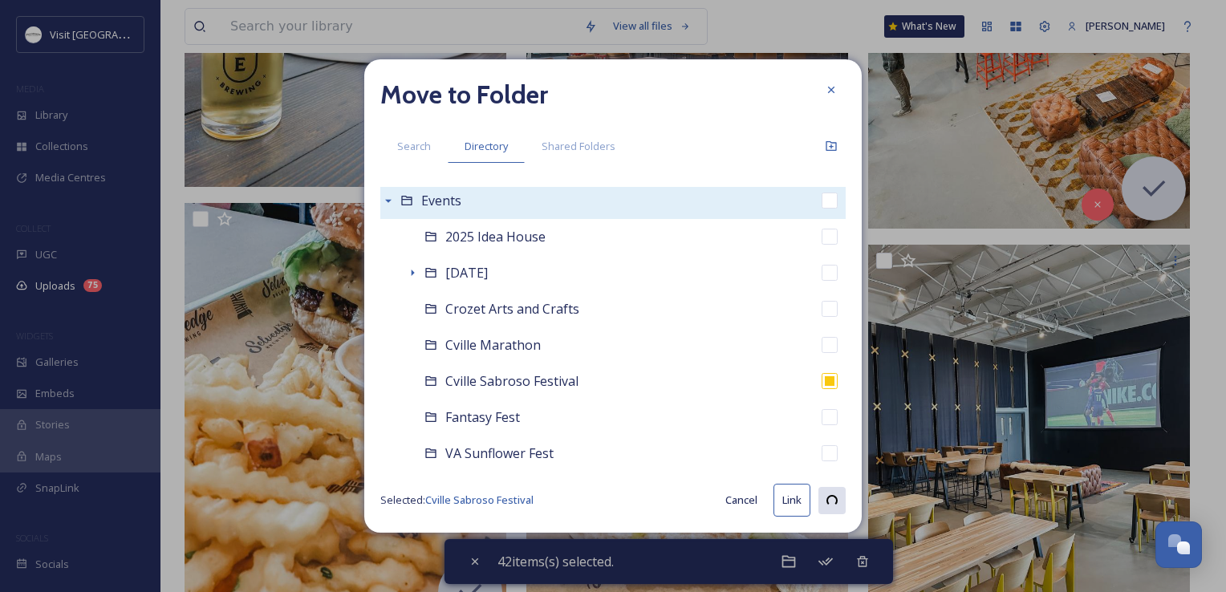
checkbox input "false"
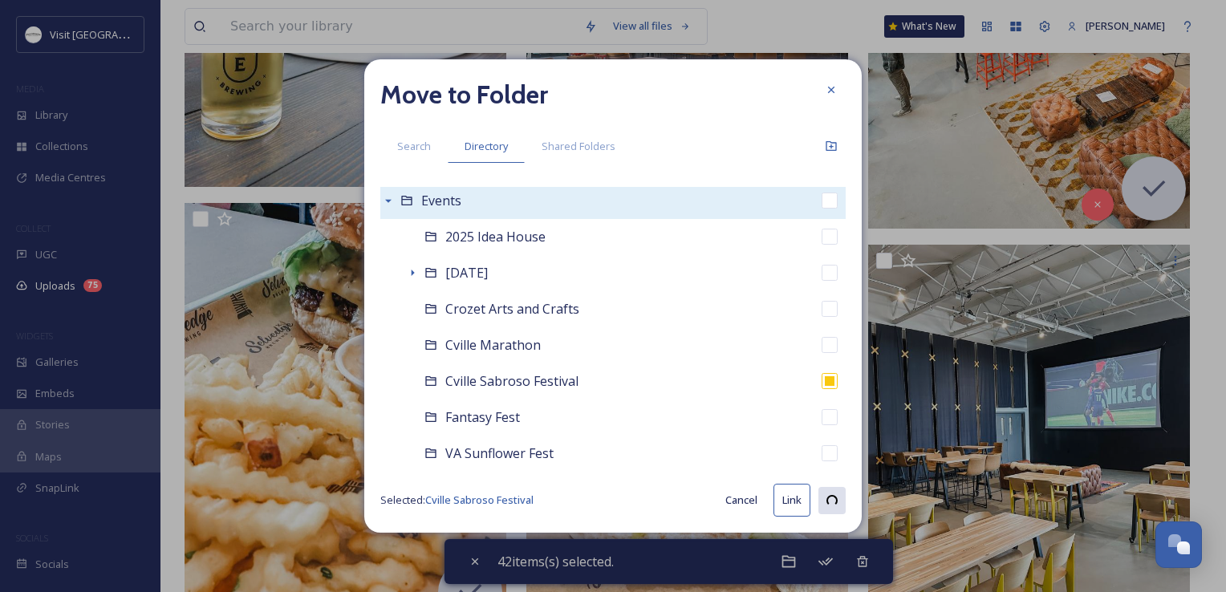
checkbox input "false"
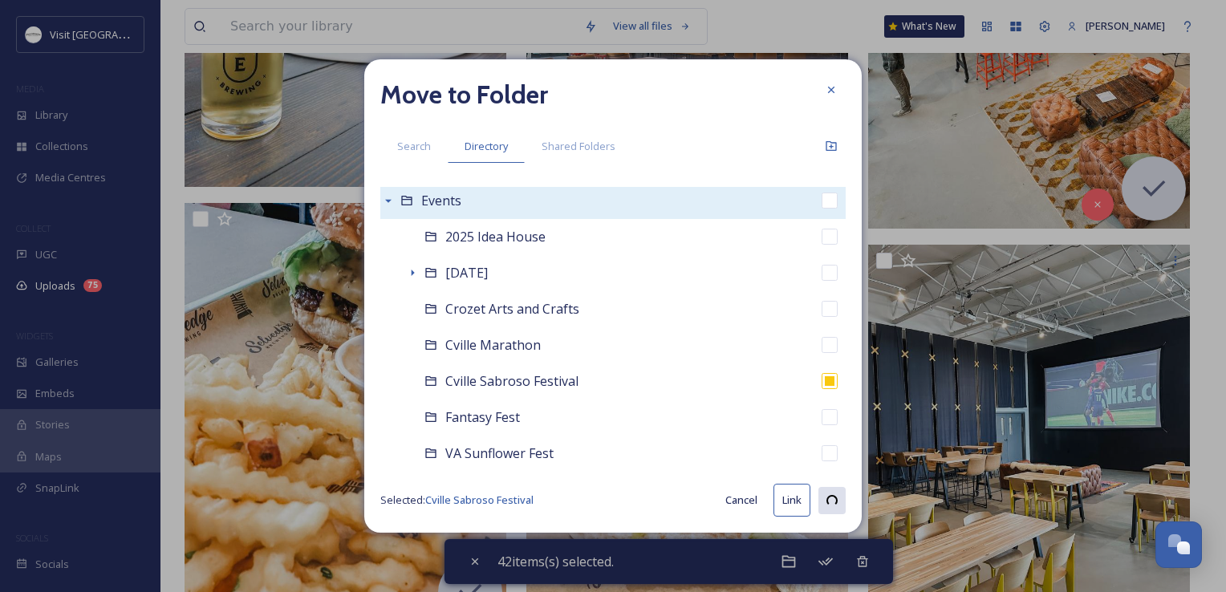
checkbox input "false"
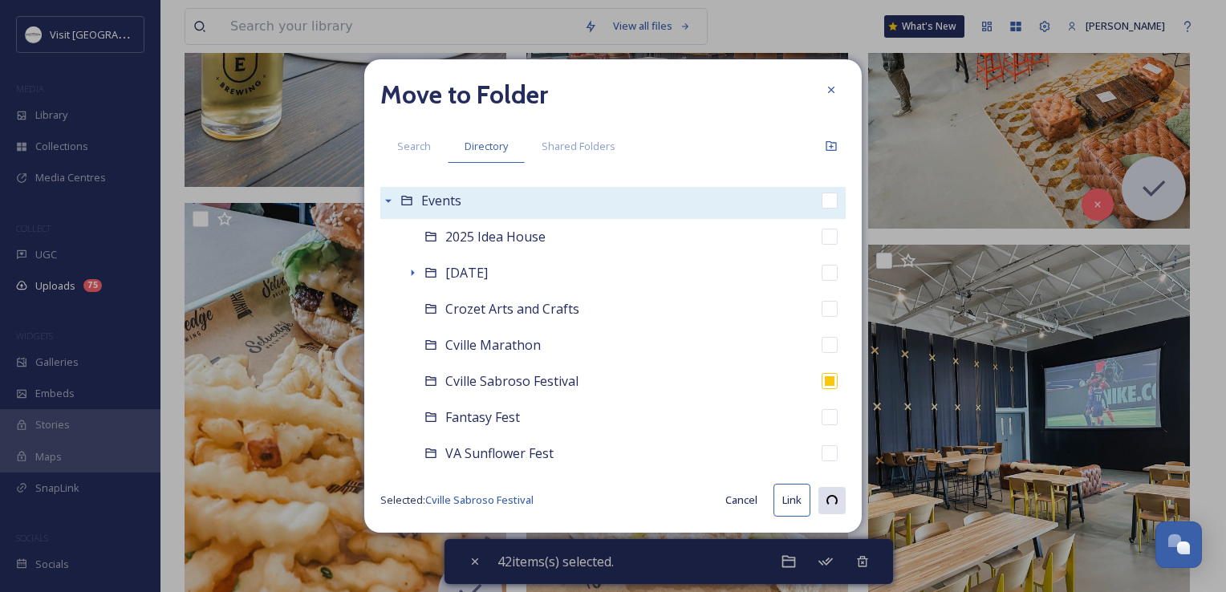
checkbox input "false"
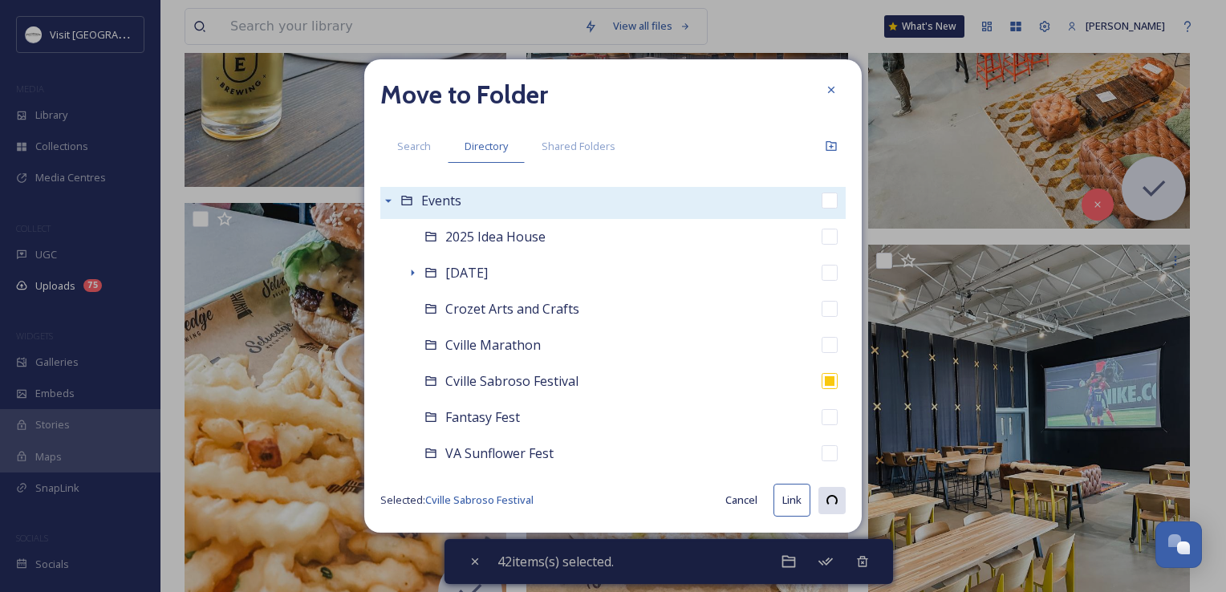
checkbox input "false"
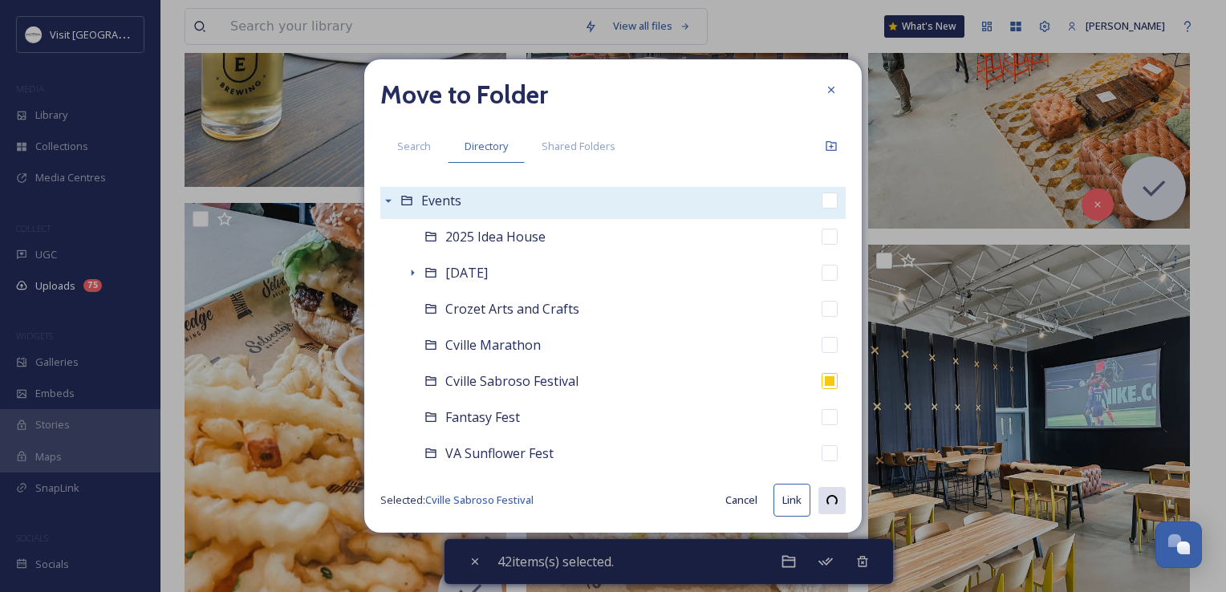
checkbox input "false"
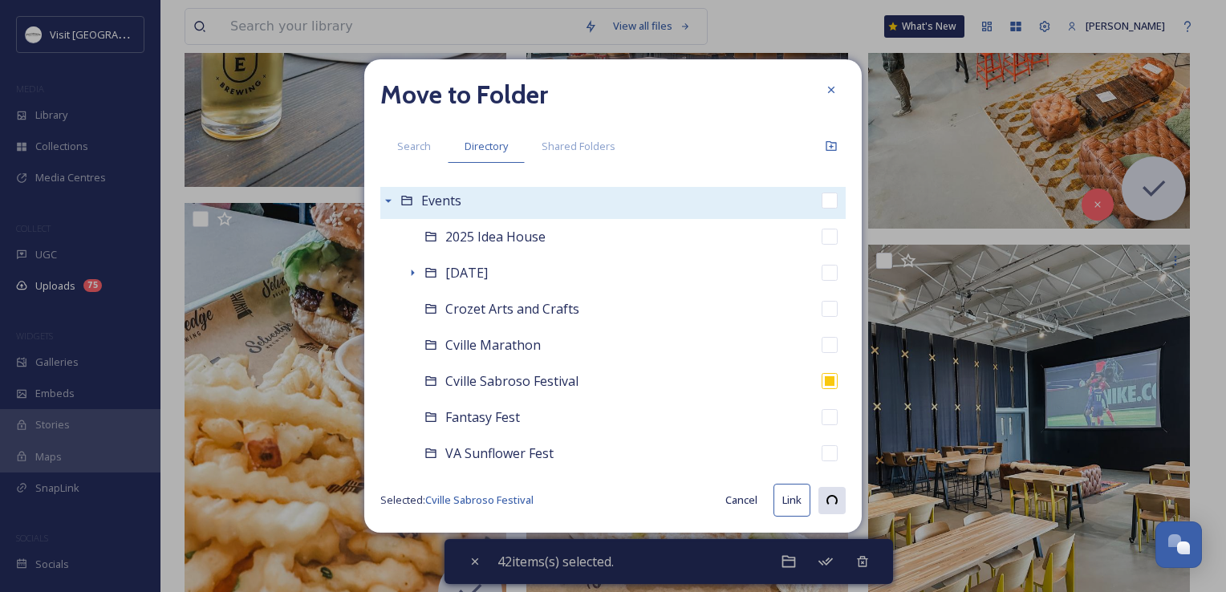
checkbox input "false"
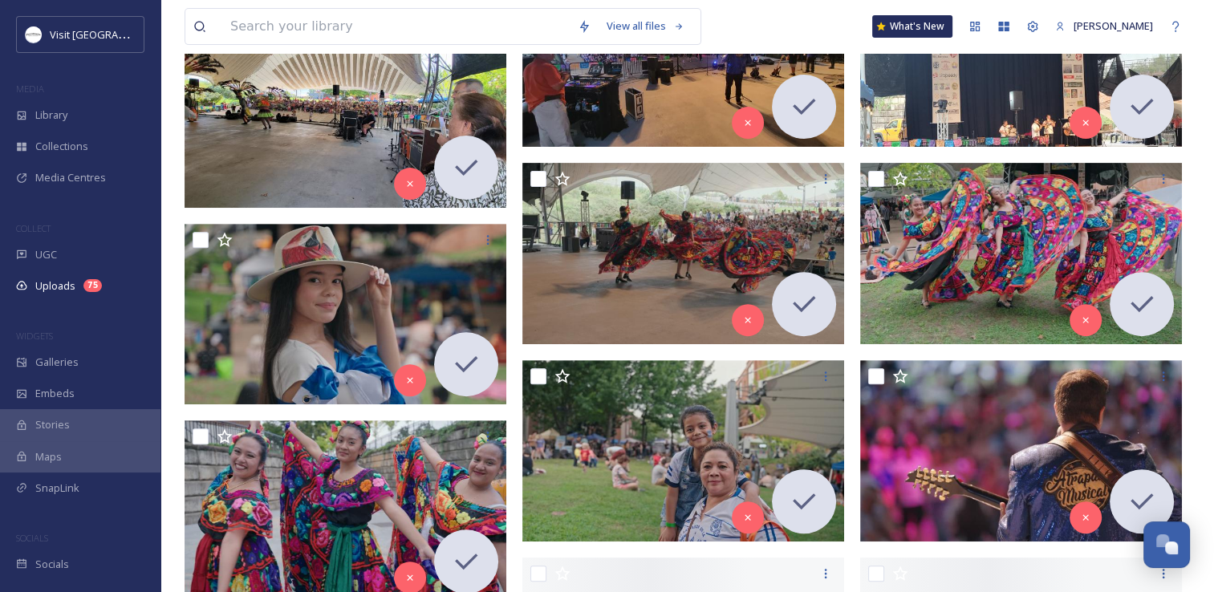
scroll to position [802, 0]
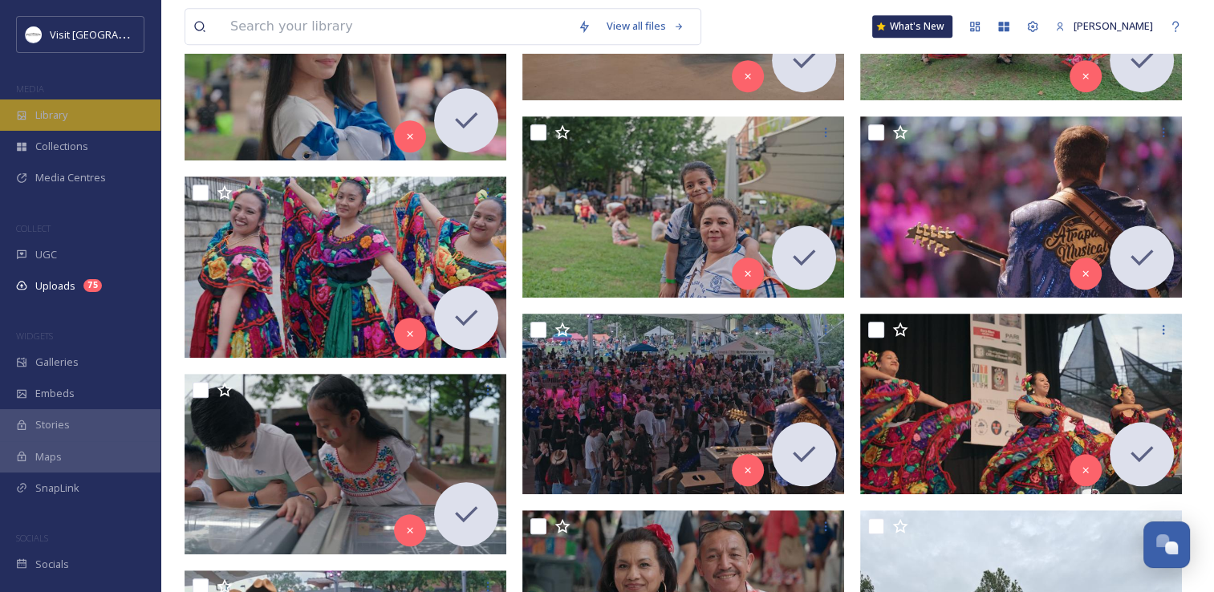
click at [71, 120] on div "Library" at bounding box center [80, 114] width 160 height 31
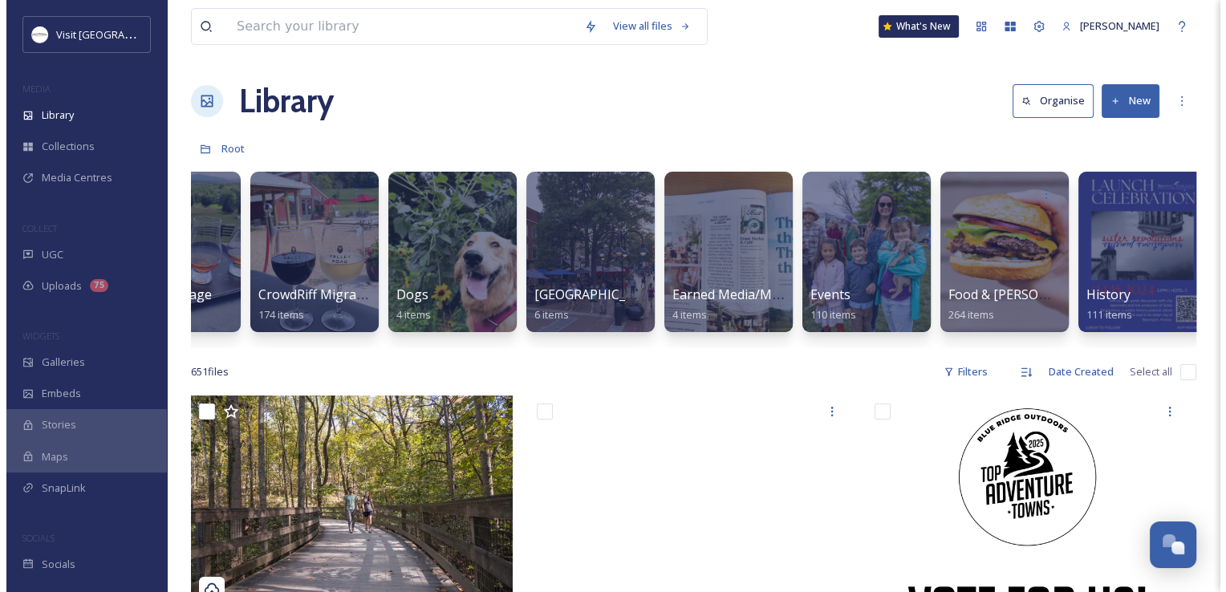
scroll to position [0, 960]
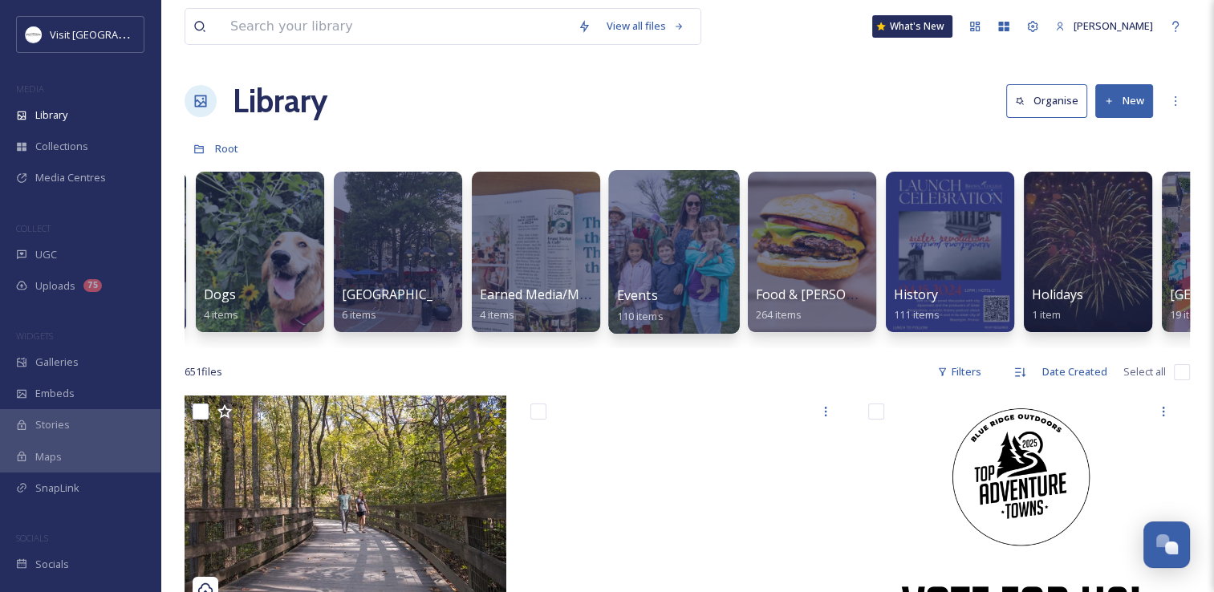
click at [629, 294] on span "Events" at bounding box center [637, 295] width 41 height 18
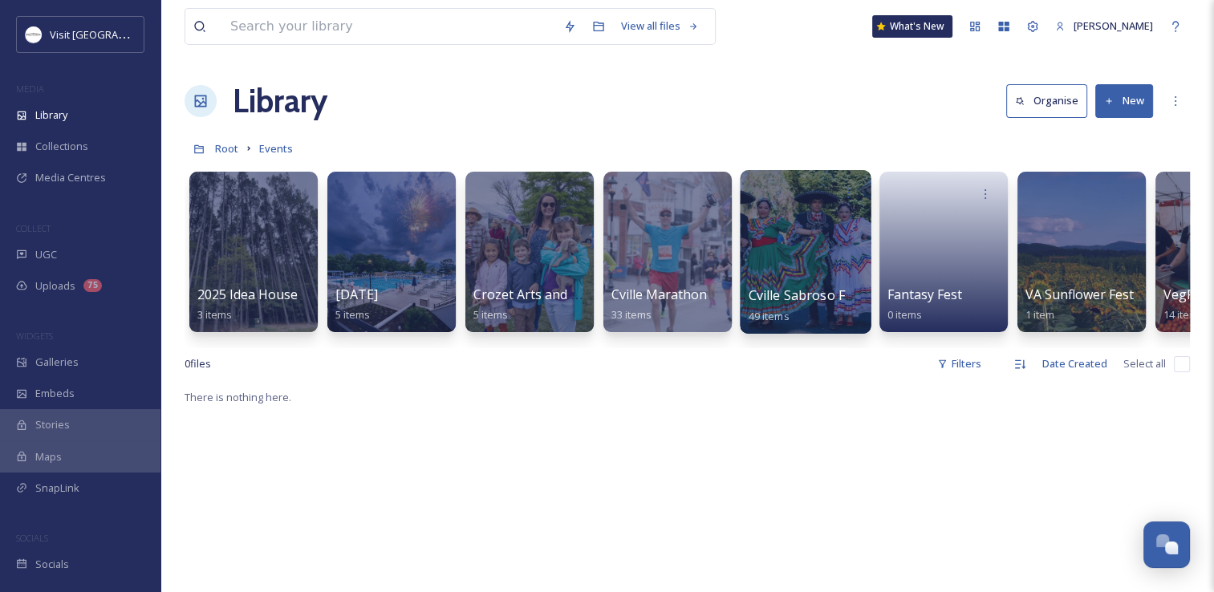
click at [773, 255] on div at bounding box center [805, 252] width 131 height 164
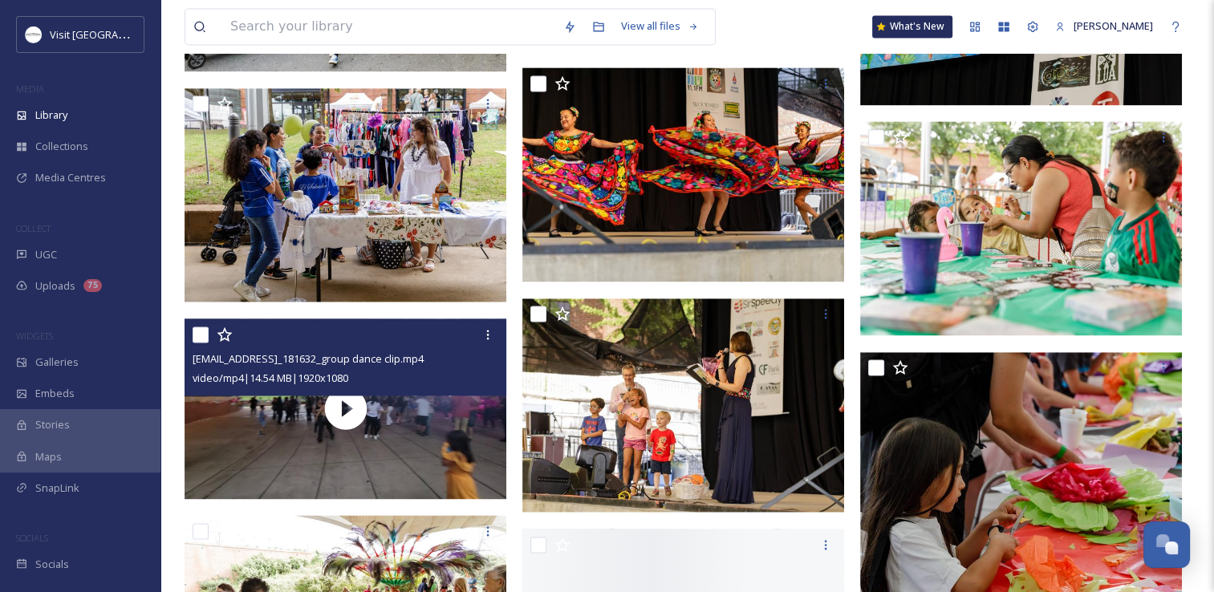
scroll to position [2487, 0]
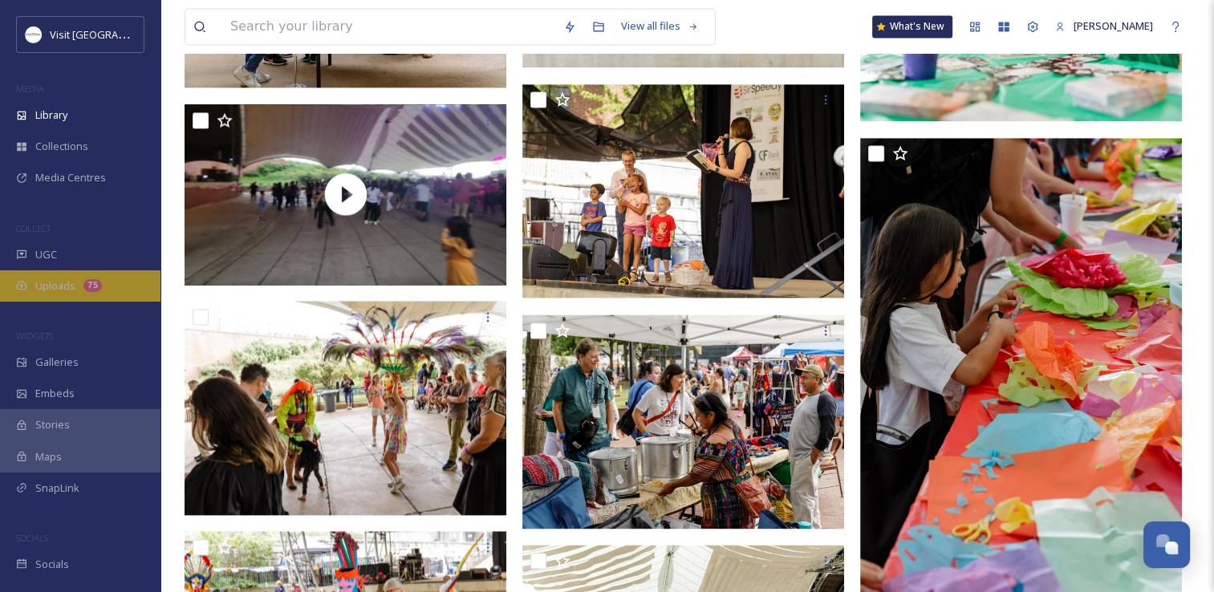
click at [71, 283] on span "Uploads" at bounding box center [55, 285] width 40 height 15
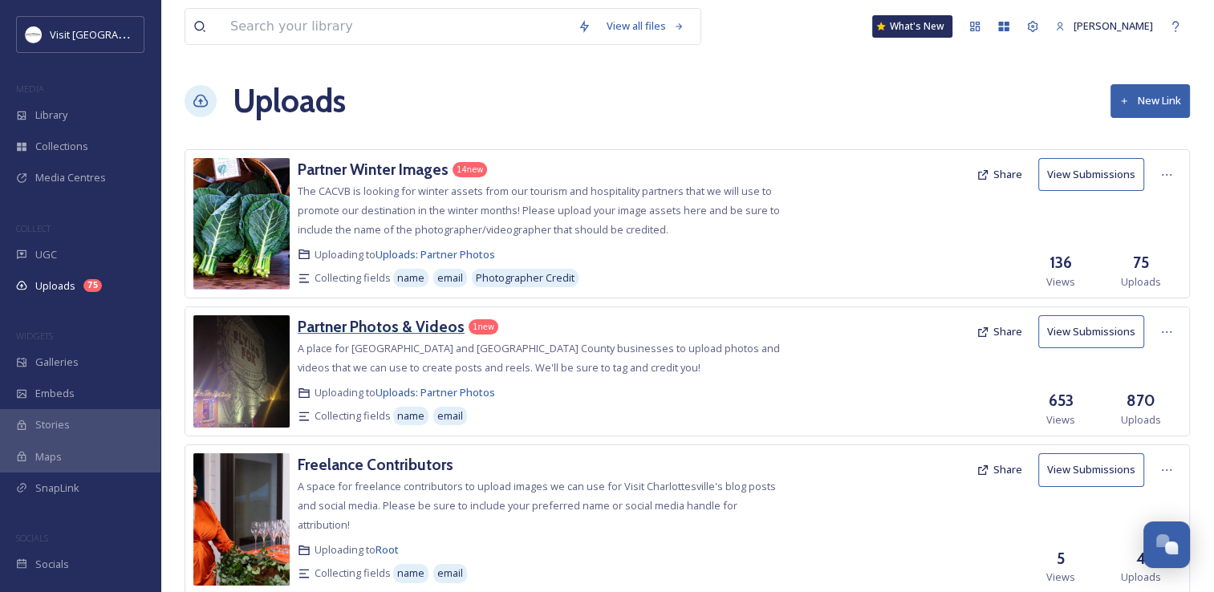
click at [375, 322] on h3 "Partner Photos & Videos" at bounding box center [381, 326] width 167 height 19
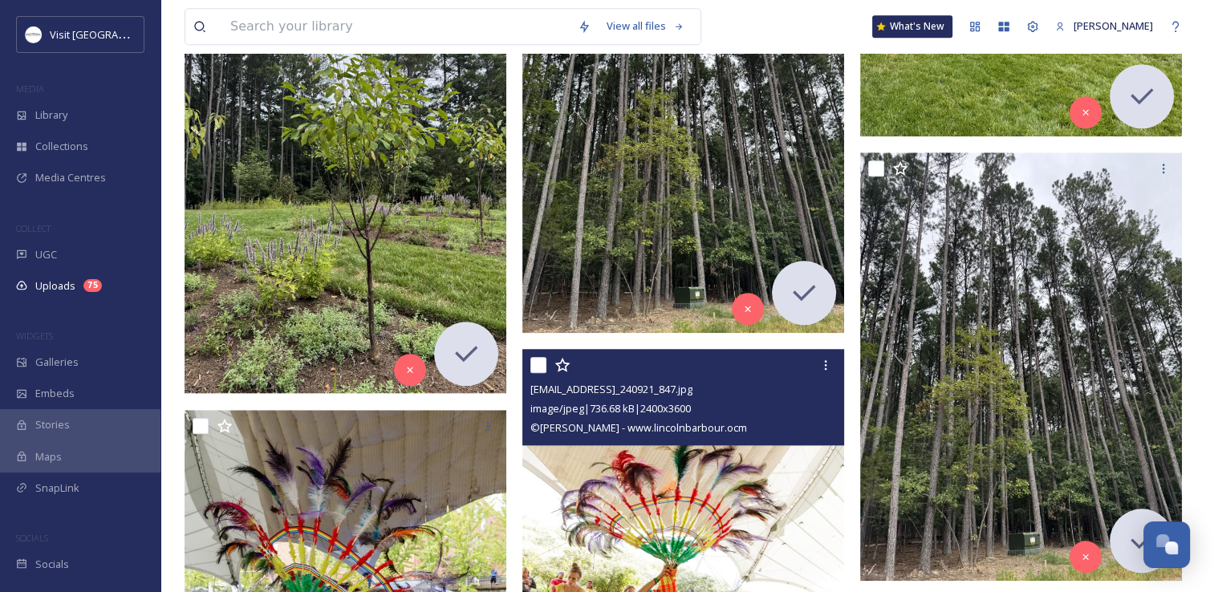
scroll to position [1605, 0]
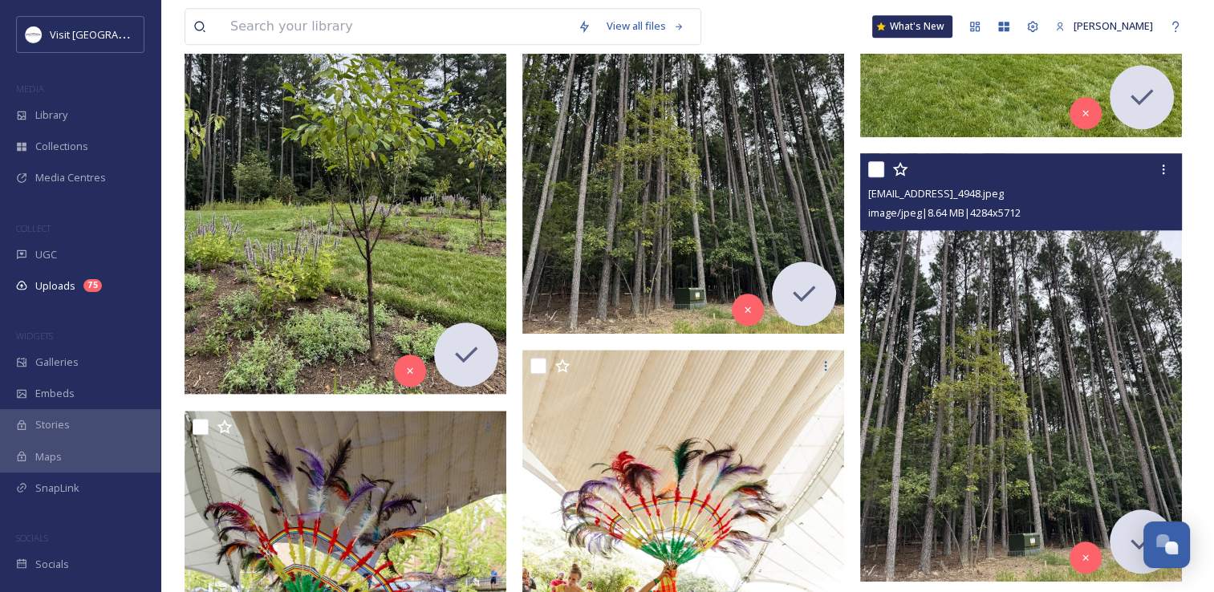
click at [870, 164] on input "checkbox" at bounding box center [876, 169] width 16 height 16
checkbox input "true"
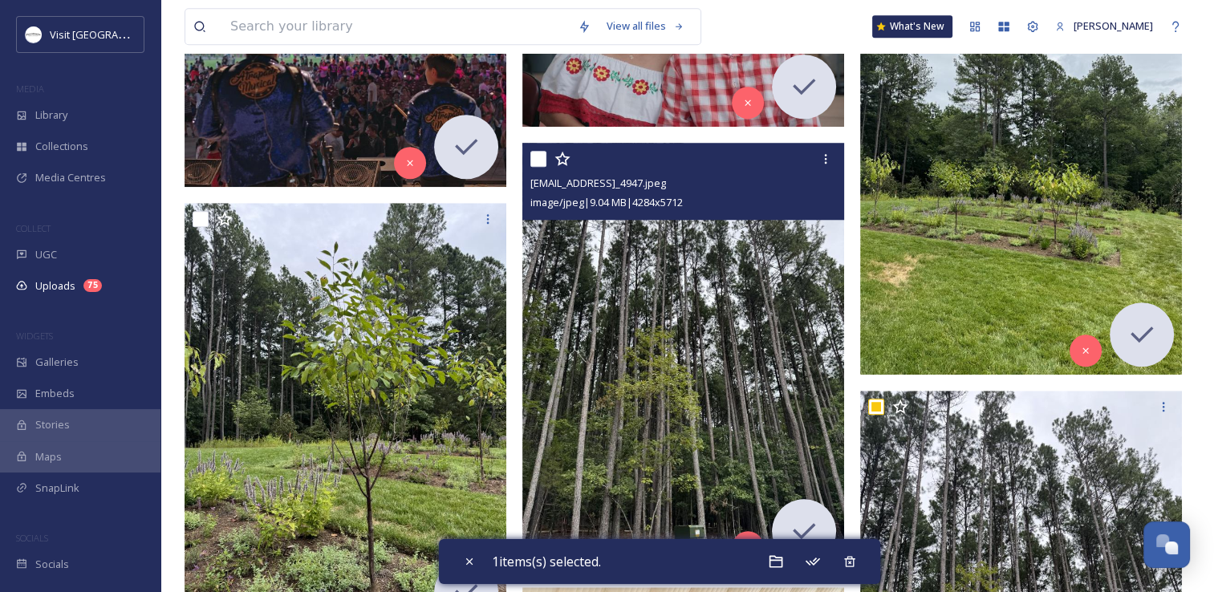
scroll to position [1364, 0]
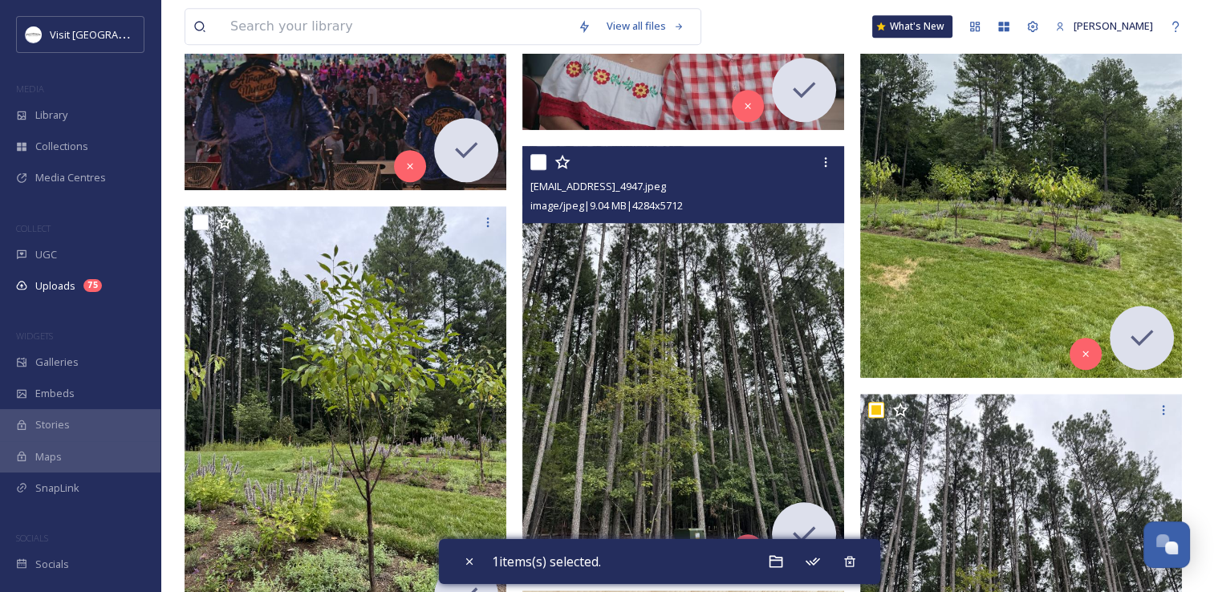
click at [536, 154] on input "checkbox" at bounding box center [538, 162] width 16 height 16
checkbox input "true"
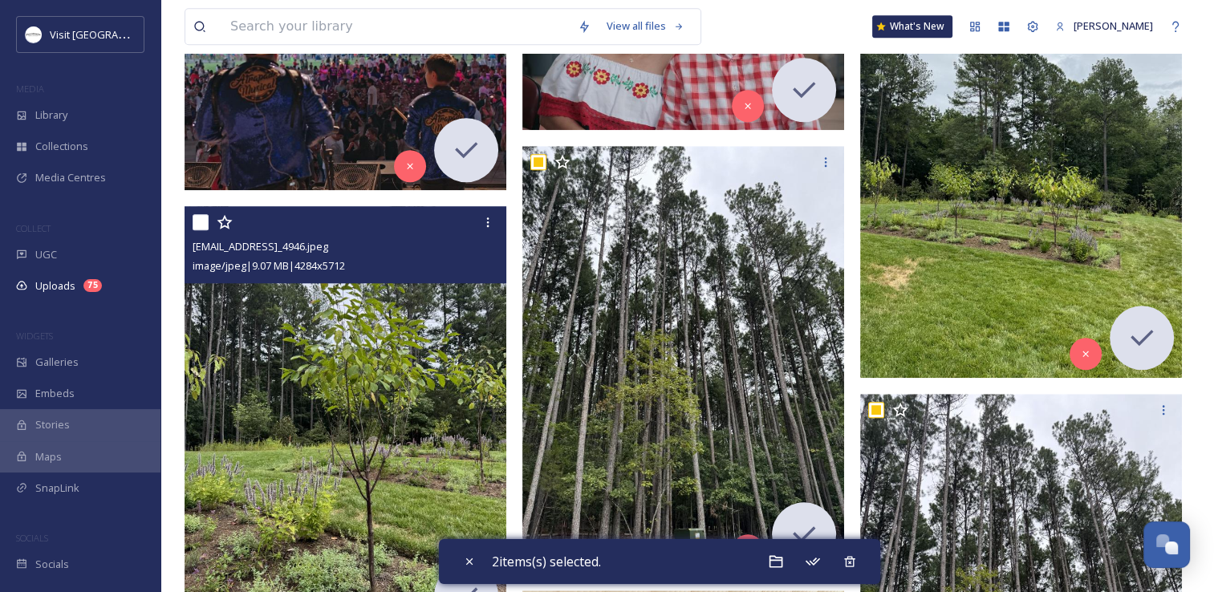
drag, startPoint x: 199, startPoint y: 219, endPoint x: 438, endPoint y: 262, distance: 242.8
click at [199, 220] on input "checkbox" at bounding box center [201, 222] width 16 height 16
checkbox input "true"
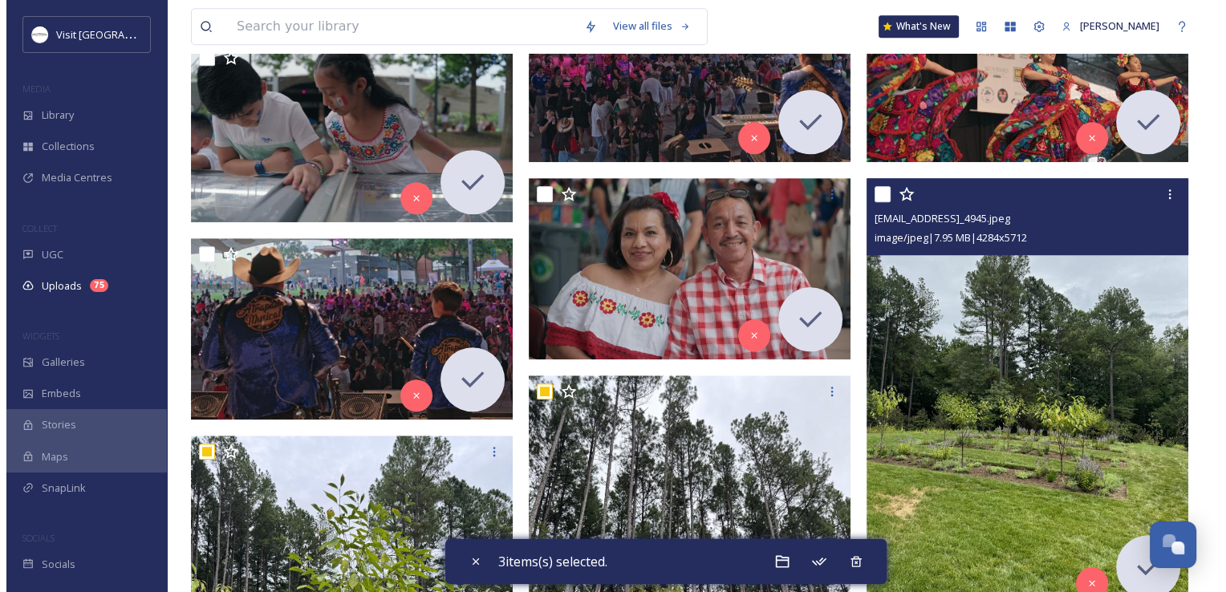
scroll to position [1123, 0]
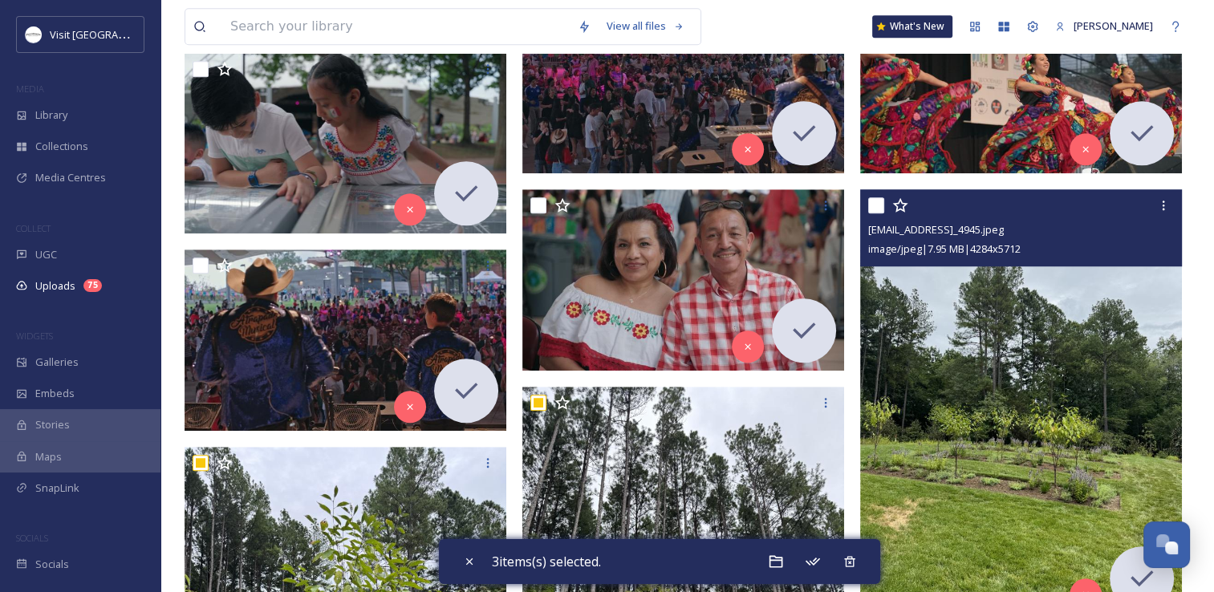
click at [875, 201] on input "checkbox" at bounding box center [876, 205] width 16 height 16
checkbox input "true"
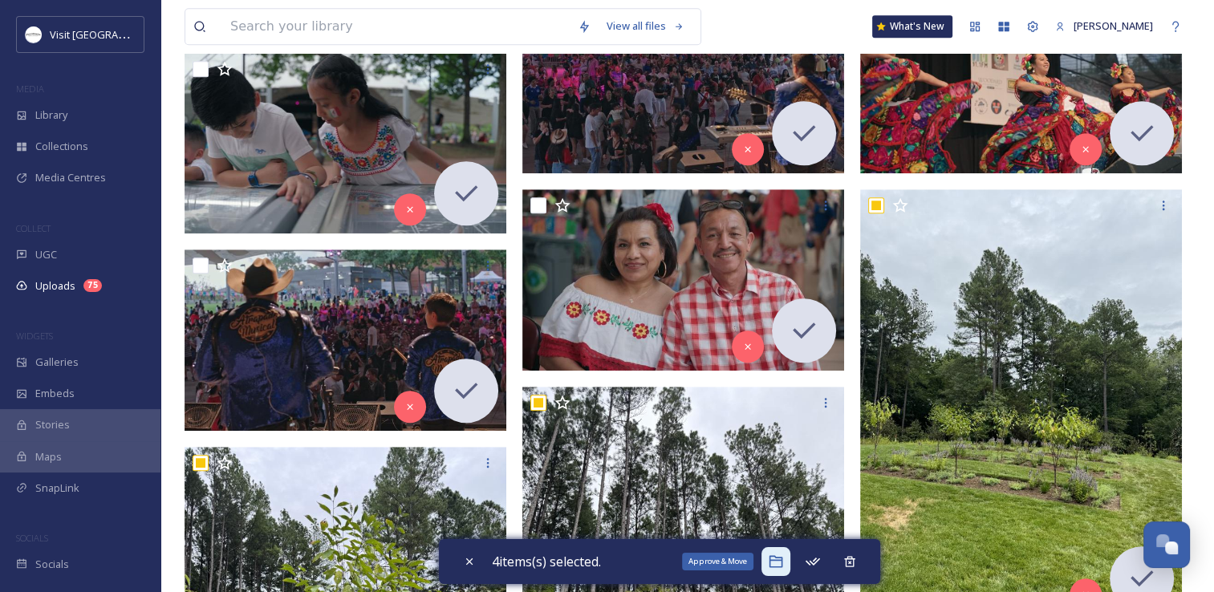
click at [783, 550] on div "Approve & Move" at bounding box center [775, 561] width 29 height 29
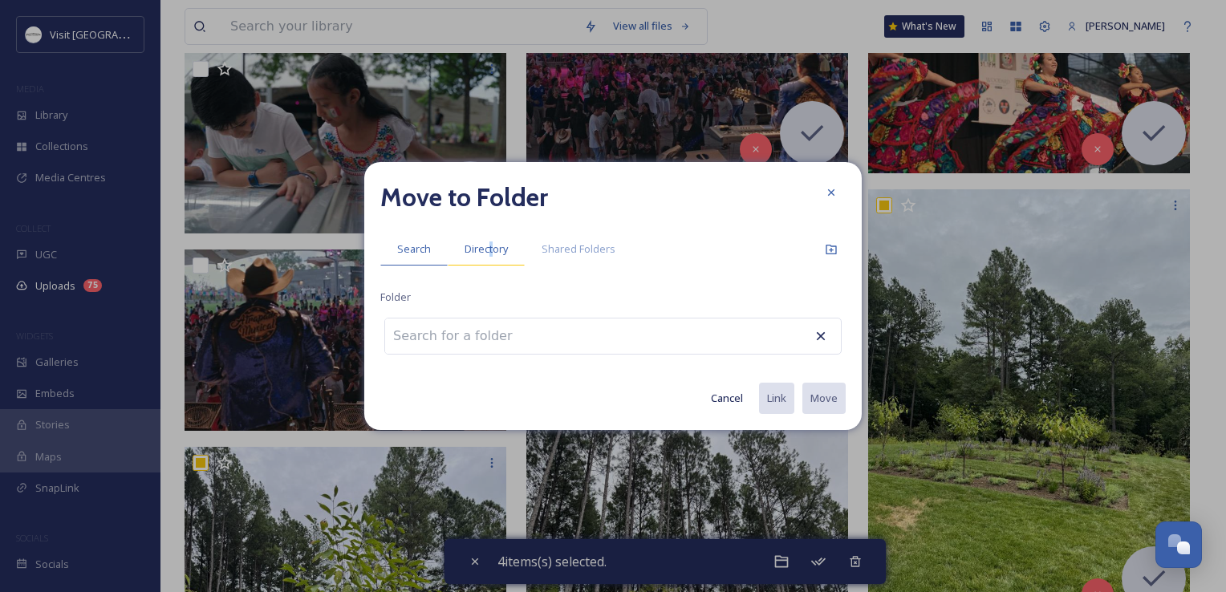
click at [489, 247] on span "Directory" at bounding box center [486, 248] width 43 height 15
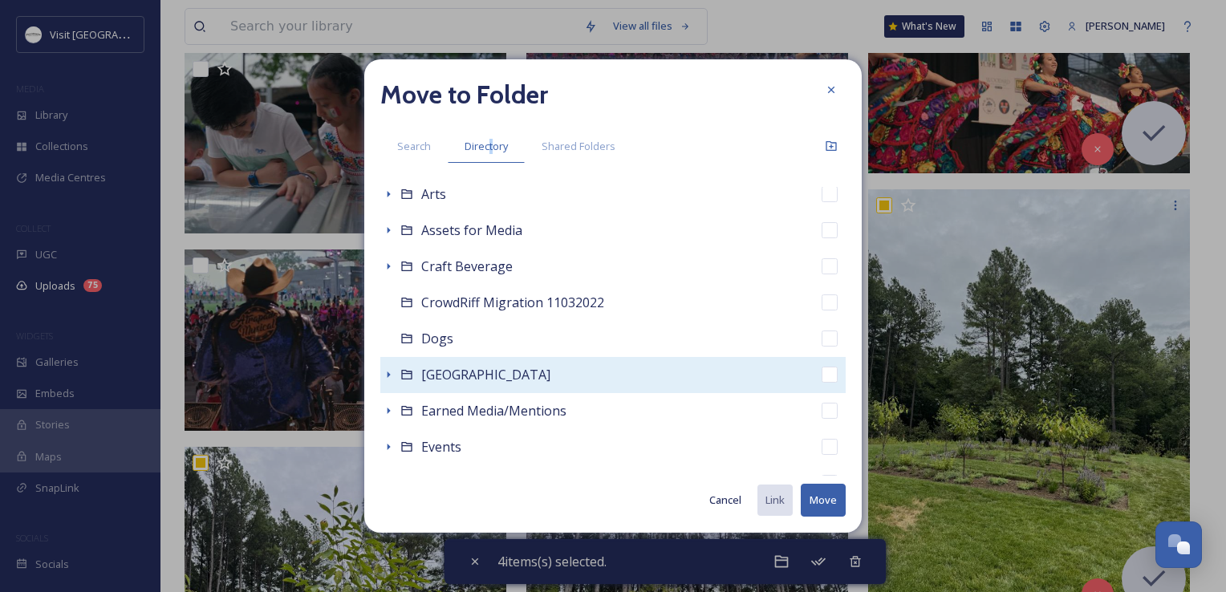
scroll to position [160, 0]
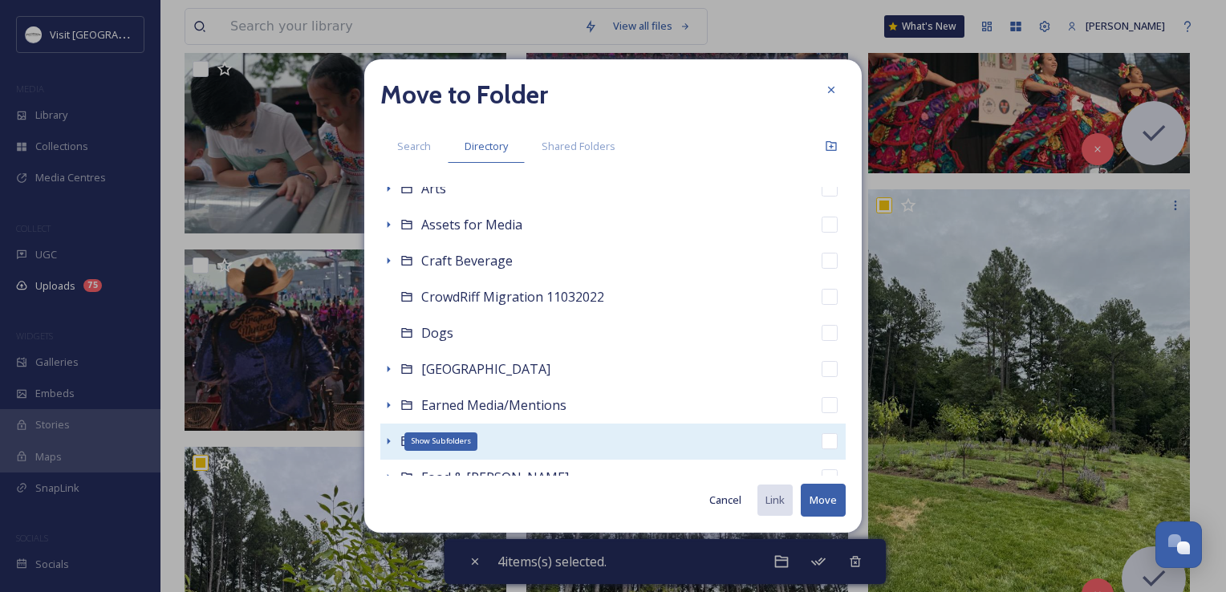
click at [384, 450] on div "Show Subfolders Events" at bounding box center [612, 442] width 465 height 36
checkbox input "false"
click at [386, 435] on icon at bounding box center [388, 441] width 13 height 13
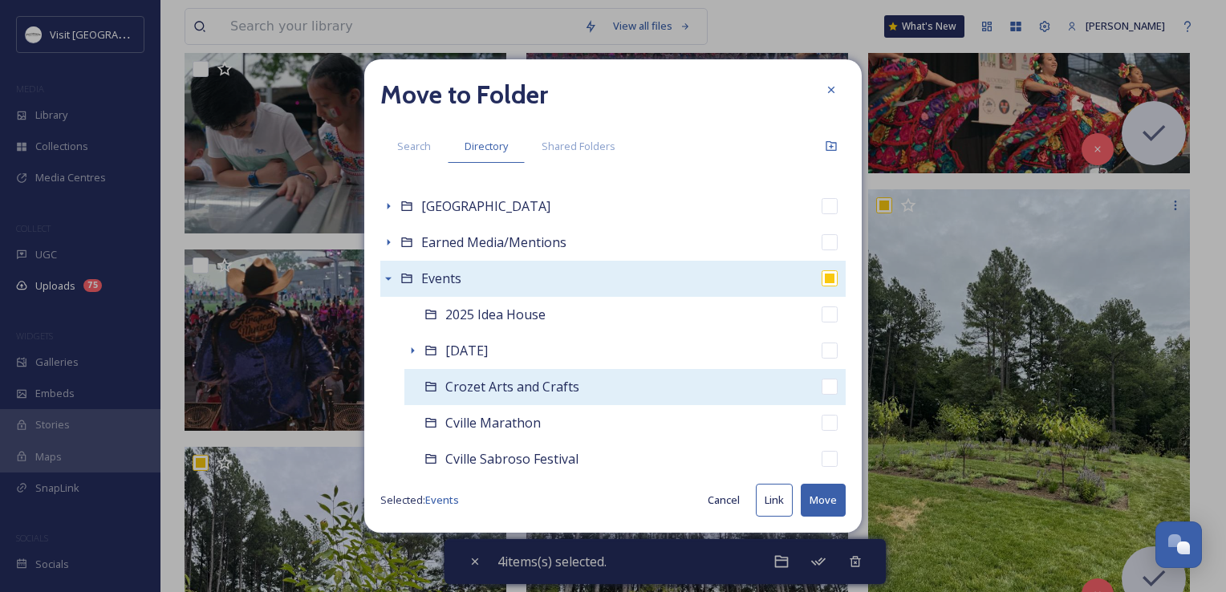
scroll to position [321, 0]
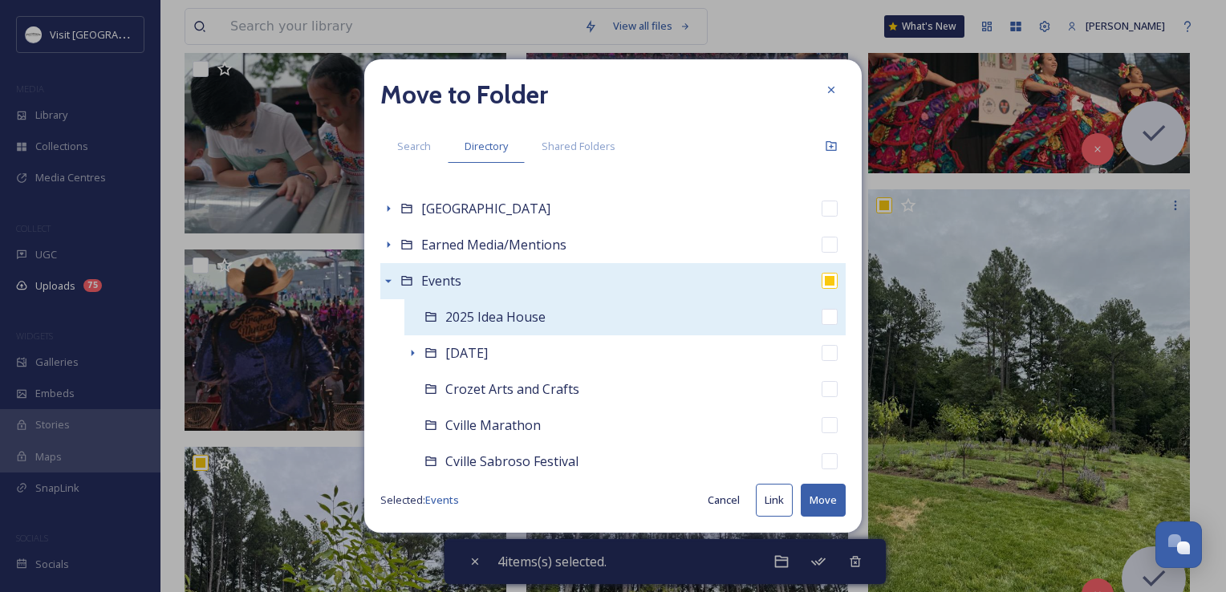
click at [477, 327] on div "2025 Idea House" at bounding box center [624, 317] width 441 height 36
checkbox input "false"
checkbox input "true"
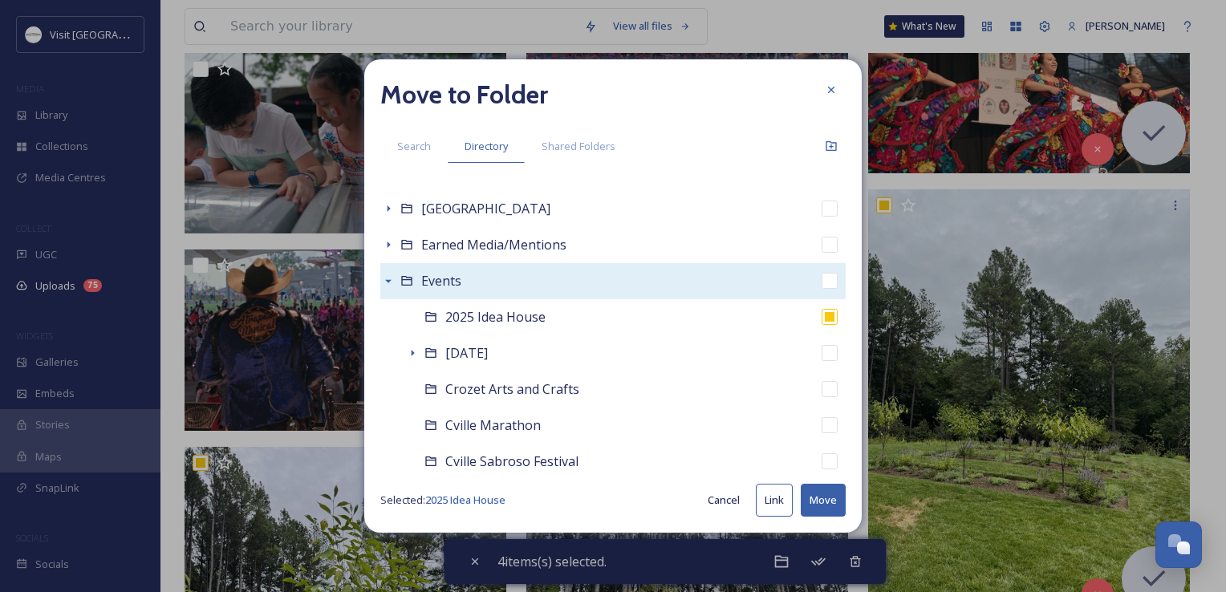
click at [823, 493] on button "Move" at bounding box center [823, 500] width 45 height 33
checkbox input "false"
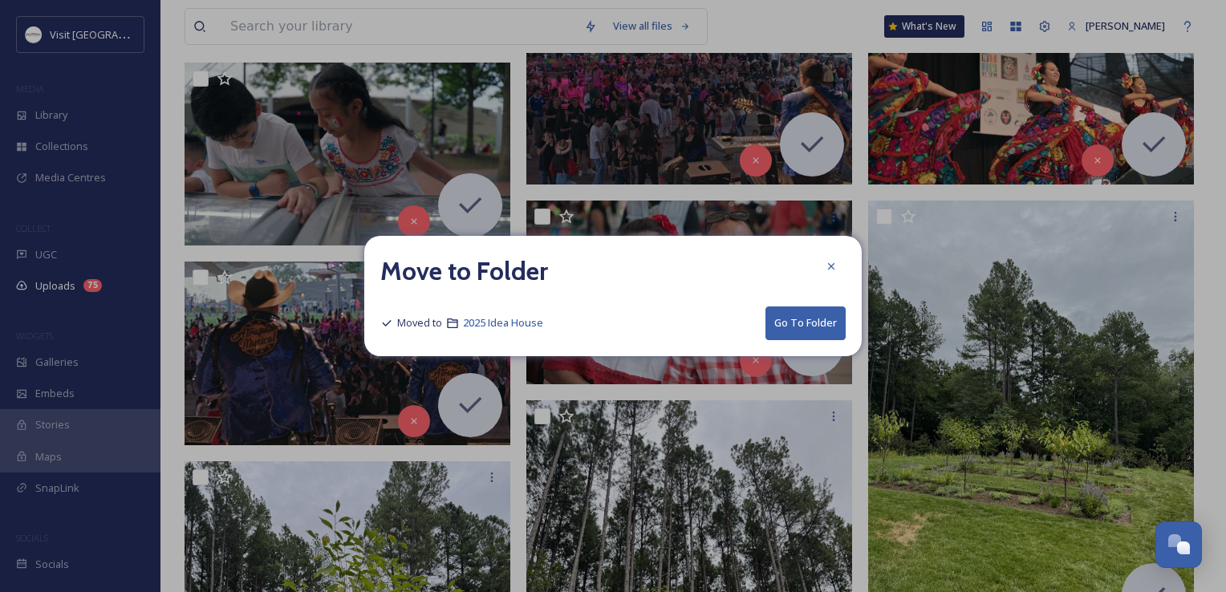
click at [814, 321] on button "Go To Folder" at bounding box center [805, 322] width 80 height 33
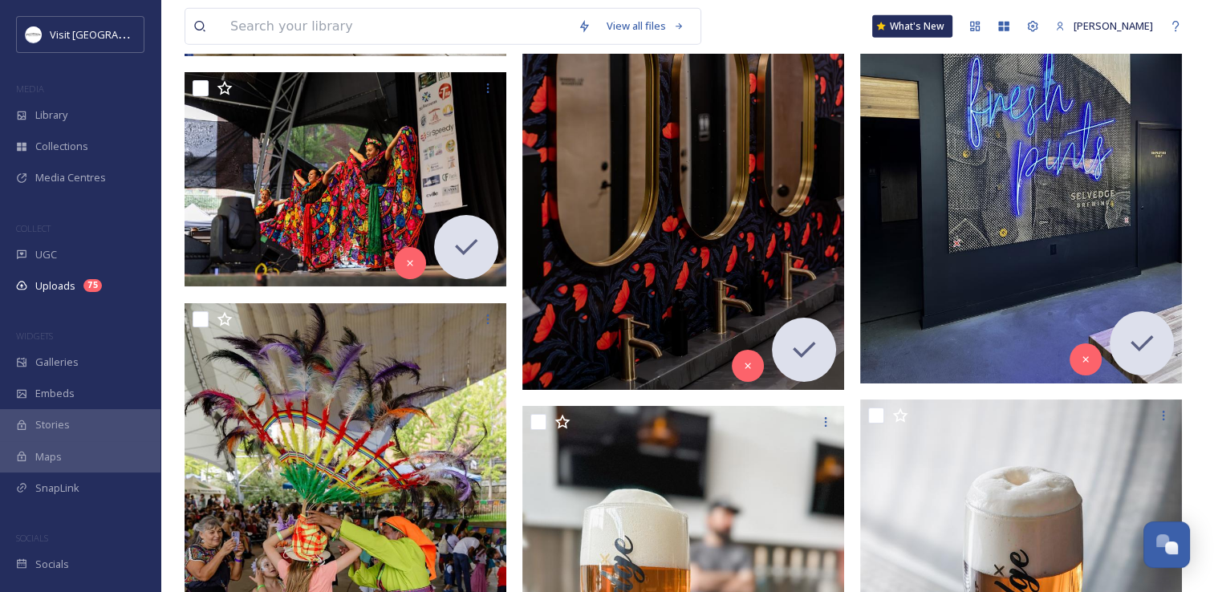
scroll to position [3771, 0]
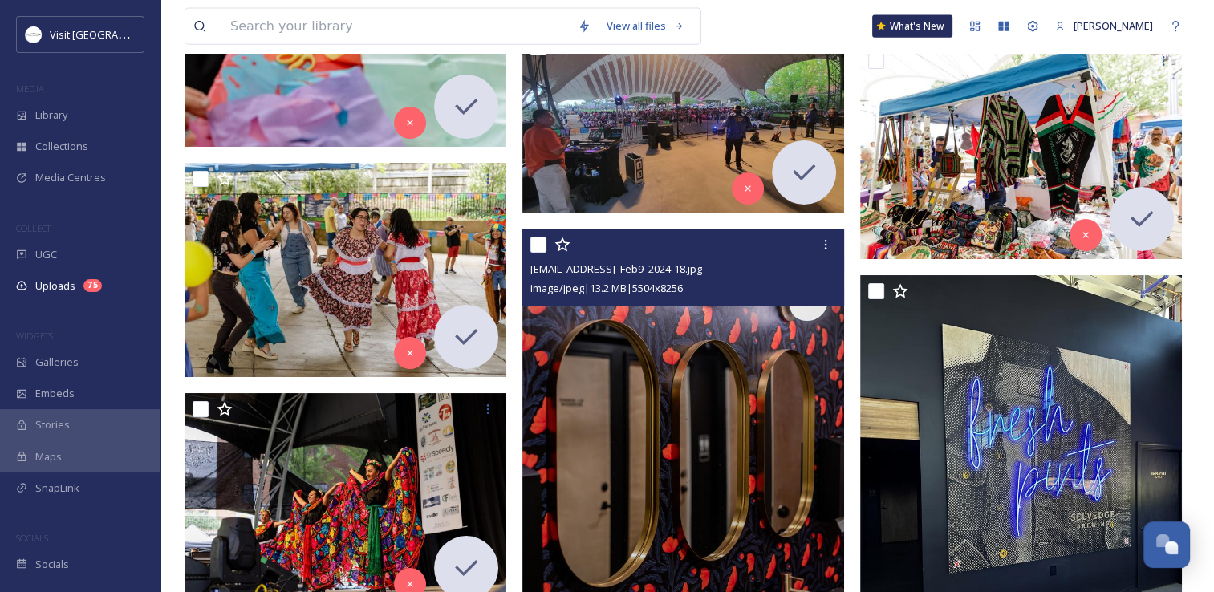
click at [532, 246] on input "checkbox" at bounding box center [538, 245] width 16 height 16
checkbox input "true"
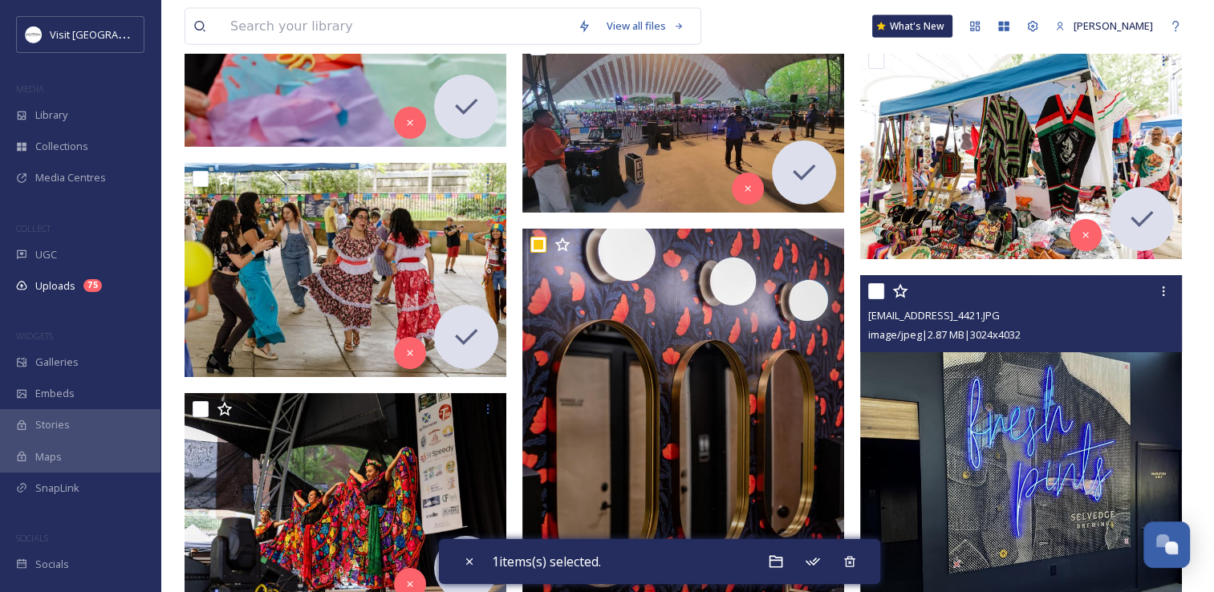
click at [876, 285] on input "checkbox" at bounding box center [876, 291] width 16 height 16
checkbox input "true"
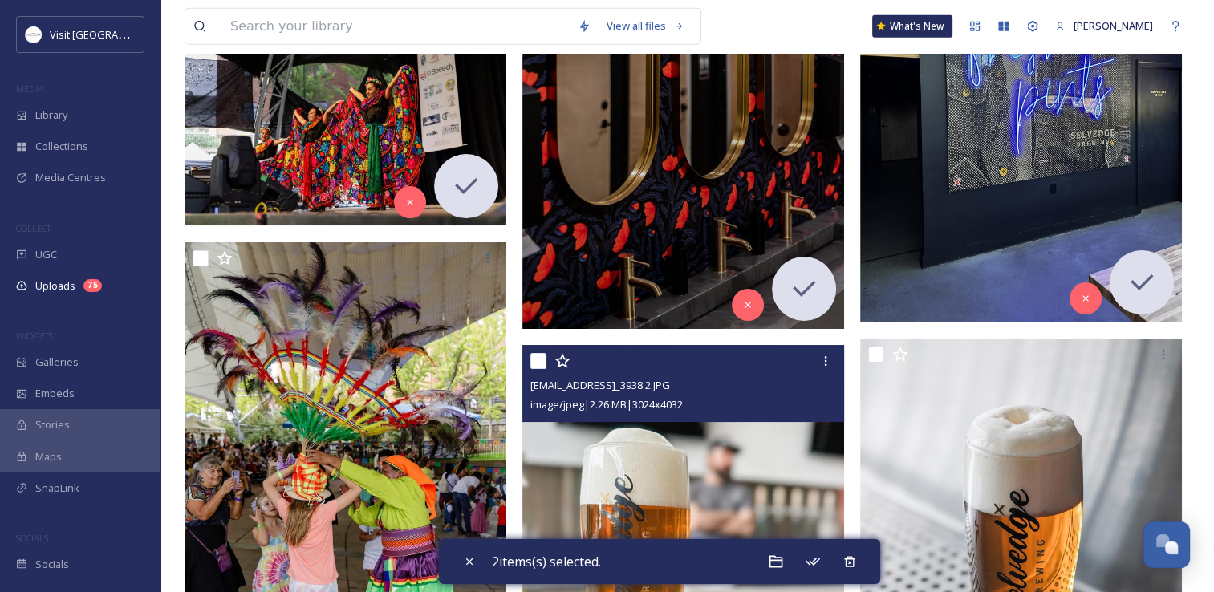
scroll to position [4252, 0]
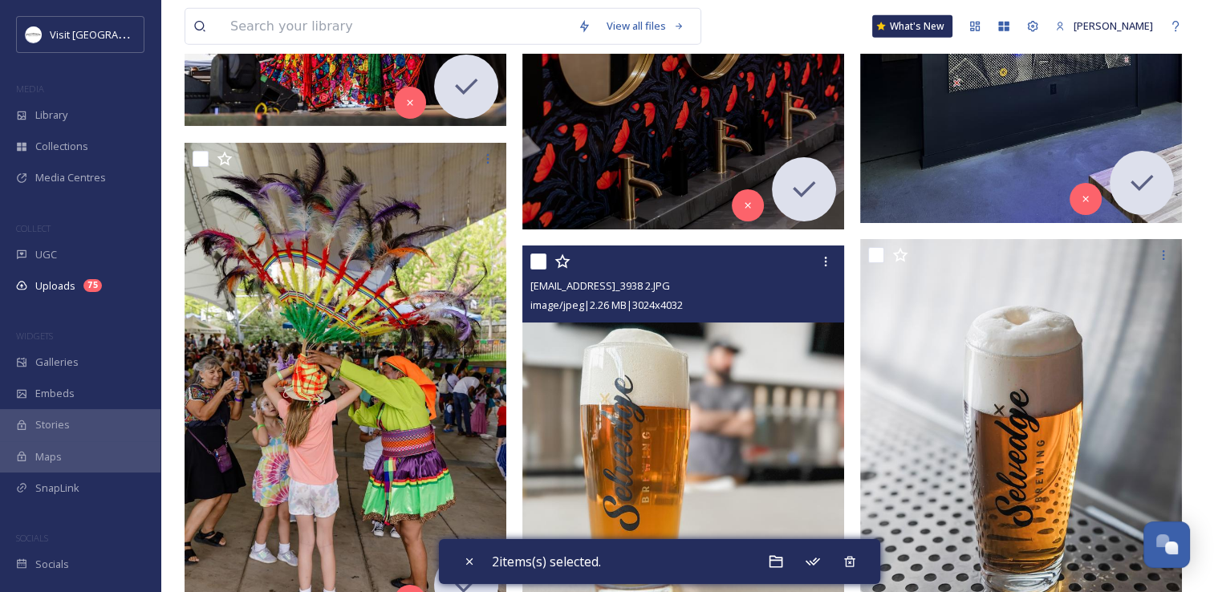
click at [538, 262] on input "checkbox" at bounding box center [538, 262] width 16 height 16
checkbox input "true"
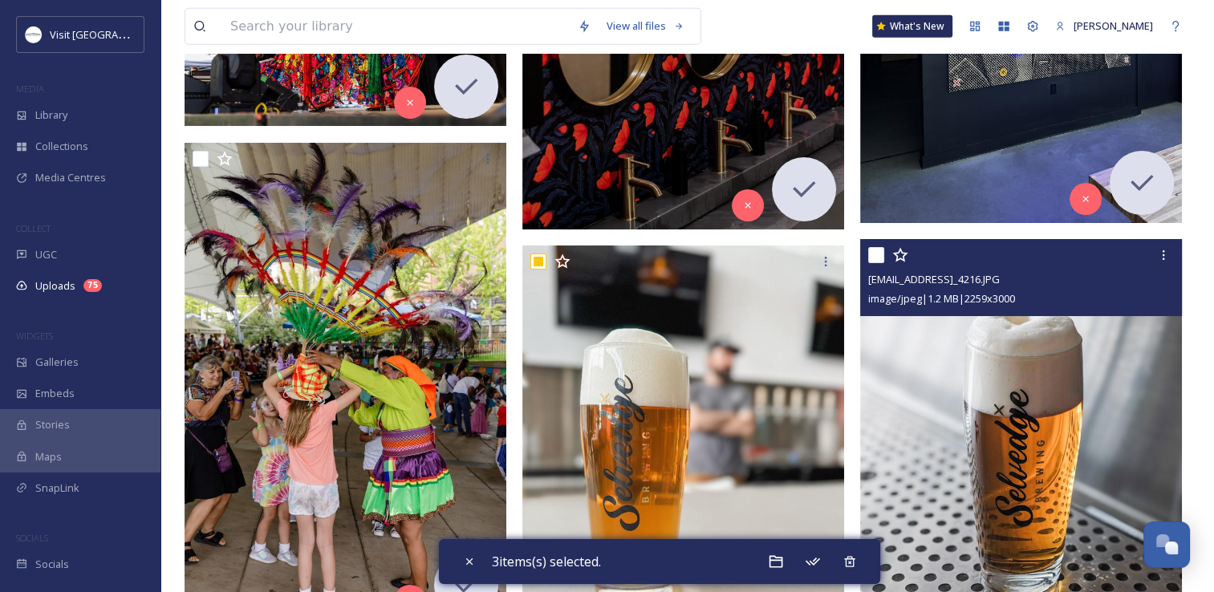
click at [874, 256] on input "checkbox" at bounding box center [876, 255] width 16 height 16
checkbox input "true"
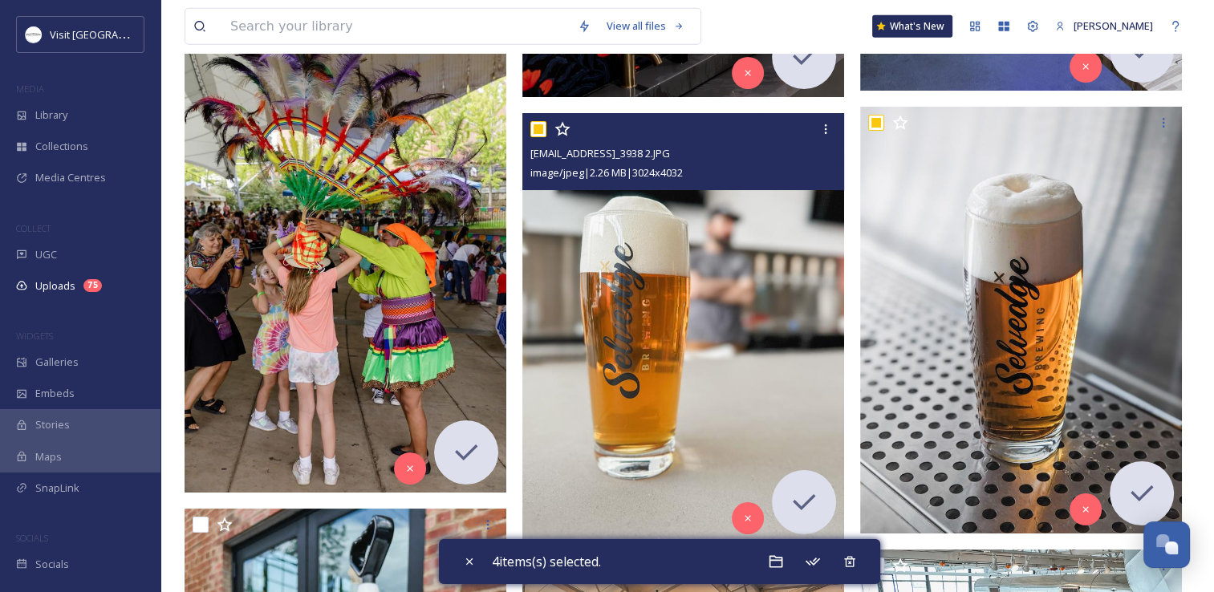
scroll to position [4573, 0]
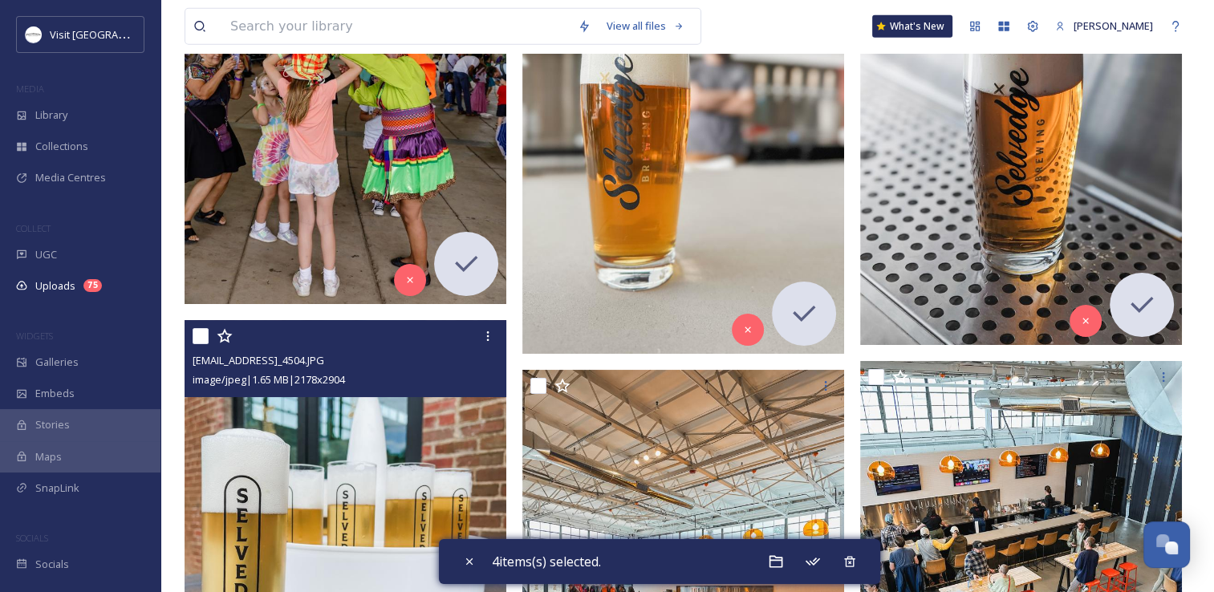
click at [201, 334] on input "checkbox" at bounding box center [201, 336] width 16 height 16
checkbox input "true"
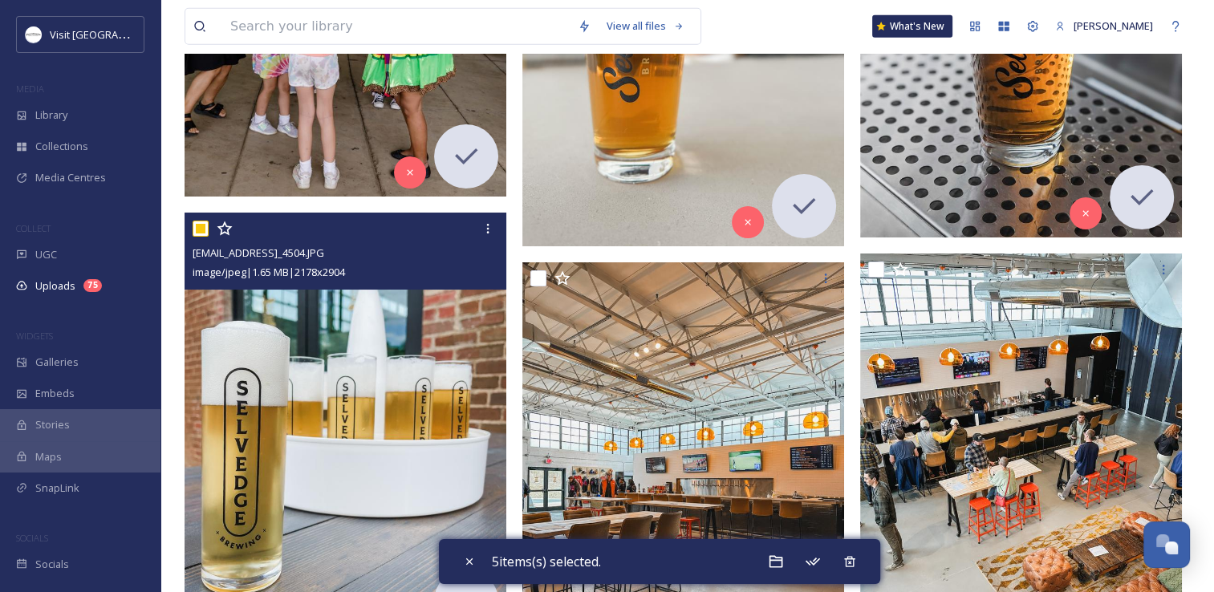
scroll to position [4814, 0]
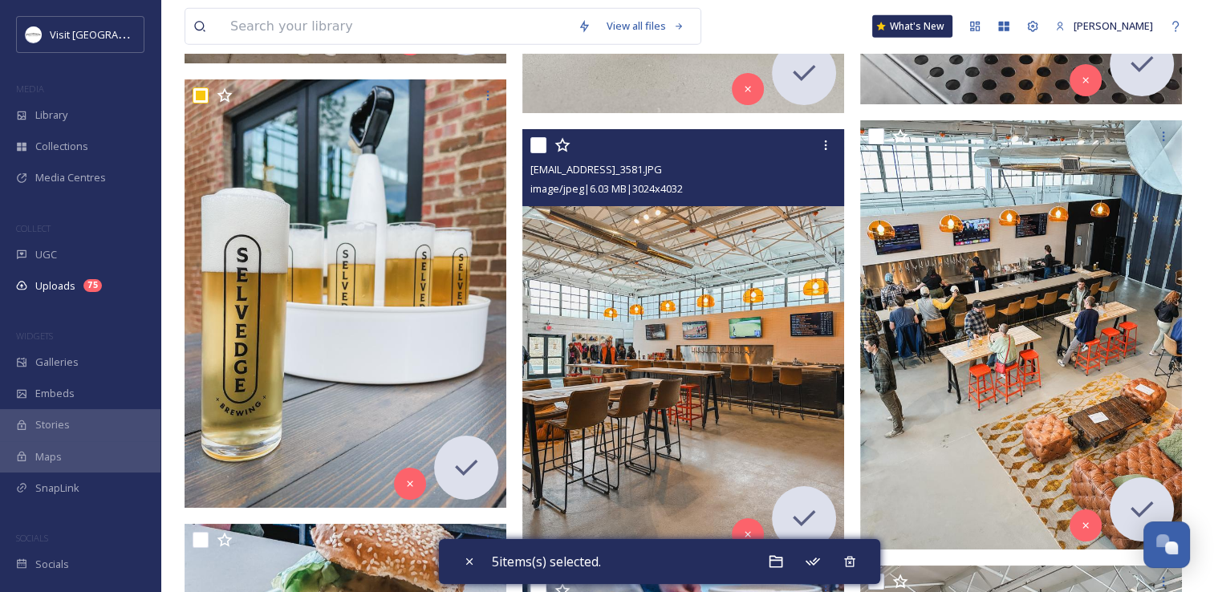
drag, startPoint x: 538, startPoint y: 146, endPoint x: 671, endPoint y: 153, distance: 132.6
click at [538, 144] on input "checkbox" at bounding box center [538, 145] width 16 height 16
checkbox input "true"
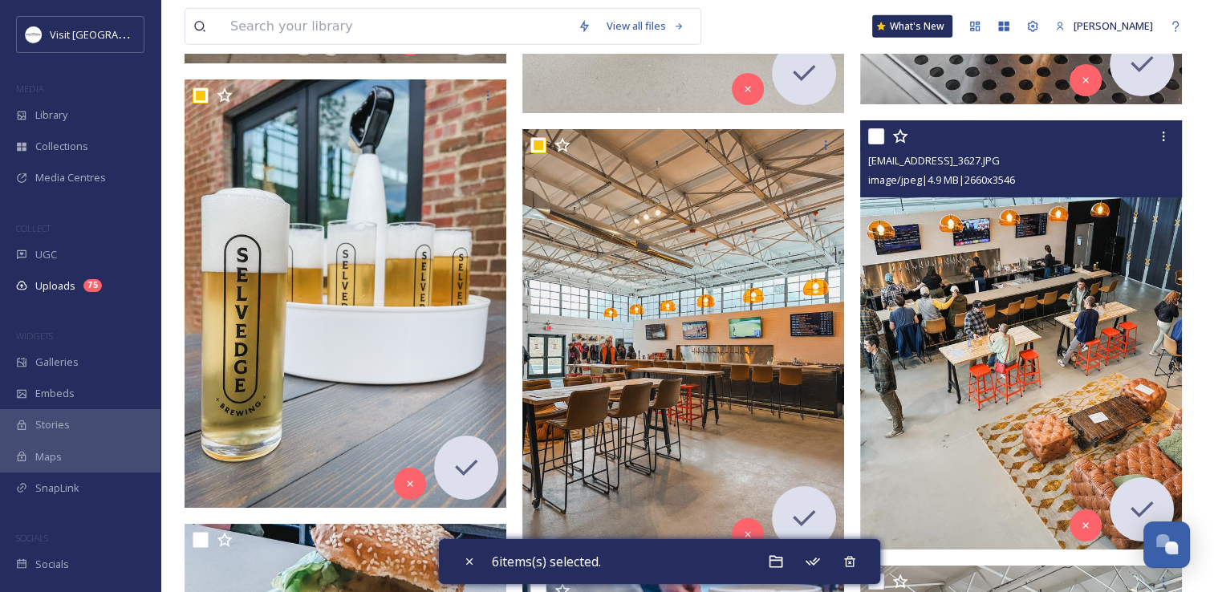
click at [878, 139] on input "checkbox" at bounding box center [876, 136] width 16 height 16
checkbox input "true"
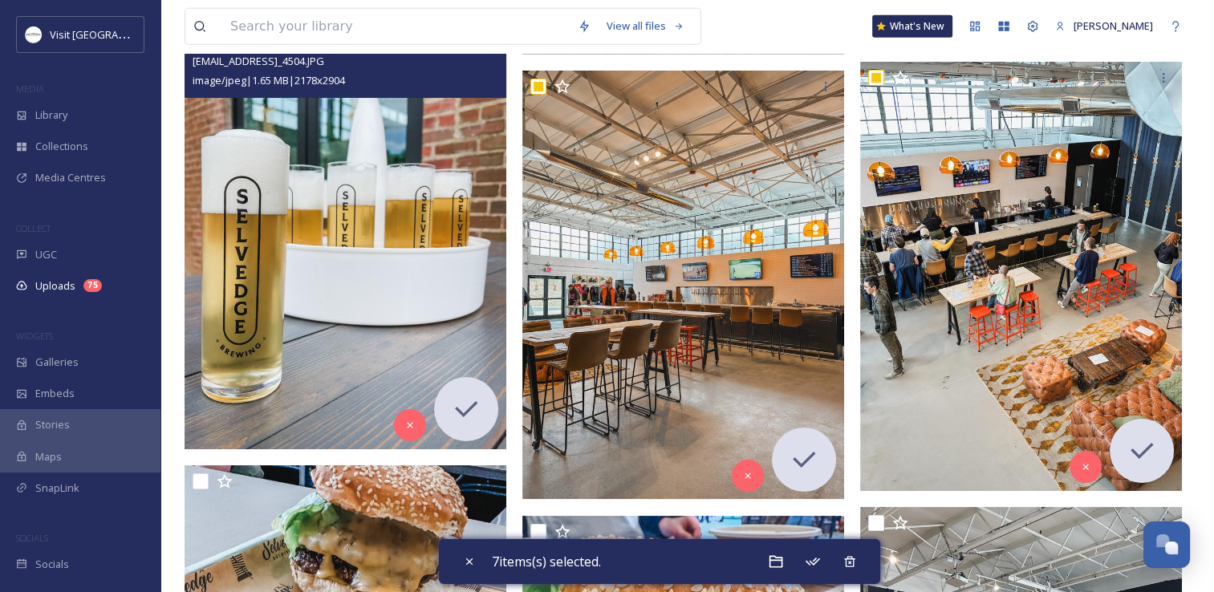
scroll to position [5055, 0]
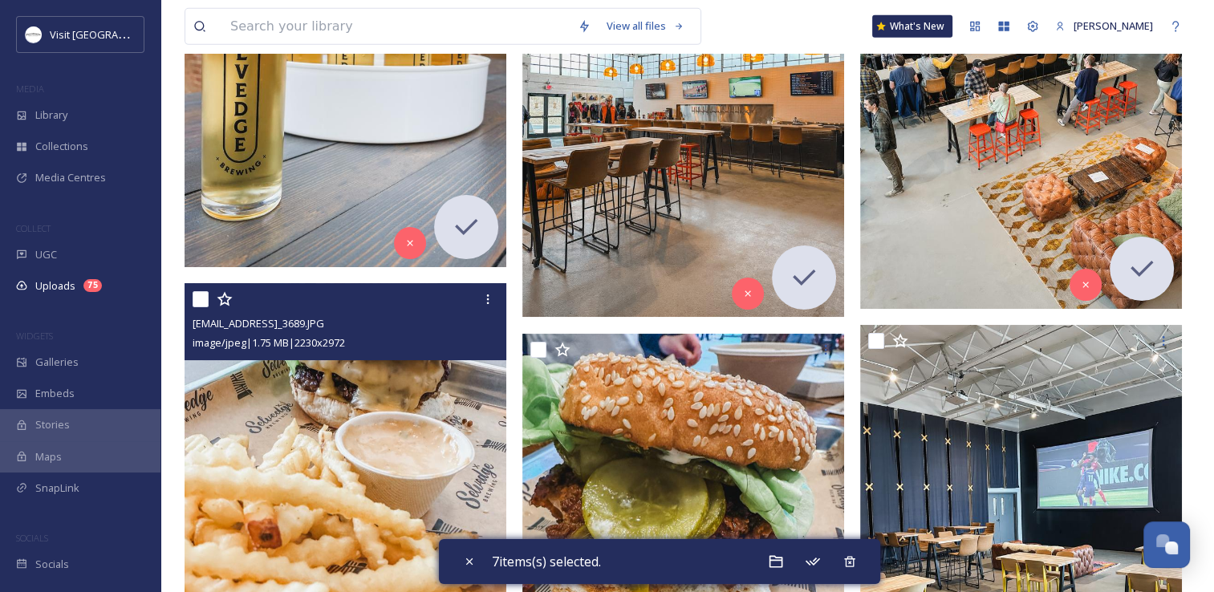
click at [203, 300] on input "checkbox" at bounding box center [201, 299] width 16 height 16
checkbox input "true"
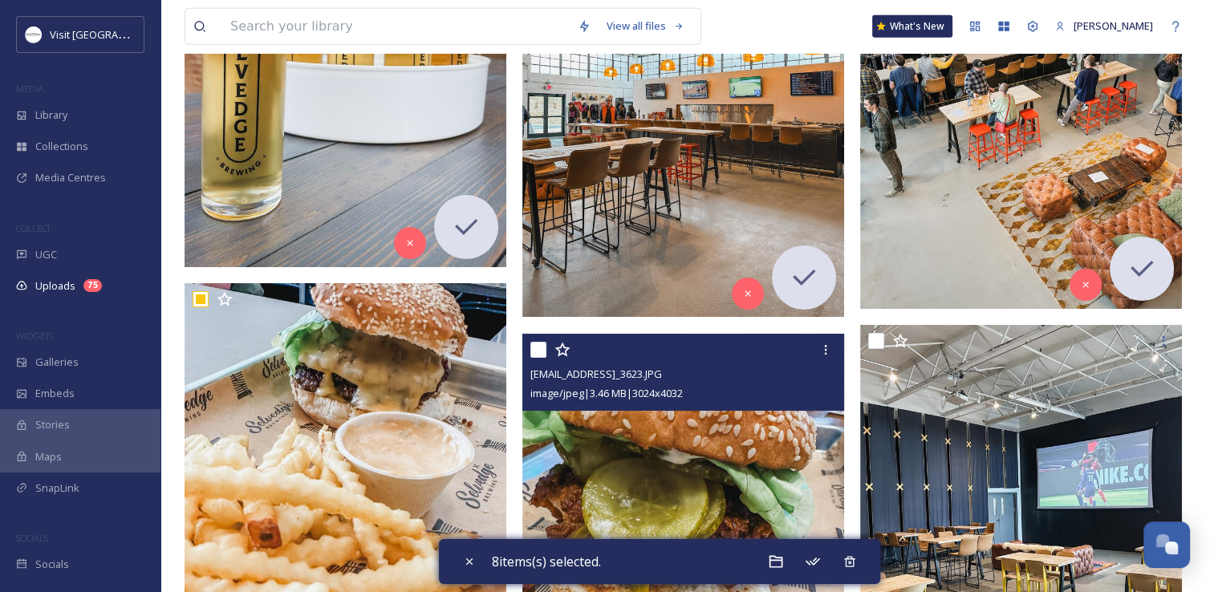
click at [542, 345] on input "checkbox" at bounding box center [538, 350] width 16 height 16
checkbox input "true"
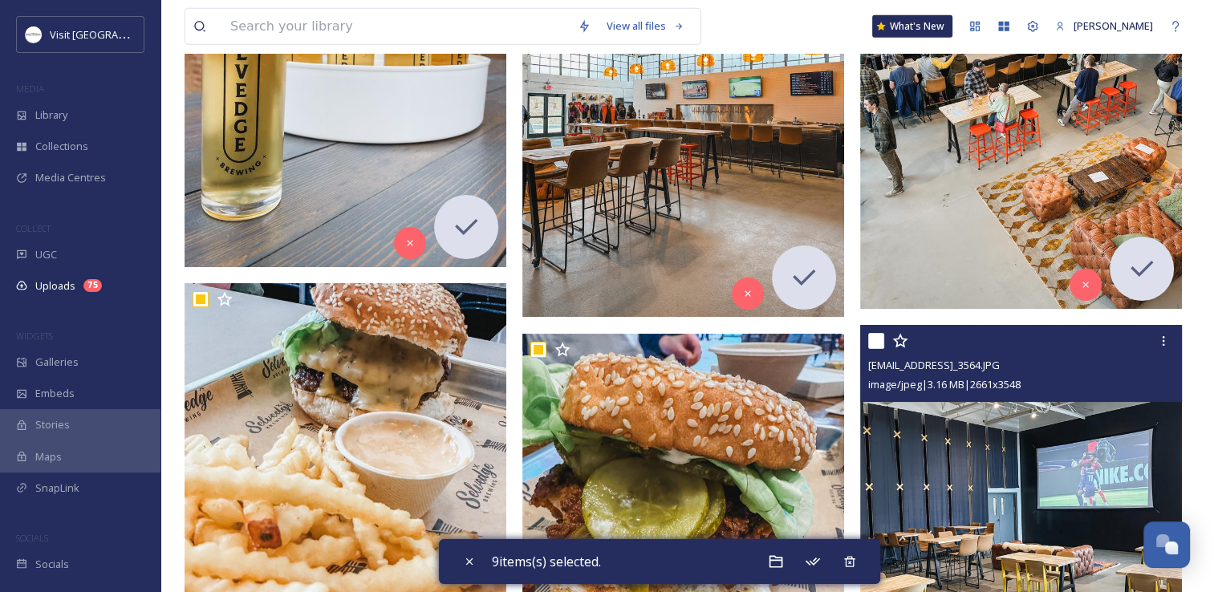
scroll to position [5135, 0]
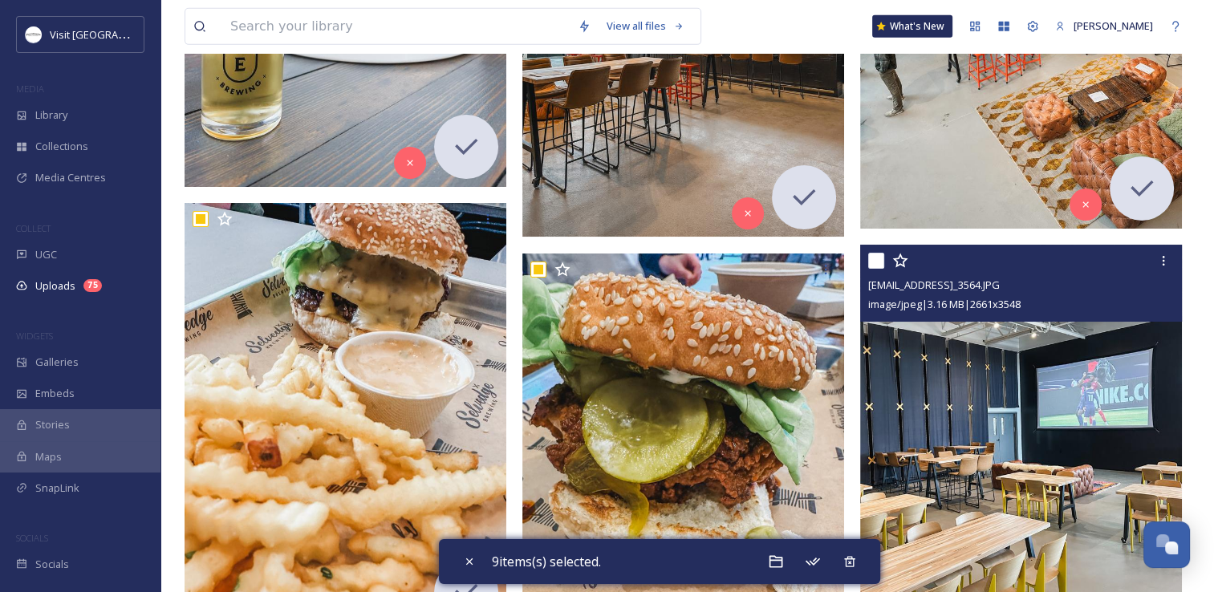
click at [875, 262] on input "checkbox" at bounding box center [876, 261] width 16 height 16
checkbox input "true"
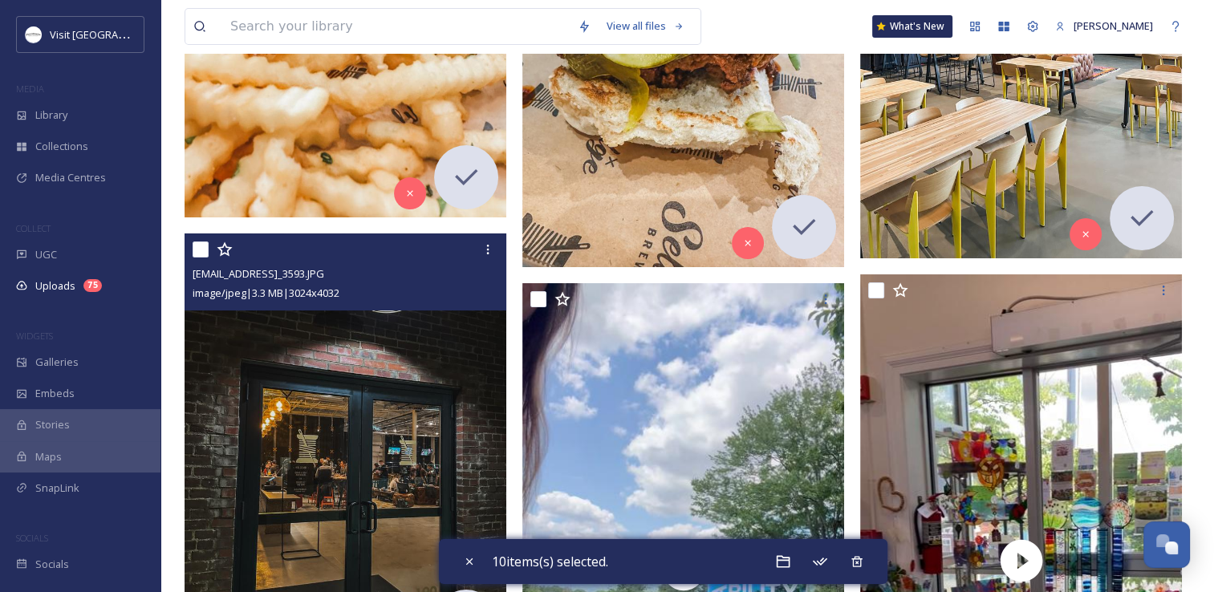
scroll to position [5697, 0]
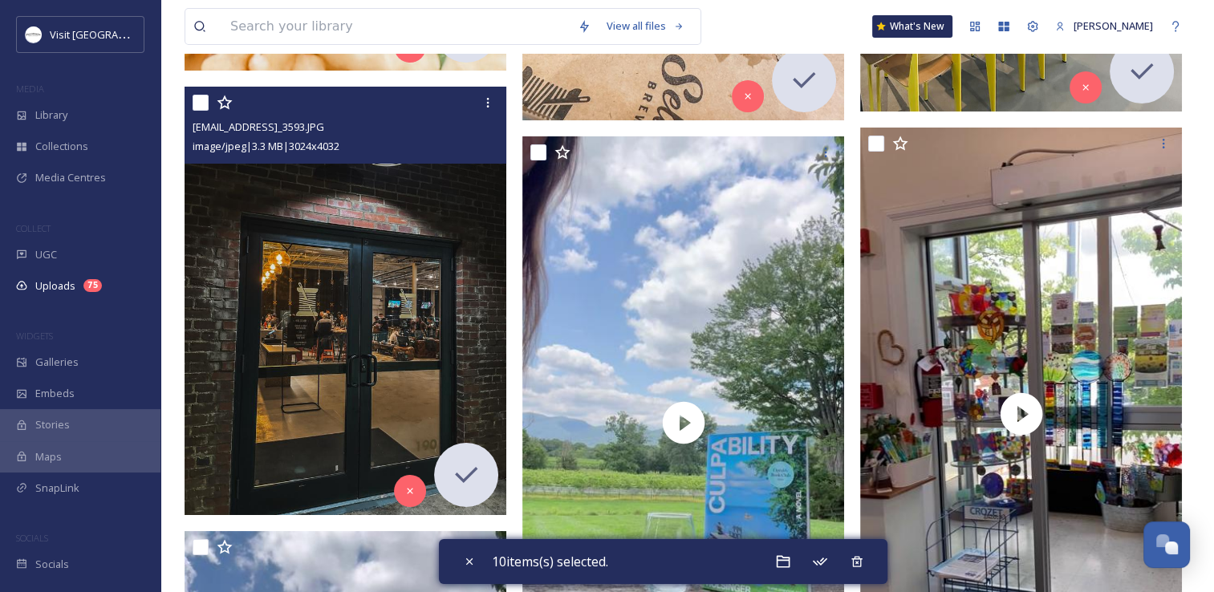
click at [199, 104] on input "checkbox" at bounding box center [201, 103] width 16 height 16
checkbox input "true"
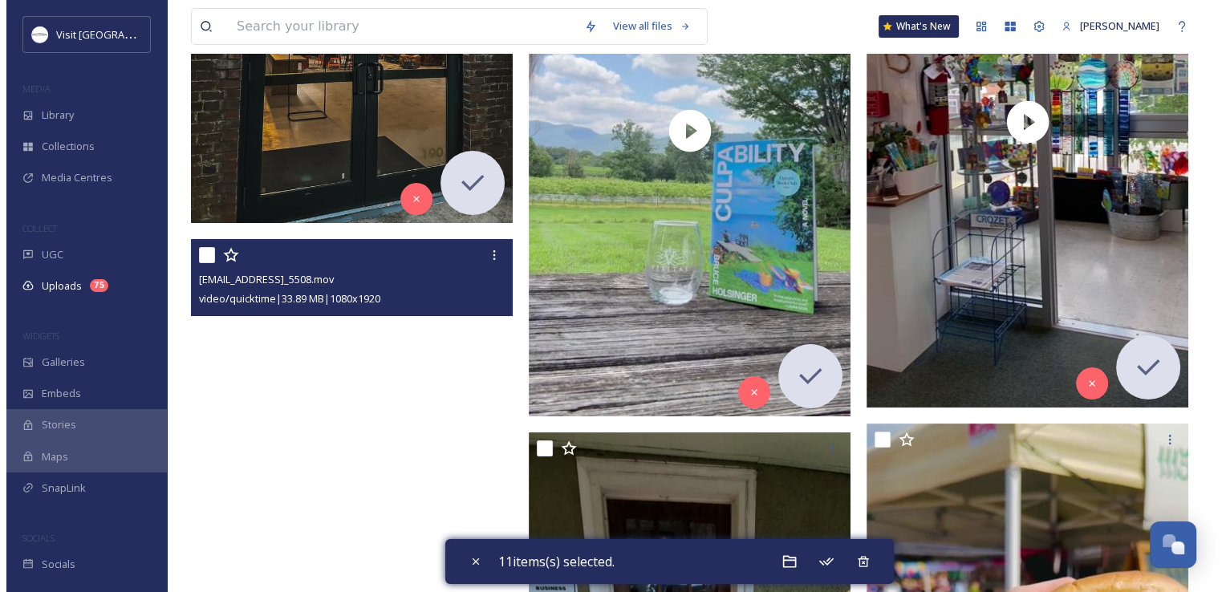
scroll to position [5857, 0]
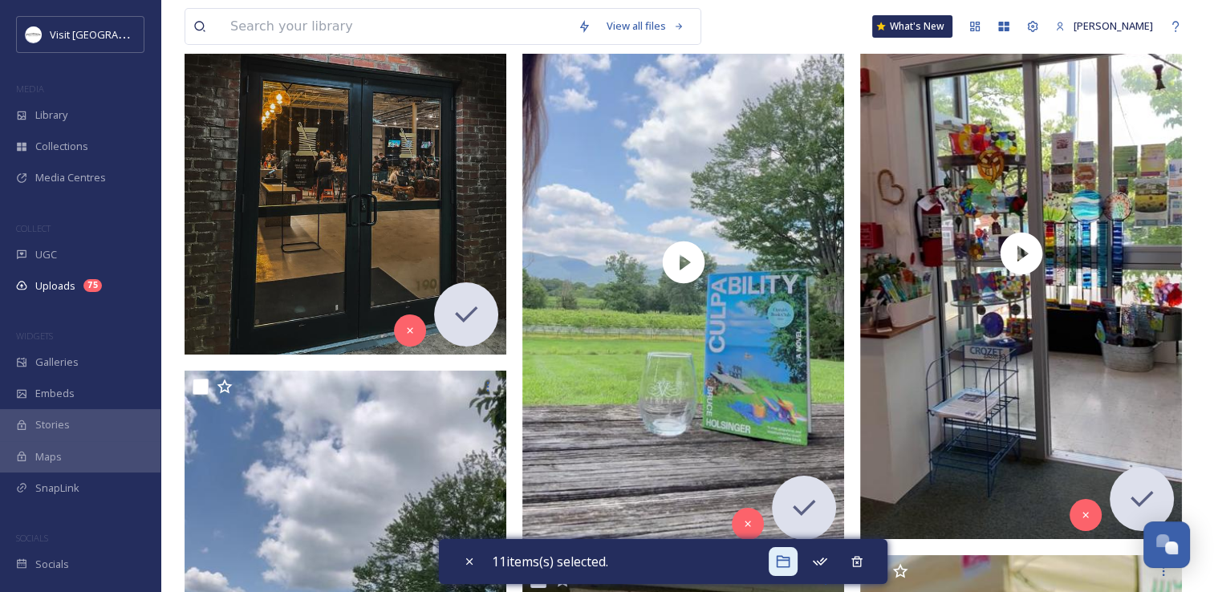
click at [783, 563] on icon at bounding box center [783, 562] width 16 height 16
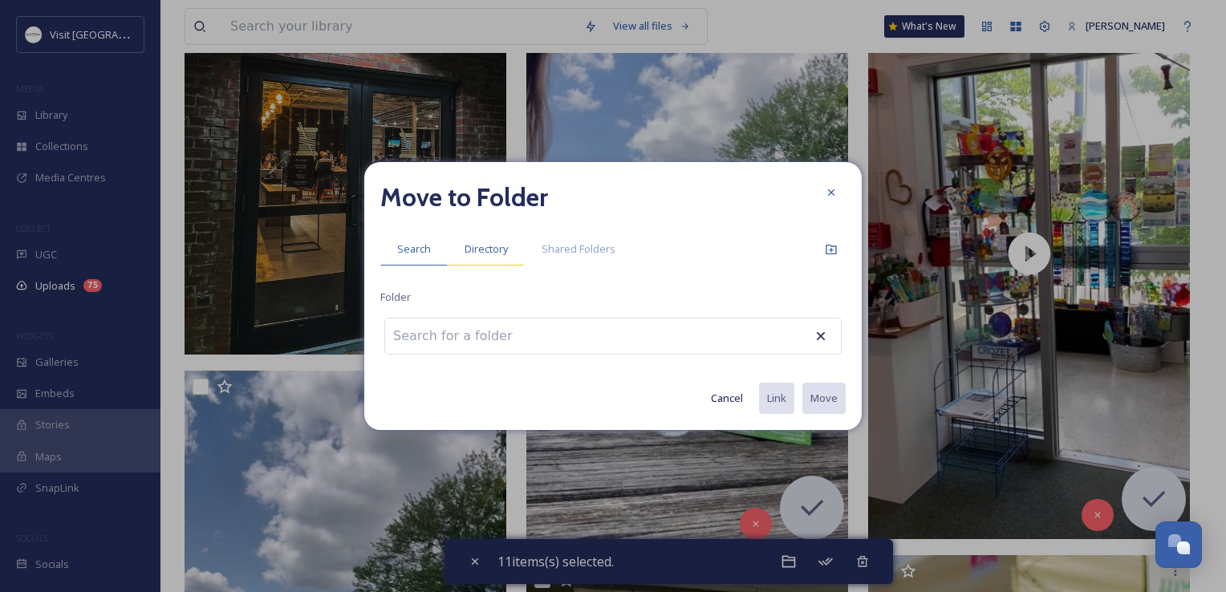
click at [479, 251] on span "Directory" at bounding box center [486, 248] width 43 height 15
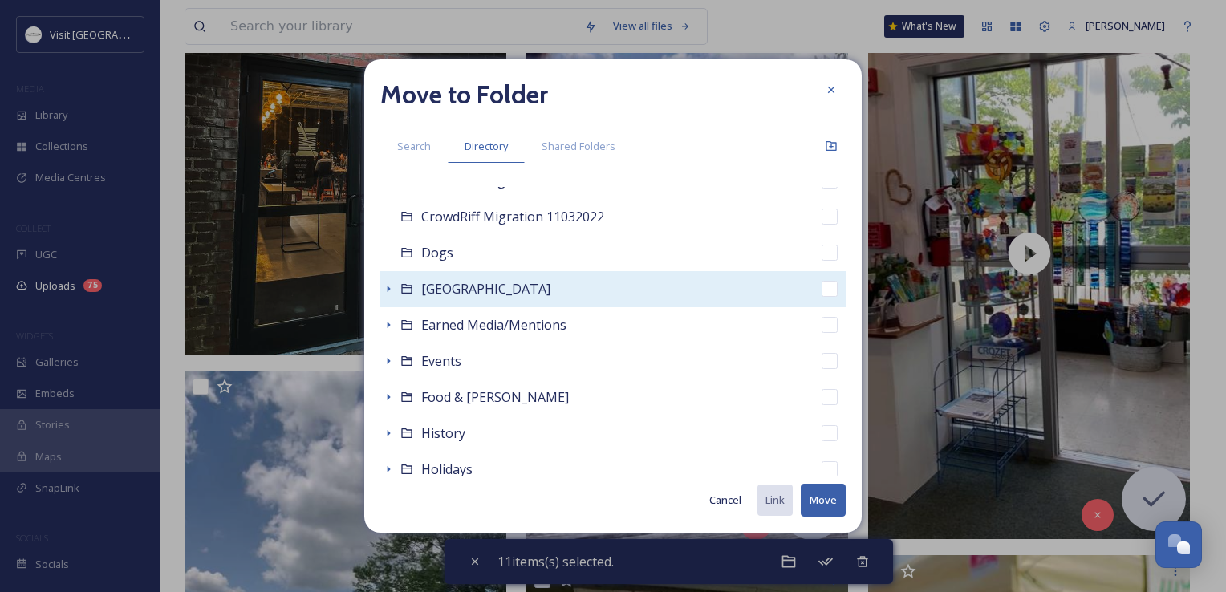
scroll to position [80, 0]
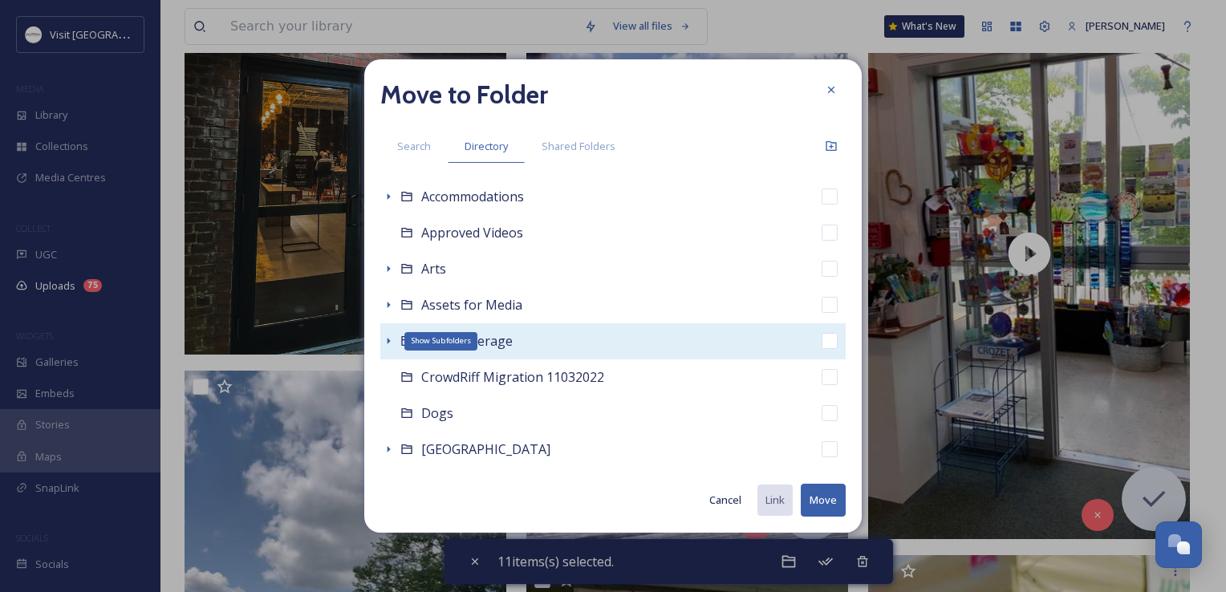
drag, startPoint x: 381, startPoint y: 336, endPoint x: 395, endPoint y: 343, distance: 15.1
click at [382, 336] on div "Show Subfolders" at bounding box center [388, 341] width 16 height 16
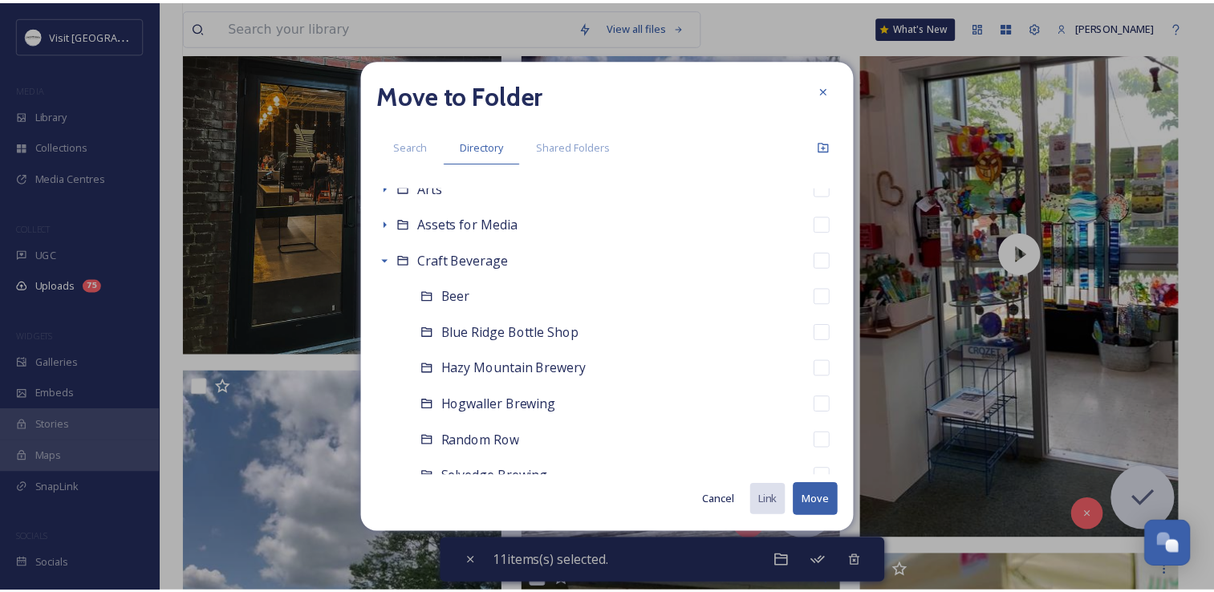
scroll to position [321, 0]
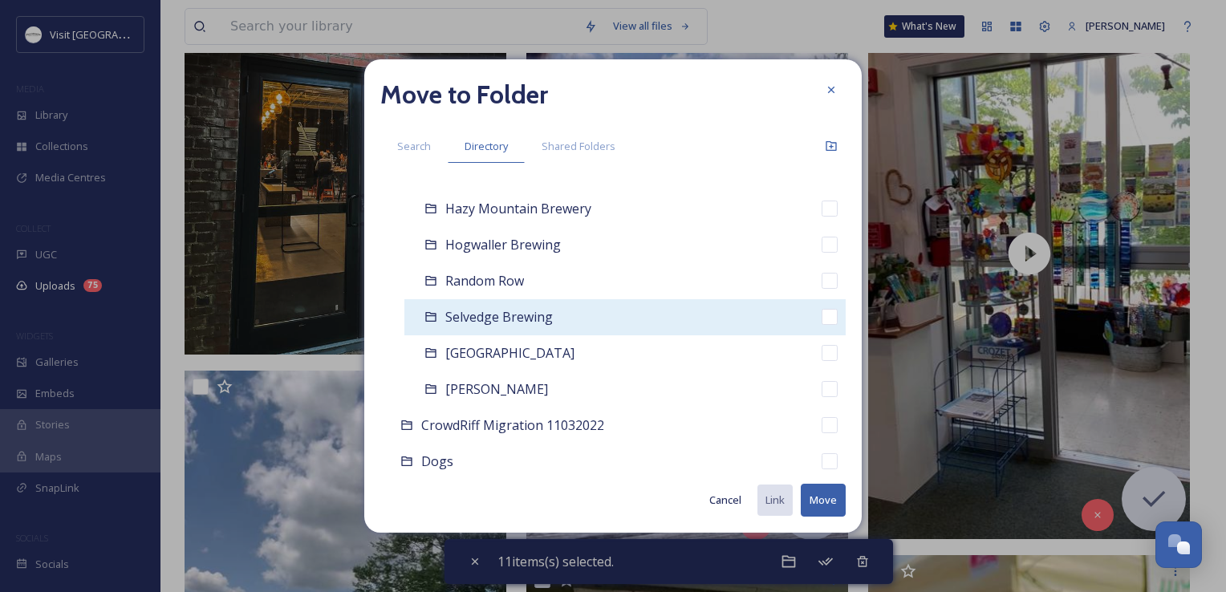
click at [485, 323] on span "Selvedge Brewing" at bounding box center [499, 317] width 108 height 18
checkbox input "false"
checkbox input "true"
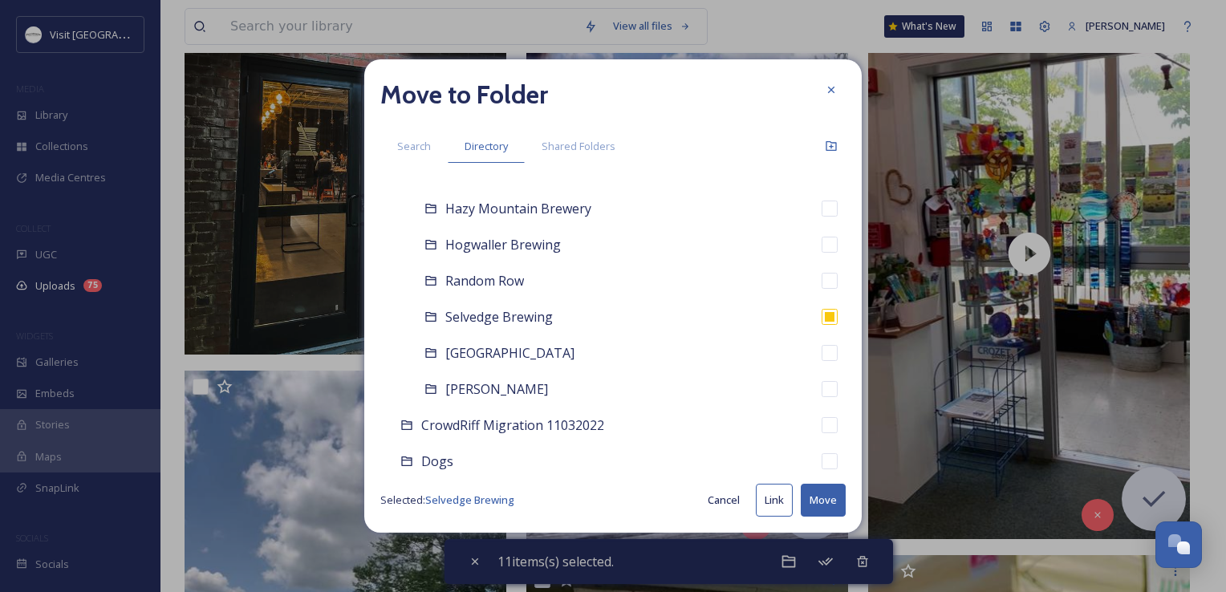
click at [830, 501] on button "Move" at bounding box center [823, 500] width 45 height 33
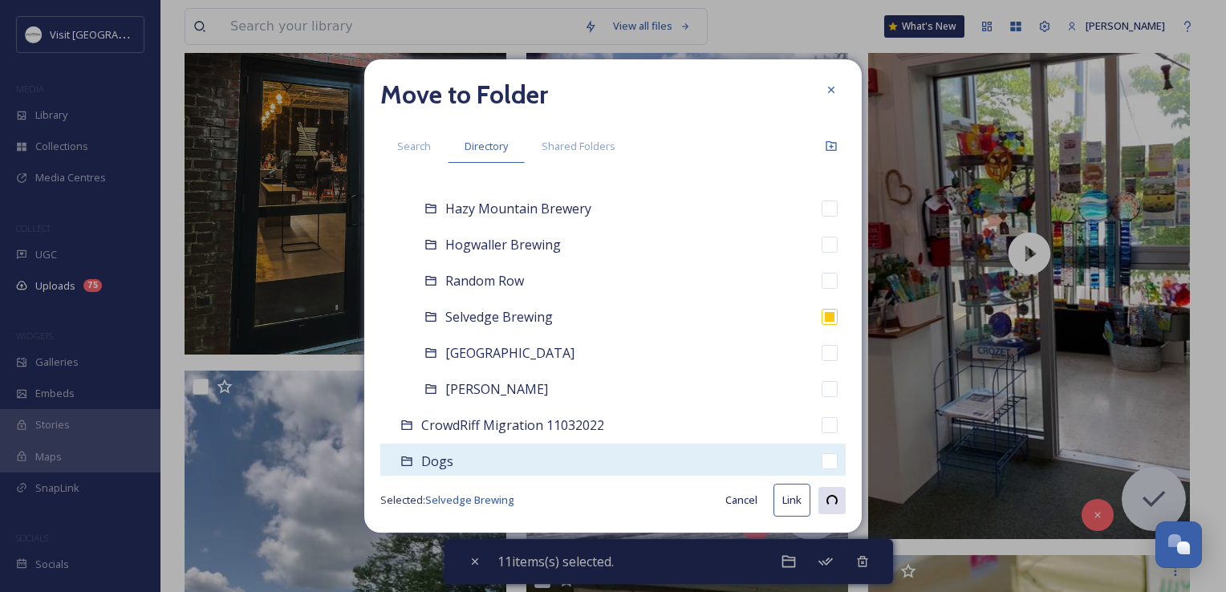
checkbox input "false"
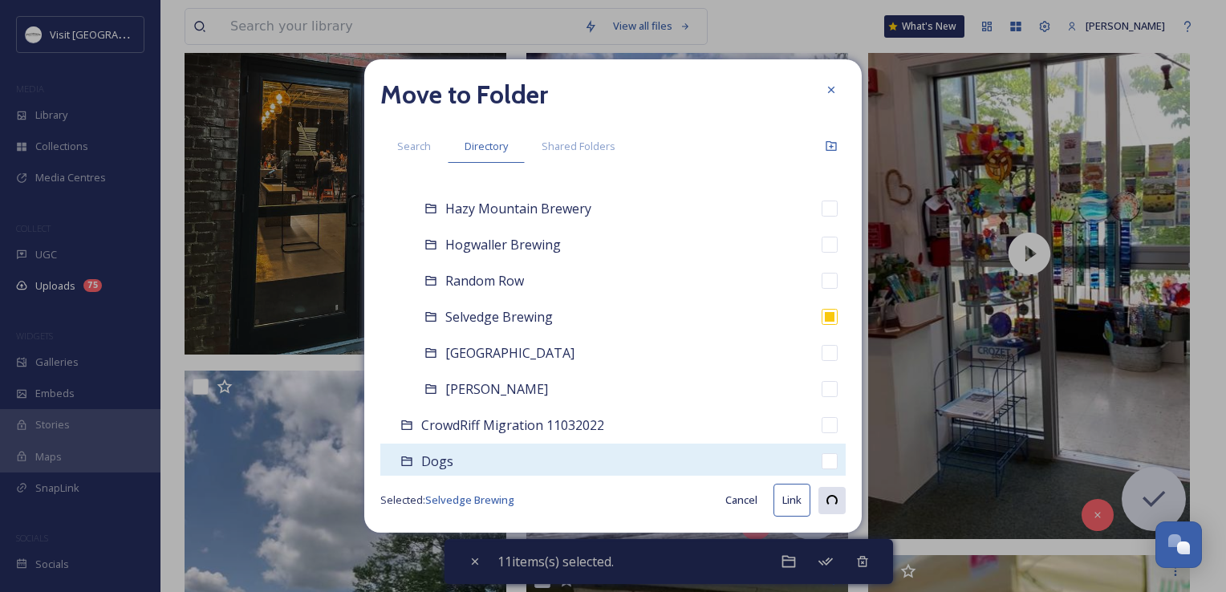
checkbox input "false"
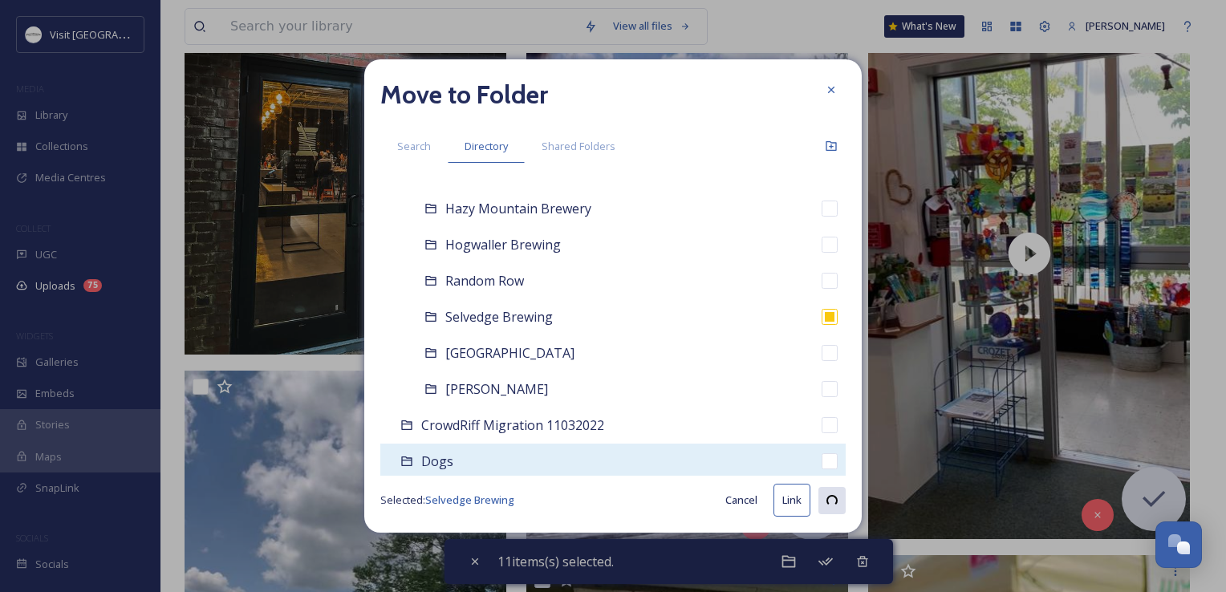
checkbox input "false"
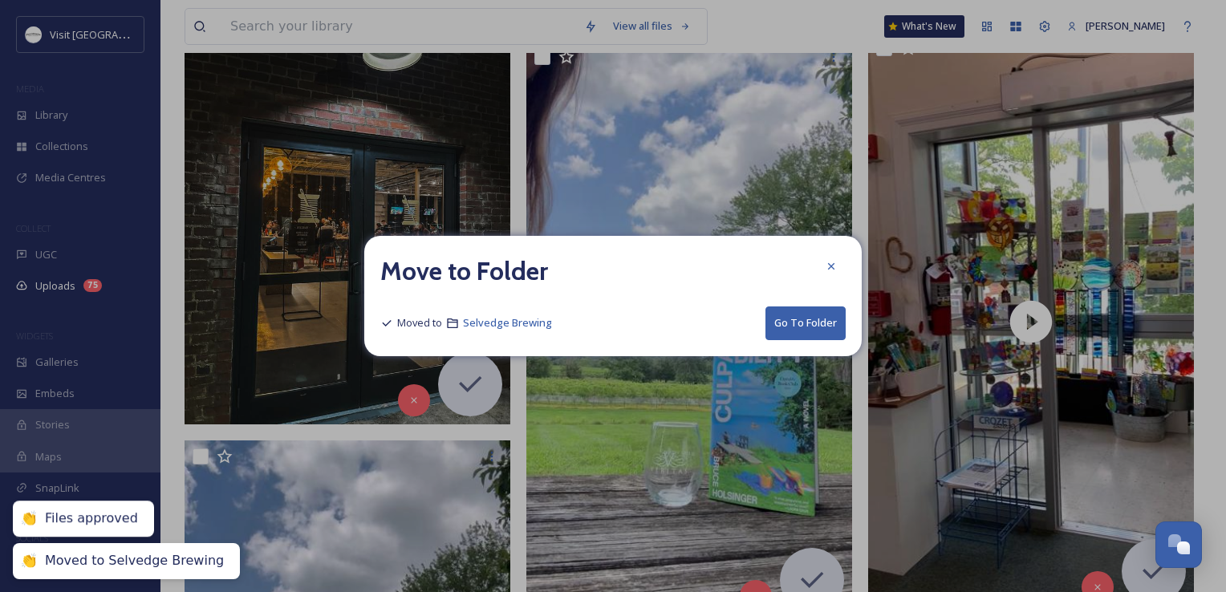
click at [827, 262] on icon at bounding box center [831, 266] width 13 height 13
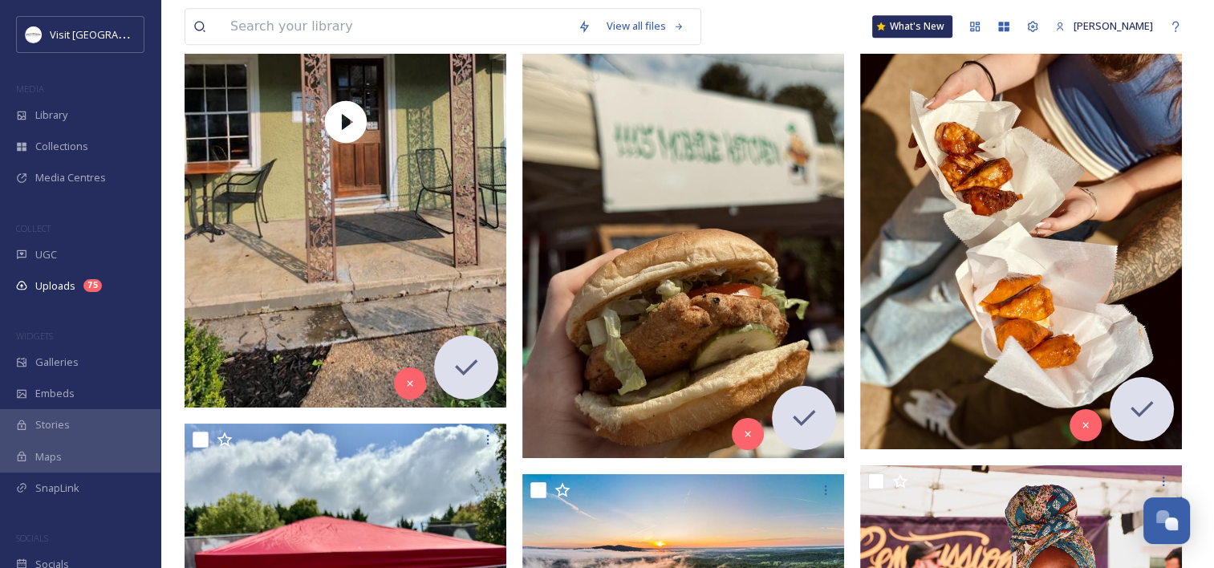
scroll to position [472, 0]
